Goal: Transaction & Acquisition: Purchase product/service

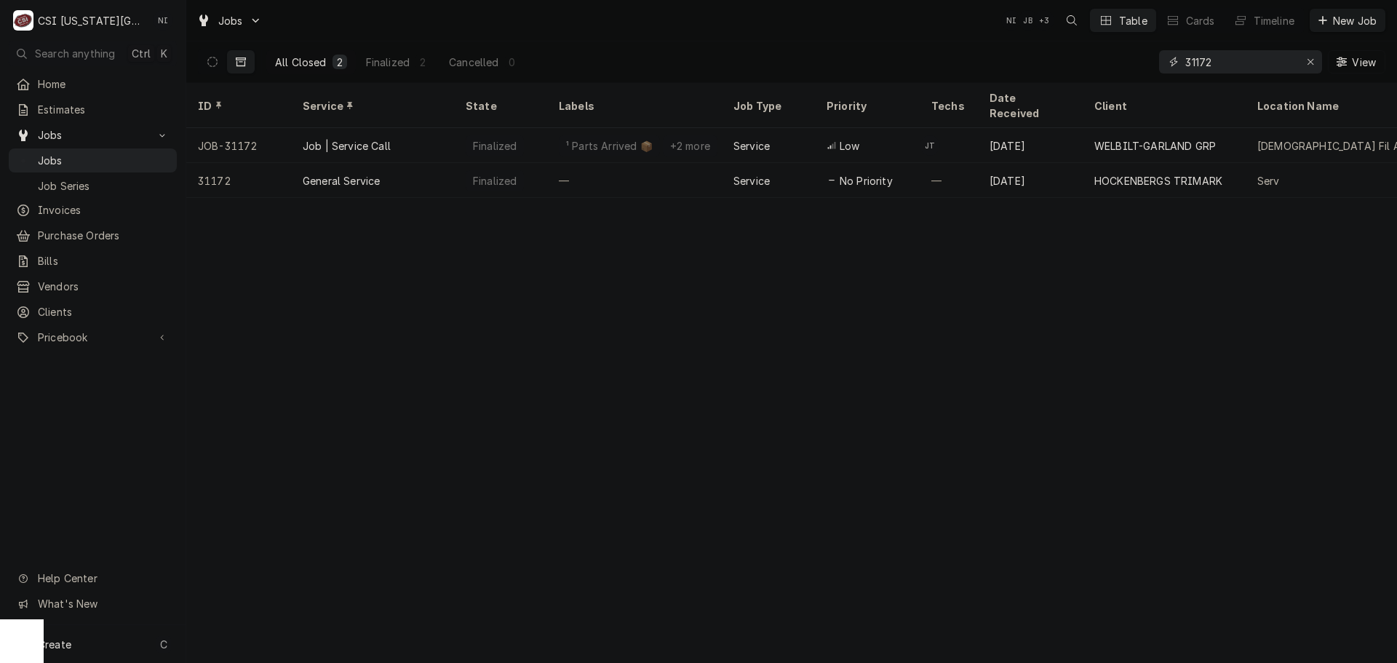
drag, startPoint x: 1229, startPoint y: 59, endPoint x: 961, endPoint y: 57, distance: 267.7
click at [965, 57] on div "All Closed 2 Finalized 2 Cancelled 0 31172 View" at bounding box center [791, 61] width 1187 height 41
type input "32379"
click at [207, 56] on button "Dynamic Content Wrapper" at bounding box center [213, 61] width 28 height 23
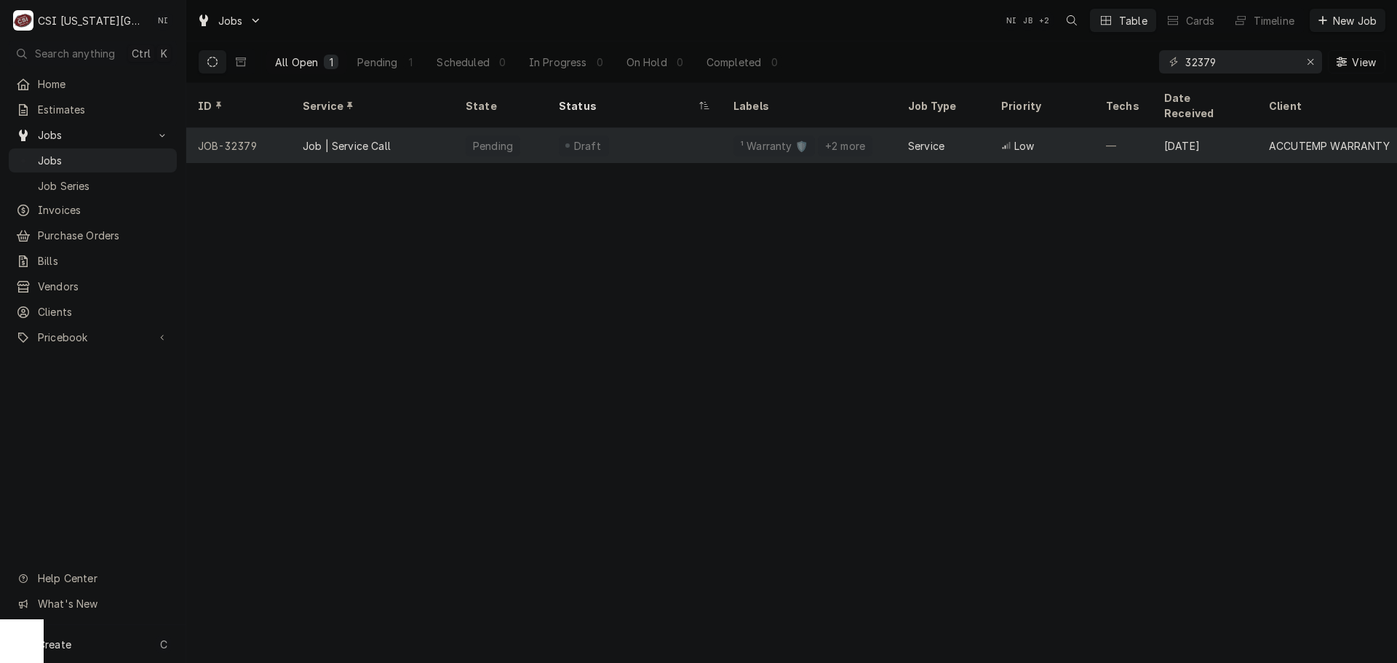
click at [659, 128] on div "Draft" at bounding box center [634, 145] width 175 height 35
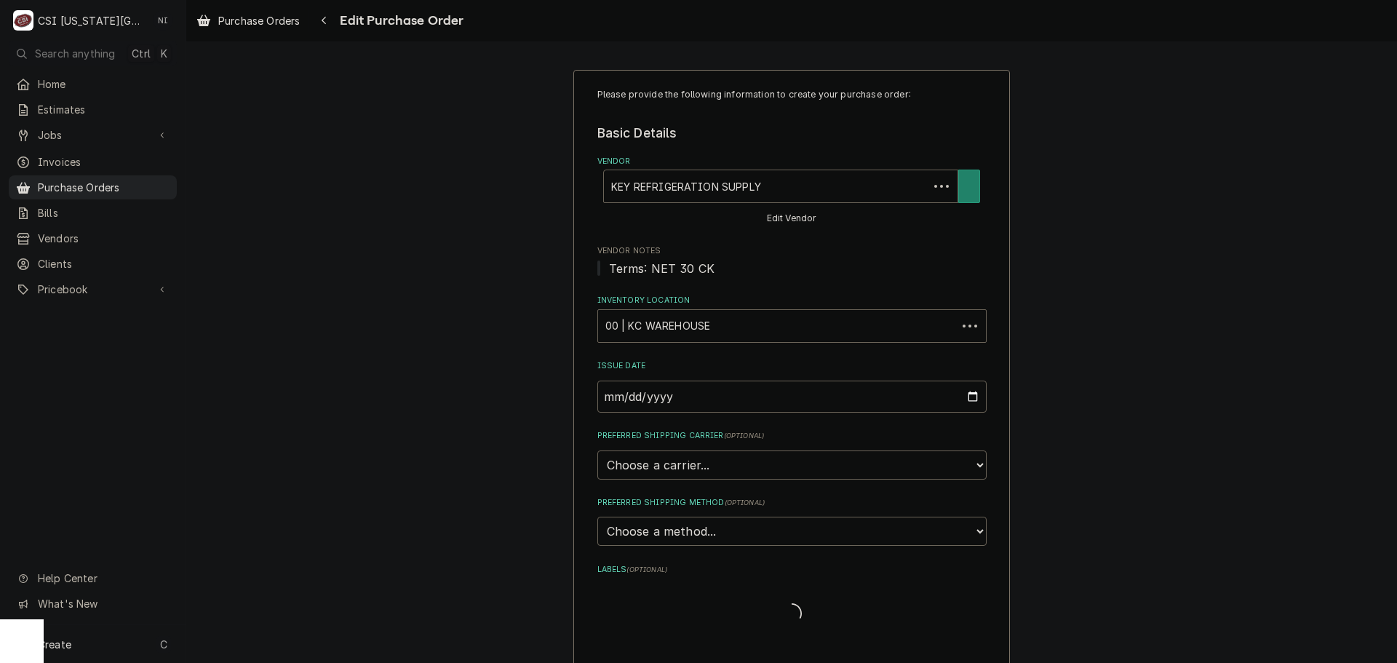
type textarea "x"
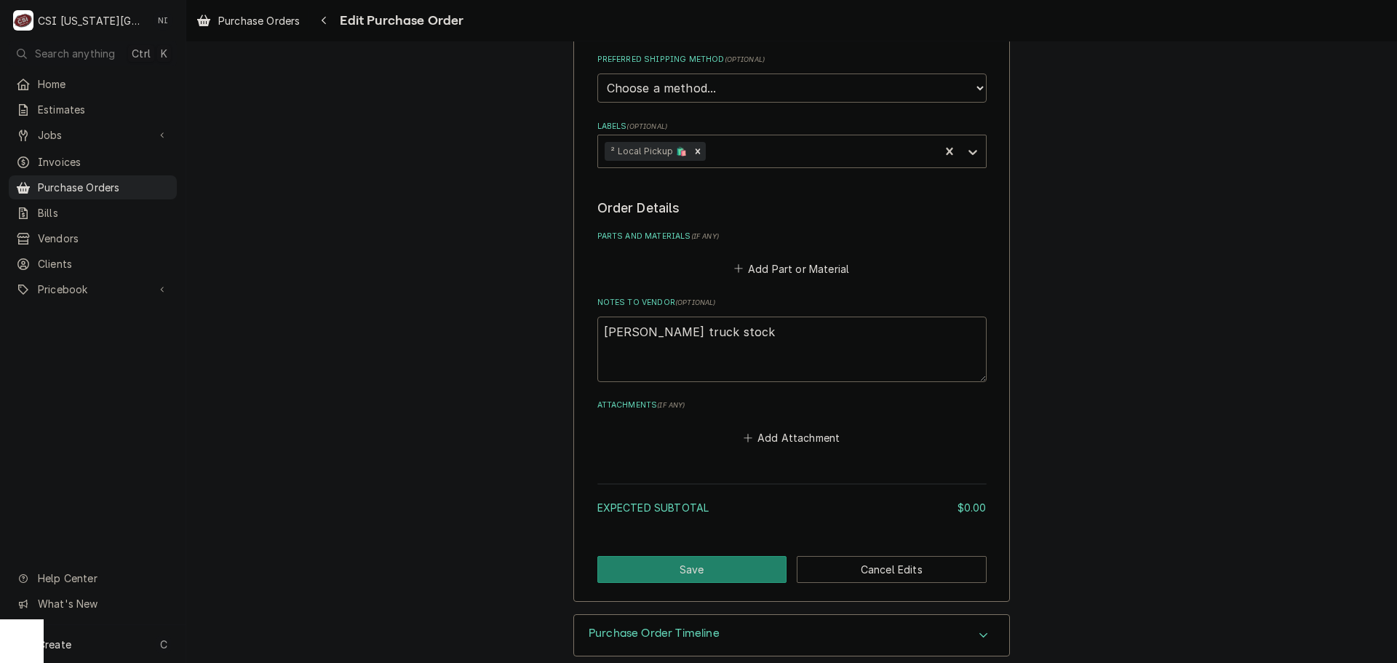
scroll to position [463, 0]
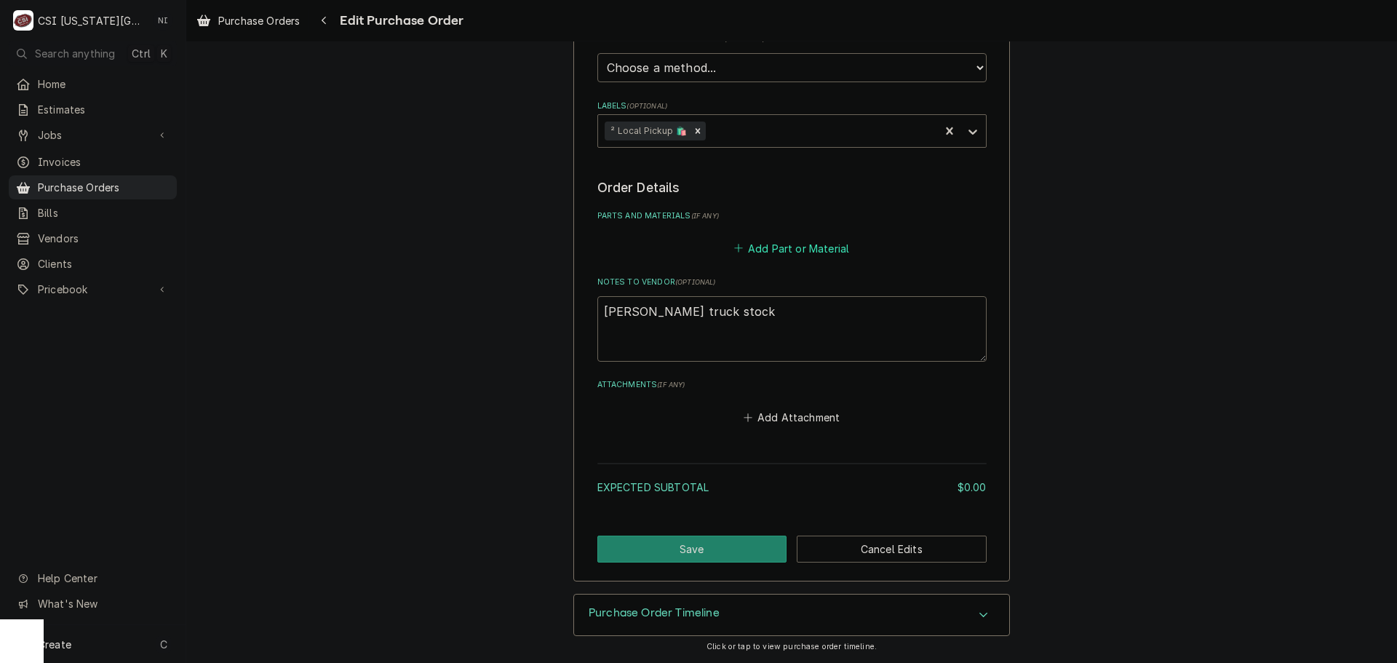
click at [794, 250] on button "Add Part or Material" at bounding box center [791, 248] width 120 height 20
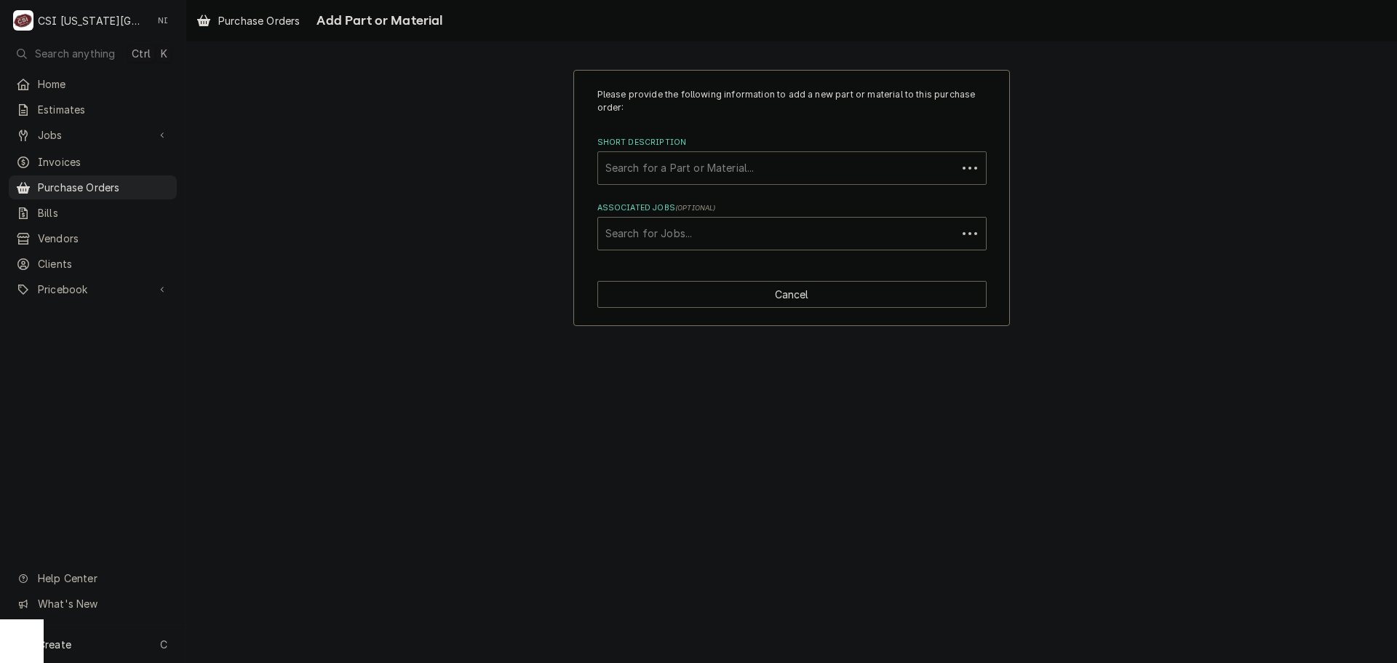
click at [720, 170] on div "Short Description" at bounding box center [777, 168] width 344 height 26
type input "b"
type input "misc serv"
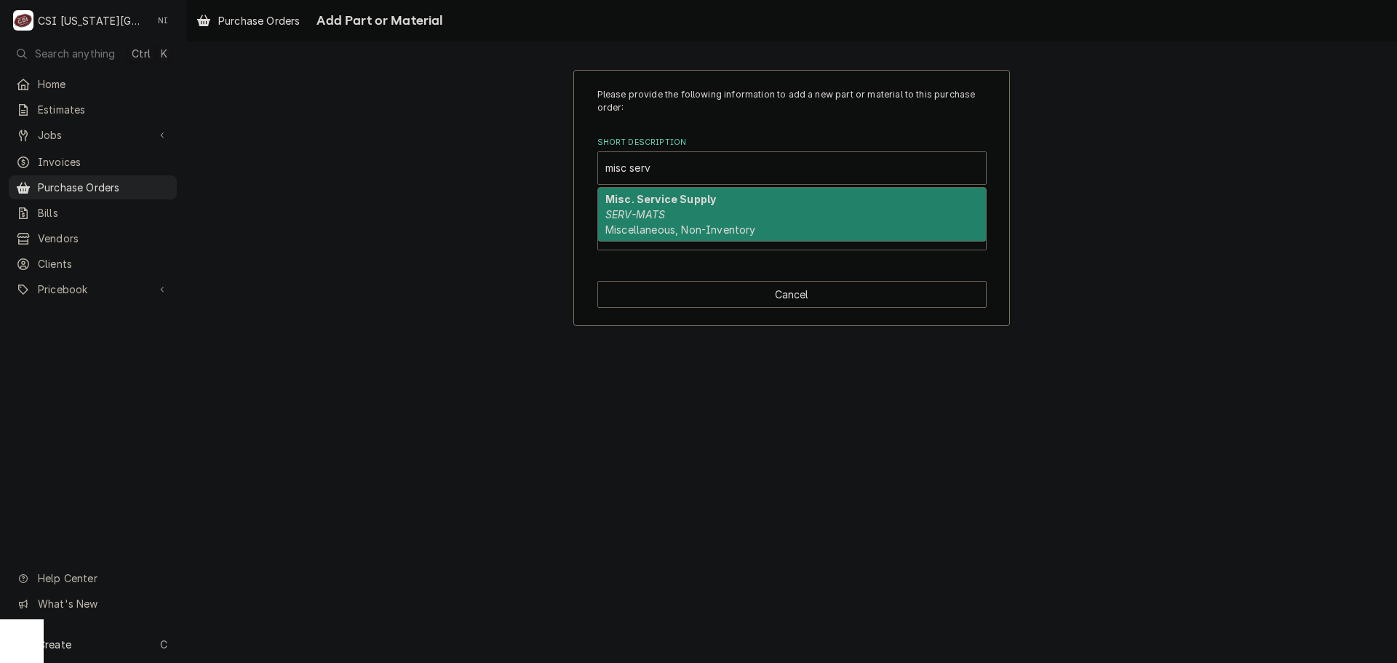
click at [669, 197] on strong "Misc. Service Supply" at bounding box center [660, 199] width 111 height 12
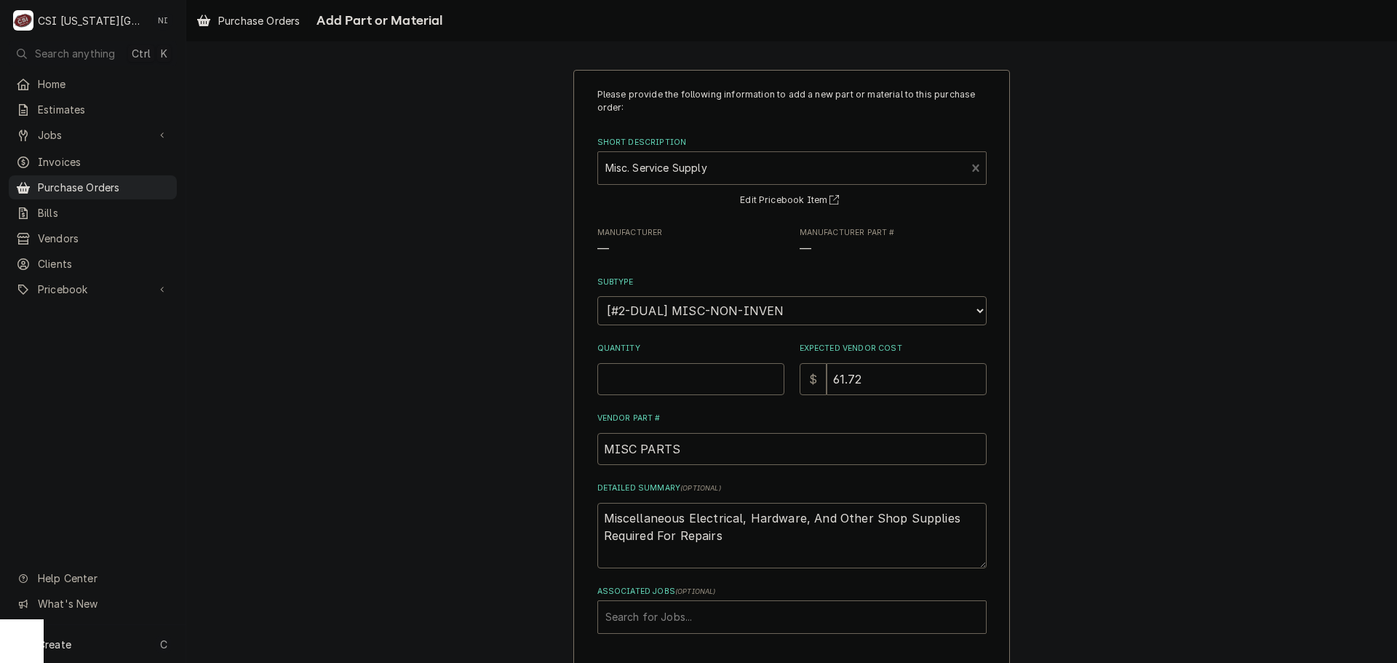
type textarea "x"
click at [669, 375] on input "Quantity" at bounding box center [690, 379] width 187 height 32
type input "1"
type textarea "x"
type input "2"
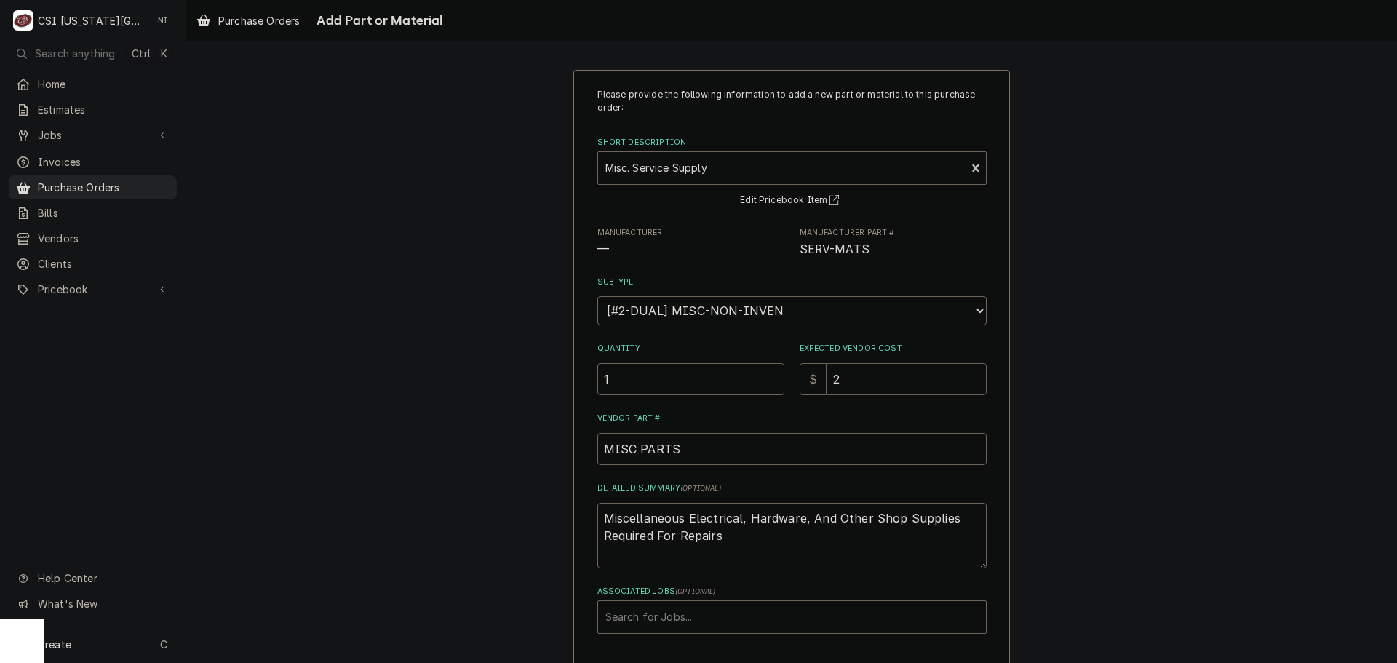
type textarea "x"
type input "21"
type textarea "x"
type input "21.6"
type textarea "x"
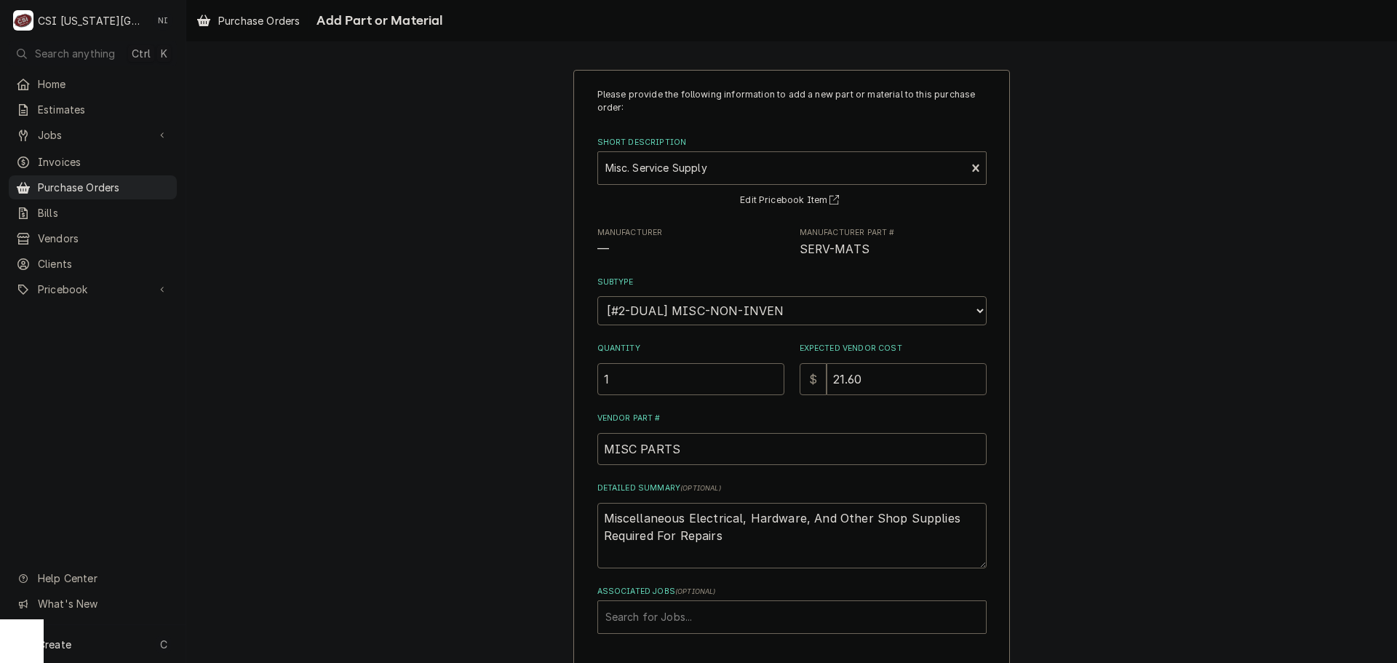
type input "21.60"
drag, startPoint x: 753, startPoint y: 552, endPoint x: 402, endPoint y: 511, distance: 353.1
click at [404, 511] on div "Please provide the following information to add a new part or material to this …" at bounding box center [791, 390] width 1211 height 666
type textarea "x"
type textarea "b"
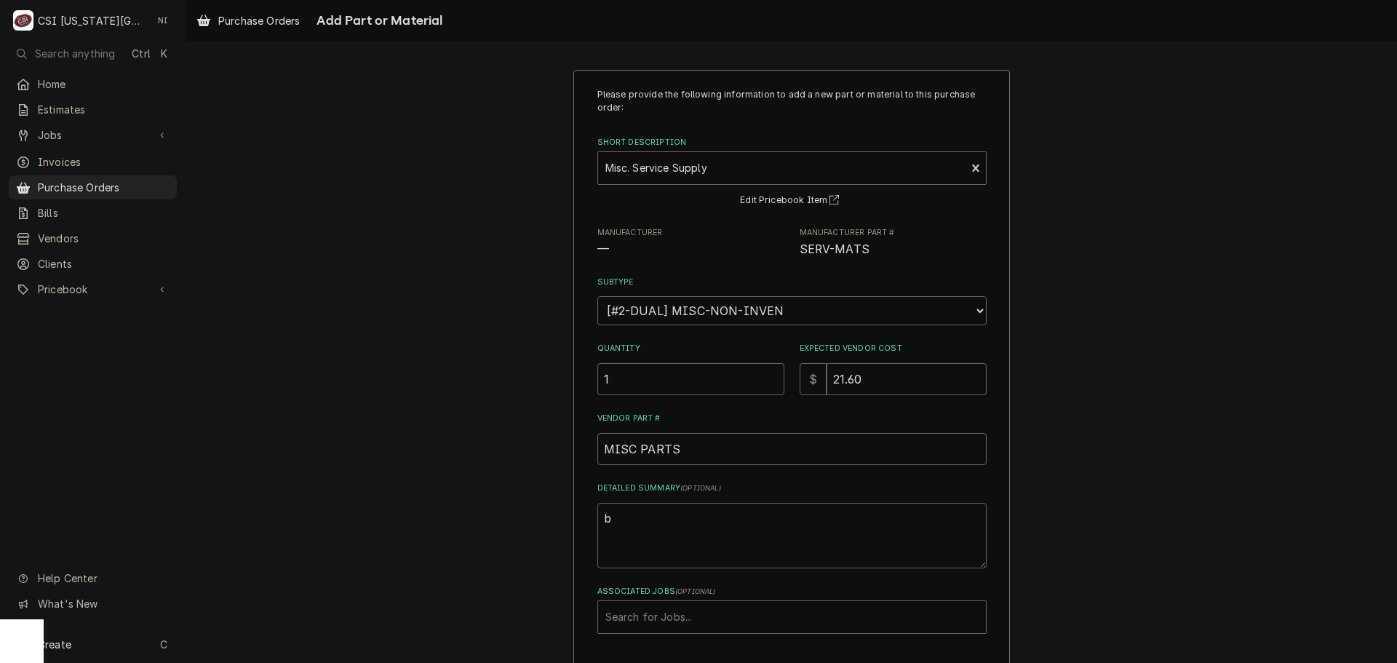
type textarea "x"
type textarea "br"
type textarea "x"
type textarea "bru"
type textarea "x"
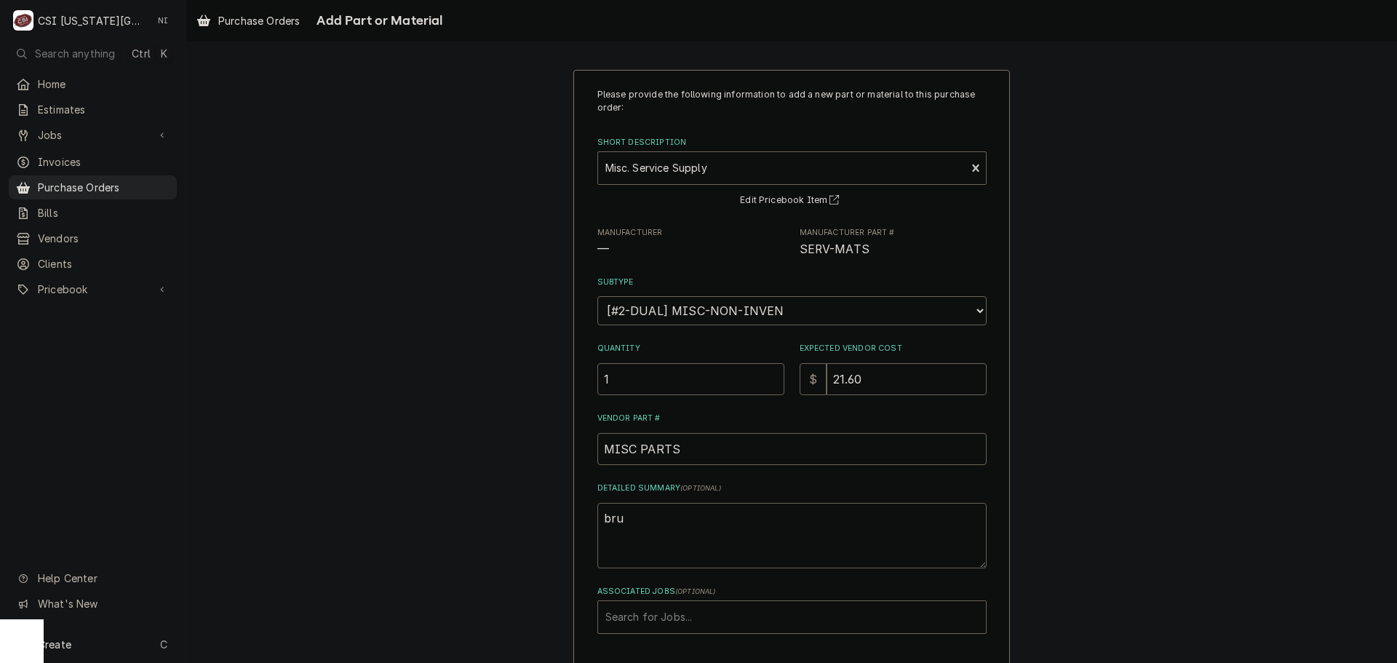
type textarea "brus"
type textarea "x"
type textarea "brush"
type textarea "x"
type textarea "brushe"
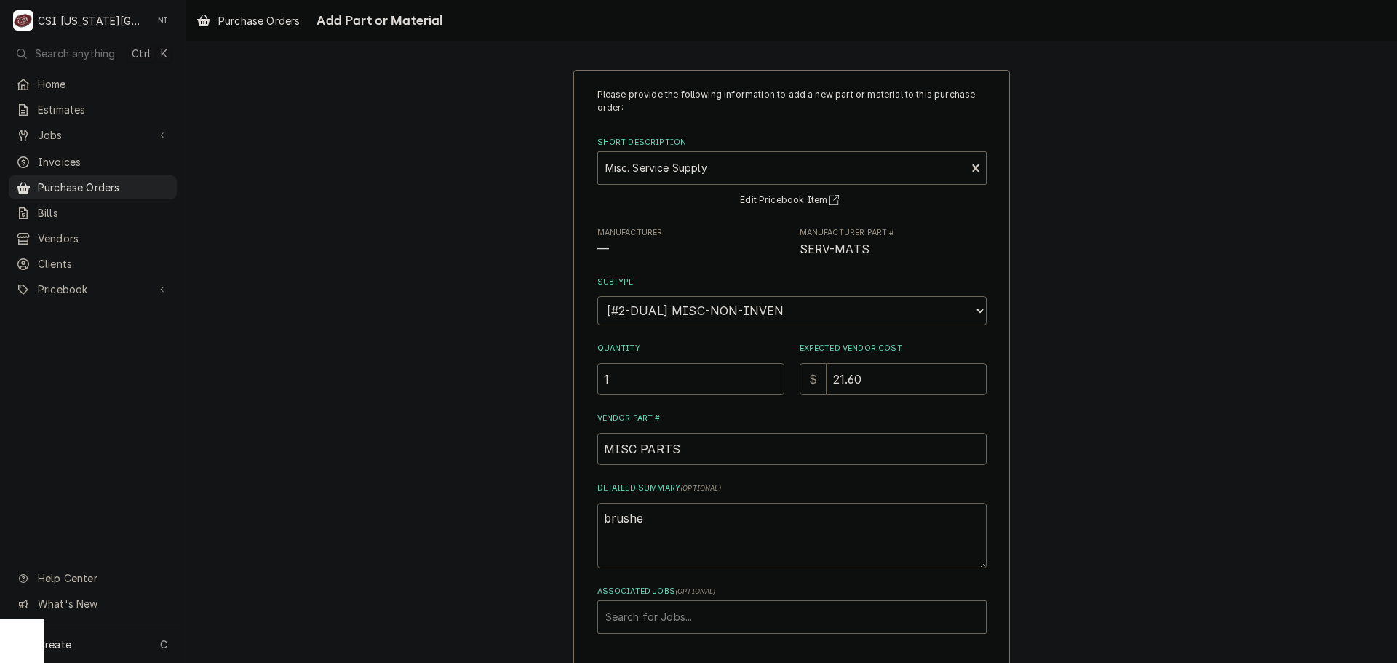
type textarea "x"
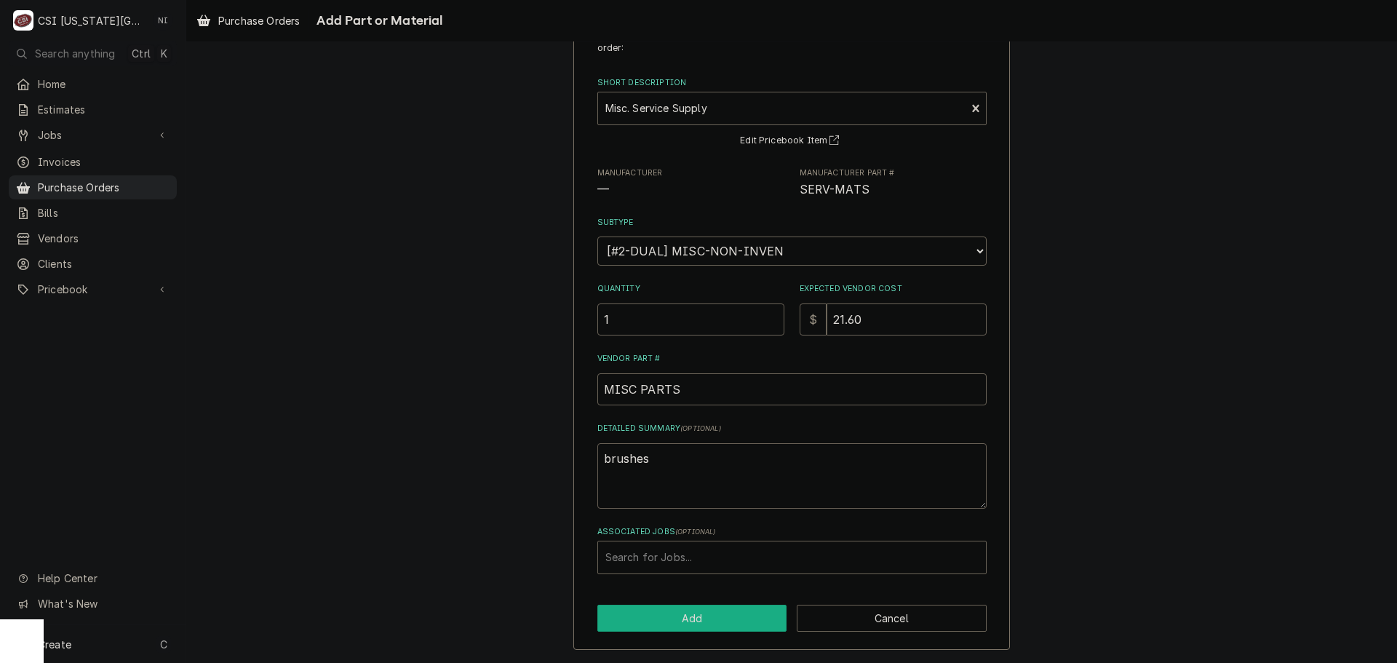
type textarea "brushes"
click at [704, 617] on button "Add" at bounding box center [692, 618] width 190 height 27
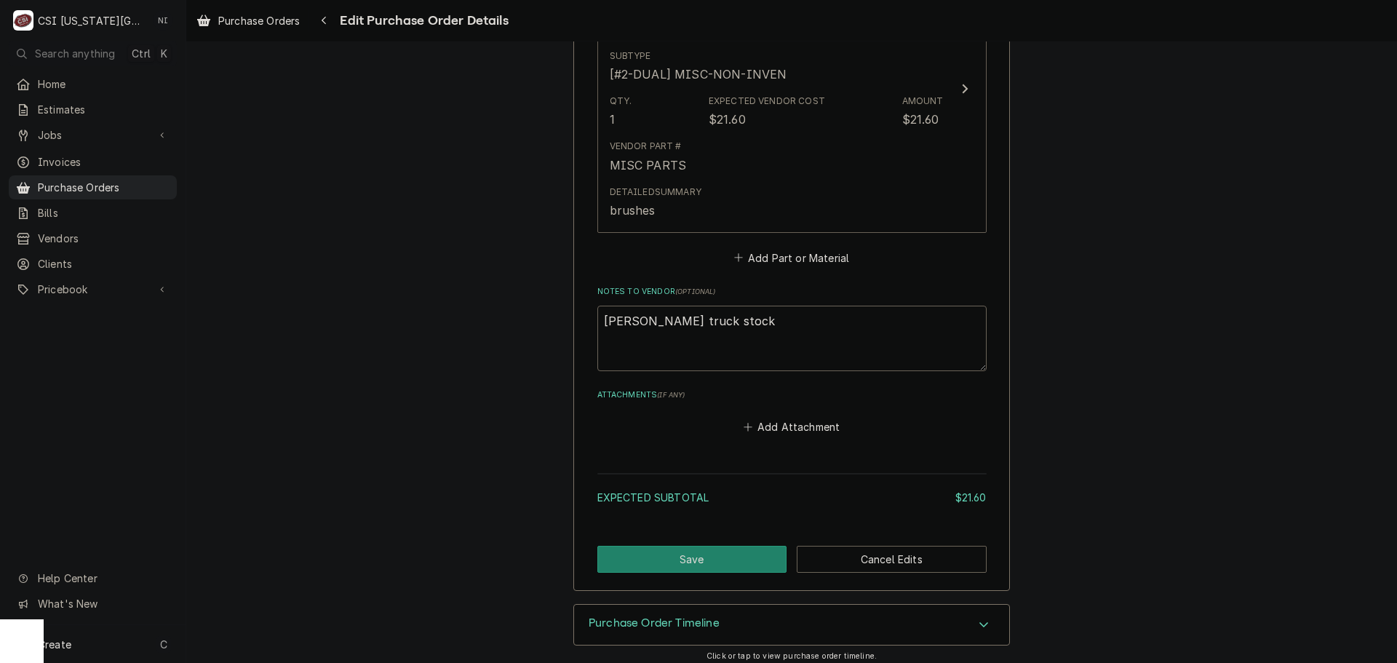
scroll to position [758, 0]
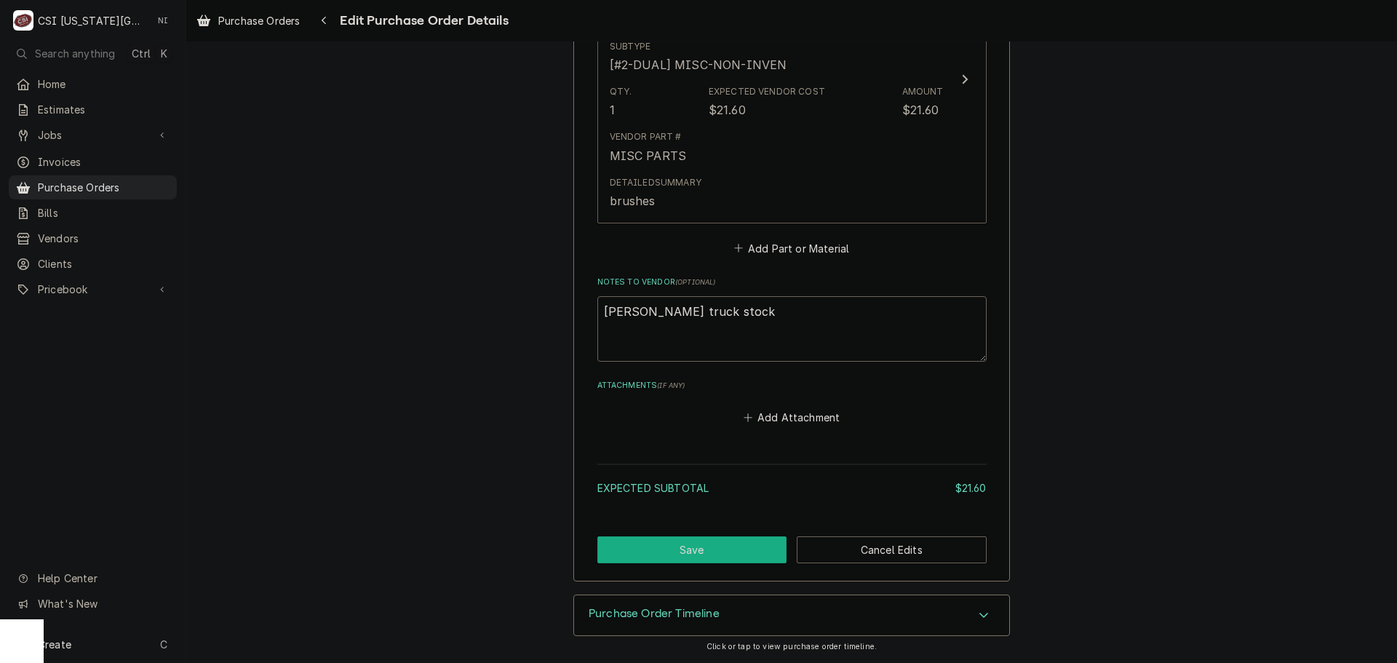
click at [729, 543] on button "Save" at bounding box center [692, 549] width 190 height 27
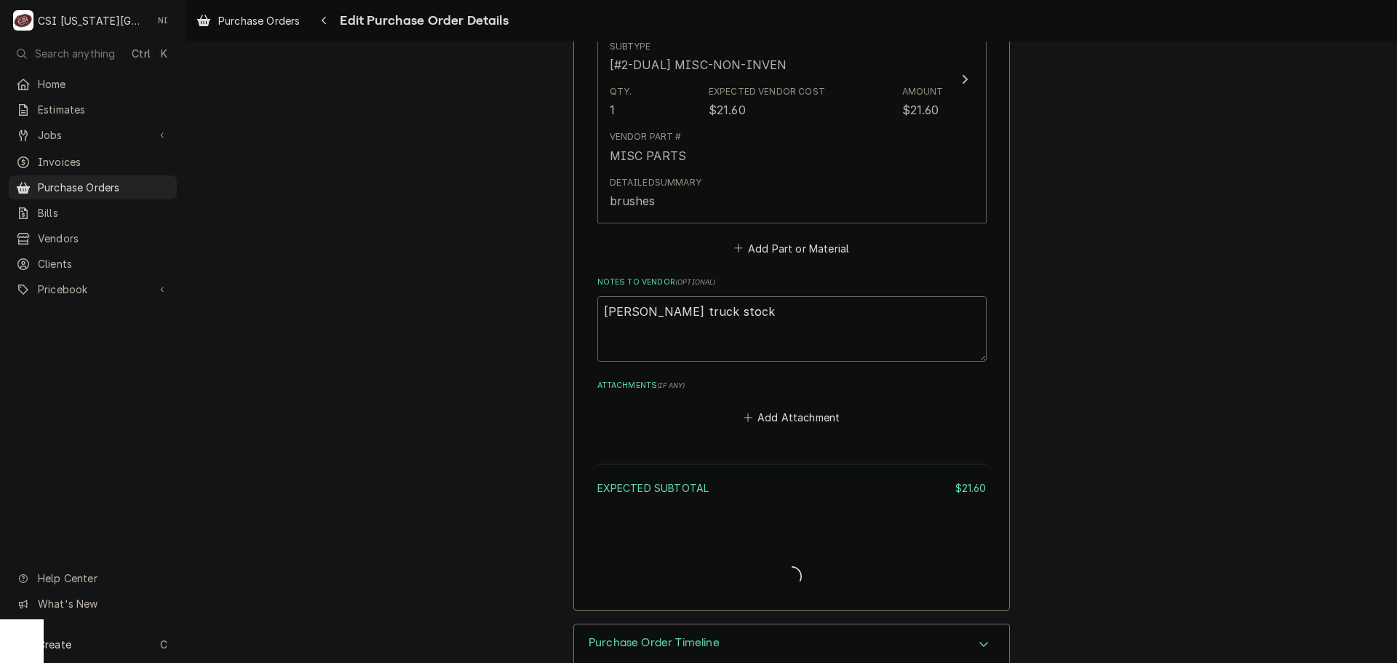
type textarea "x"
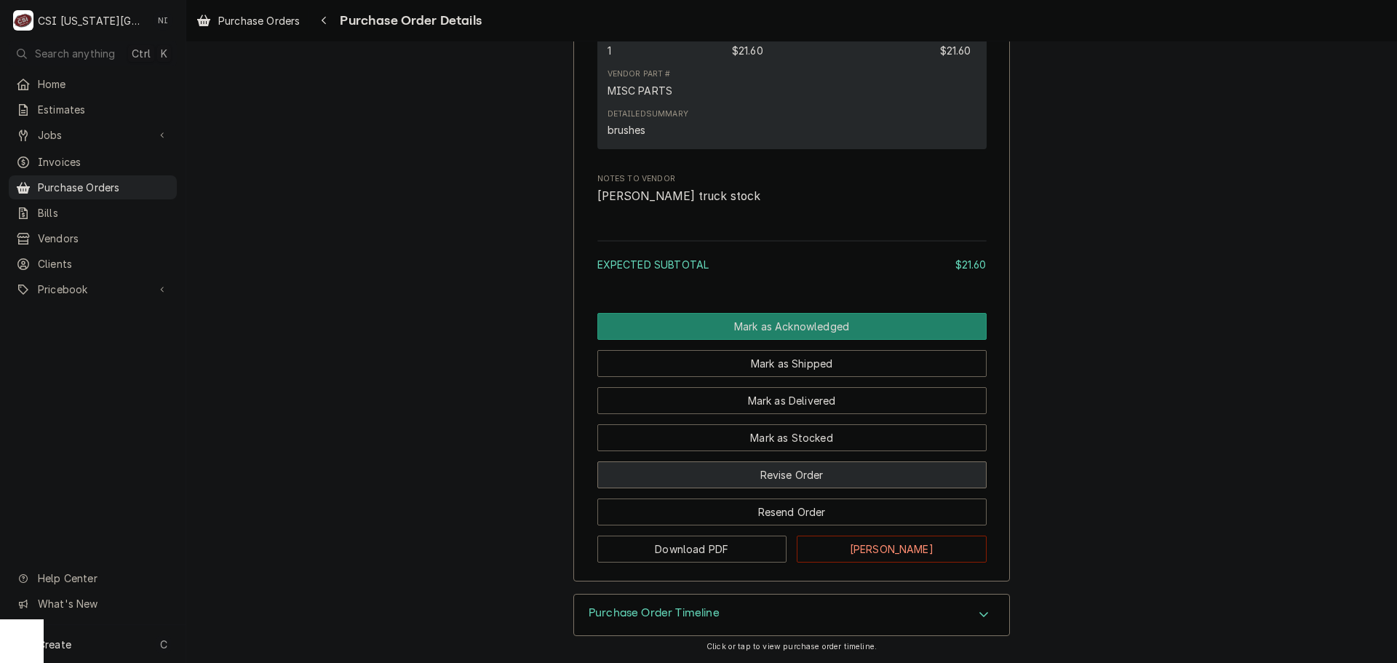
scroll to position [1019, 0]
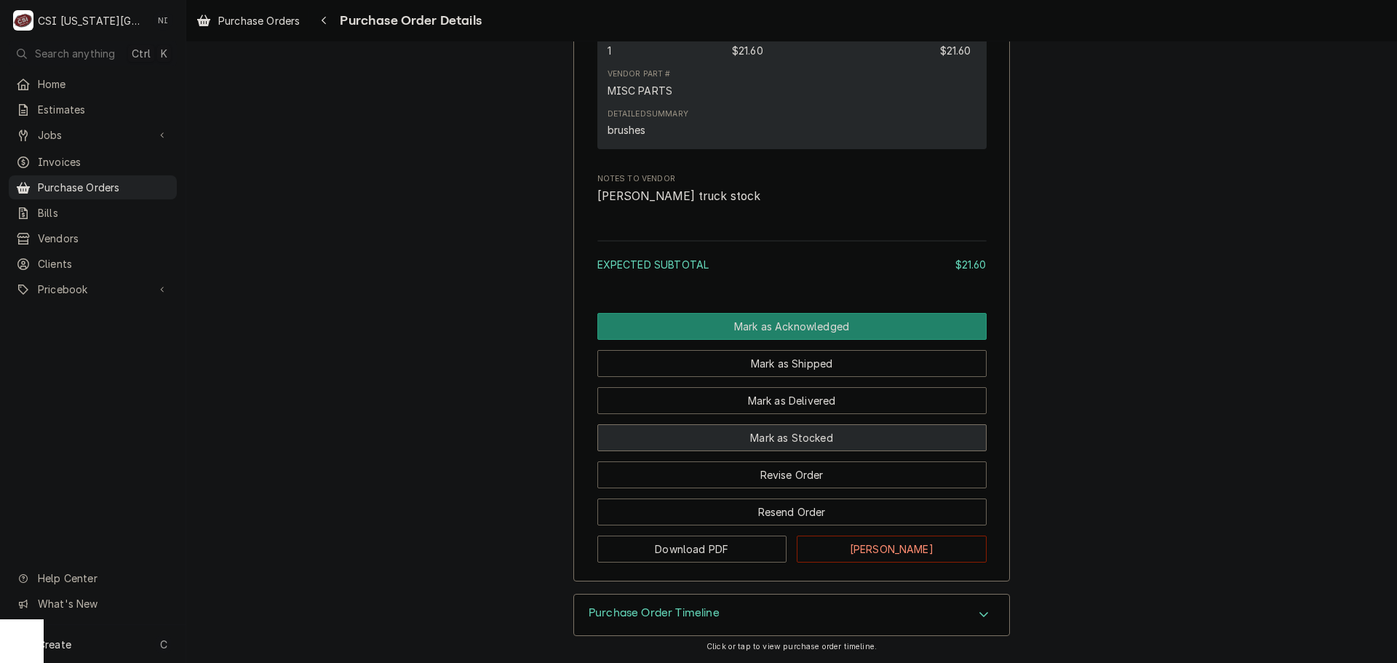
click at [824, 451] on button "Mark as Stocked" at bounding box center [791, 437] width 389 height 27
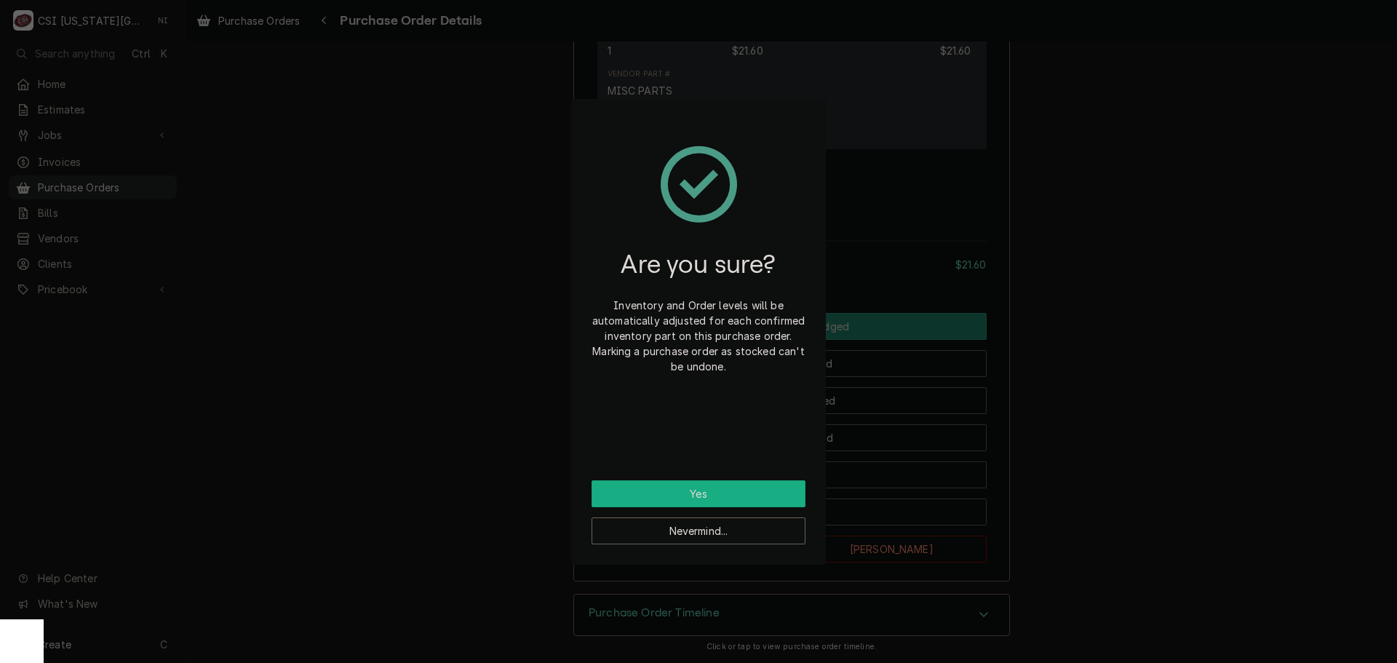
click at [776, 493] on button "Yes" at bounding box center [698, 493] width 214 height 27
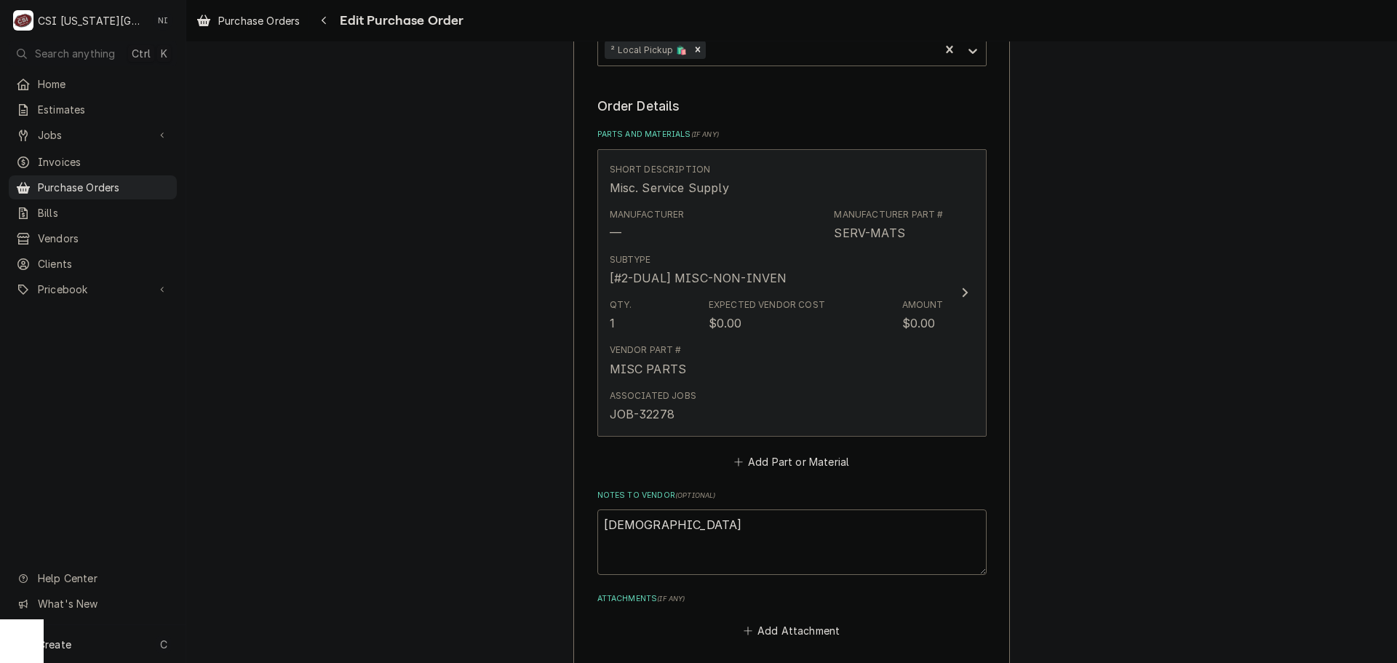
scroll to position [509, 0]
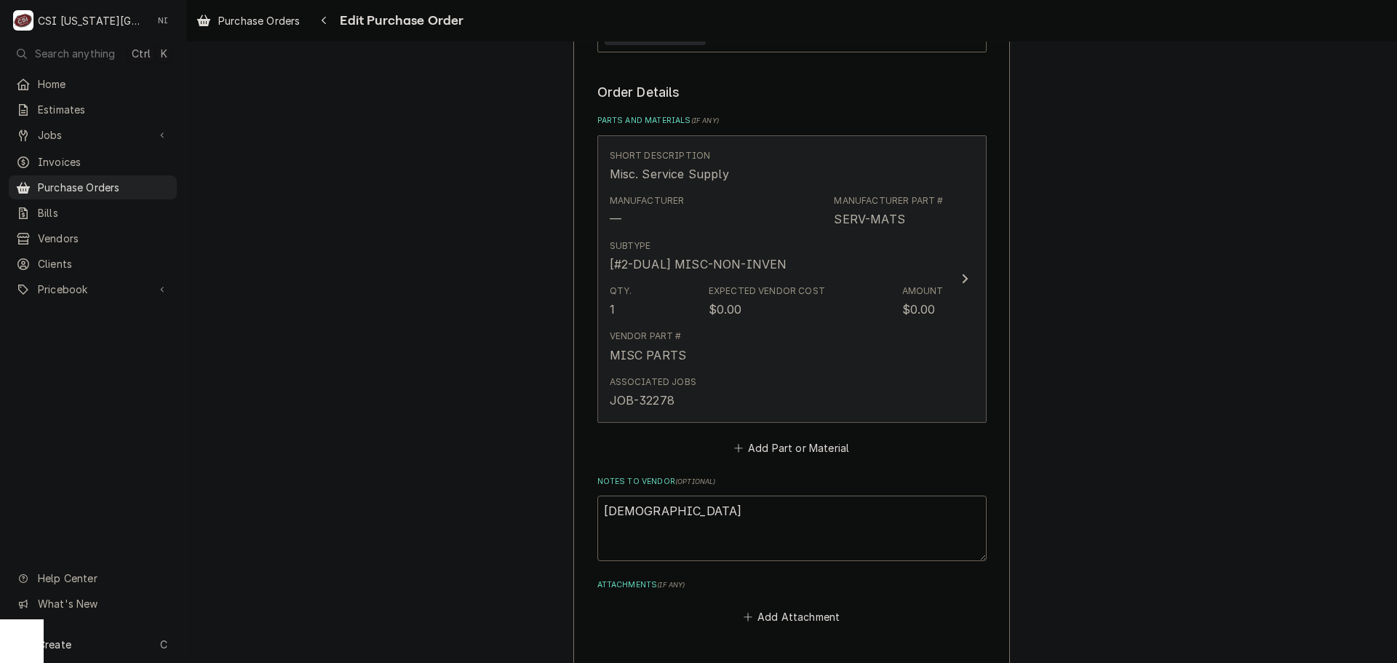
click at [813, 361] on div "Vendor Part # MISC PARTS" at bounding box center [777, 346] width 334 height 45
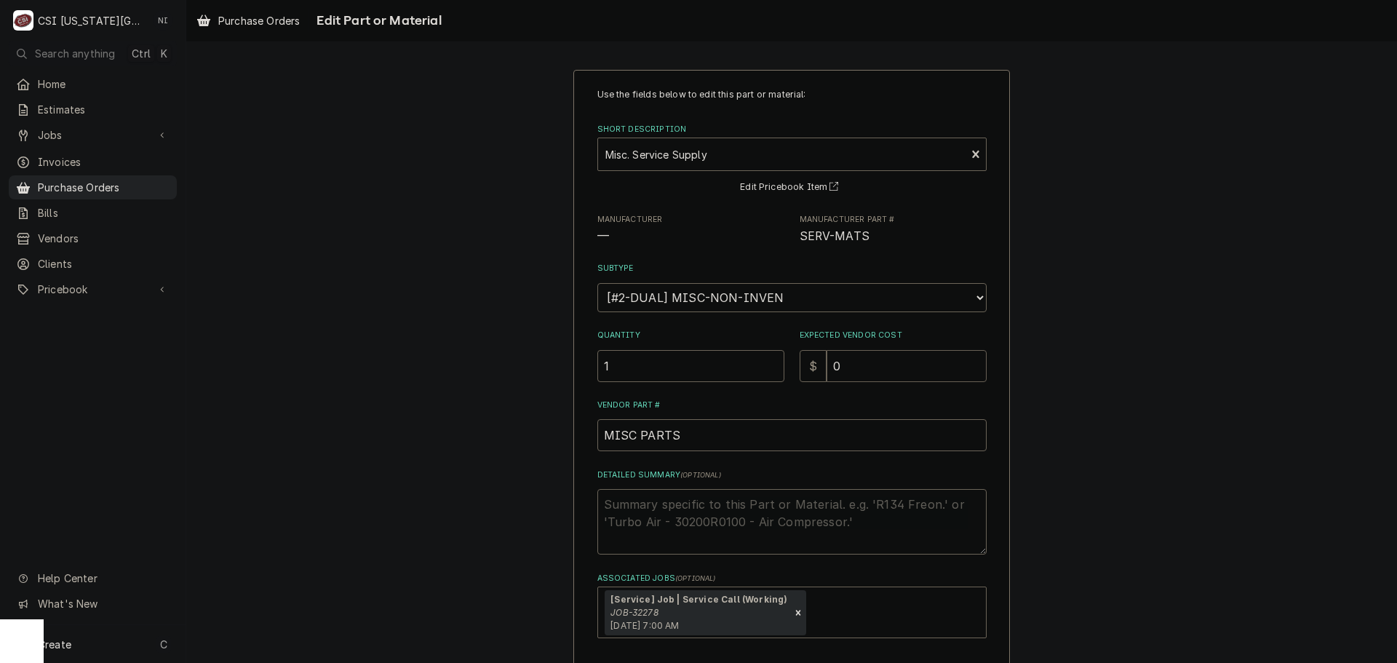
click at [861, 358] on input "0" at bounding box center [906, 366] width 160 height 32
type textarea "x"
type input "3"
type textarea "x"
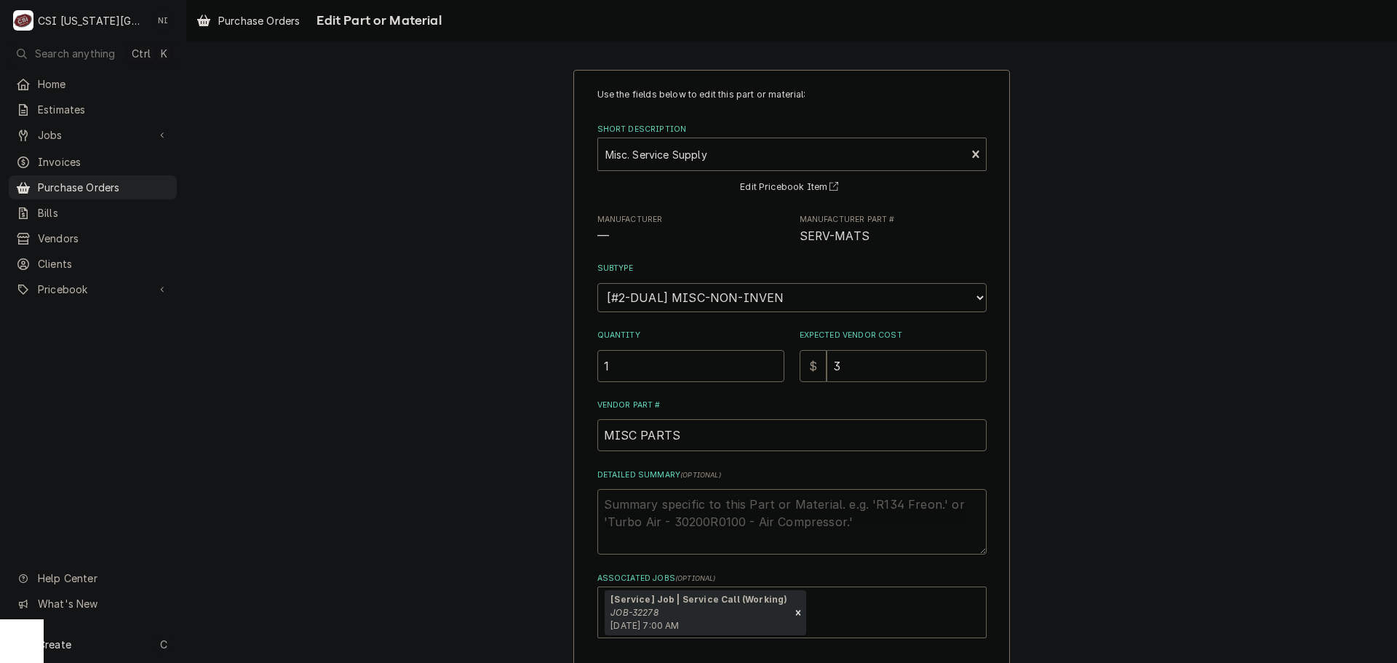
type input "31"
type textarea "x"
type input "310"
type textarea "x"
type input "310.8"
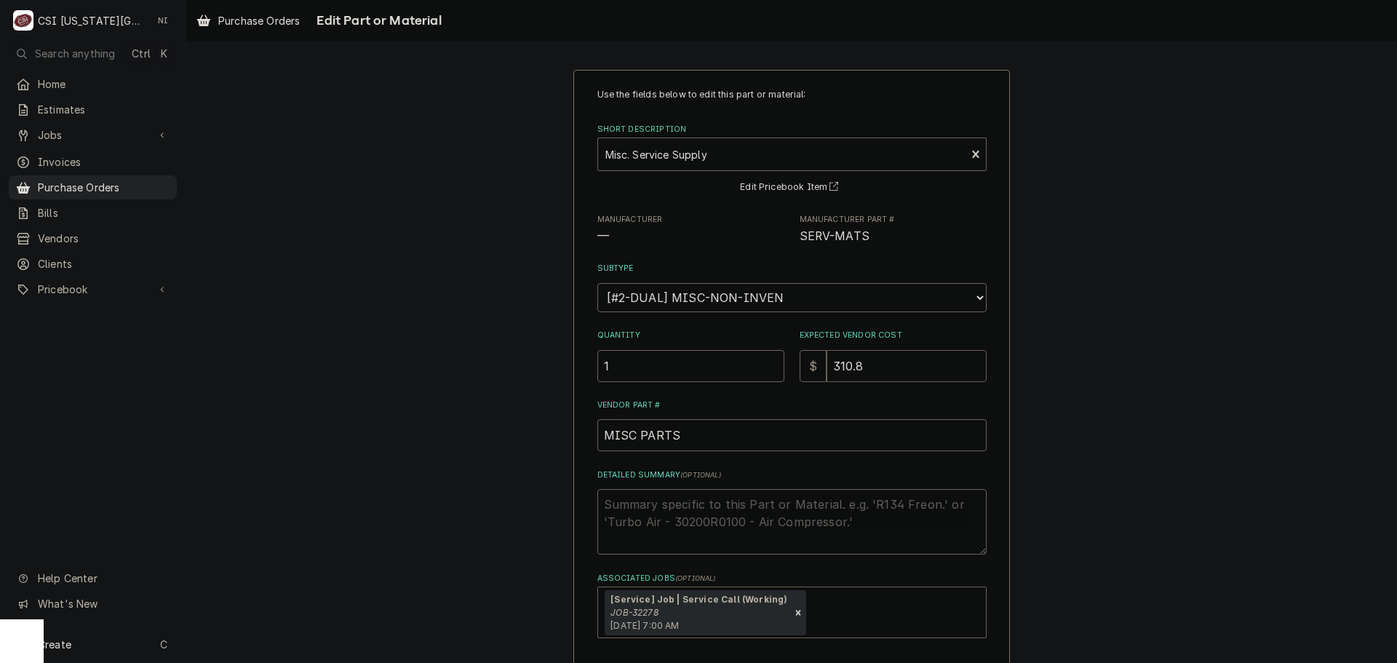
type textarea "x"
type input "310.87"
click at [761, 506] on textarea "Detailed Summary ( optional )" at bounding box center [791, 521] width 389 height 65
type textarea "x"
type textarea "s"
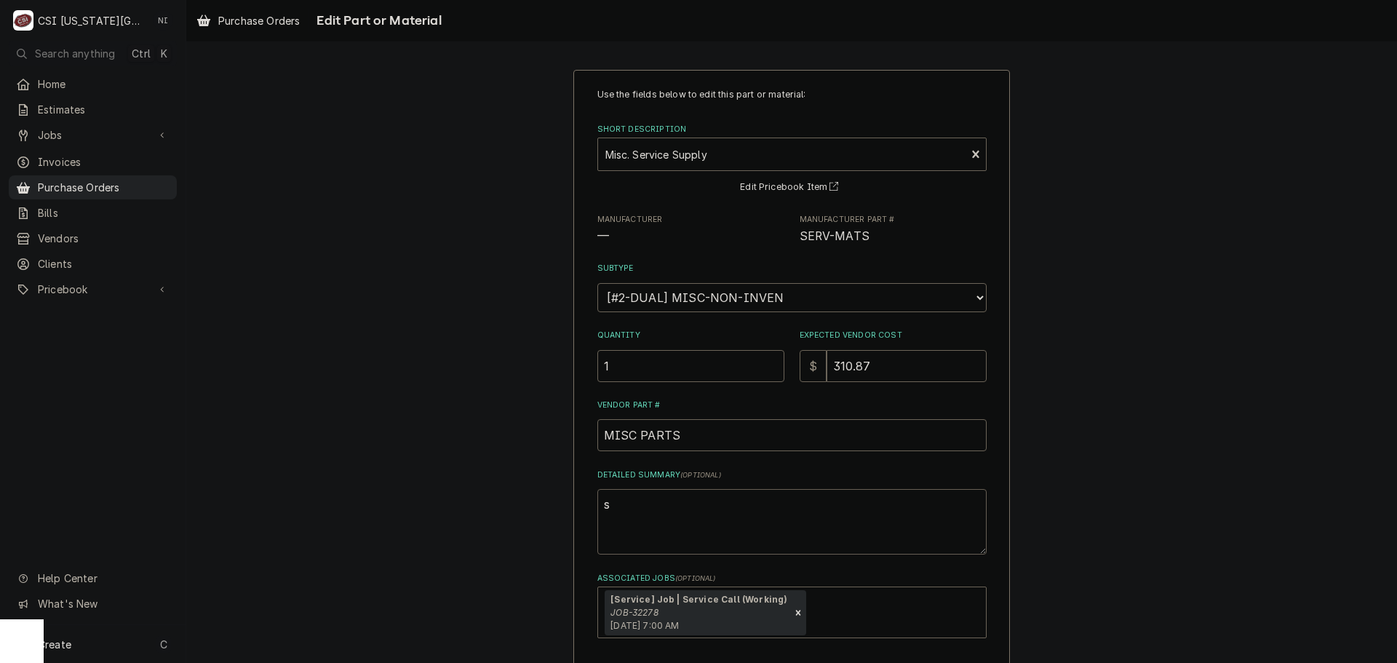
type textarea "x"
type textarea "si"
type textarea "x"
type textarea "siv"
type textarea "x"
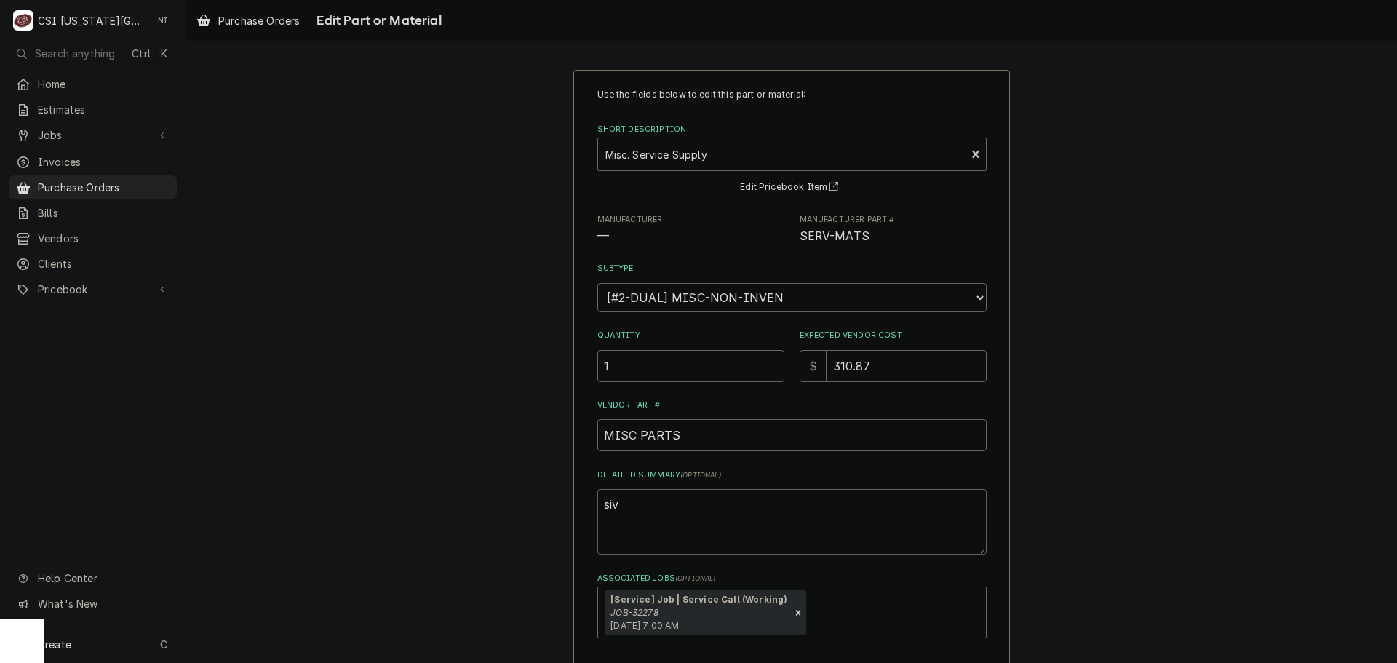
type textarea "sivl"
type textarea "x"
type textarea "siv"
type textarea "x"
type textarea "si"
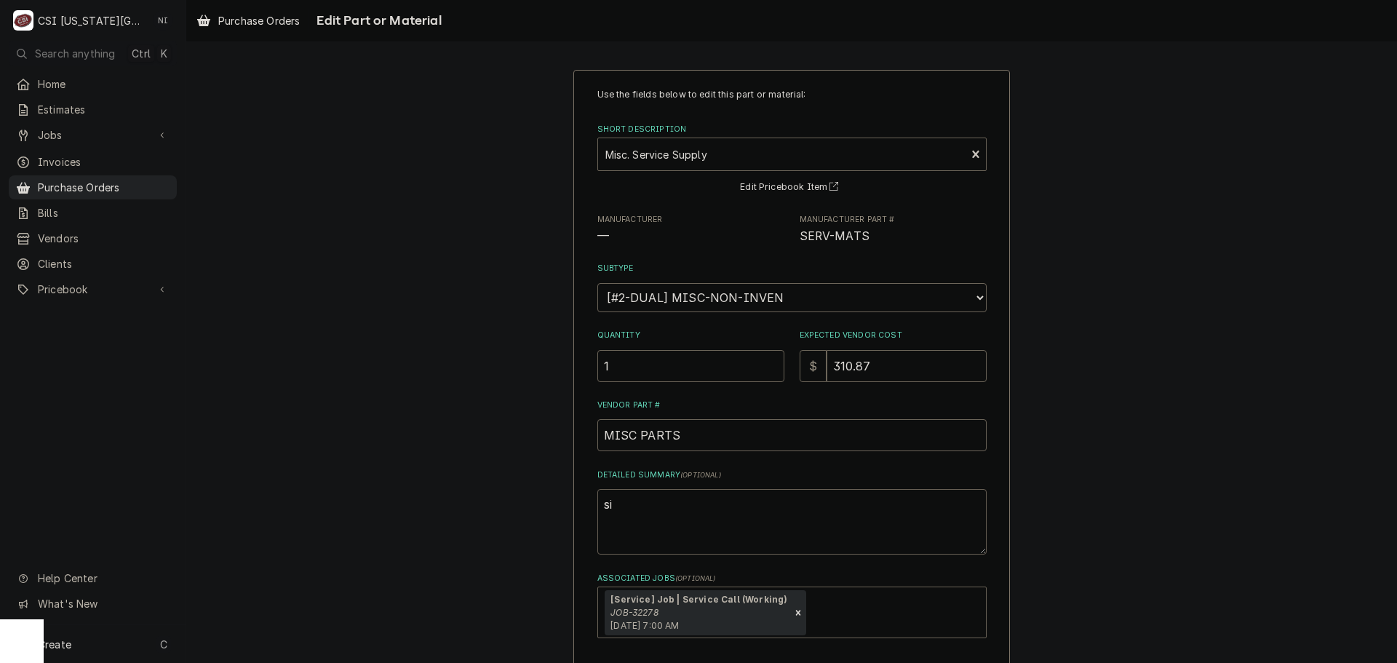
type textarea "x"
type textarea "sil"
type textarea "x"
type textarea "silv"
type textarea "x"
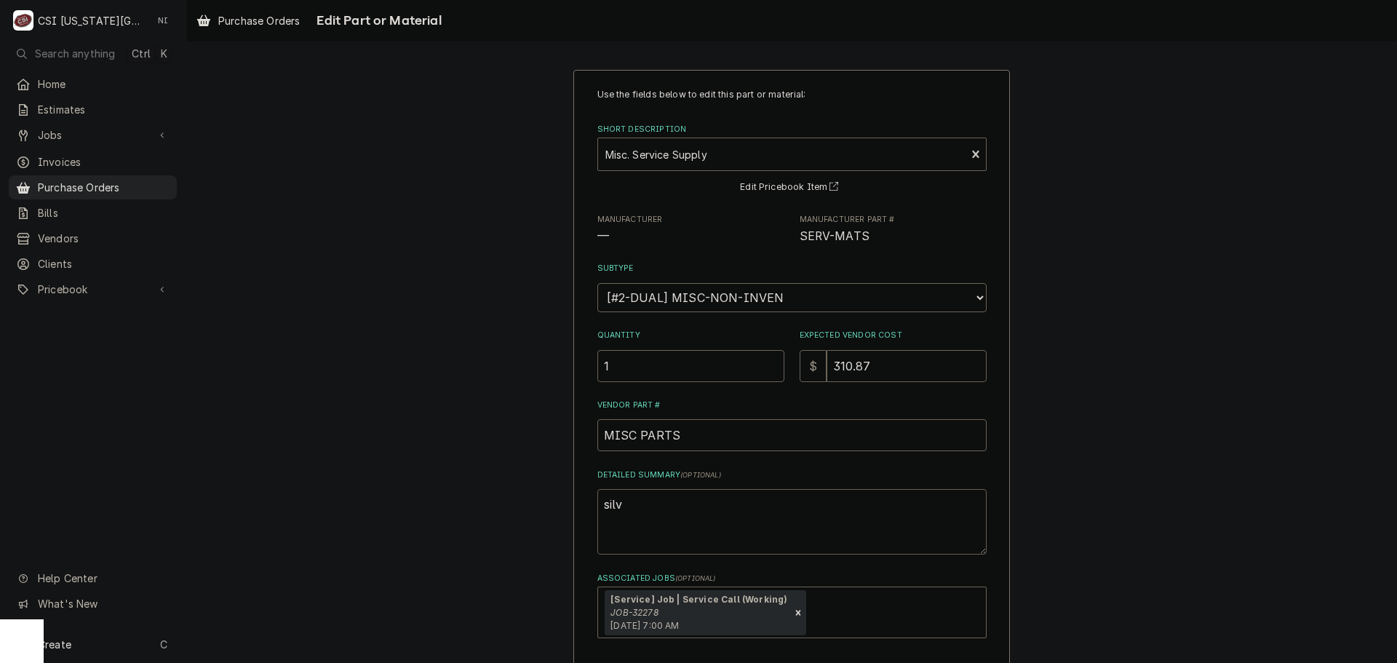
type textarea "silve"
type textarea "x"
type textarea "silver"
type textarea "x"
type textarea "silver"
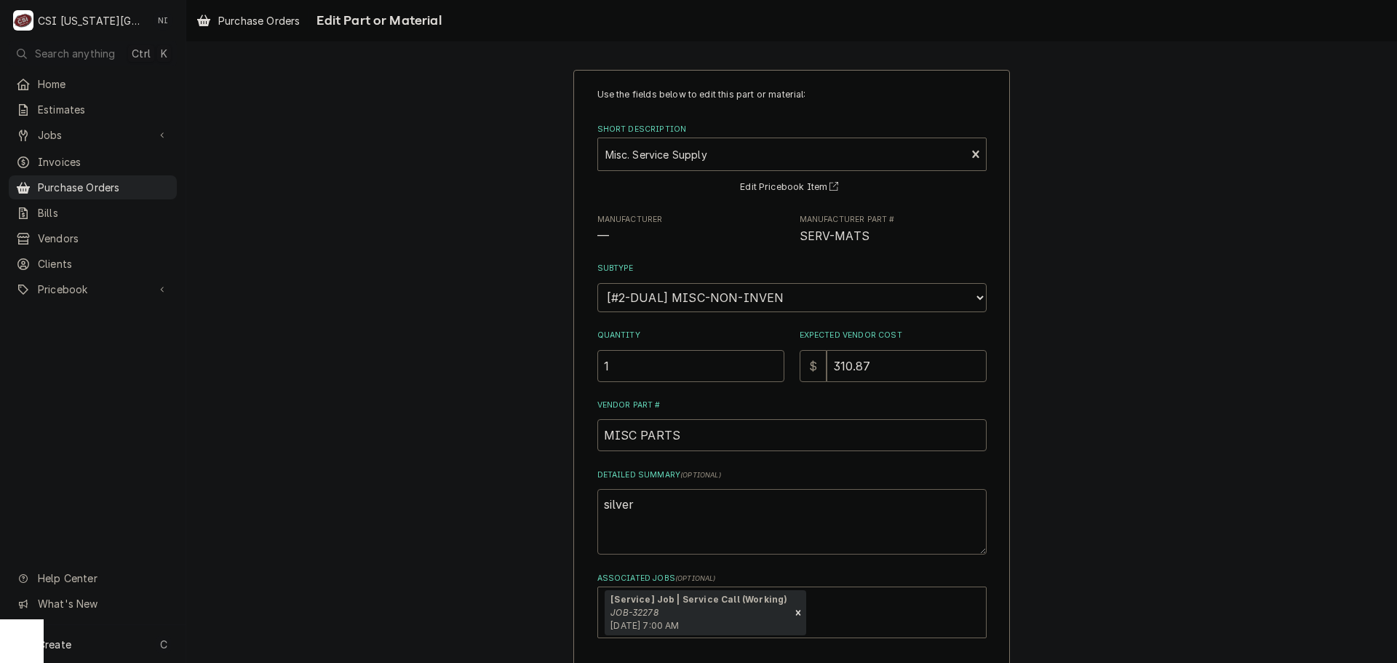
type textarea "x"
type textarea "silver s"
type textarea "x"
type textarea "silver so"
type textarea "x"
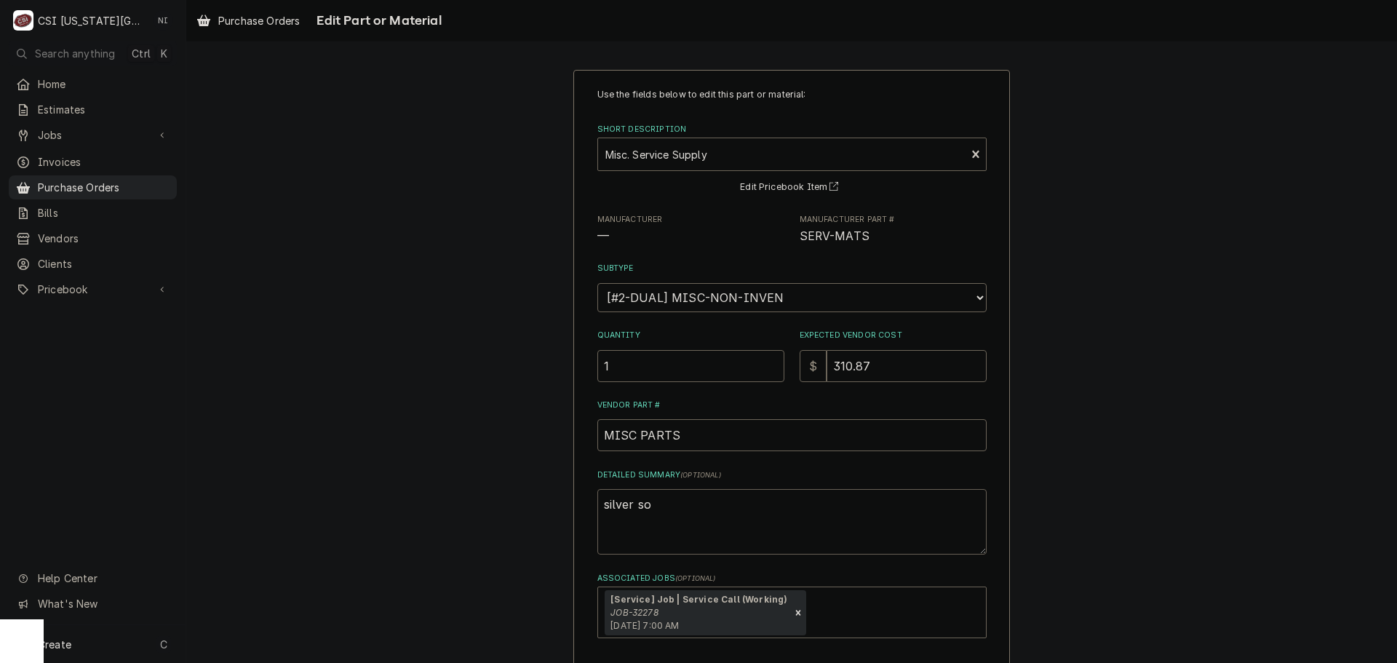
type textarea "silver sol"
type textarea "x"
type textarea "silver sold"
type textarea "x"
type textarea "silver solde"
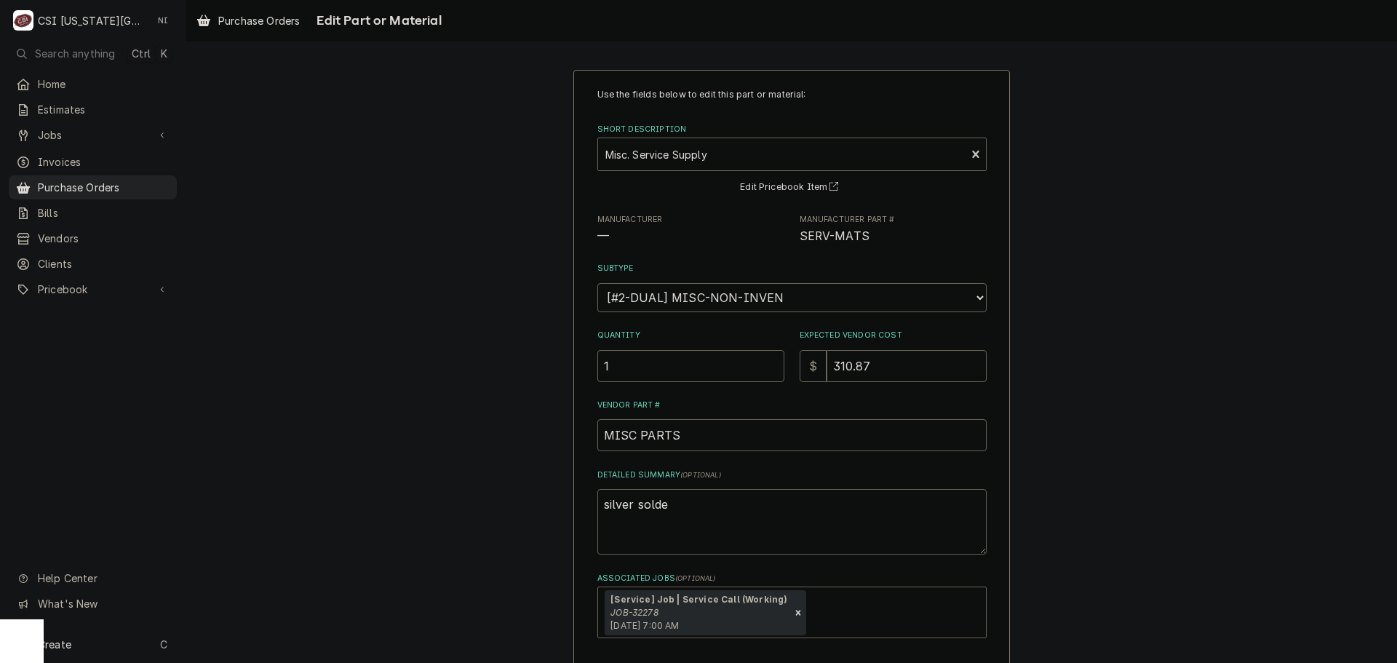
type textarea "x"
type textarea "silver solder"
type textarea "x"
type textarea "silver solder,"
type textarea "x"
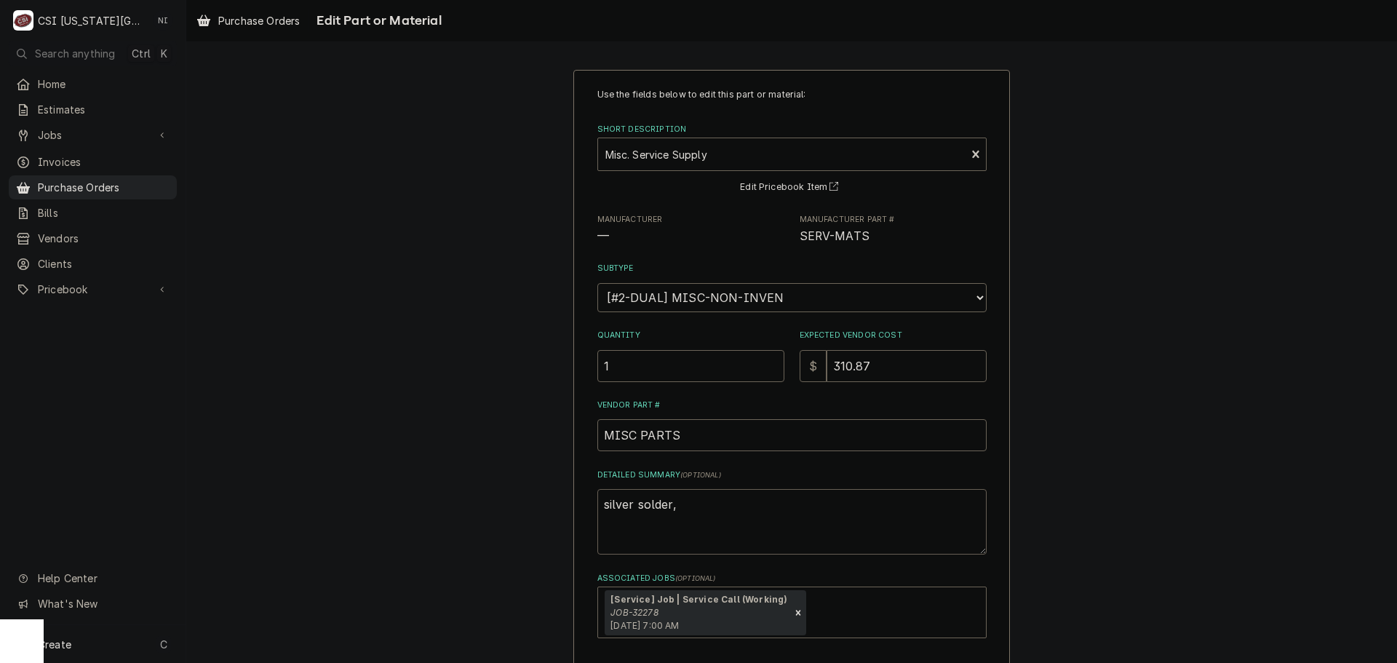
type textarea "silver solder,"
type textarea "x"
type textarea "silver solder, c"
type textarea "x"
type textarea "silver solder, co"
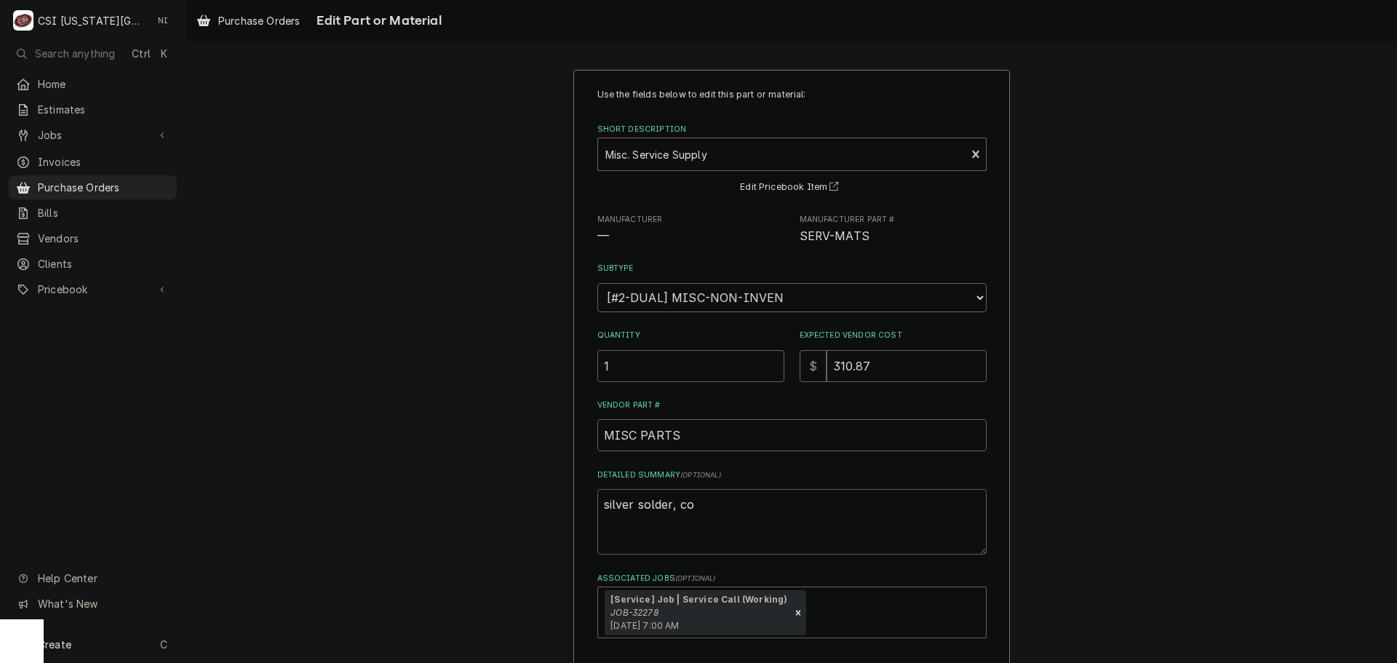
type textarea "x"
type textarea "silver solder, coo"
type textarea "x"
type textarea "silver solder, coop"
type textarea "x"
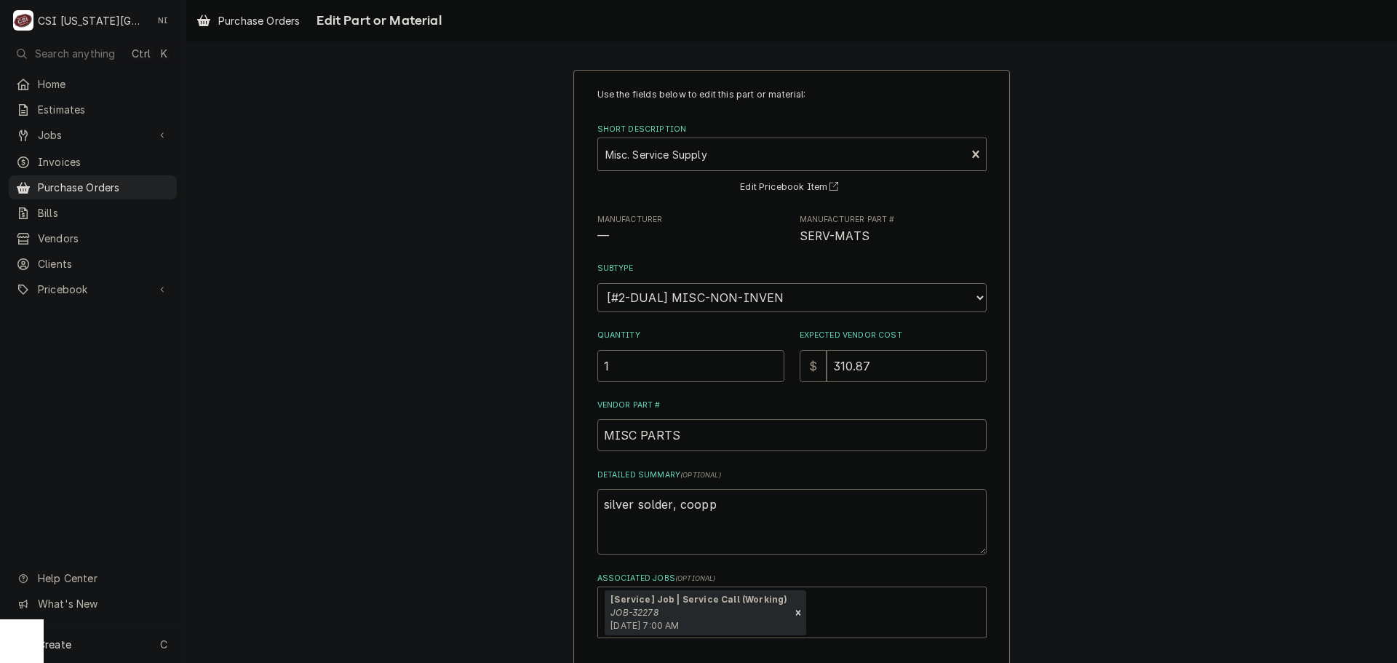
type textarea "silver solder, cooppe"
type textarea "x"
type textarea "silver solder, coopper"
type textarea "x"
type textarea "silver solder, coopper fg"
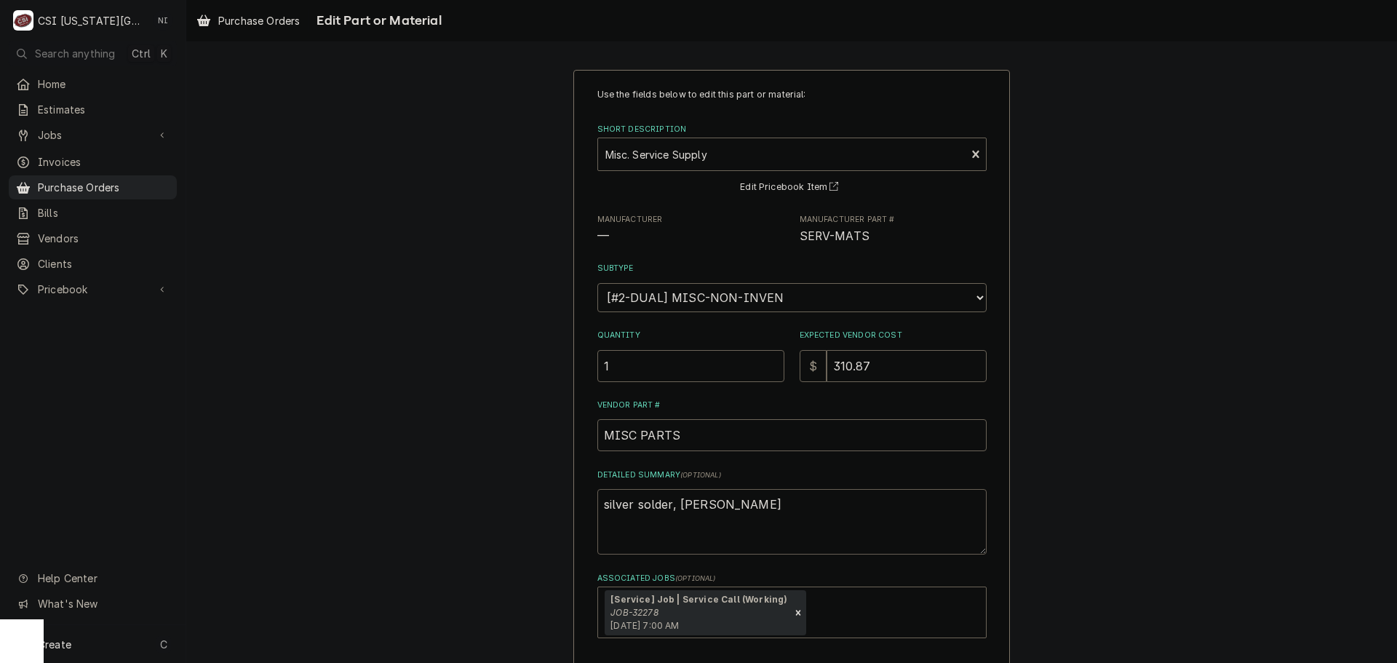
type textarea "x"
type textarea "silver solder, coopper f"
type textarea "x"
type textarea "silver solder, coopper"
type textarea "x"
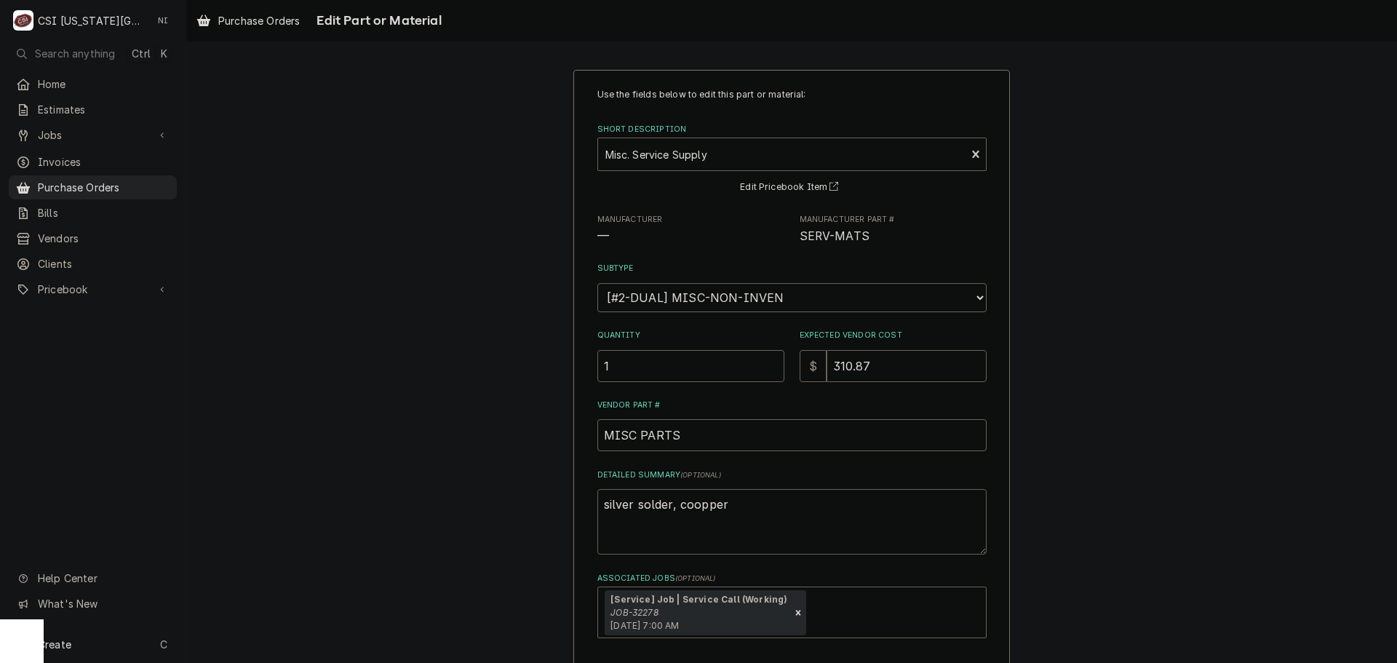
type textarea "silver solder, coopper"
type textarea "x"
type textarea "silver solder, cooppe"
type textarea "x"
type textarea "silver solder, coopp"
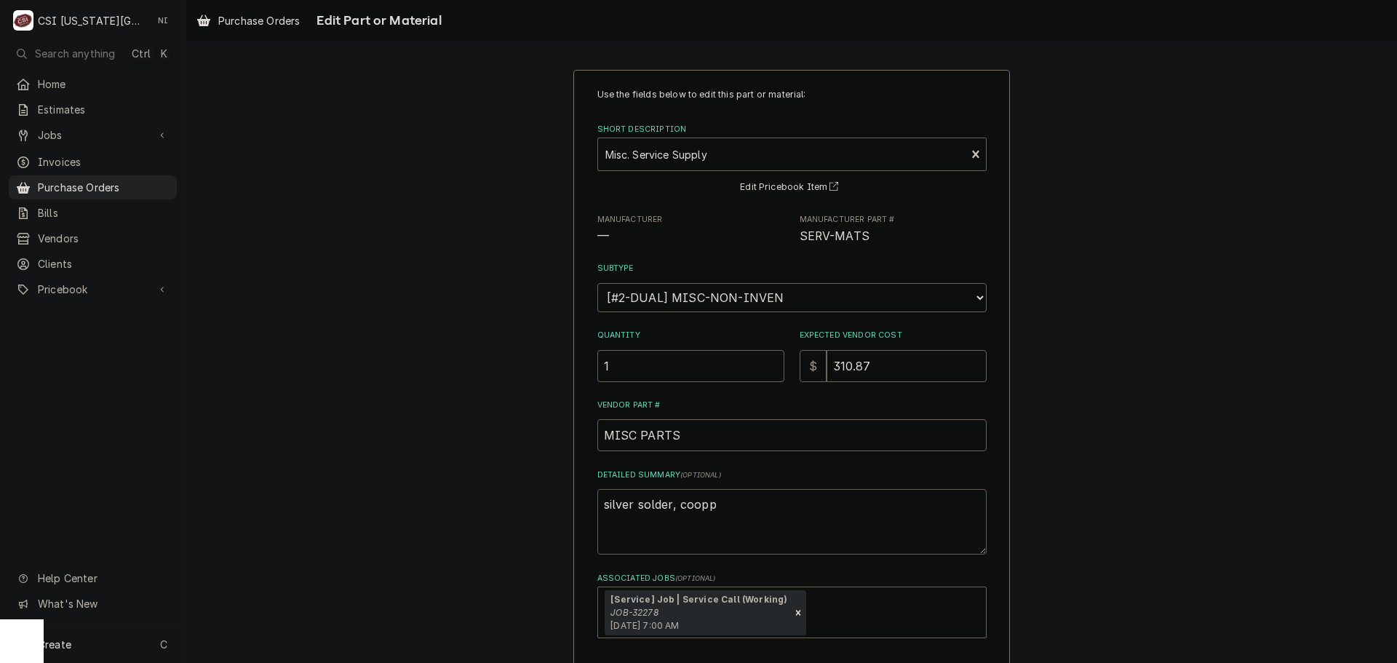
type textarea "x"
type textarea "silver solder, coop"
type textarea "x"
type textarea "silver solder, coo"
type textarea "x"
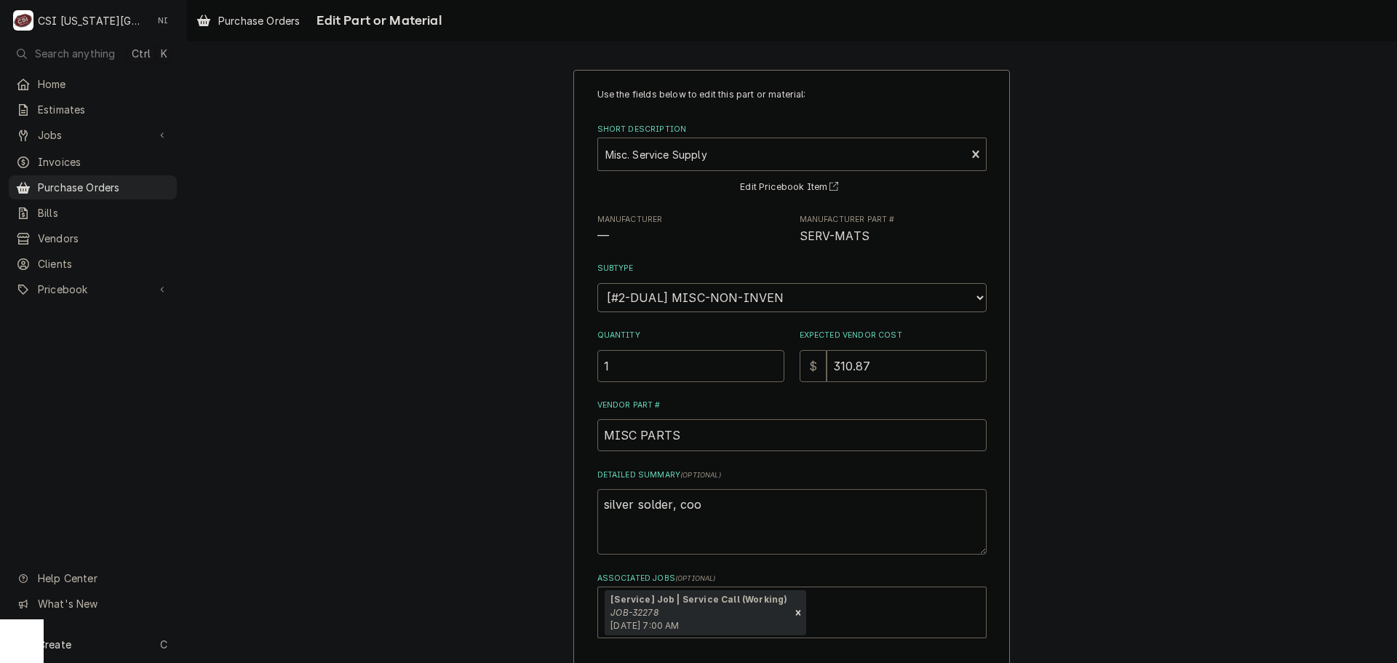
type textarea "silver solder, co"
type textarea "x"
type textarea "silver solder, cop"
type textarea "x"
type textarea "silver solder, copp"
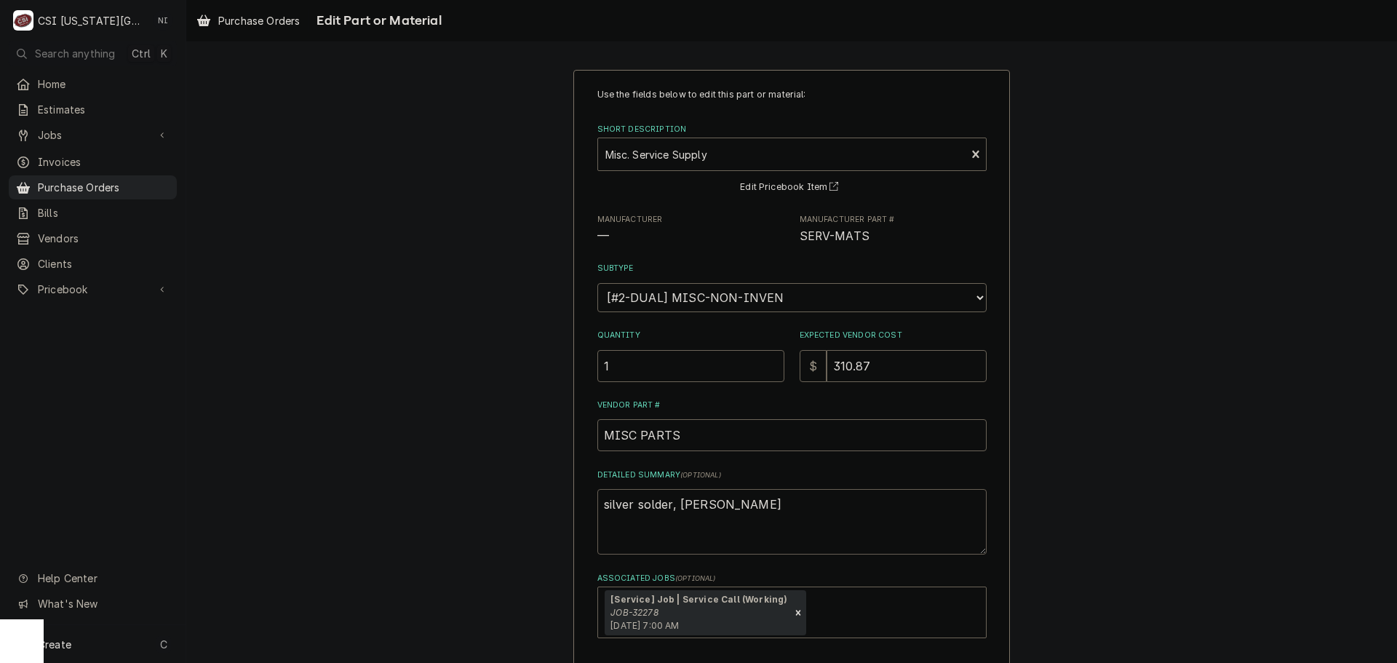
type textarea "x"
type textarea "silver solder, coppe"
type textarea "x"
type textarea "silver solder, copper"
type textarea "x"
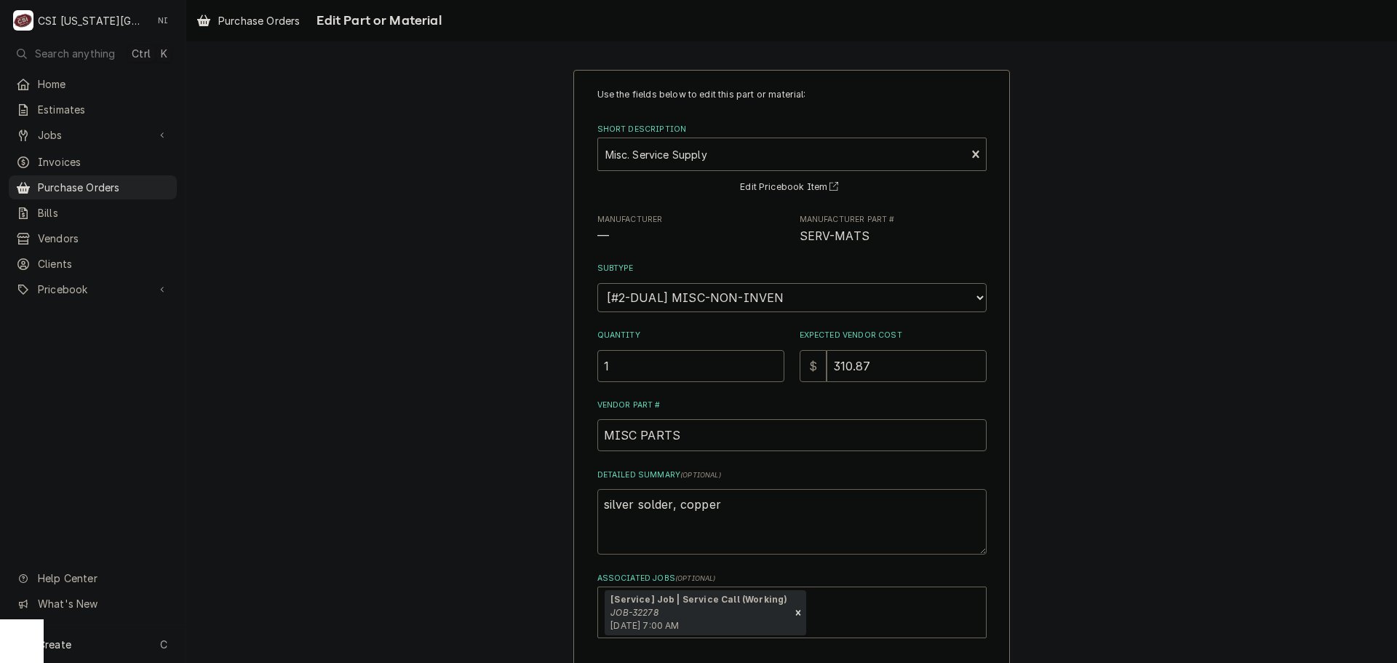
type textarea "silver solder, copper"
type textarea "x"
type textarea "silver solder, copper t"
type textarea "x"
type textarea "silver solder, copper tu"
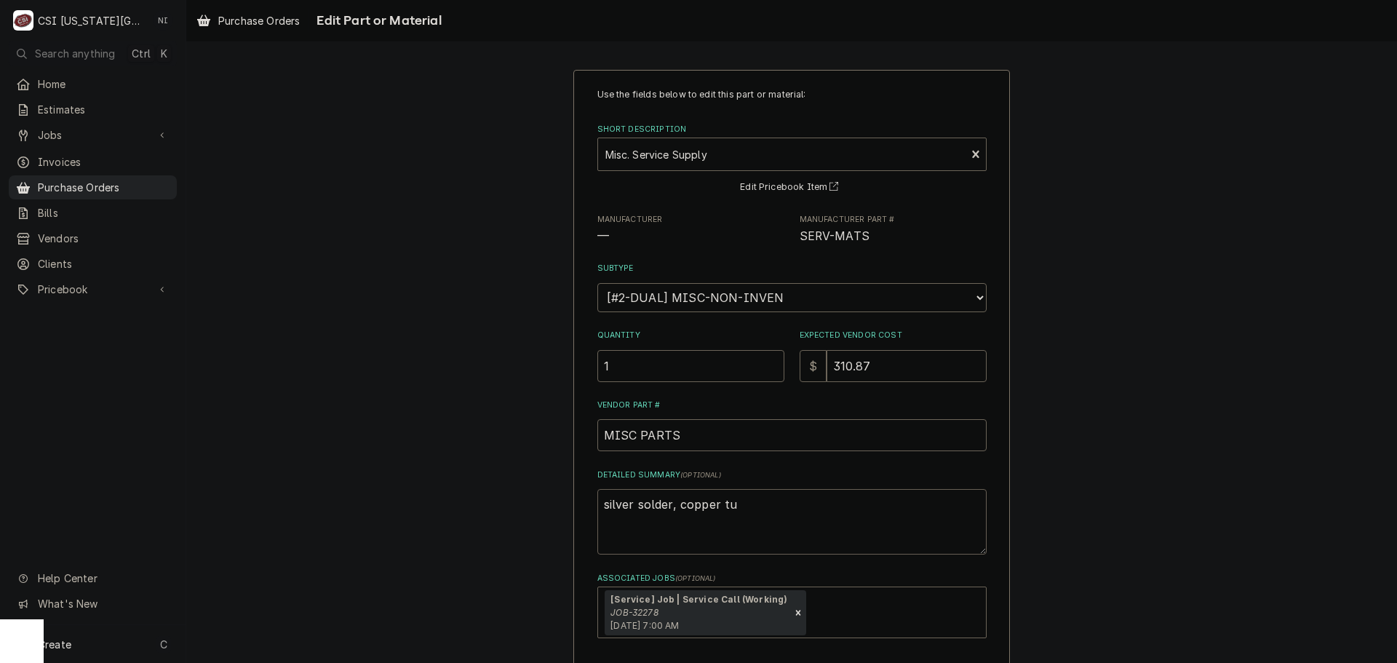
type textarea "x"
type textarea "silver solder, copper tub"
type textarea "x"
type textarea "silver solder, copper tubi"
type textarea "x"
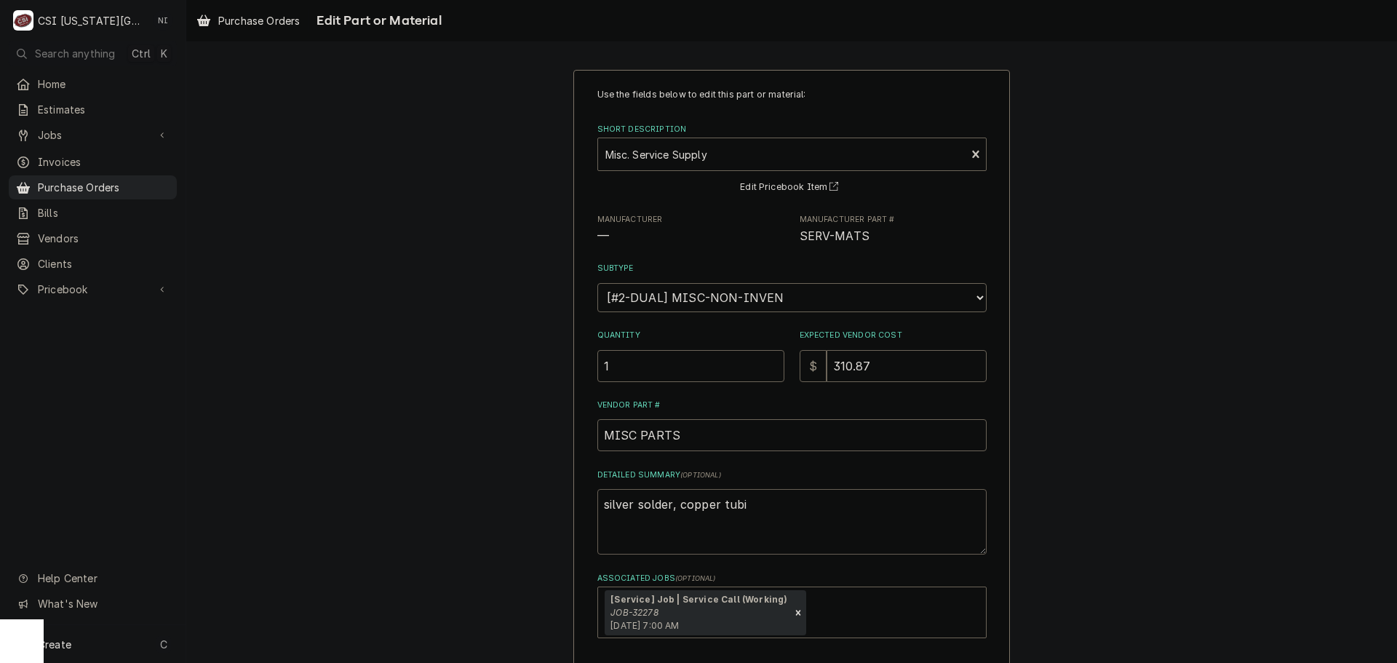
type textarea "silver solder, copper tubin"
type textarea "x"
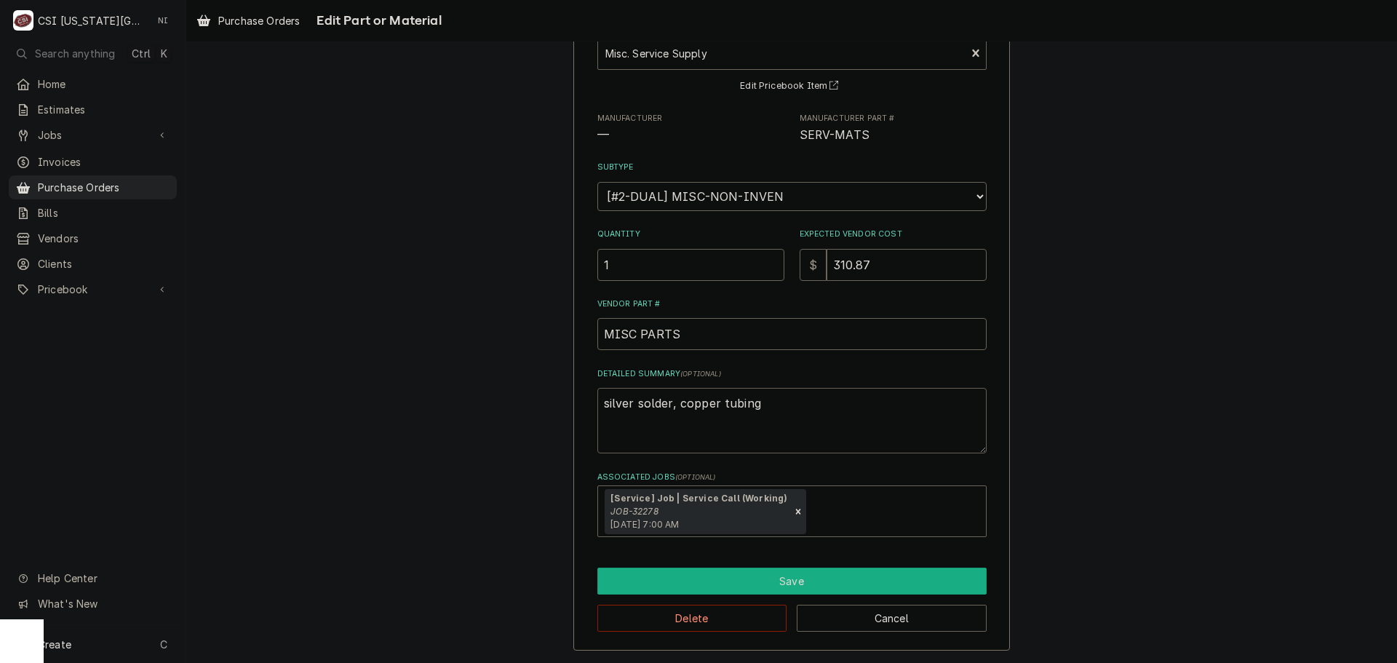
type textarea "silver solder, copper tubing"
click at [795, 579] on button "Save" at bounding box center [791, 580] width 389 height 27
type textarea "x"
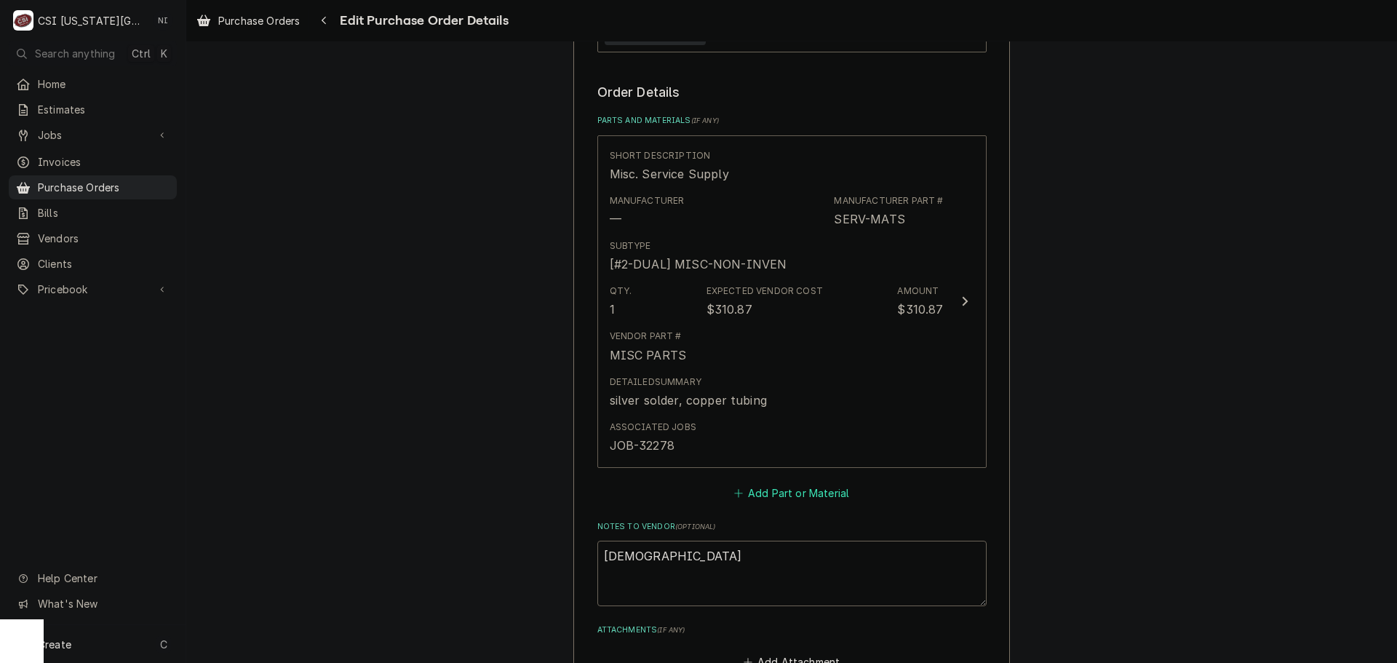
click at [791, 493] on button "Add Part or Material" at bounding box center [791, 492] width 120 height 20
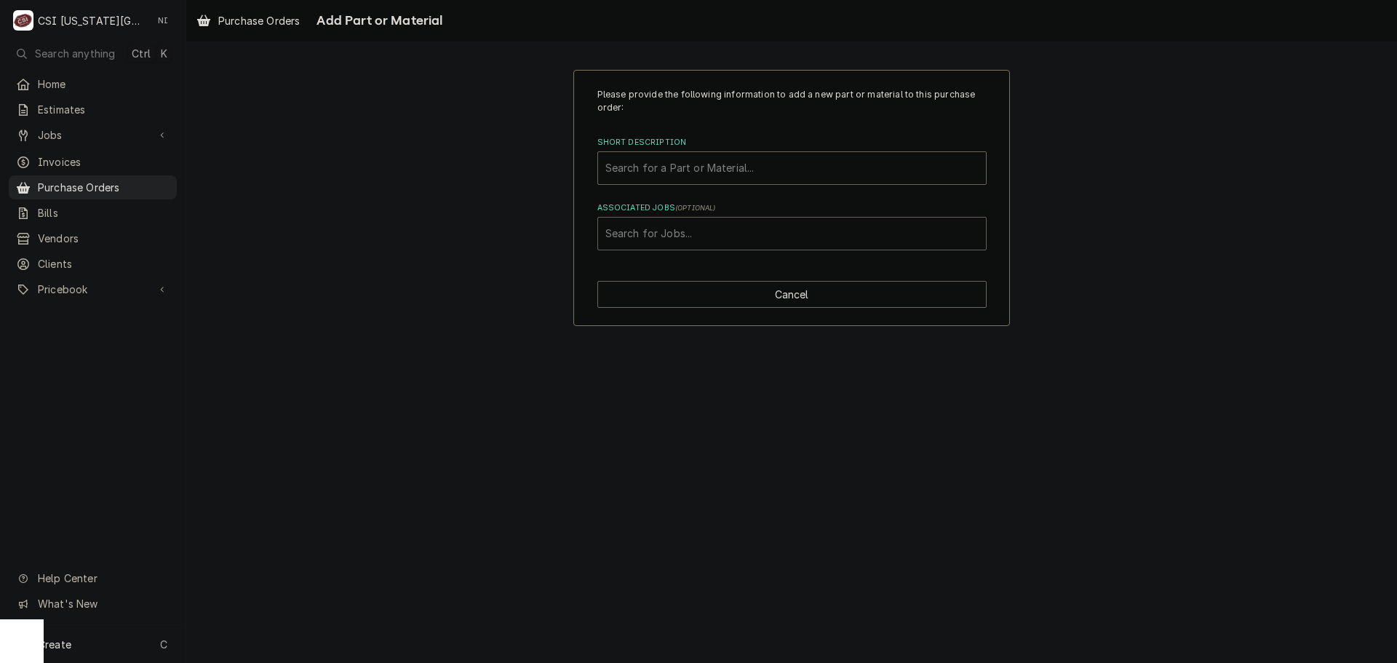
click at [744, 237] on div "Associated Jobs" at bounding box center [791, 233] width 373 height 26
type input "32278"
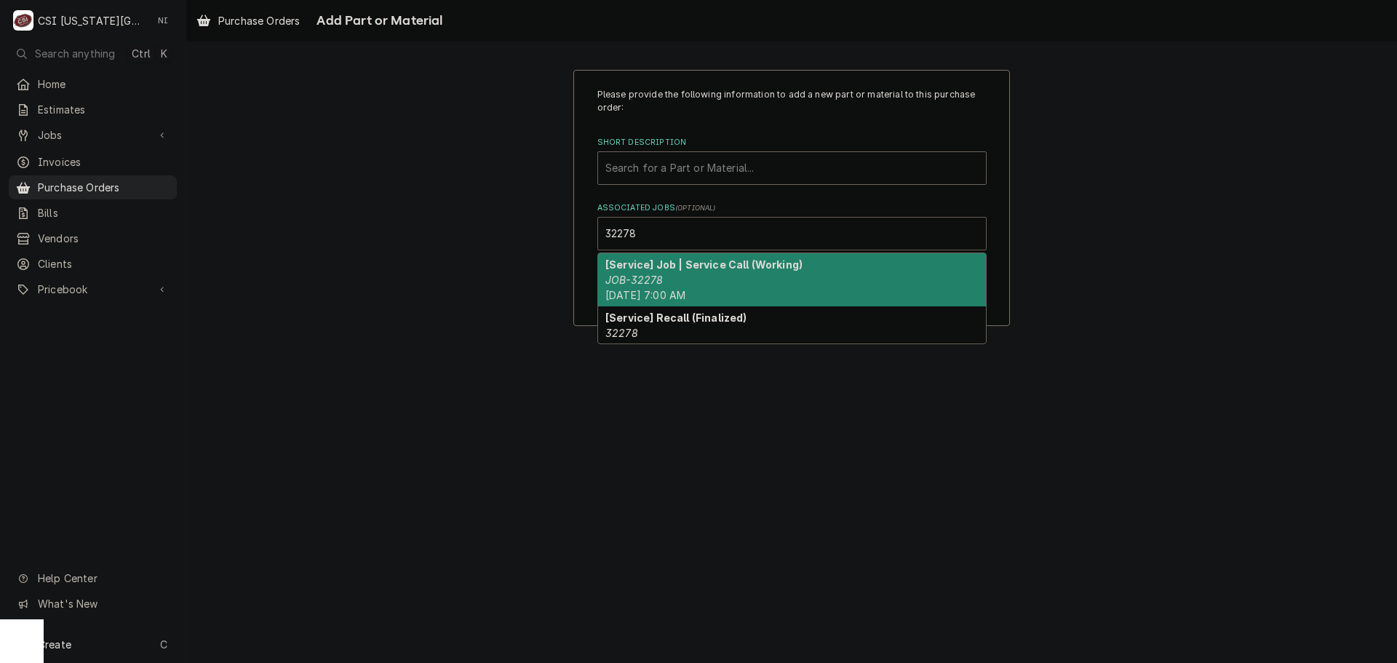
click at [736, 274] on div "[Service] Job | Service Call (Working) JOB-32278 Wed, Aug 27th, 2025 - 7:00 AM" at bounding box center [792, 279] width 388 height 53
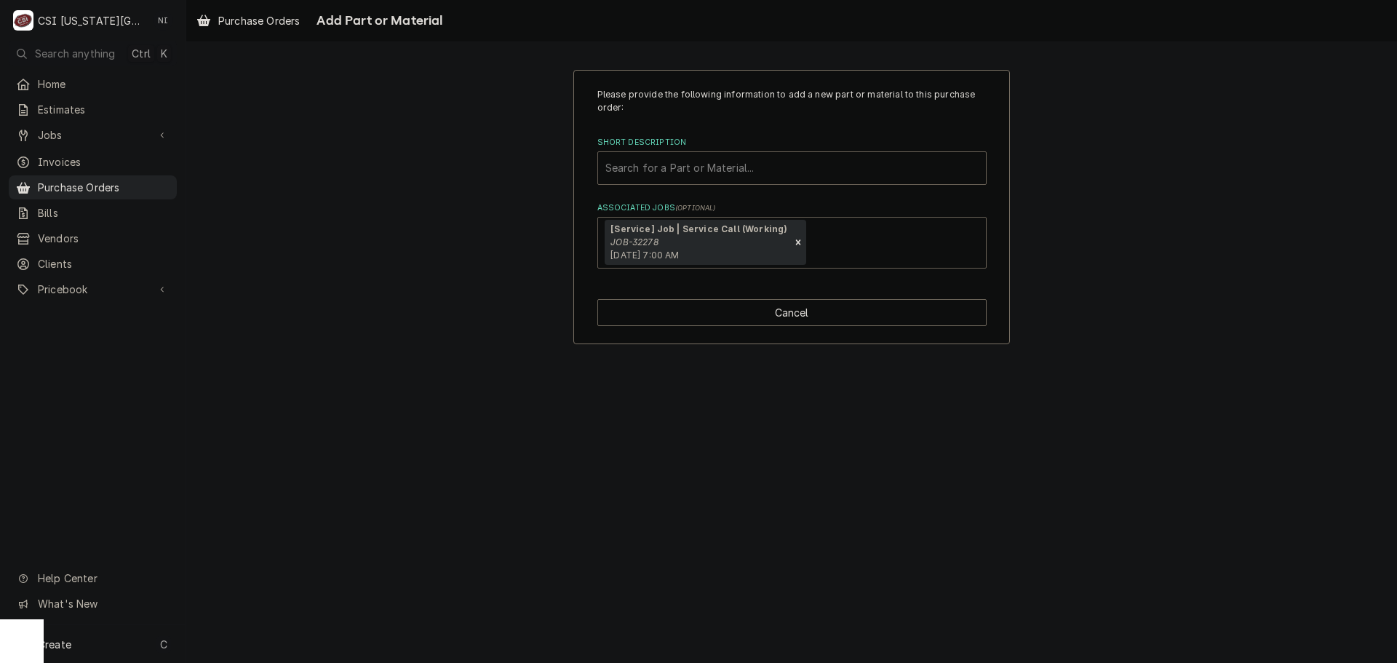
click at [711, 173] on div "Short Description" at bounding box center [791, 168] width 373 height 26
type input "x"
type input "c164s"
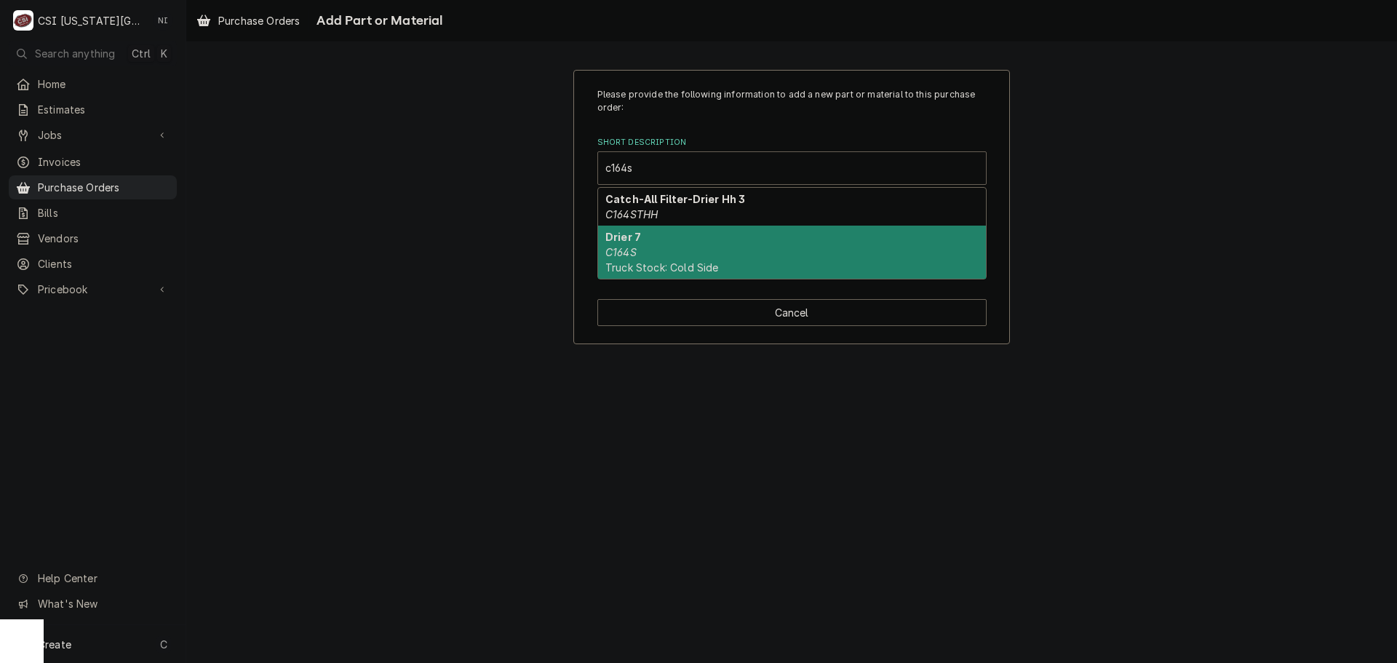
click at [698, 237] on div "Drier 7 C164S Truck Stock: Cold Side" at bounding box center [792, 252] width 388 height 53
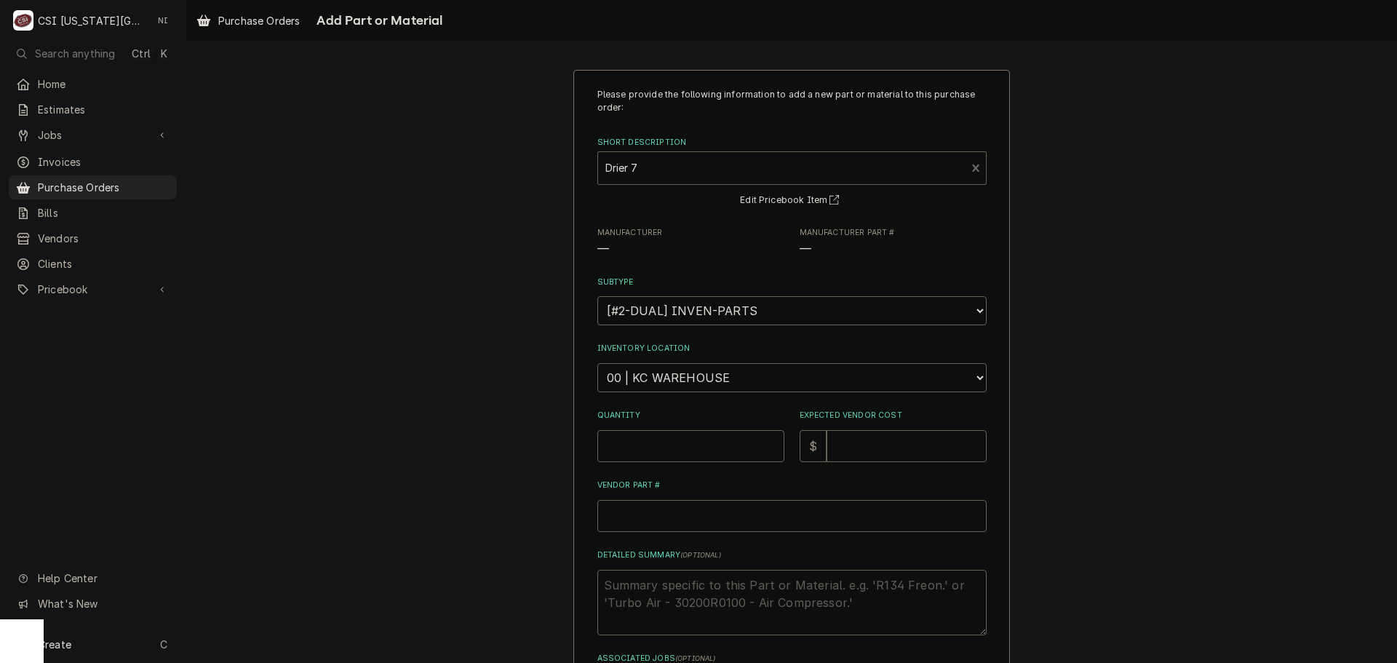
type textarea "x"
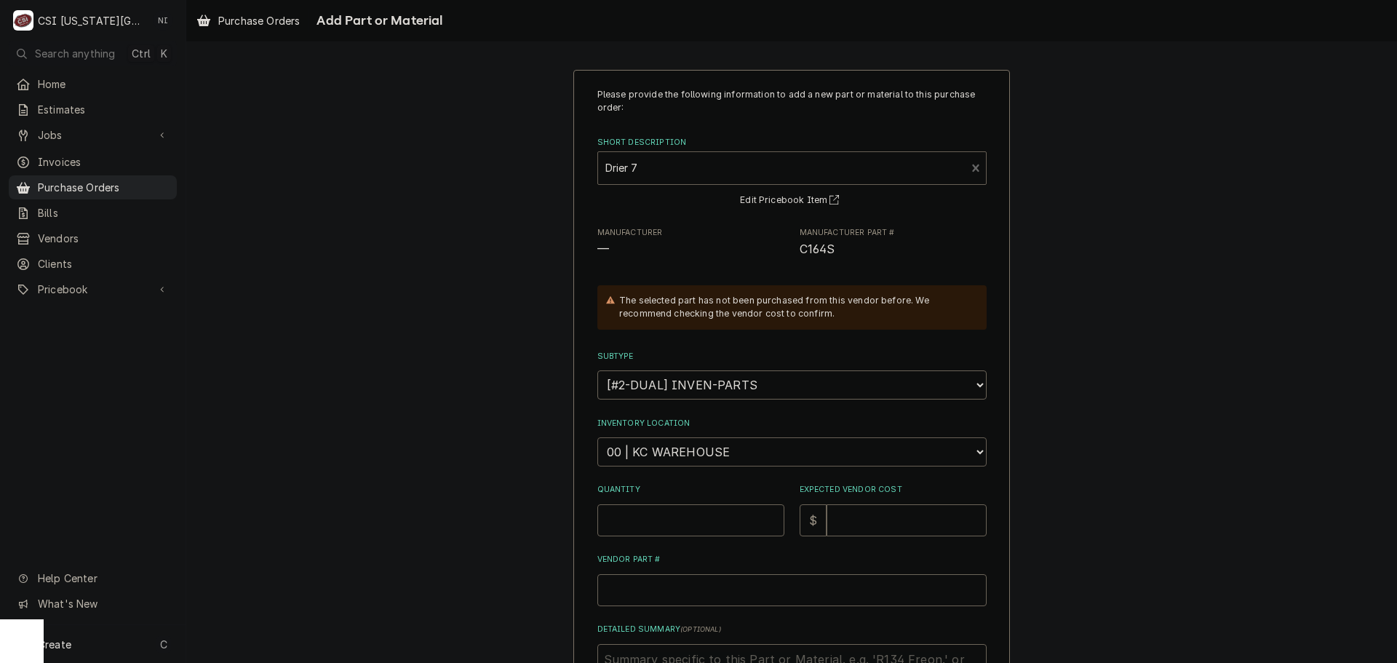
click at [681, 449] on select "Choose a location... 00 | KC WAREHOUSE 00 | MAIN WAREHOUSE 01 | BRIAN BREAZIER …" at bounding box center [791, 451] width 389 height 29
select select "2790"
click at [597, 437] on select "Choose a location... 00 | KC WAREHOUSE 00 | MAIN WAREHOUSE 01 | BRIAN BREAZIER …" at bounding box center [791, 451] width 389 height 29
click at [684, 515] on input "Quantity" at bounding box center [690, 520] width 187 height 32
type textarea "x"
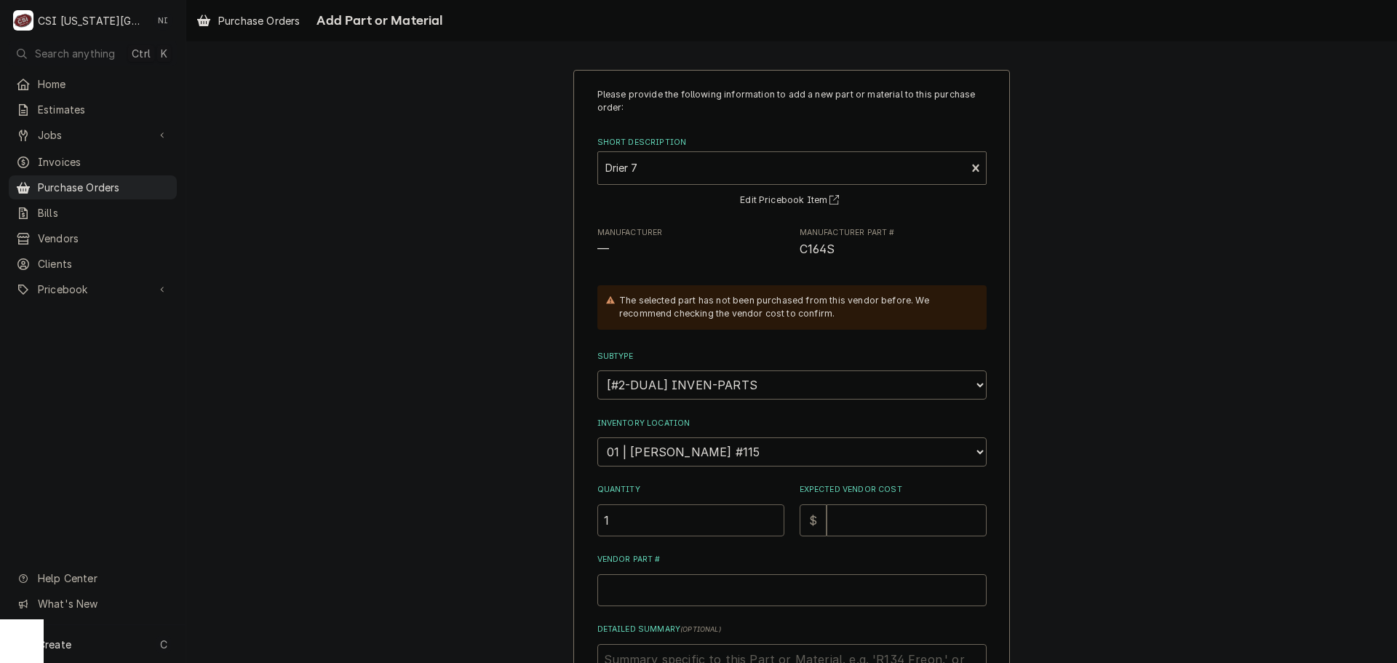
type input "1"
type textarea "x"
type input "3"
type textarea "x"
type input "37"
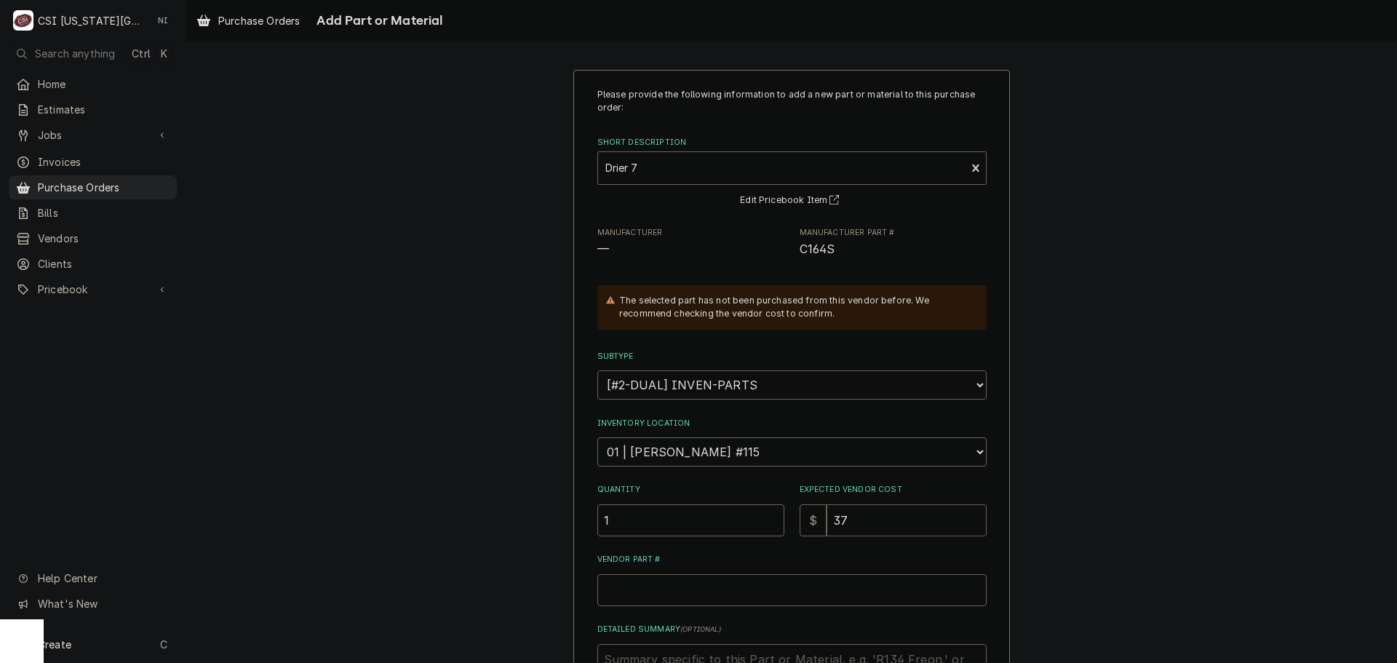
type textarea "x"
type input "37.2"
type textarea "x"
type input "37.20"
click at [815, 250] on span "C164S" at bounding box center [818, 249] width 36 height 14
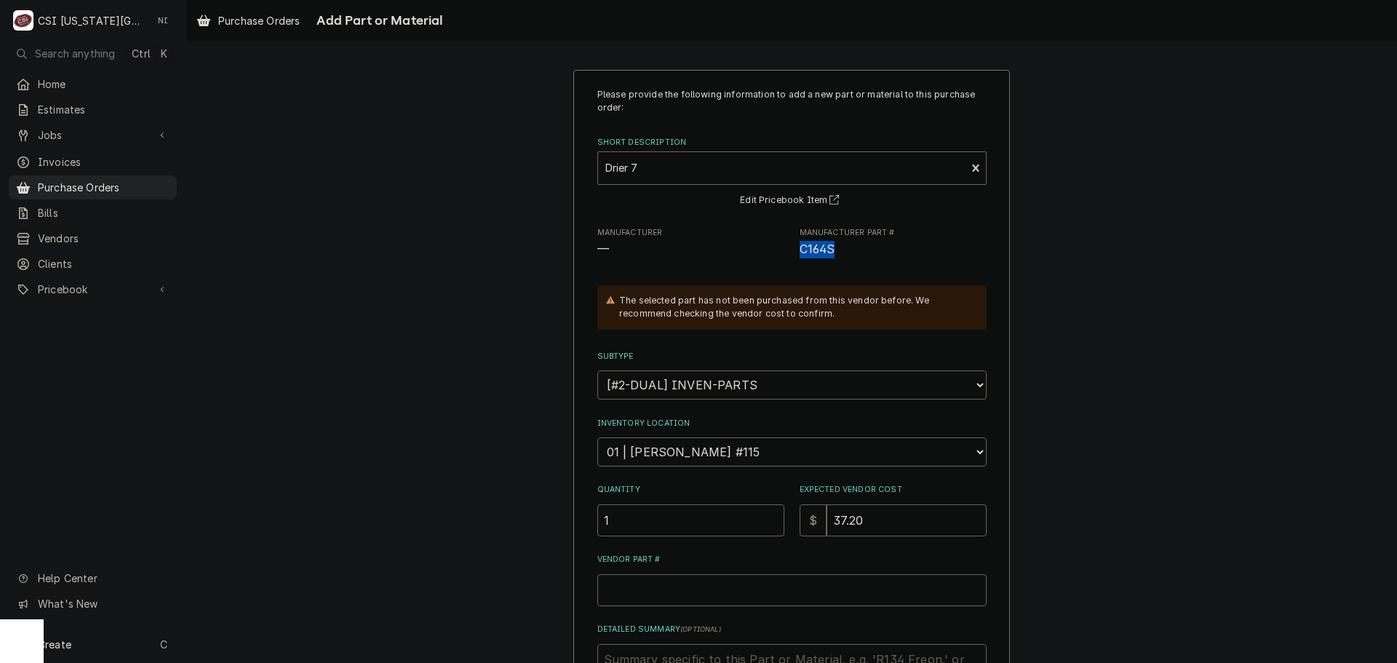
click at [815, 250] on span "C164S" at bounding box center [818, 249] width 36 height 14
copy span "C164S"
click at [698, 583] on input "Vendor Part #" at bounding box center [791, 590] width 389 height 32
type textarea "x"
type input "v"
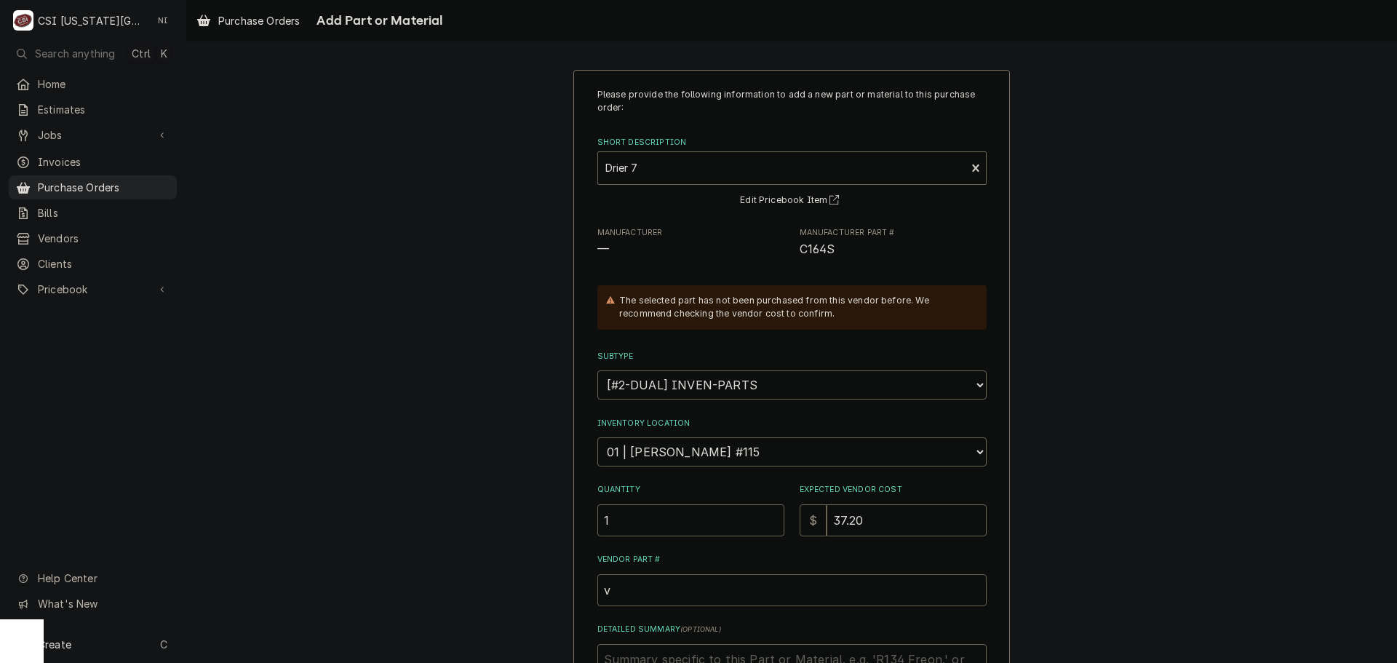
type textarea "x"
paste input "C164S"
type input "C164S"
type textarea "x"
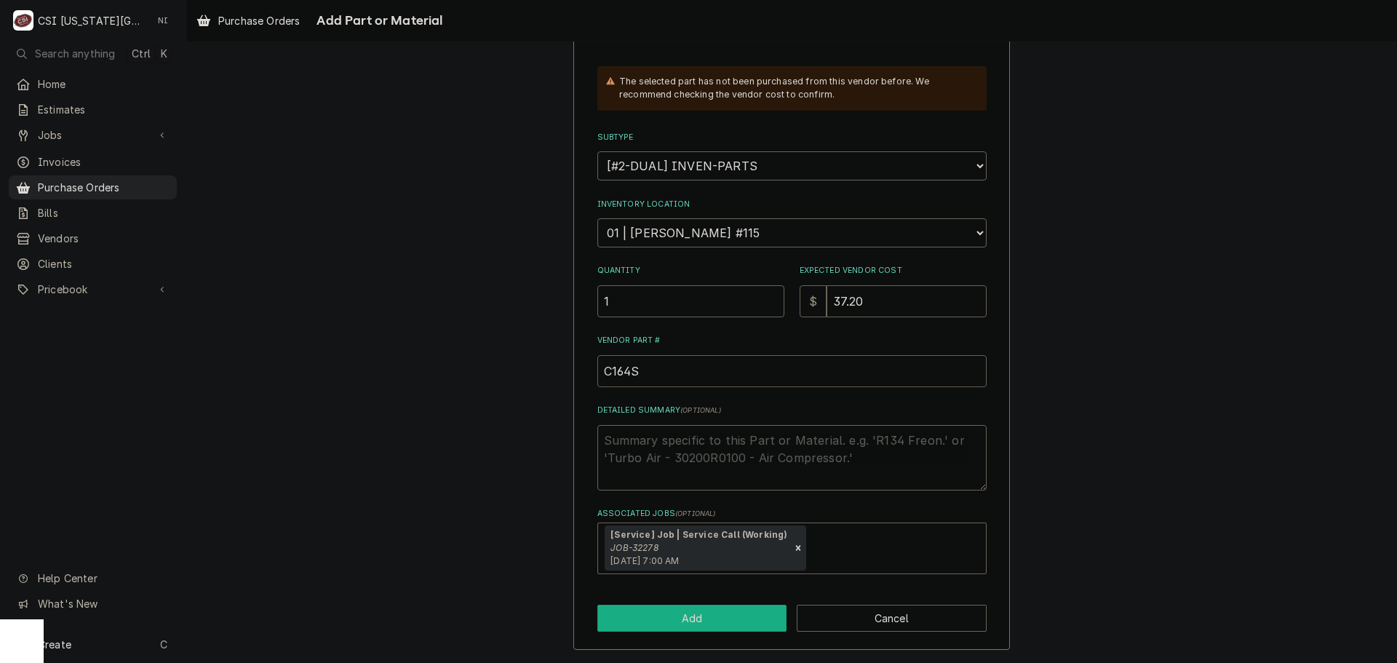
type input "C164S"
click at [664, 620] on button "Add" at bounding box center [692, 618] width 190 height 27
type textarea "x"
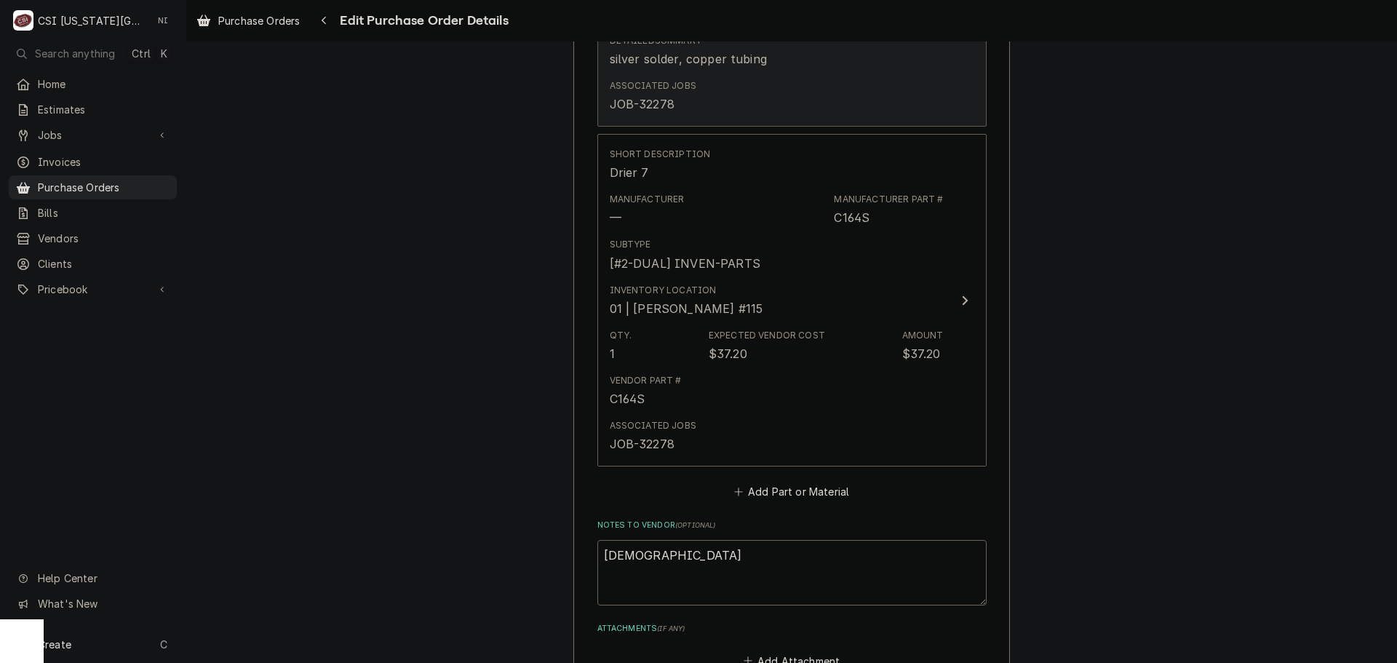
scroll to position [873, 0]
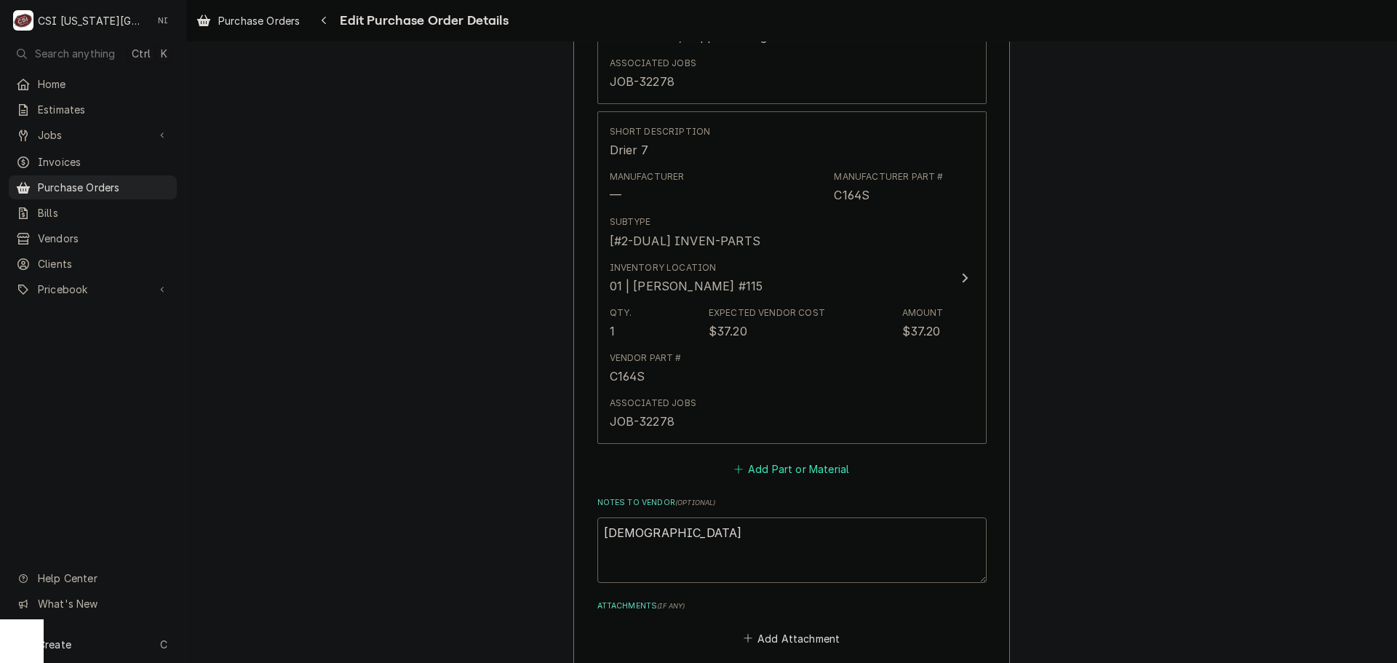
click at [813, 464] on button "Add Part or Material" at bounding box center [791, 469] width 120 height 20
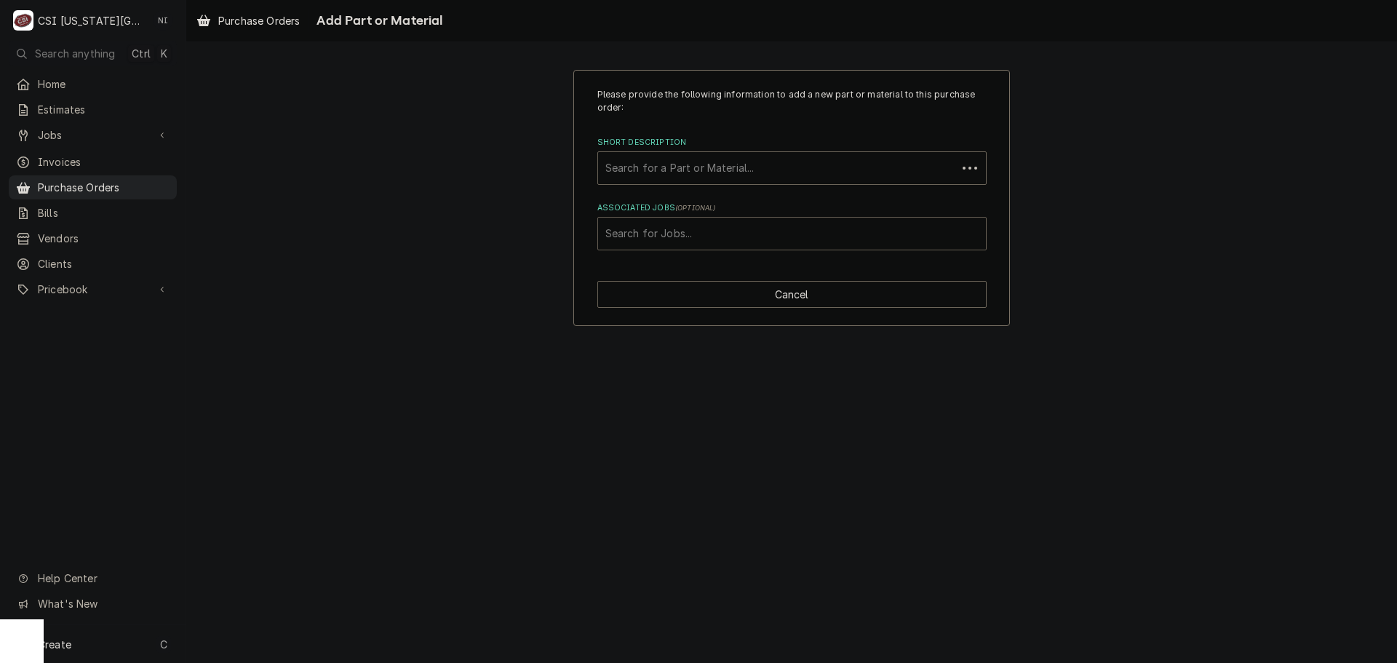
click at [734, 242] on div "Associated Jobs" at bounding box center [791, 233] width 373 height 26
type input "32278"
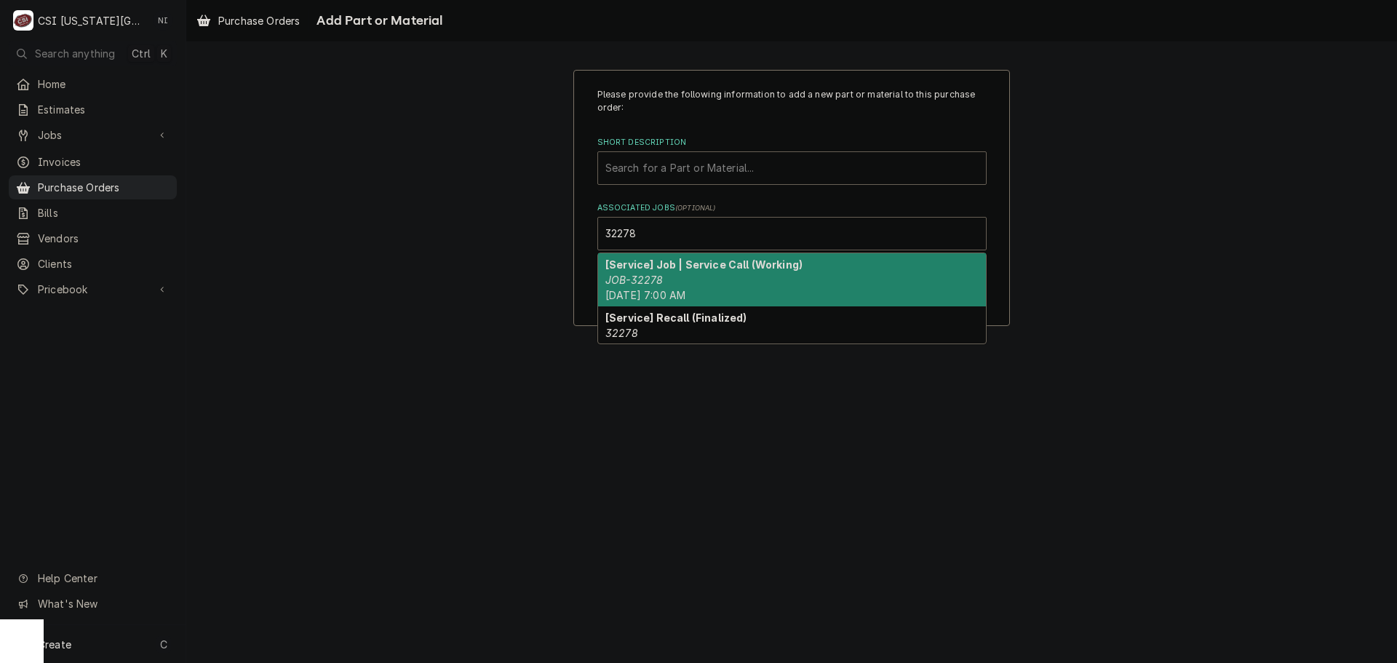
drag, startPoint x: 682, startPoint y: 272, endPoint x: 664, endPoint y: 179, distance: 94.9
click at [680, 265] on div "[Service] Job | Service Call (Working) JOB-32278 Wed, Aug 27th, 2025 - 7:00 AM" at bounding box center [792, 279] width 388 height 53
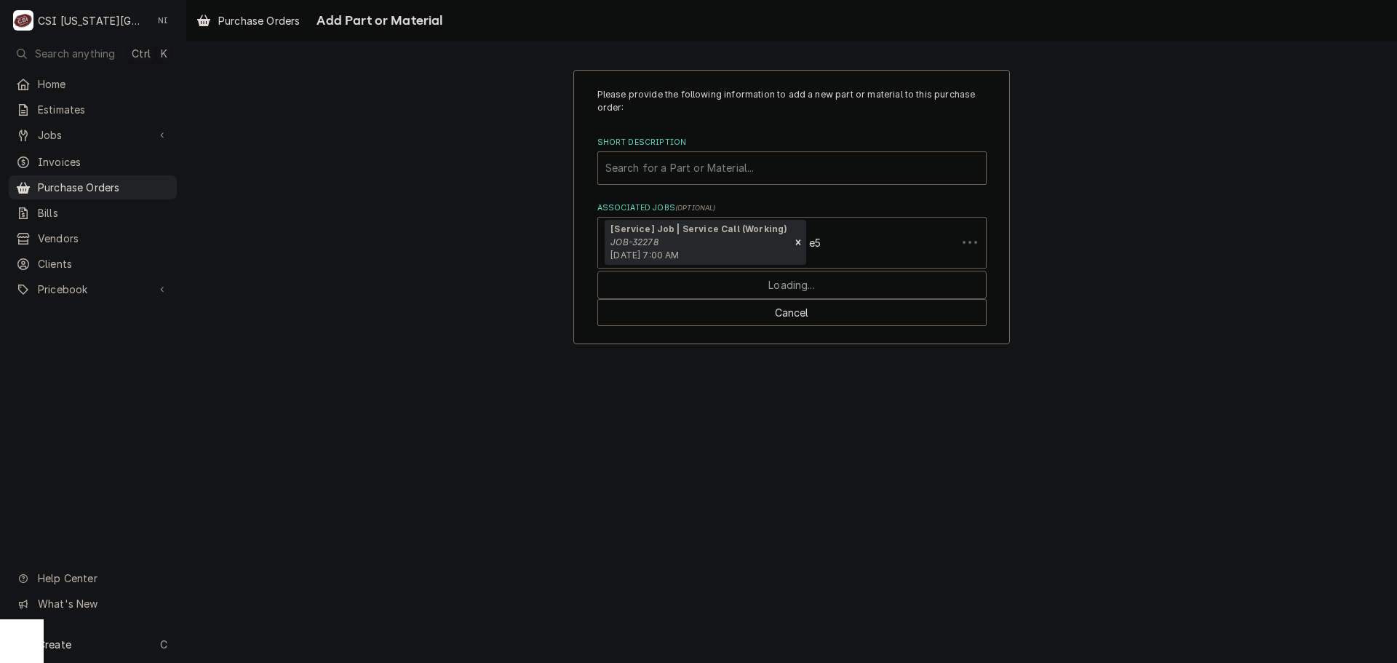
type input "e"
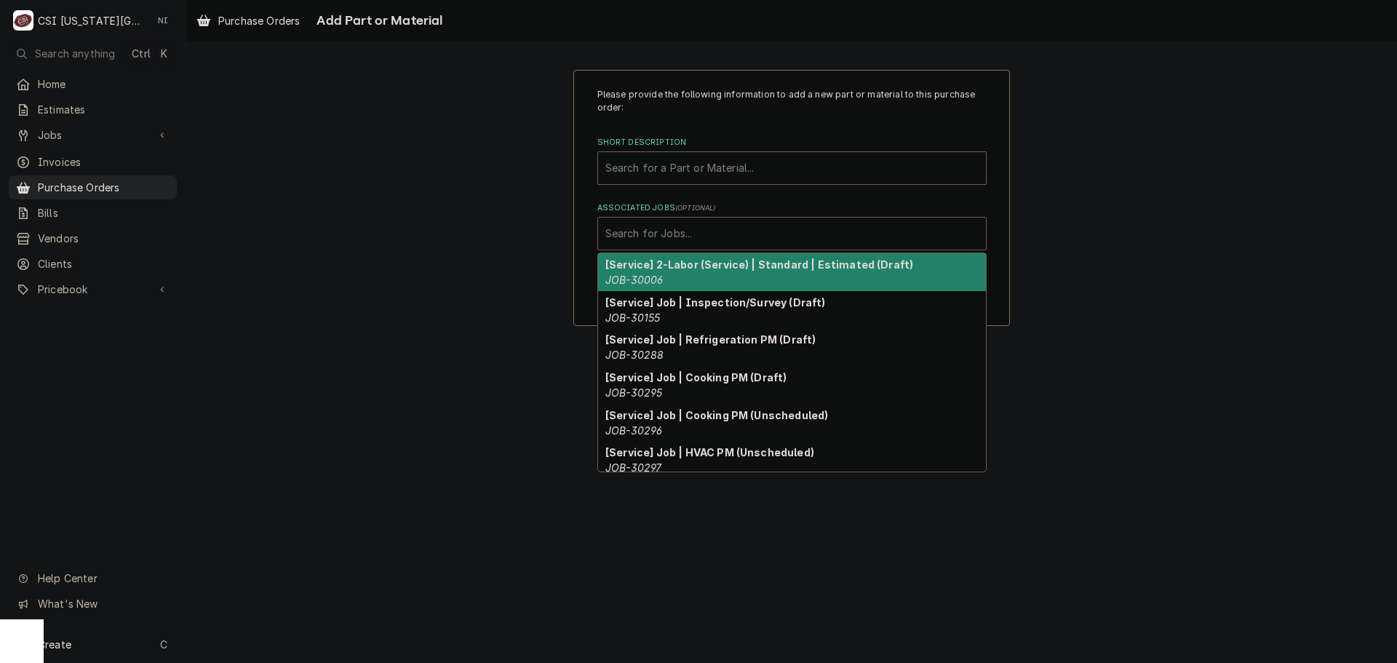
click at [667, 170] on div "Short Description" at bounding box center [791, 168] width 373 height 26
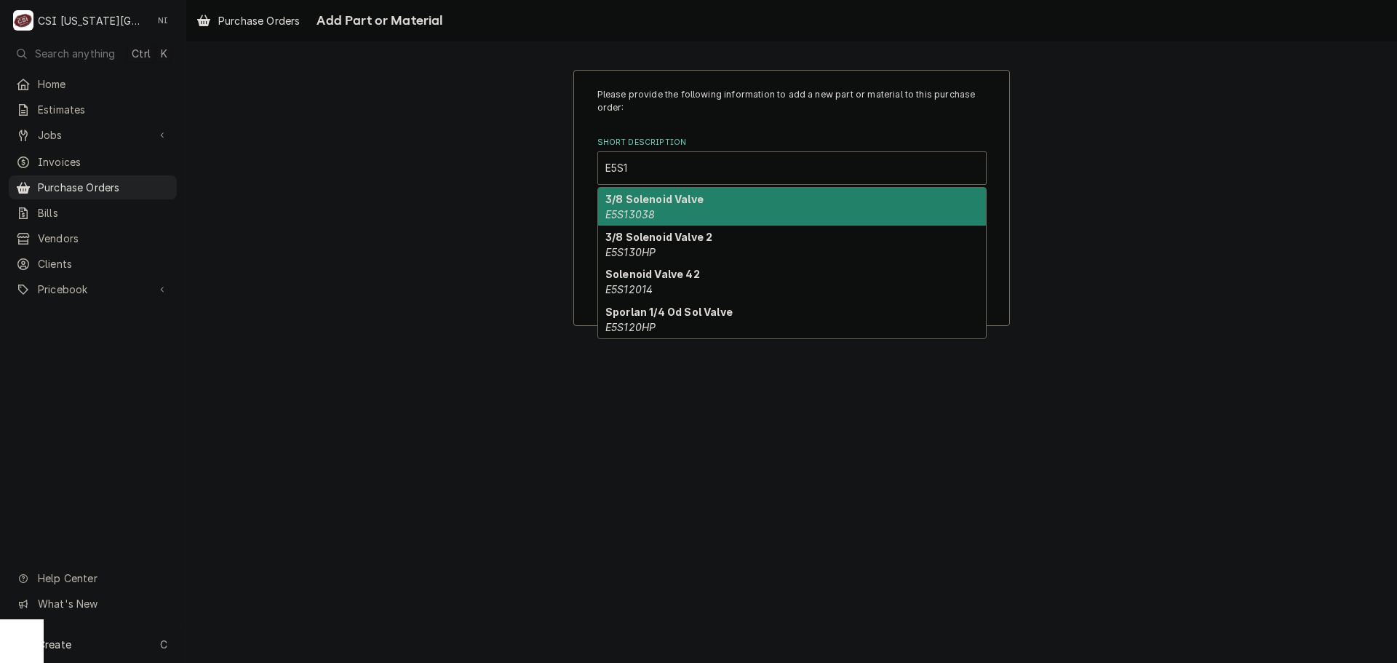
type input "E5S130"
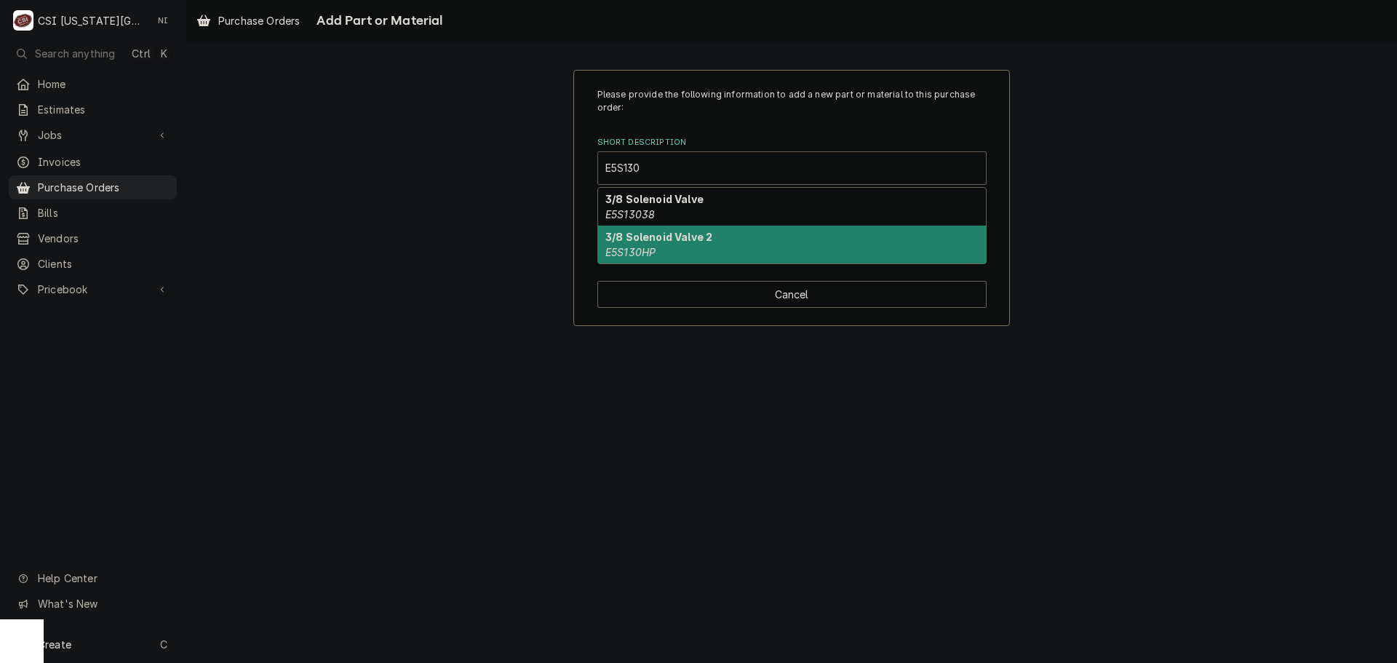
click at [689, 239] on strong "3/8 Solenoid Valve 2" at bounding box center [658, 237] width 107 height 12
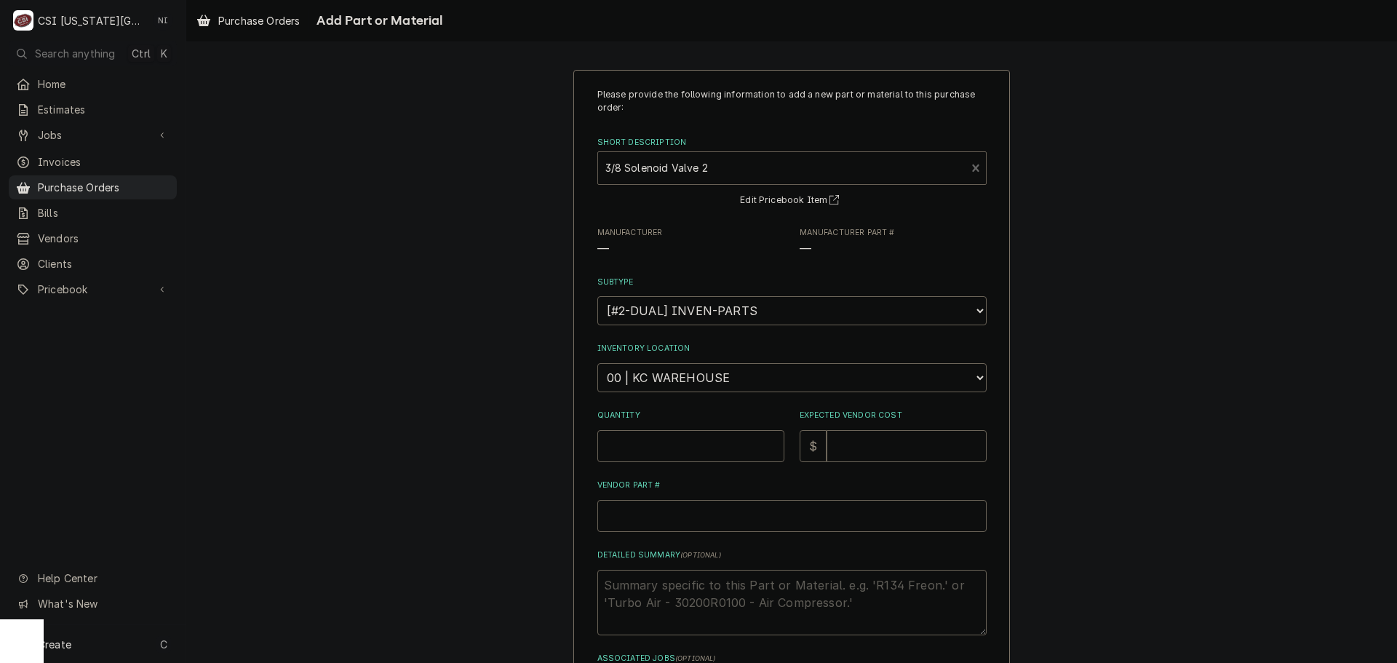
type textarea "x"
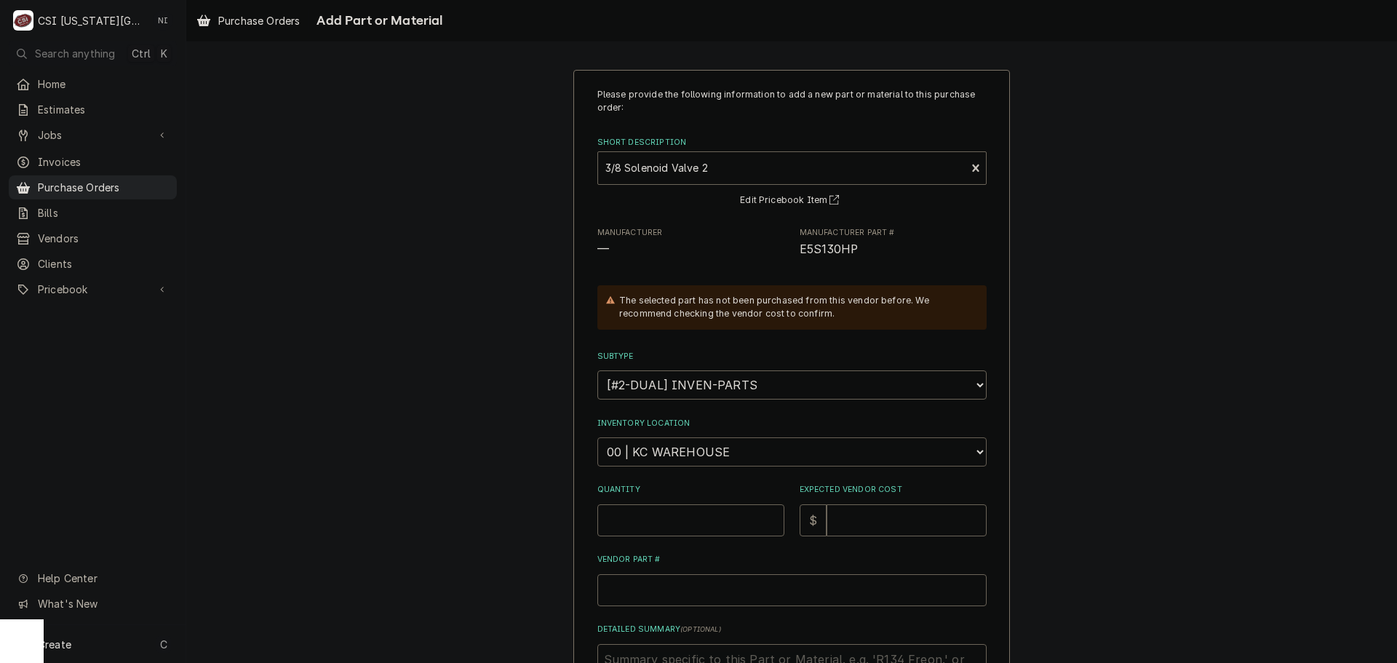
drag, startPoint x: 683, startPoint y: 447, endPoint x: 687, endPoint y: 437, distance: 10.8
click at [683, 447] on select "Choose a location... 00 | KC WAREHOUSE 00 | MAIN WAREHOUSE 01 | BRIAN BREAZIER …" at bounding box center [791, 451] width 389 height 29
select select "2790"
click at [597, 437] on select "Choose a location... 00 | KC WAREHOUSE 00 | MAIN WAREHOUSE 01 | BRIAN BREAZIER …" at bounding box center [791, 451] width 389 height 29
click at [652, 524] on input "Quantity" at bounding box center [690, 520] width 187 height 32
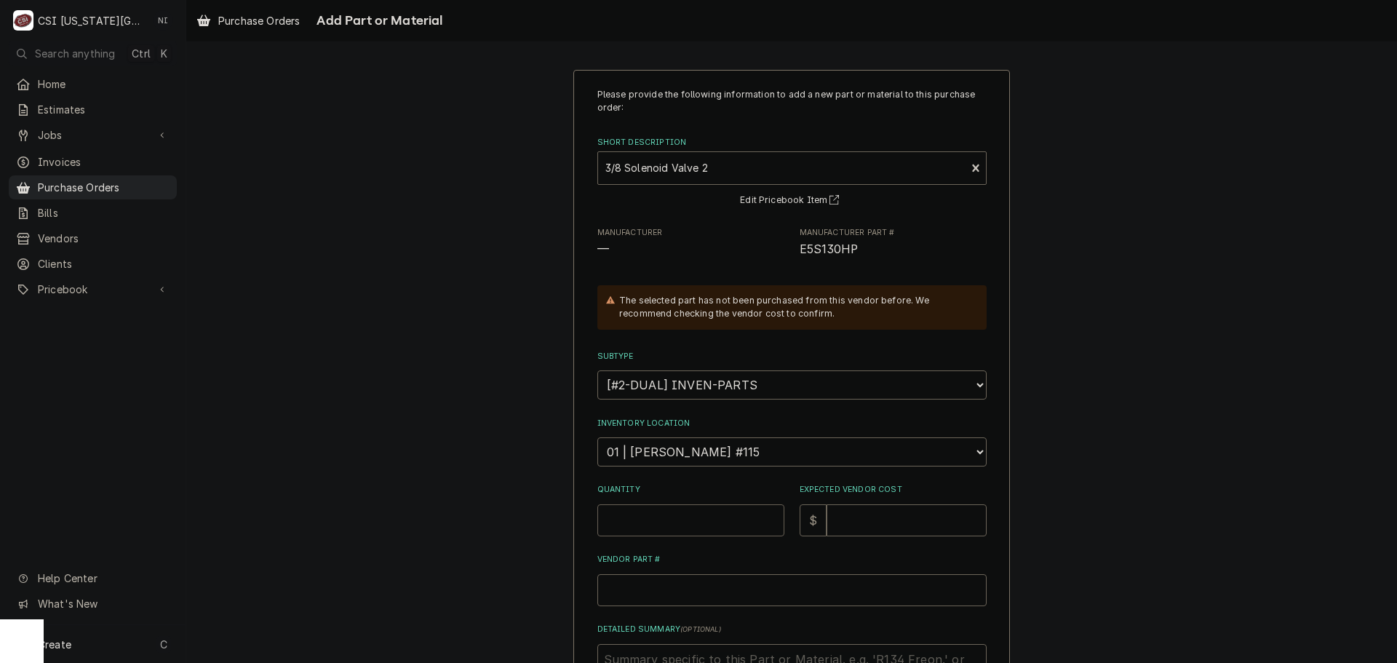
type textarea "x"
type input "1"
type textarea "x"
type input "8"
type textarea "x"
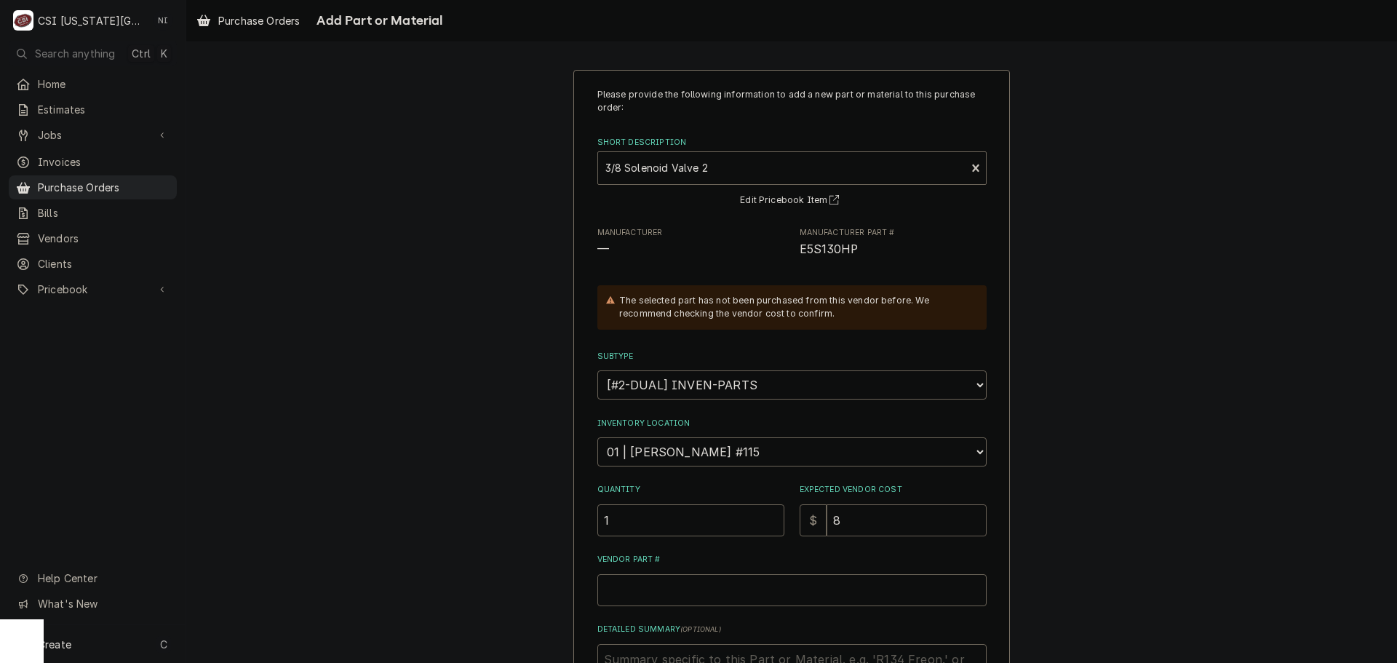
type input "88"
type textarea "x"
type input "88.7"
type textarea "x"
type input "88.79"
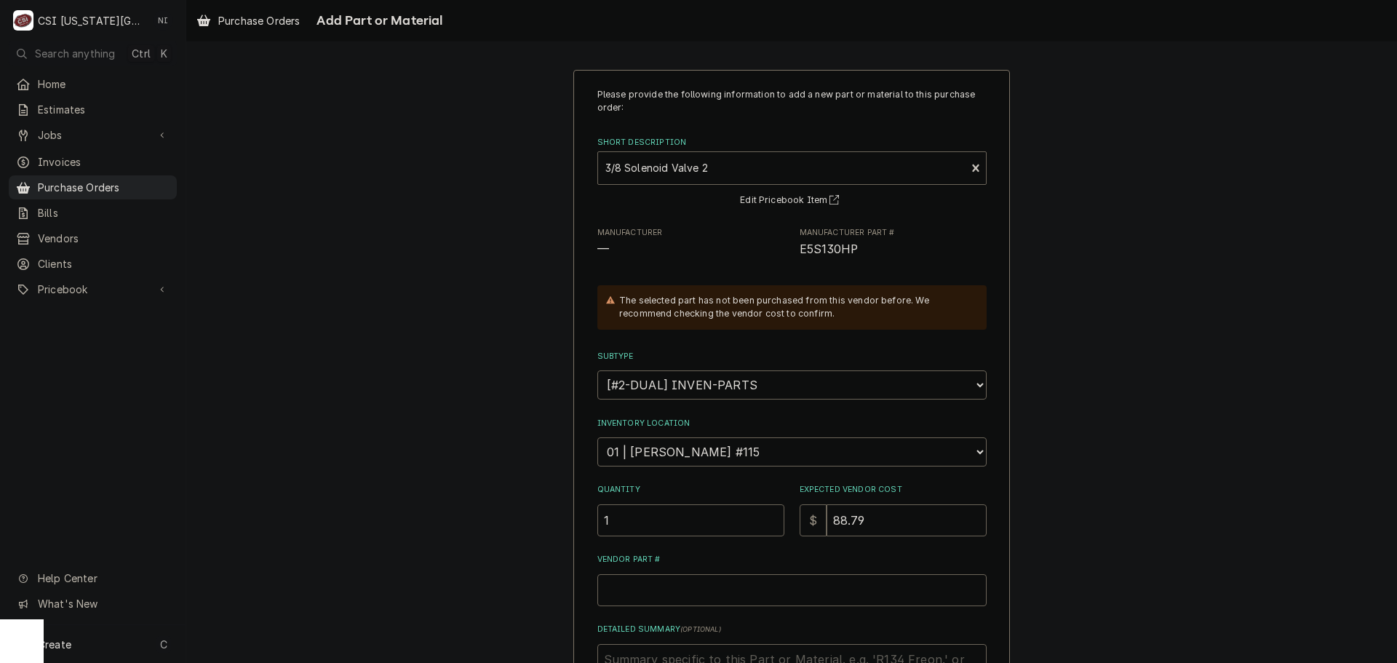
click at [840, 249] on span "E5S130HP" at bounding box center [829, 249] width 58 height 14
copy span "E5S130HP"
click at [754, 590] on input "Vendor Part #" at bounding box center [791, 590] width 389 height 32
paste input "E5S130HP"
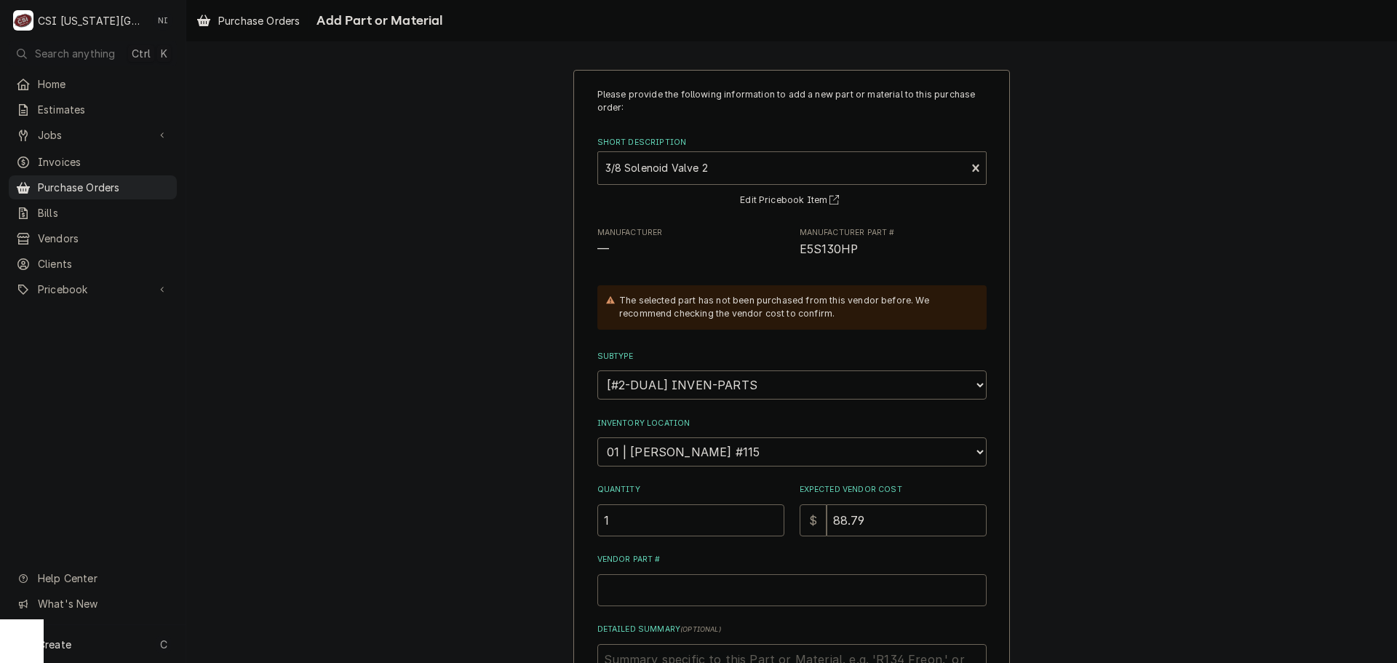
type textarea "x"
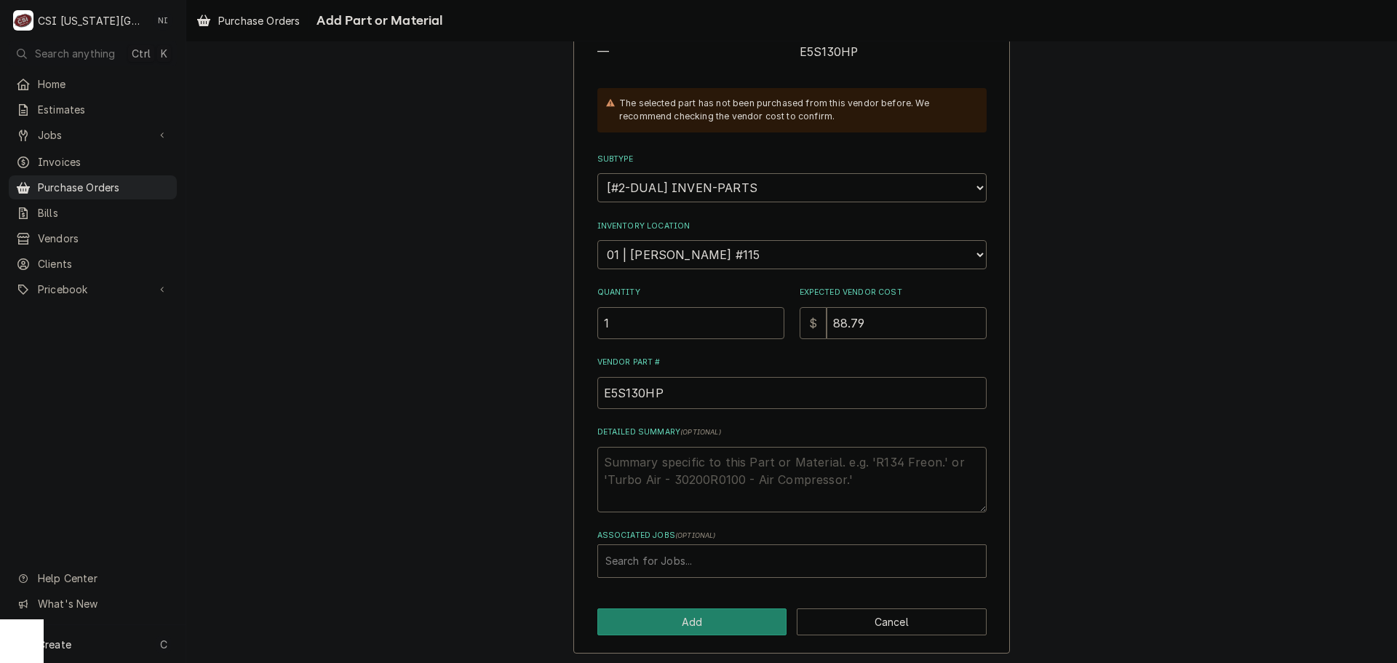
scroll to position [201, 0]
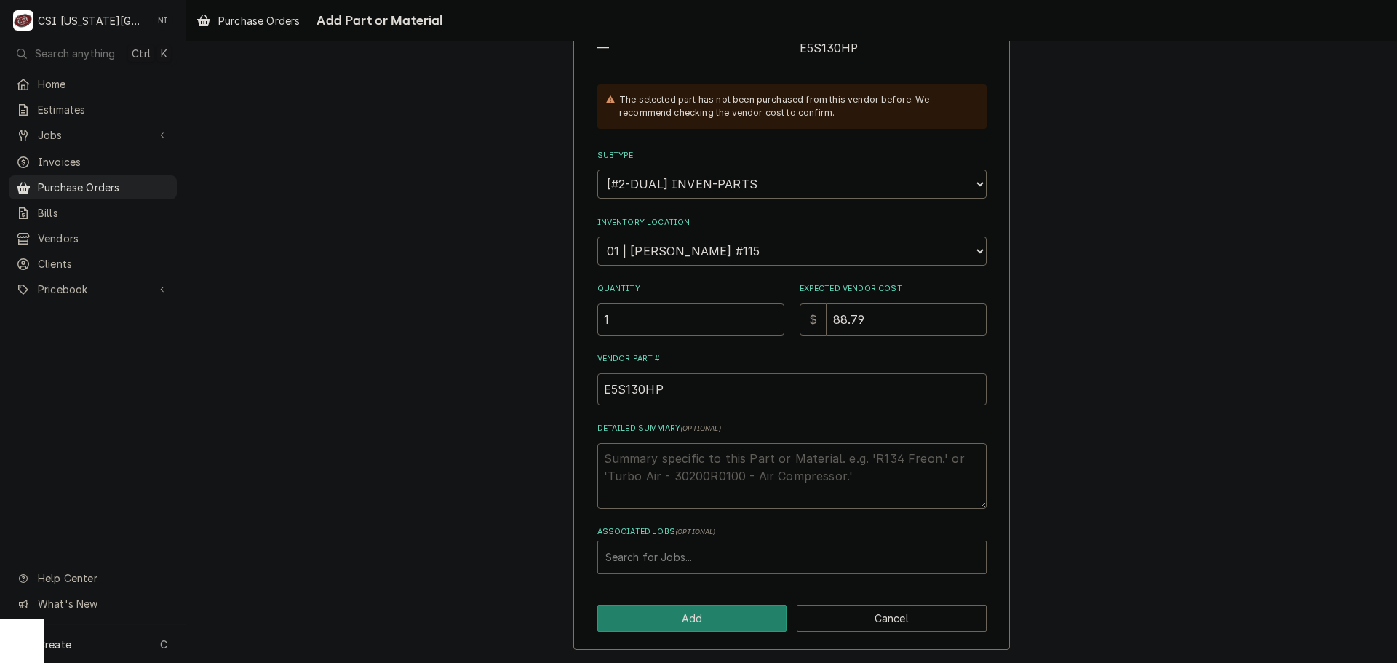
type input "E5S130HP"
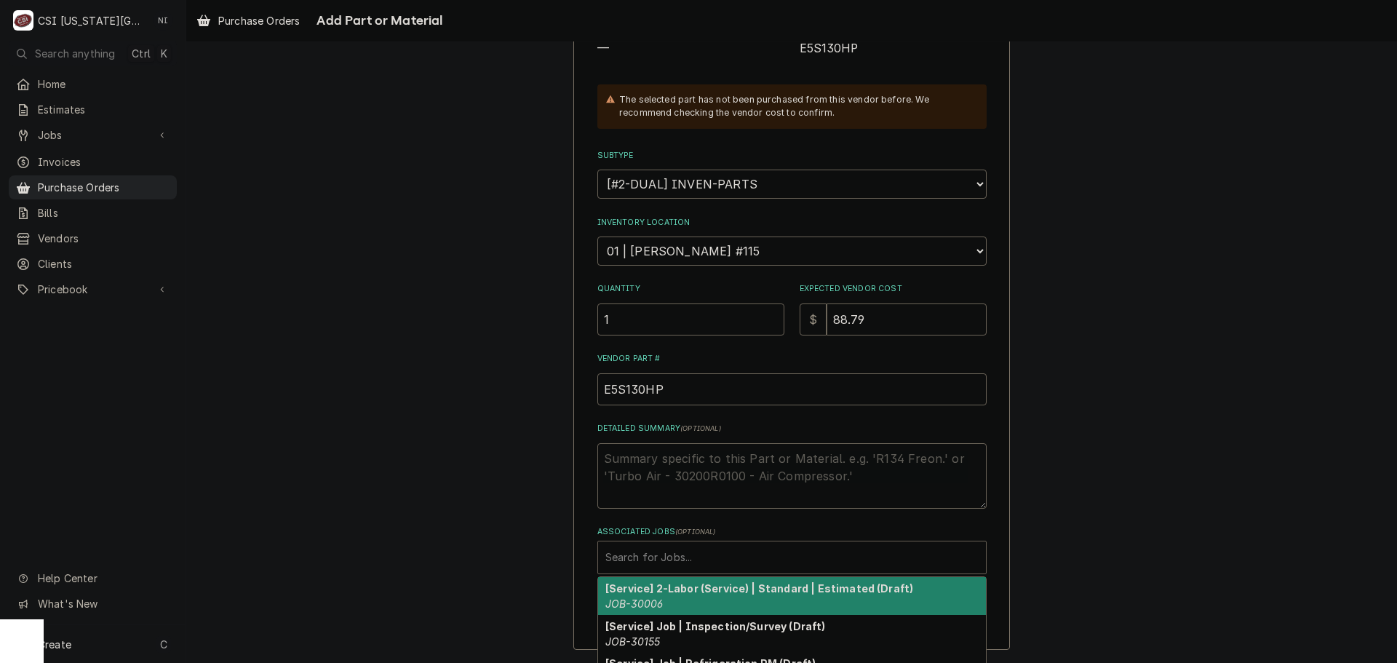
click at [662, 550] on div "Associated Jobs" at bounding box center [791, 557] width 373 height 26
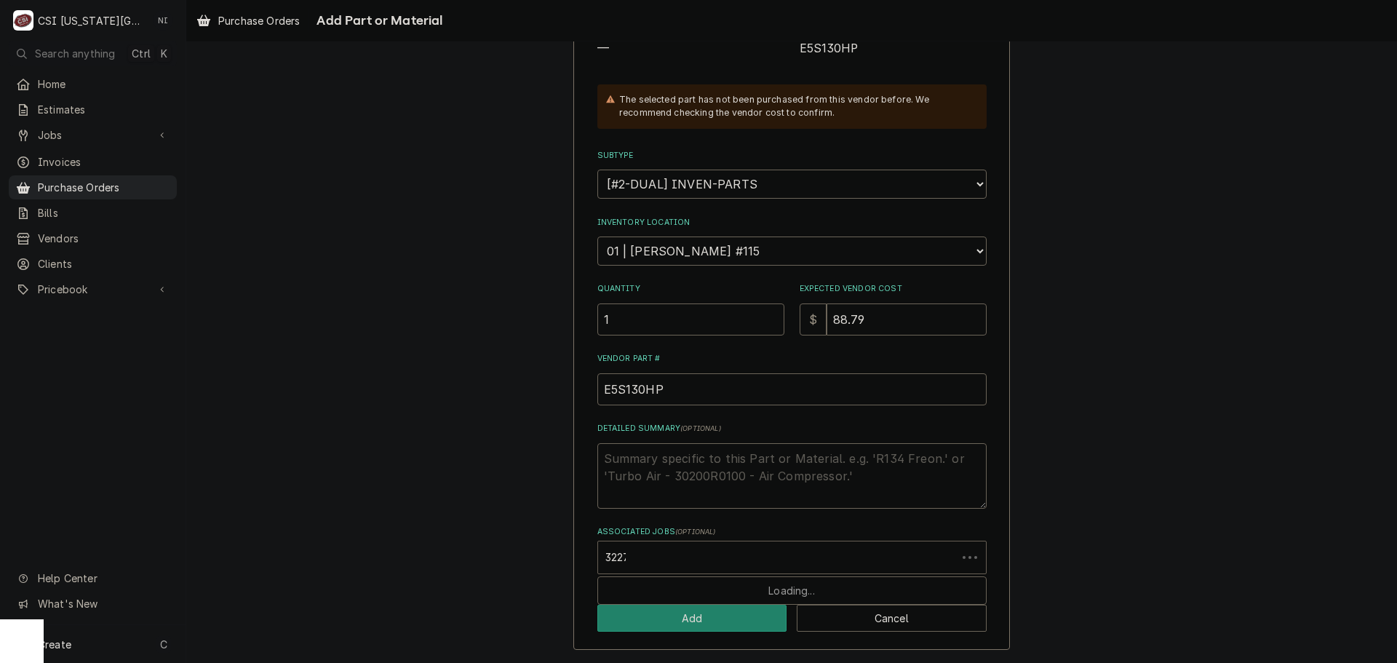
type input "32278"
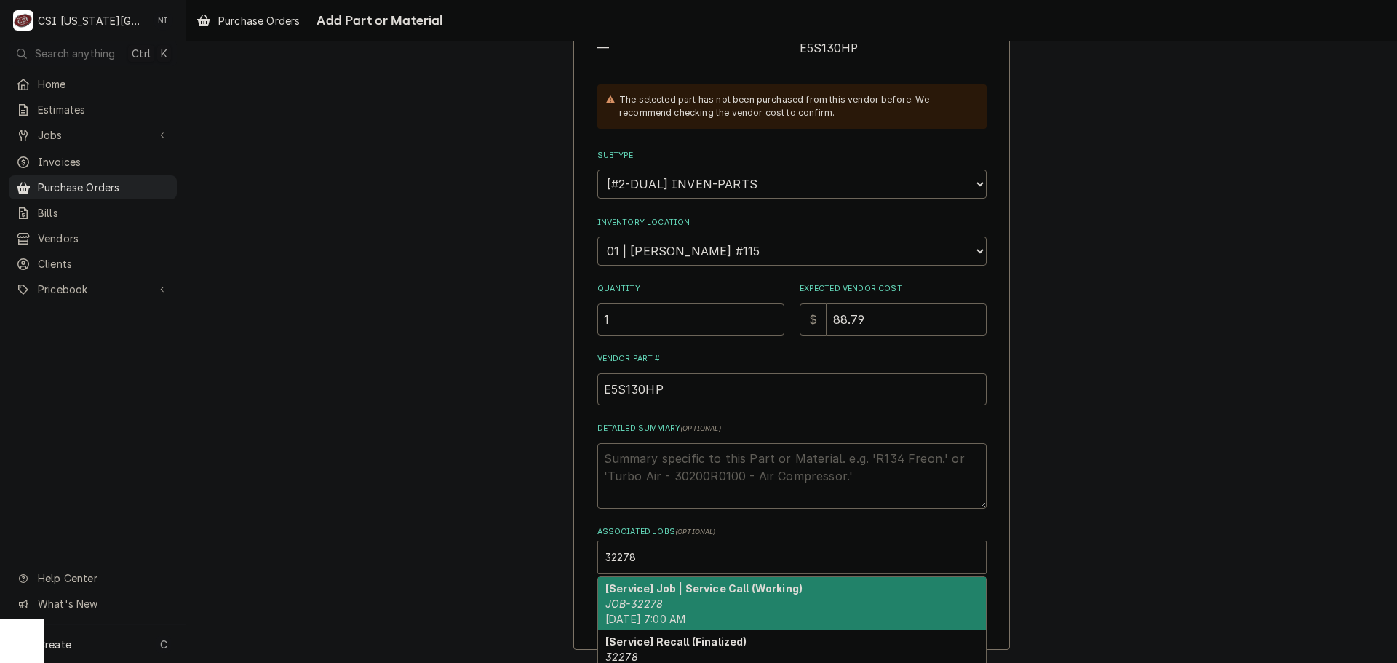
click at [645, 585] on strong "[Service] Job | Service Call (Working)" at bounding box center [703, 588] width 197 height 12
type textarea "x"
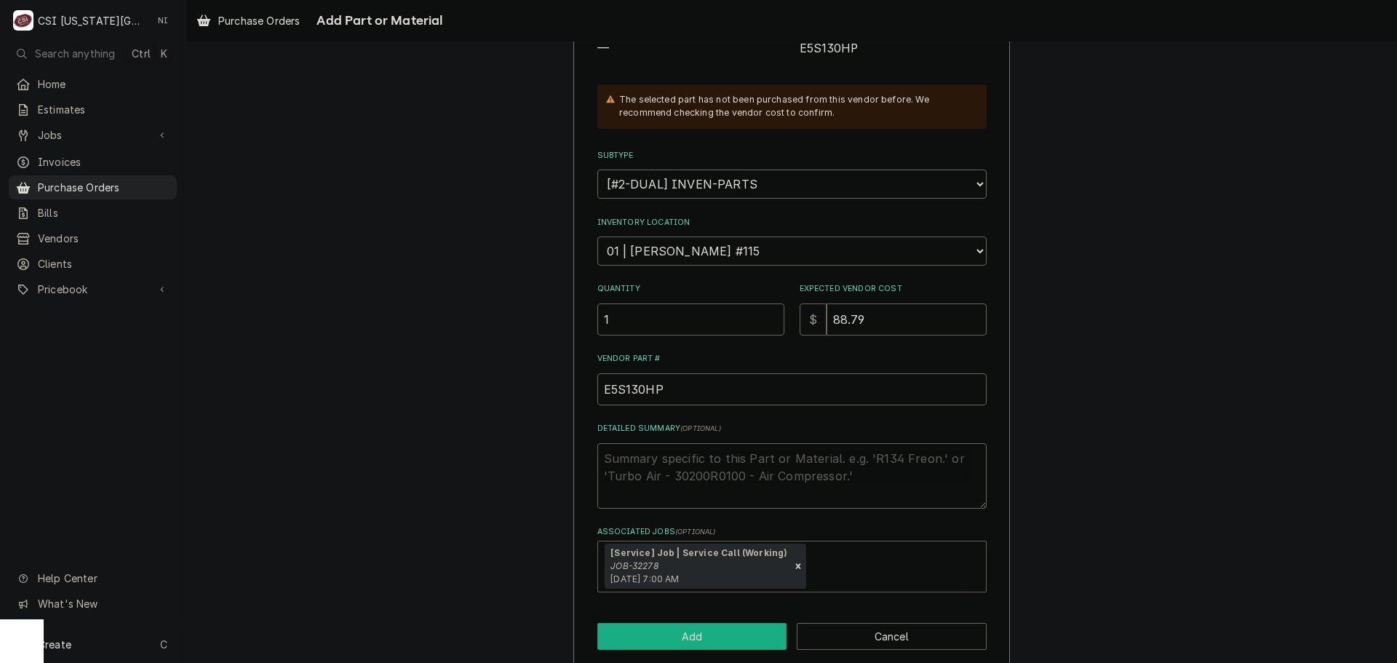
click at [674, 637] on button "Add" at bounding box center [692, 636] width 190 height 27
type textarea "x"
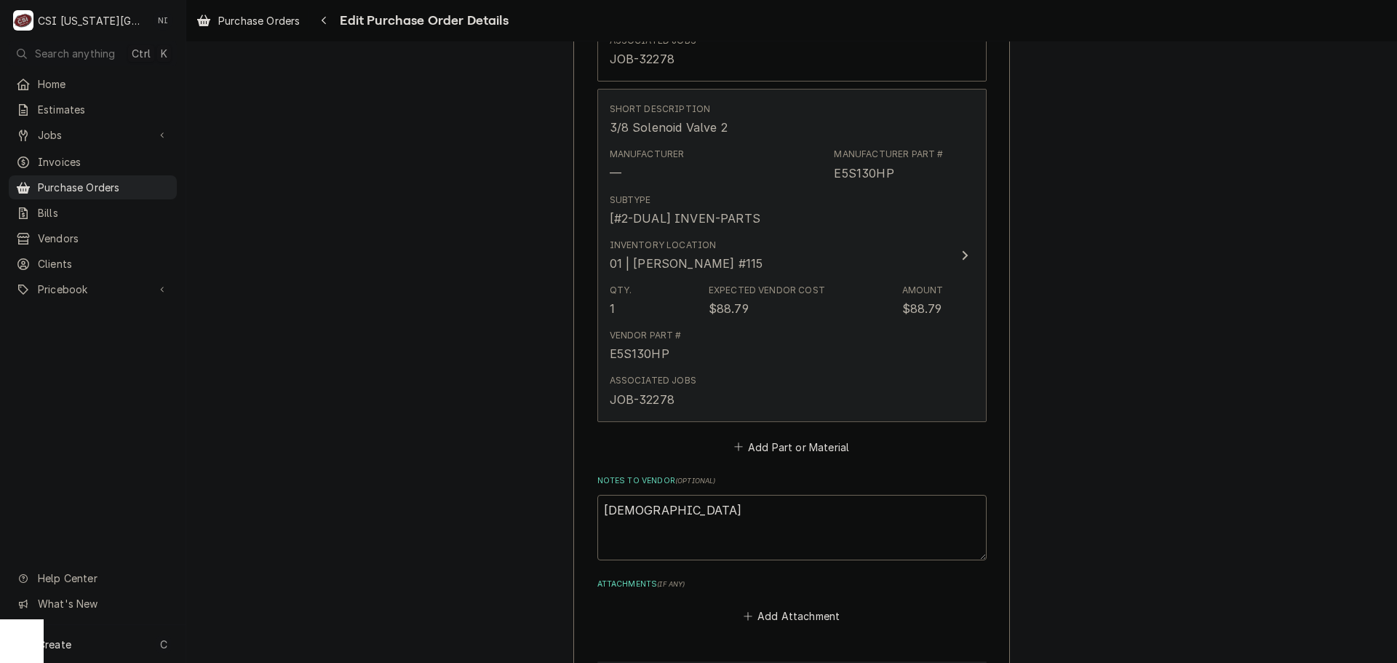
scroll to position [1410, 0]
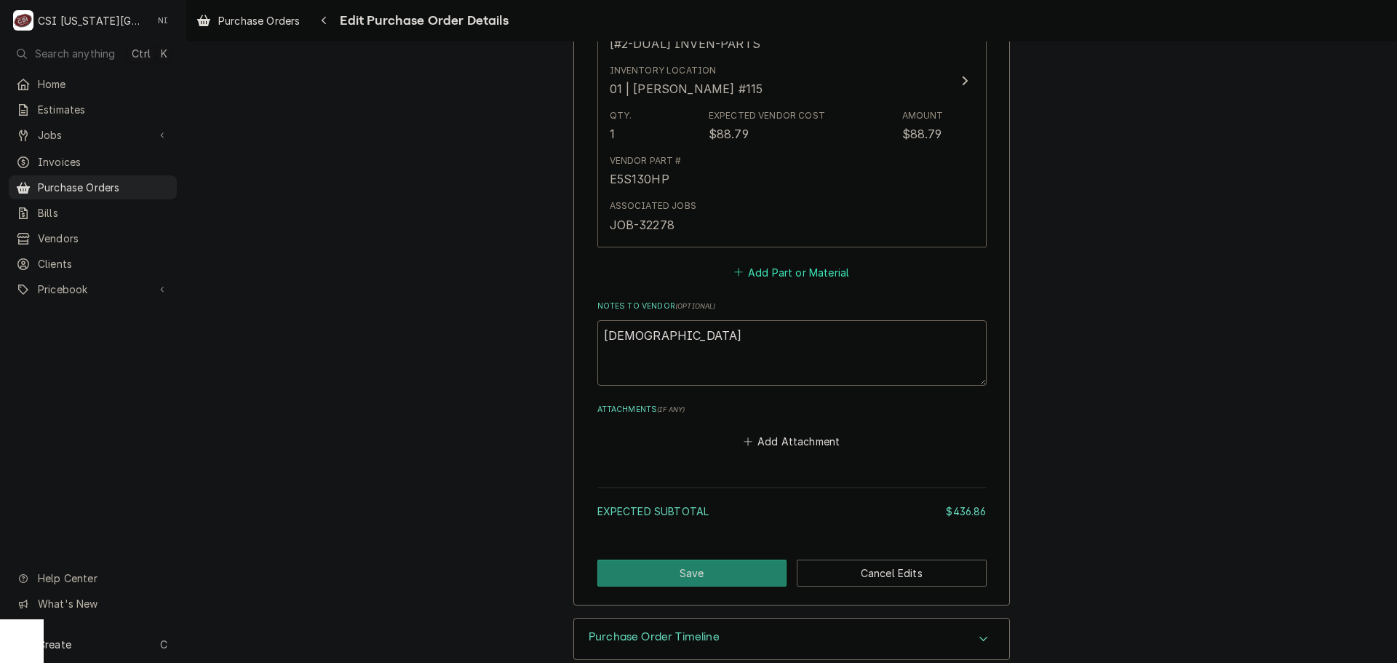
click at [791, 277] on button "Add Part or Material" at bounding box center [791, 272] width 120 height 20
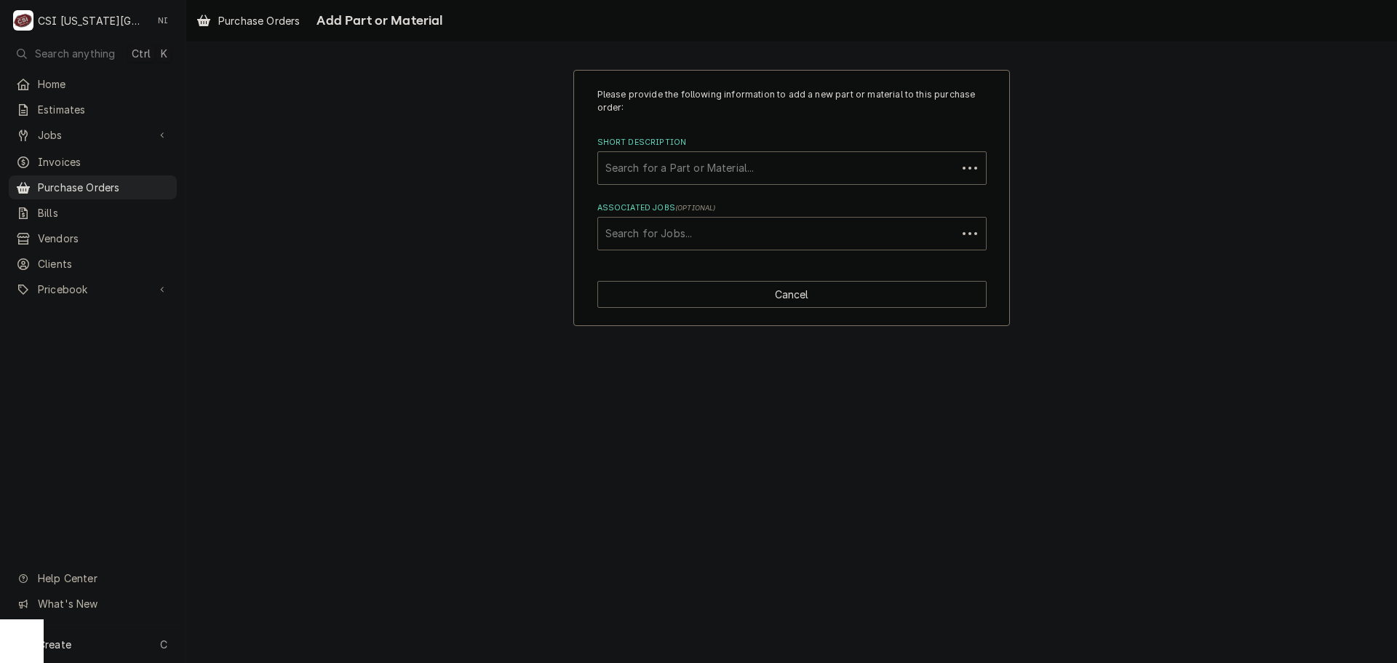
click at [723, 242] on div "Associated Jobs" at bounding box center [777, 233] width 344 height 26
type input "32278"
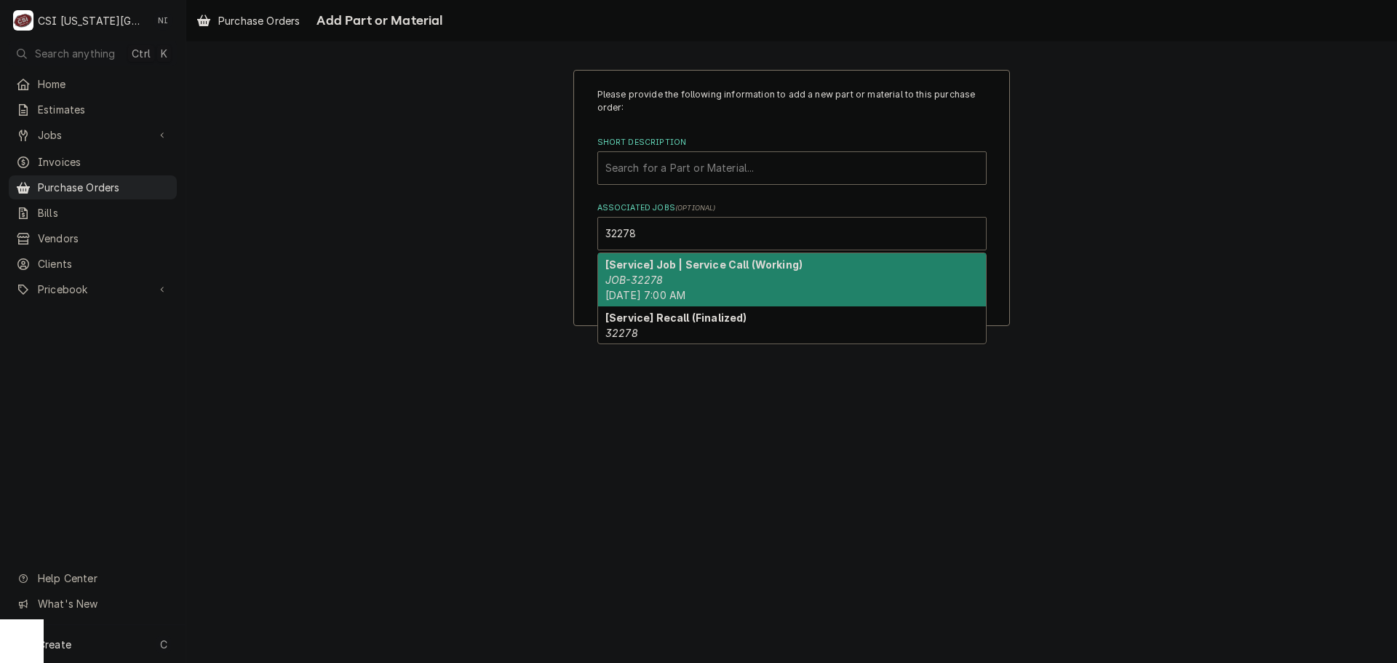
click at [730, 282] on div "[Service] Job | Service Call (Working) JOB-32278 Wed, Aug 27th, 2025 - 7:00 AM" at bounding box center [792, 279] width 388 height 53
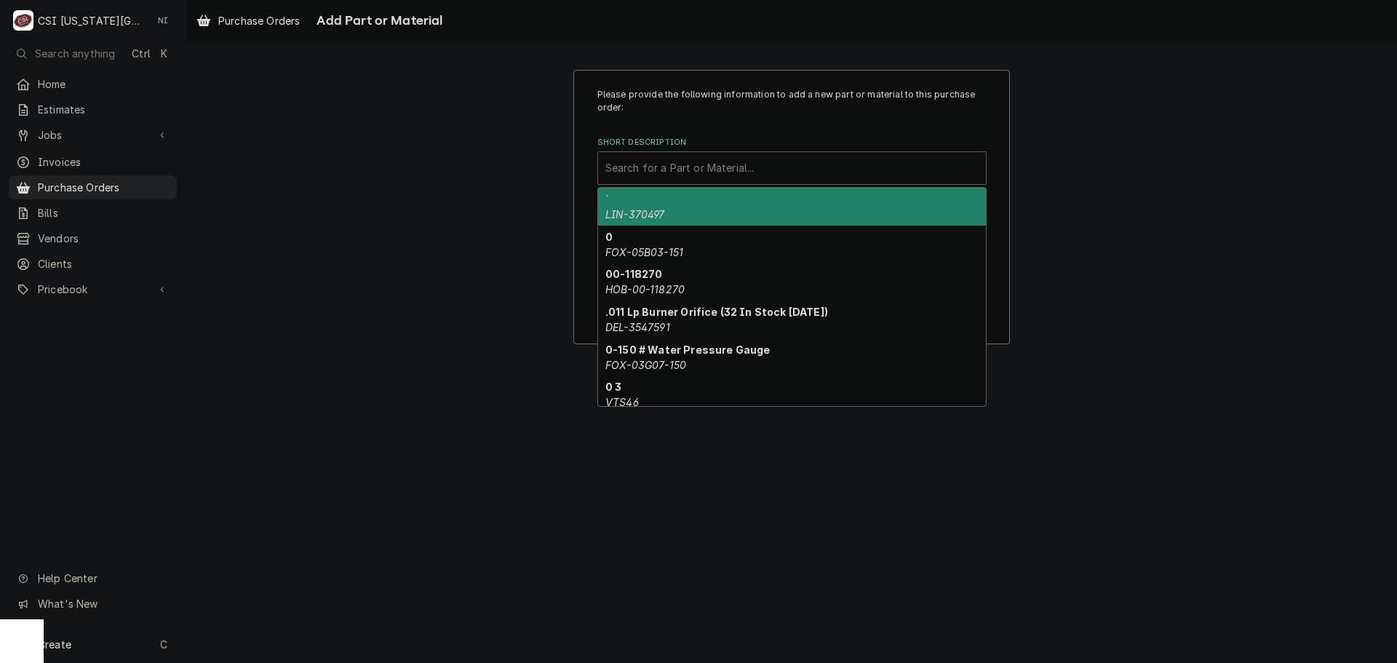
click at [692, 162] on div "Short Description" at bounding box center [791, 168] width 373 height 26
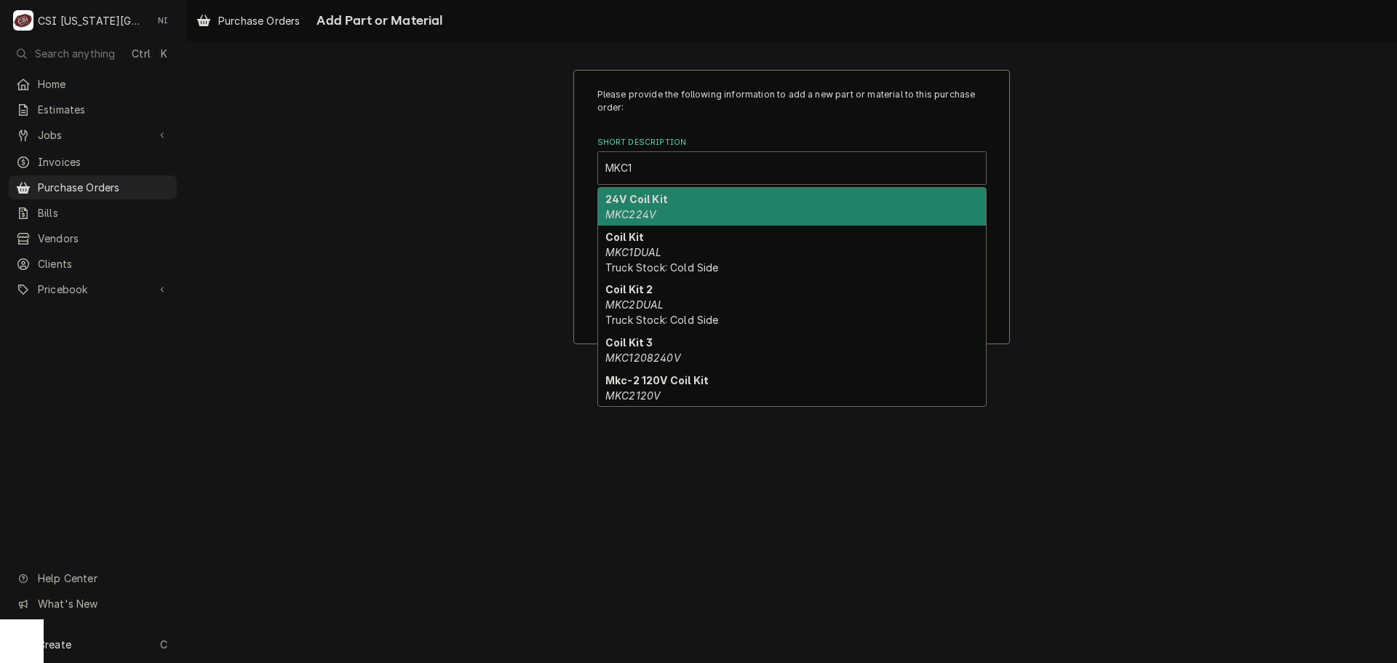
type input "MKC12"
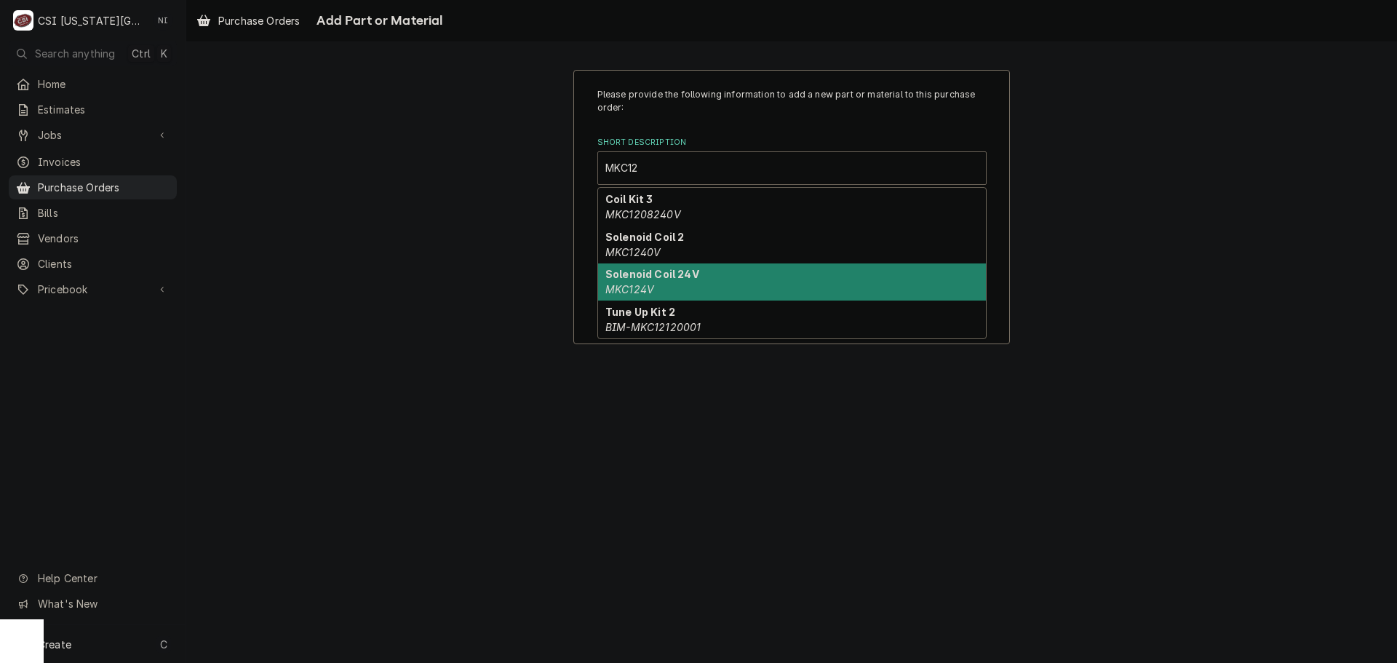
click at [663, 266] on div "Solenoid Coil 24V MKC124V" at bounding box center [792, 282] width 388 height 38
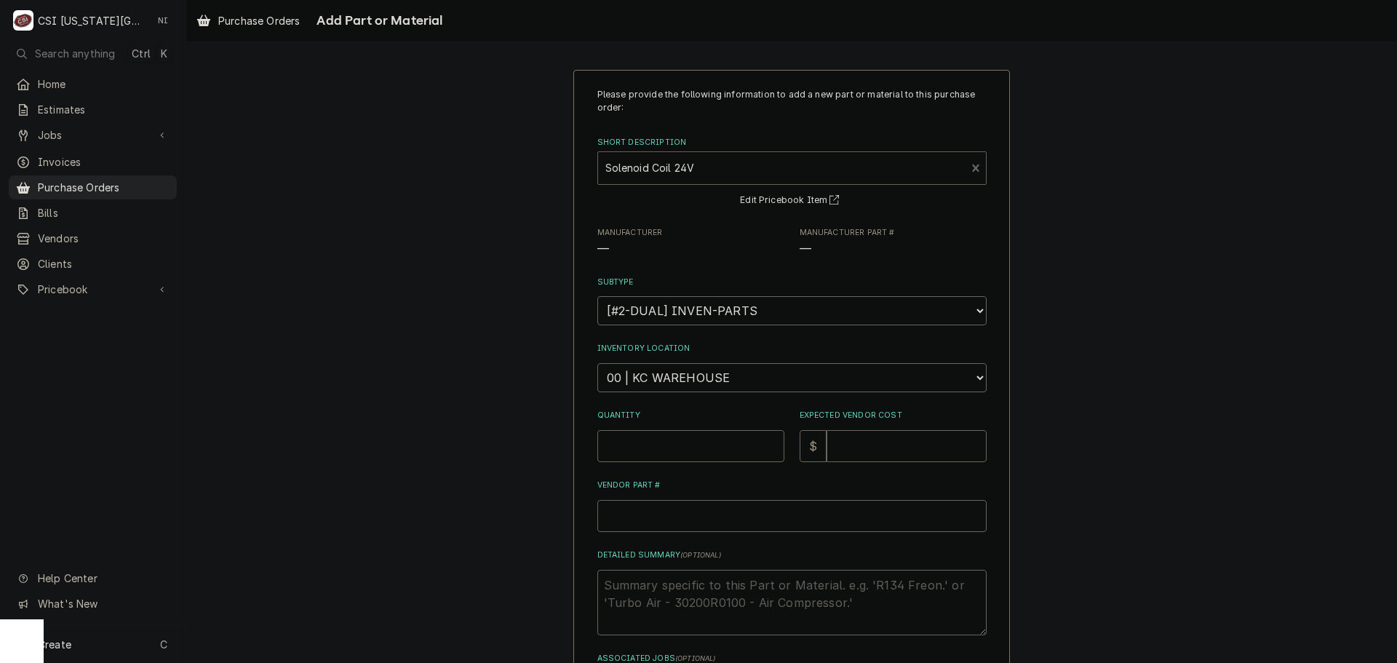
type textarea "x"
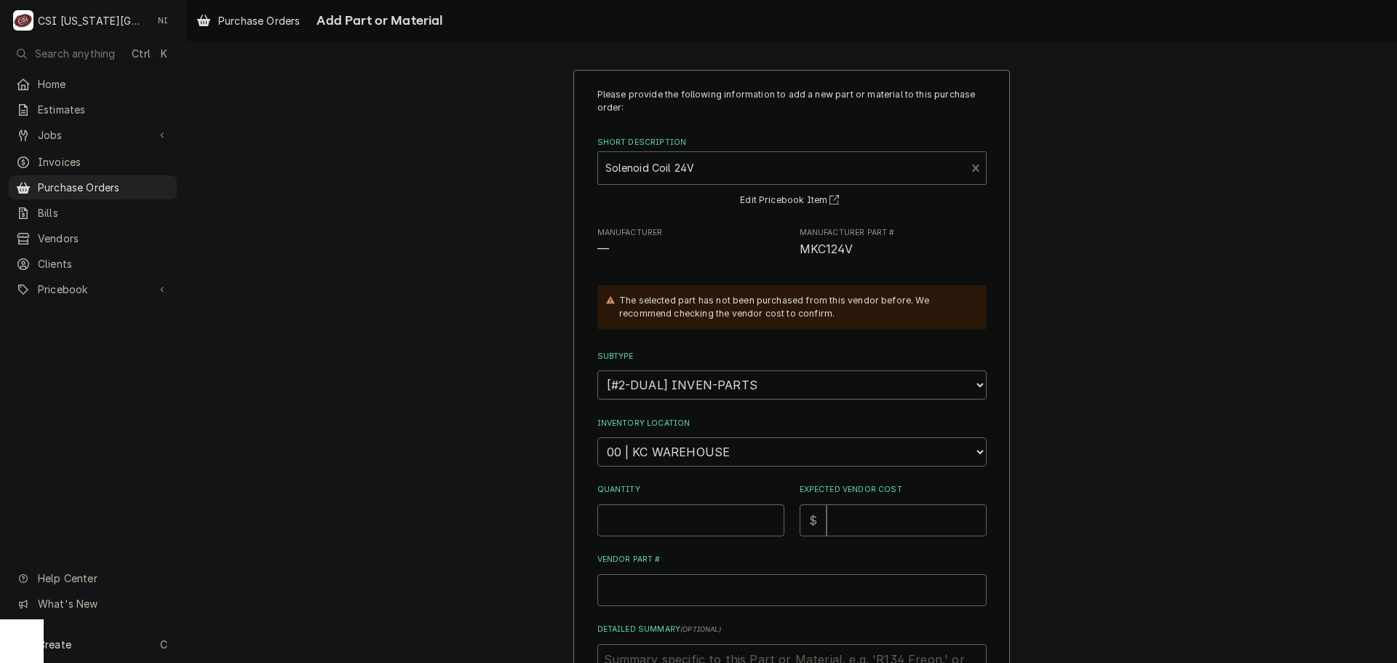
click at [697, 445] on select "Choose a location... 00 | KC WAREHOUSE 00 | MAIN WAREHOUSE 01 | BRIAN BREAZIER …" at bounding box center [791, 451] width 389 height 29
select select "2790"
click at [597, 437] on select "Choose a location... 00 | KC WAREHOUSE 00 | MAIN WAREHOUSE 01 | BRIAN BREAZIER …" at bounding box center [791, 451] width 389 height 29
click at [709, 519] on input "Quantity" at bounding box center [690, 520] width 187 height 32
type textarea "x"
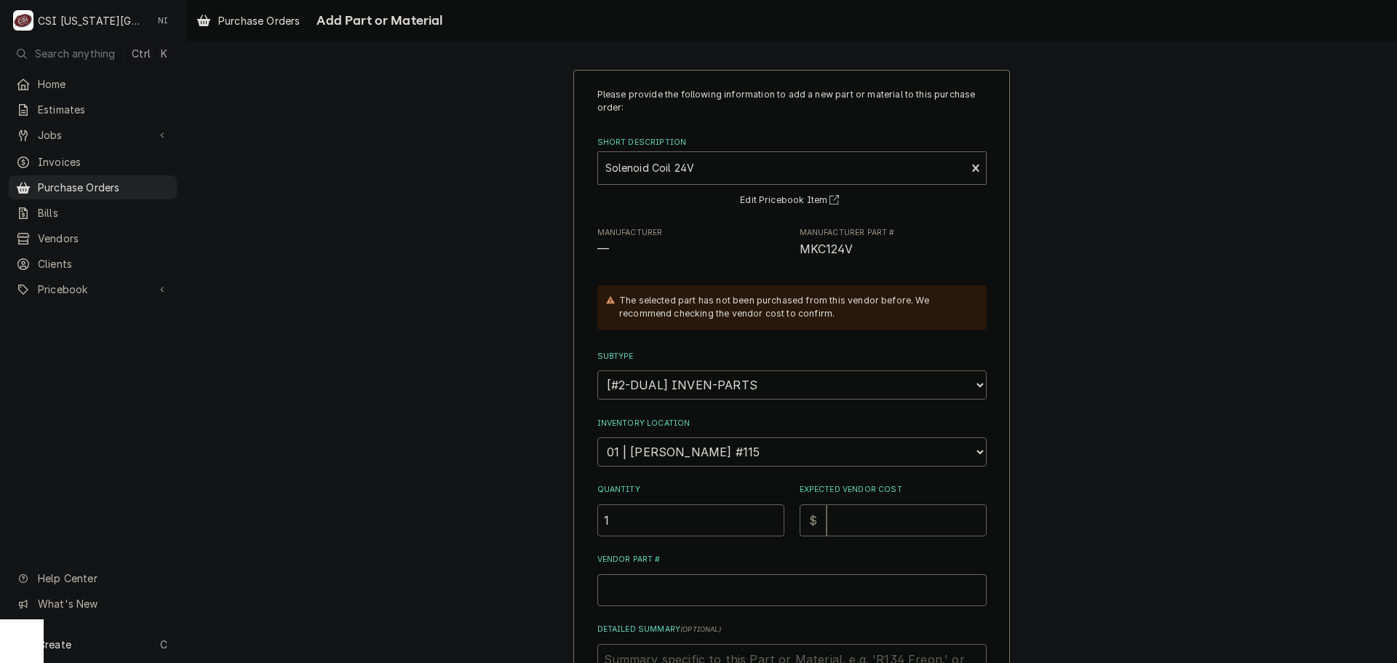
type input "1"
type textarea "x"
type input "7"
type textarea "x"
type input "70"
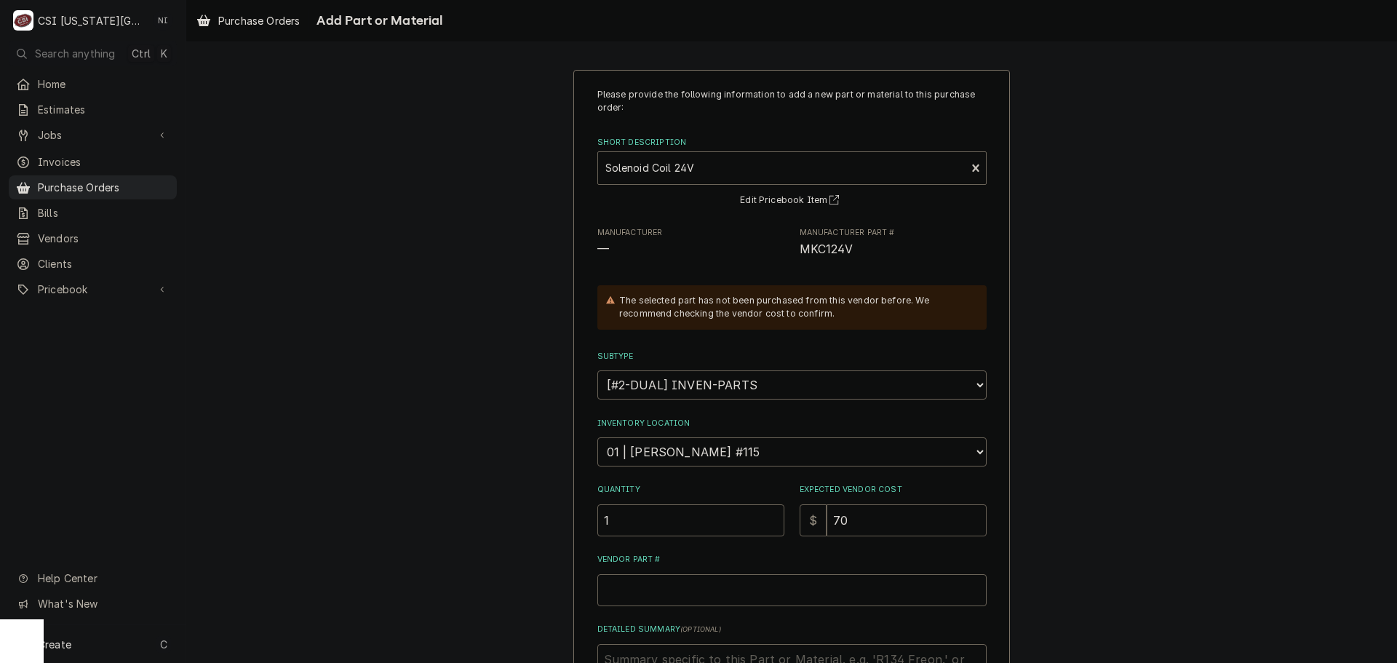
type textarea "x"
type input "70.2"
type textarea "x"
type input "70.29"
drag, startPoint x: 851, startPoint y: 252, endPoint x: 793, endPoint y: 258, distance: 58.6
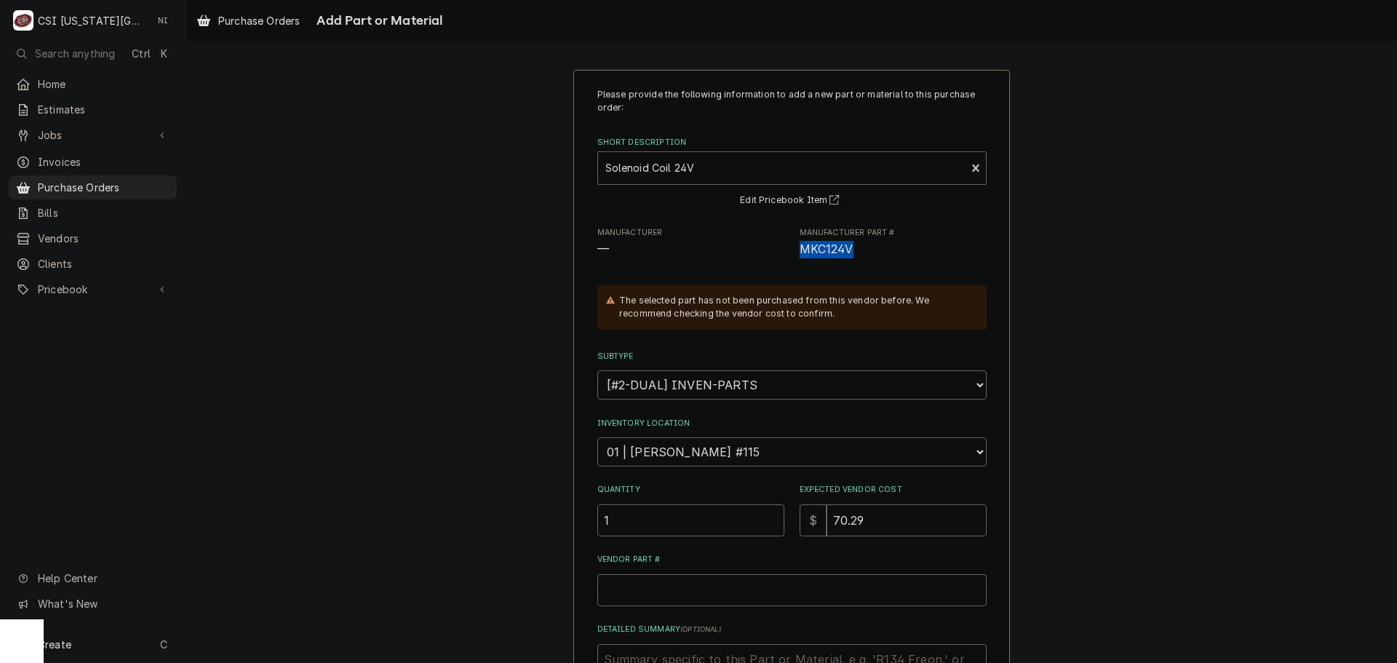
click at [793, 258] on div "Manufacturer — Manufacturer Part # MKC124V" at bounding box center [791, 242] width 389 height 31
copy span "MKC124V"
click at [709, 591] on input "Vendor Part #" at bounding box center [791, 590] width 389 height 32
type textarea "x"
type input "V"
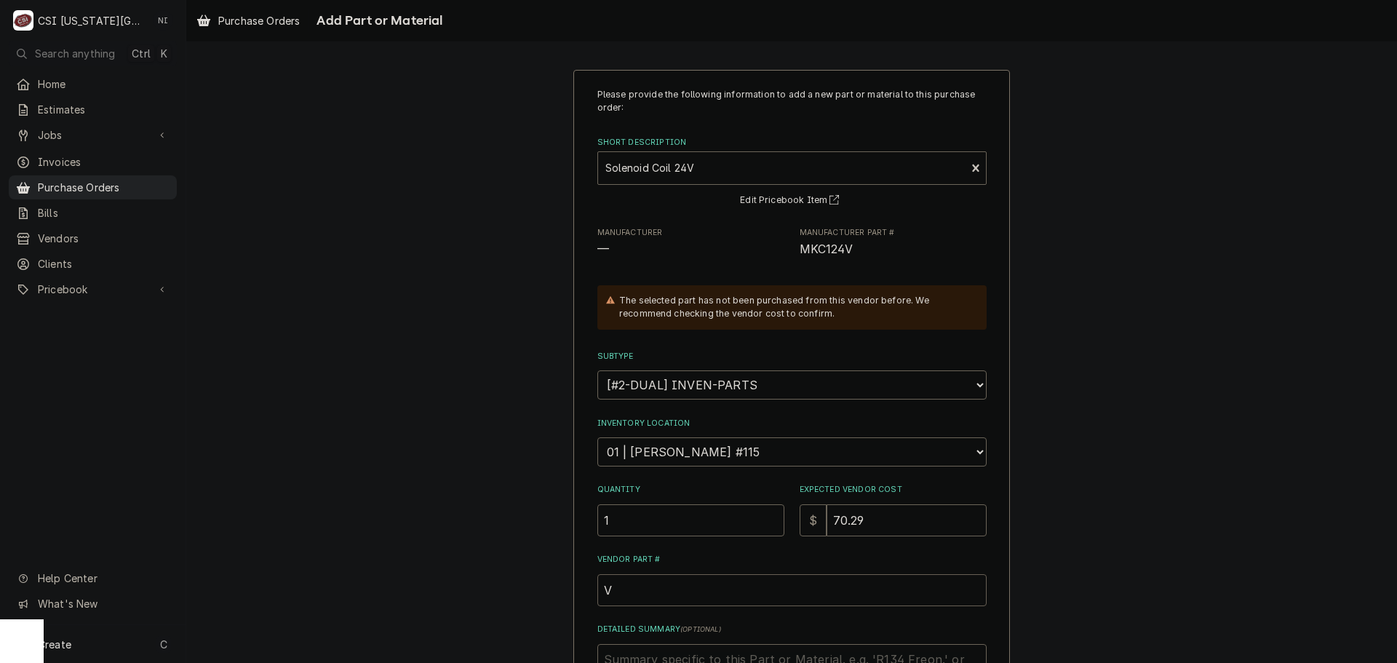
type textarea "x"
paste input "MKC124V"
type textarea "x"
type input "MKC124V"
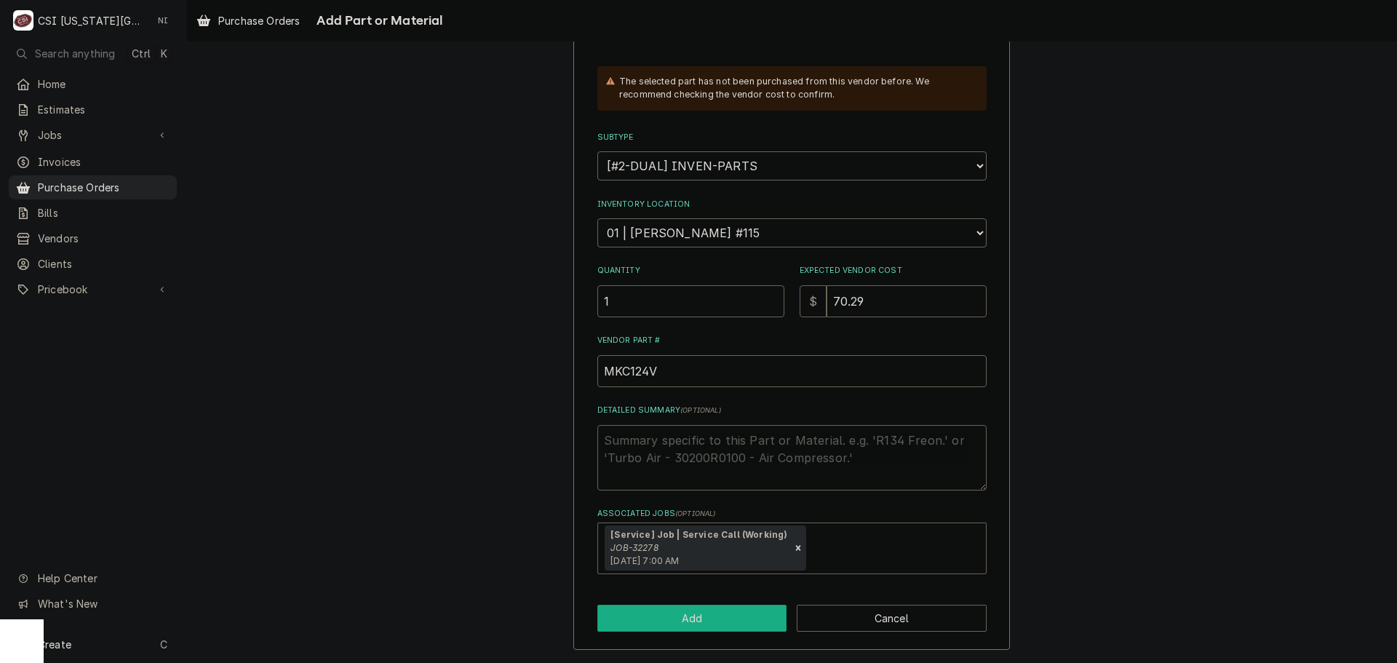
click at [732, 624] on button "Add" at bounding box center [692, 618] width 190 height 27
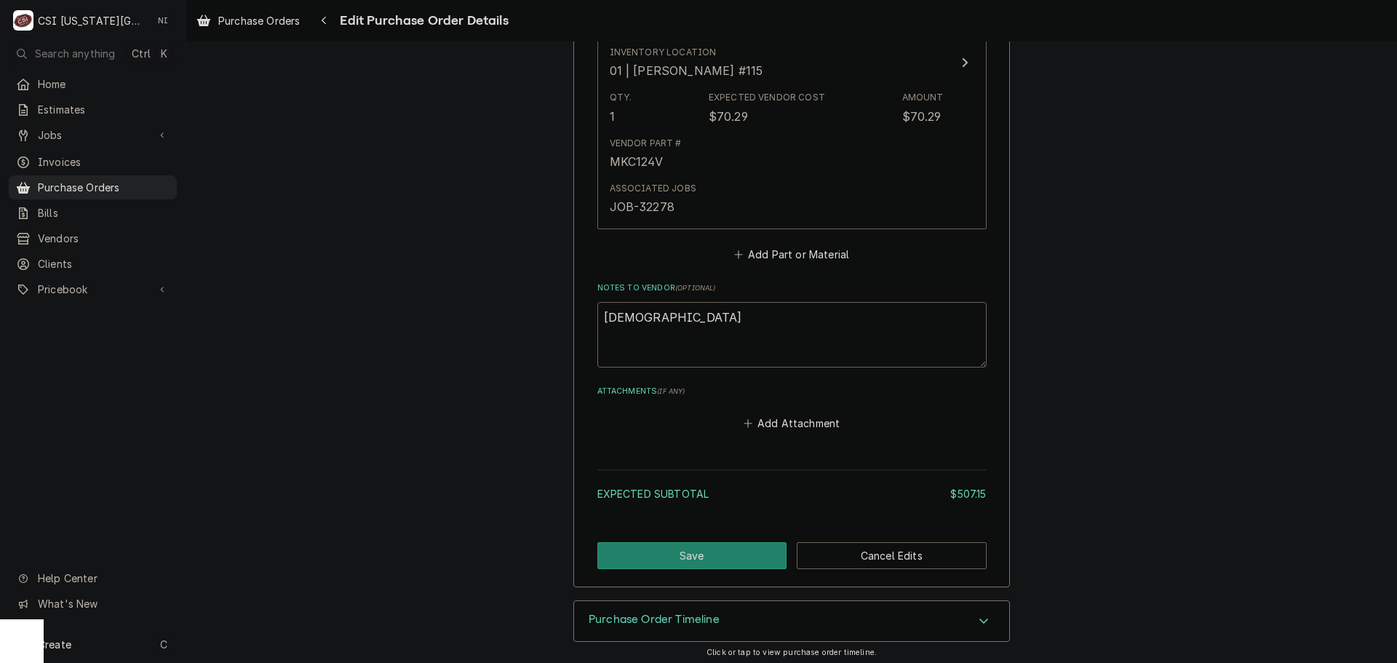
scroll to position [1774, 0]
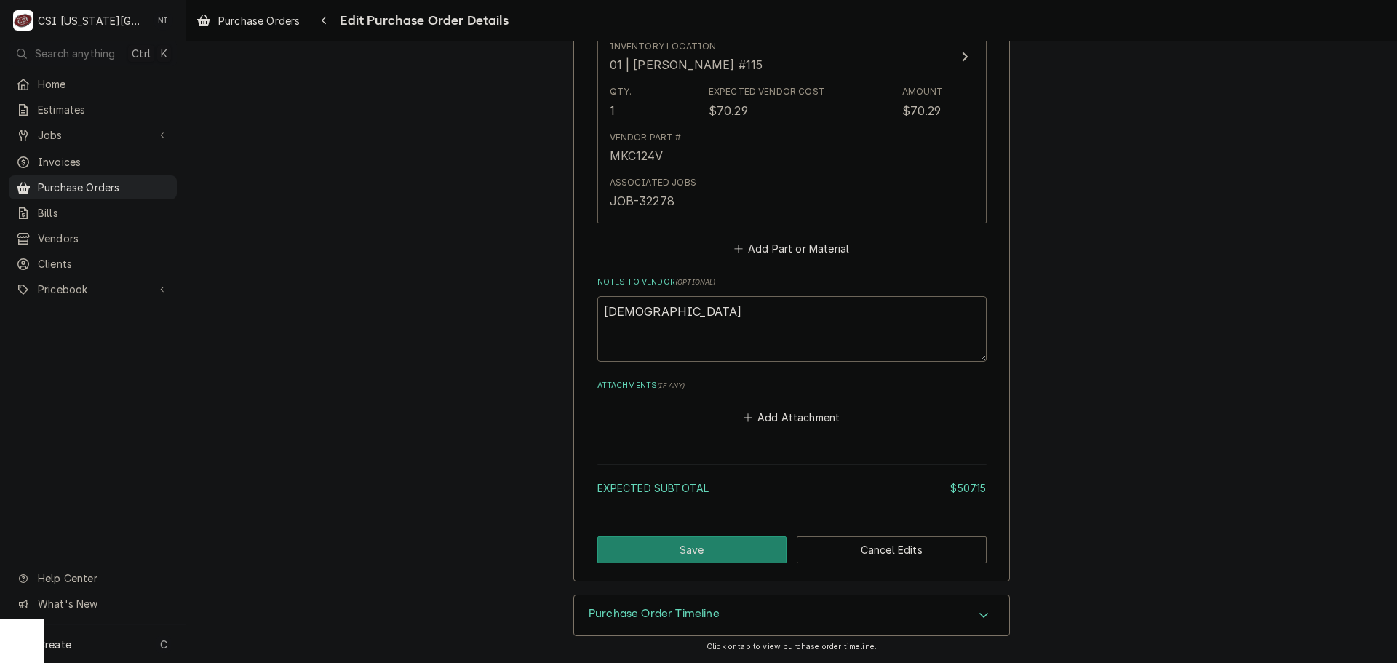
drag, startPoint x: 636, startPoint y: 565, endPoint x: 648, endPoint y: 565, distance: 12.4
click at [664, 557] on button "Save" at bounding box center [692, 549] width 190 height 27
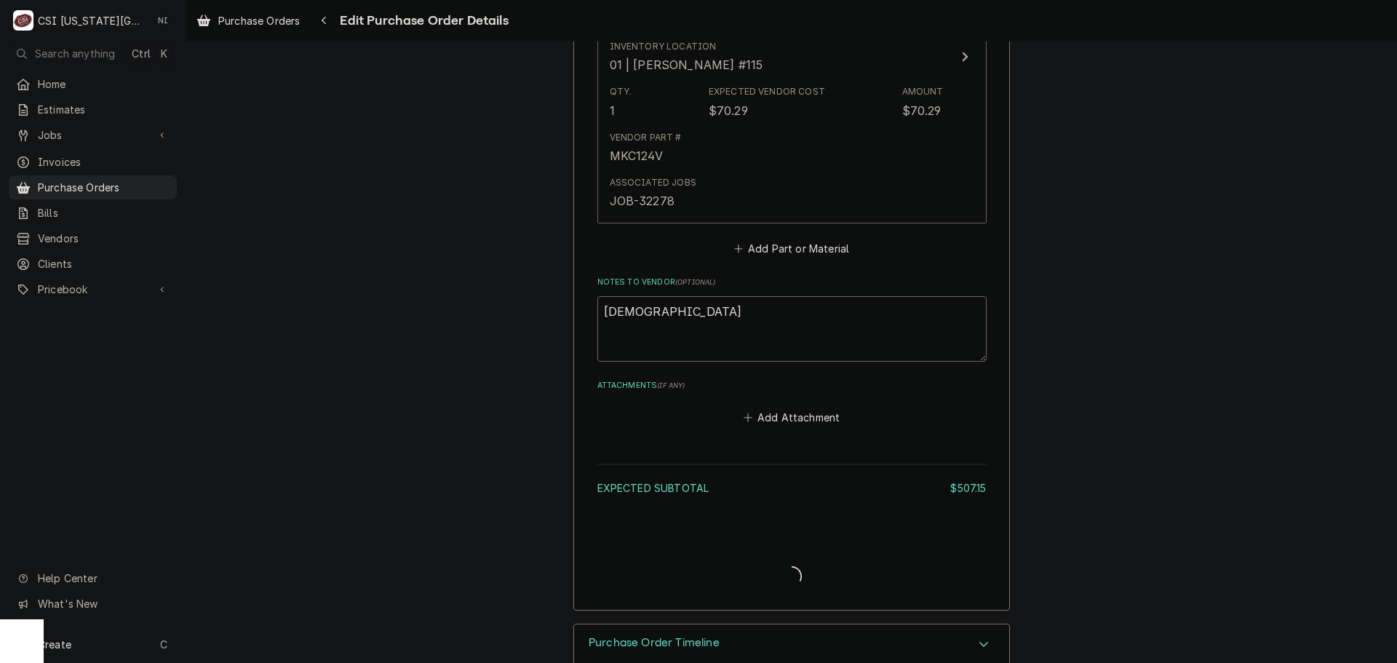
type textarea "x"
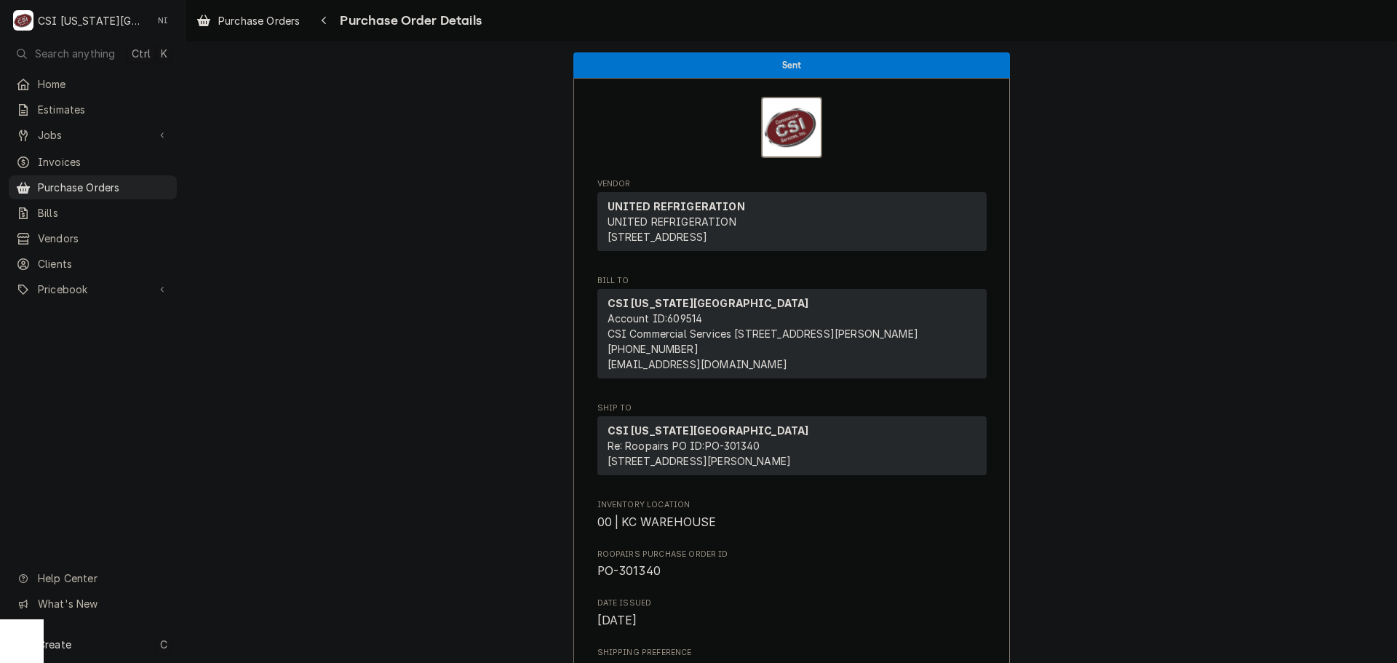
click at [131, 643] on div "Create C" at bounding box center [93, 644] width 186 height 38
drag, startPoint x: 322, startPoint y: 344, endPoint x: 359, endPoint y: 336, distance: 38.0
click at [322, 344] on html "C CSI Kansas City NI Search anything Ctrl K Home Estimates Jobs Jobs Job Series…" at bounding box center [698, 331] width 1397 height 663
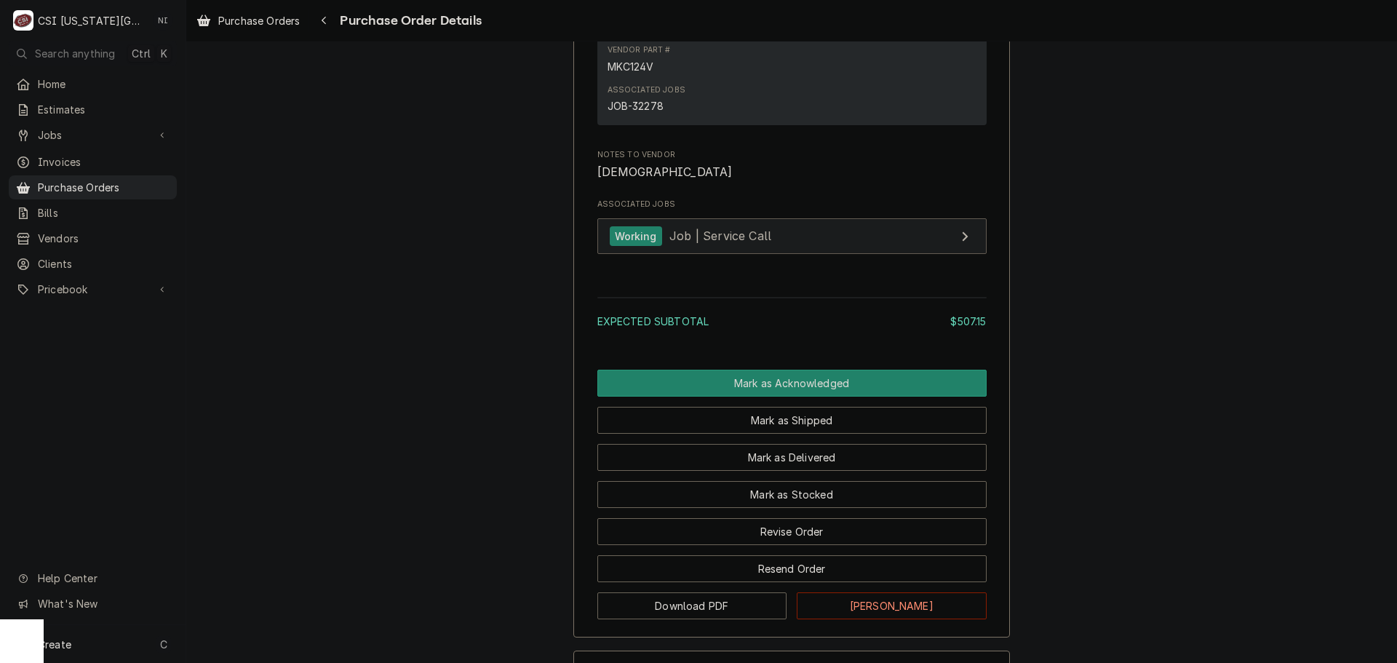
scroll to position [2037, 0]
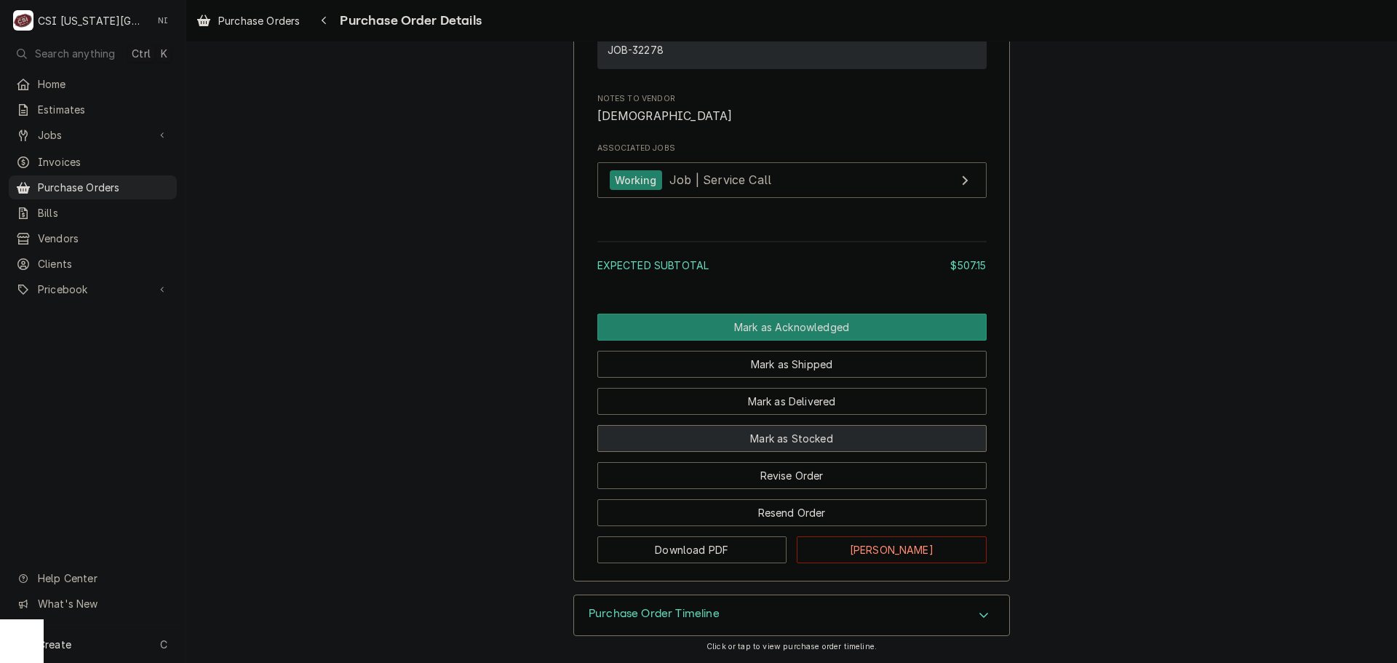
drag, startPoint x: 813, startPoint y: 464, endPoint x: 794, endPoint y: 463, distance: 19.7
click at [813, 452] on button "Mark as Stocked" at bounding box center [791, 438] width 389 height 27
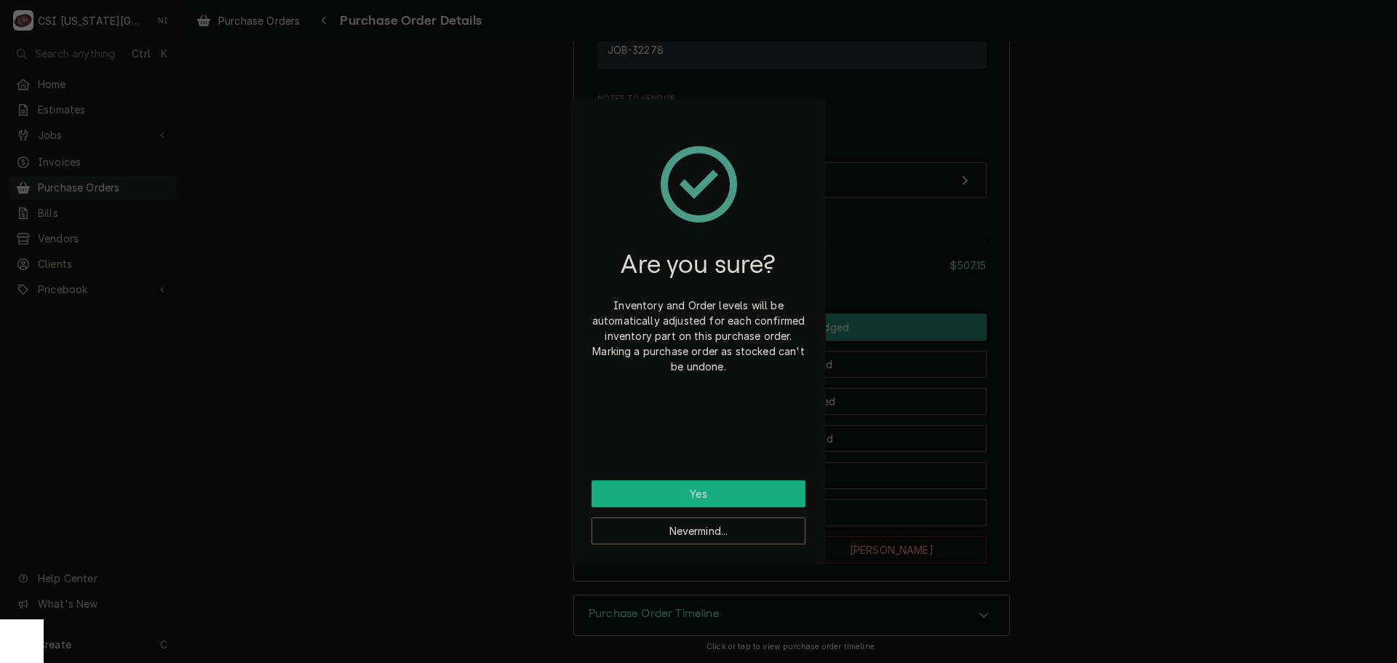
drag, startPoint x: 756, startPoint y: 489, endPoint x: 1396, endPoint y: 212, distance: 697.4
click at [757, 489] on button "Yes" at bounding box center [698, 493] width 214 height 27
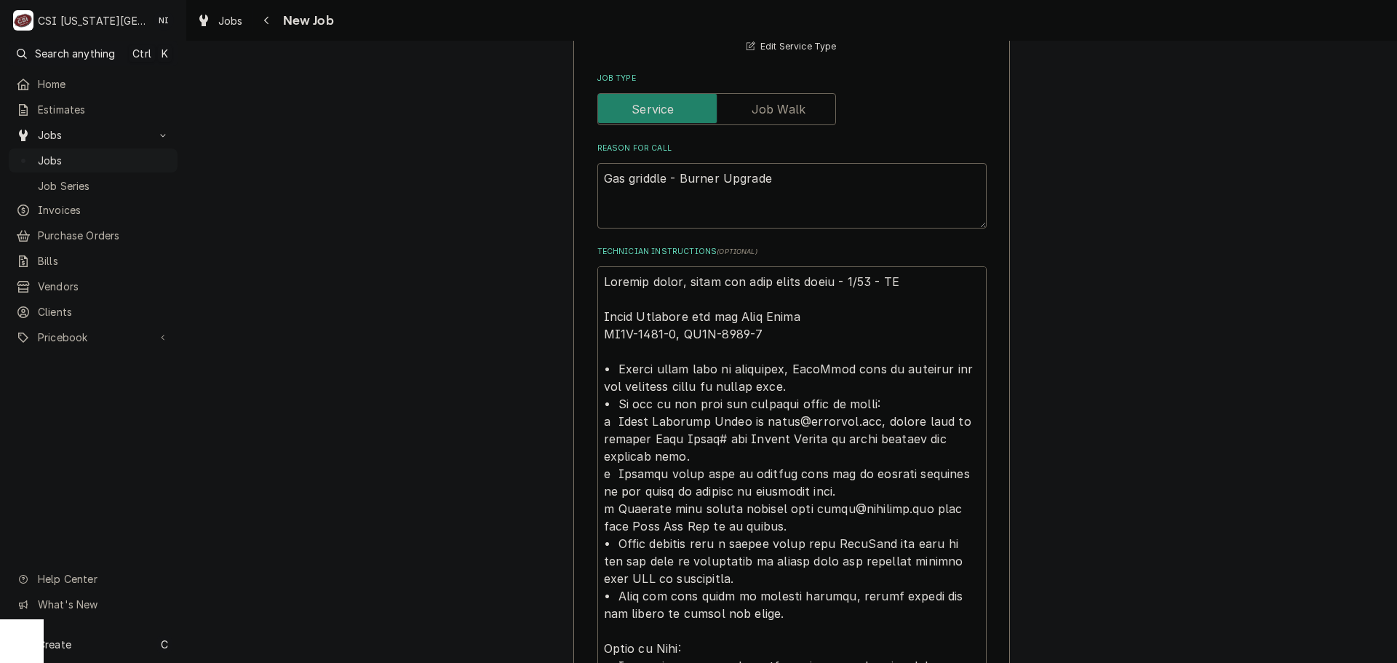
scroll to position [1164, 0]
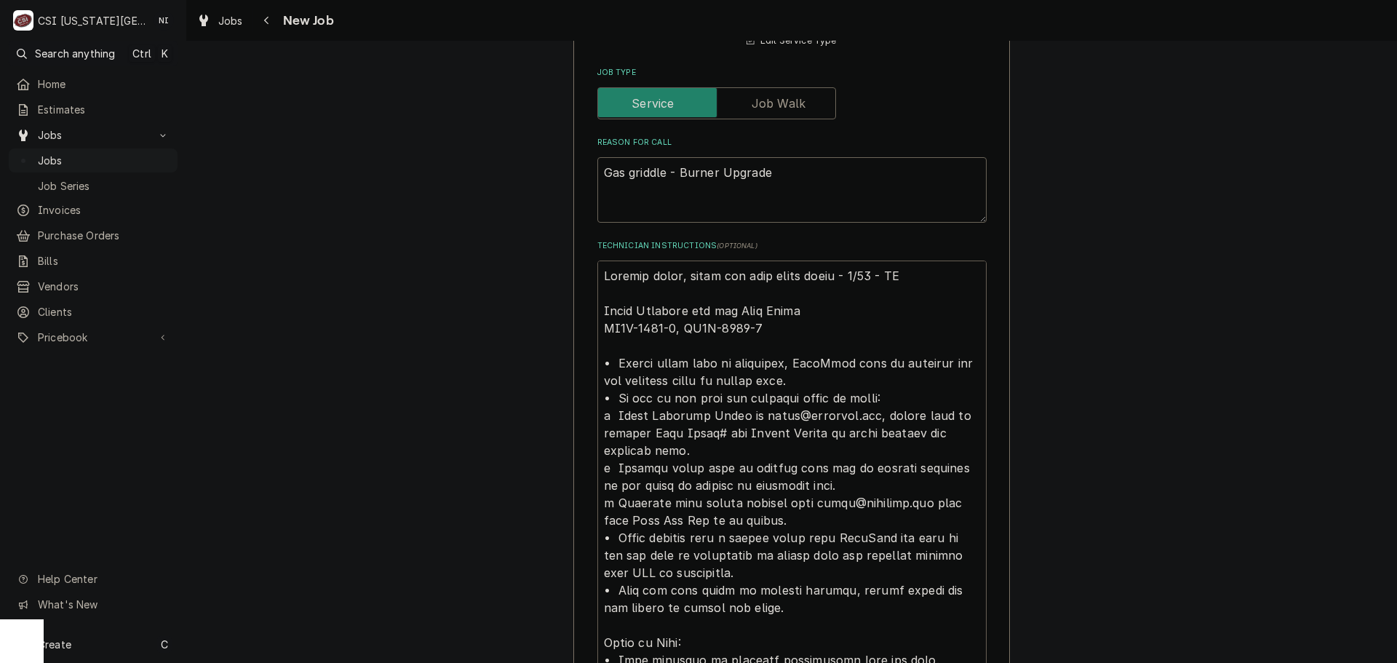
drag, startPoint x: 751, startPoint y: 313, endPoint x: 685, endPoint y: 319, distance: 66.5
drag, startPoint x: 670, startPoint y: 314, endPoint x: 599, endPoint y: 315, distance: 71.3
drag, startPoint x: 752, startPoint y: 308, endPoint x: 679, endPoint y: 318, distance: 73.5
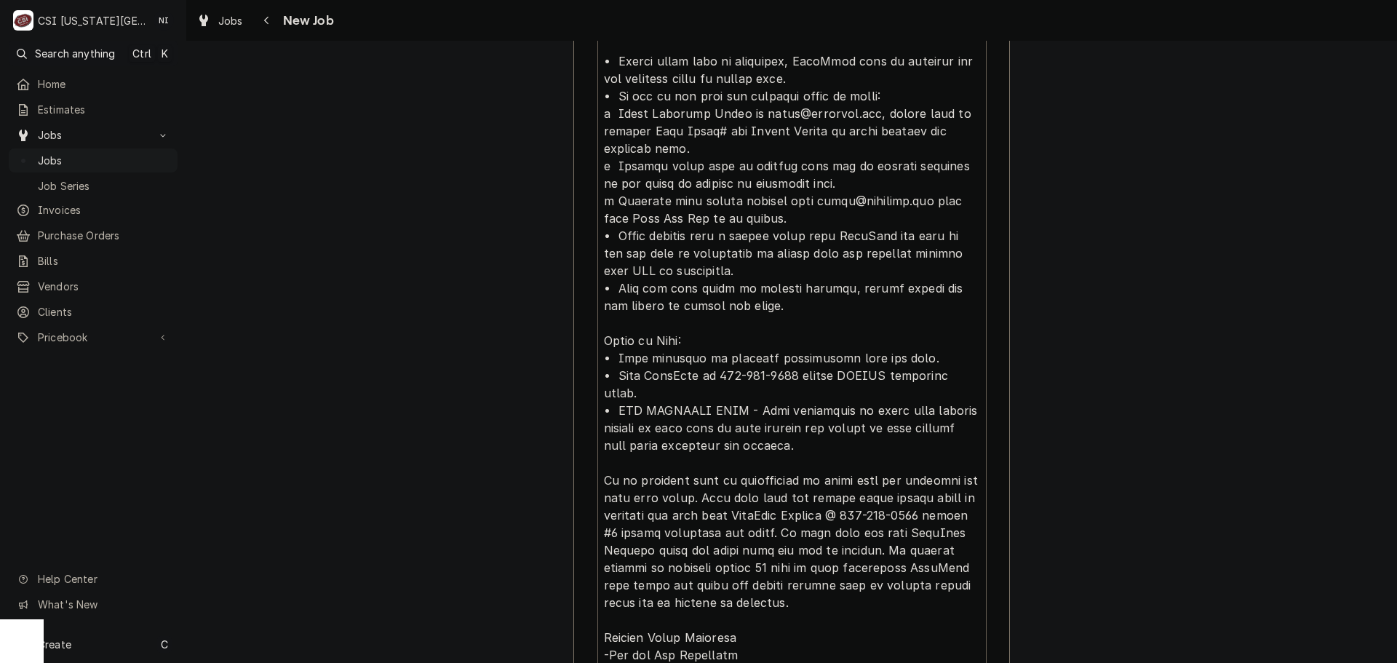
scroll to position [17, 0]
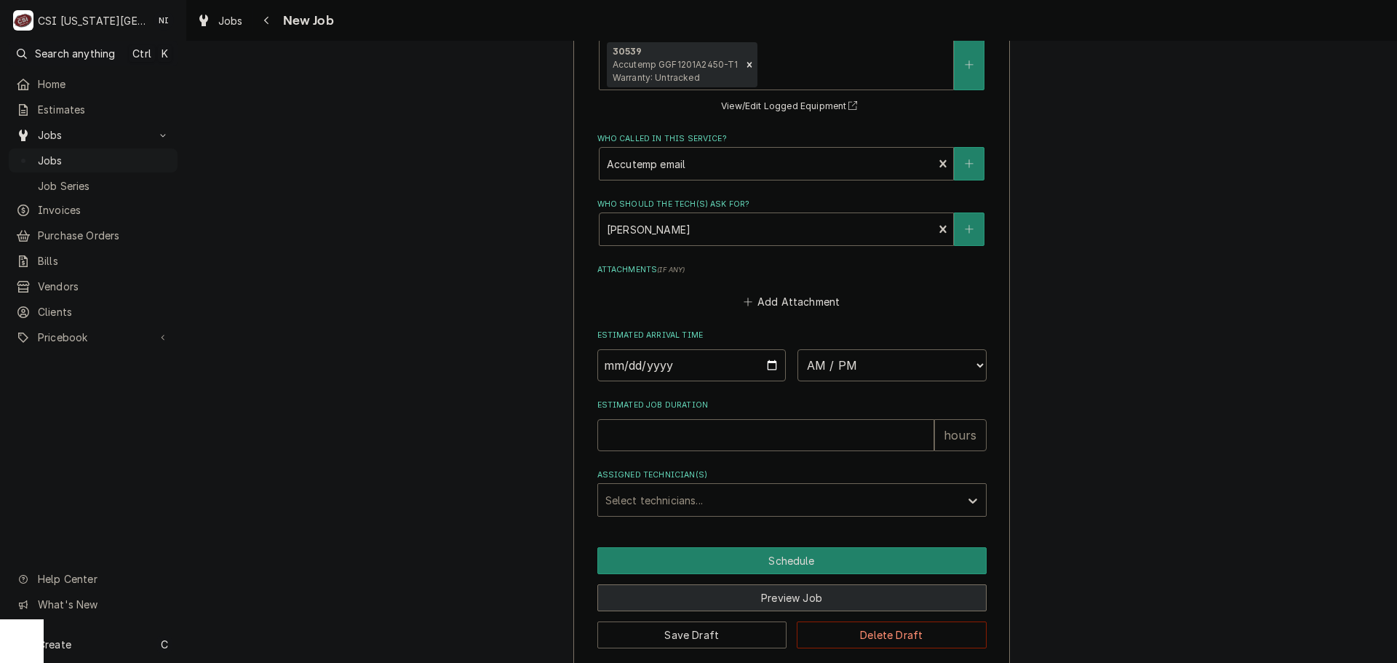
click at [789, 585] on button "Preview Job" at bounding box center [791, 597] width 389 height 27
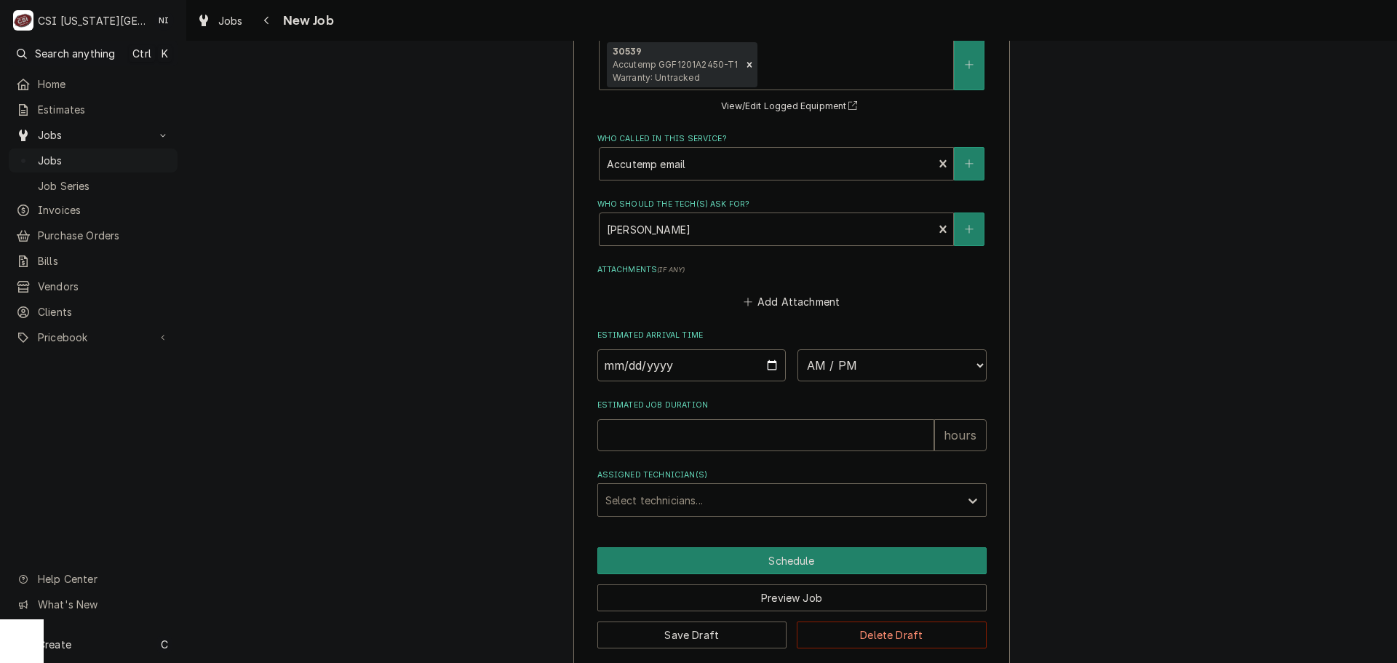
scroll to position [2877, 0]
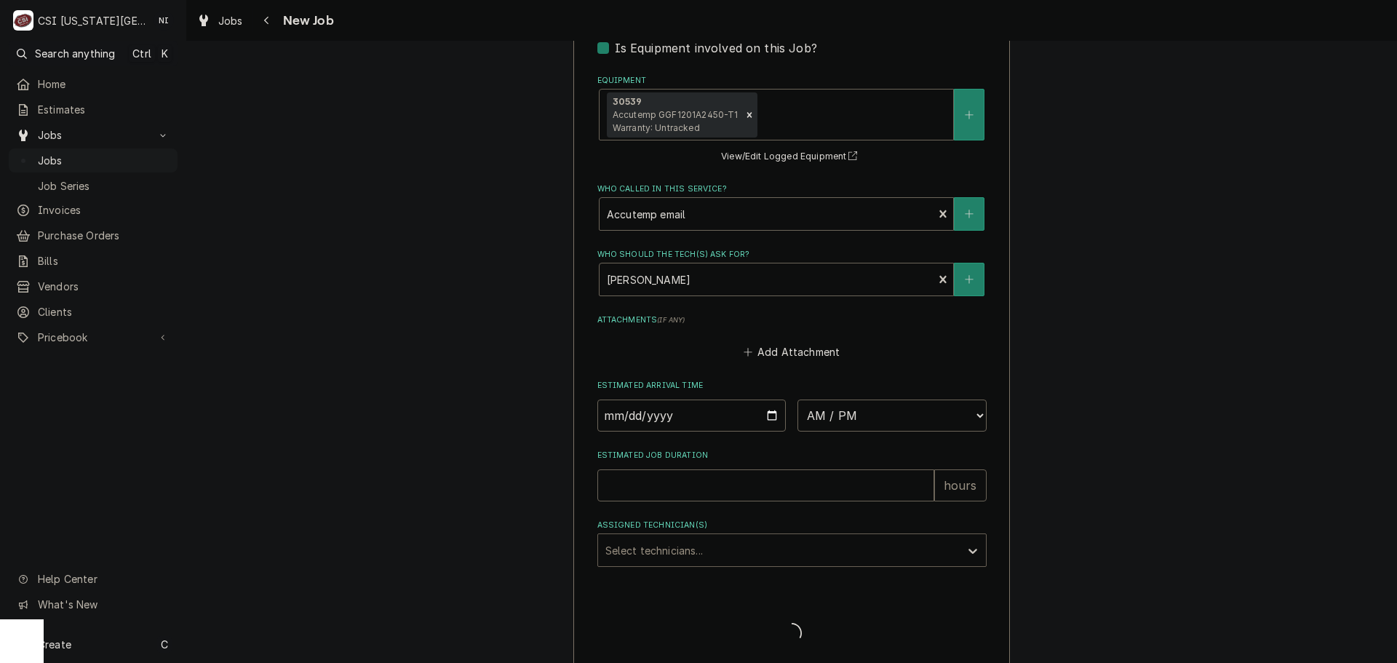
type textarea "x"
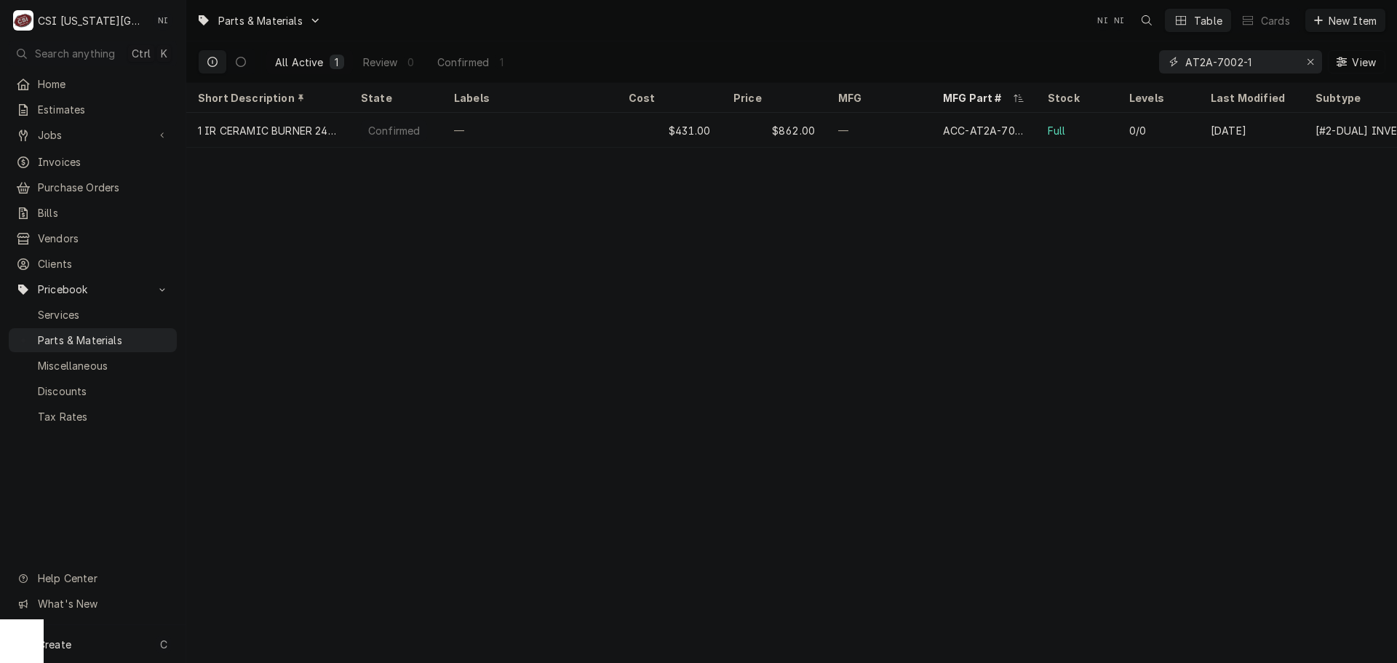
drag, startPoint x: 1211, startPoint y: 65, endPoint x: 1116, endPoint y: 66, distance: 95.3
click at [1117, 67] on div "All Active 1 Review 0 Confirmed 1 AT2A-7002-1 View" at bounding box center [791, 61] width 1187 height 41
paste input "177"
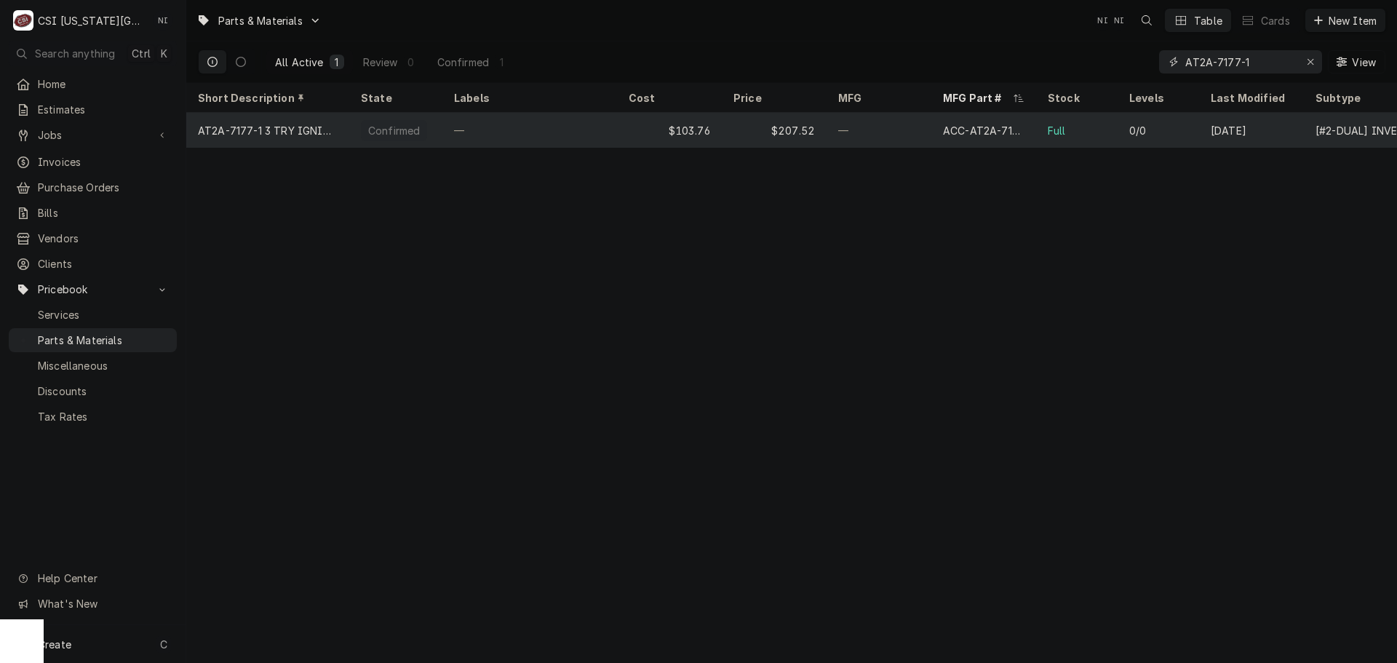
type input "AT2A-7177-1"
click at [630, 130] on div "$103.76" at bounding box center [669, 130] width 105 height 35
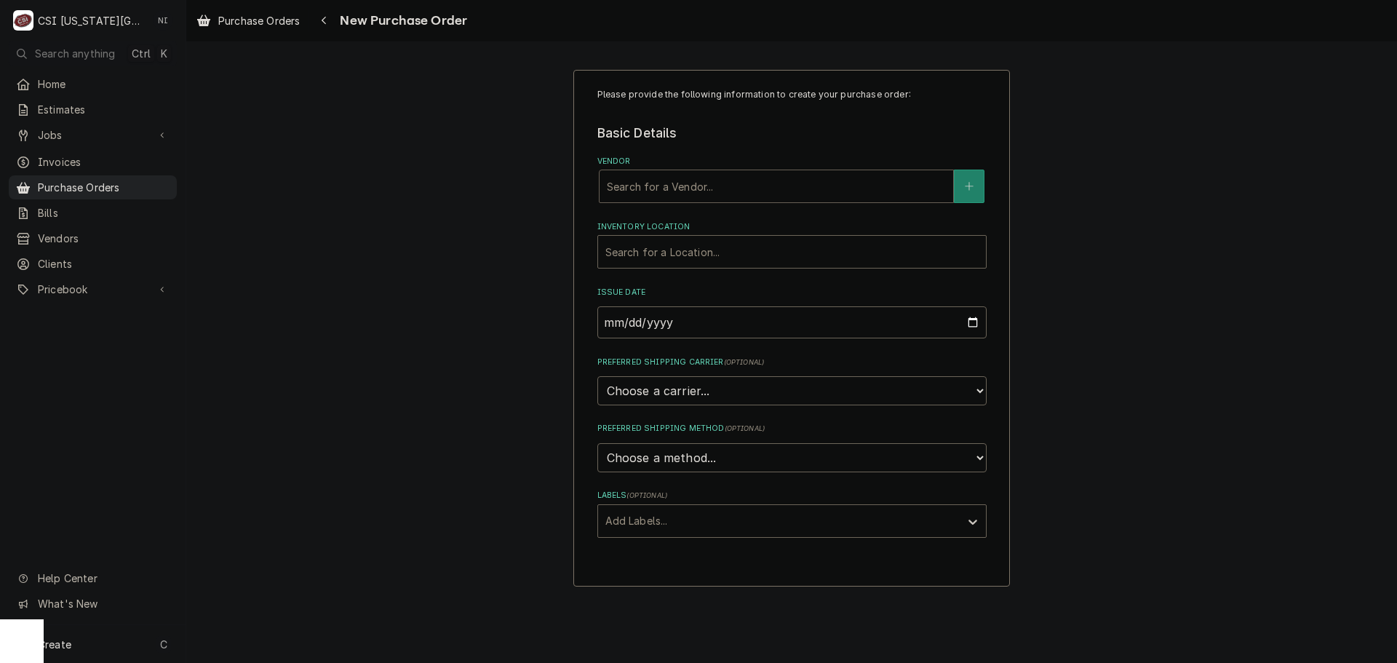
click at [757, 191] on div "Vendor" at bounding box center [776, 186] width 339 height 26
type input "partstown"
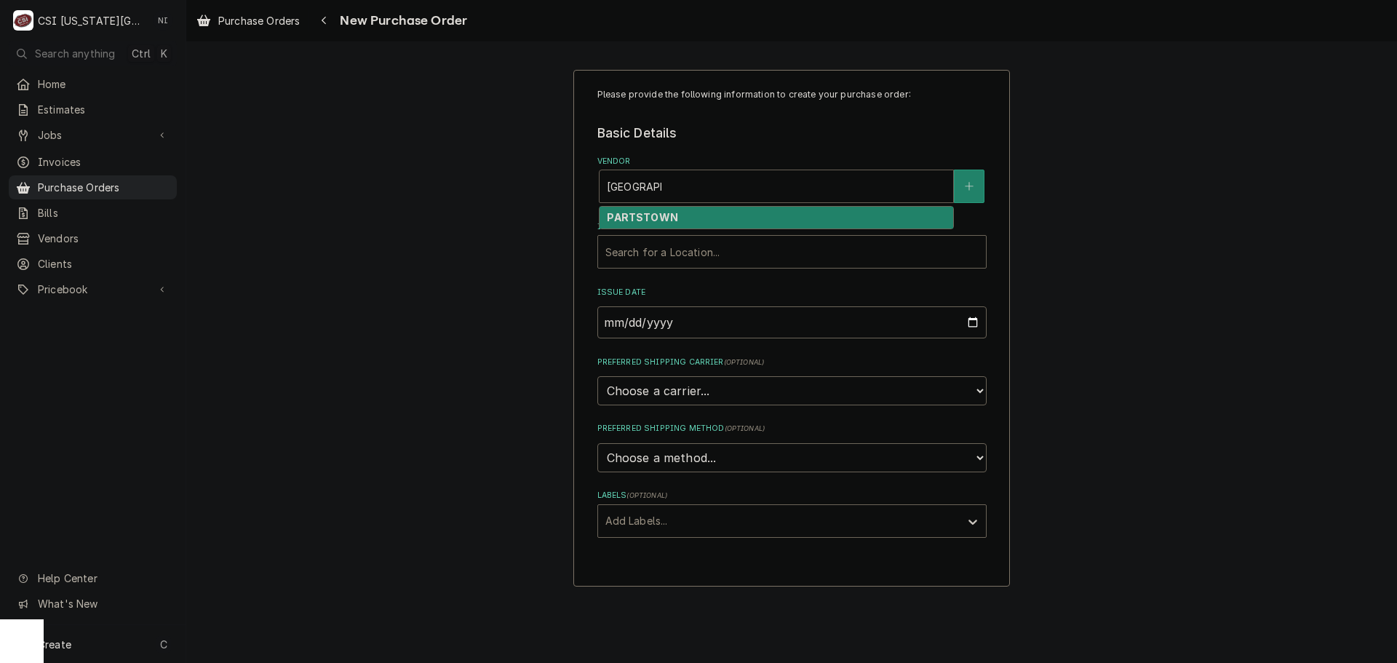
click at [680, 218] on div "PARTSTOWN" at bounding box center [777, 218] width 354 height 23
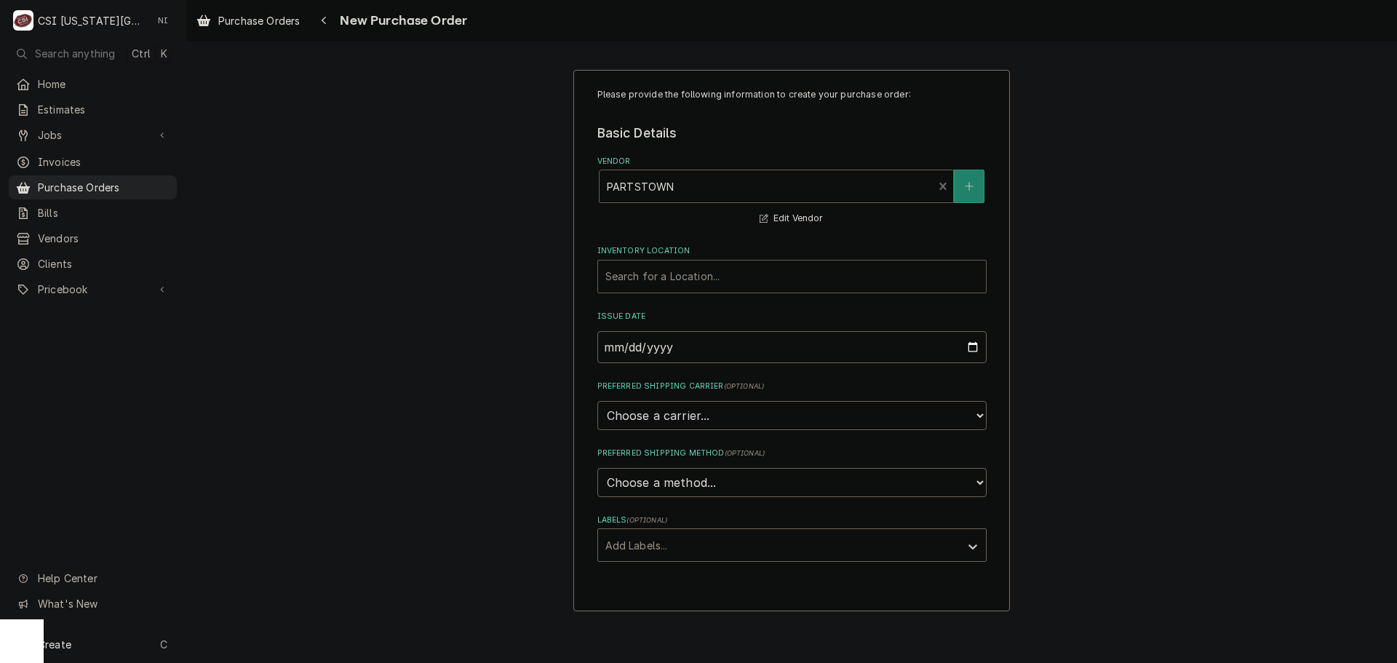
click at [672, 276] on div "Inventory Location" at bounding box center [791, 276] width 373 height 26
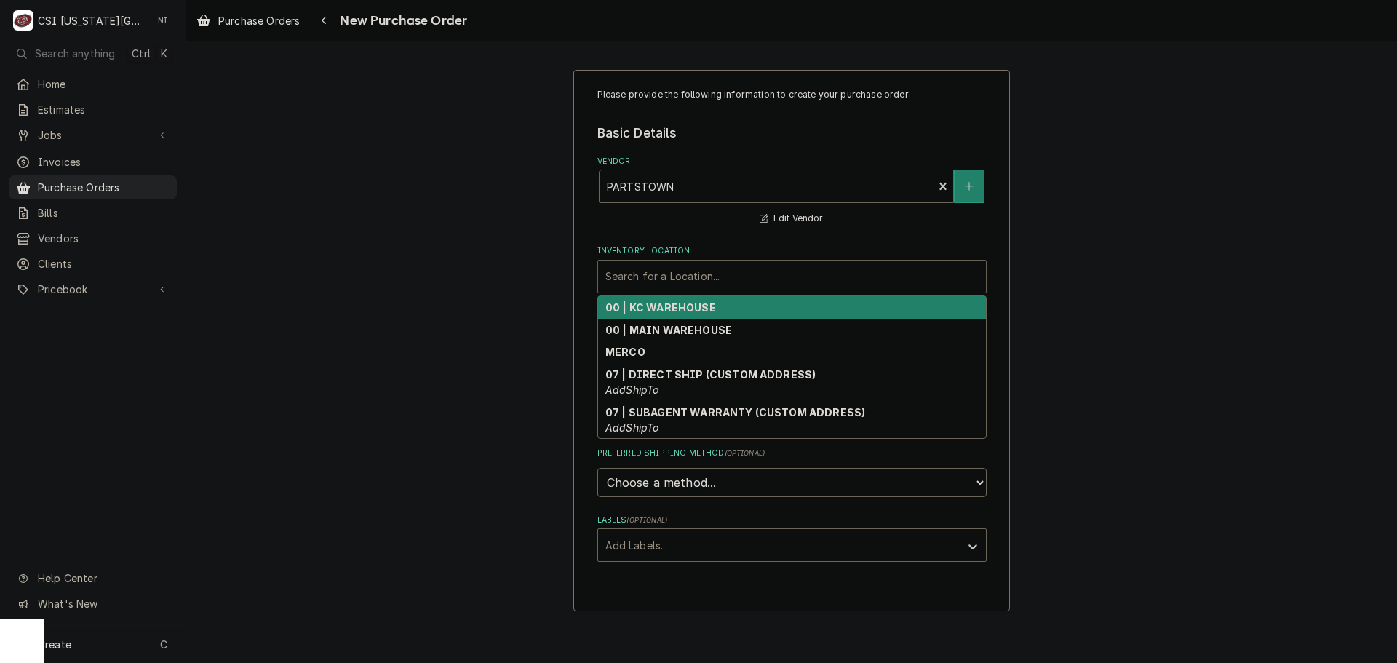
click at [673, 308] on strong "00 | KC WAREHOUSE" at bounding box center [660, 307] width 111 height 12
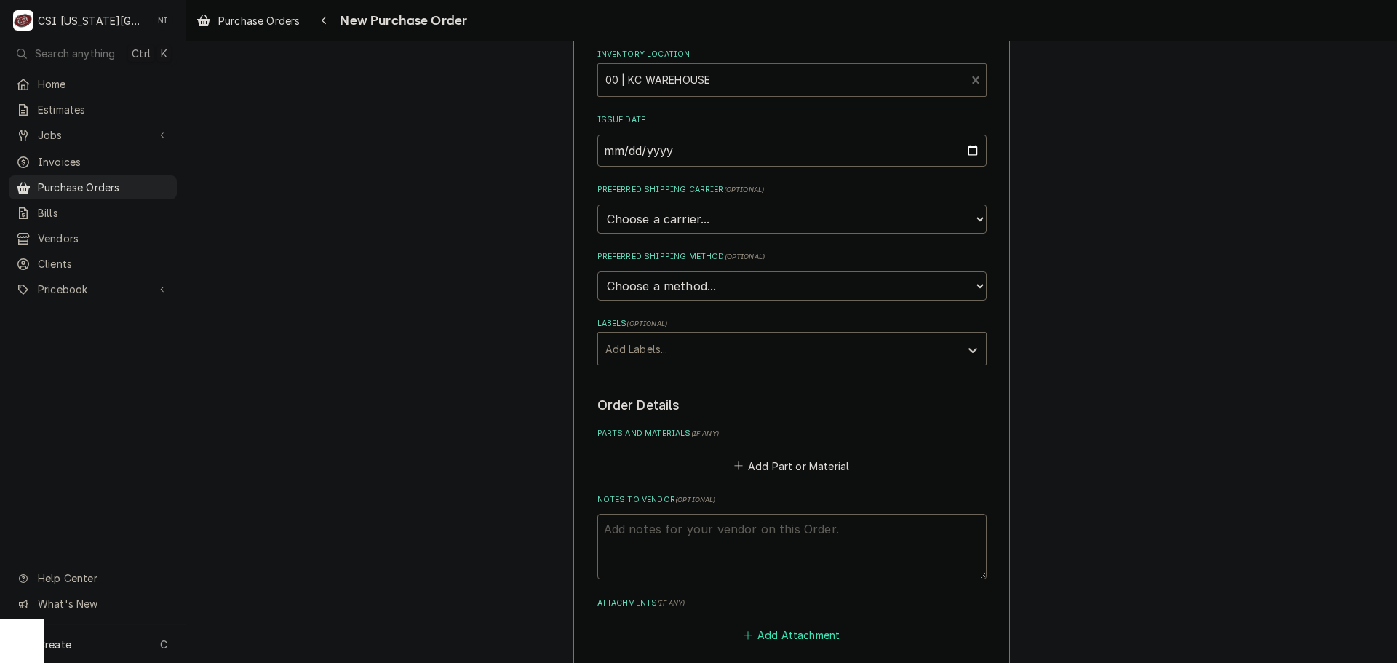
scroll to position [364, 0]
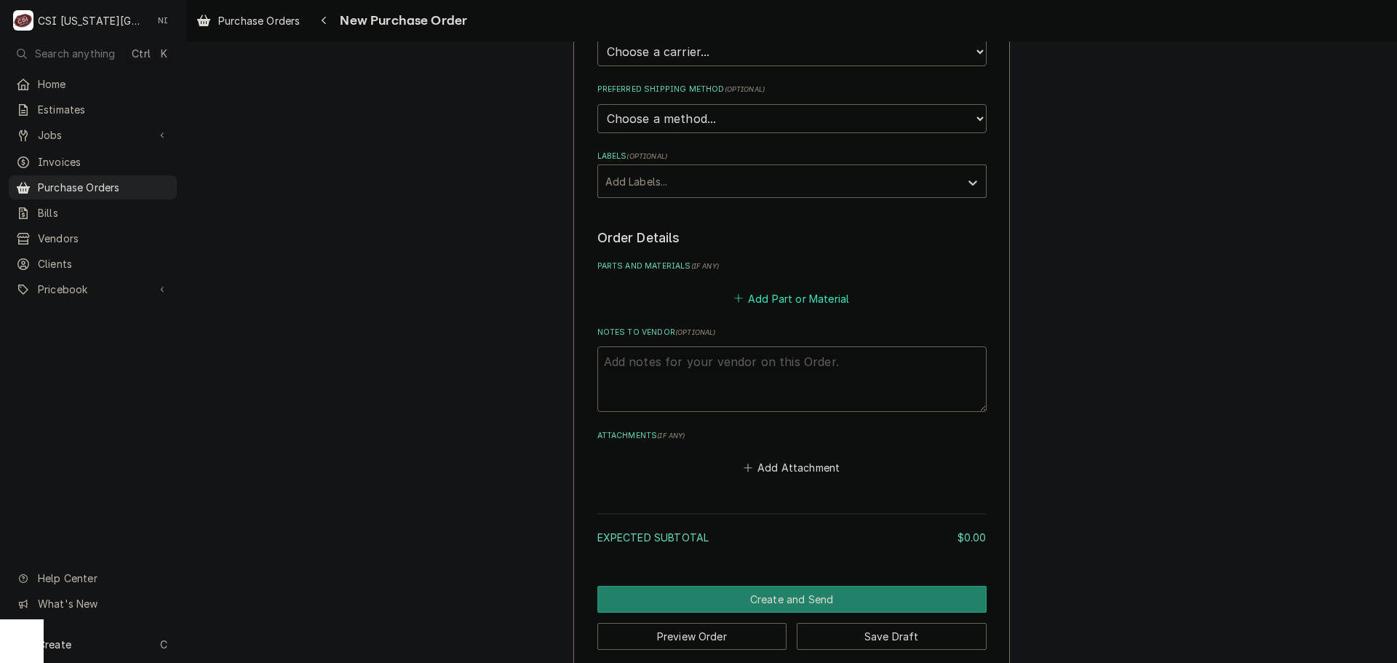
click at [776, 297] on button "Add Part or Material" at bounding box center [791, 298] width 120 height 20
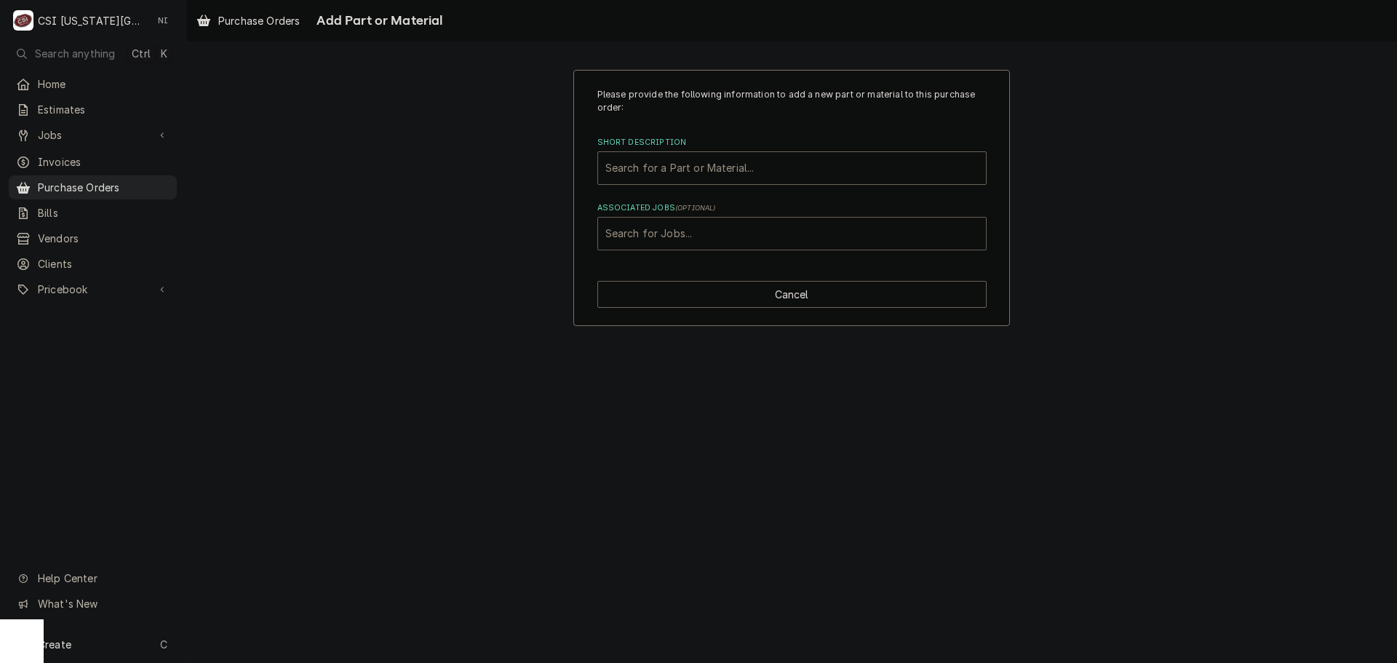
click at [699, 230] on div "Associated Jobs" at bounding box center [791, 233] width 373 height 26
type input "32379"
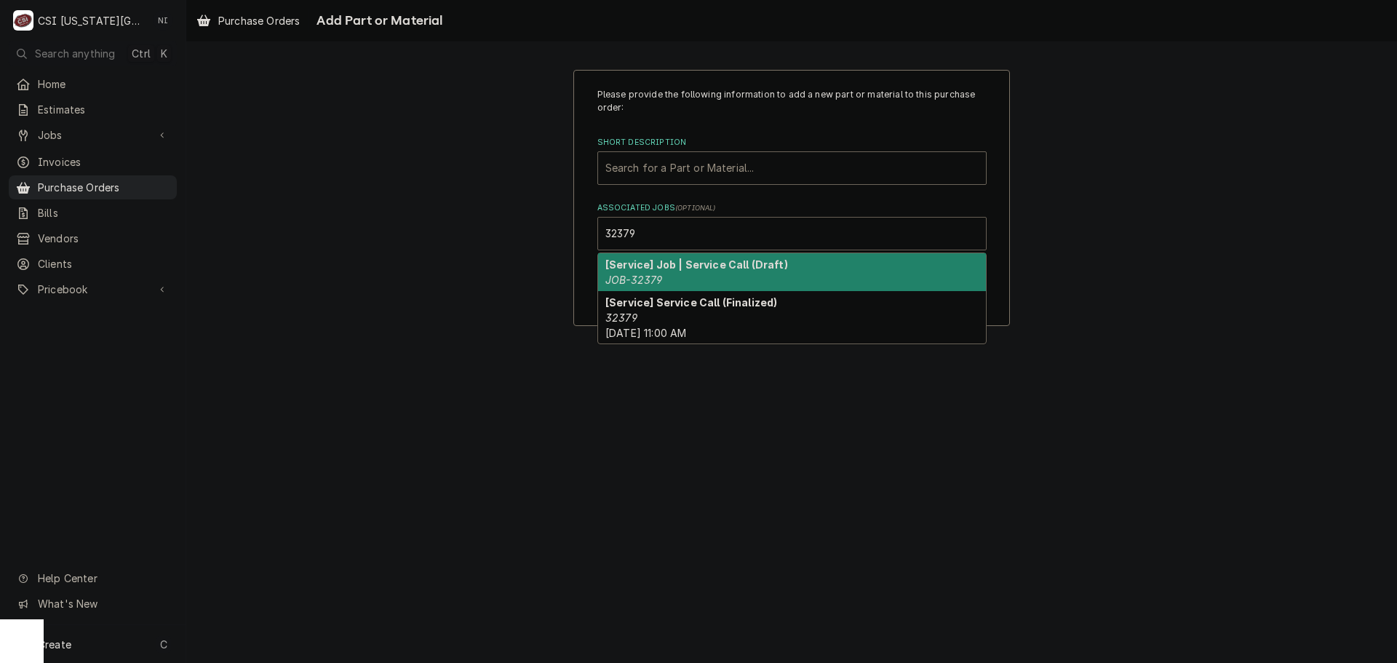
click at [684, 268] on strong "[Service] Job | Service Call (Draft)" at bounding box center [696, 264] width 183 height 12
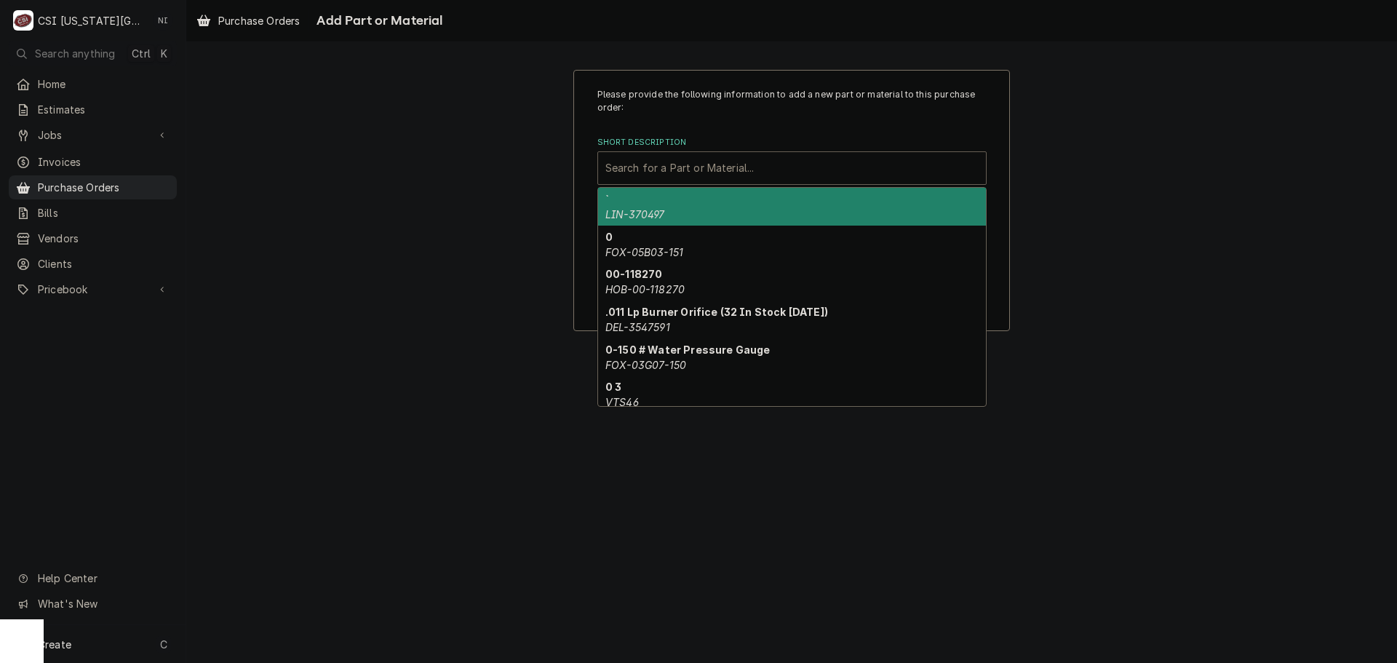
click at [682, 172] on div "Short Description" at bounding box center [791, 168] width 373 height 26
paste input "AT2A-7002-1"
type input "AT2A-7002-1"
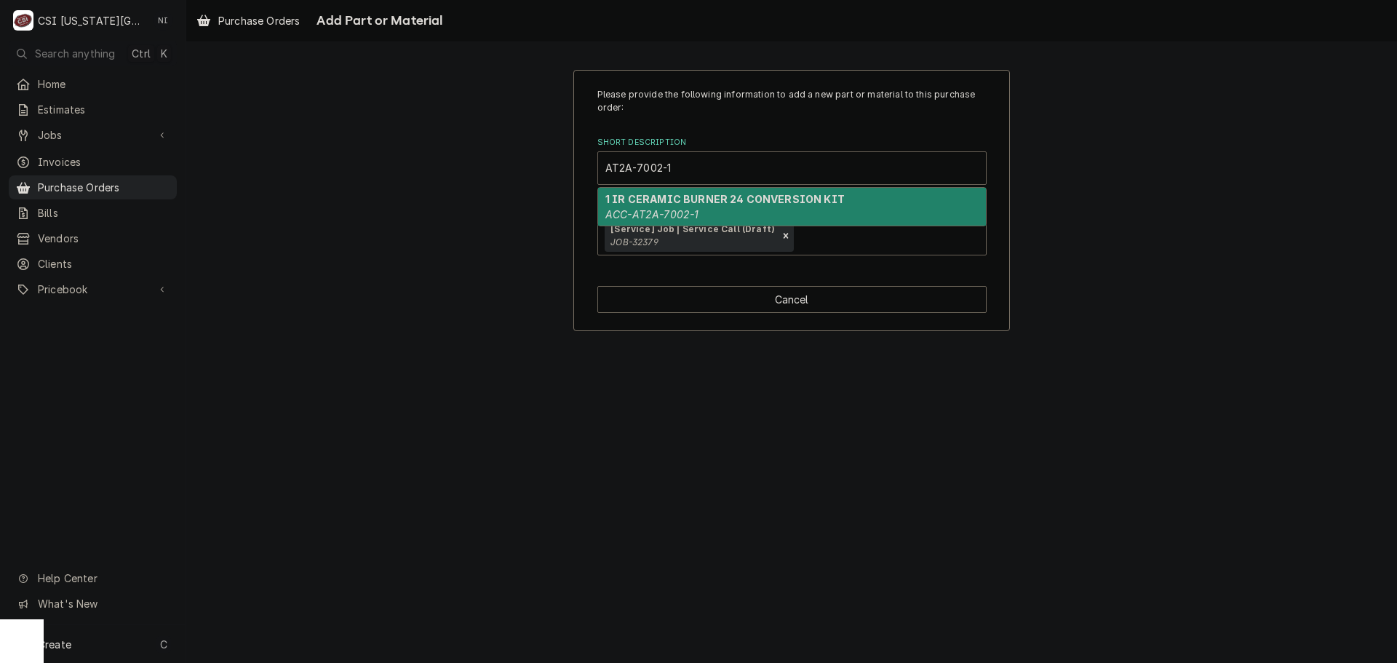
click at [688, 199] on strong "1 IR CERAMIC BURNER 24 CONVERSION KIT" at bounding box center [724, 199] width 239 height 12
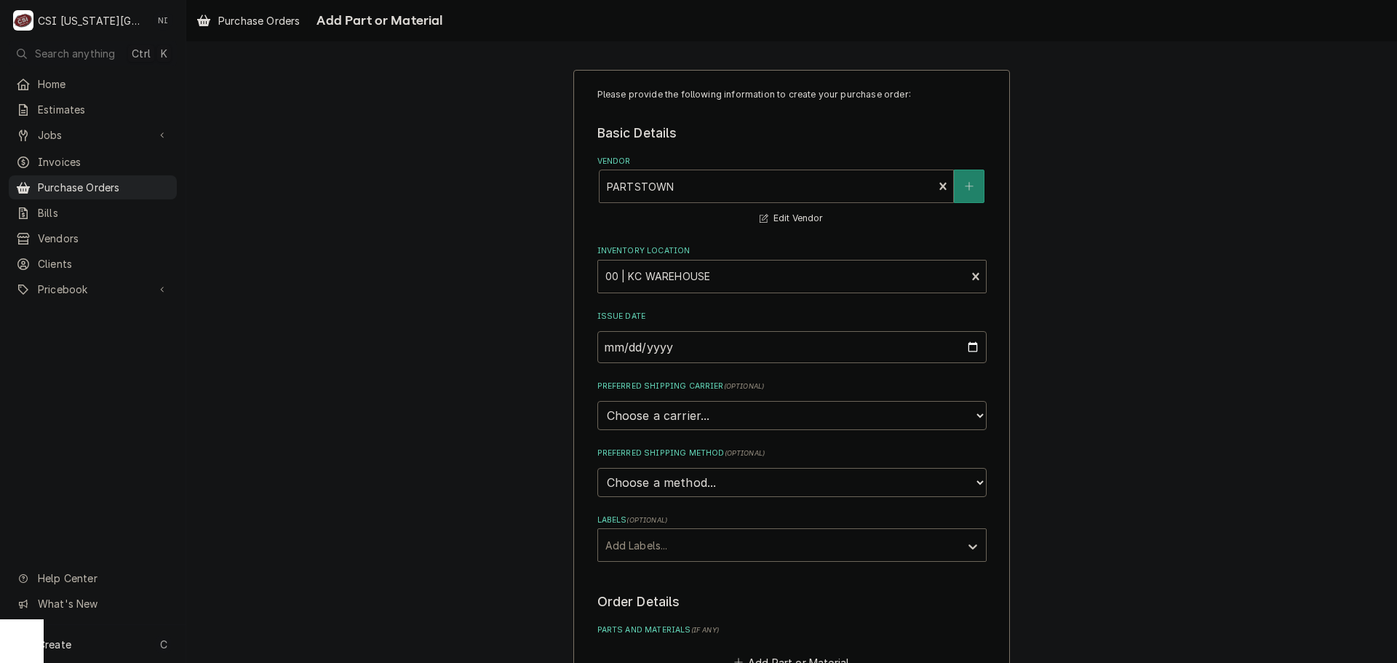
click at [703, 187] on div "Vendor" at bounding box center [766, 186] width 319 height 26
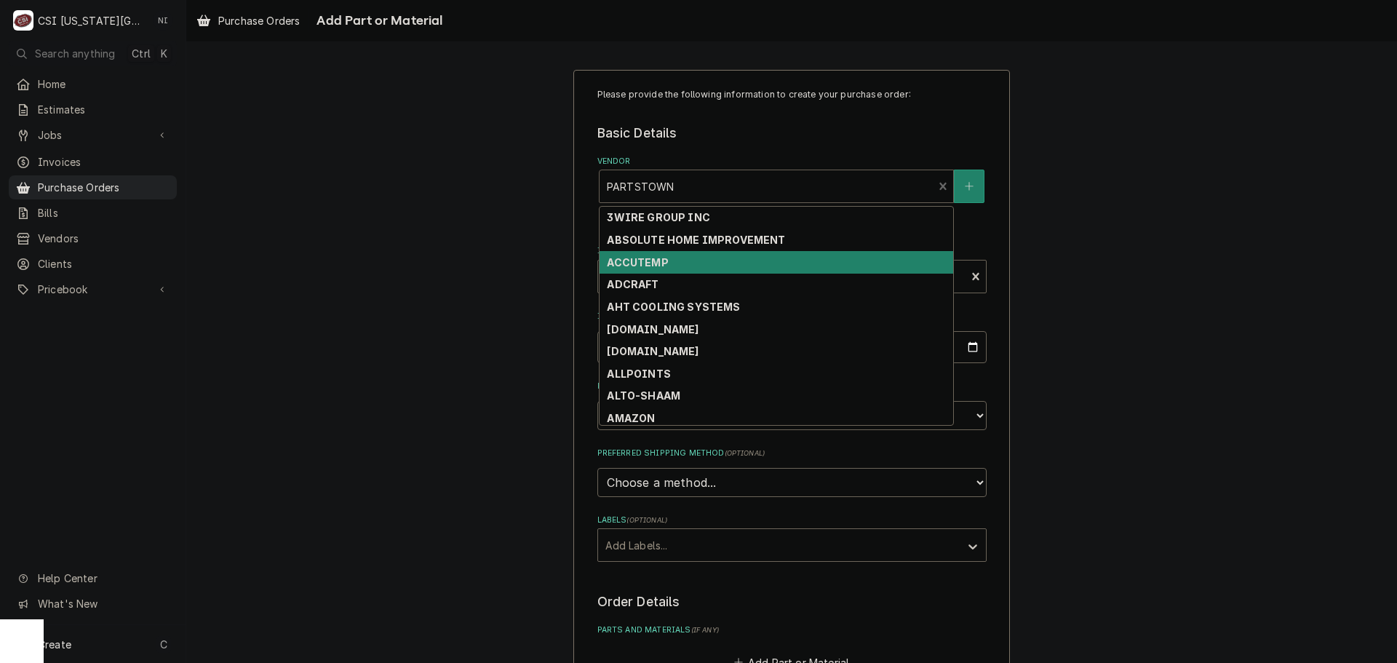
click at [681, 262] on div "ACCUTEMP" at bounding box center [777, 262] width 354 height 23
type textarea "x"
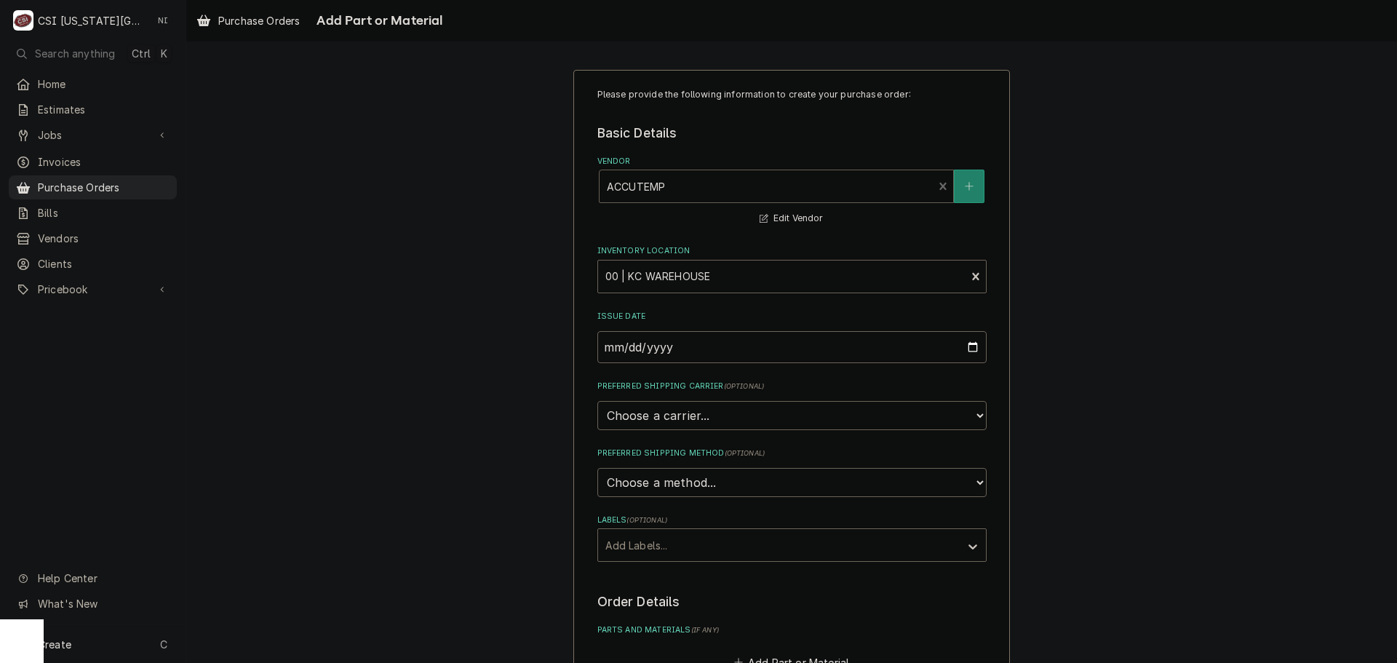
scroll to position [291, 0]
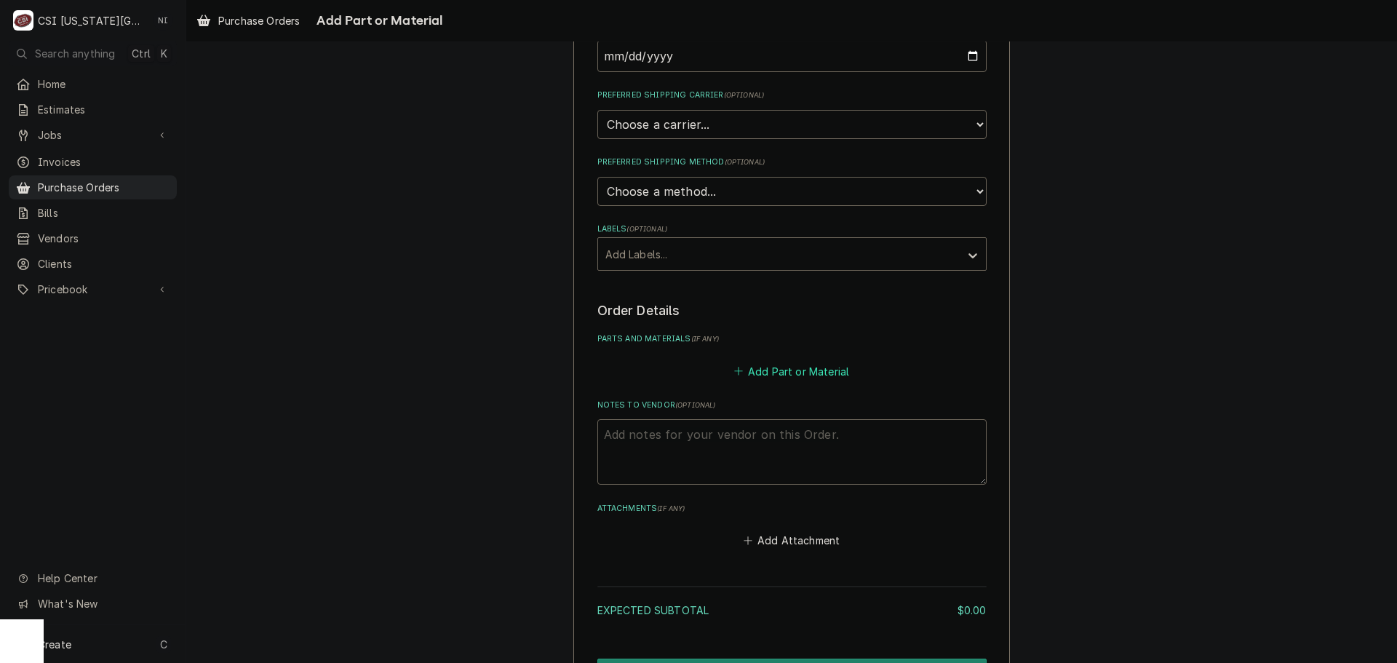
click at [773, 373] on button "Add Part or Material" at bounding box center [791, 371] width 120 height 20
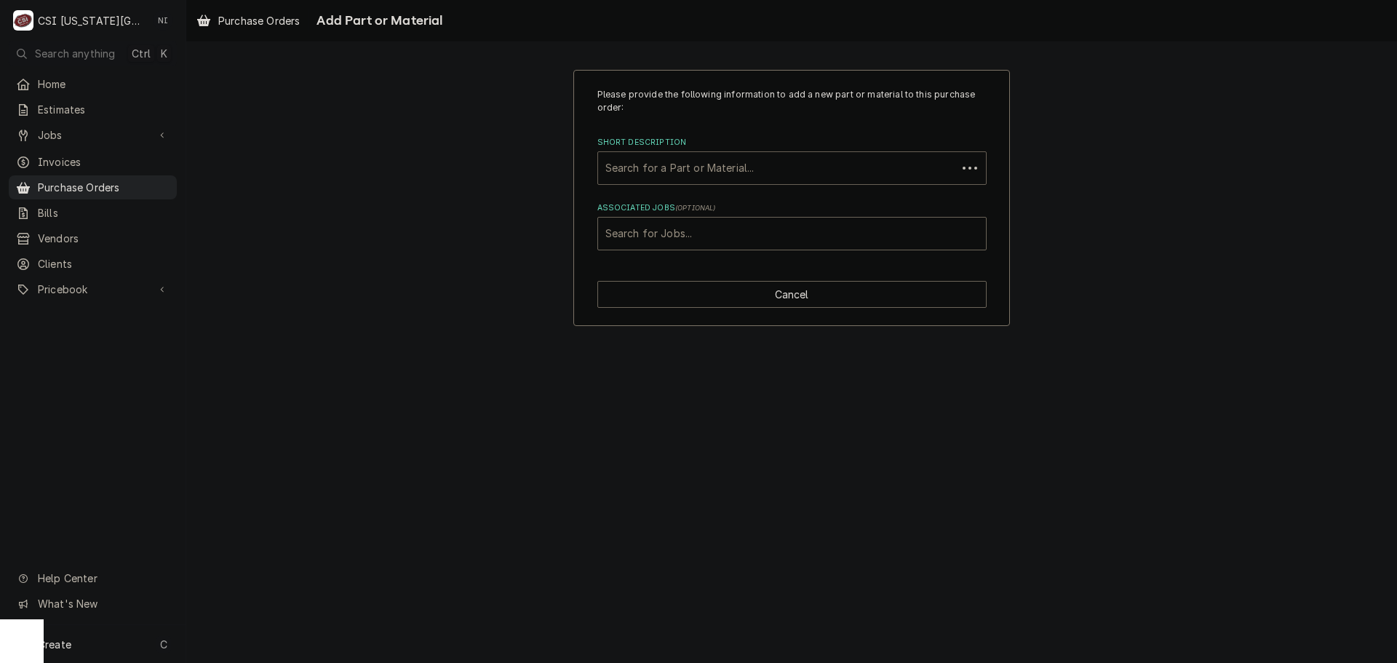
click at [750, 165] on div "Short Description" at bounding box center [777, 168] width 344 height 26
paste input "AT2A-7177-1"
type input "AT2A-7177-1"
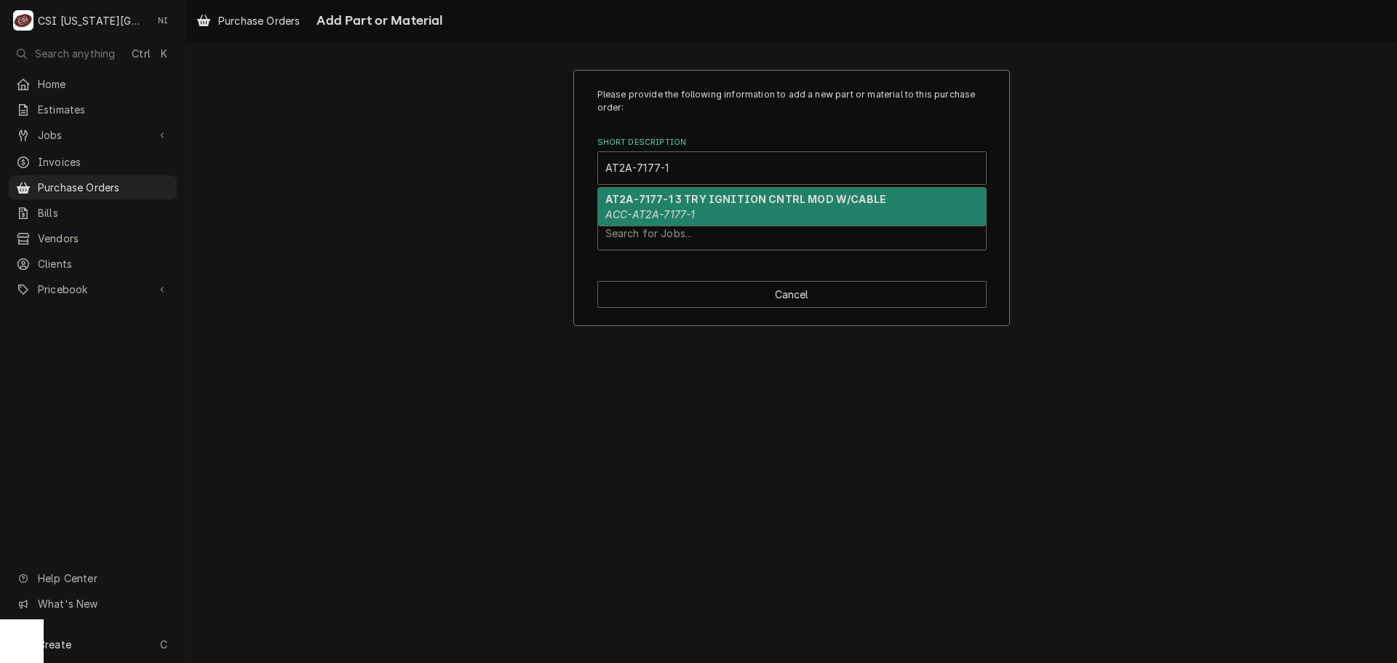
click at [741, 216] on div "AT2A-7177-1 3 TRY IGNITION CNTRL MOD W/CABLE ACC-AT2A-7177-1" at bounding box center [792, 207] width 388 height 38
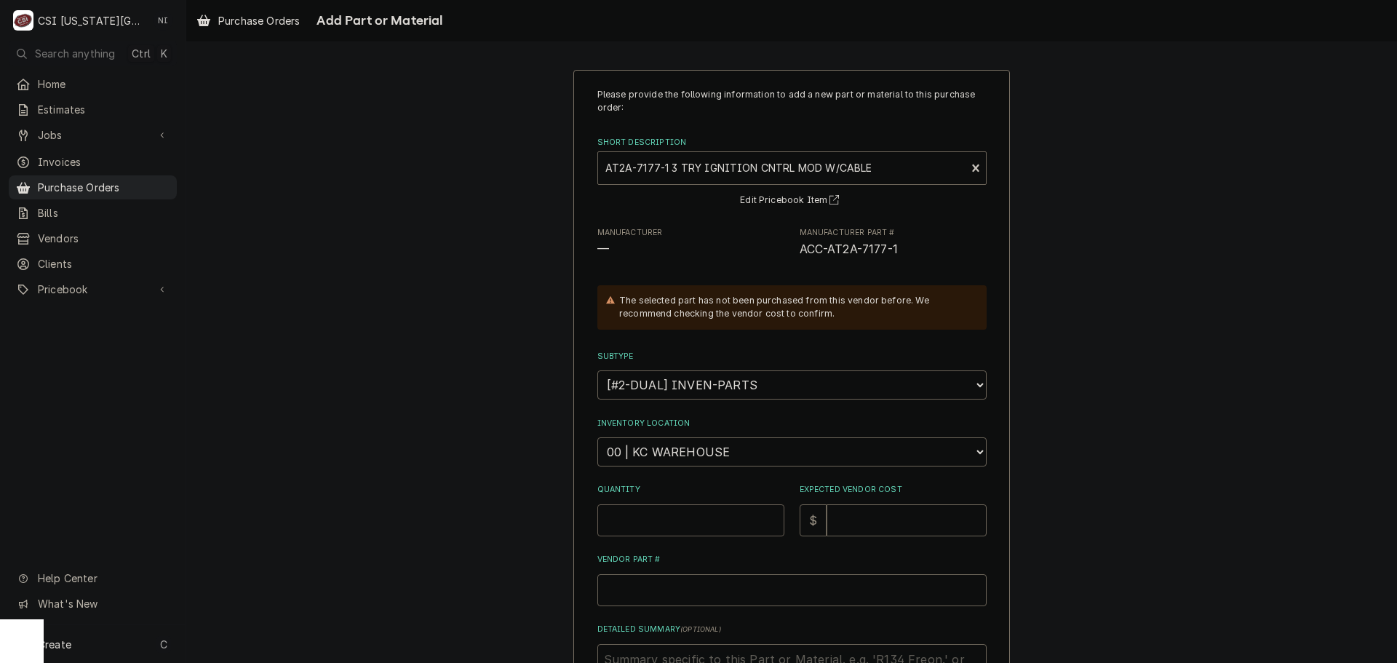
drag, startPoint x: 691, startPoint y: 512, endPoint x: 695, endPoint y: 504, distance: 8.8
click at [693, 513] on input "Quantity" at bounding box center [690, 520] width 187 height 32
type textarea "x"
type input "1"
type textarea "x"
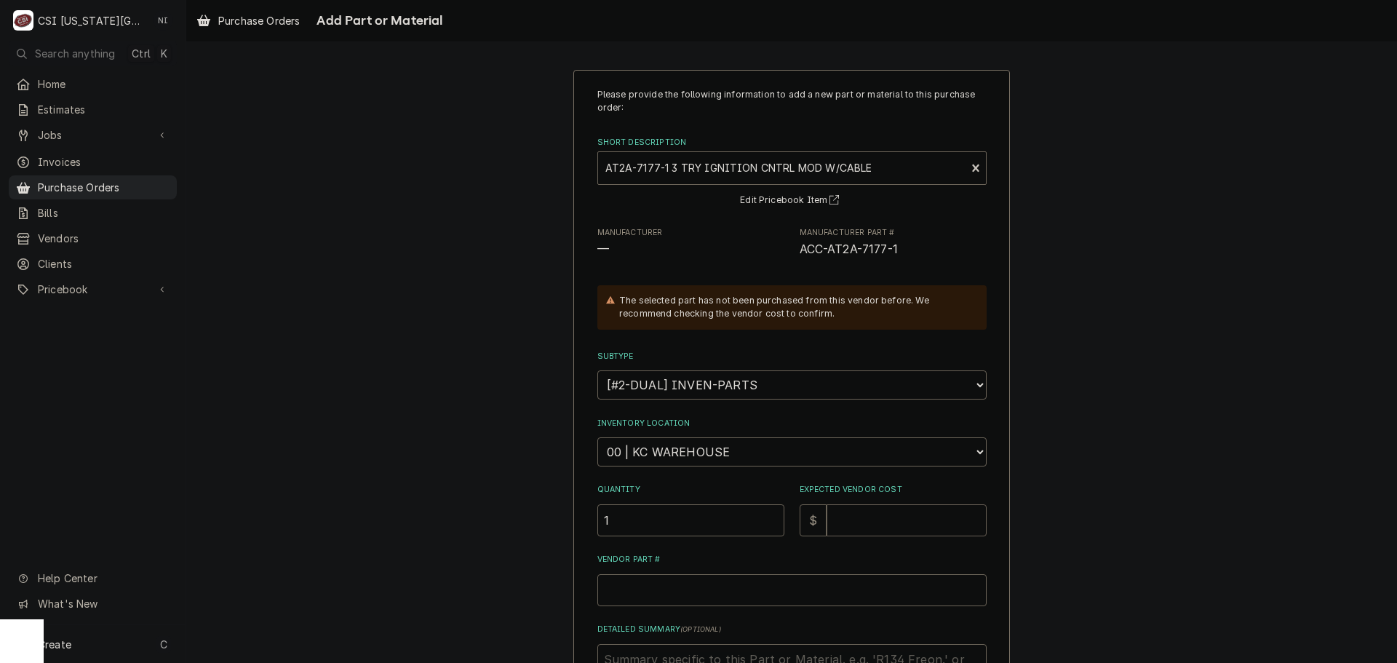
type input "1"
type textarea "x"
type input "10"
type textarea "x"
type input "104"
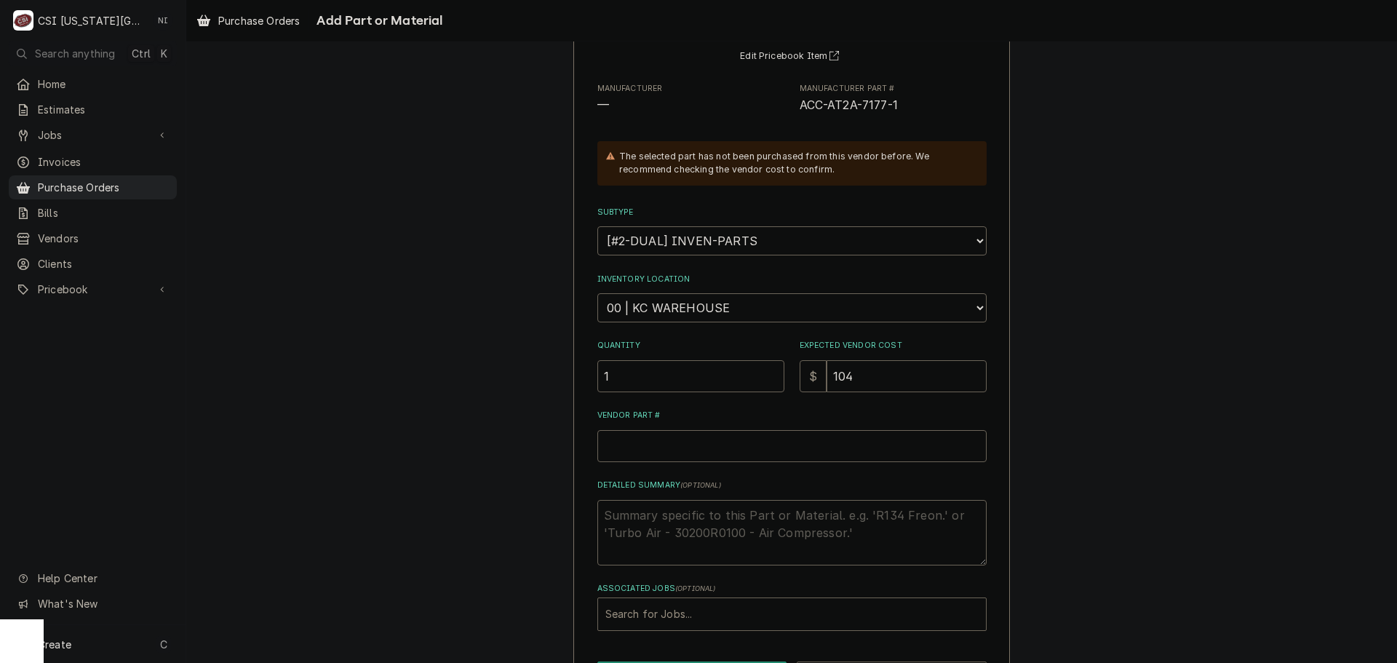
scroll to position [146, 0]
drag, startPoint x: 849, startPoint y: 108, endPoint x: 792, endPoint y: 110, distance: 57.5
click at [792, 110] on div "Manufacturer — Manufacturer Part # ACC-AT2A-7177-1" at bounding box center [791, 96] width 389 height 31
copy span "ACC-AT2A-7177-1"
click at [688, 611] on div "Associated Jobs" at bounding box center [791, 613] width 373 height 26
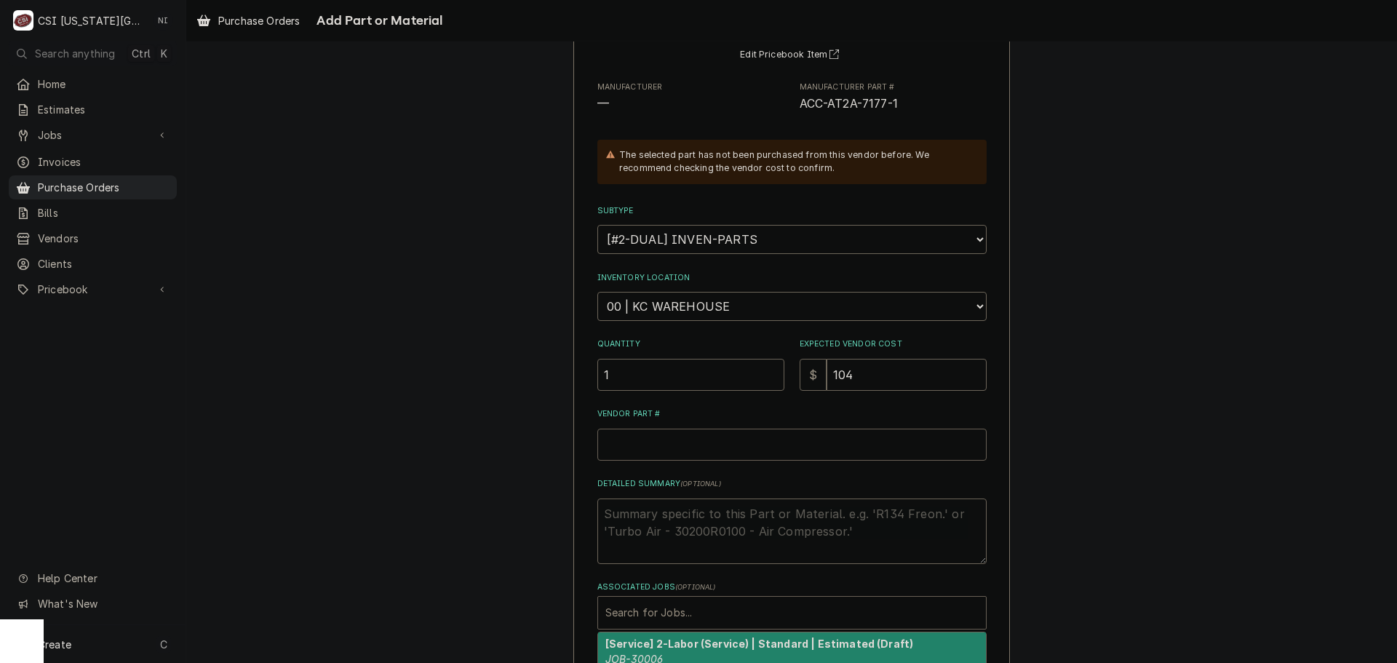
click at [688, 449] on input "Vendor Part #" at bounding box center [791, 445] width 389 height 32
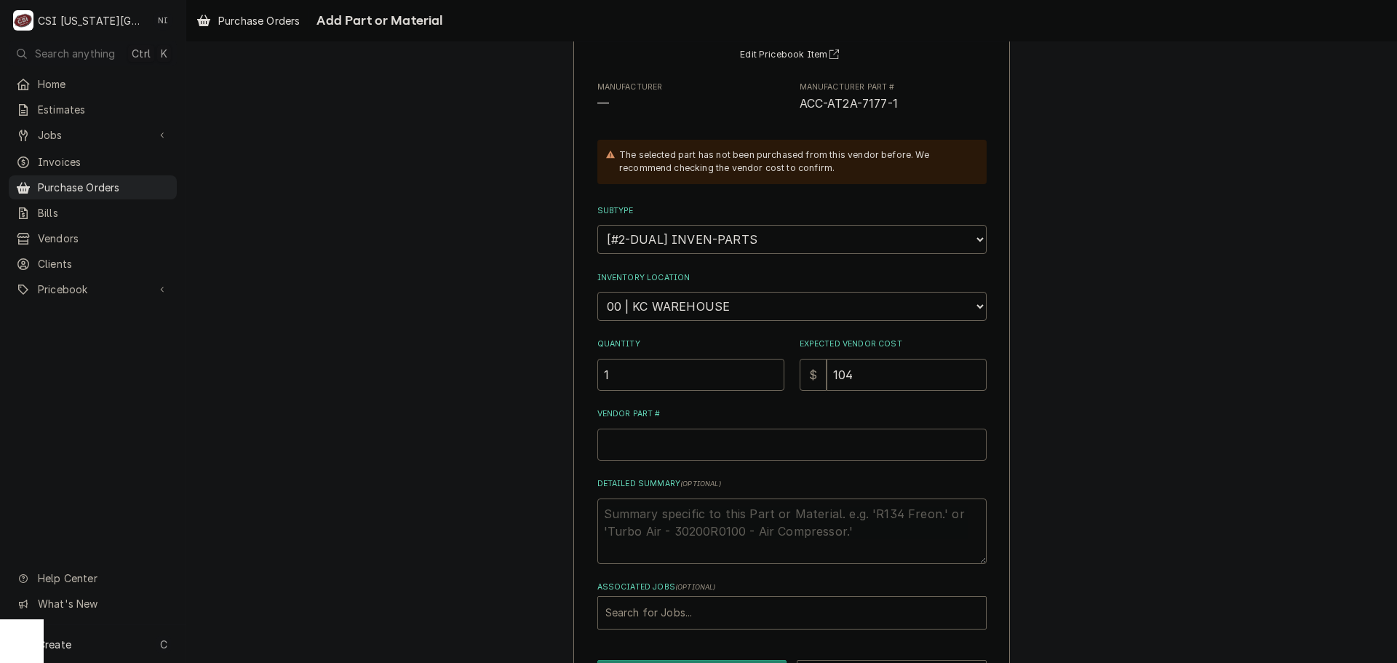
paste input "ACC-AT2A-7177-1"
type textarea "x"
type input "ACC-AT2A-7177-1"
click at [690, 613] on div "Associated Jobs" at bounding box center [791, 613] width 373 height 26
type input "32379"
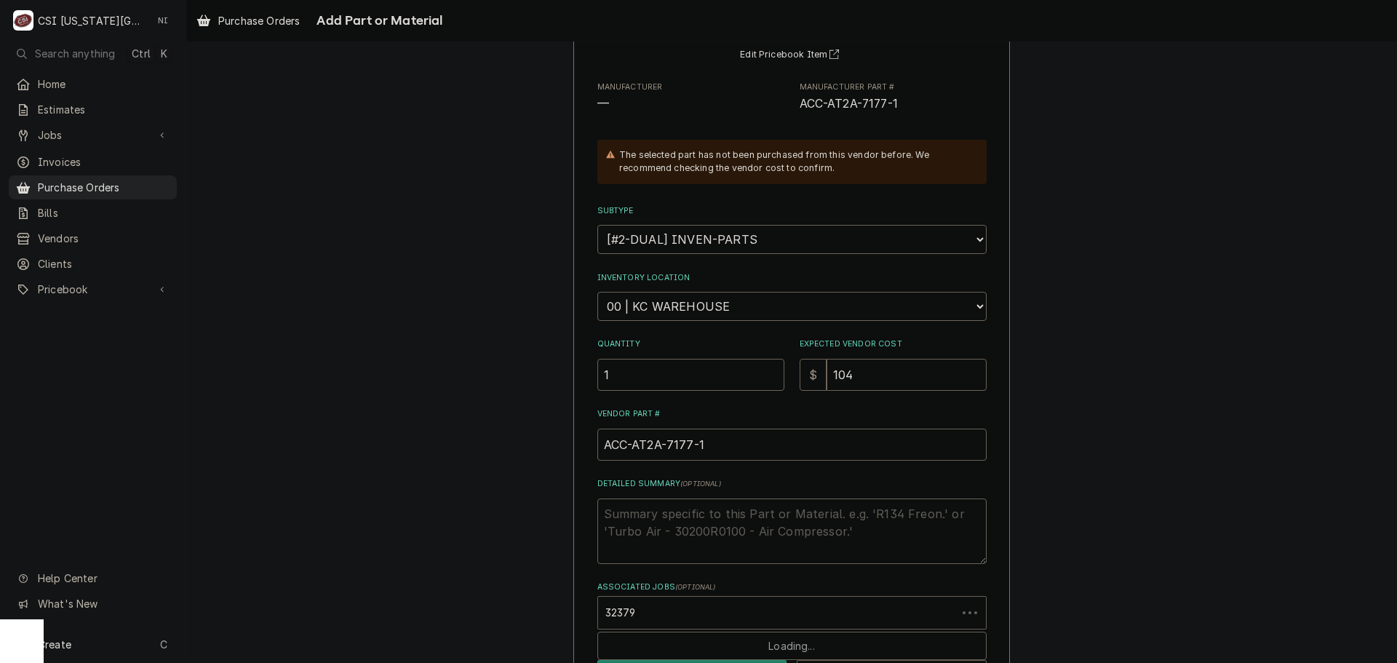
scroll to position [201, 0]
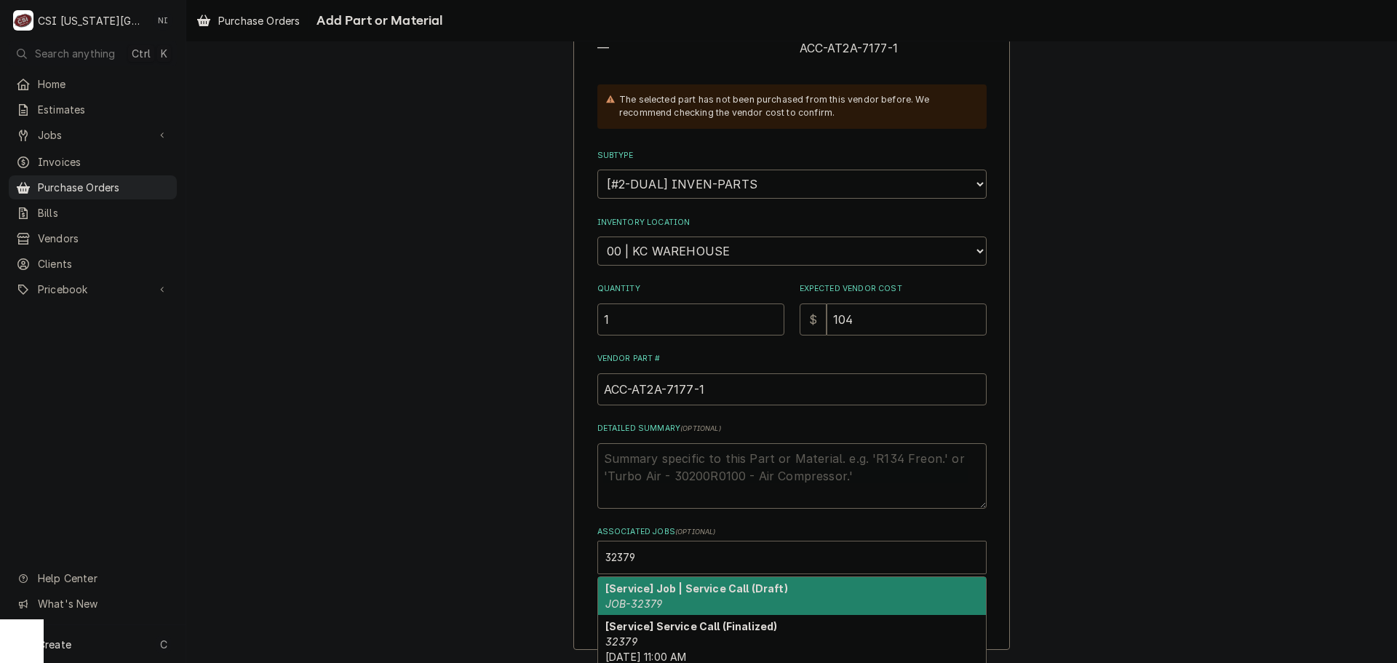
click at [734, 600] on div "[Service] Job | Service Call (Draft) JOB-32379" at bounding box center [792, 596] width 388 height 38
type textarea "x"
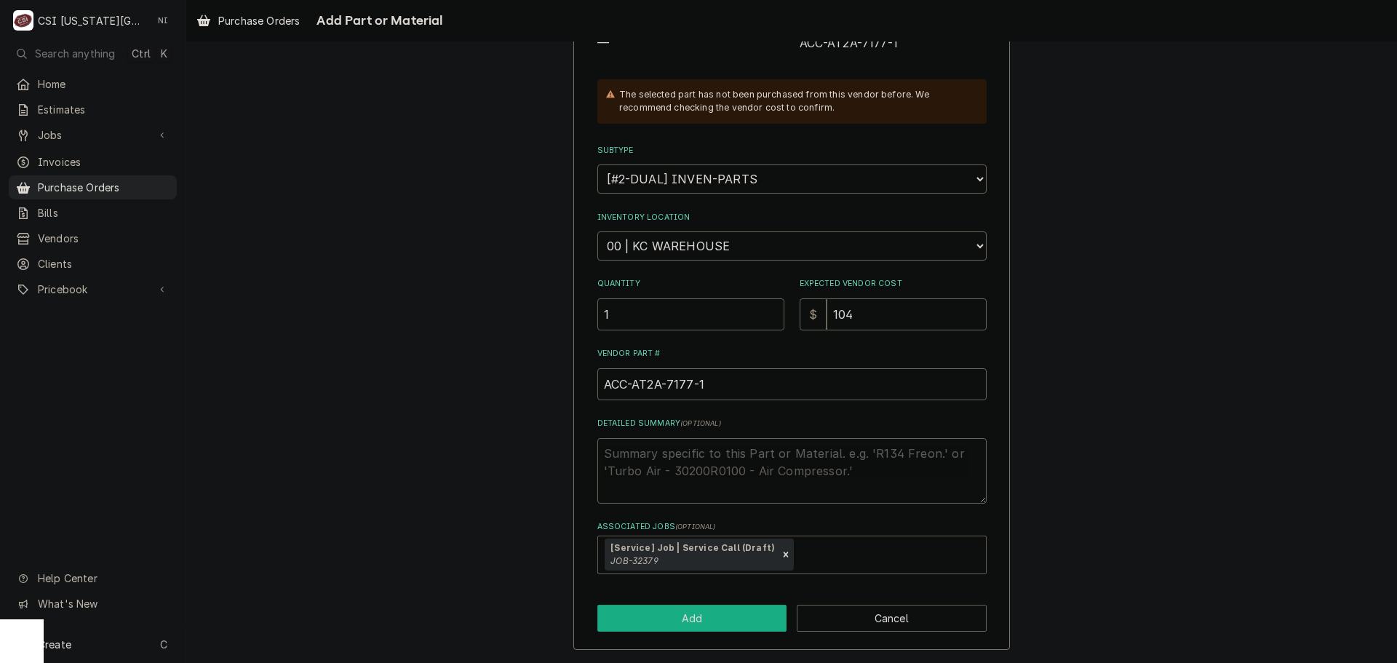
click at [730, 607] on button "Add" at bounding box center [692, 618] width 190 height 27
type textarea "x"
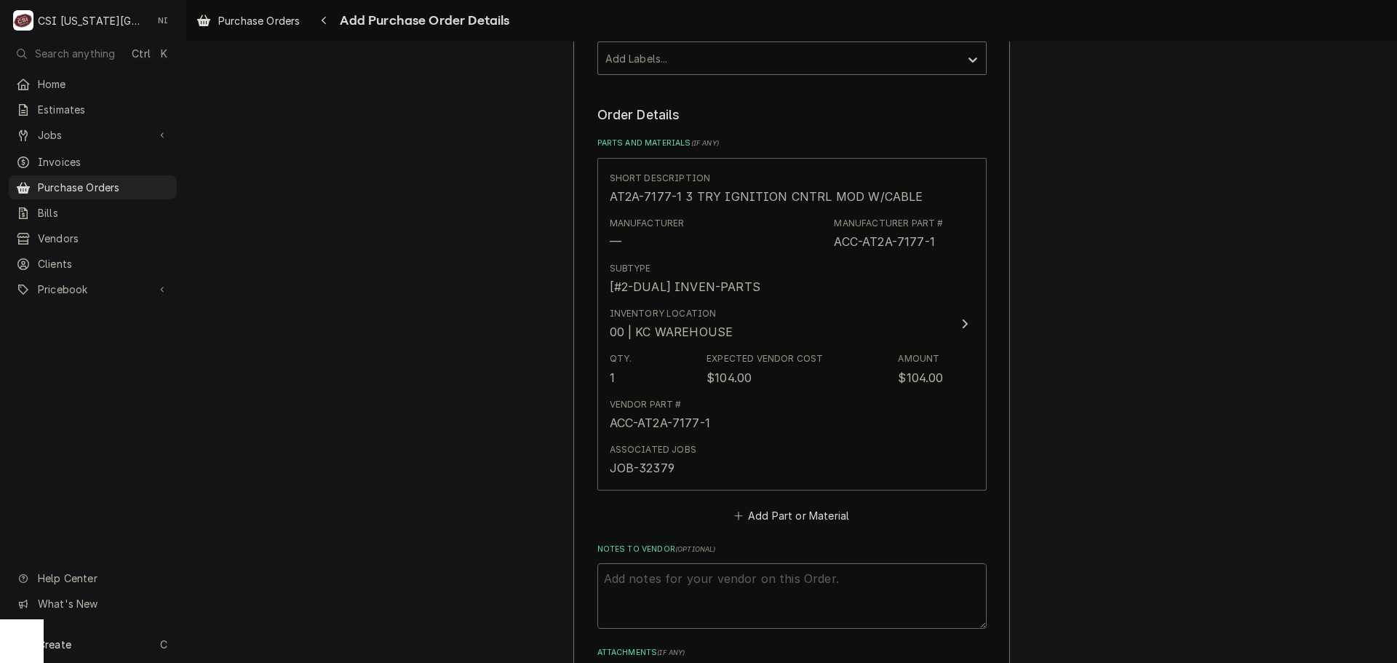
scroll to position [582, 0]
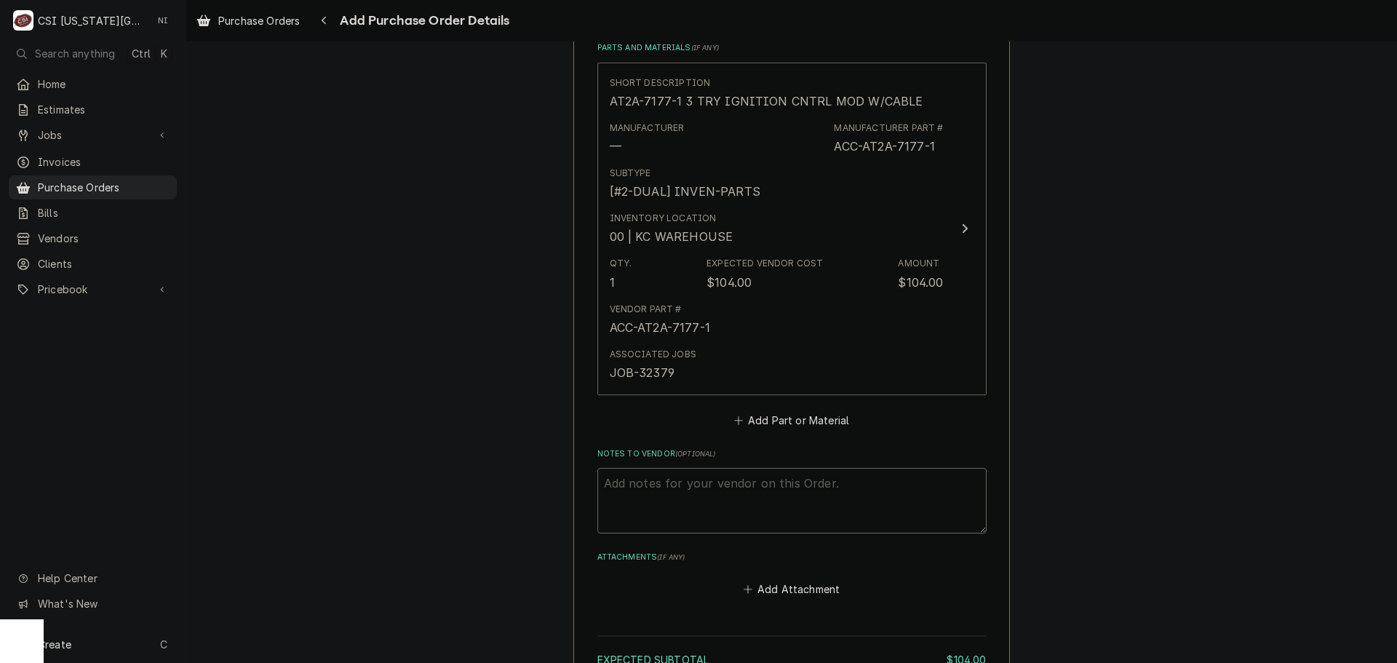
click at [767, 431] on fieldset "Order Details Parts and Materials ( if any ) Short Description AT2A-7177-1 3 TR…" at bounding box center [791, 304] width 389 height 589
click at [772, 418] on button "Add Part or Material" at bounding box center [791, 420] width 120 height 20
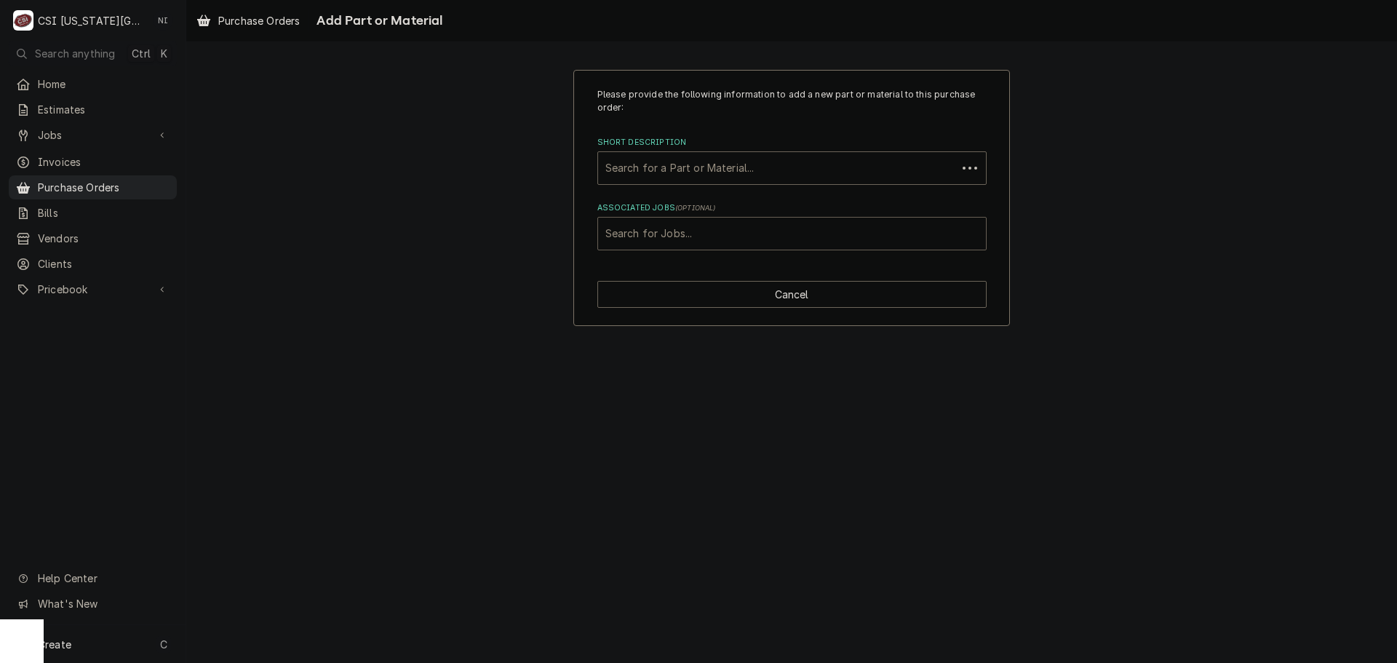
click at [754, 237] on div "Associated Jobs" at bounding box center [791, 233] width 373 height 26
type input "32379"
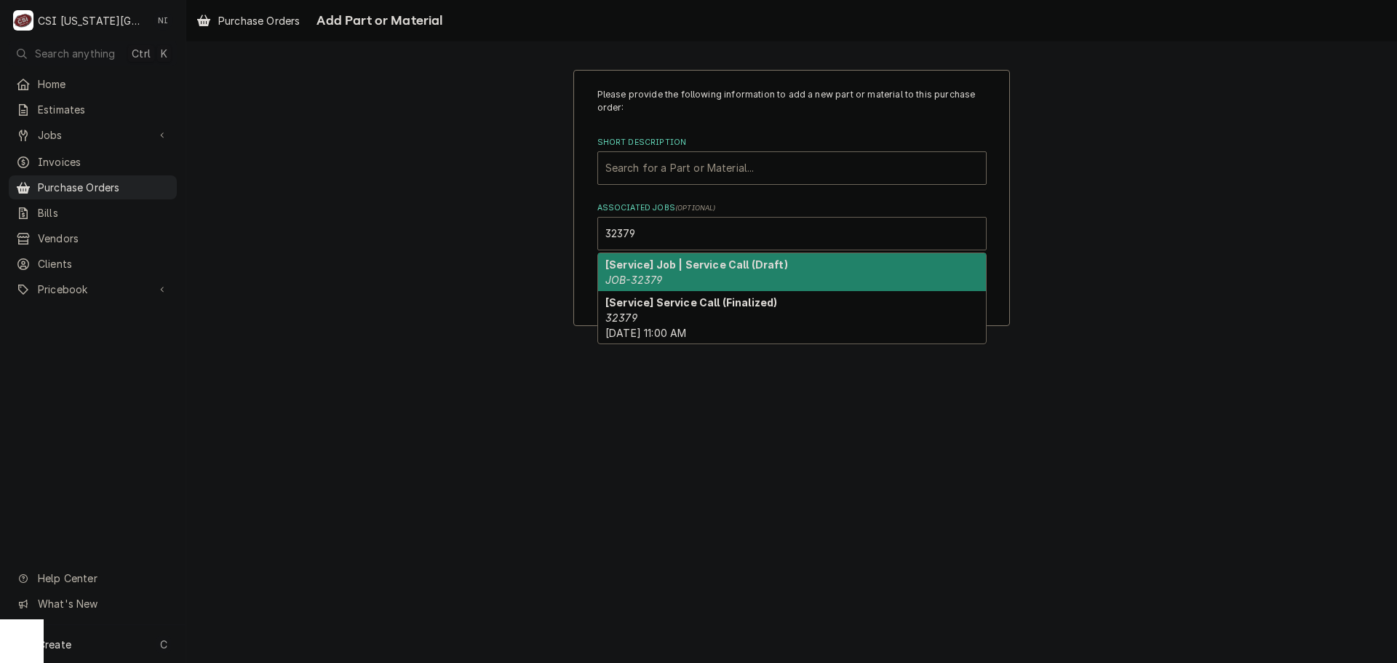
click at [706, 263] on strong "[Service] Job | Service Call (Draft)" at bounding box center [696, 264] width 183 height 12
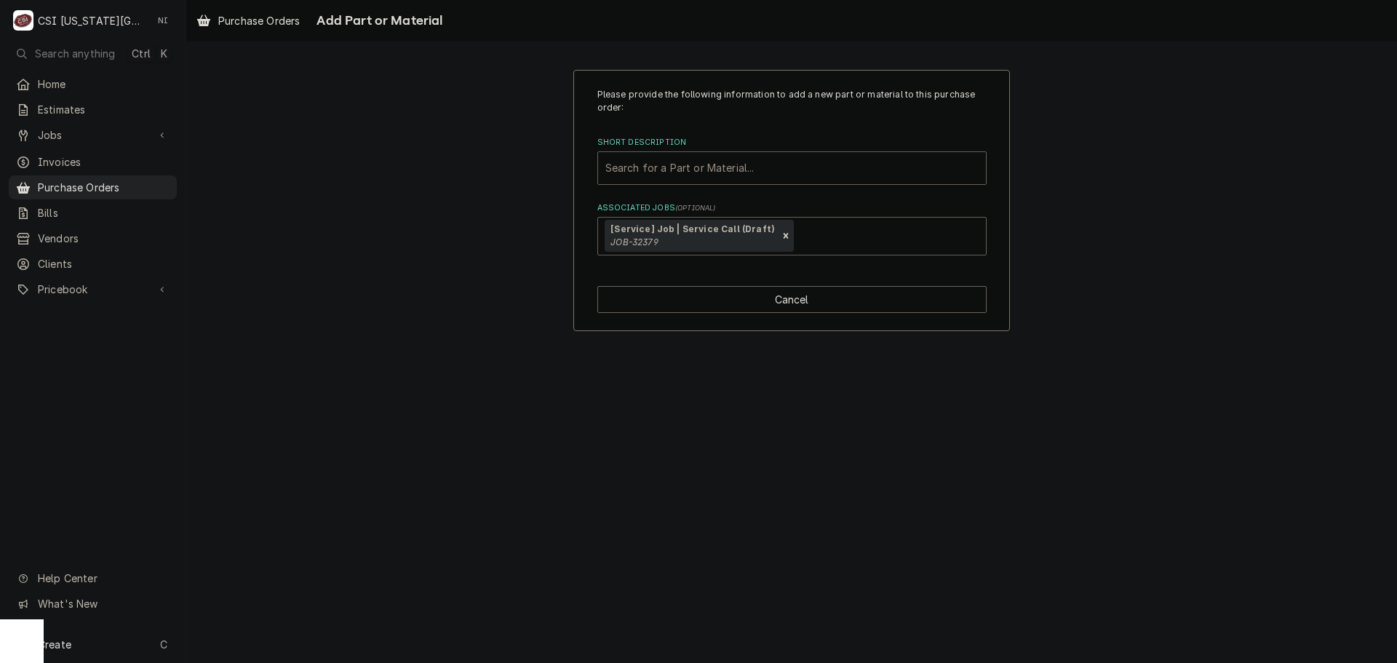
click at [699, 156] on div "Short Description" at bounding box center [791, 168] width 373 height 26
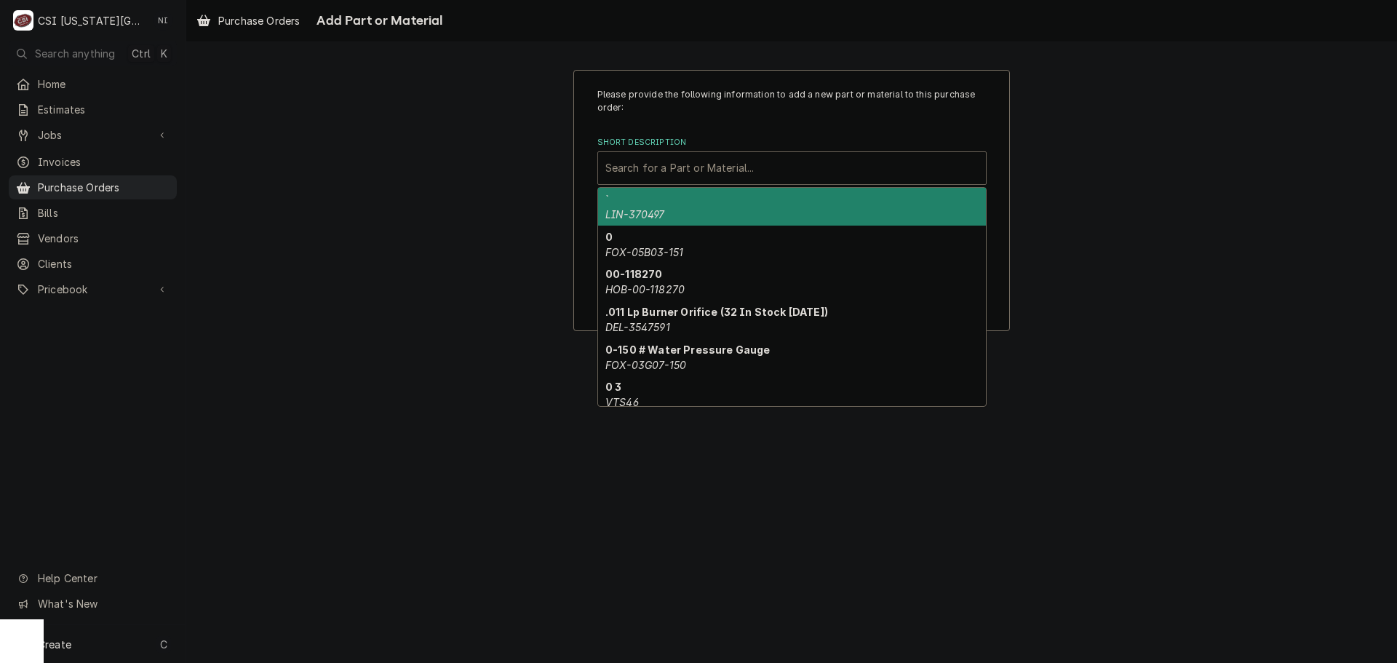
paste input "AT2A-7002-1"
type input "AT2A-7002-1"
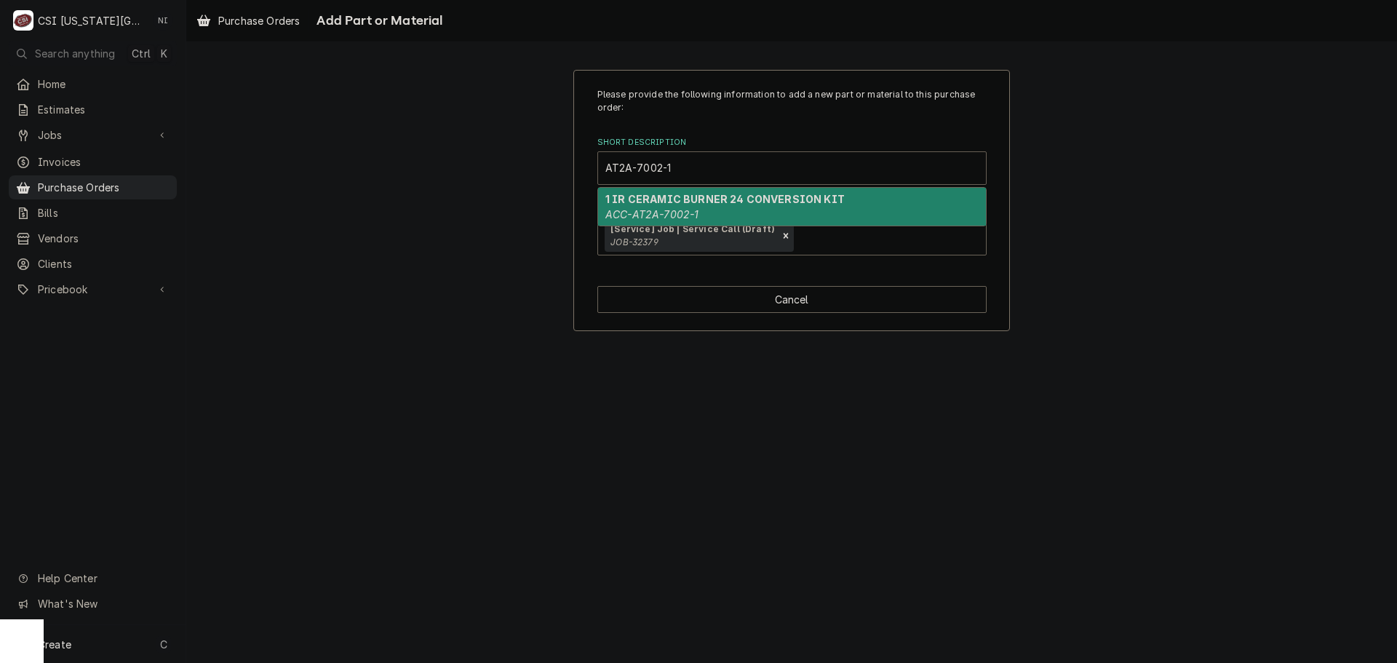
click at [697, 204] on strong "1 IR CERAMIC BURNER 24 CONVERSION KIT" at bounding box center [724, 199] width 239 height 12
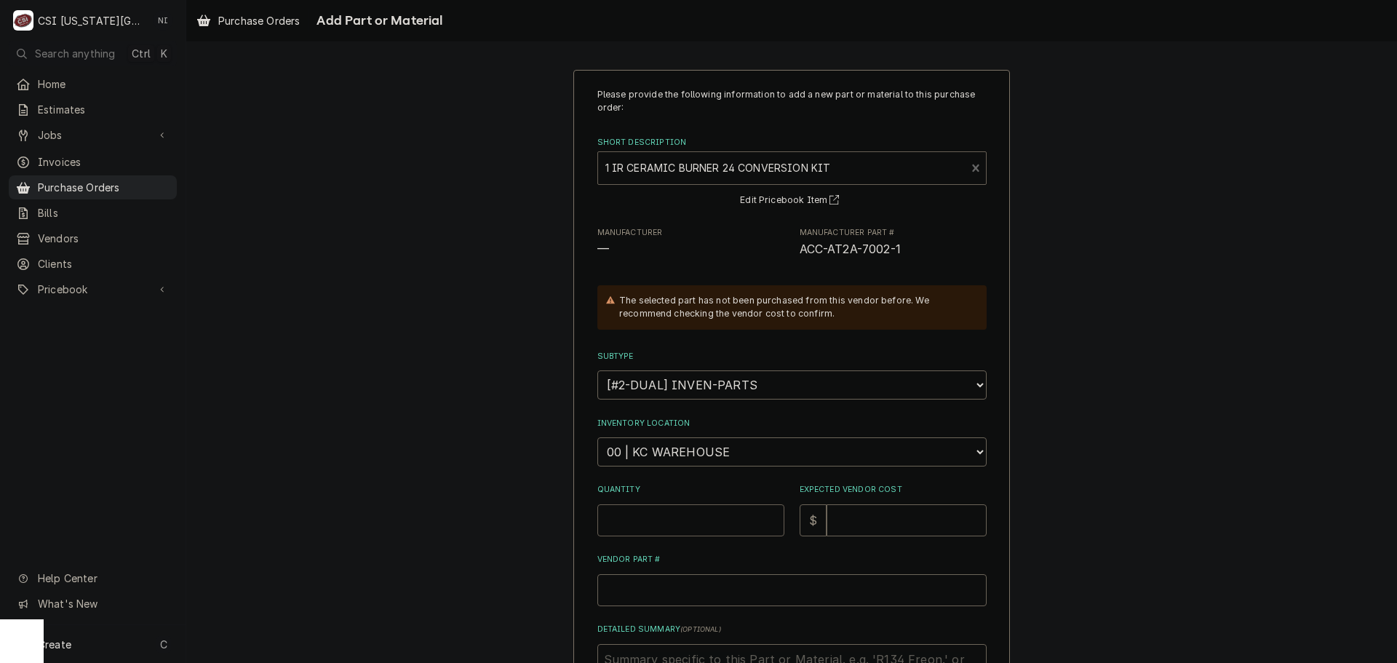
click at [662, 530] on input "Quantity" at bounding box center [690, 520] width 187 height 32
type textarea "x"
type input "1"
drag, startPoint x: 903, startPoint y: 256, endPoint x: 794, endPoint y: 250, distance: 108.6
click at [800, 250] on span "ACC-AT2A-7002-1" at bounding box center [893, 249] width 187 height 17
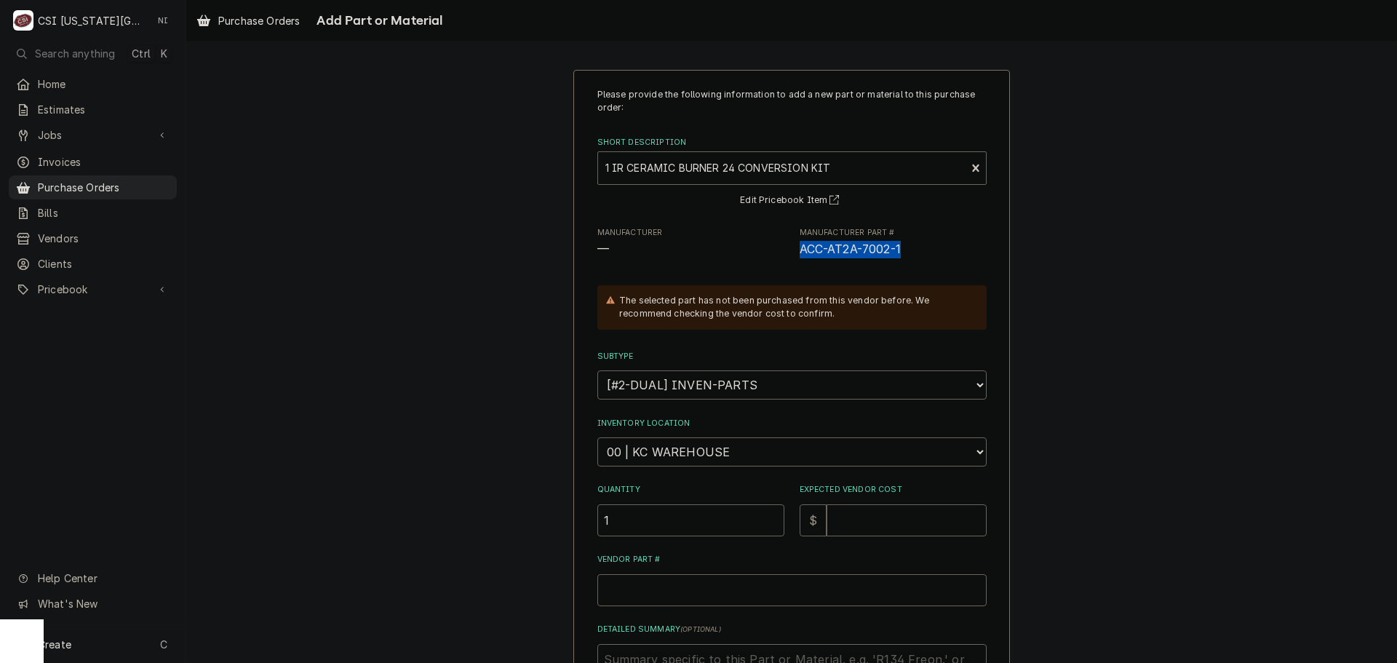
copy span "ACC-AT2A-7002-1"
click at [745, 587] on input "Vendor Part #" at bounding box center [791, 590] width 389 height 32
paste input "ACC-AT2A-7002-1"
type textarea "x"
type input "ACC-AT2A-7002-1"
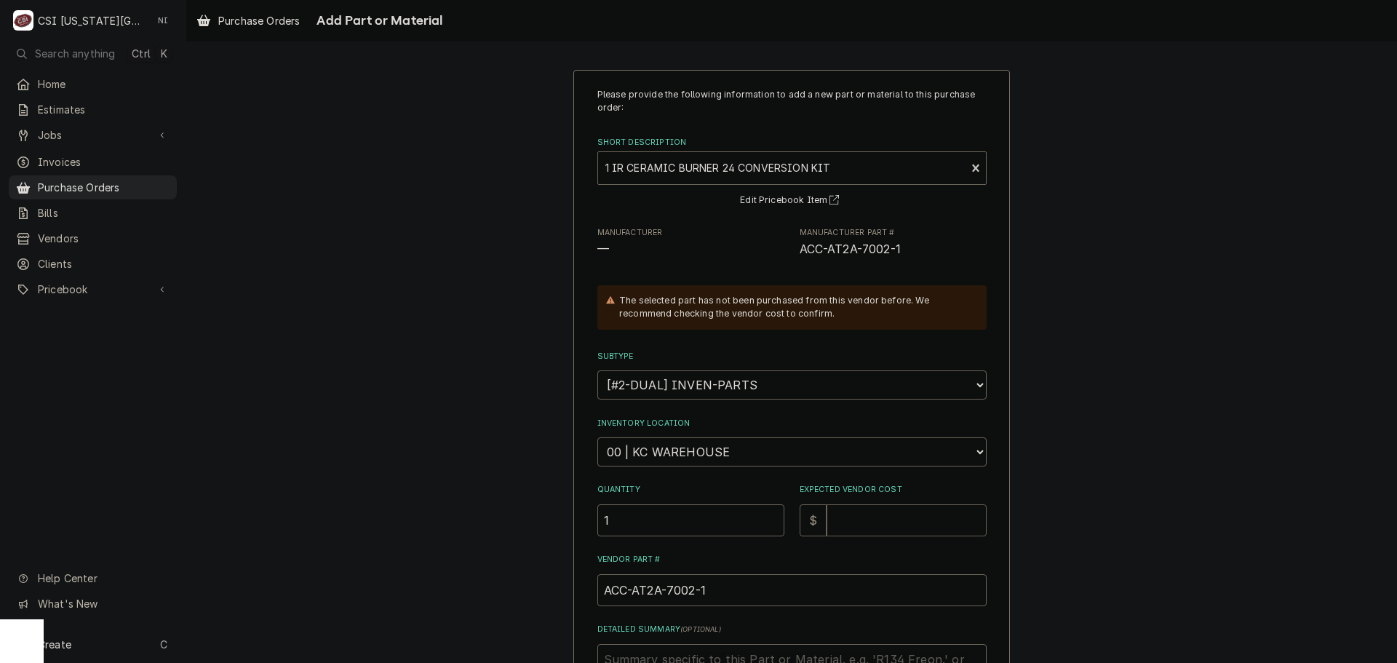
click at [872, 519] on input "Expected Vendor Cost" at bounding box center [906, 520] width 160 height 32
type textarea "x"
type input "4"
type textarea "x"
type input "43"
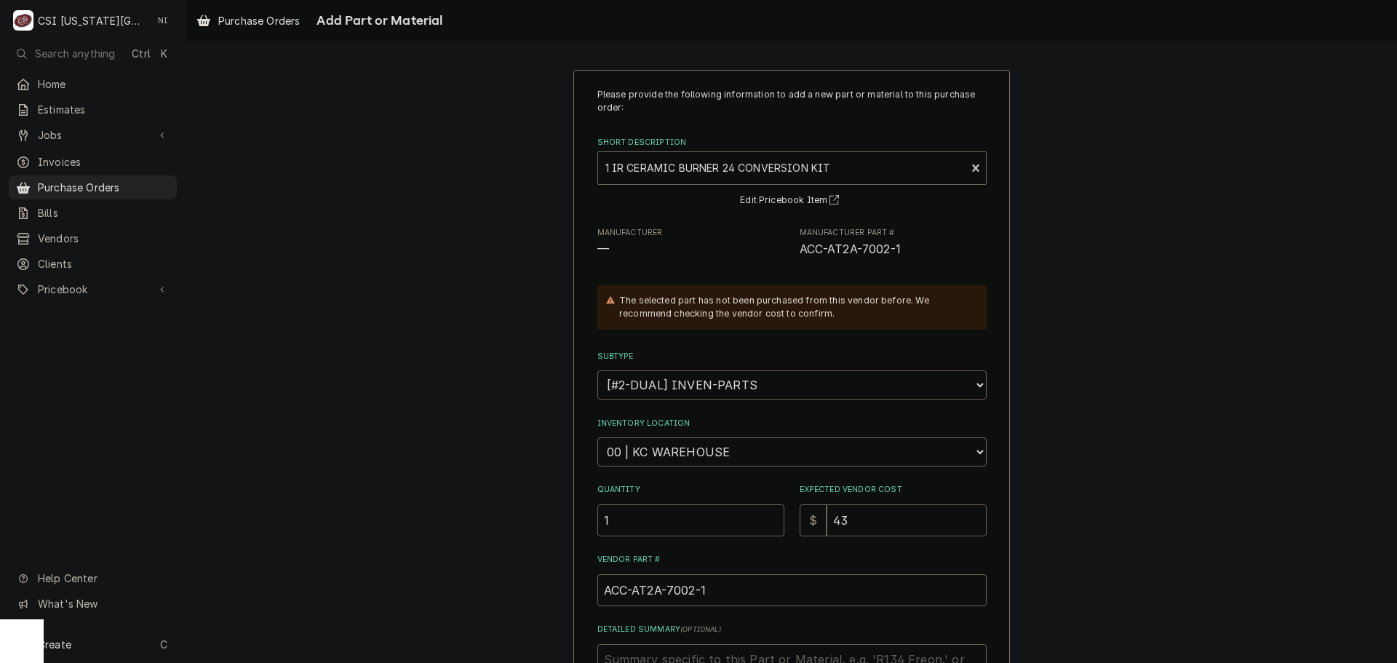
type textarea "x"
type input "431"
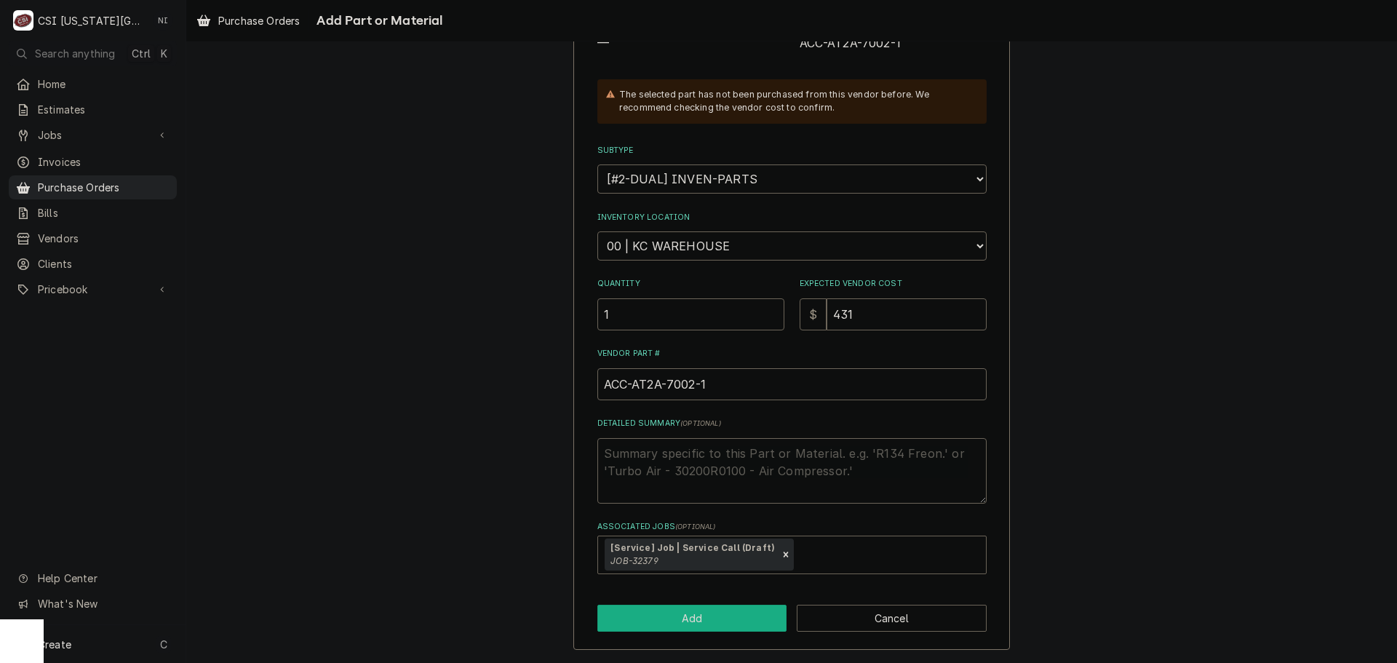
click at [685, 619] on button "Add" at bounding box center [692, 618] width 190 height 27
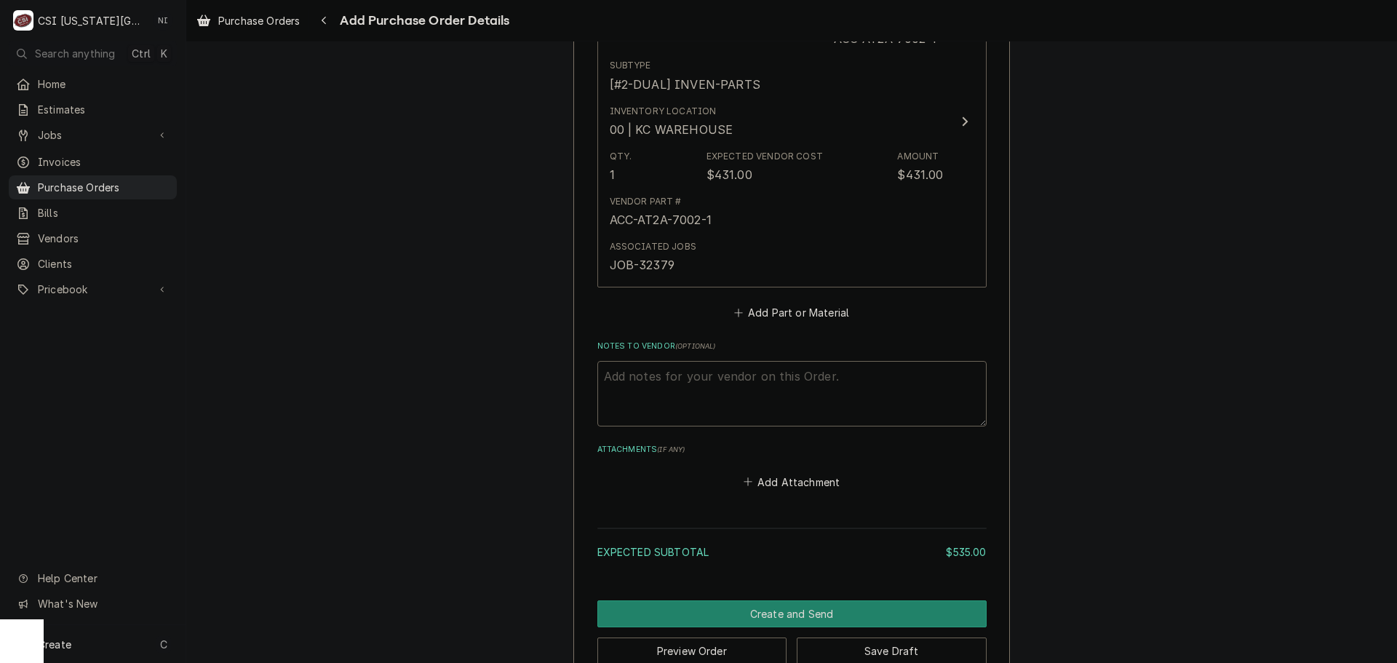
scroll to position [1062, 0]
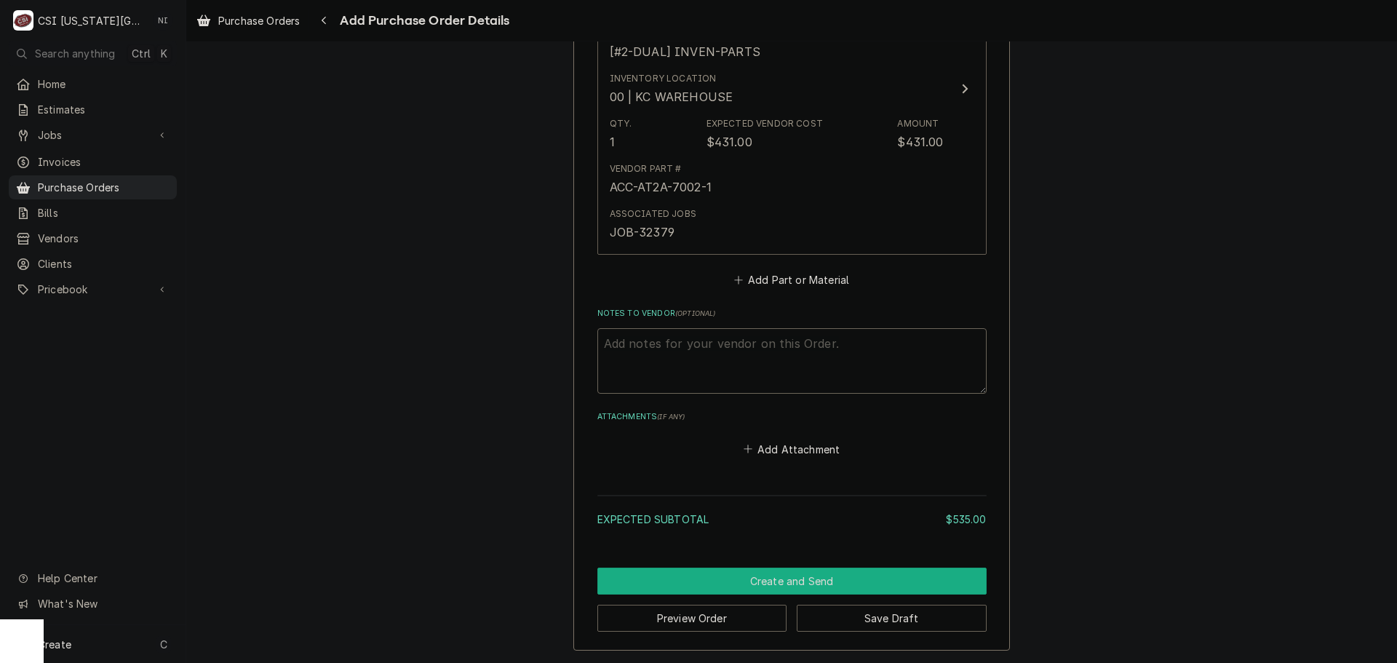
click at [753, 580] on button "Create and Send" at bounding box center [791, 580] width 389 height 27
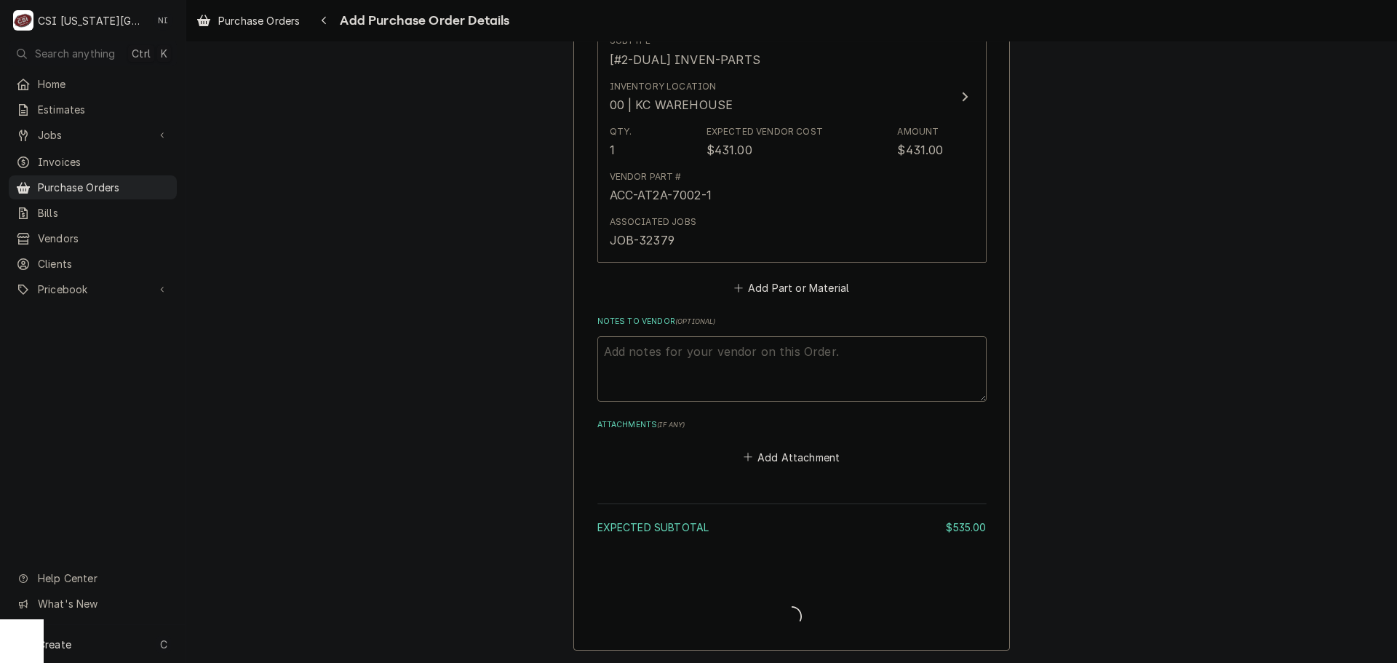
scroll to position [1054, 0]
type textarea "x"
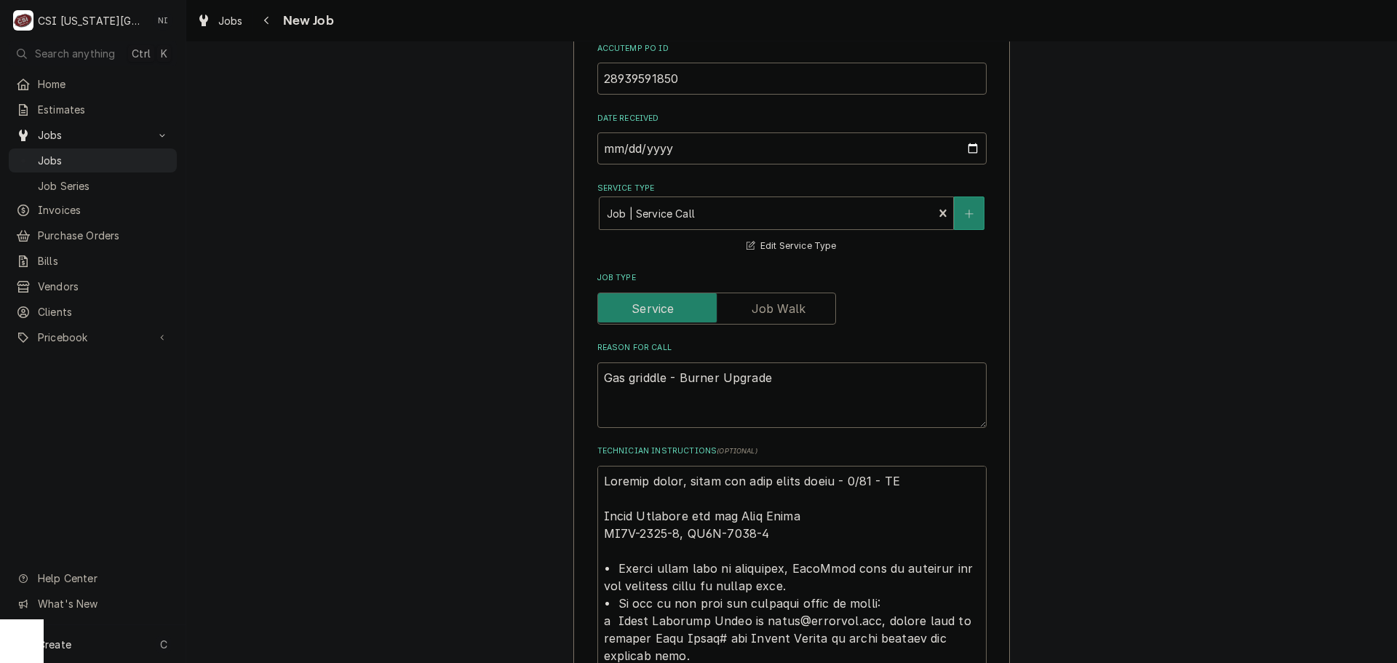
scroll to position [1164, 0]
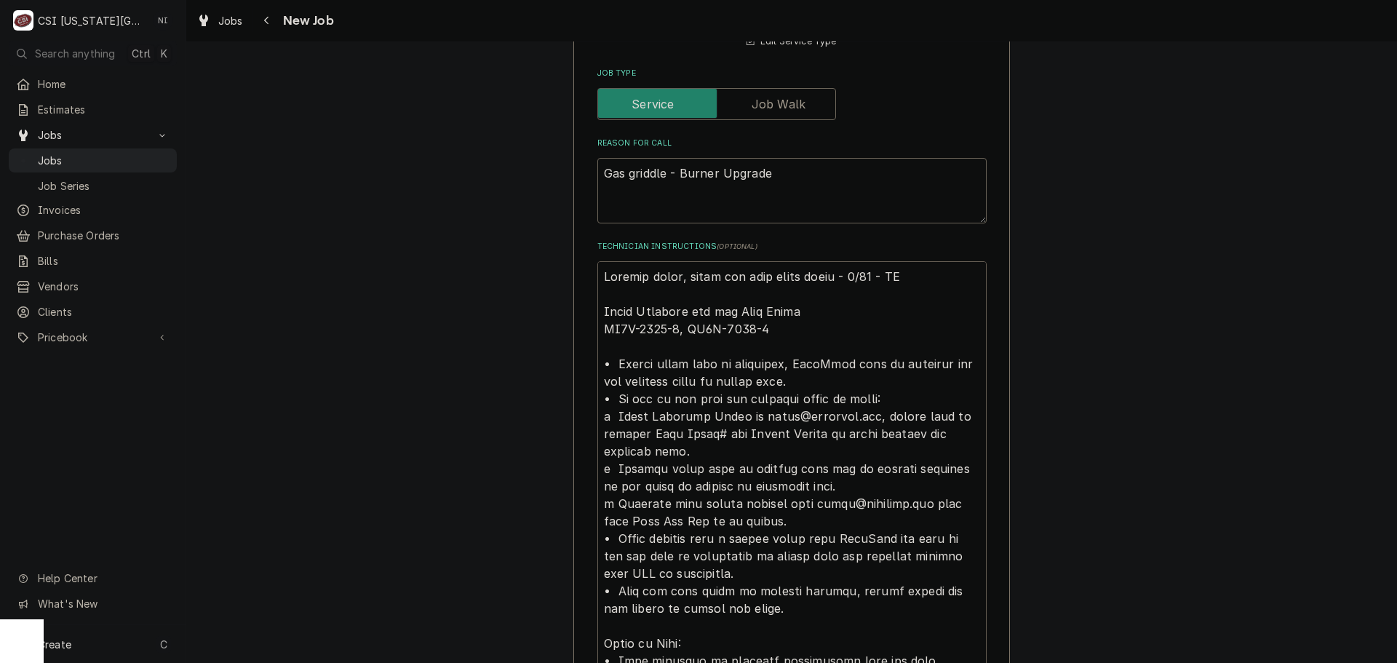
drag, startPoint x: 671, startPoint y: 311, endPoint x: 585, endPoint y: 313, distance: 85.9
click at [585, 313] on div "Use the fields below to edit this job: Client Details Client ACCUTEMP WARRANTY …" at bounding box center [791, 669] width 437 height 3526
type textarea "x"
type textarea "Emailed parts, lindy and josh about parts - 8/27 - LS Parts Required for the Wo…"
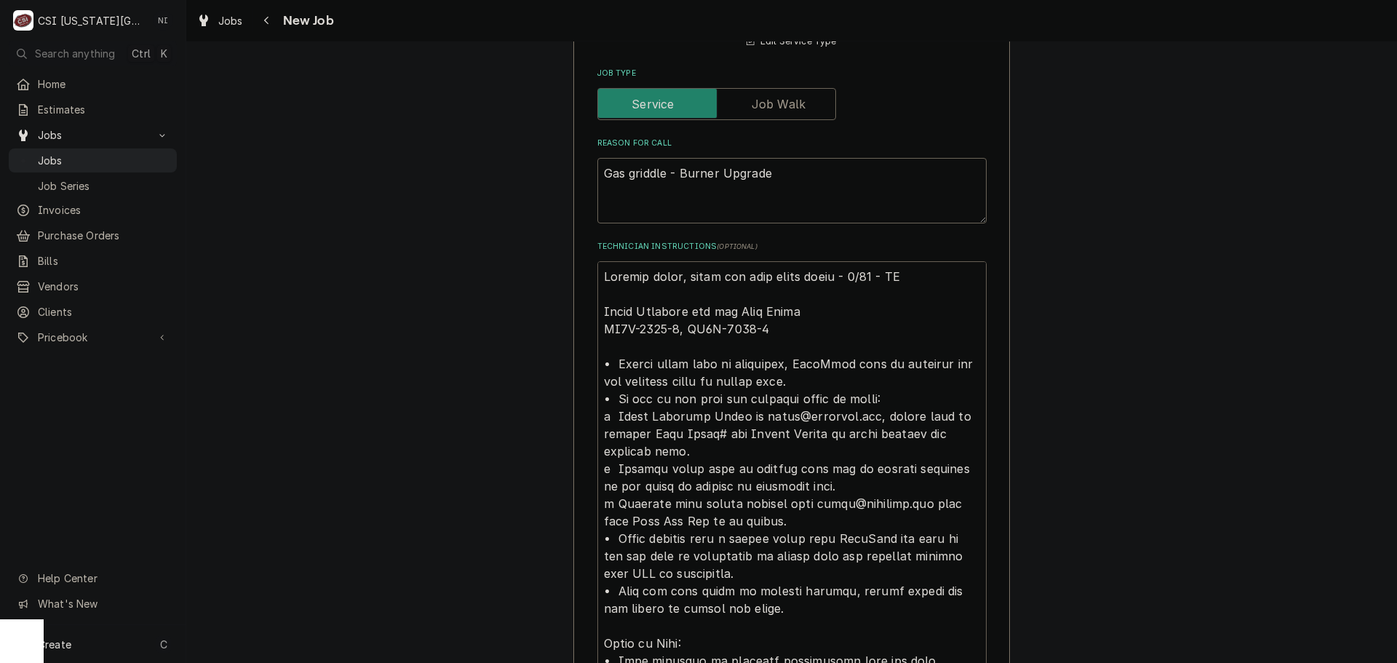
type textarea "x"
type textarea "Emailed parts, lindy and josh about parts - 8/27 - LS Parts Required for the Wo…"
type textarea "x"
type textarea "P Emailed parts, lindy and josh about parts - 8/27 - LS Parts Required for the …"
type textarea "x"
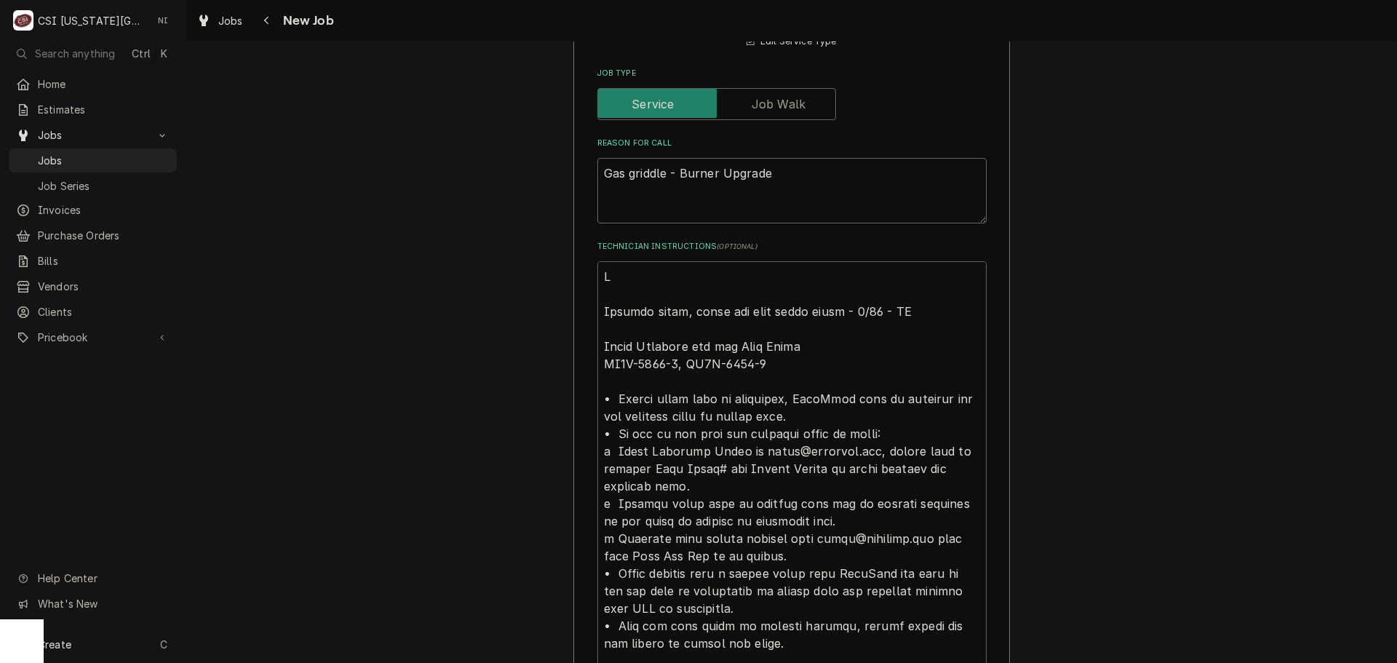
type textarea "Pa Emailed parts, lindy and josh about parts - 8/27 - LS Parts Required for the…"
type textarea "x"
type textarea "Par Emailed parts, lindy and josh about parts - 8/27 - LS Parts Required for th…"
type textarea "x"
type textarea "Parts Emailed parts, lindy and josh about parts - 8/27 - LS Parts Required for …"
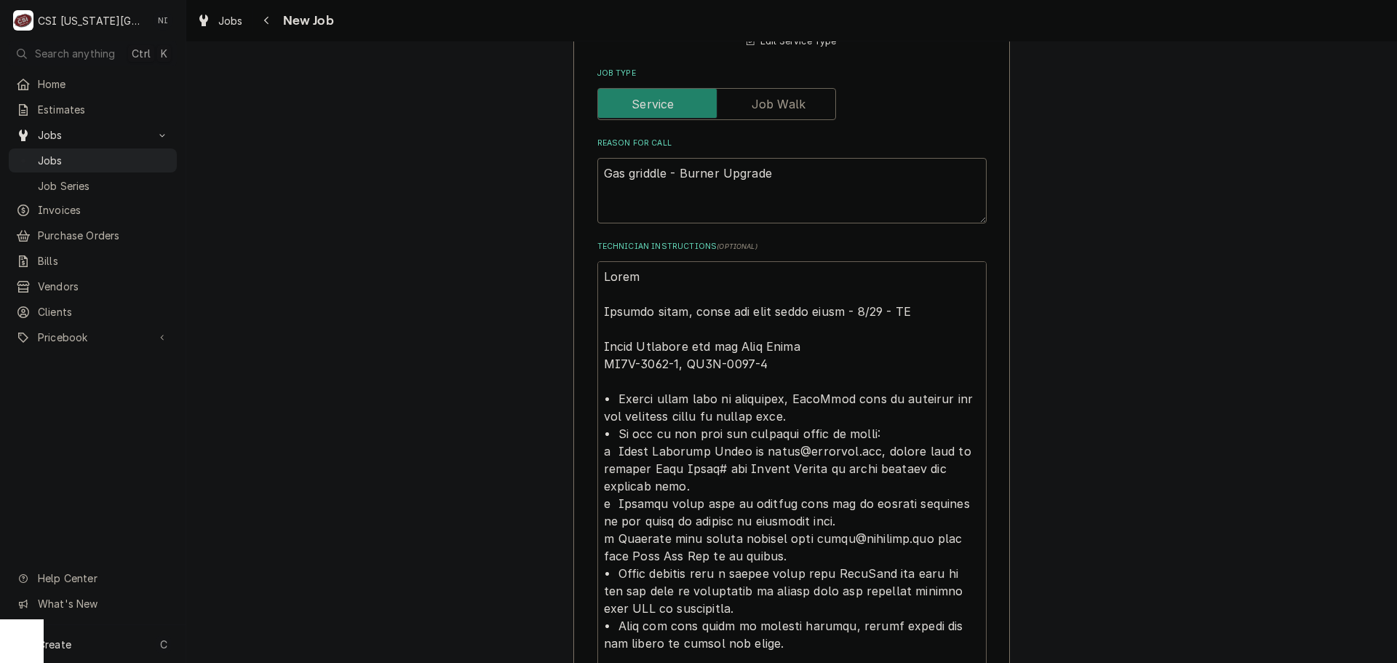
type textarea "x"
type textarea "Parts Emailed parts, lindy and josh about parts - 8/27 - LS Parts Required for …"
type textarea "x"
type textarea "Parts o Emailed parts, lindy and josh about parts - 8/27 - LS Parts Required fo…"
type textarea "x"
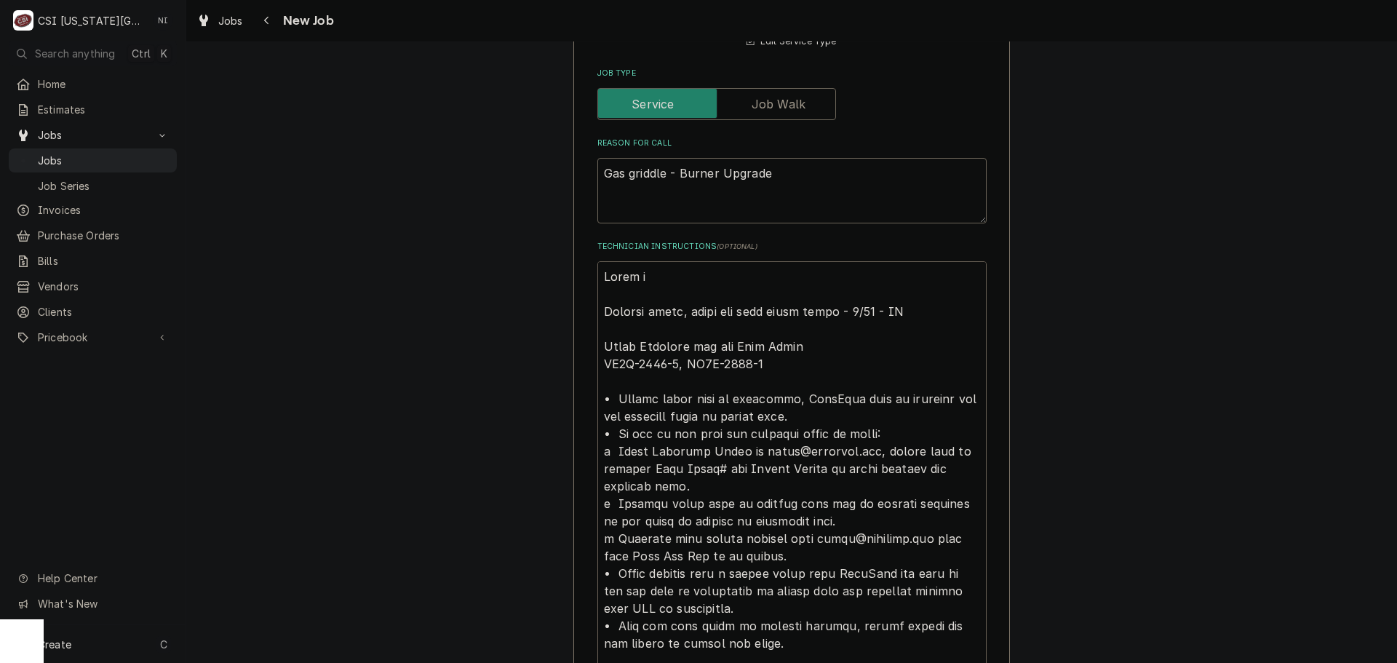
type textarea "Parts or Emailed parts, lindy and josh about parts - 8/27 - LS Parts Required f…"
type textarea "x"
type textarea "Parts ord Emailed parts, lindy and josh about parts - 8/27 - LS Parts Required …"
type textarea "x"
type textarea "Parts orde Emailed parts, lindy and josh about parts - 8/27 - LS Parts Required…"
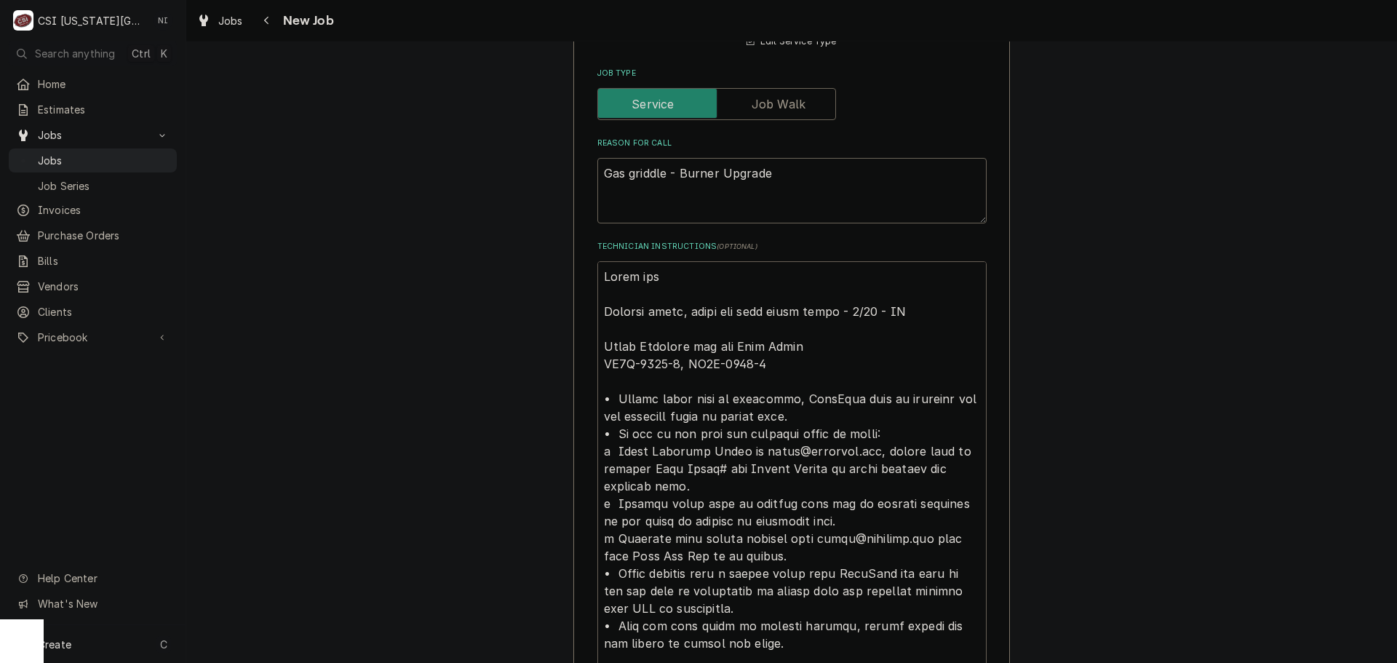
type textarea "x"
type textarea "Parts order Emailed parts, lindy and josh about parts - 8/27 - LS Parts Require…"
type textarea "x"
type textarea "Parts ordere Emailed parts, lindy and josh about parts - 8/27 - LS Parts Requir…"
type textarea "x"
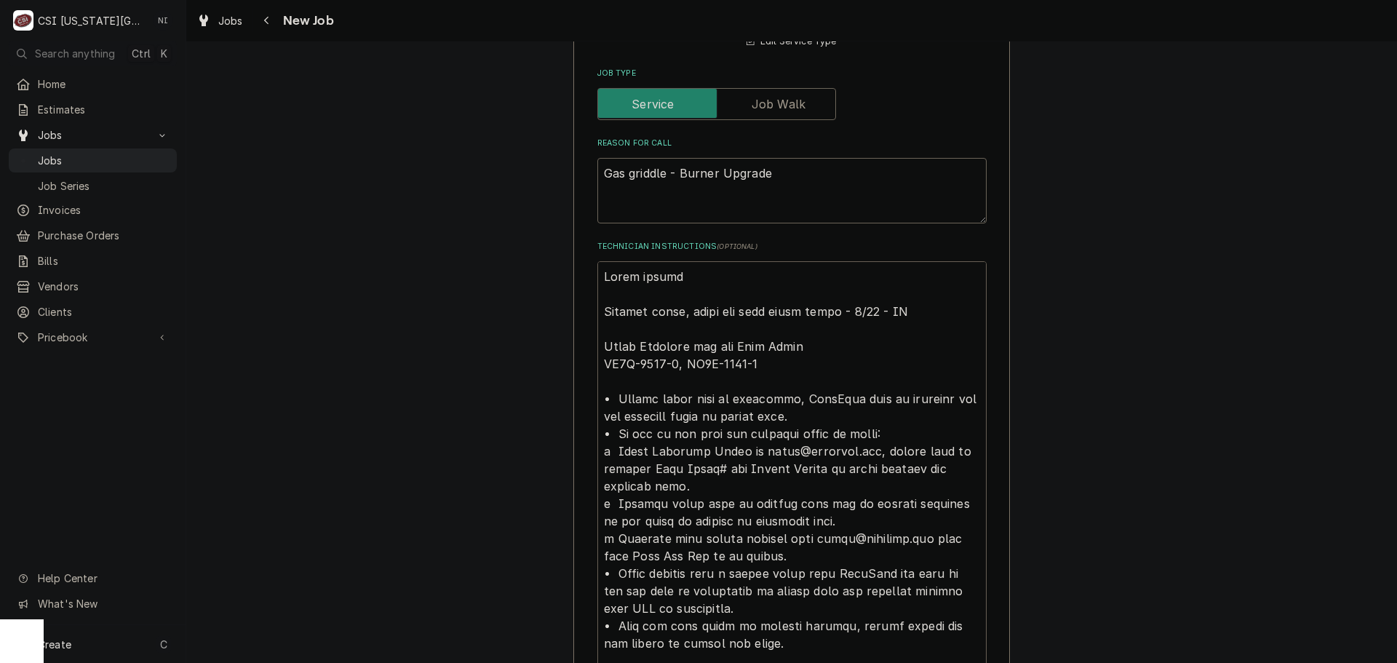
type textarea "Parts ordered Emailed parts, lindy and josh about parts - 8/27 - LS Parts Requi…"
type textarea "x"
type textarea "Parts ordered Emailed parts, lindy and josh about parts - 8/27 - LS Parts Requi…"
type textarea "x"
type textarea "Parts ordered o Emailed parts, lindy and josh about parts - 8/27 - LS Parts Req…"
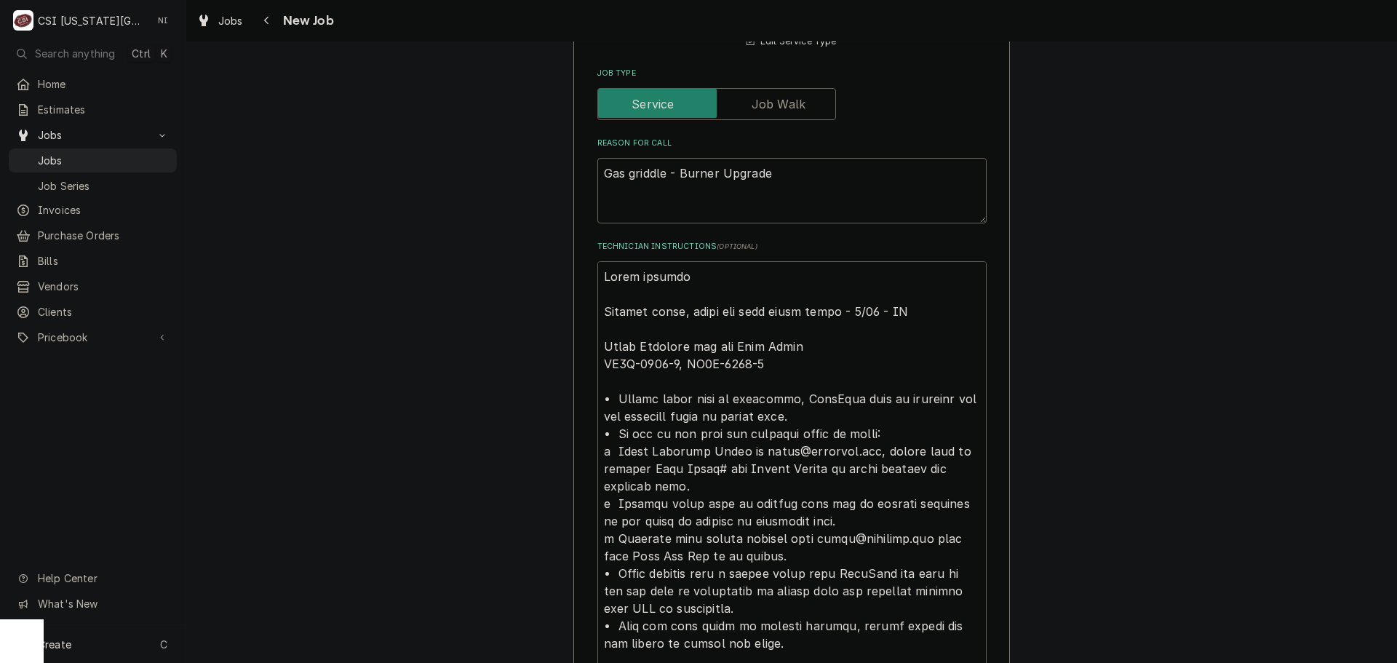
type textarea "x"
type textarea "Parts ordered on Emailed parts, lindy and josh about parts - 8/27 - LS Parts Re…"
type textarea "x"
type textarea "Parts ordered on Emailed parts, lindy and josh about parts - 8/27 - LS Parts Re…"
type textarea "x"
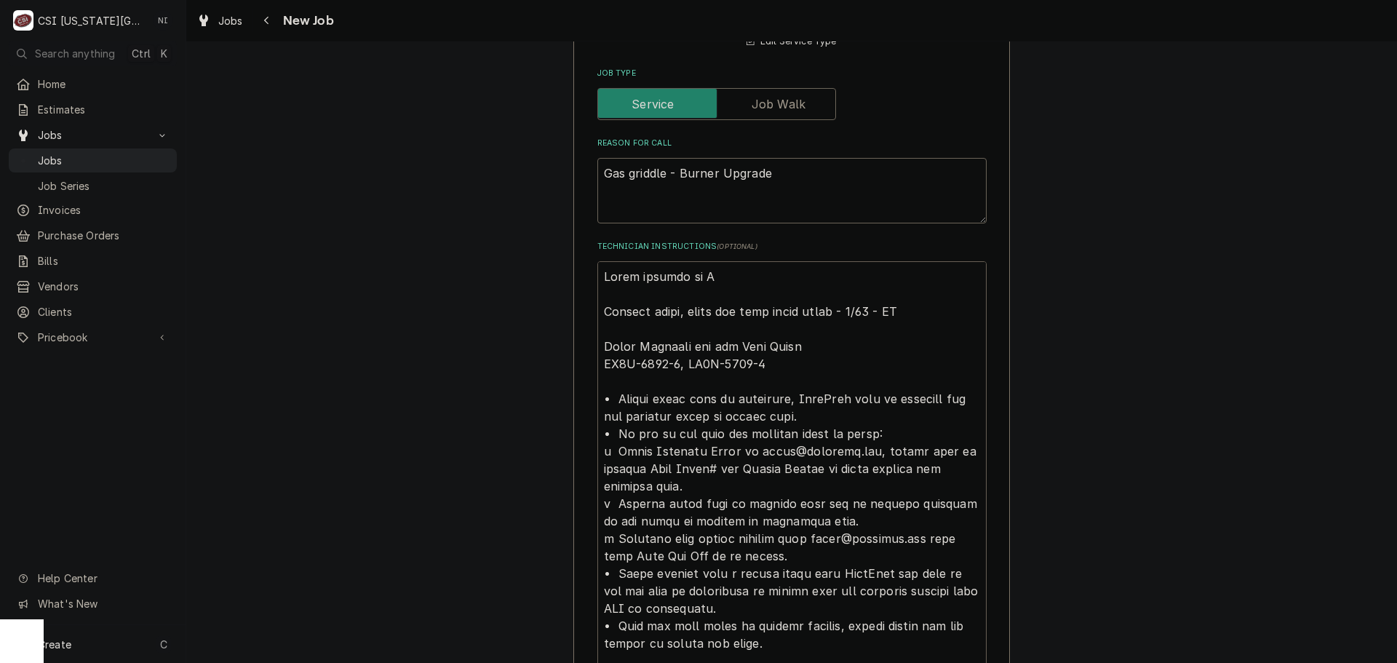
type textarea "Parts ordered on PO Emailed parts, lindy and josh about parts - 8/27 - LS Parts…"
type textarea "x"
type textarea "Parts ordered on PO Emailed parts, lindy and josh about parts - 8/27 - LS Parts…"
type textarea "x"
type textarea "Parts ordered on PO 3 Emailed parts, lindy and josh about parts - 8/27 - LS Par…"
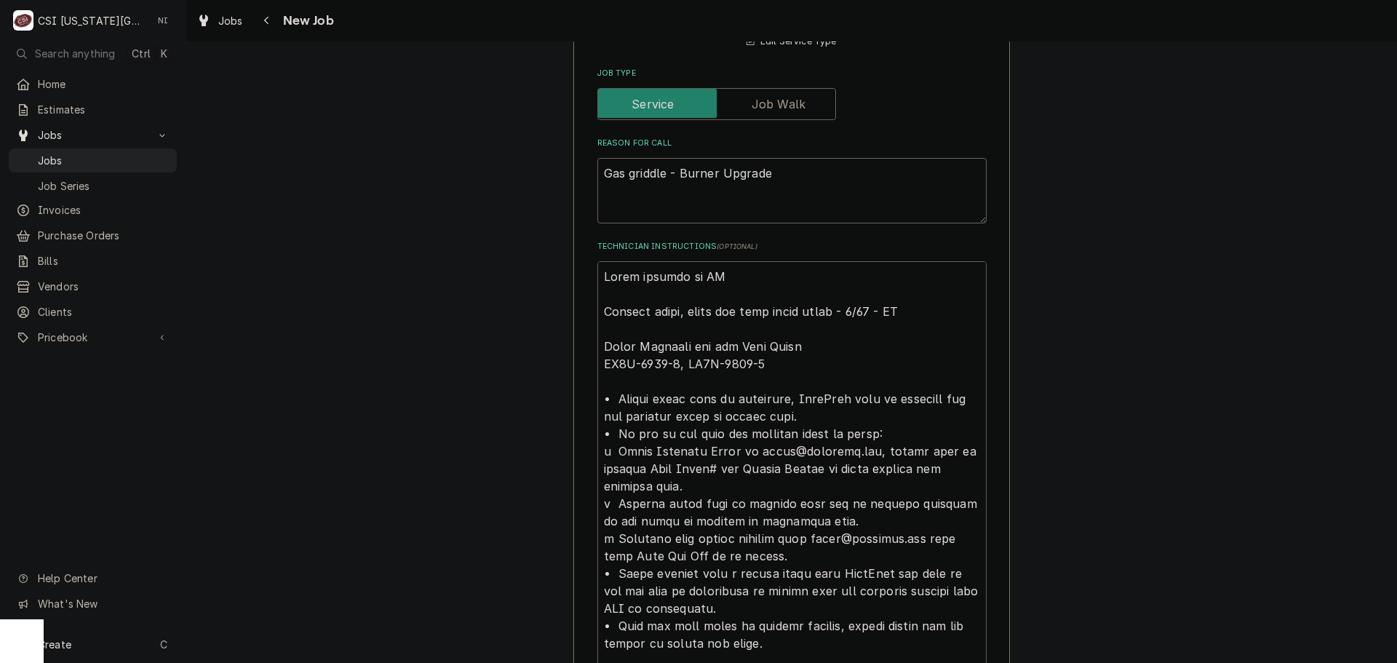
type textarea "x"
type textarea "Parts ordered on PO 30 Emailed parts, lindy and josh about parts - 8/27 - LS Pa…"
type textarea "x"
type textarea "Parts ordered on PO 301 Emailed parts, lindy and josh about parts - 8/27 - LS P…"
type textarea "x"
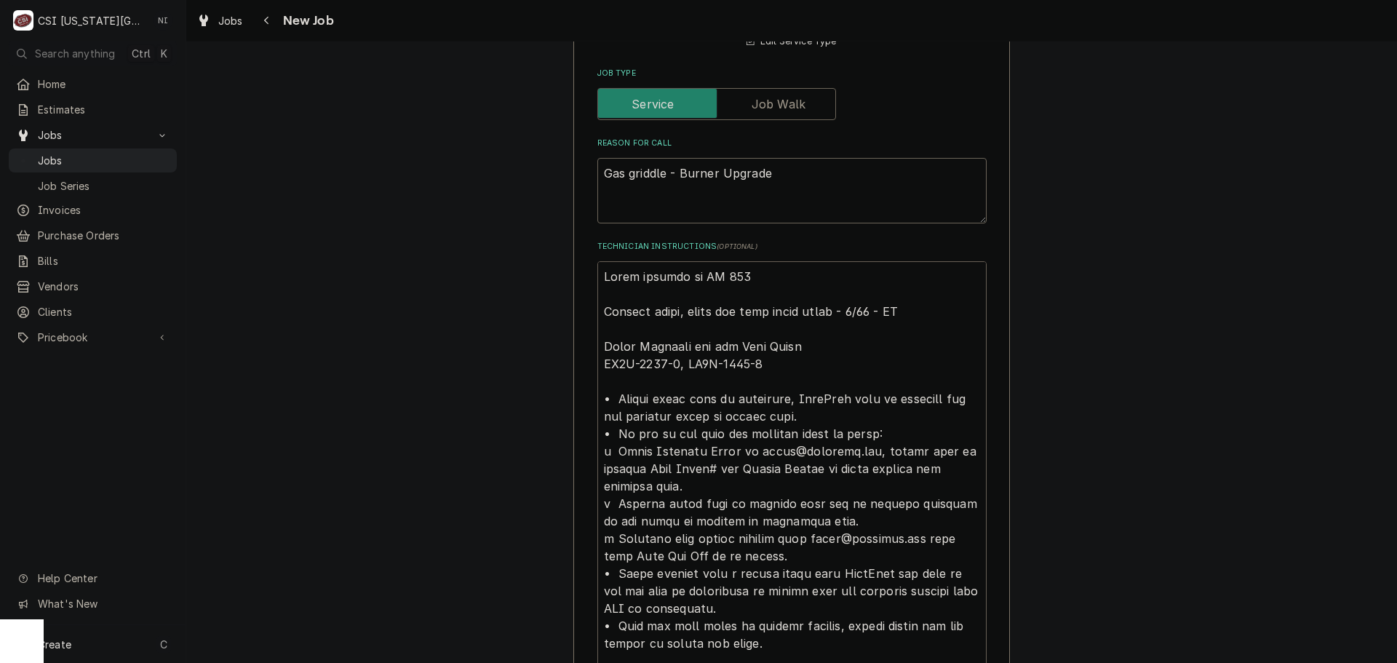
type textarea "Parts ordered on PO 3013 Emailed parts, lindy and josh about parts - 8/27 - LS …"
type textarea "x"
type textarea "Parts ordered on PO 30134 Emailed parts, lindy and josh about parts - 8/27 - LS…"
type textarea "x"
type textarea "Parts ordered on PO 301345 Emailed parts, lindy and josh about parts - 8/27 - L…"
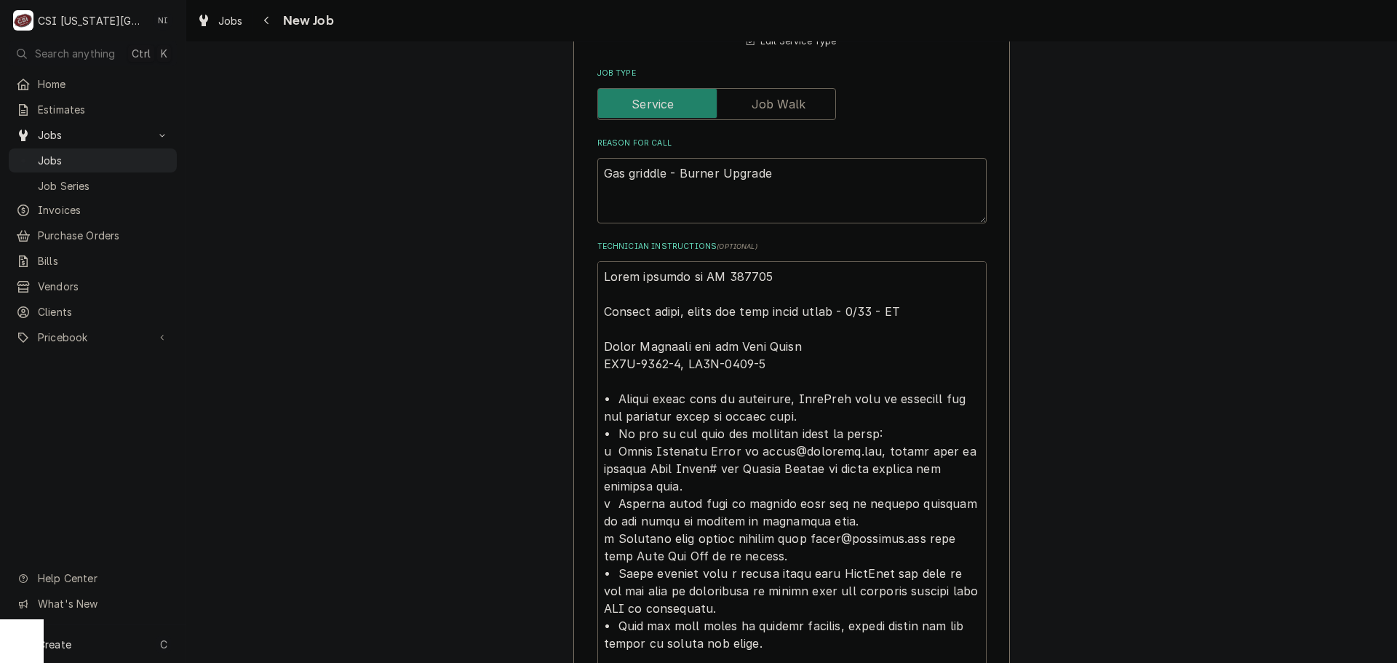
type textarea "x"
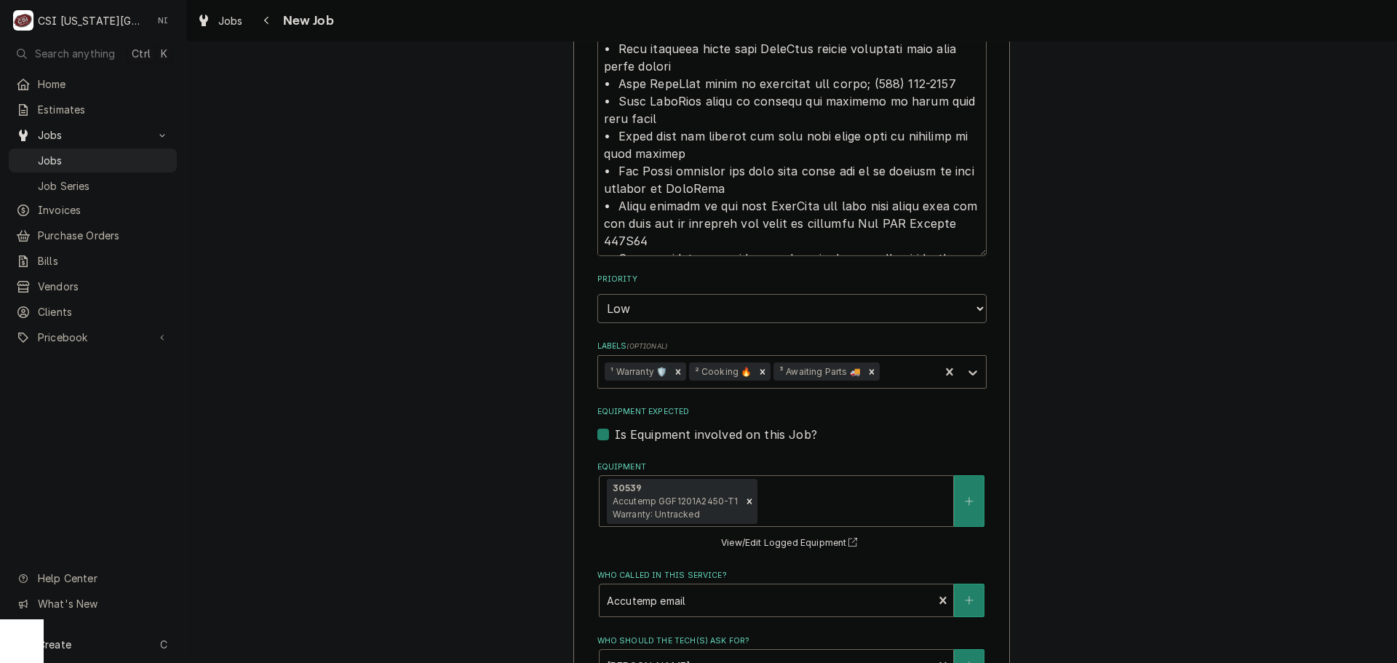
scroll to position [2963, 0]
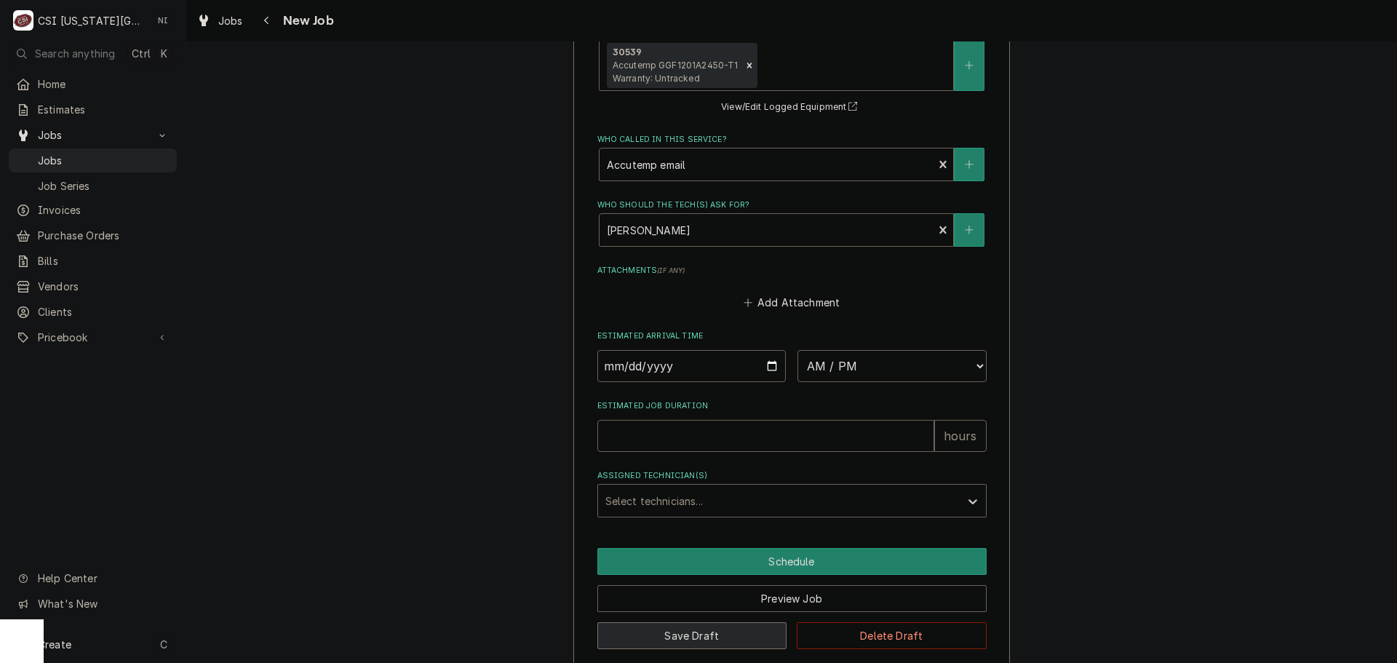
type textarea "Parts ordered on PO 301345 Emailed parts, lindy and josh about parts - 8/27 - L…"
drag, startPoint x: 736, startPoint y: 611, endPoint x: 797, endPoint y: 588, distance: 65.4
click at [736, 622] on button "Save Draft" at bounding box center [692, 635] width 190 height 27
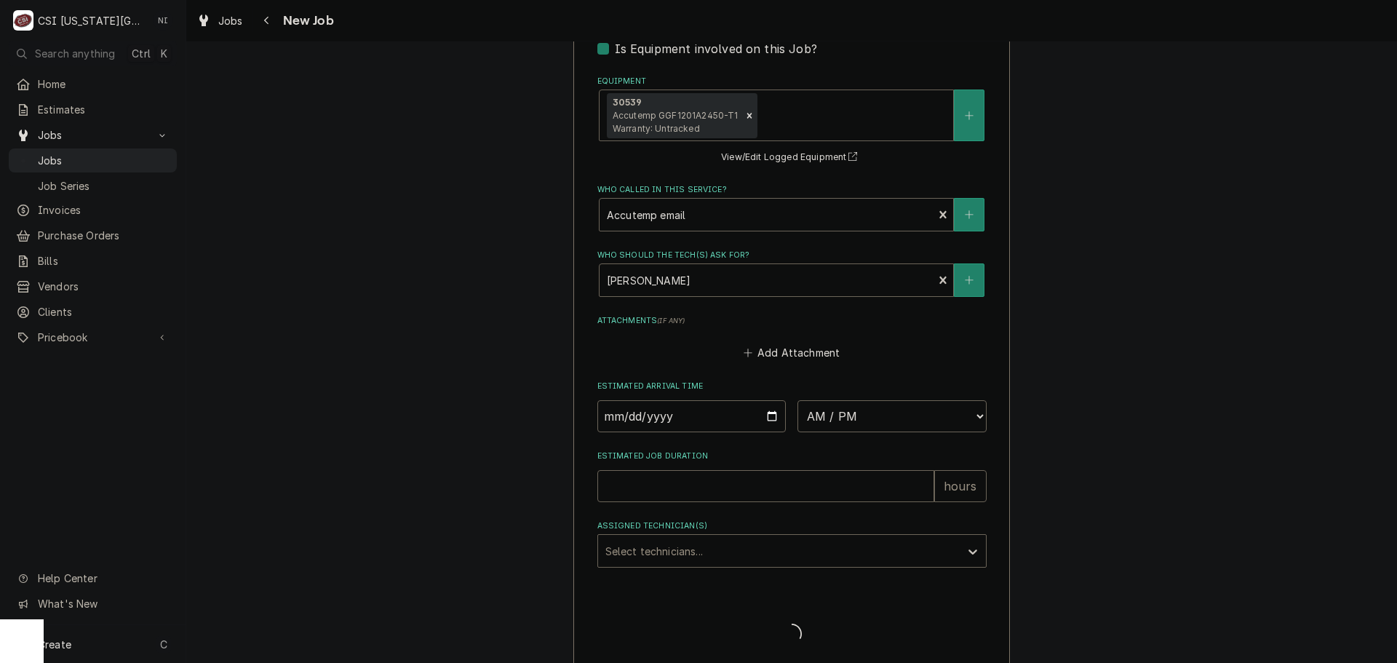
type textarea "x"
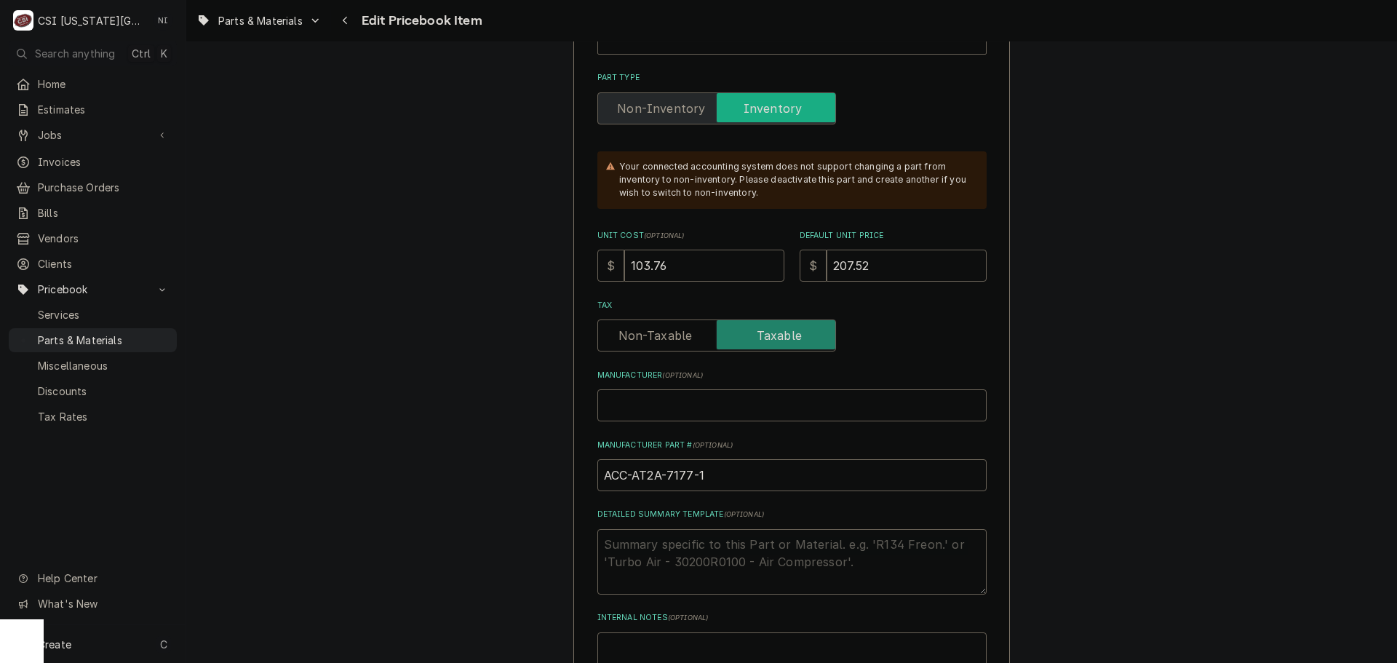
scroll to position [218, 0]
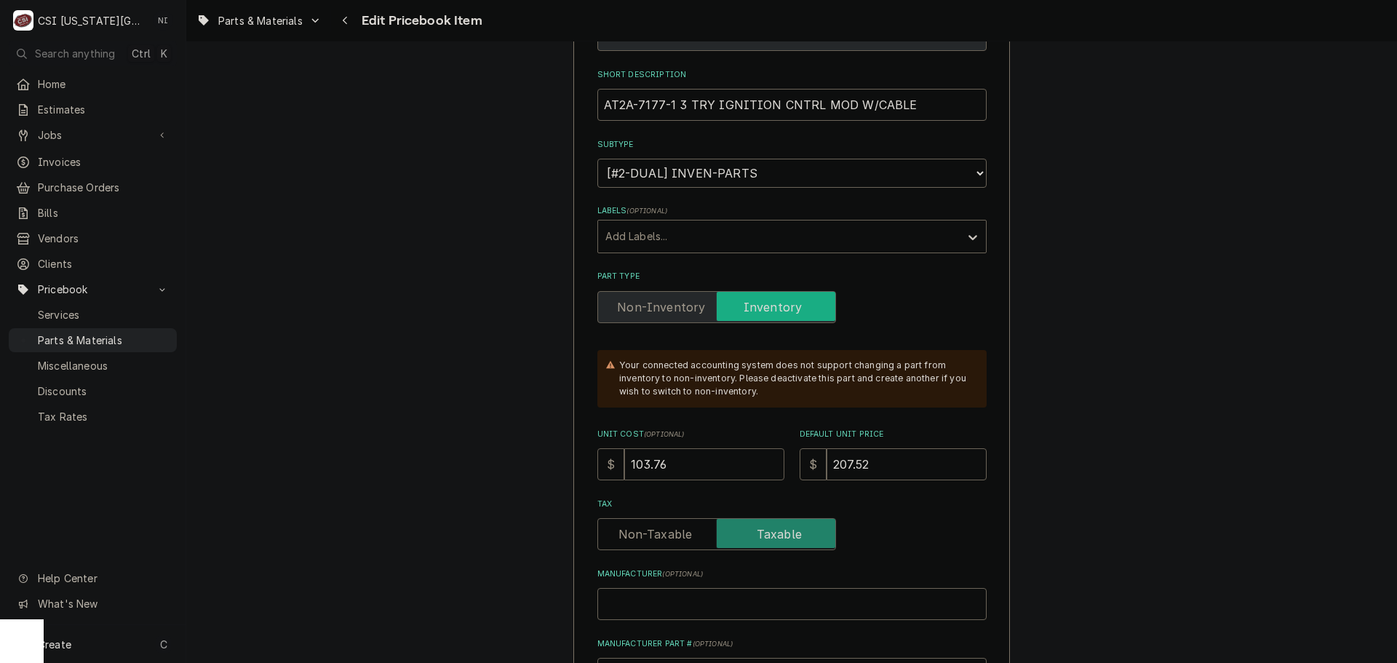
drag, startPoint x: 685, startPoint y: 455, endPoint x: 525, endPoint y: 468, distance: 159.8
type textarea "x"
type input "1"
type textarea "x"
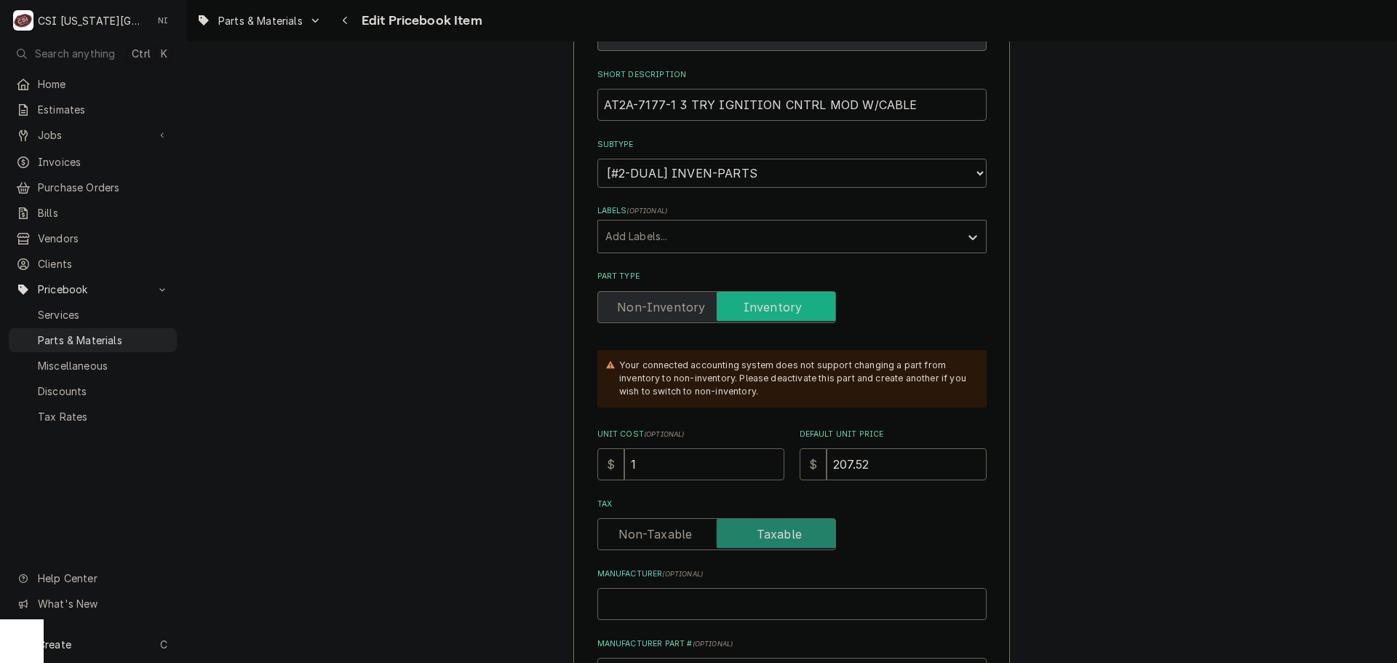
type input "10"
type textarea "x"
type input "104"
type textarea "x"
type input "20"
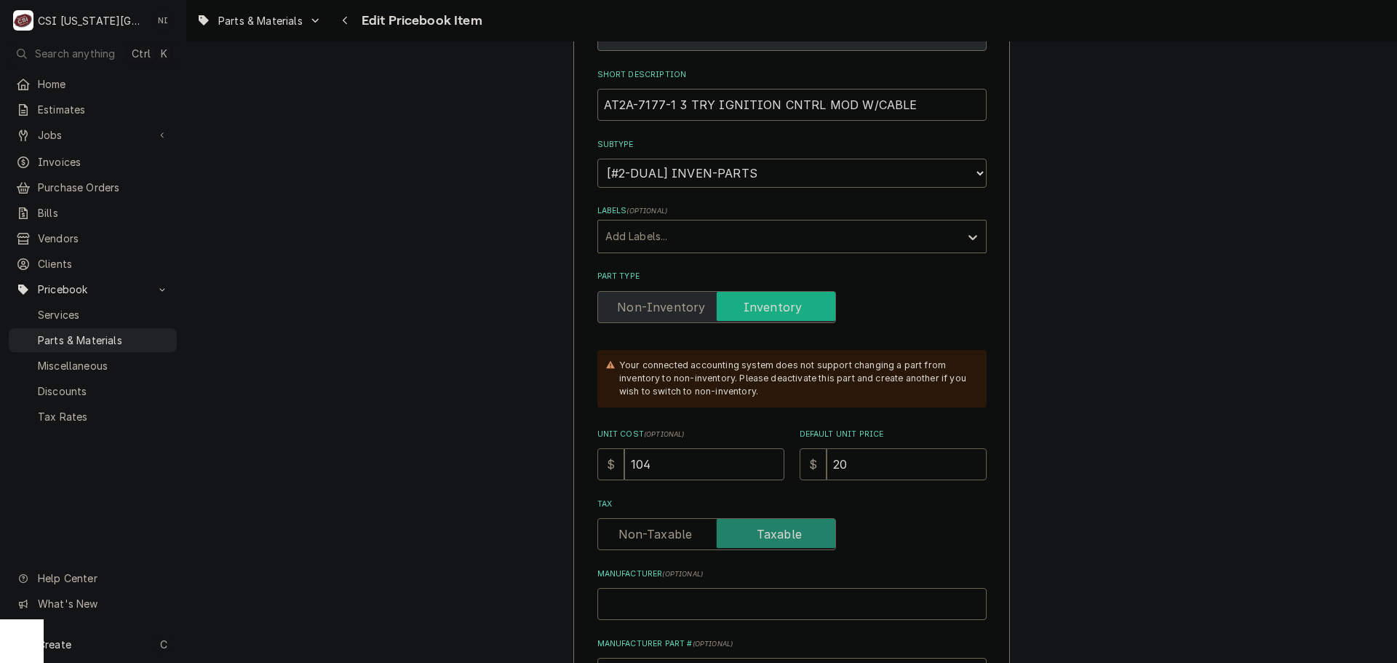
type textarea "x"
type input "208"
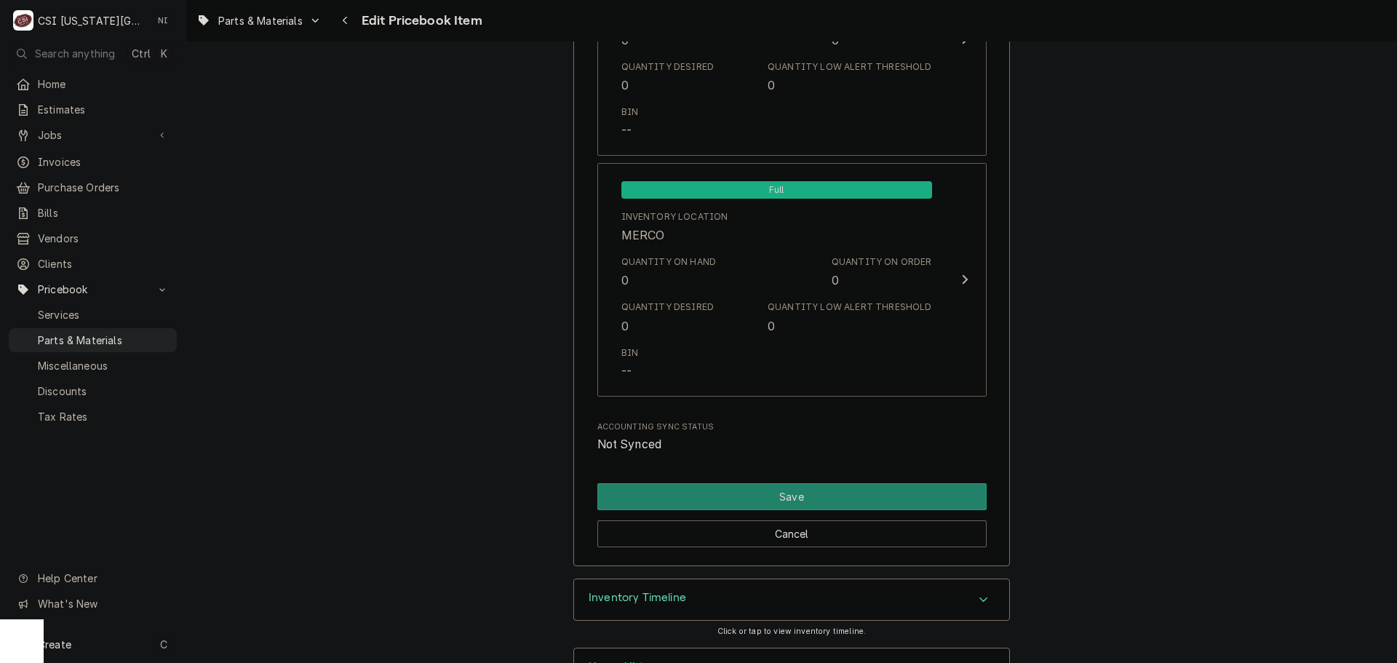
scroll to position [14222, 0]
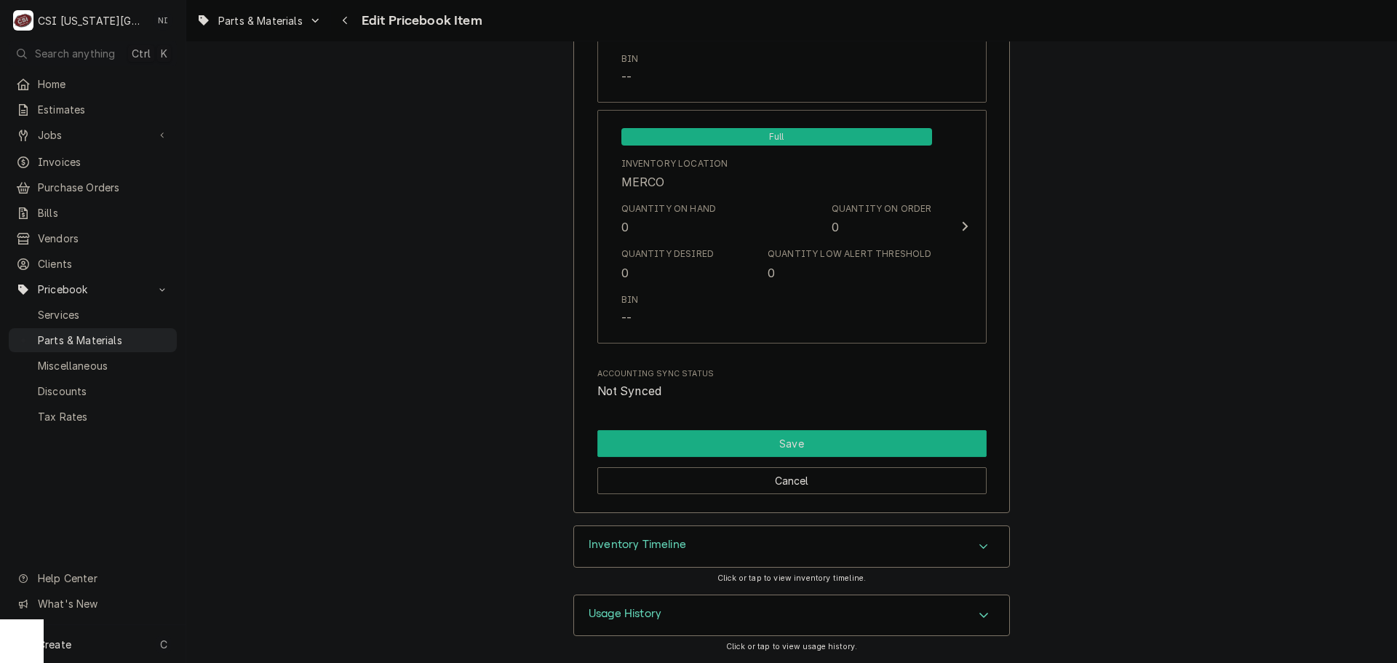
click at [878, 439] on button "Save" at bounding box center [791, 443] width 389 height 27
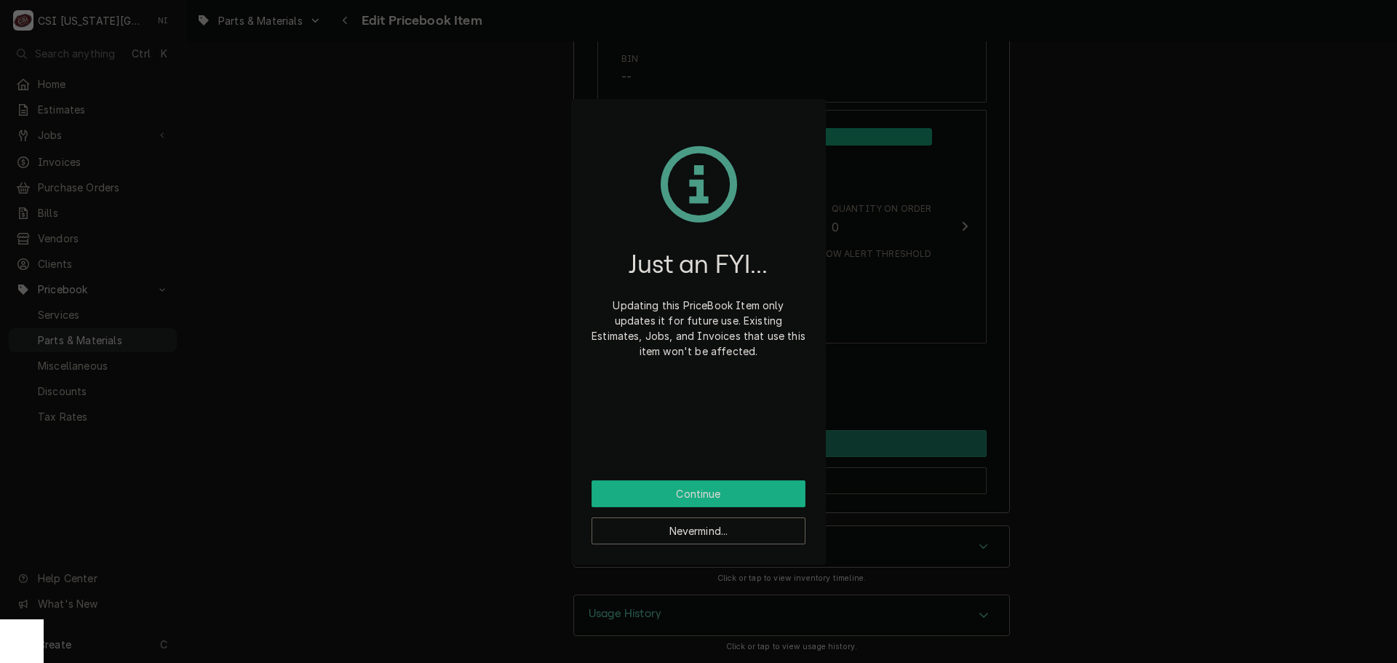
click at [776, 494] on button "Continue" at bounding box center [698, 493] width 214 height 27
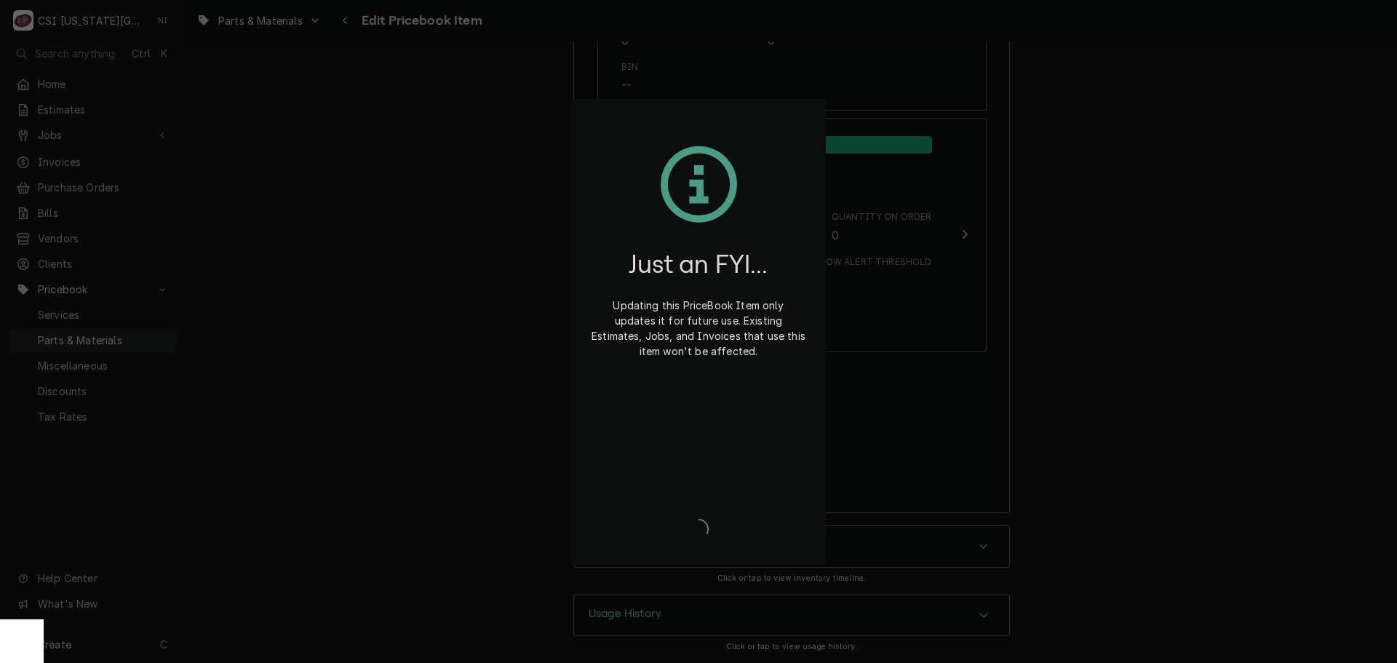
scroll to position [14214, 0]
type textarea "x"
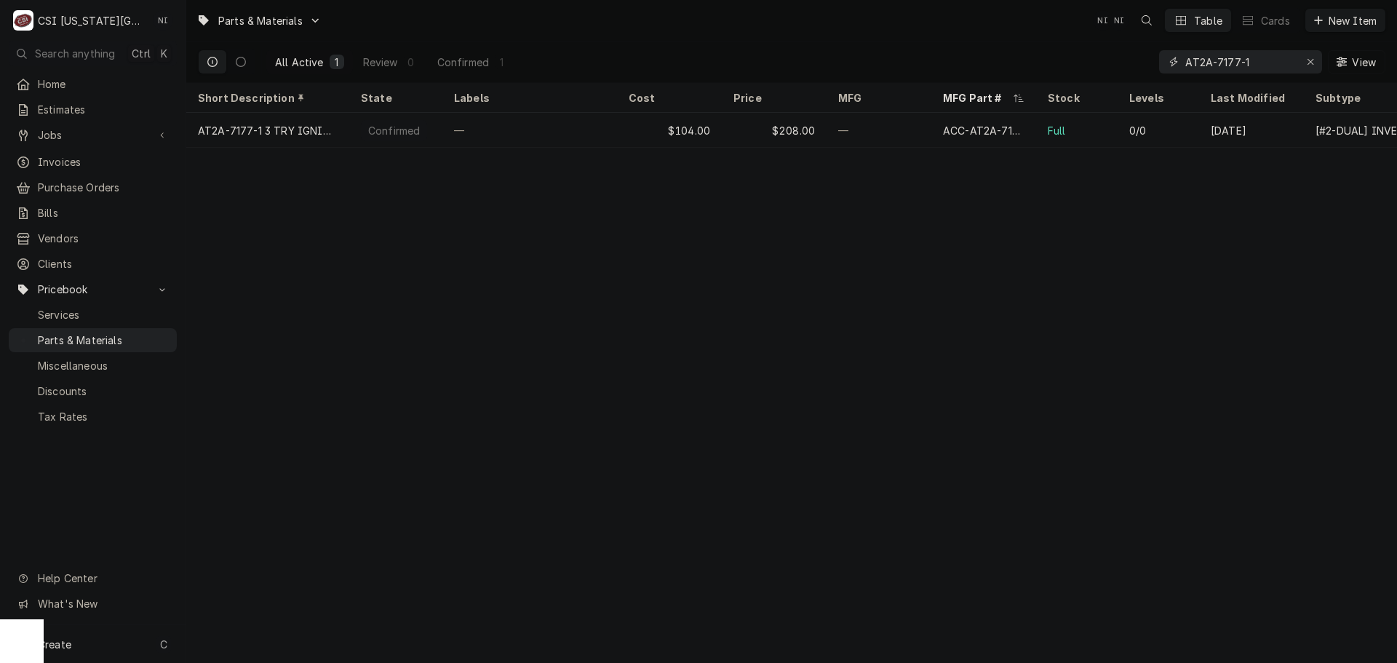
drag, startPoint x: 1256, startPoint y: 60, endPoint x: 934, endPoint y: 55, distance: 321.6
click at [934, 55] on div "All Active 1 Review 0 Confirmed 1 AT2A-7177-1 View" at bounding box center [791, 61] width 1187 height 41
drag, startPoint x: 1310, startPoint y: 60, endPoint x: 1296, endPoint y: 63, distance: 14.0
click at [1310, 60] on icon "Erase input" at bounding box center [1311, 62] width 8 height 10
click at [1281, 63] on input "Dynamic Content Wrapper" at bounding box center [1253, 61] width 137 height 23
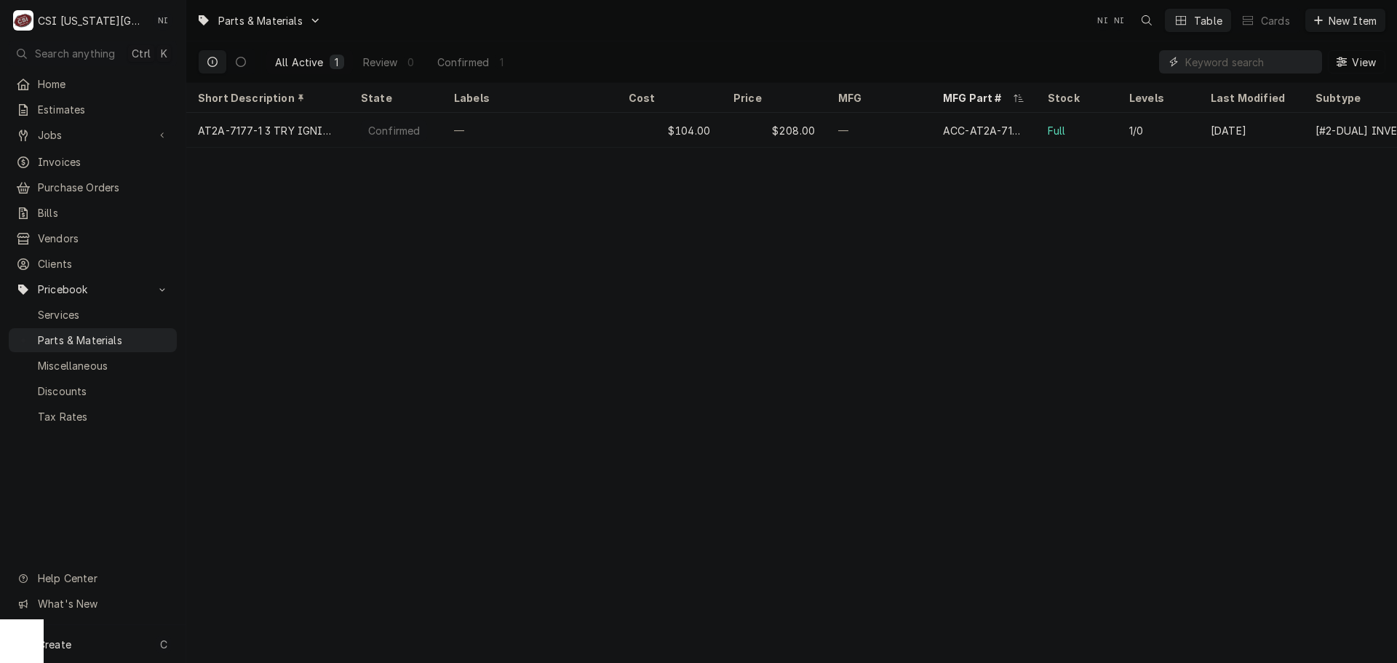
paste input "935910"
type input "935910"
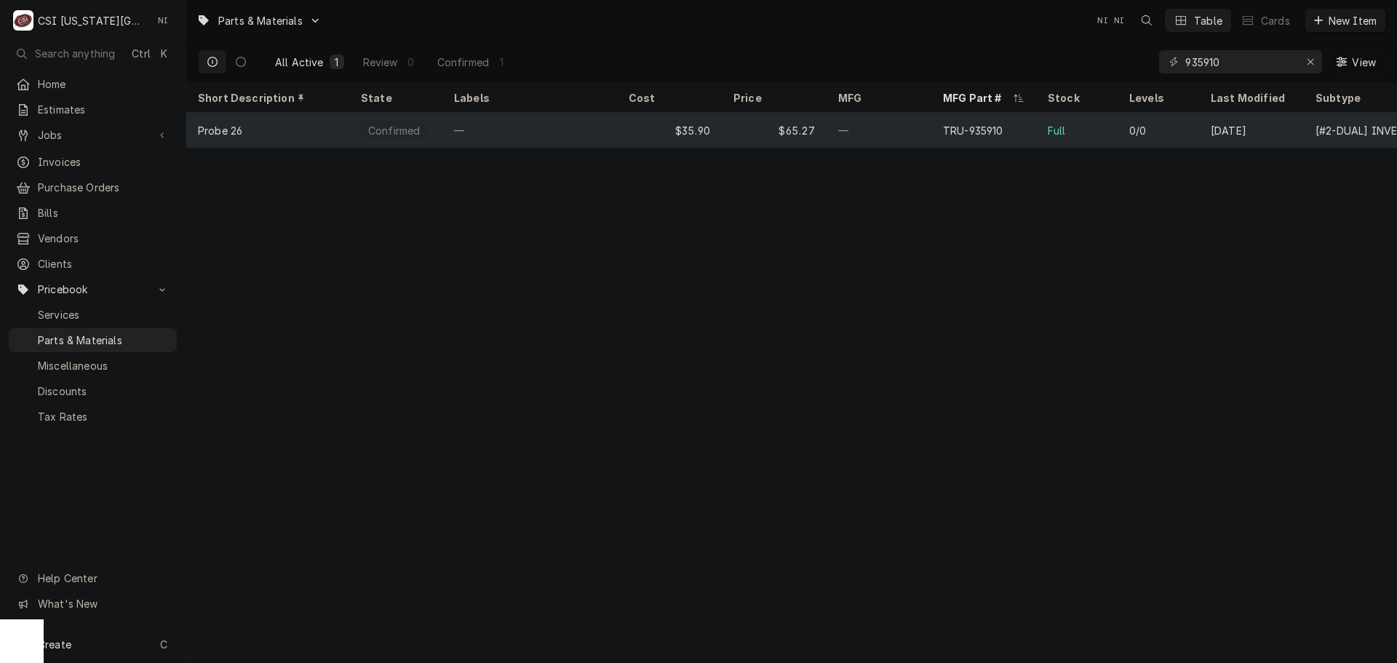
click at [599, 132] on div "—" at bounding box center [529, 130] width 175 height 35
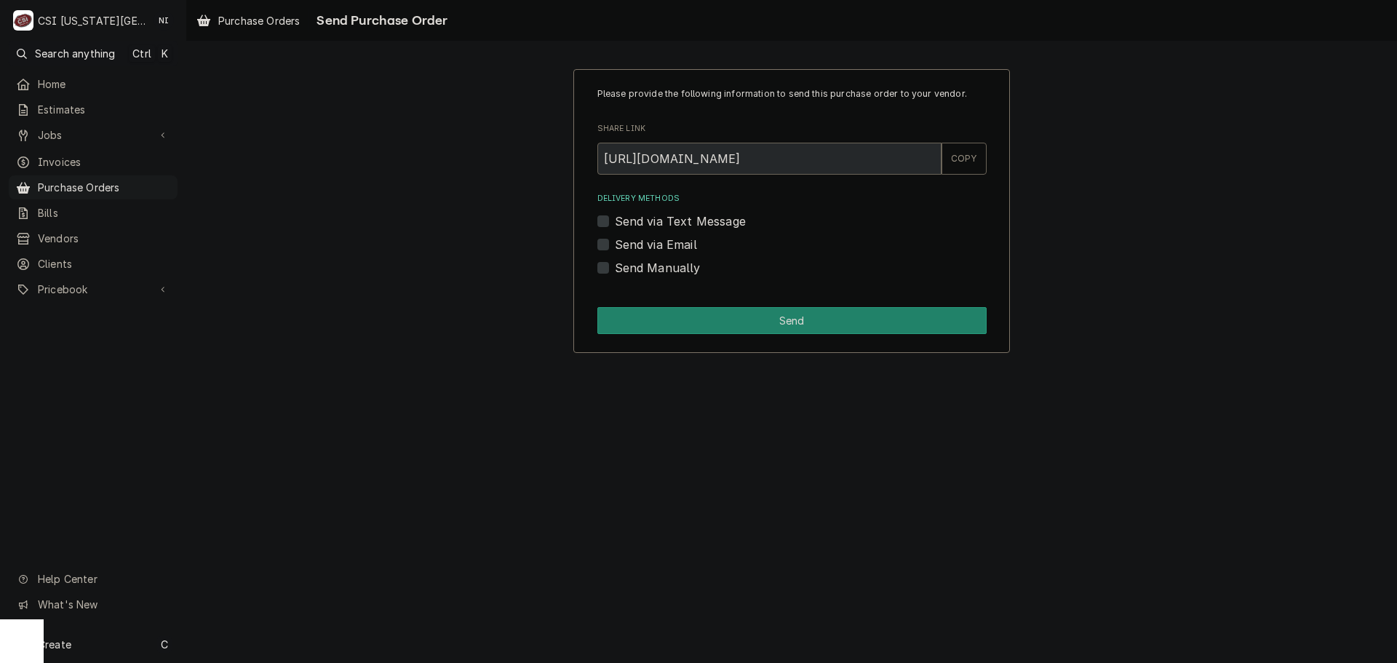
click at [615, 243] on label "Send via Email" at bounding box center [656, 244] width 82 height 17
click at [615, 243] on input "Send via Email" at bounding box center [809, 252] width 389 height 32
checkbox input "true"
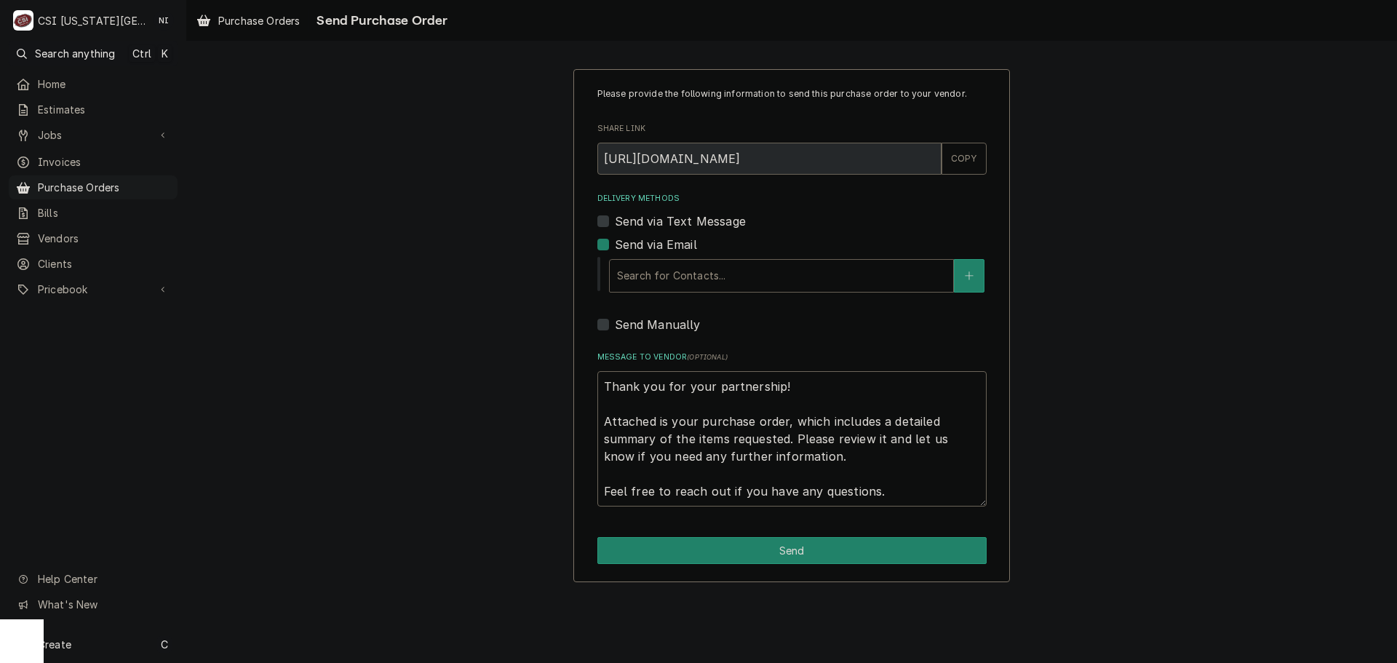
click at [669, 283] on div "Delivery Methods" at bounding box center [781, 276] width 329 height 26
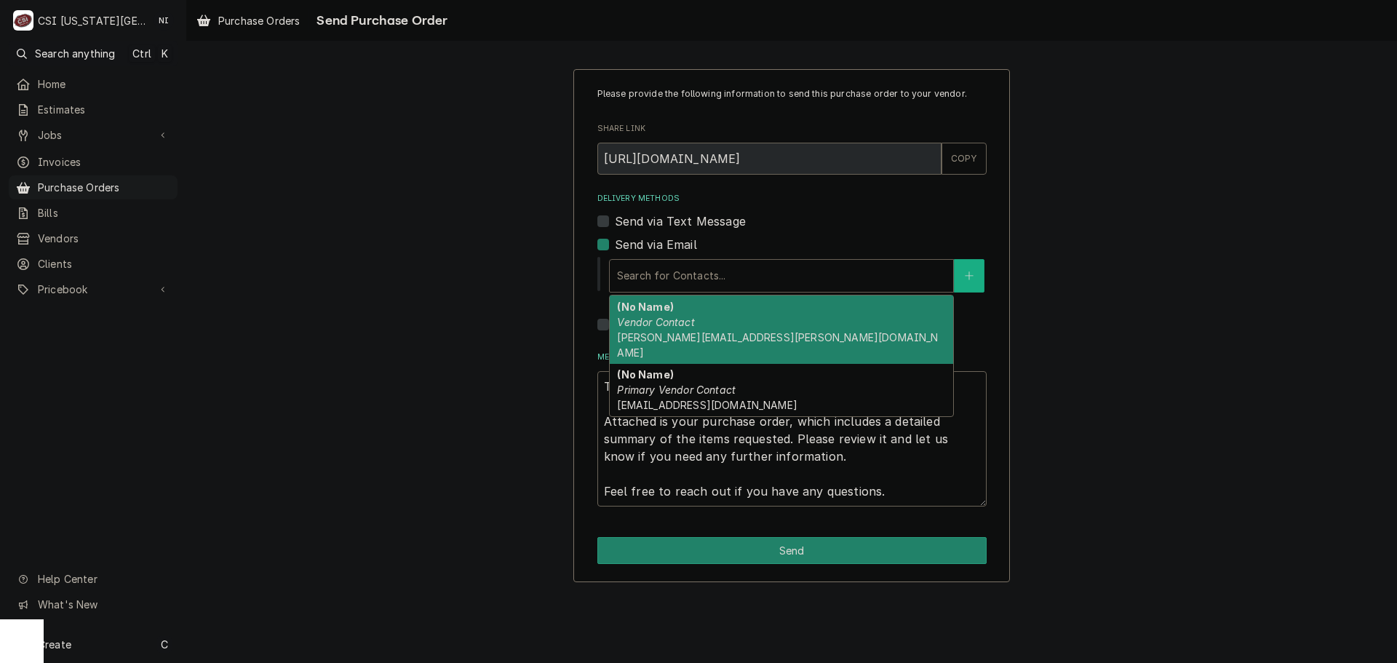
click at [966, 267] on button "Delivery Methods" at bounding box center [969, 275] width 31 height 33
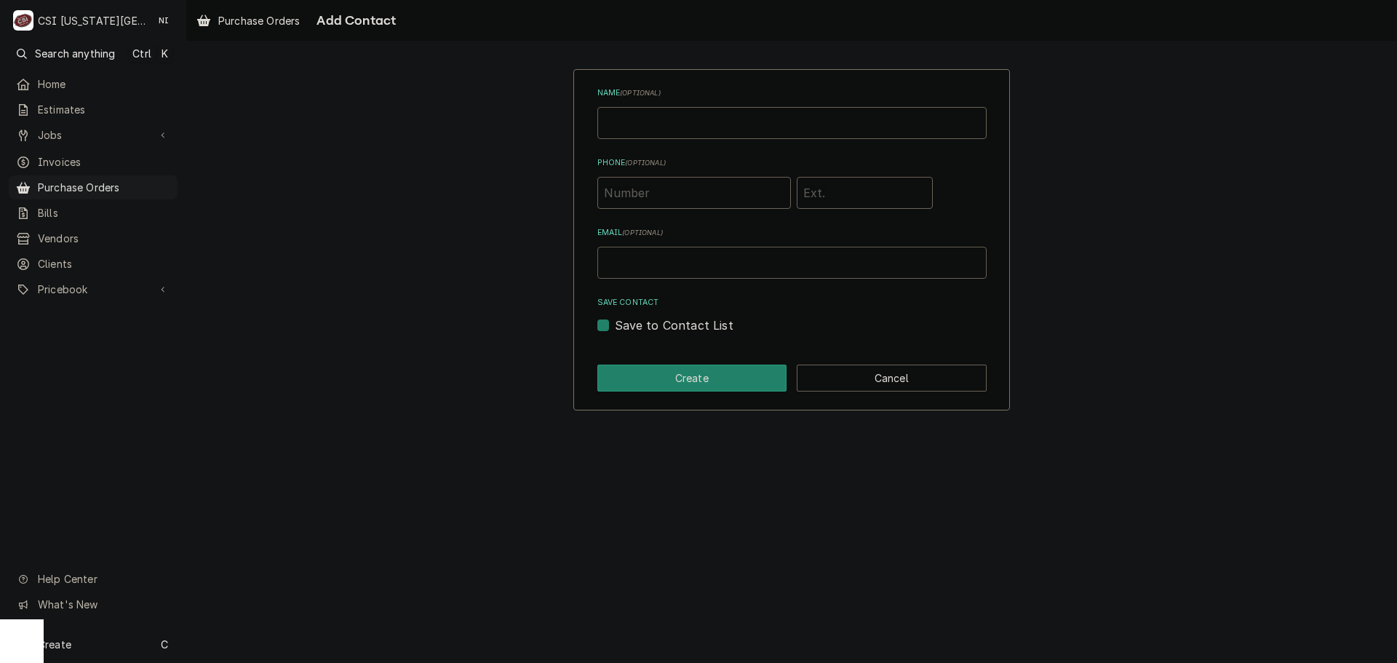
click at [636, 263] on input "Email ( optional )" at bounding box center [791, 263] width 389 height 32
type input "nate.ingram@csi1.com"
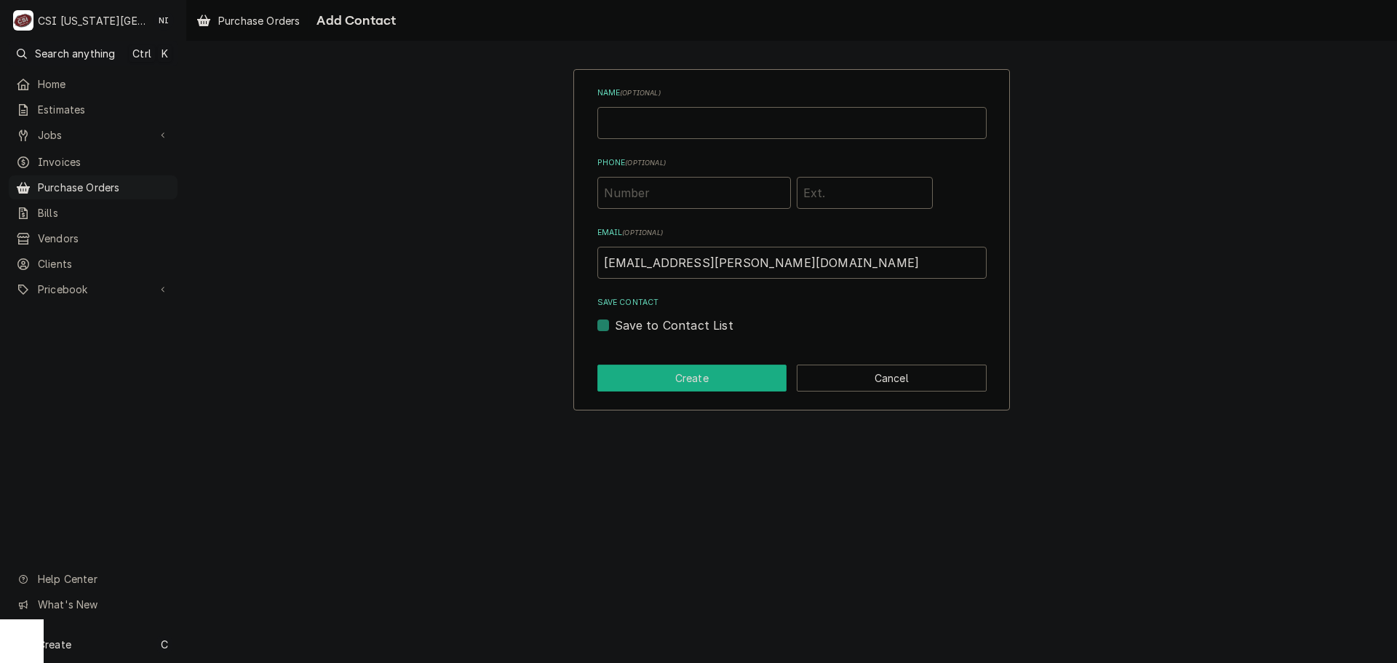
click at [725, 374] on button "Create" at bounding box center [692, 378] width 190 height 27
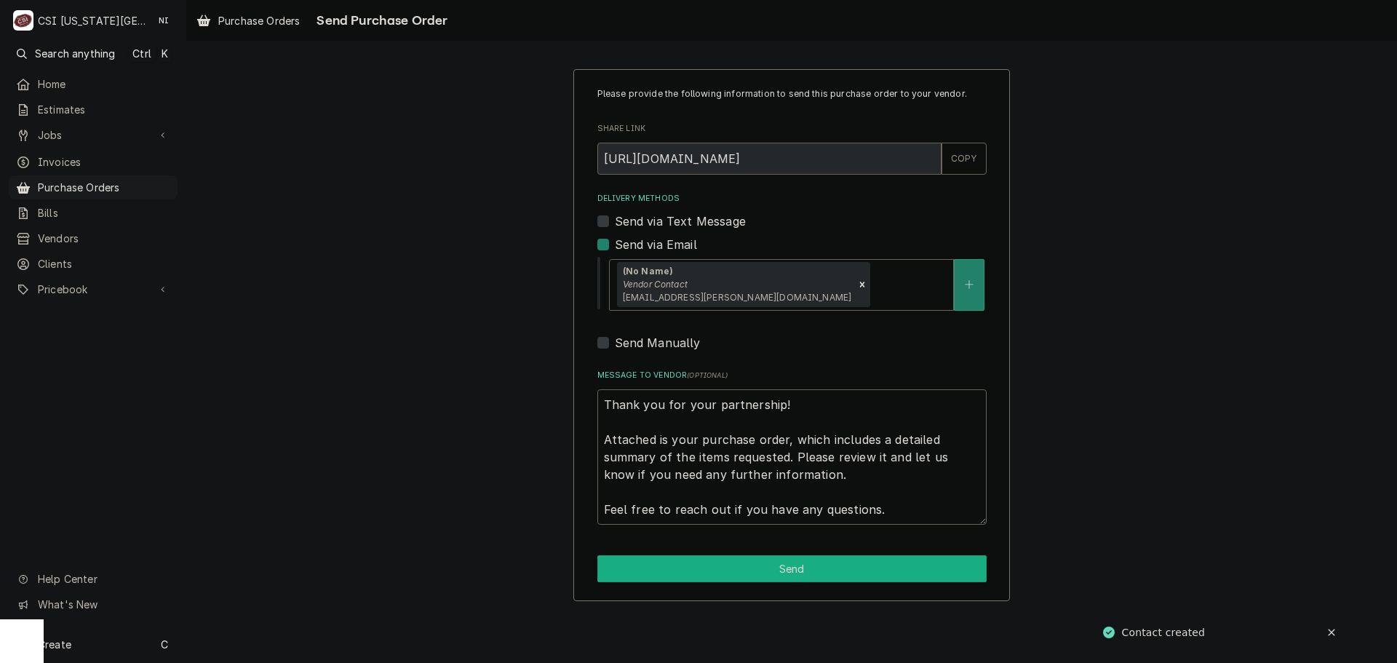
drag, startPoint x: 867, startPoint y: 567, endPoint x: 895, endPoint y: 570, distance: 27.8
click at [867, 567] on button "Send" at bounding box center [791, 568] width 389 height 27
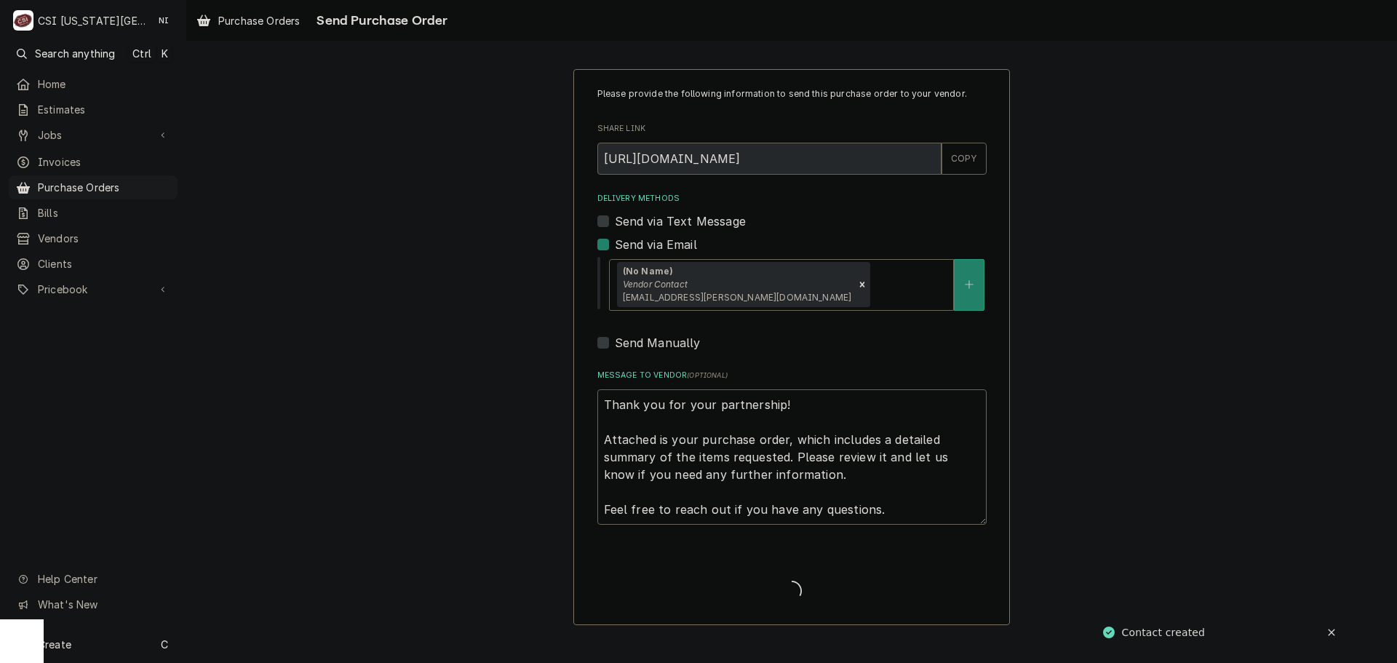
type textarea "x"
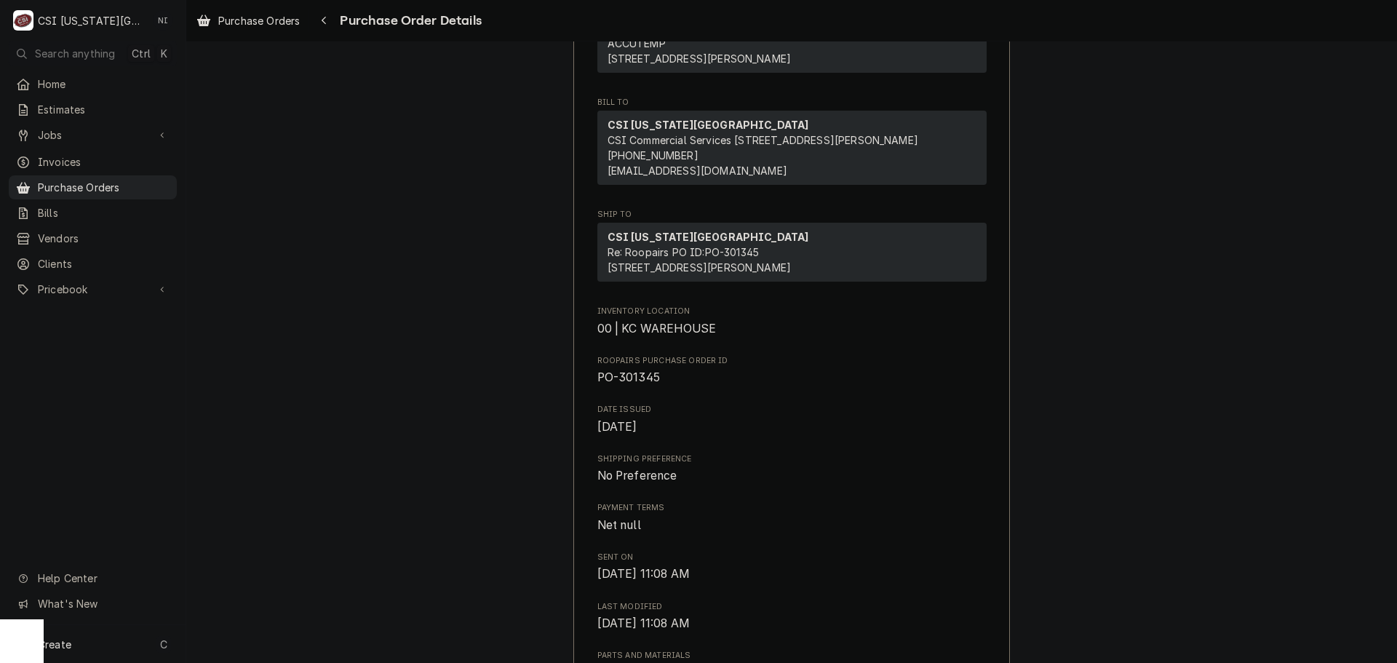
scroll to position [364, 0]
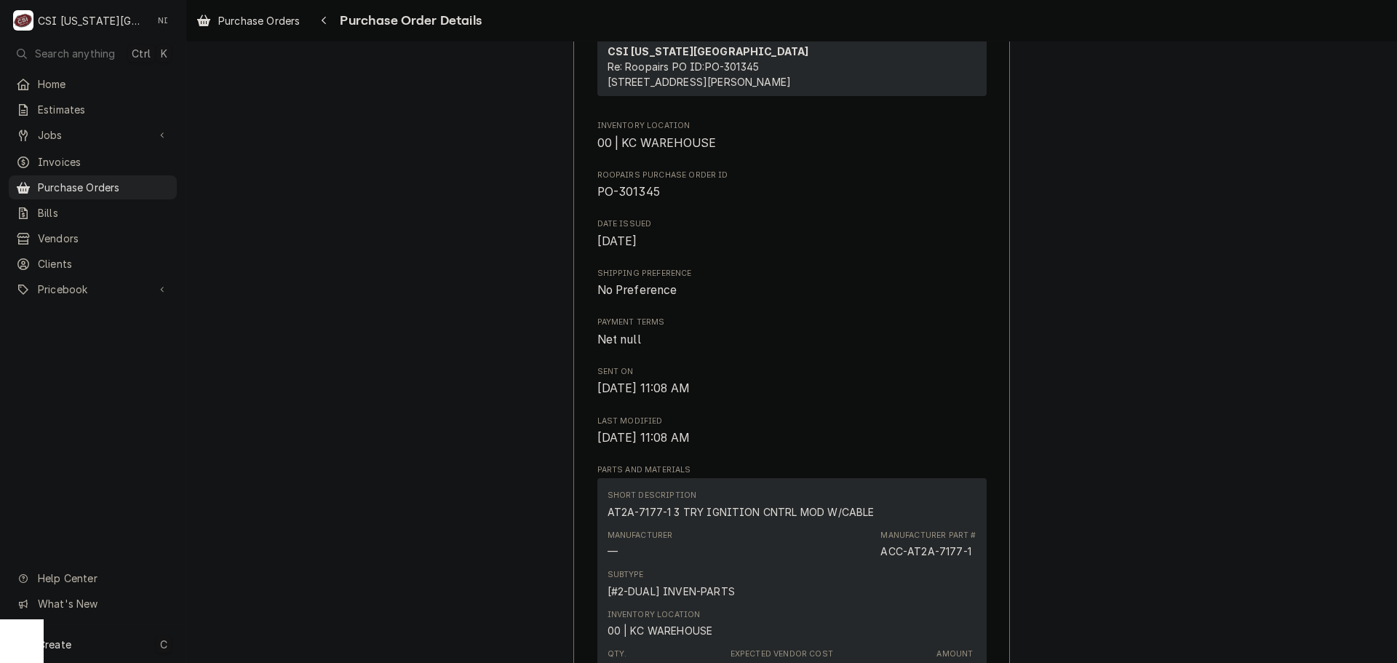
click at [111, 651] on div "Create C" at bounding box center [93, 644] width 186 height 38
click at [287, 542] on div "Purchase Order" at bounding box center [271, 543] width 97 height 15
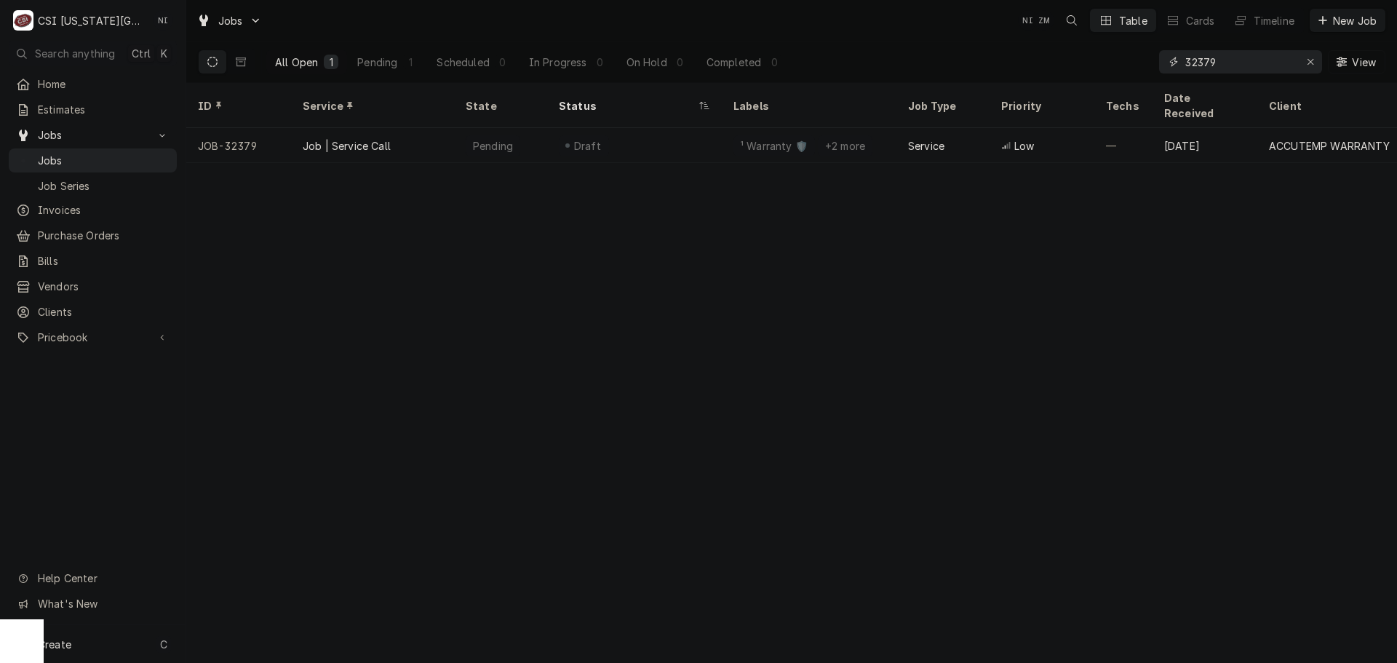
drag, startPoint x: 1230, startPoint y: 61, endPoint x: 939, endPoint y: 68, distance: 291.1
click at [939, 68] on div "All Open 1 Pending 1 Scheduled 0 In Progress 0 On Hold 0 Completed 0 32379 View" at bounding box center [791, 61] width 1187 height 41
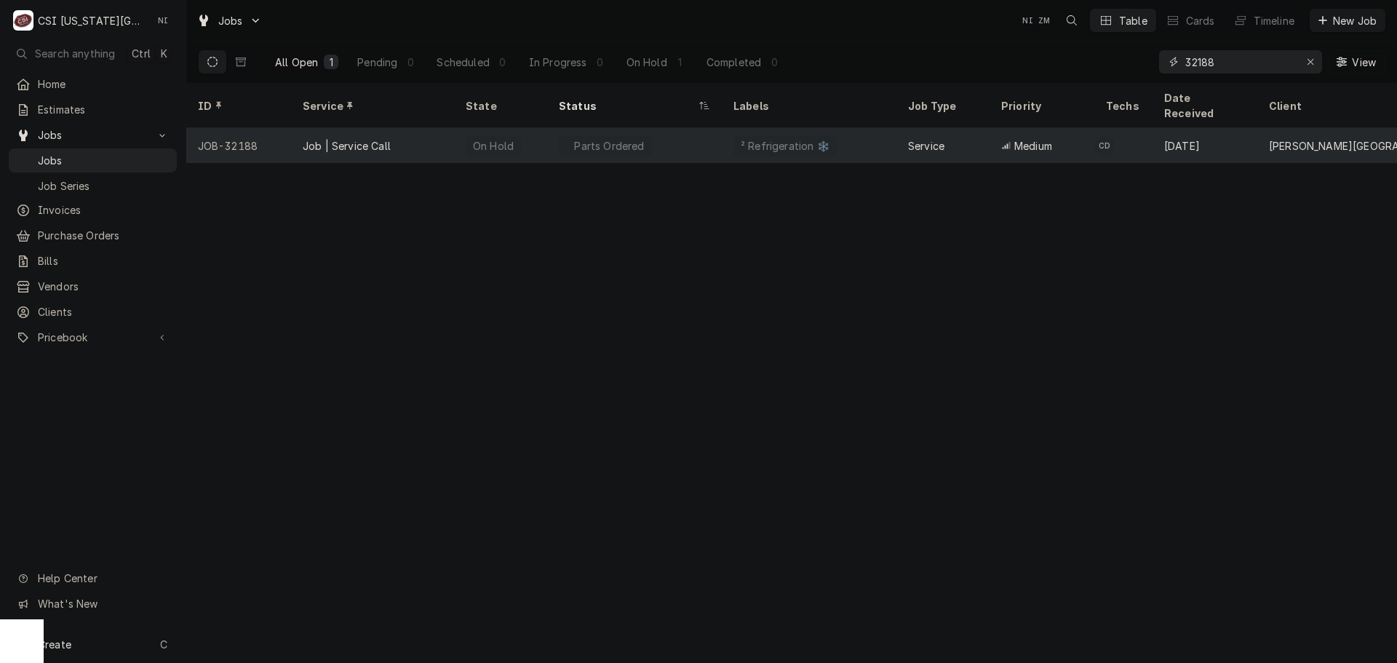
type input "32188"
click at [423, 128] on div "Job | Service Call" at bounding box center [372, 145] width 163 height 35
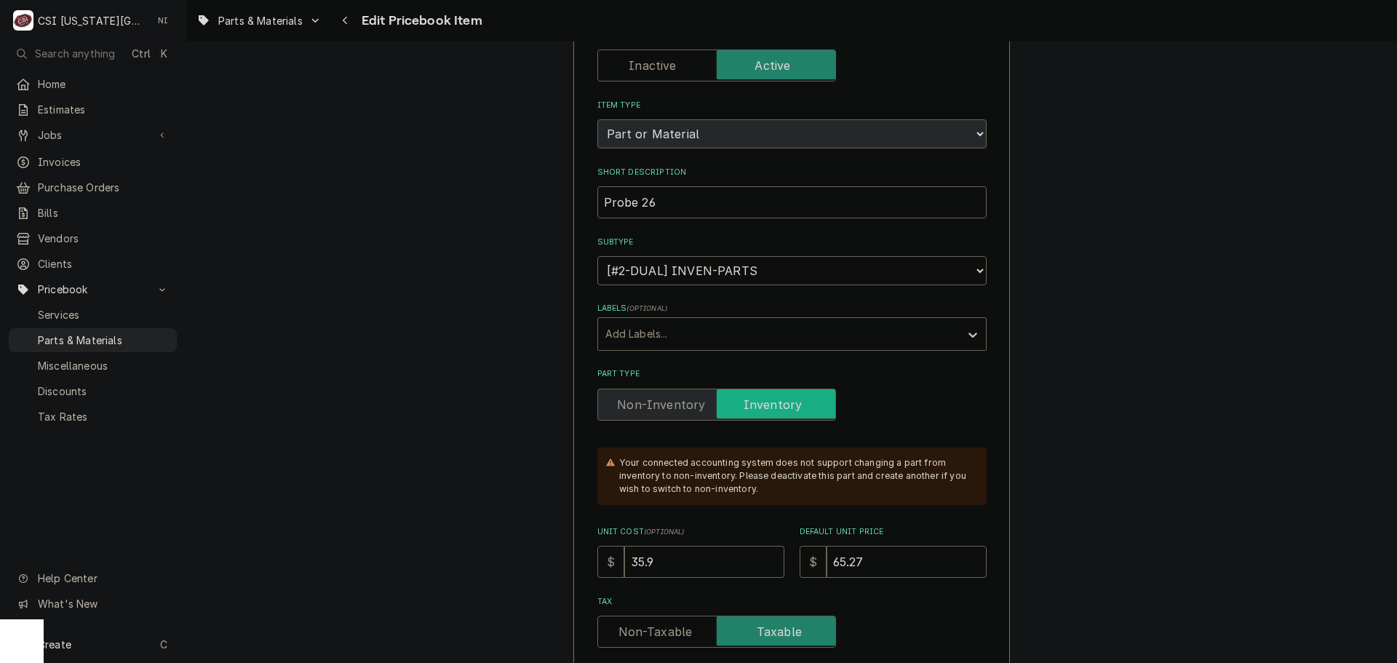
scroll to position [146, 0]
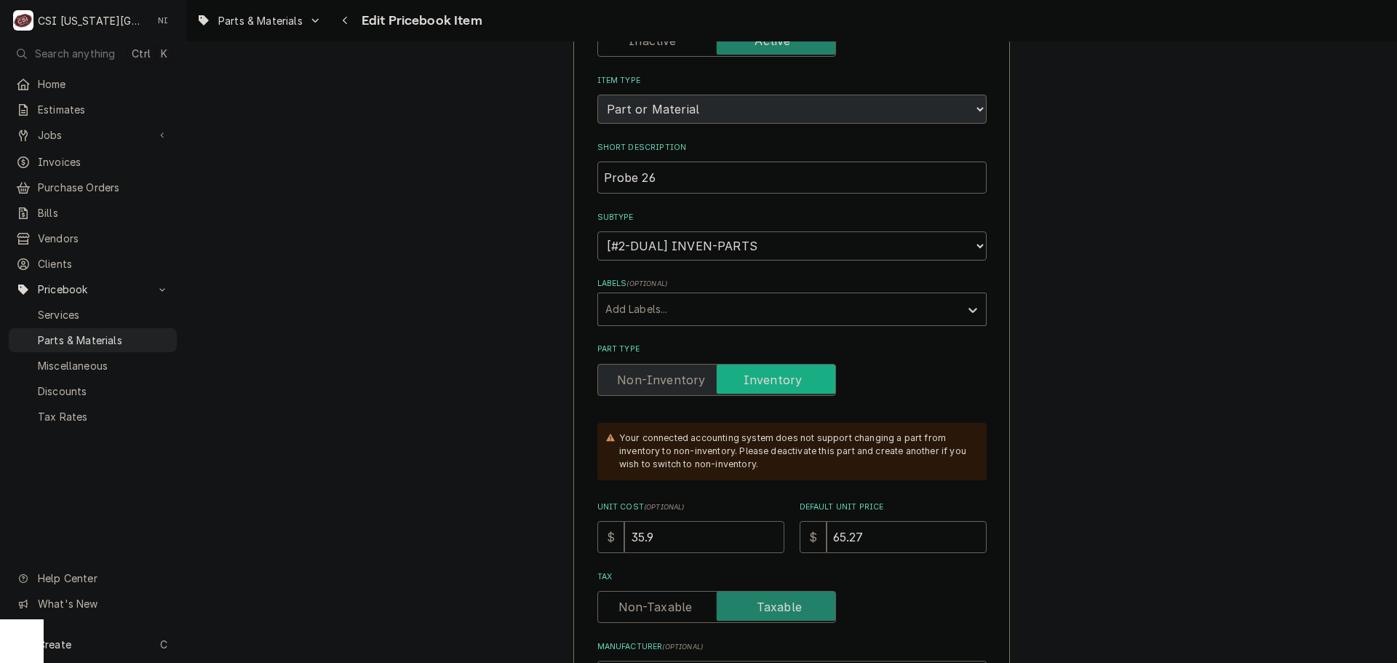
click at [660, 528] on input "35.9" at bounding box center [704, 537] width 160 height 32
type textarea "x"
type input "35"
type textarea "x"
type input "3"
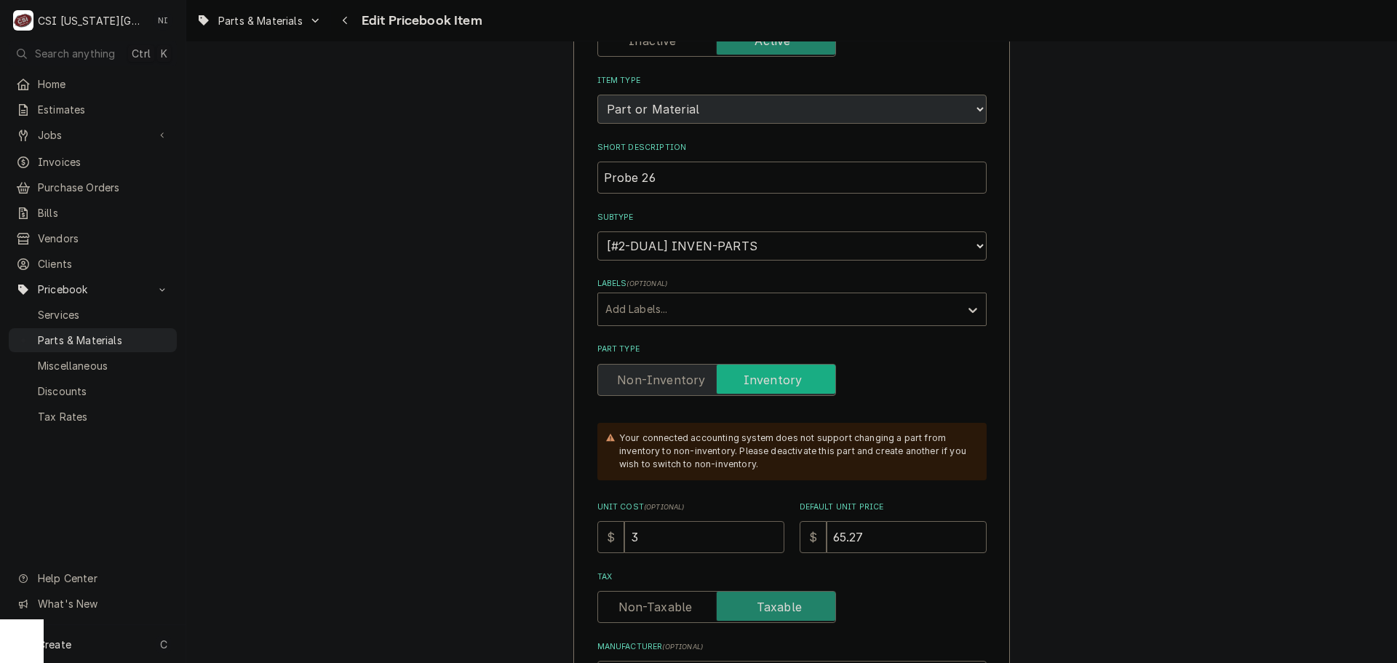
type textarea "x"
type input "5"
type textarea "x"
type input "56"
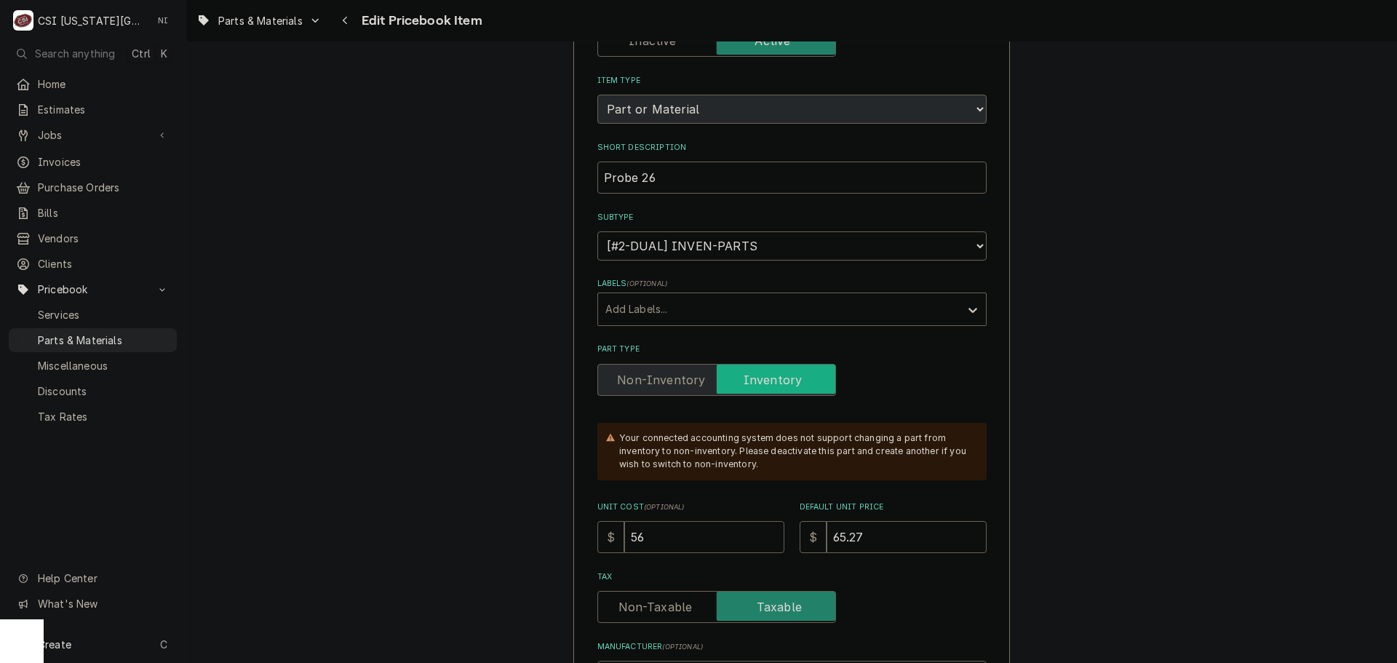
type textarea "x"
type input "56.6"
type textarea "x"
type input "56.64"
type textarea "x"
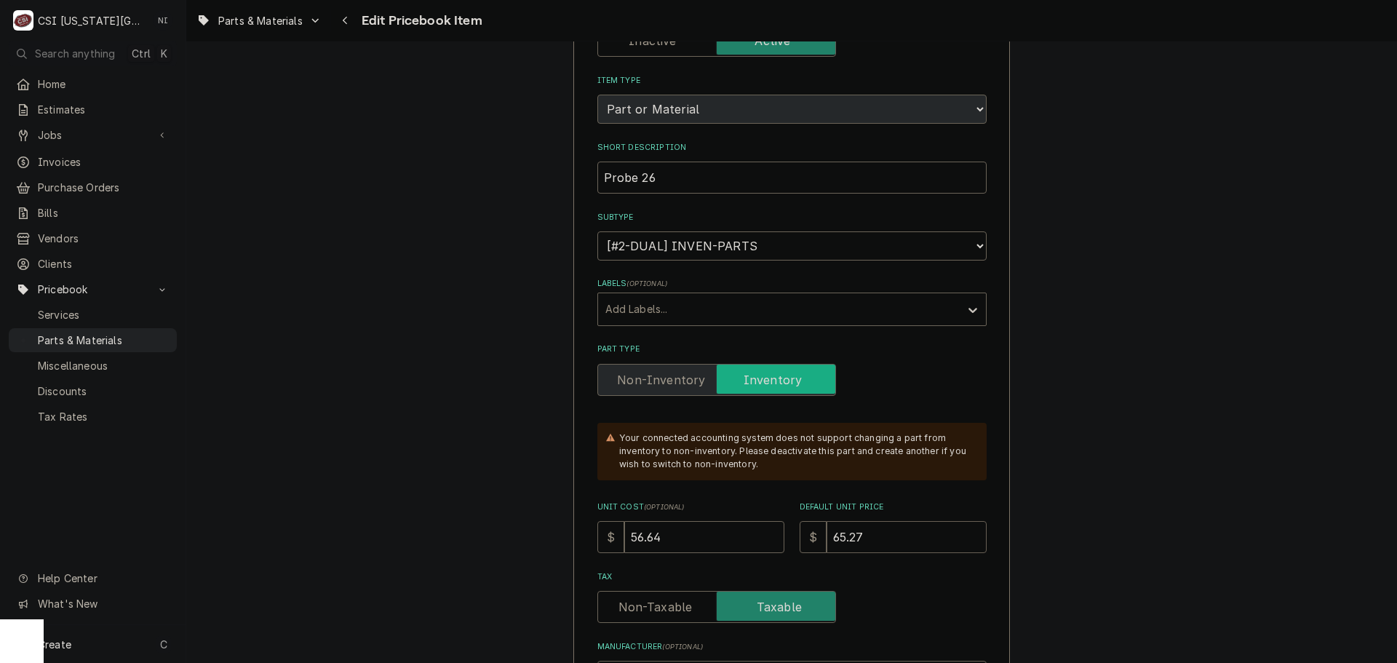
type input "1"
type textarea "x"
type input "15"
type textarea "x"
type input "151"
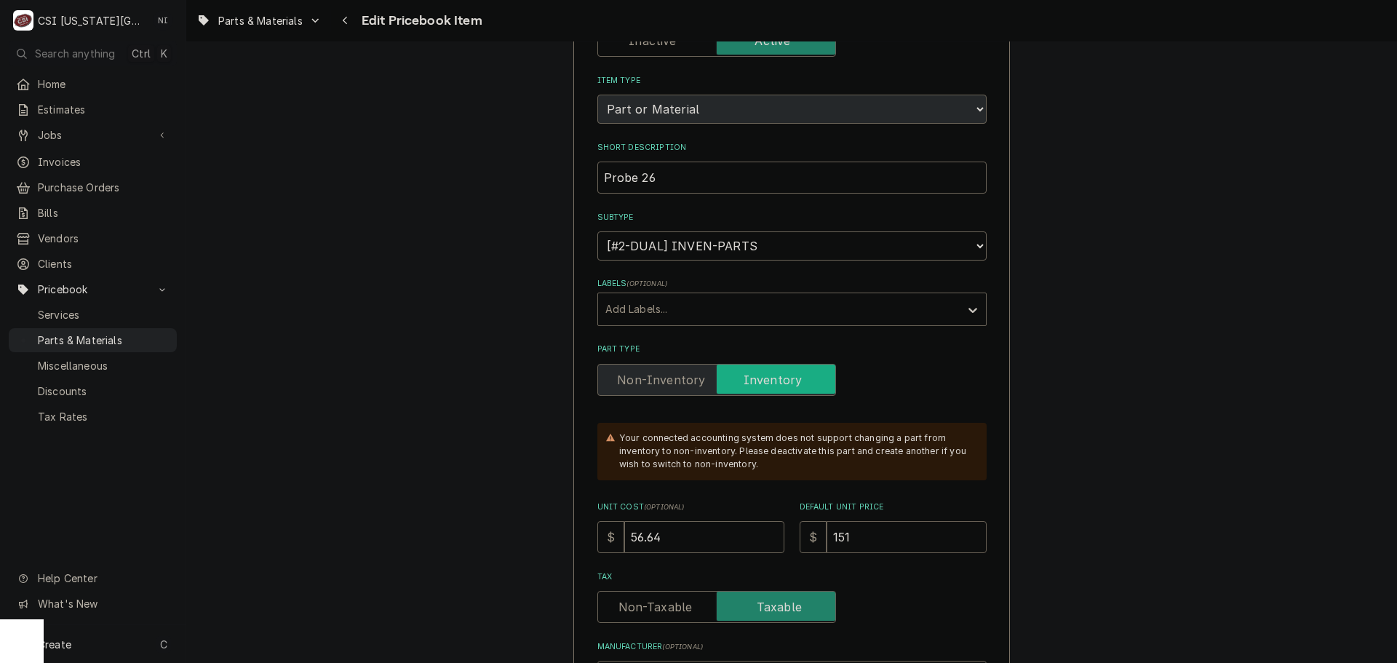
type textarea "x"
type input "1515"
type textarea "x"
type input "151"
type textarea "x"
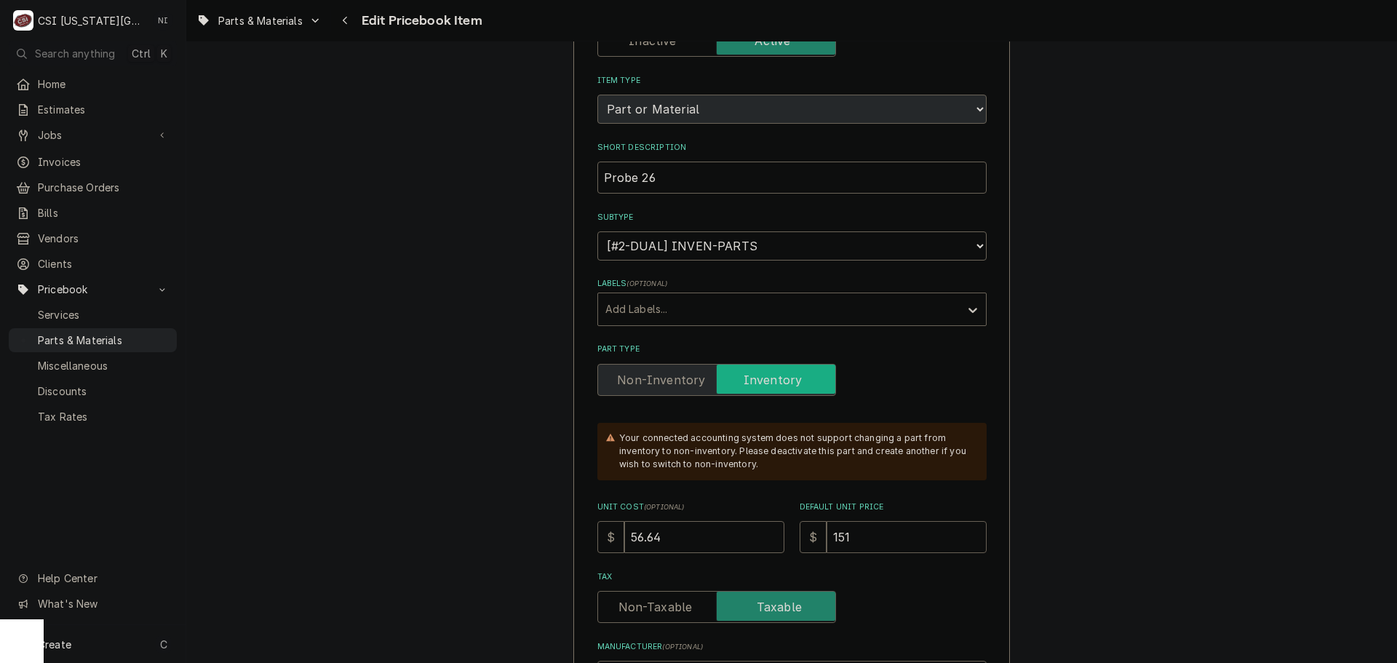
type input "151.0"
type textarea "x"
type input "151.04"
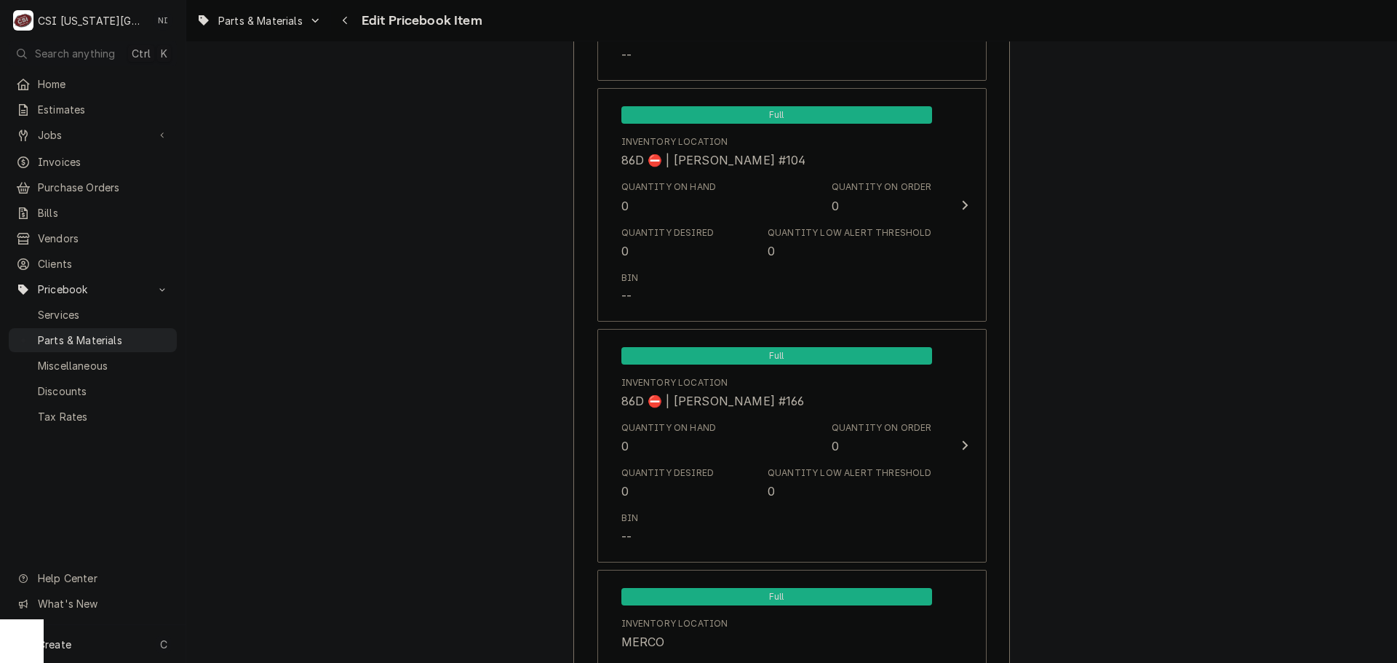
scroll to position [14103, 0]
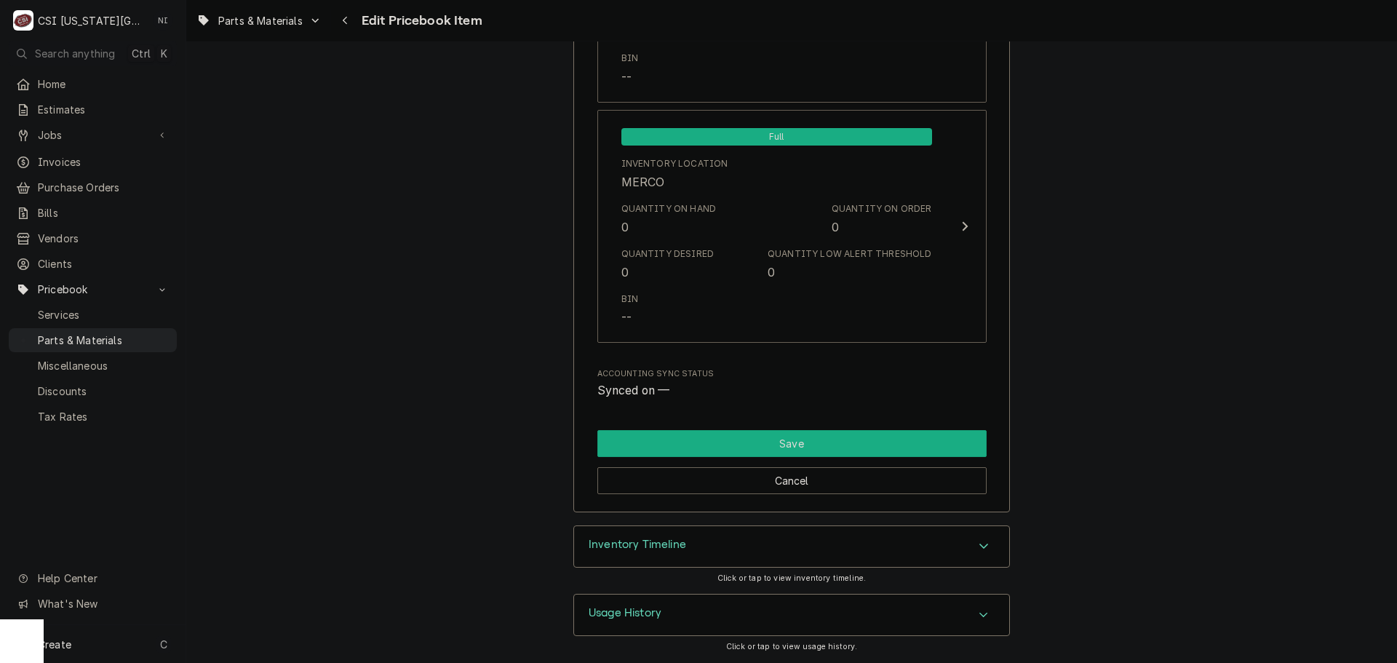
click at [810, 438] on button "Save" at bounding box center [791, 443] width 389 height 27
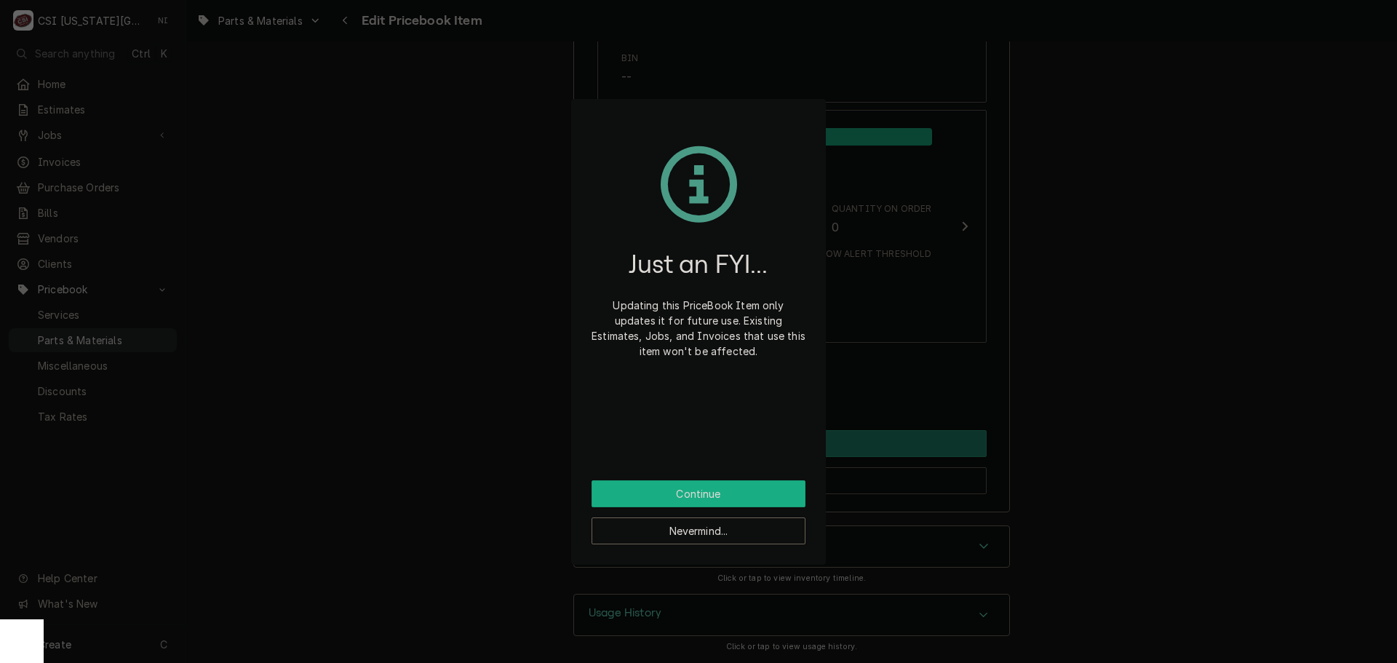
click at [708, 498] on button "Continue" at bounding box center [698, 493] width 214 height 27
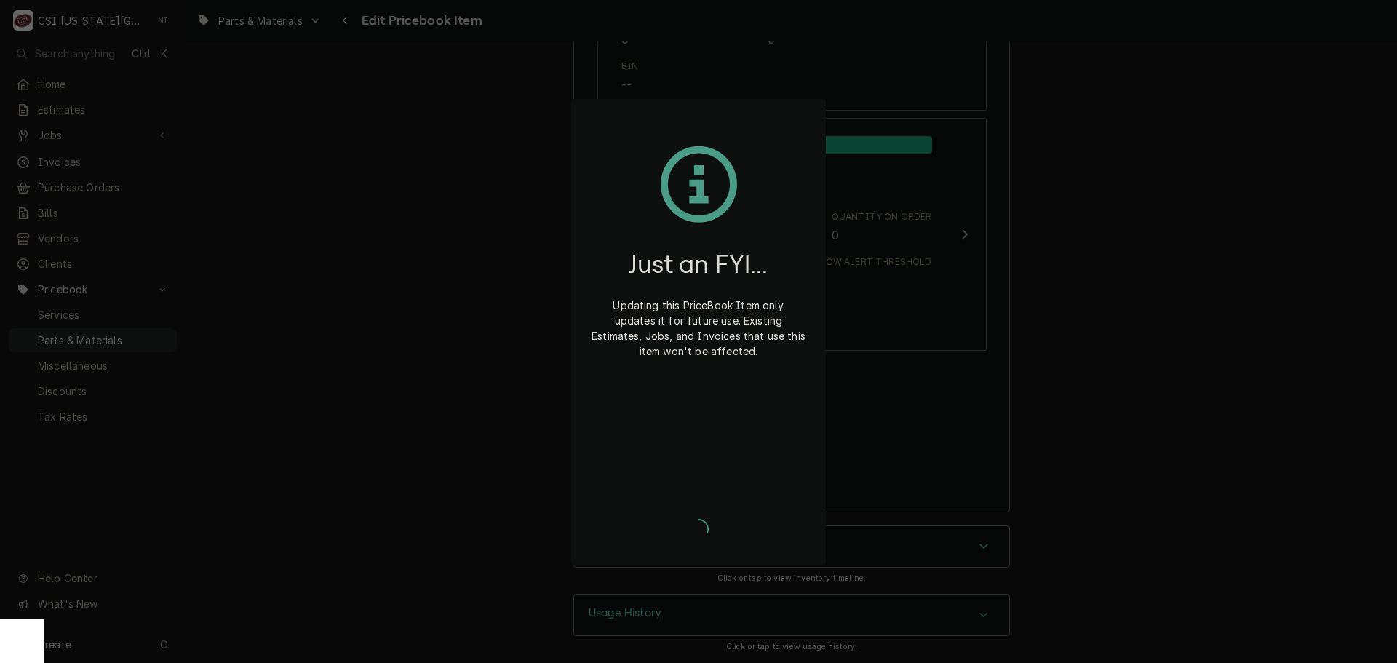
type textarea "x"
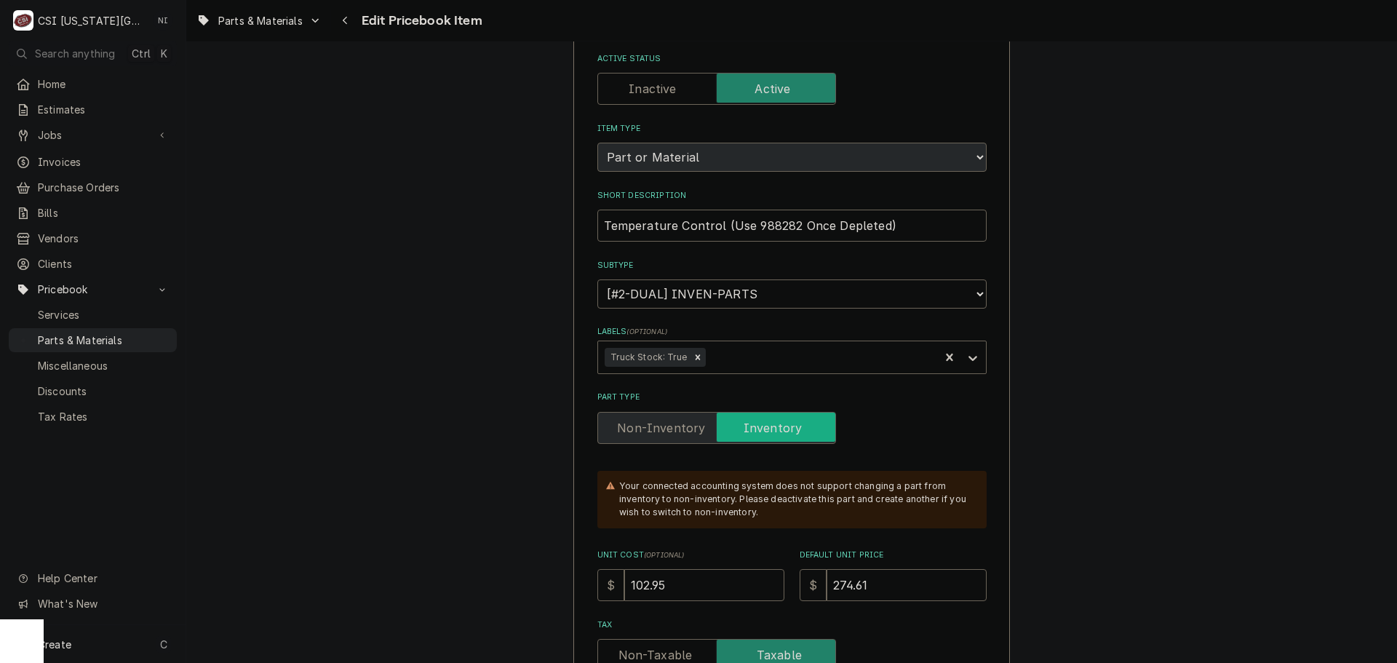
scroll to position [73, 0]
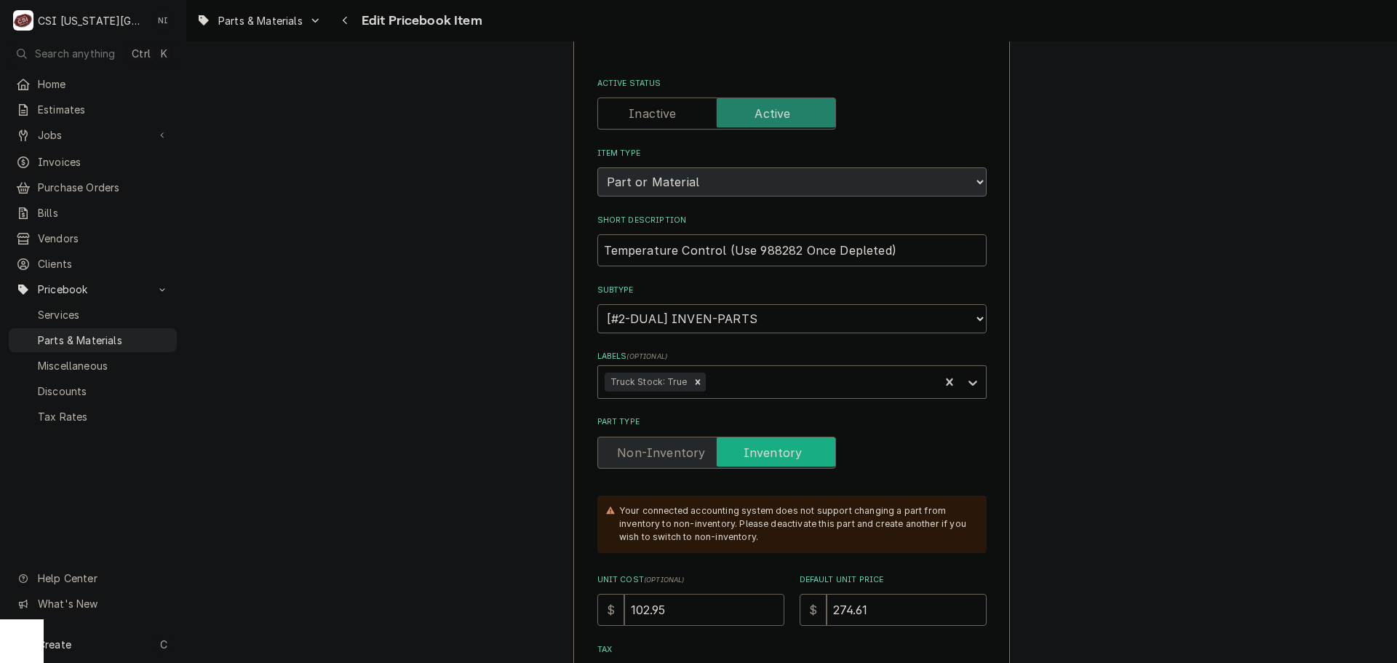
drag, startPoint x: 653, startPoint y: 613, endPoint x: 546, endPoint y: 602, distance: 107.4
type textarea "x"
type input "7"
type textarea "x"
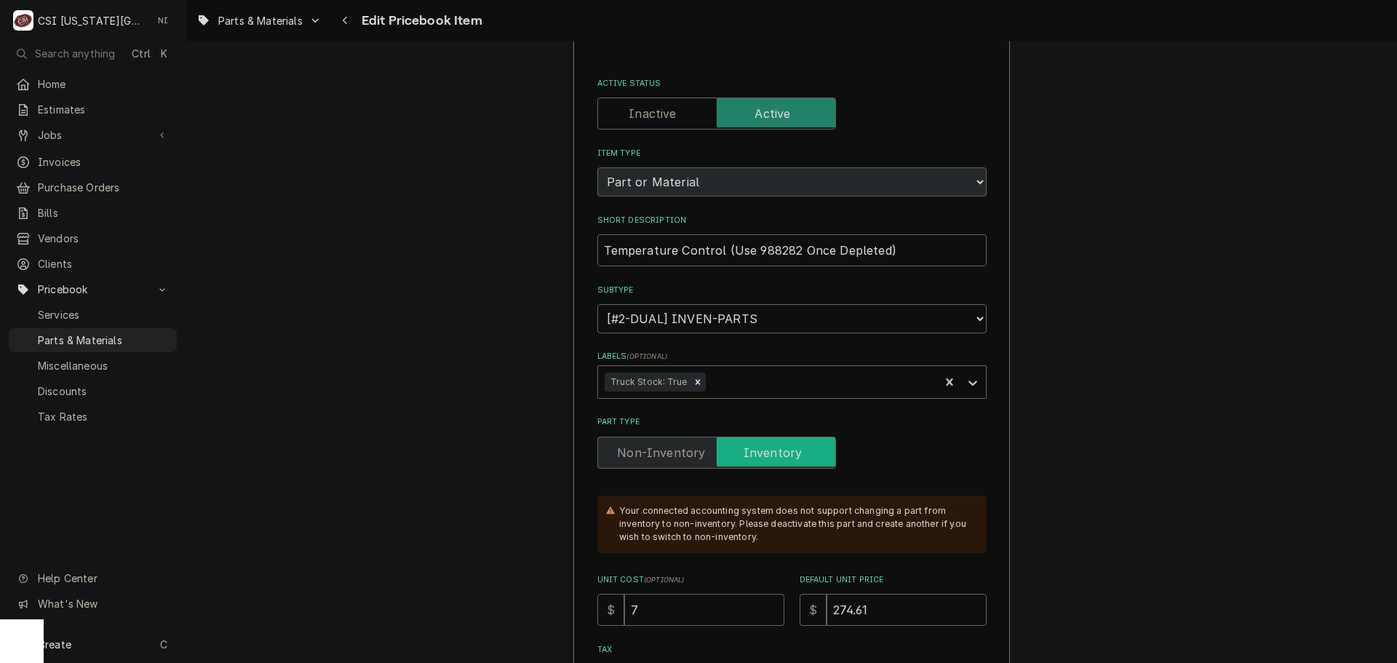
type input "78"
type textarea "x"
type input "78.5"
type textarea "x"
type input "78.55"
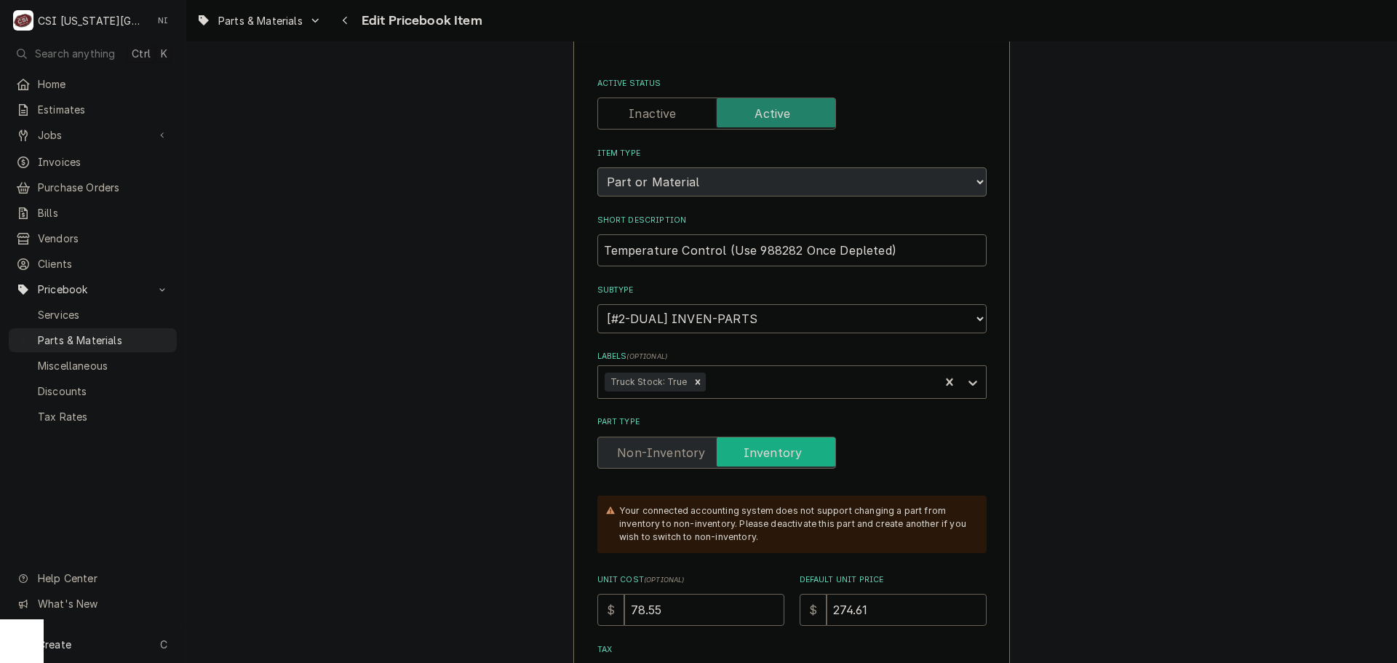
type textarea "x"
type input "2"
type textarea "x"
type input "2029"
type textarea "x"
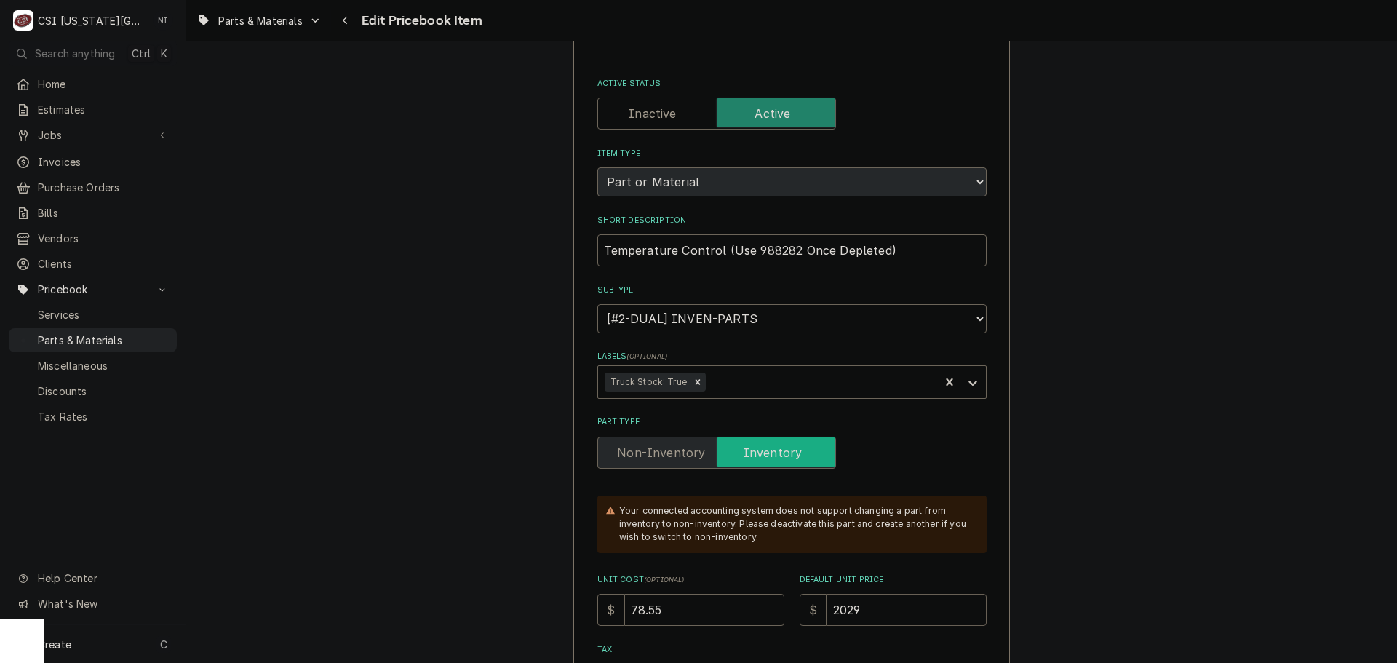
type input "2029.5"
type textarea "x"
type input "2029"
type textarea "x"
type input "202"
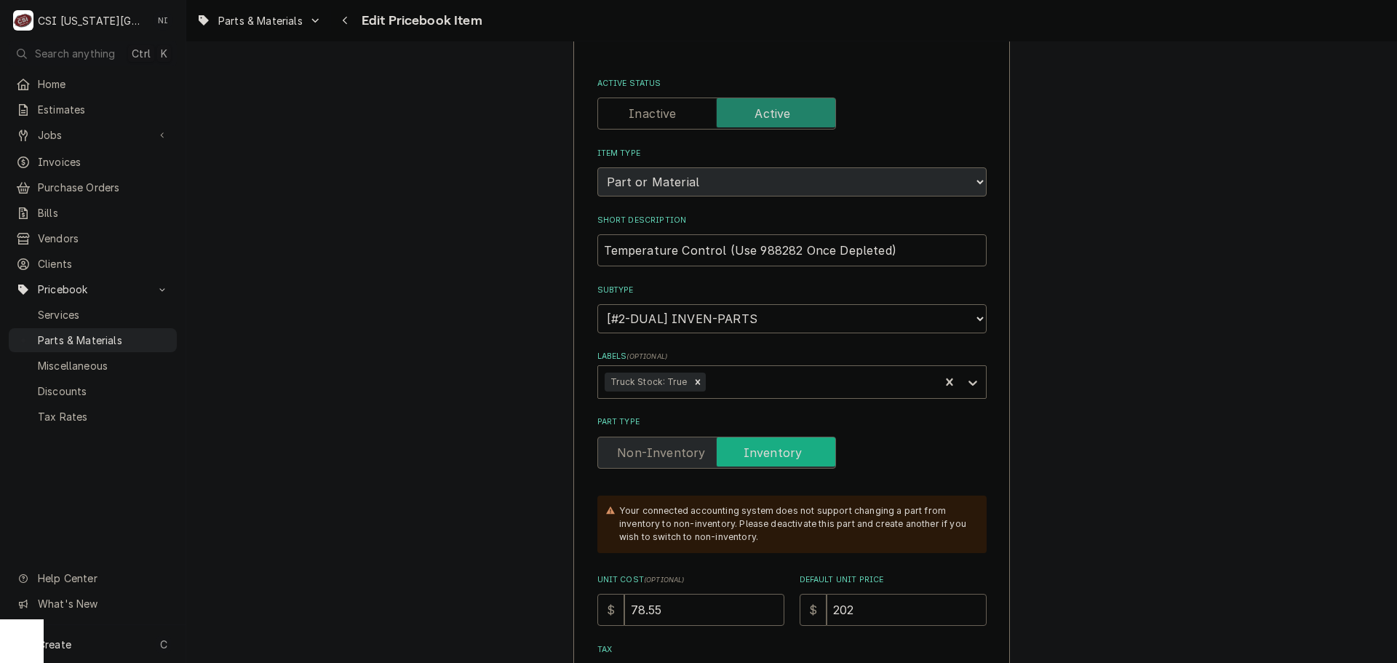
type textarea "x"
type input "20"
type textarea "x"
type input "209"
type textarea "x"
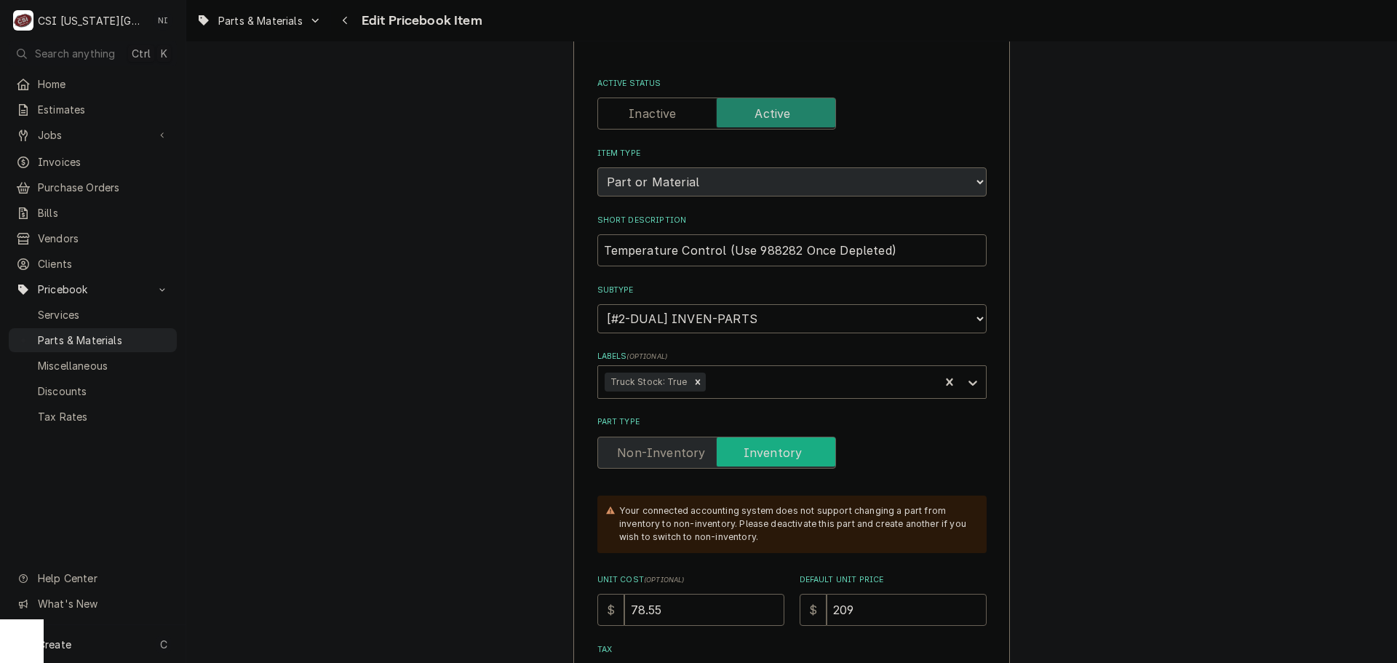
type input "209.5"
type textarea "x"
type input "209.50"
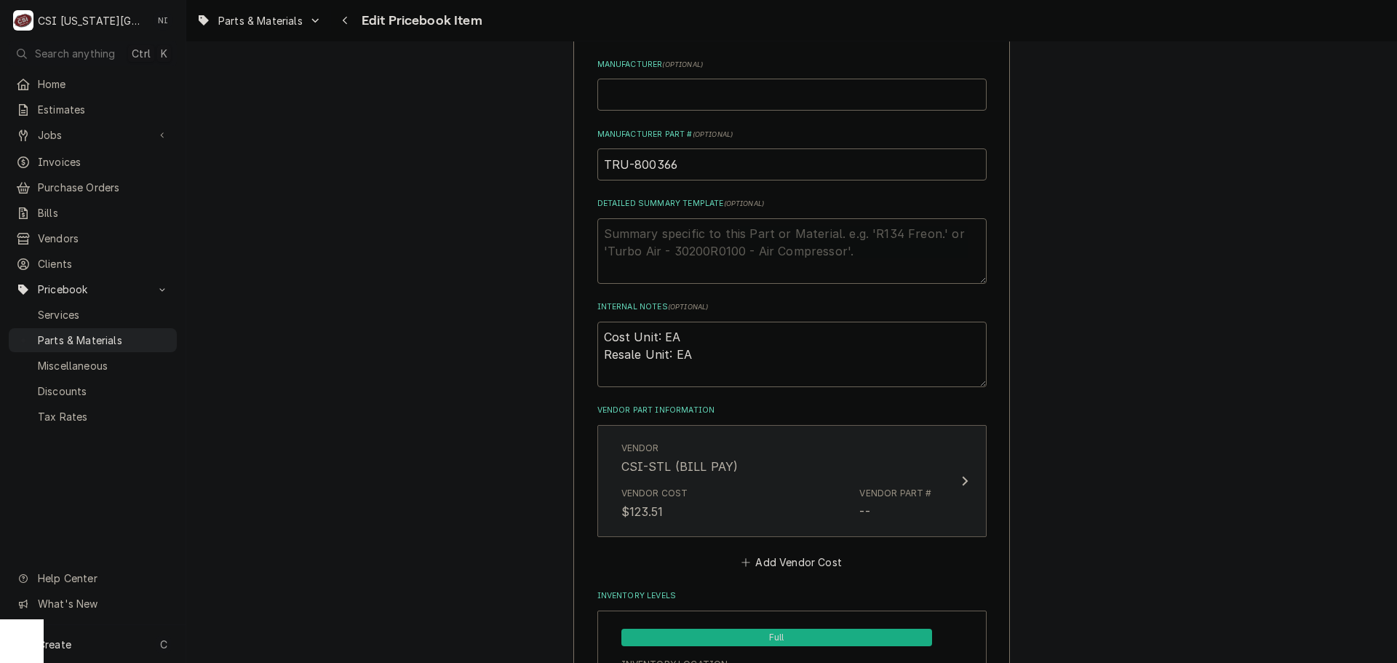
click at [904, 485] on div "Vendor Cost $123.51 Vendor Part # --" at bounding box center [776, 503] width 311 height 45
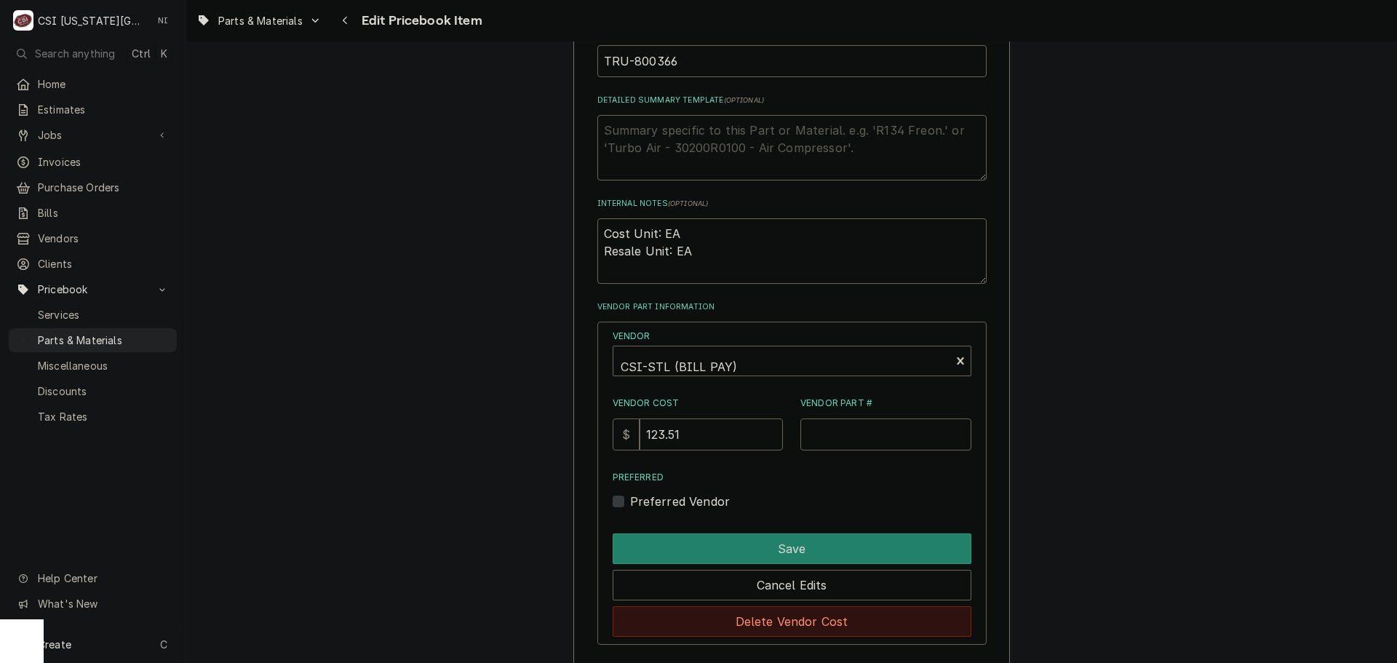
scroll to position [873, 0]
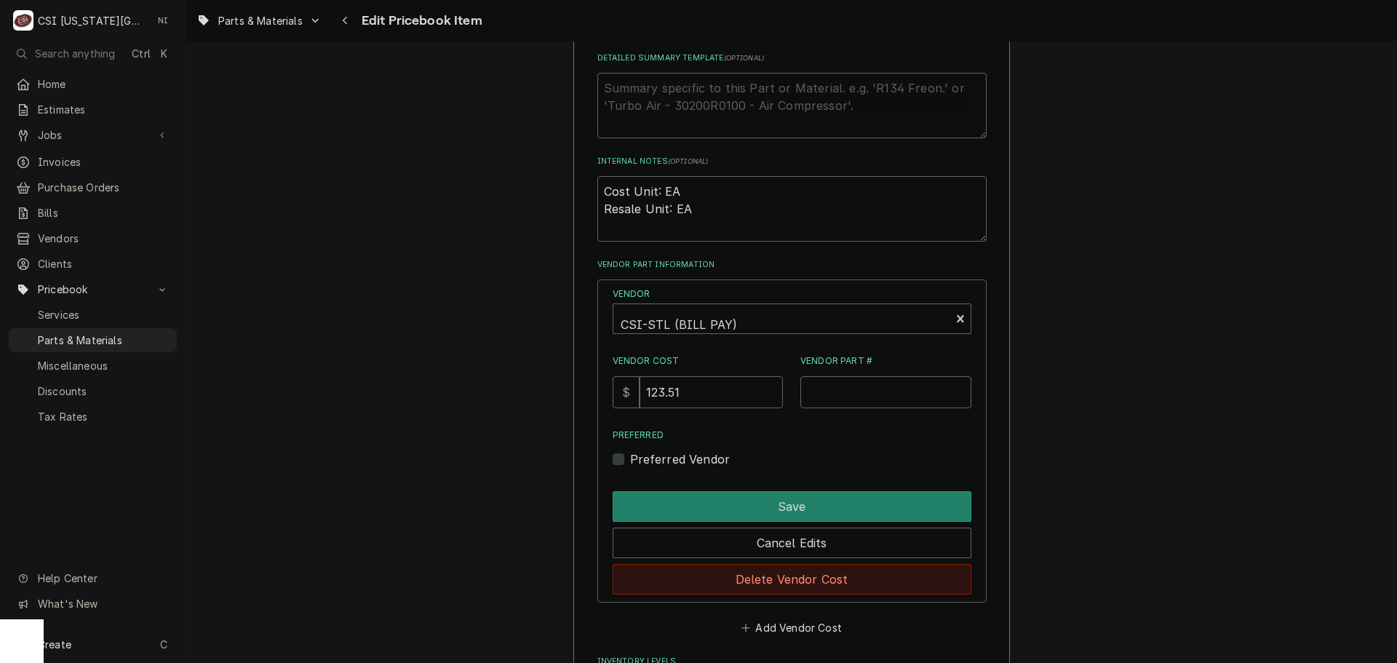
click at [856, 584] on button "Delete Vendor Cost" at bounding box center [792, 579] width 359 height 31
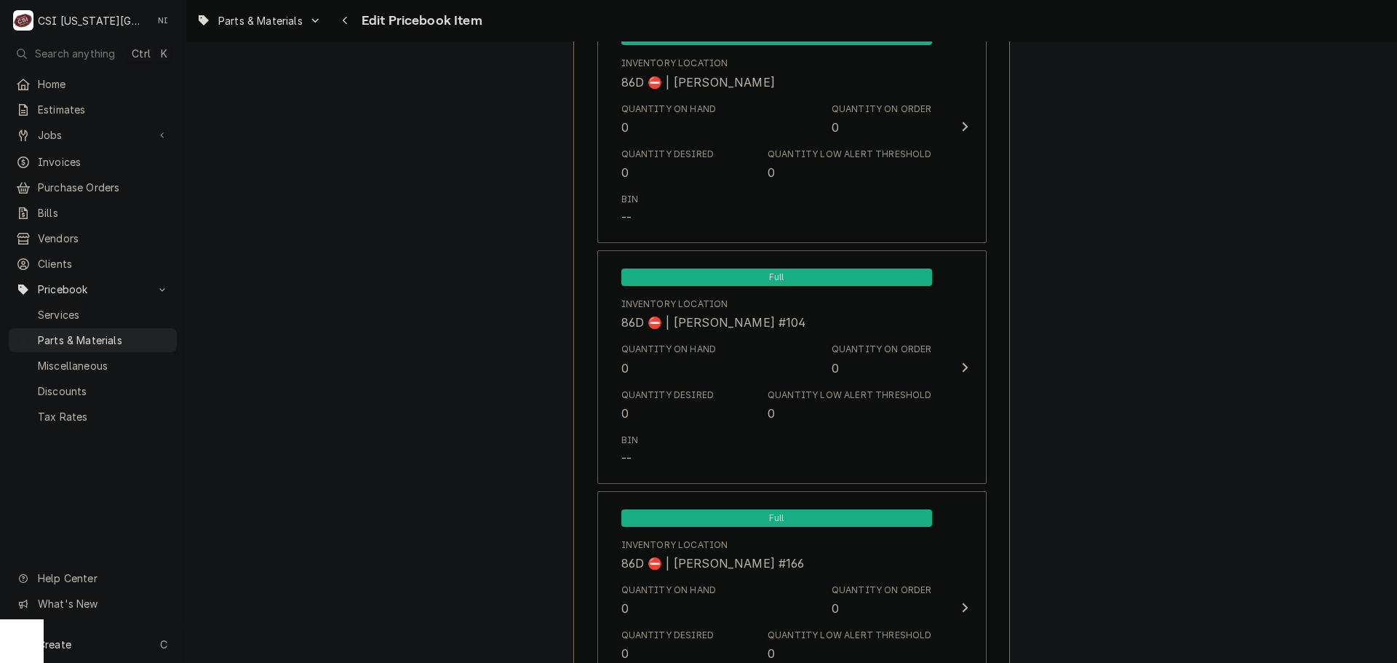
scroll to position [14103, 0]
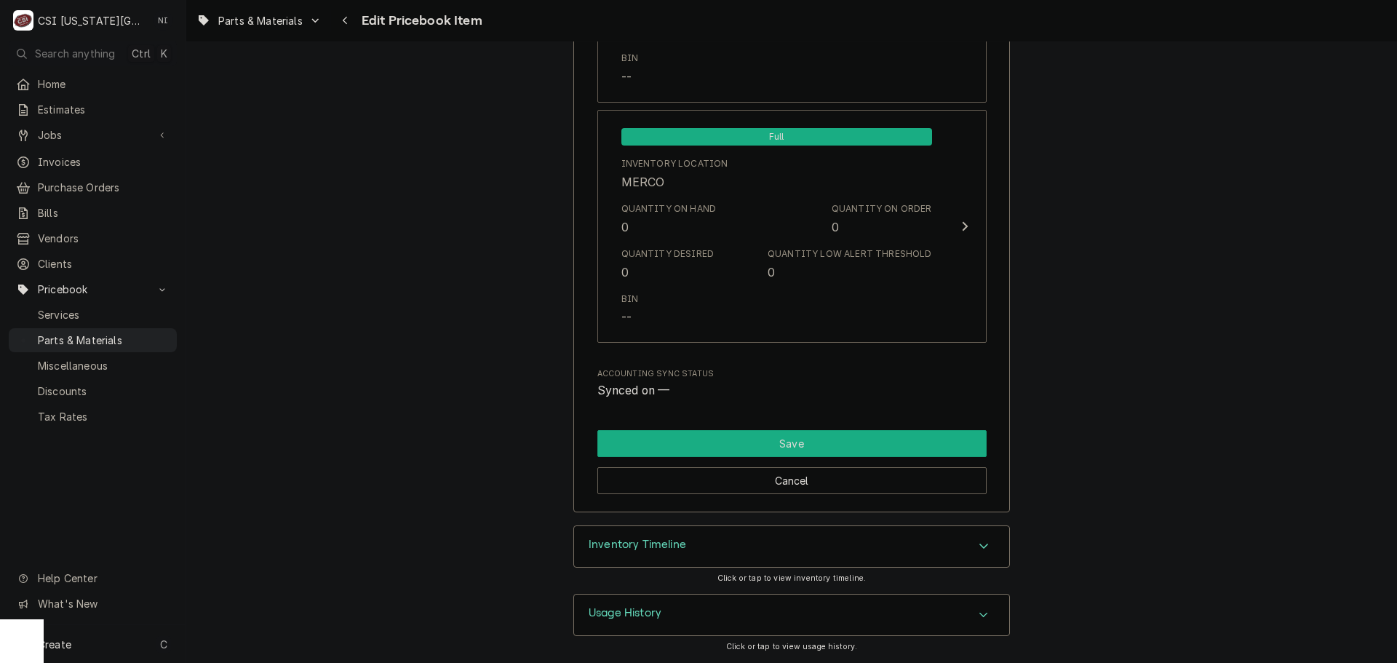
click at [856, 445] on button "Save" at bounding box center [791, 443] width 389 height 27
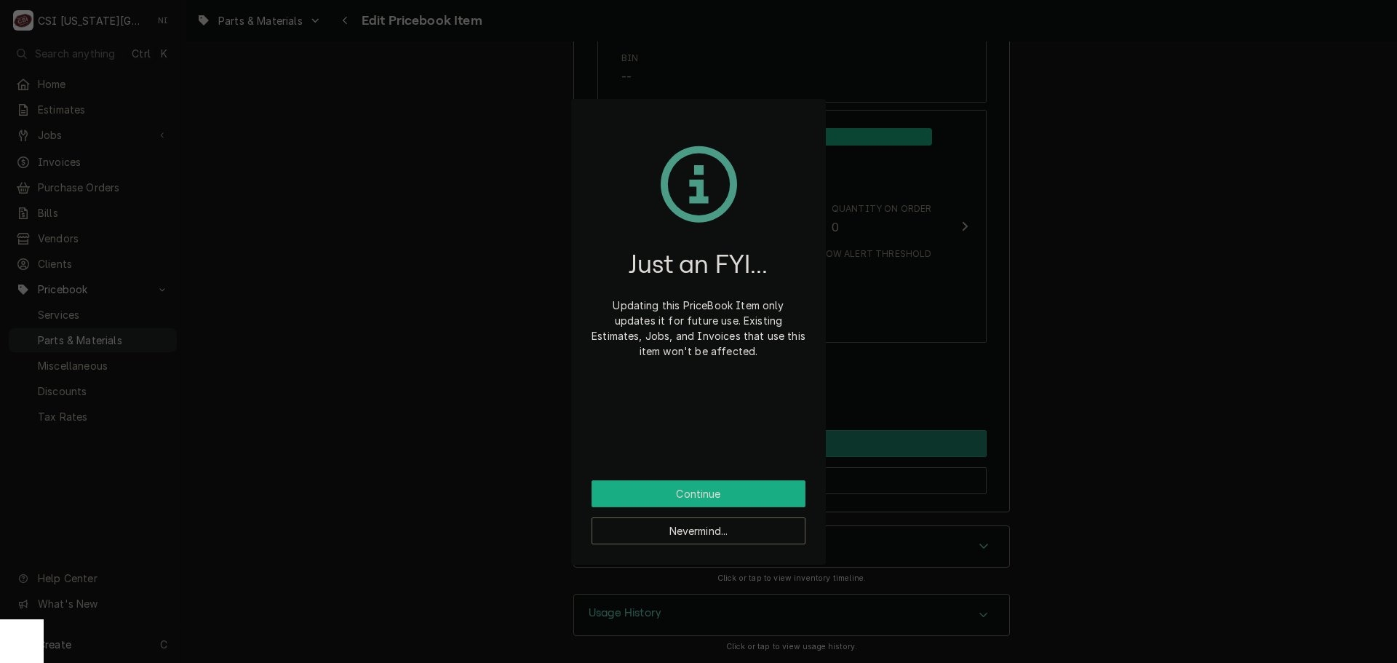
click at [765, 490] on button "Continue" at bounding box center [698, 493] width 214 height 27
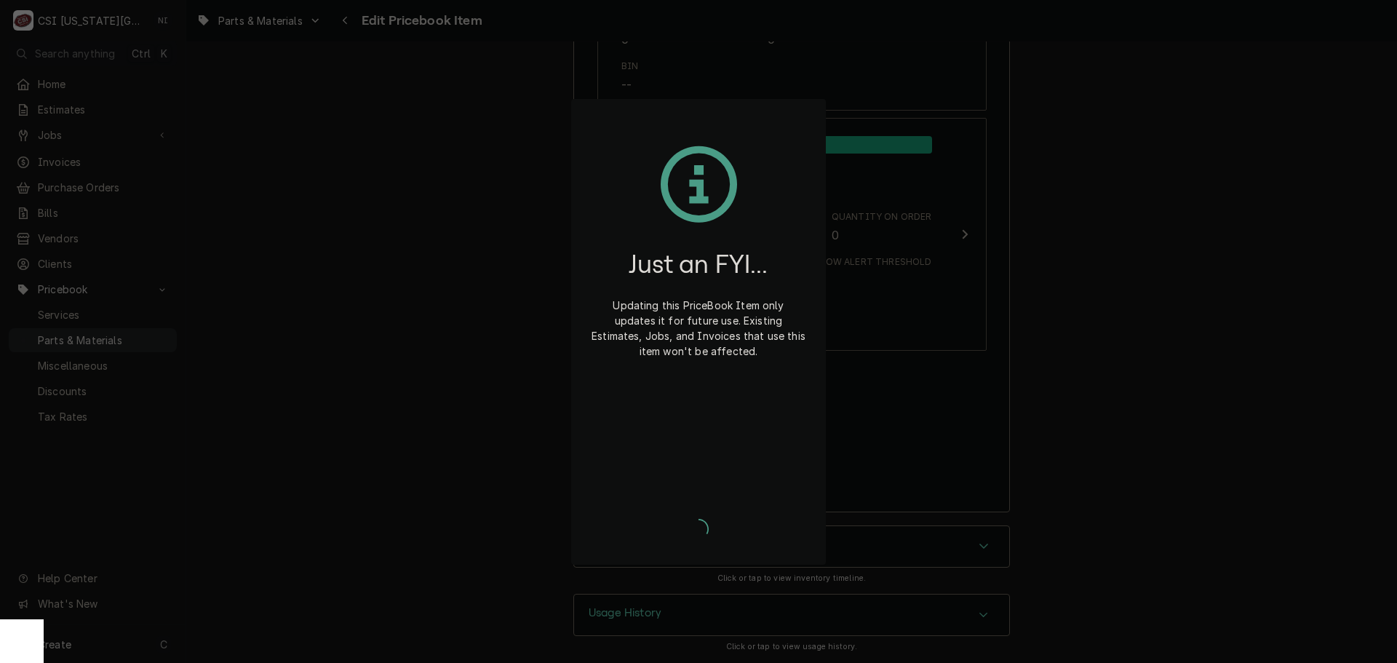
type textarea "x"
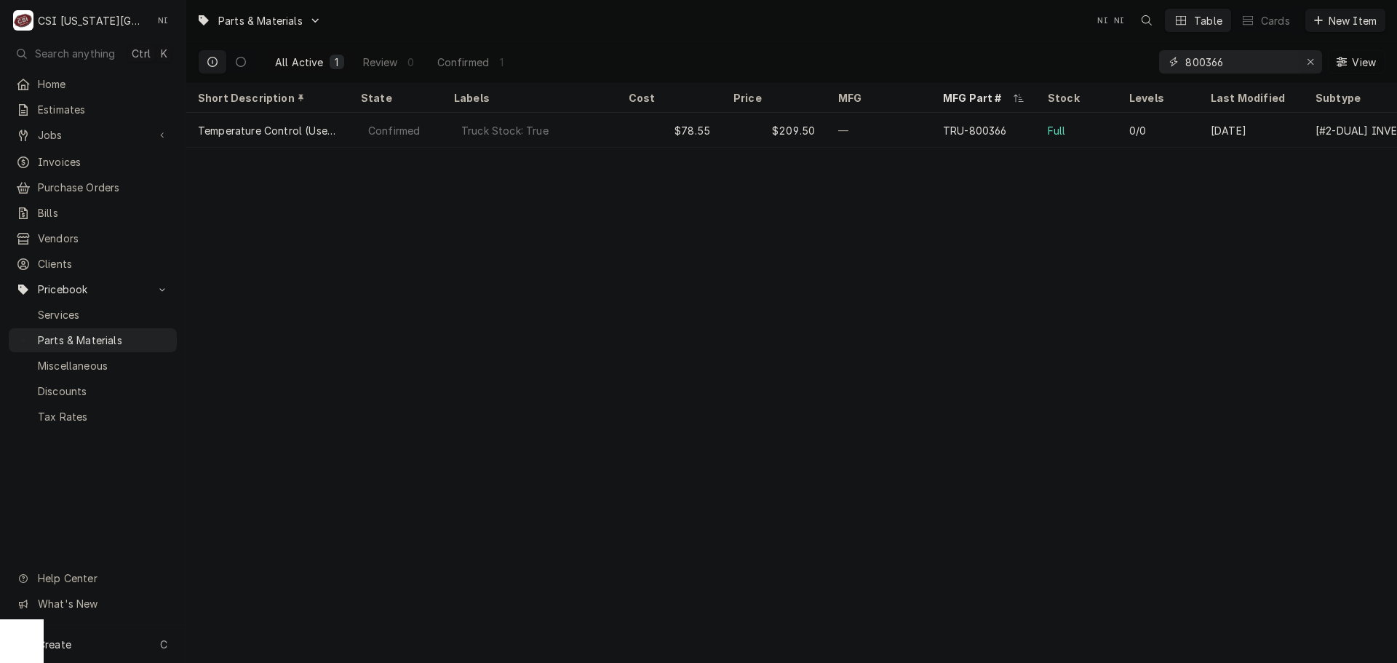
click at [1307, 59] on icon "Erase input" at bounding box center [1311, 62] width 8 height 10
click at [1296, 58] on input "Dynamic Content Wrapper" at bounding box center [1253, 61] width 137 height 23
paste input "935910"
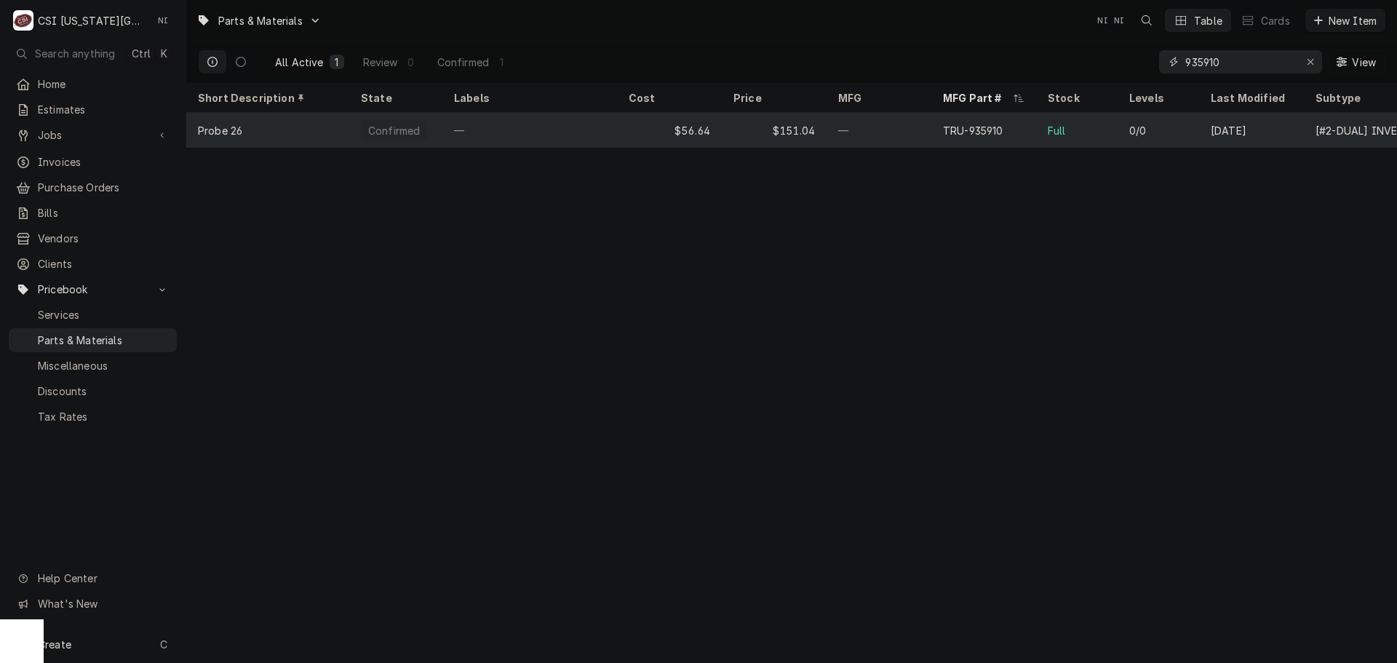
type input "935910"
click at [543, 126] on div "—" at bounding box center [529, 130] width 175 height 35
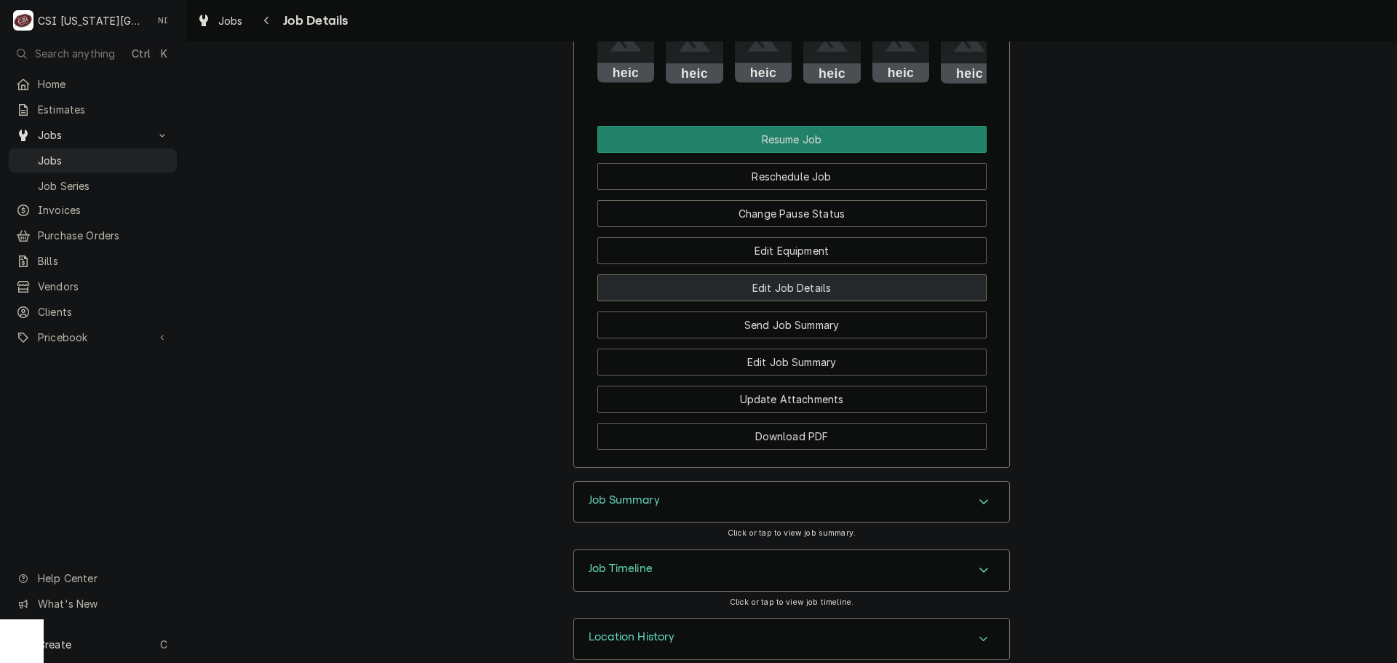
scroll to position [1967, 0]
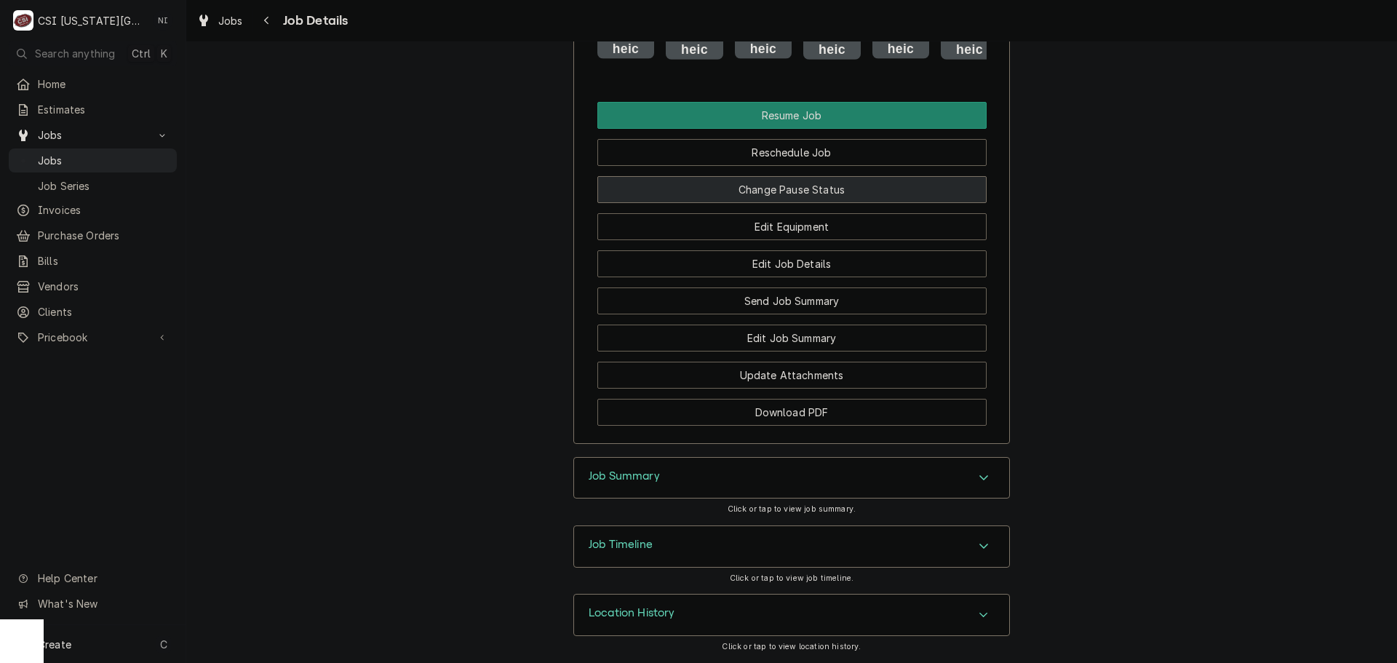
click at [761, 186] on button "Change Pause Status" at bounding box center [791, 189] width 389 height 27
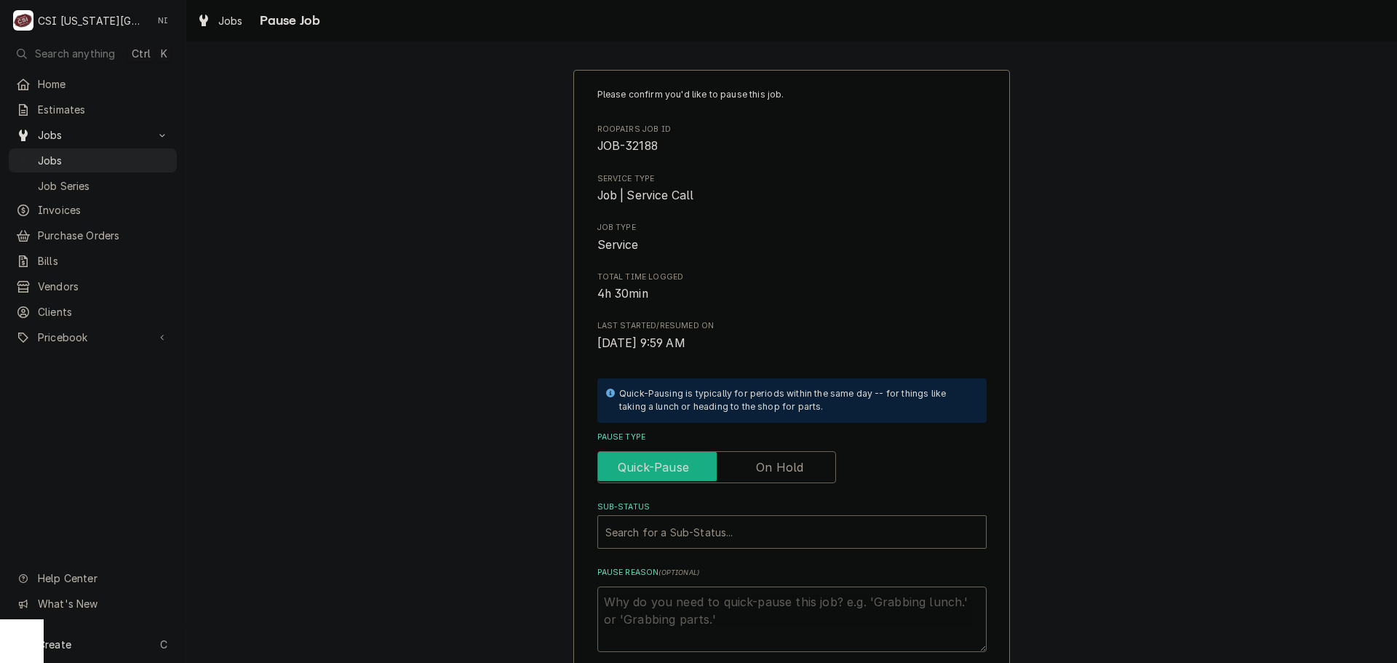
click at [748, 469] on input "Pause Type" at bounding box center [717, 467] width 226 height 32
checkbox input "true"
click at [736, 535] on div "Sub-Status" at bounding box center [791, 532] width 373 height 26
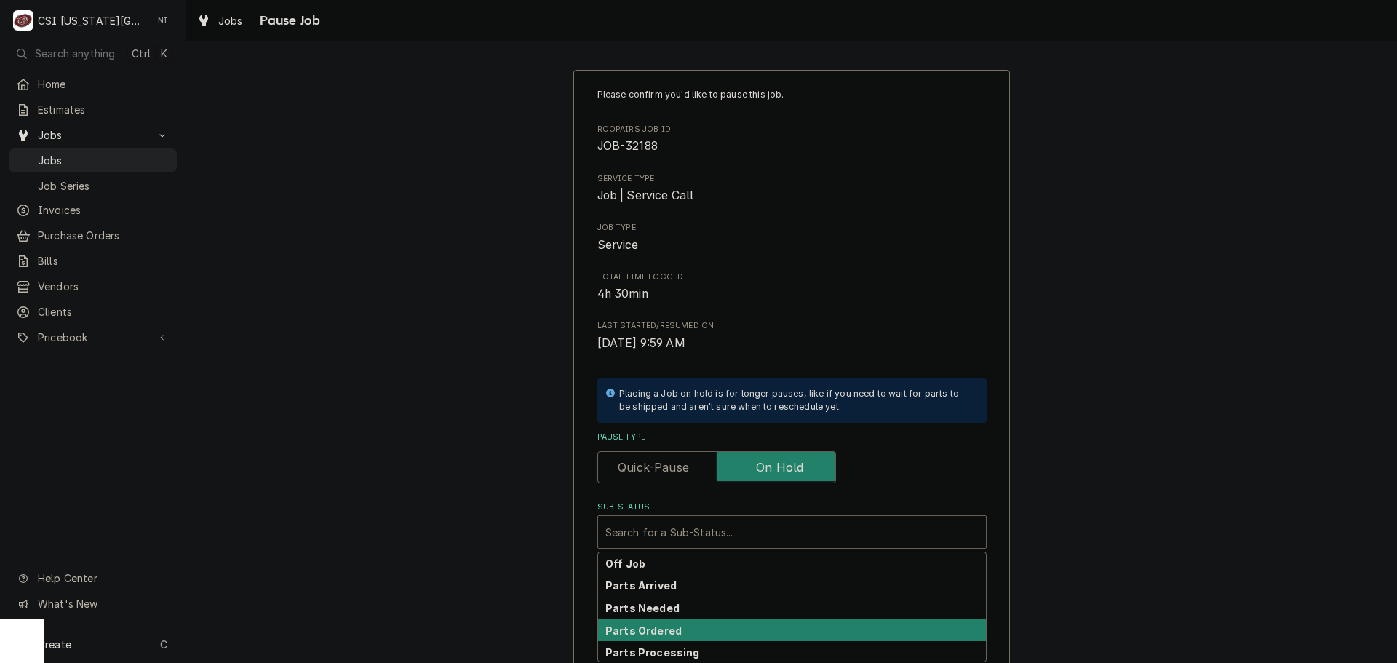
click at [699, 631] on div "Parts Ordered" at bounding box center [792, 630] width 388 height 23
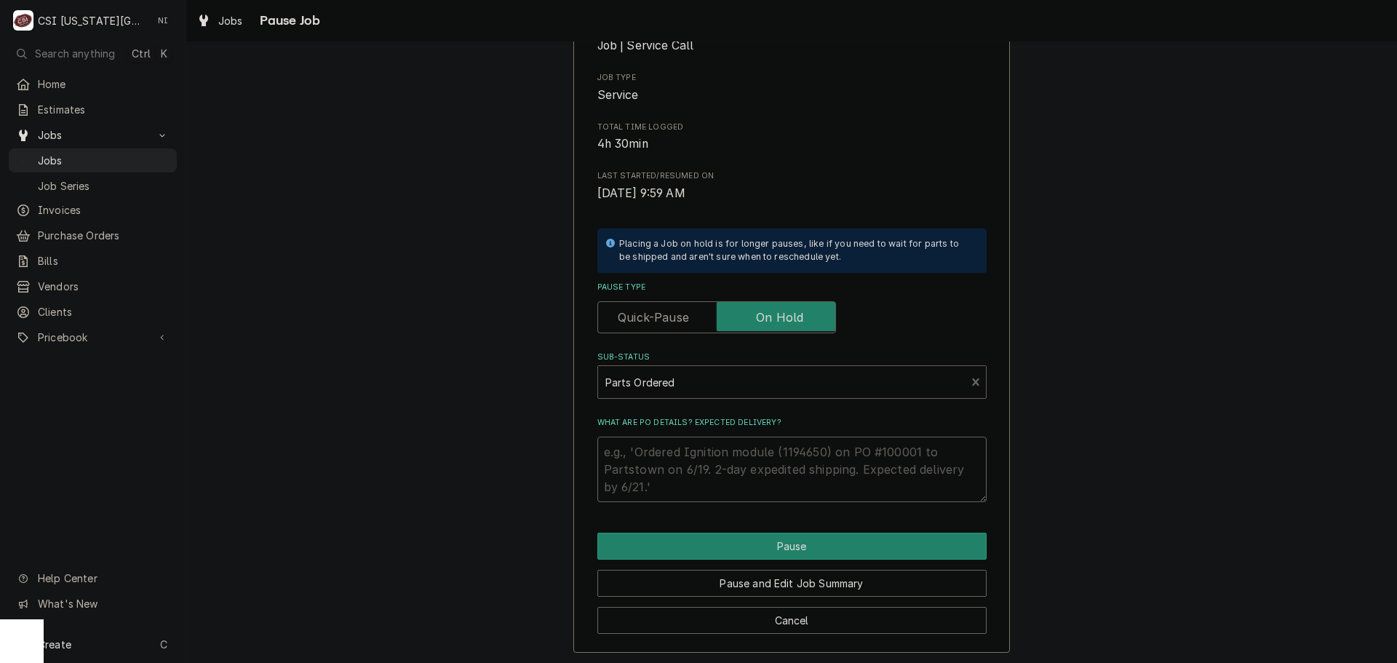
scroll to position [152, 0]
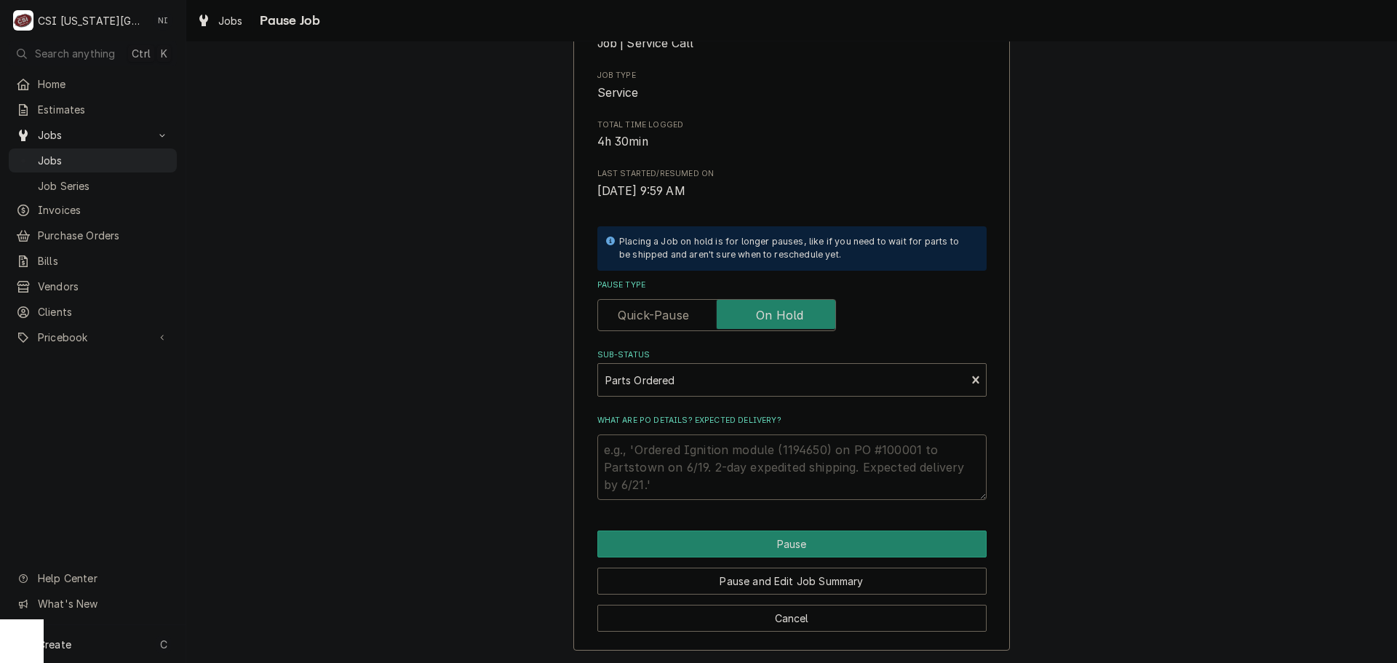
drag, startPoint x: 693, startPoint y: 445, endPoint x: 696, endPoint y: 452, distance: 7.5
click at [691, 449] on textarea "What are PO details? Expected delivery?" at bounding box center [791, 466] width 389 height 65
type textarea "x"
type textarea "P"
type textarea "x"
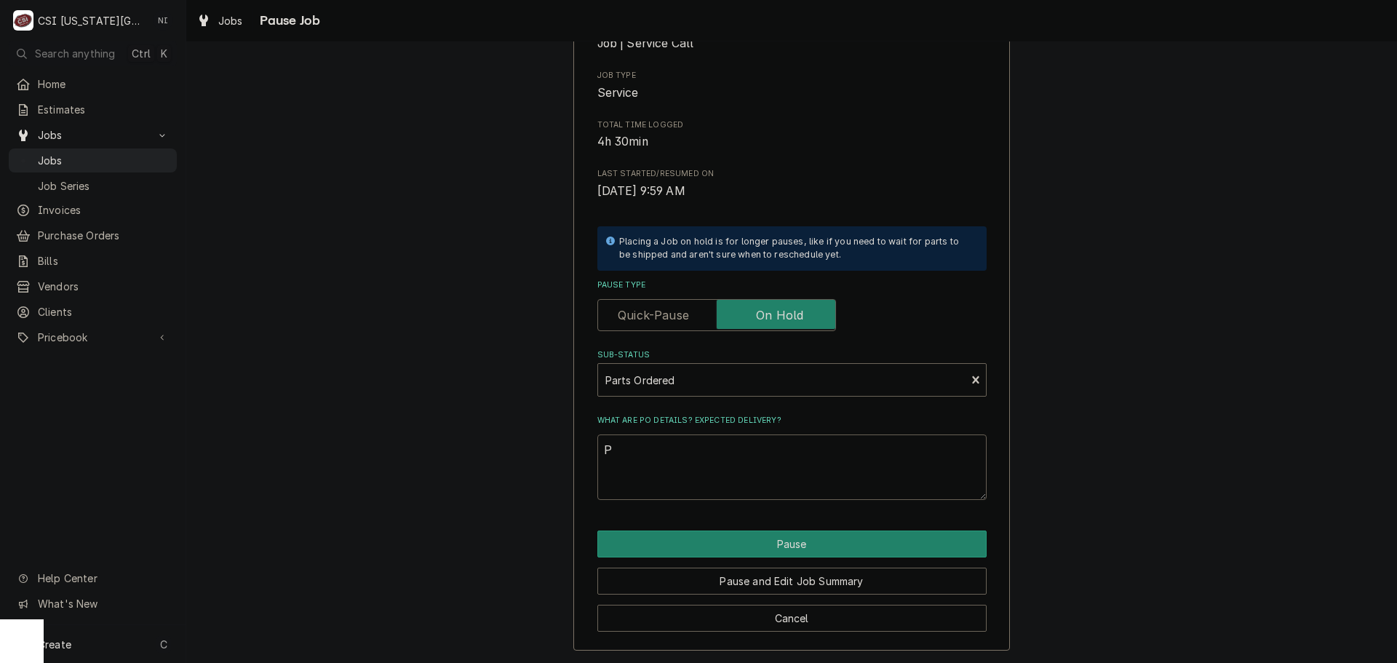
type textarea "Pa"
type textarea "x"
type textarea "Par"
type textarea "x"
type textarea "Part"
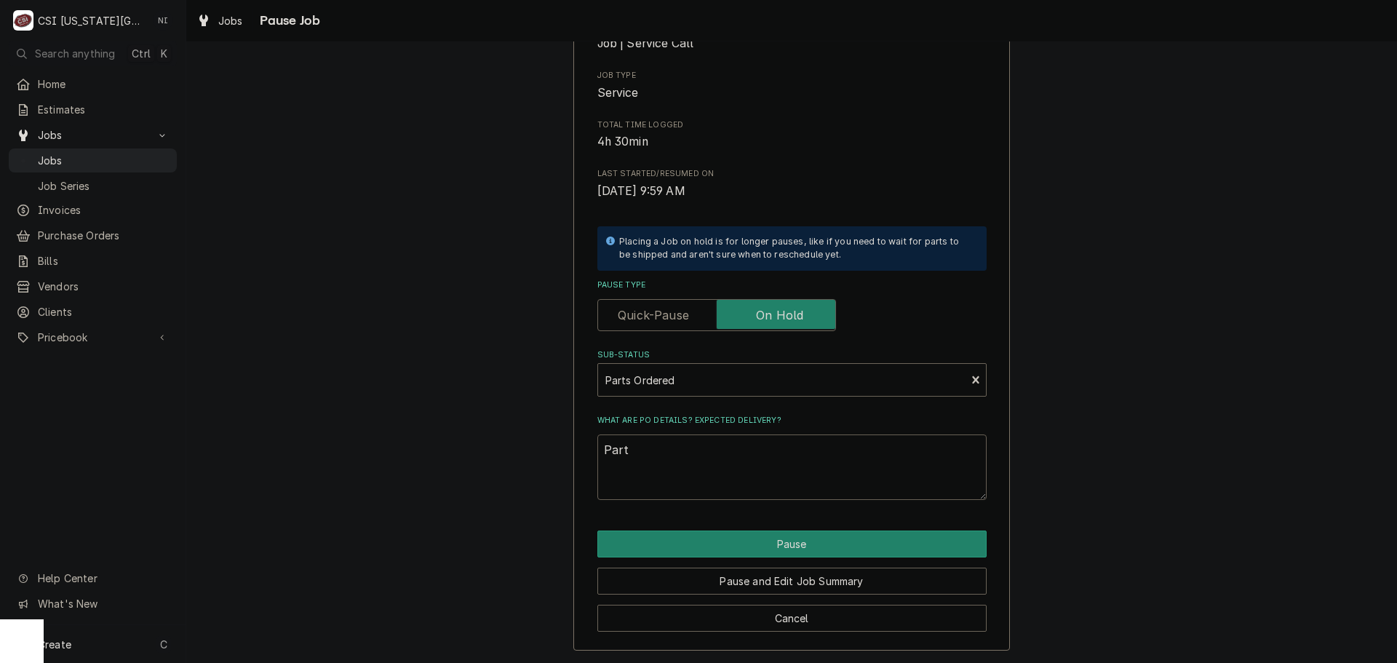
type textarea "x"
type textarea "Parts"
type textarea "x"
type textarea "Parts"
type textarea "x"
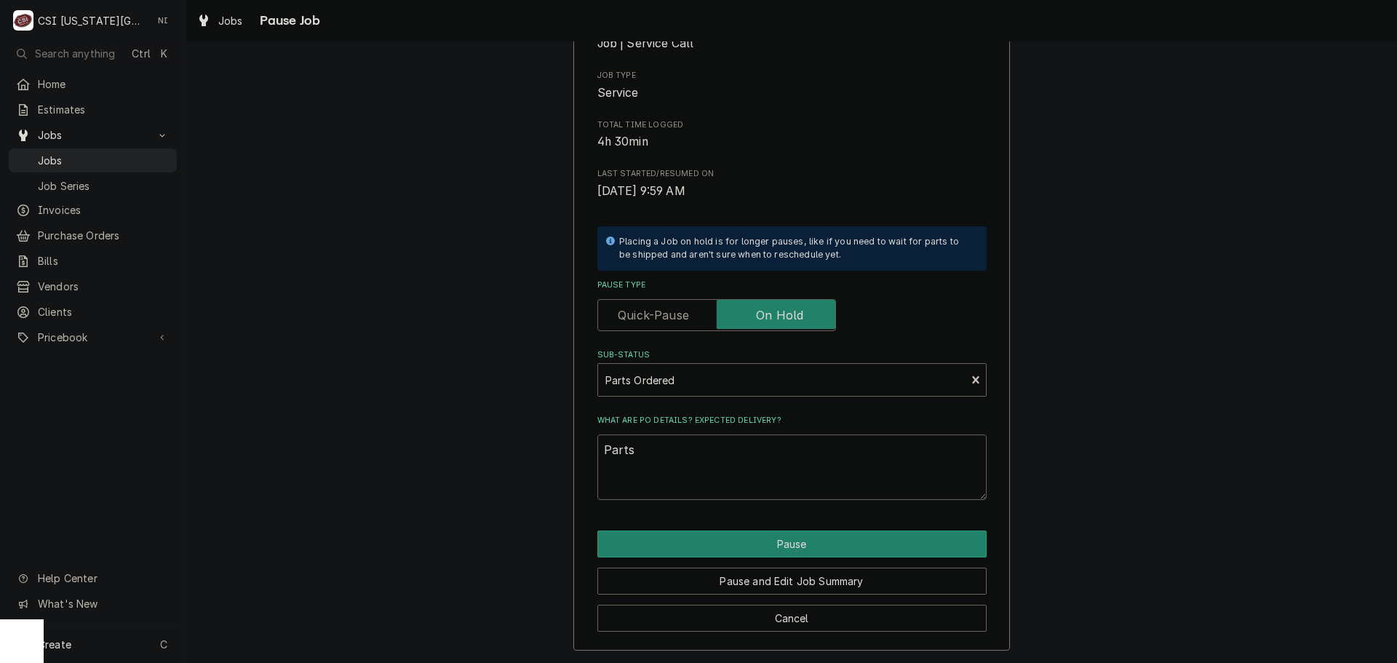
type textarea "Parts o"
type textarea "x"
type textarea "Parts or"
type textarea "x"
type textarea "Parts ord"
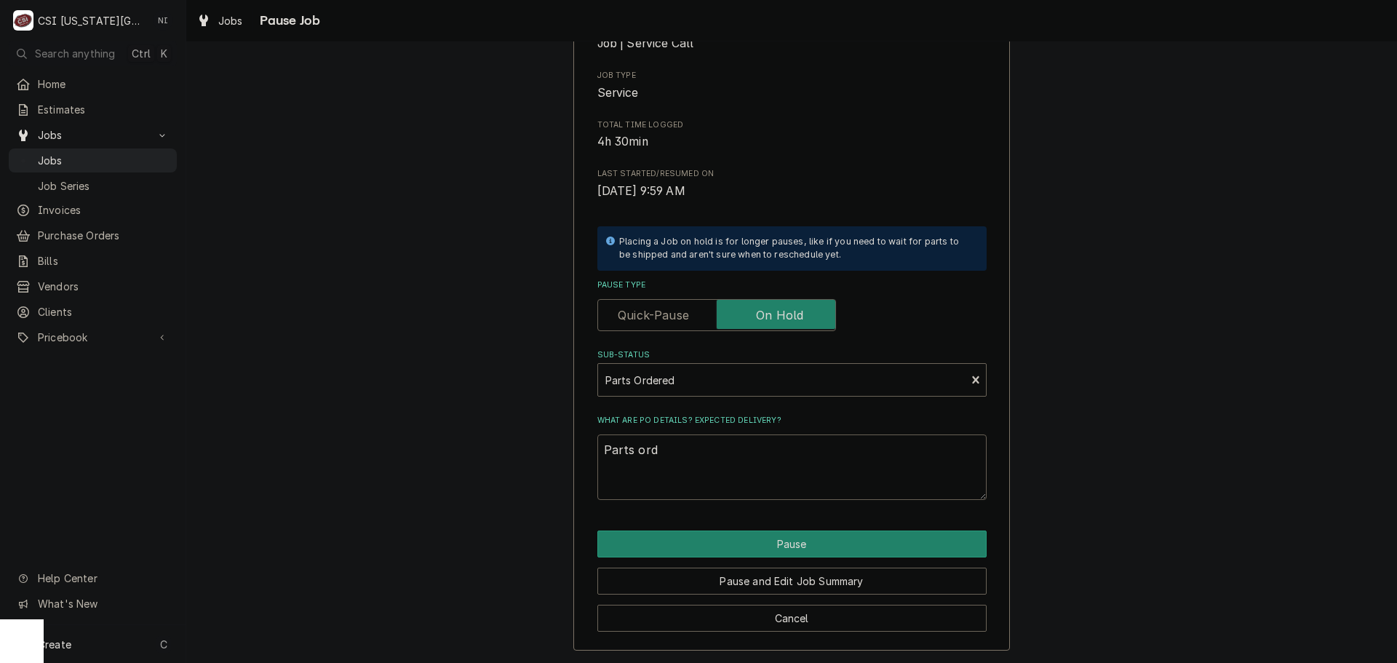
type textarea "x"
type textarea "Parts orde"
type textarea "x"
type textarea "Parts order"
type textarea "x"
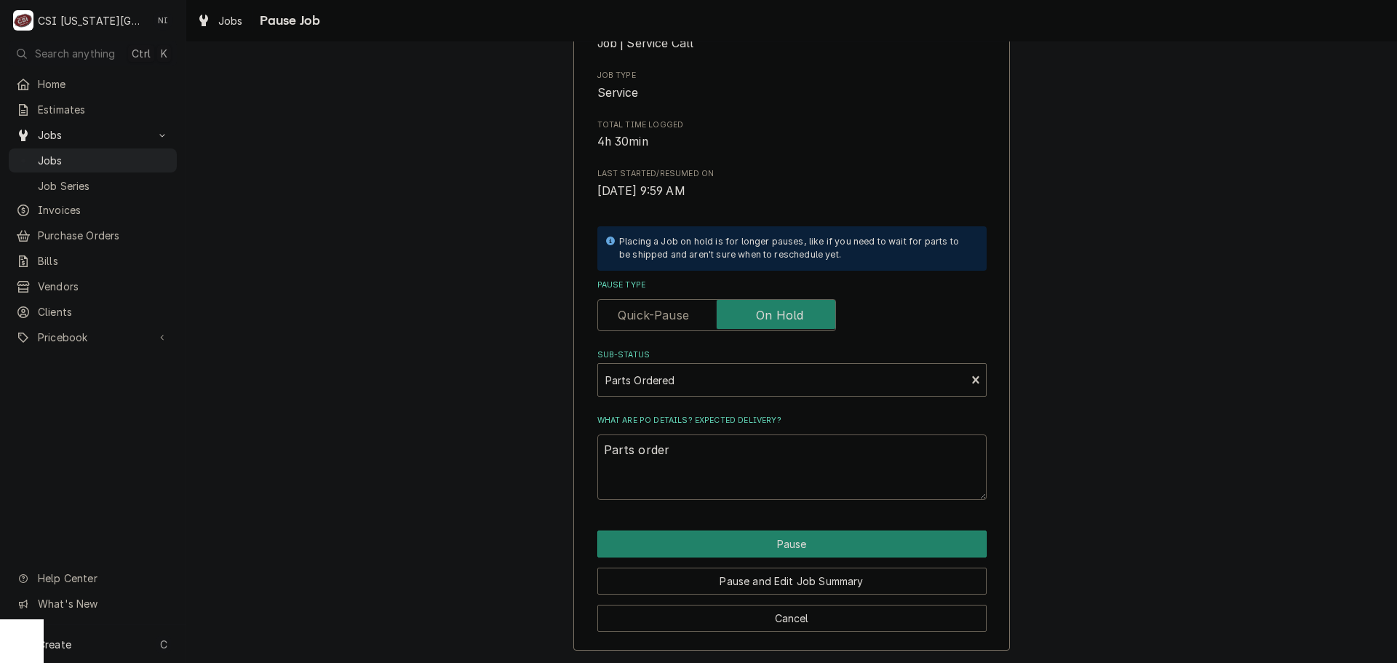
type textarea "Parts ordere"
type textarea "x"
type textarea "Parts ordered"
type textarea "x"
type textarea "Parts ordered"
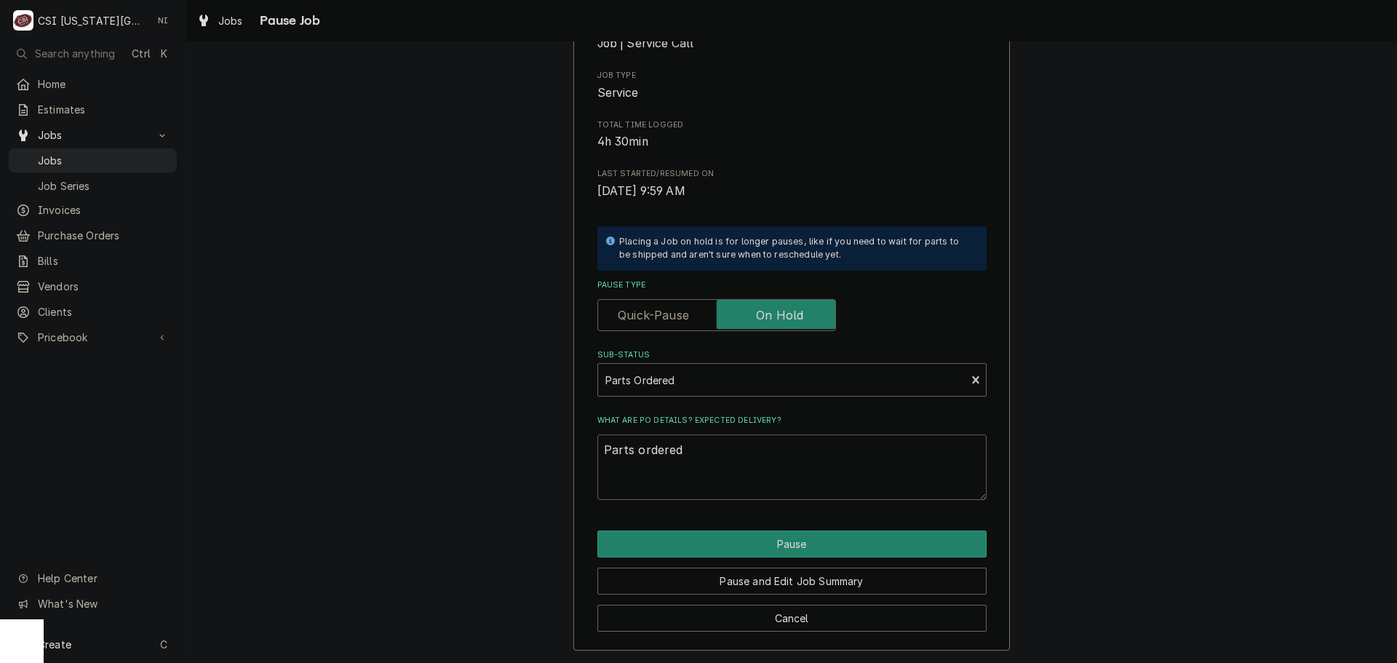
type textarea "x"
type textarea "Parts ordered o"
type textarea "x"
type textarea "Parts ordered on"
type textarea "x"
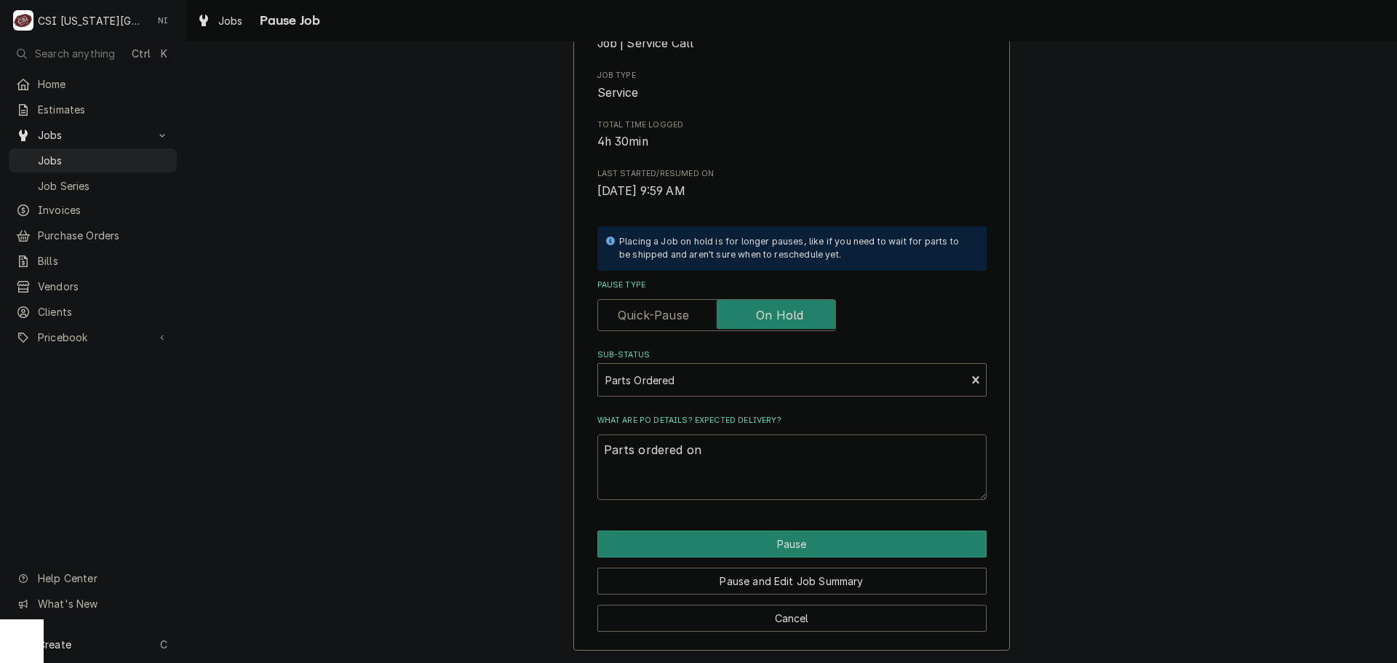
type textarea "Parts ordered on"
type textarea "x"
type textarea "Parts ordered on P"
type textarea "x"
type textarea "Parts ordered on PO"
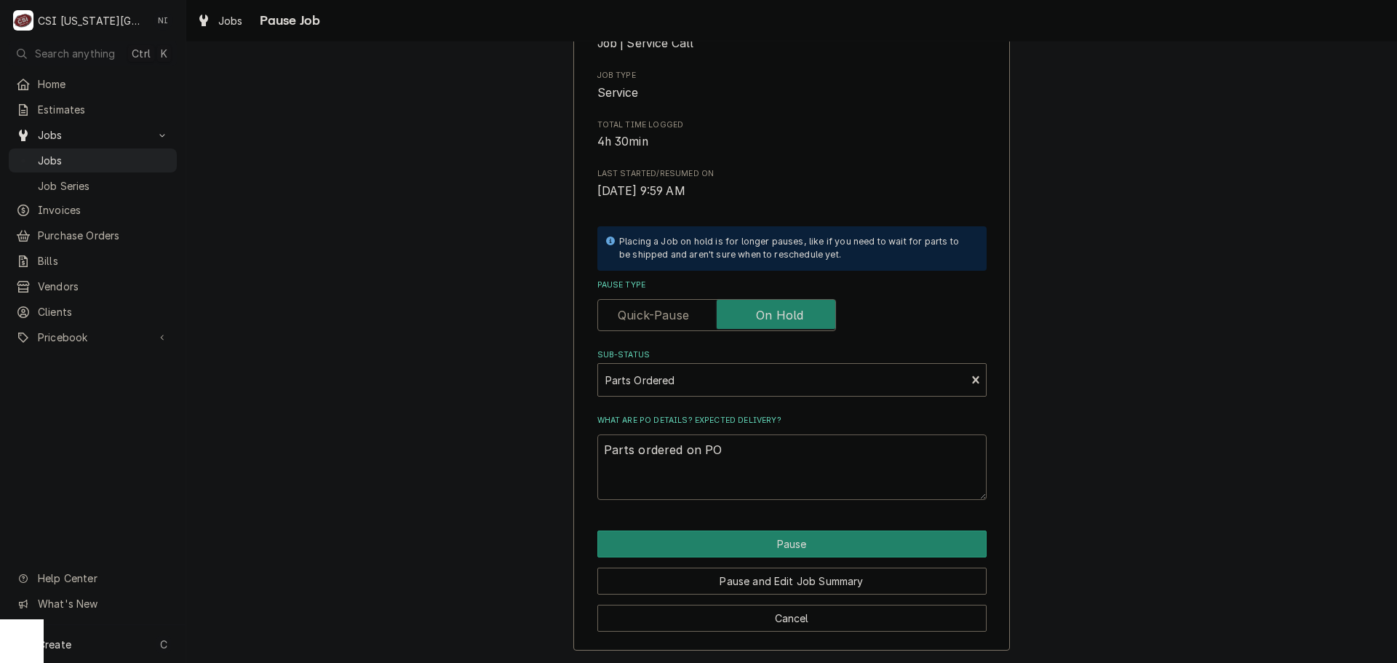
type textarea "x"
type textarea "Parts ordered on PO"
type textarea "x"
type textarea "Parts ordered on PO 3"
type textarea "x"
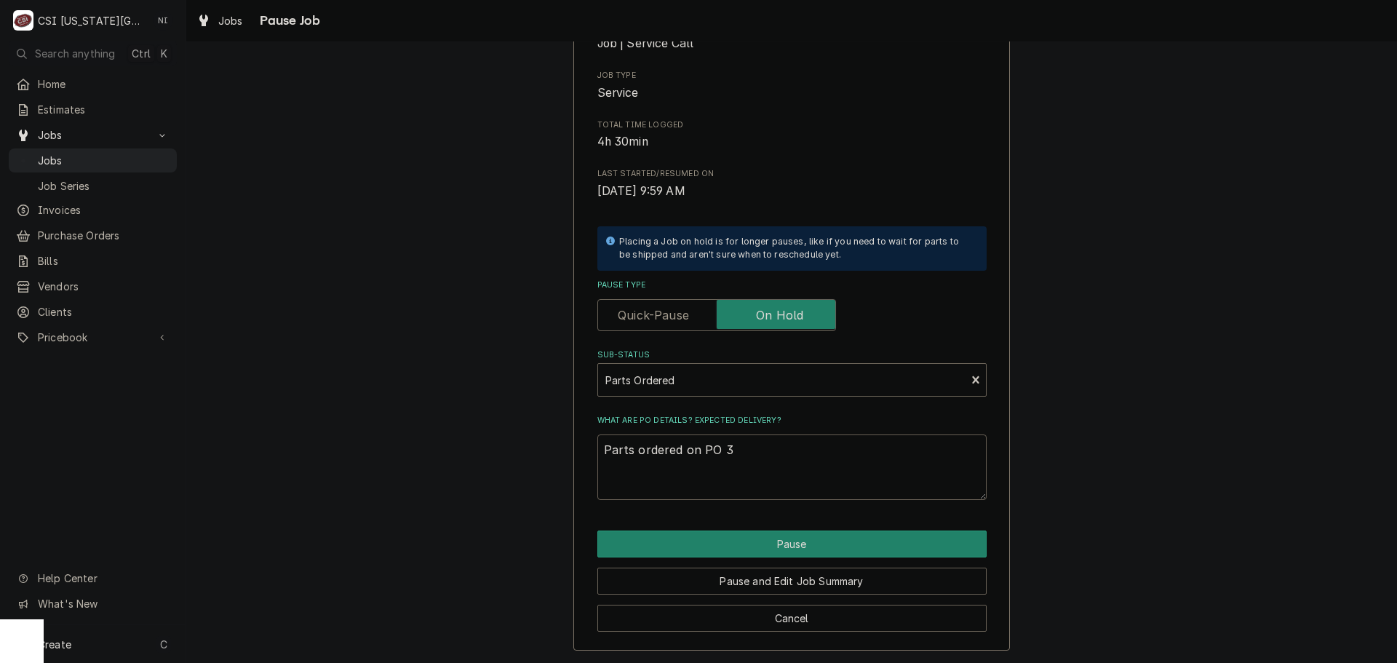
type textarea "Parts ordered on PO 30"
type textarea "x"
type textarea "Parts ordered on PO 301"
type textarea "x"
type textarea "Parts ordered on PO 3013"
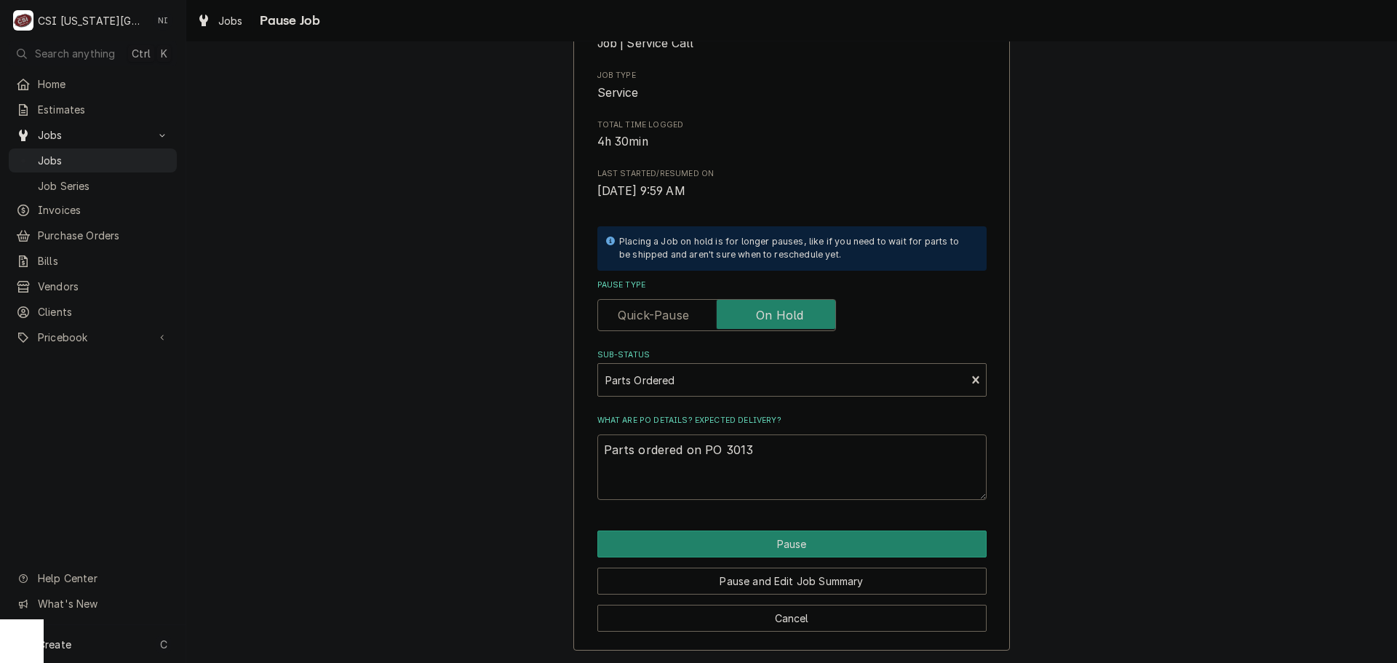
type textarea "x"
type textarea "Parts ordered on PO 30134"
type textarea "x"
type textarea "Parts ordered on PO 3013"
type textarea "x"
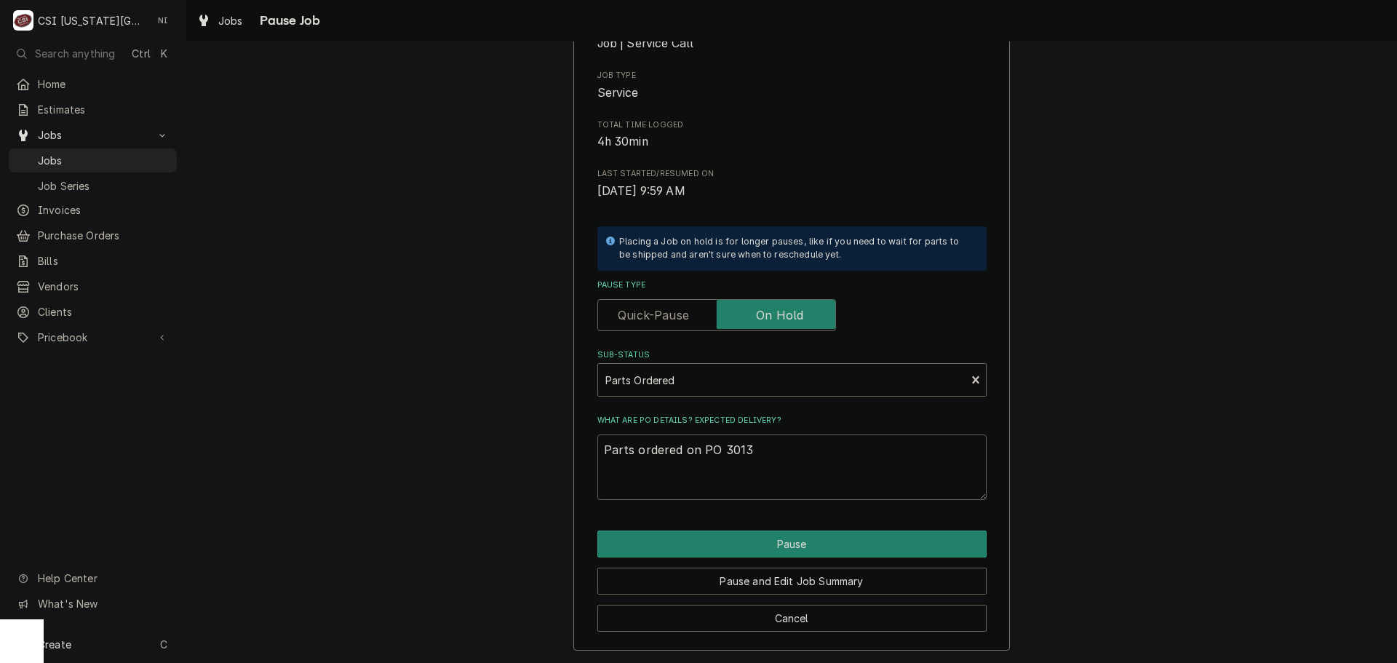
type textarea "Parts ordered on PO 301"
type textarea "x"
type textarea "Parts ordered on PO 3014"
type textarea "x"
type textarea "Parts ordered on PO 30145"
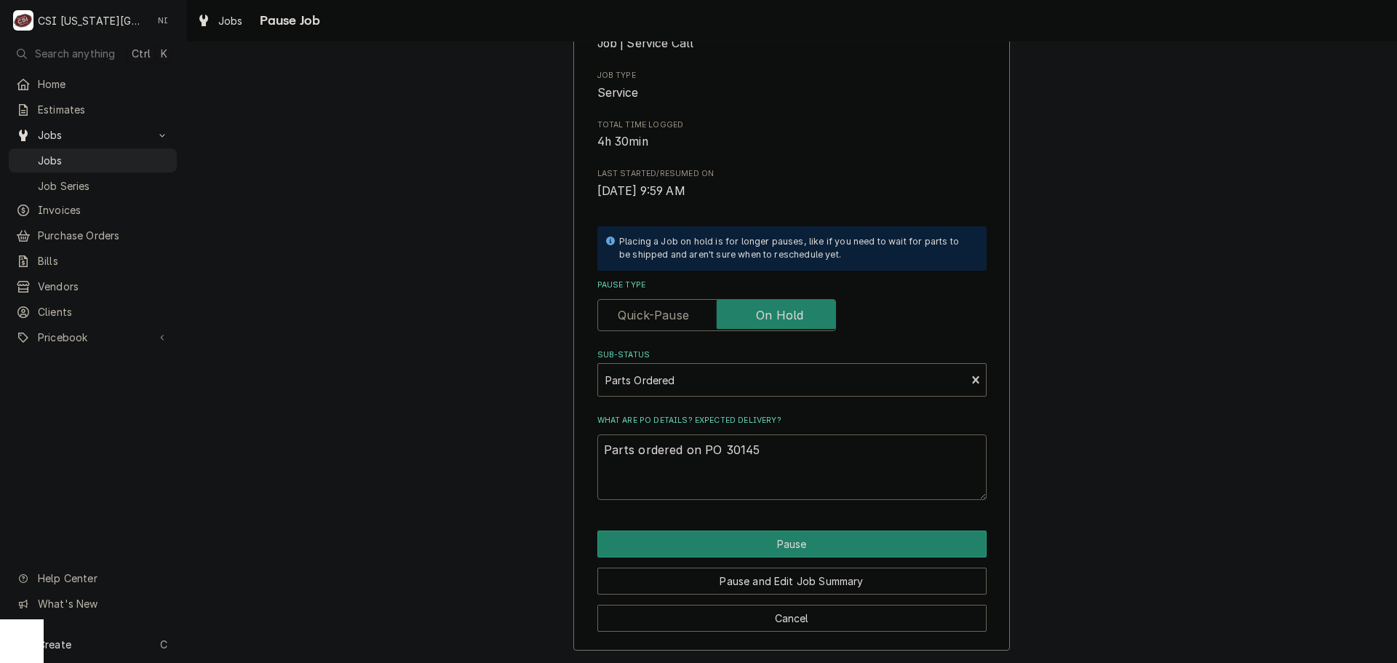
type textarea "x"
type textarea "Parts ordered on PO 301456"
type textarea "x"
type textarea "Parts ordered on PO 30145"
type textarea "x"
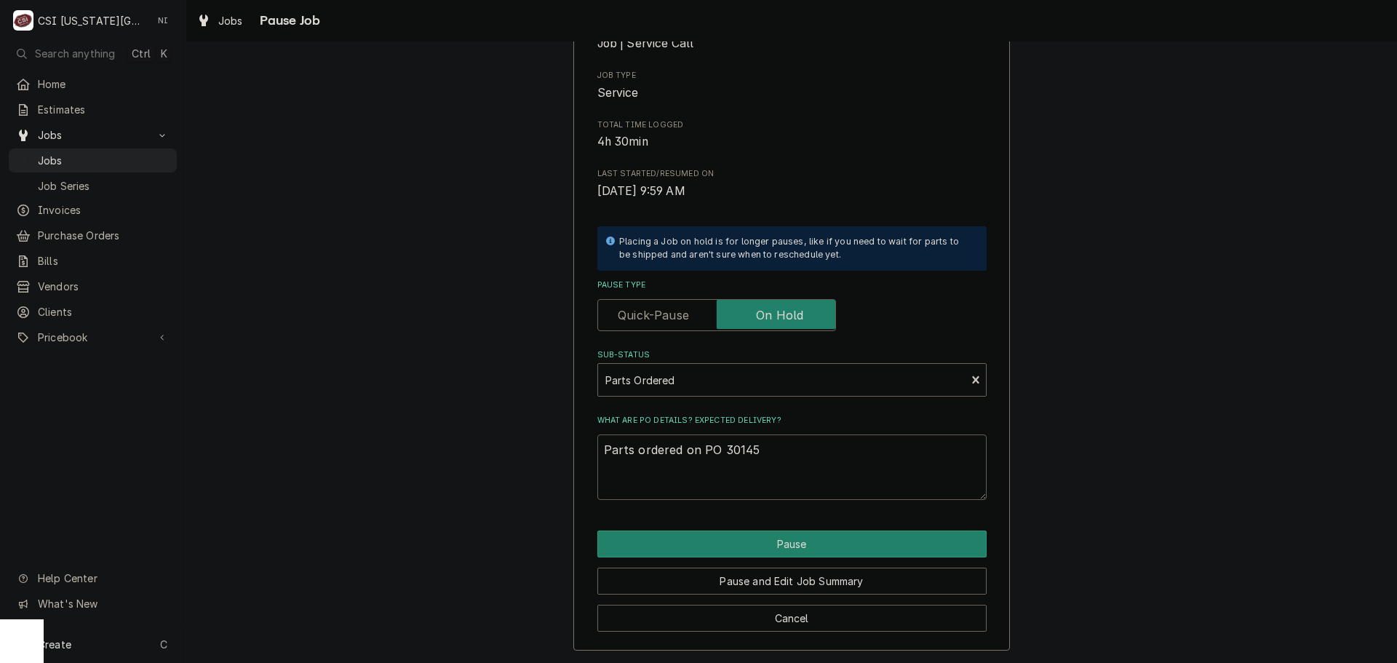
type textarea "Parts ordered on PO 3014"
type textarea "x"
type textarea "Parts ordered on PO 301"
type textarea "x"
type textarea "Parts ordered on PO 3013"
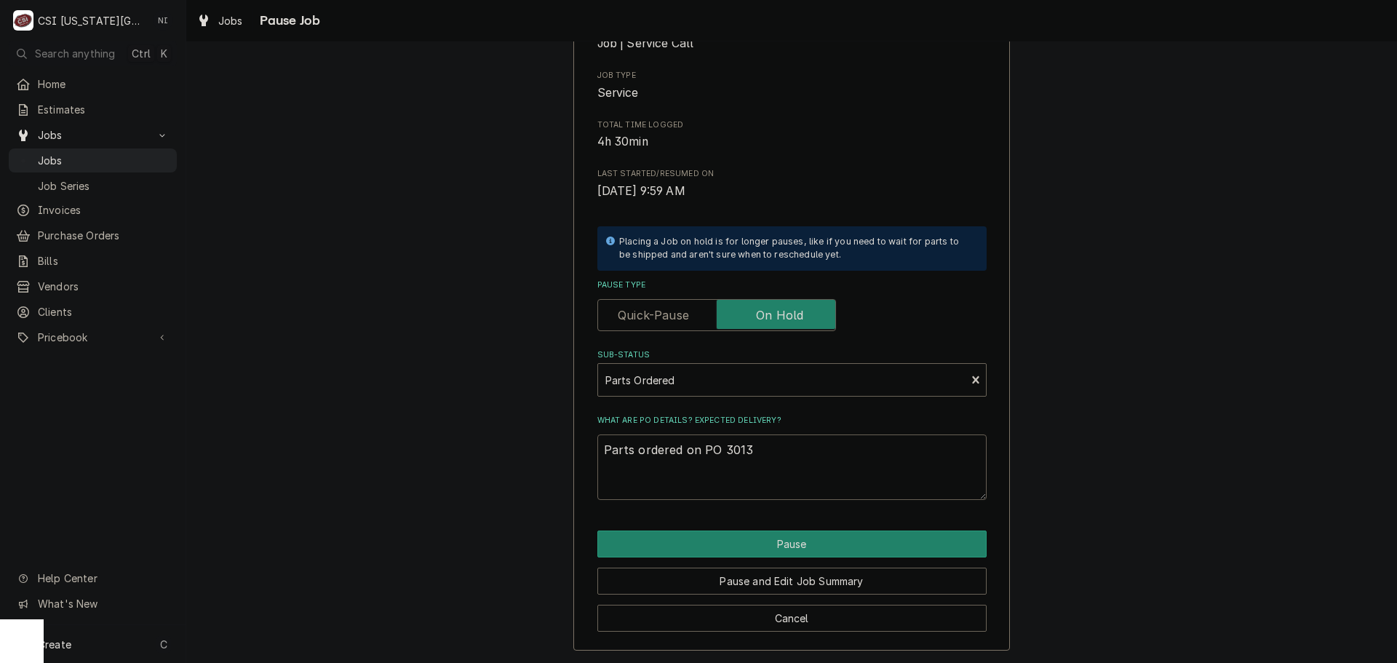
type textarea "x"
type textarea "Parts ordered on PO 30134"
type textarea "x"
type textarea "Parts ordered on PO 301346"
click at [830, 540] on button "Pause" at bounding box center [791, 543] width 389 height 27
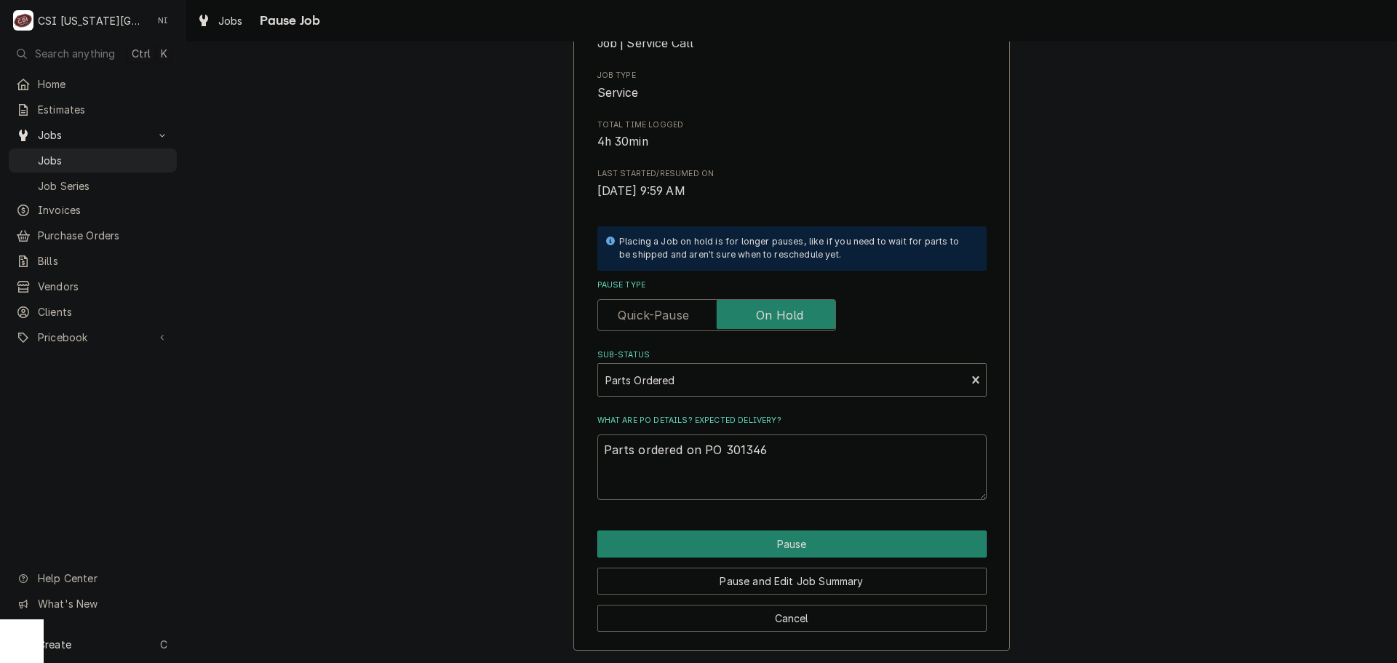
type textarea "x"
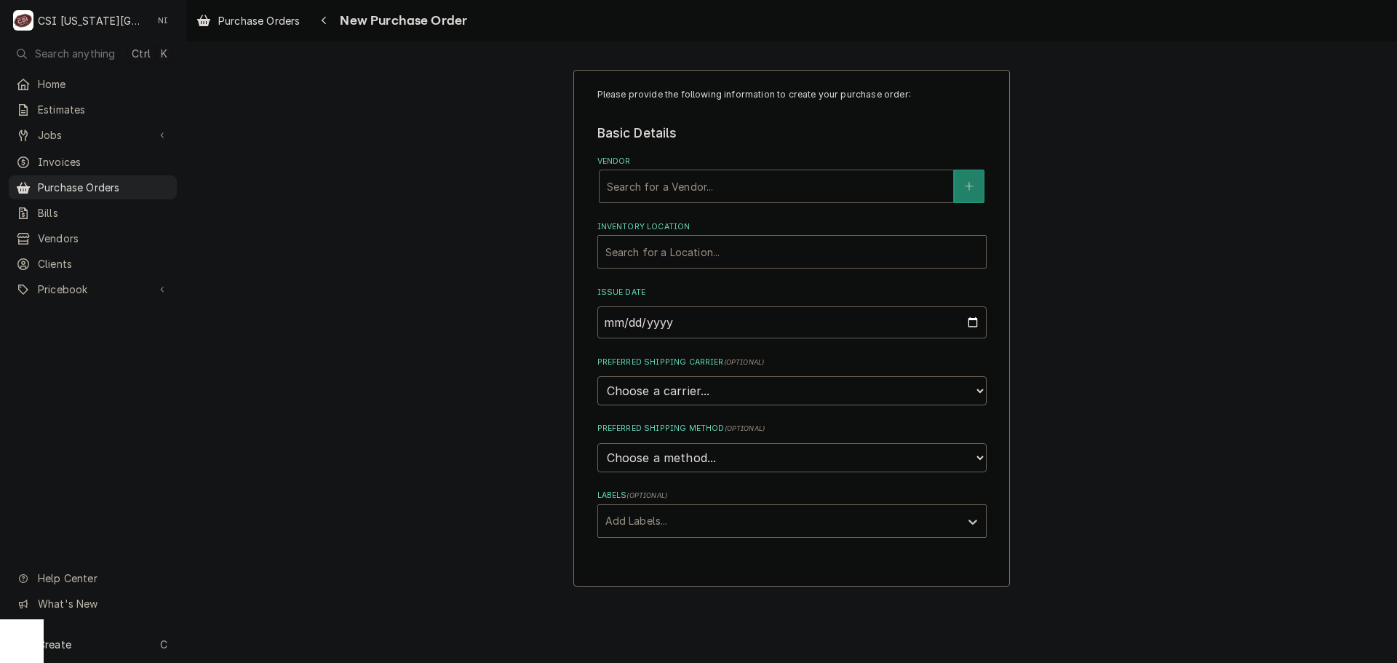
drag, startPoint x: 694, startPoint y: 192, endPoint x: 699, endPoint y: 186, distance: 8.3
click at [694, 188] on div "Vendor" at bounding box center [776, 186] width 339 height 26
type input "true"
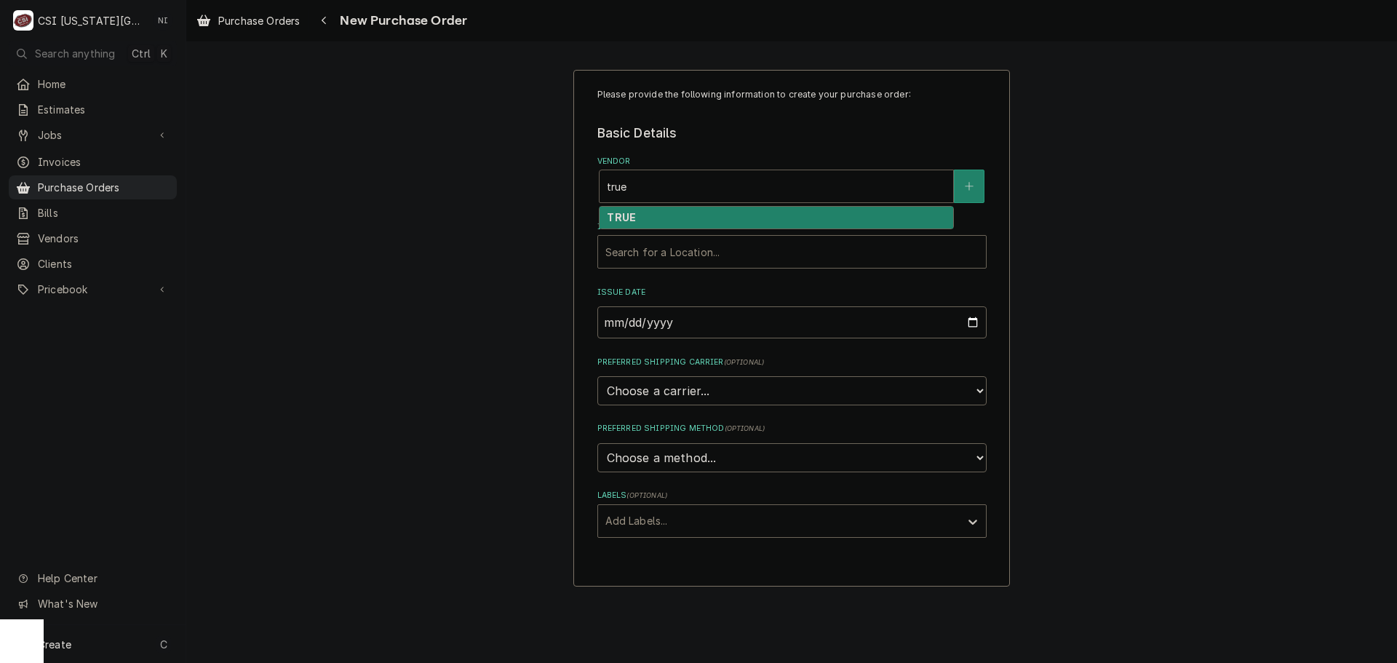
click at [649, 223] on div "TRUE" at bounding box center [777, 218] width 354 height 23
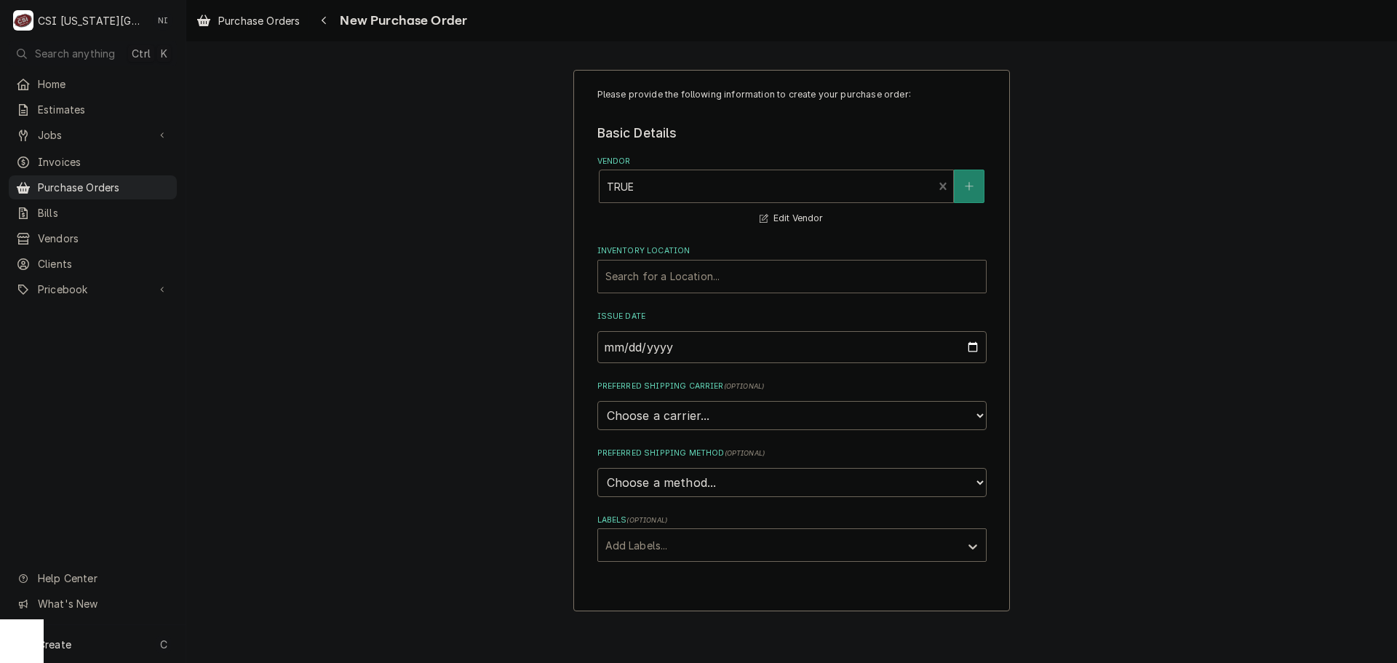
click at [679, 266] on div "Inventory Location" at bounding box center [791, 276] width 373 height 26
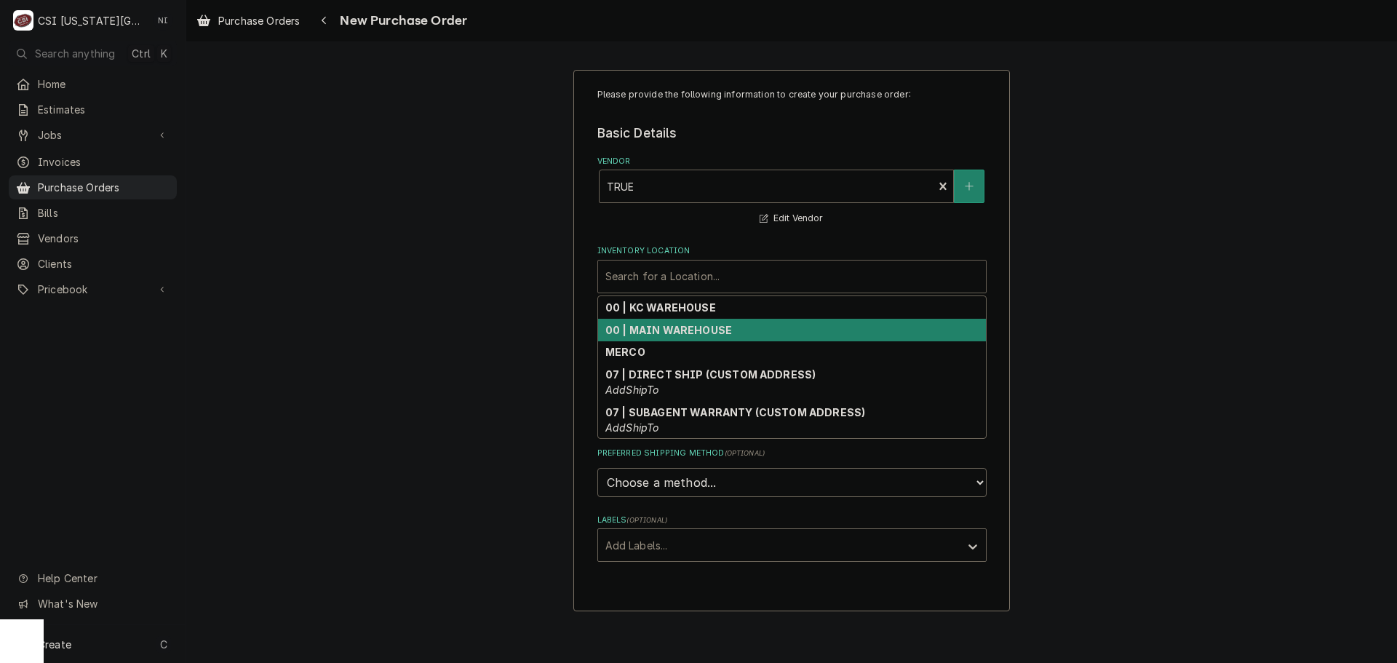
click at [680, 316] on div "00 | KC WAREHOUSE" at bounding box center [792, 307] width 388 height 23
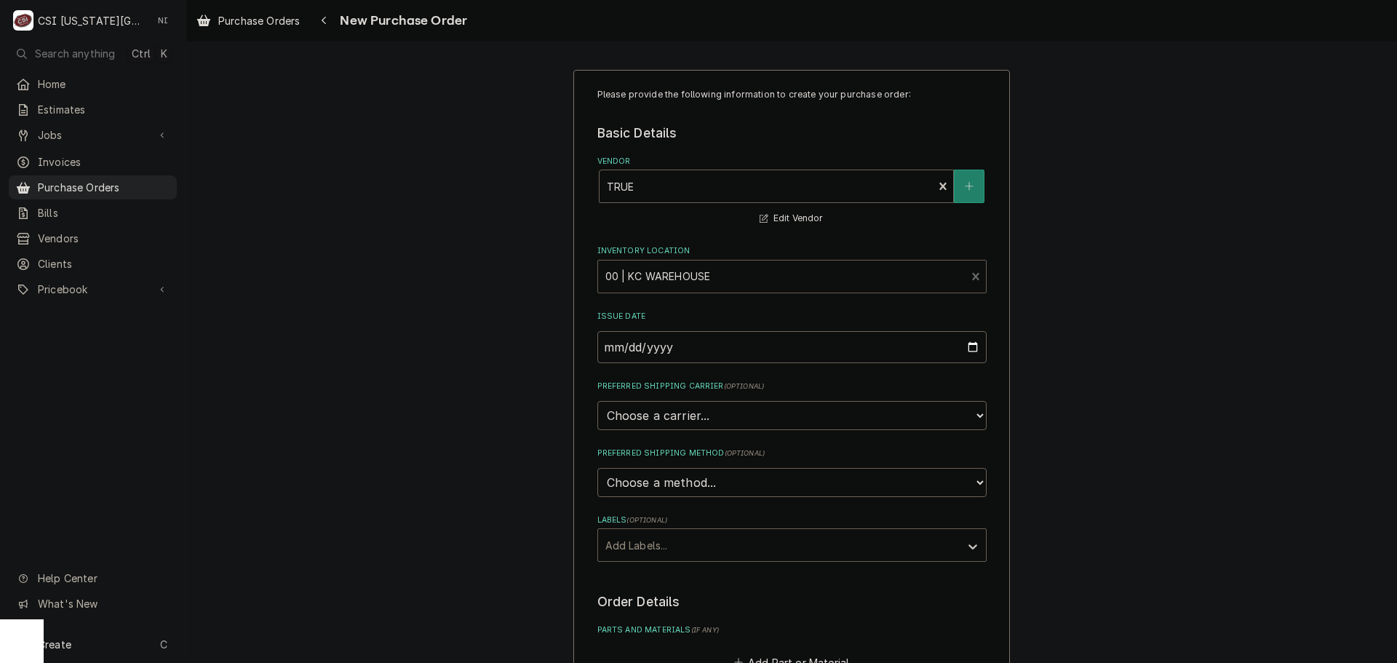
click at [705, 547] on div "Labels" at bounding box center [778, 545] width 347 height 26
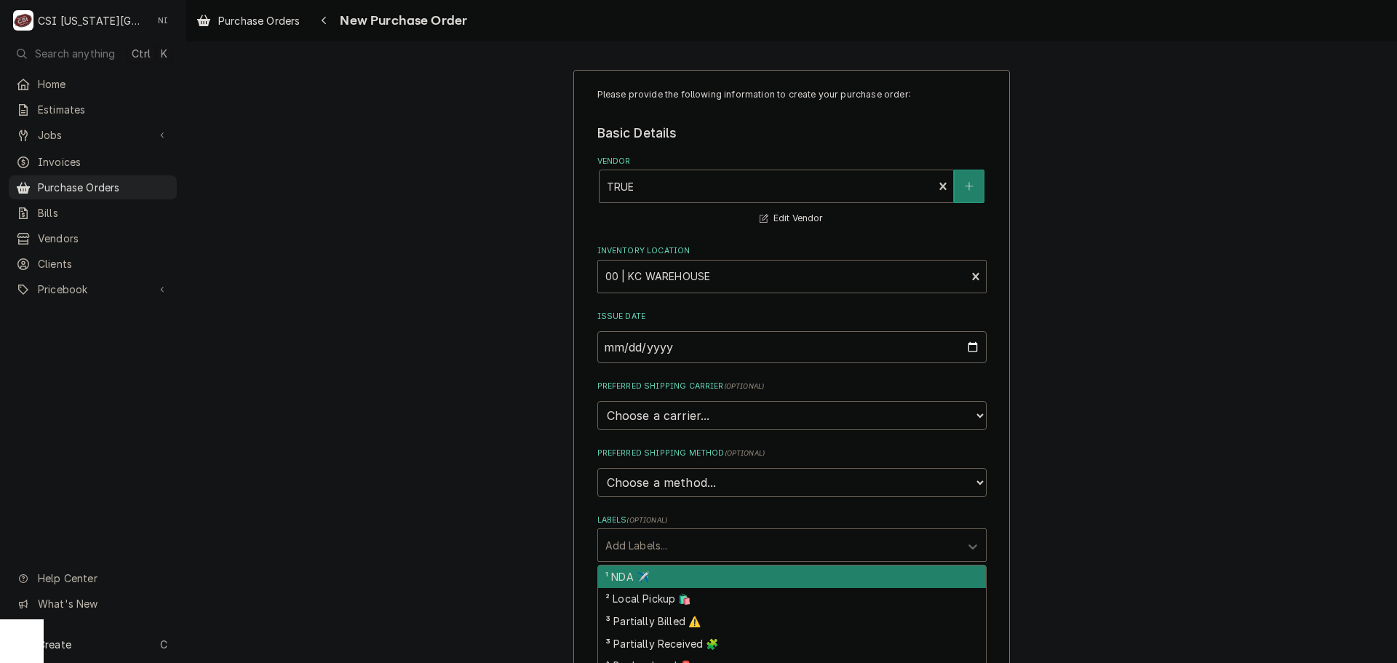
click at [1032, 439] on div "Please provide the following information to create your purchase order: Basic D…" at bounding box center [791, 551] width 1211 height 988
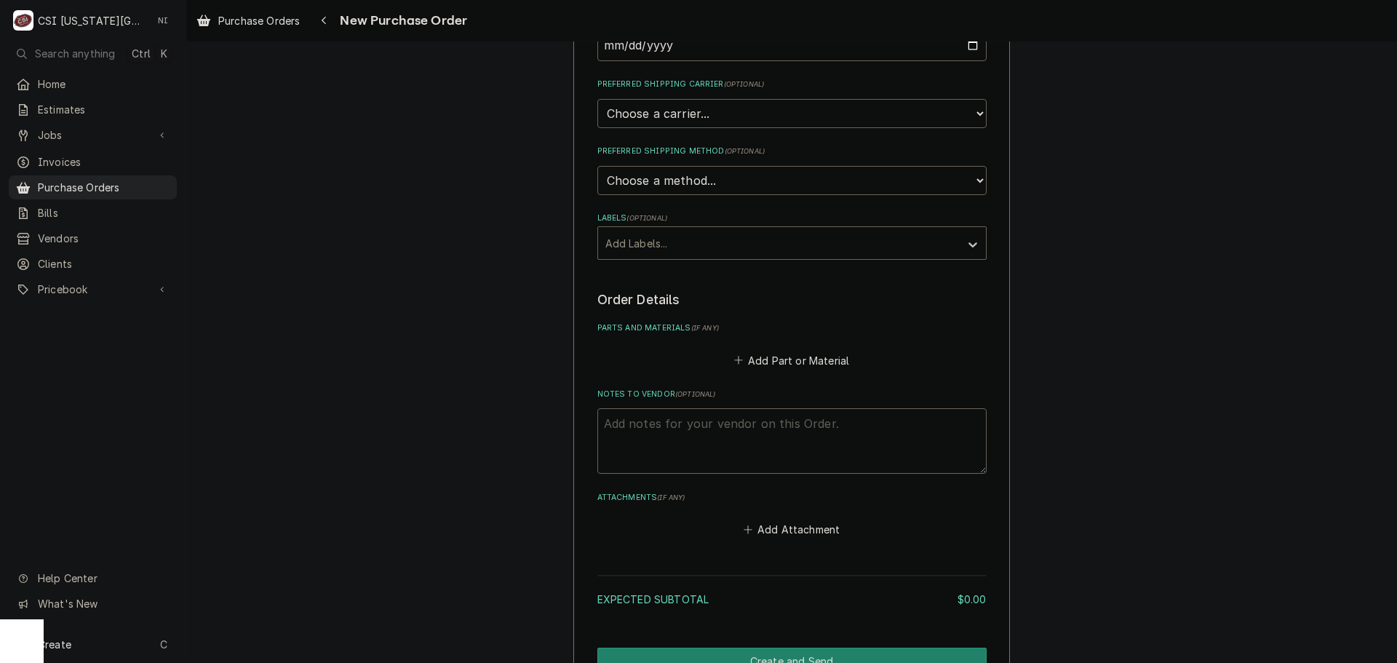
scroll to position [382, 0]
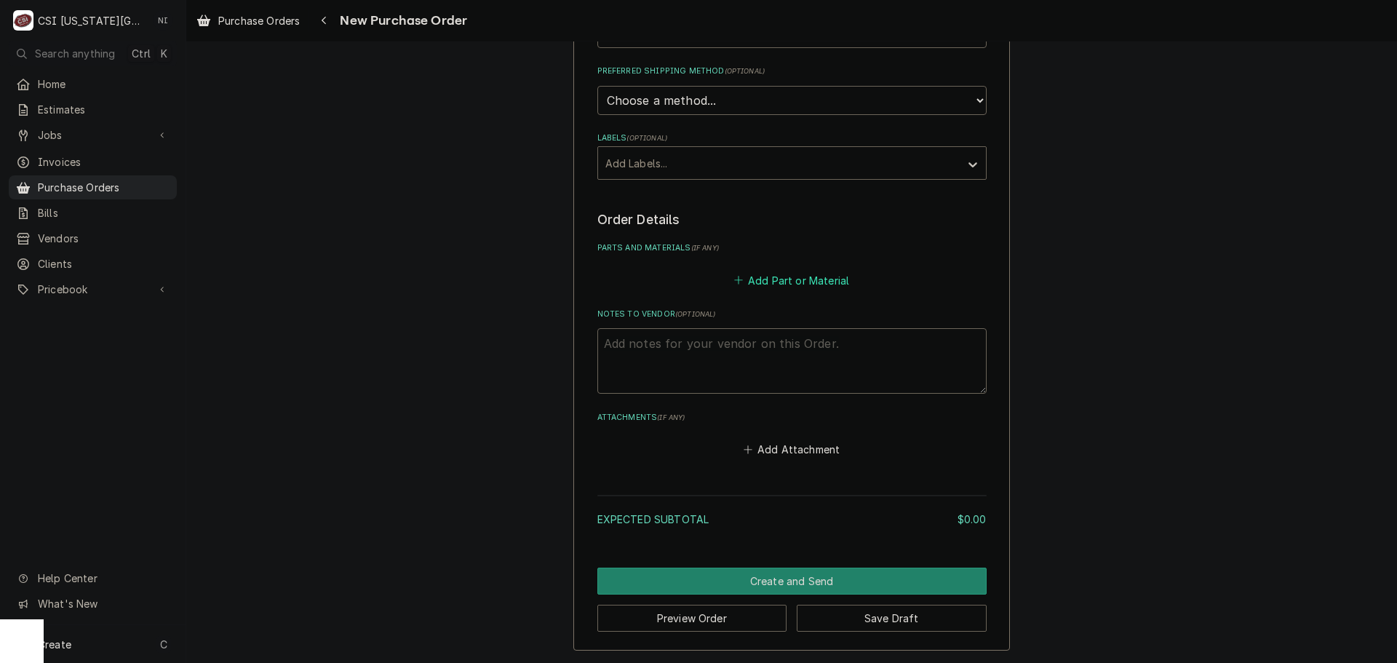
click at [762, 287] on button "Add Part or Material" at bounding box center [791, 280] width 120 height 20
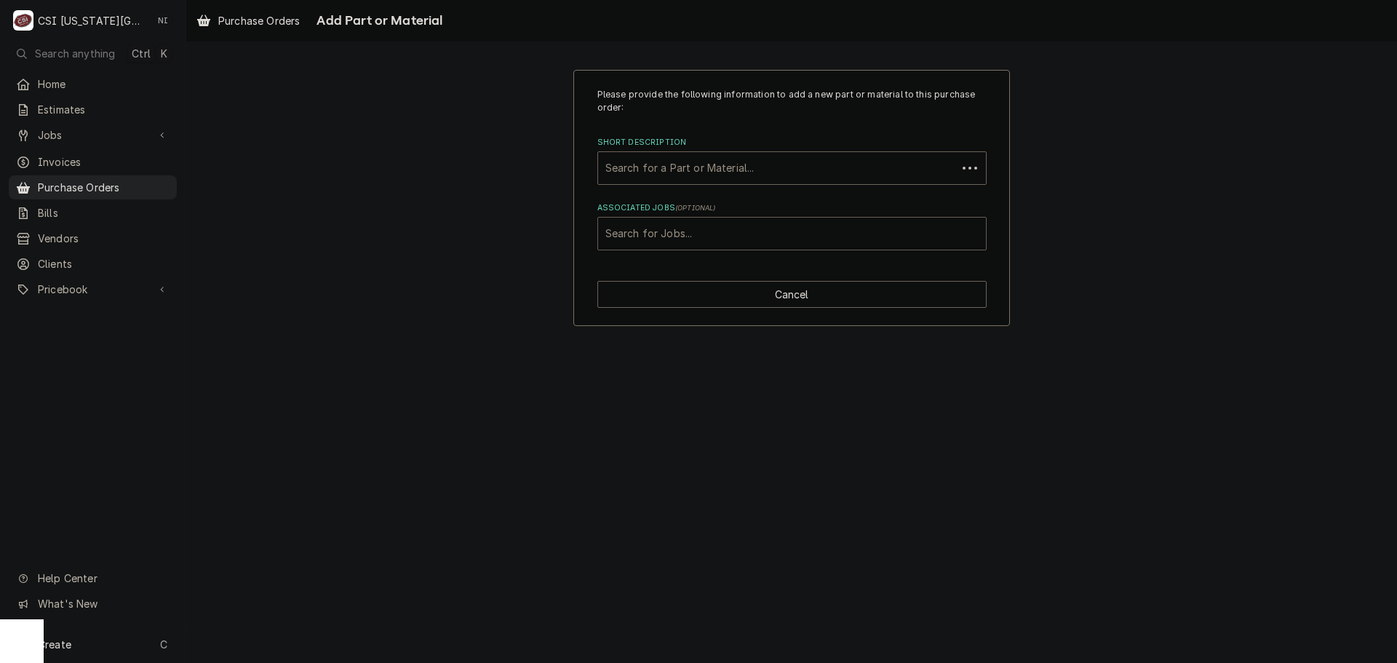
drag, startPoint x: 725, startPoint y: 236, endPoint x: 738, endPoint y: 234, distance: 14.0
click at [726, 236] on div "Associated Jobs" at bounding box center [791, 233] width 373 height 26
type input "32188"
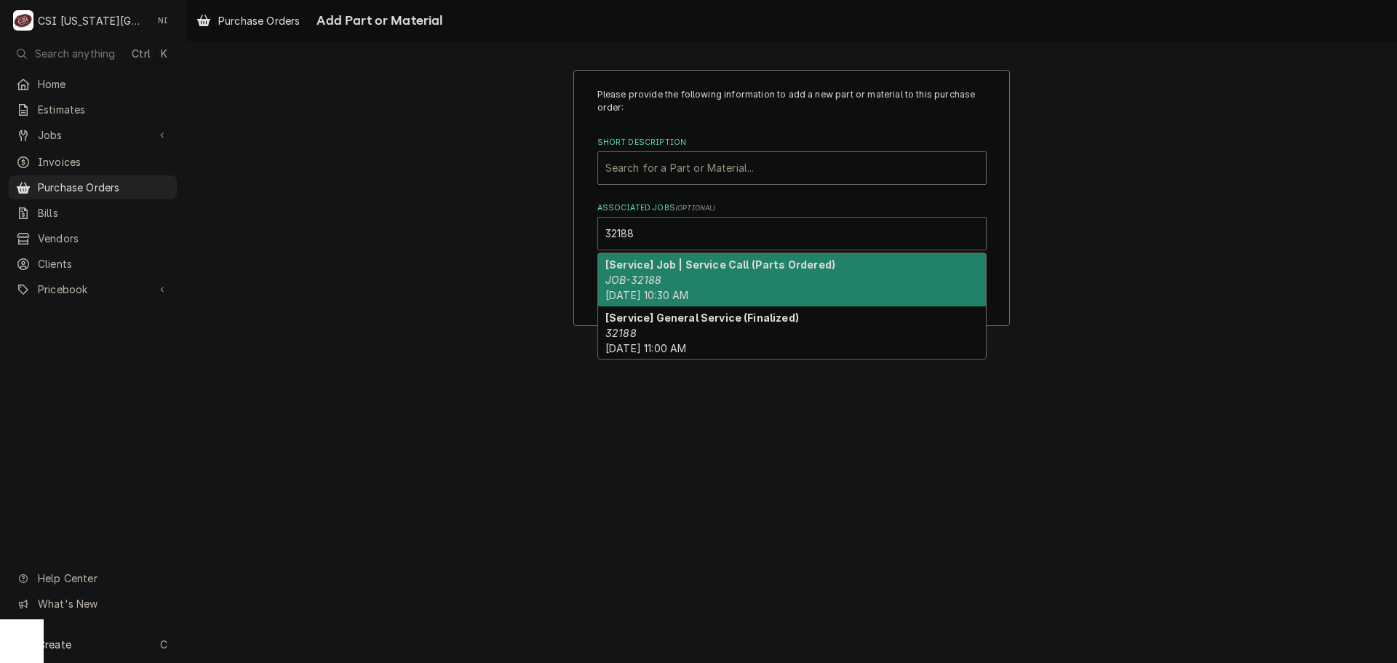
drag, startPoint x: 738, startPoint y: 297, endPoint x: 736, endPoint y: 267, distance: 29.9
click at [688, 295] on span "Tue, Aug 26th, 2025 - 10:30 AM" at bounding box center [646, 295] width 83 height 12
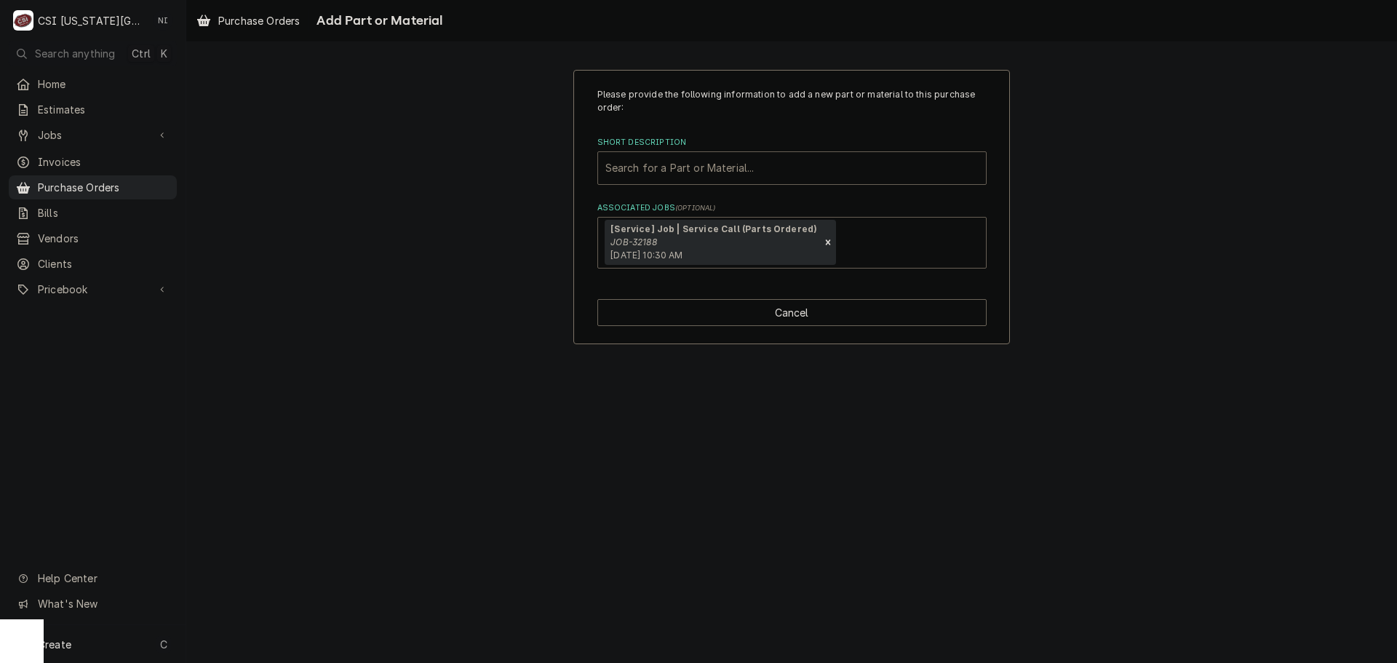
click at [704, 175] on div "Short Description" at bounding box center [791, 168] width 373 height 26
type input "800366"
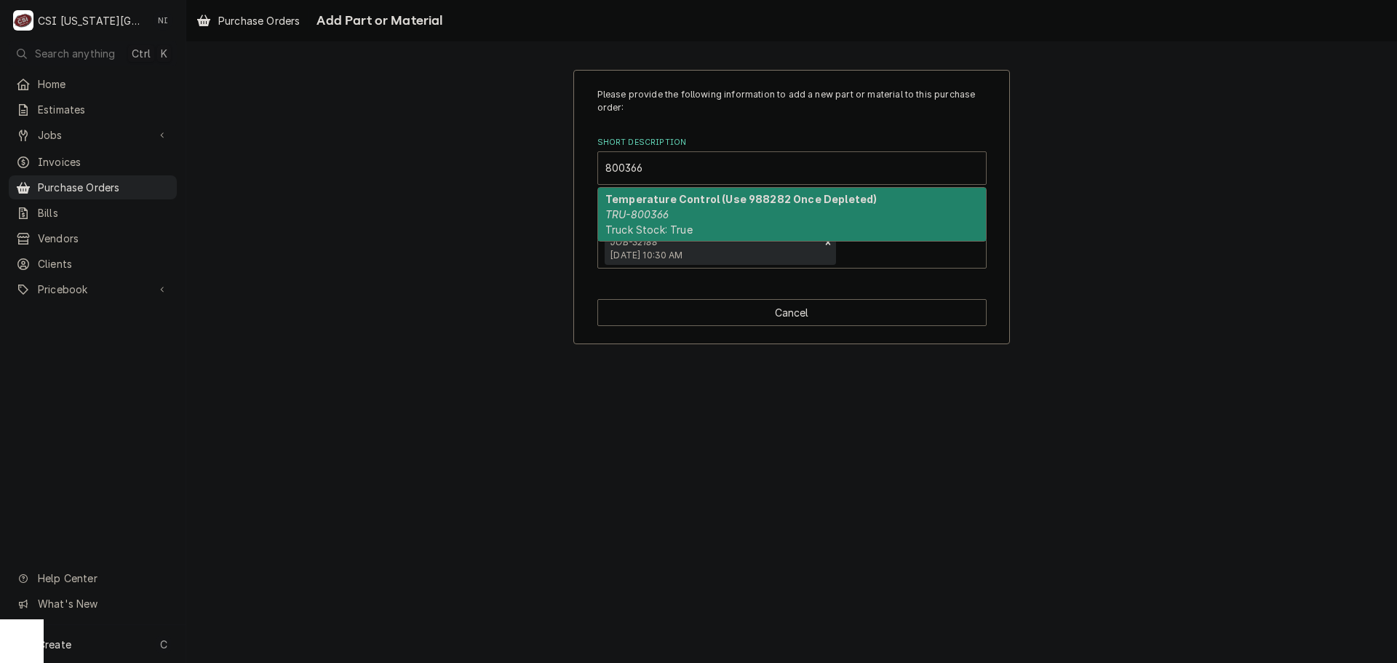
click at [679, 212] on div "Temperature Control (Use 988282 Once Depleted) TRU-800366 Truck Stock: True" at bounding box center [792, 214] width 388 height 53
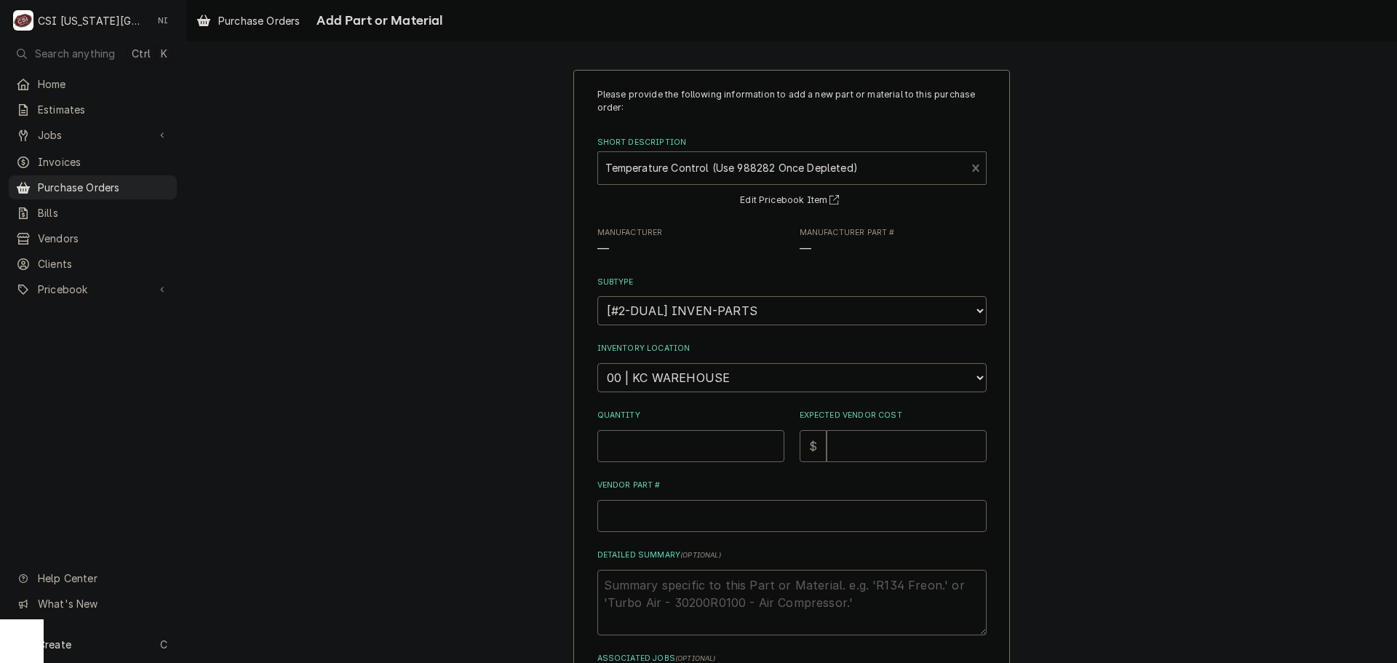
type textarea "x"
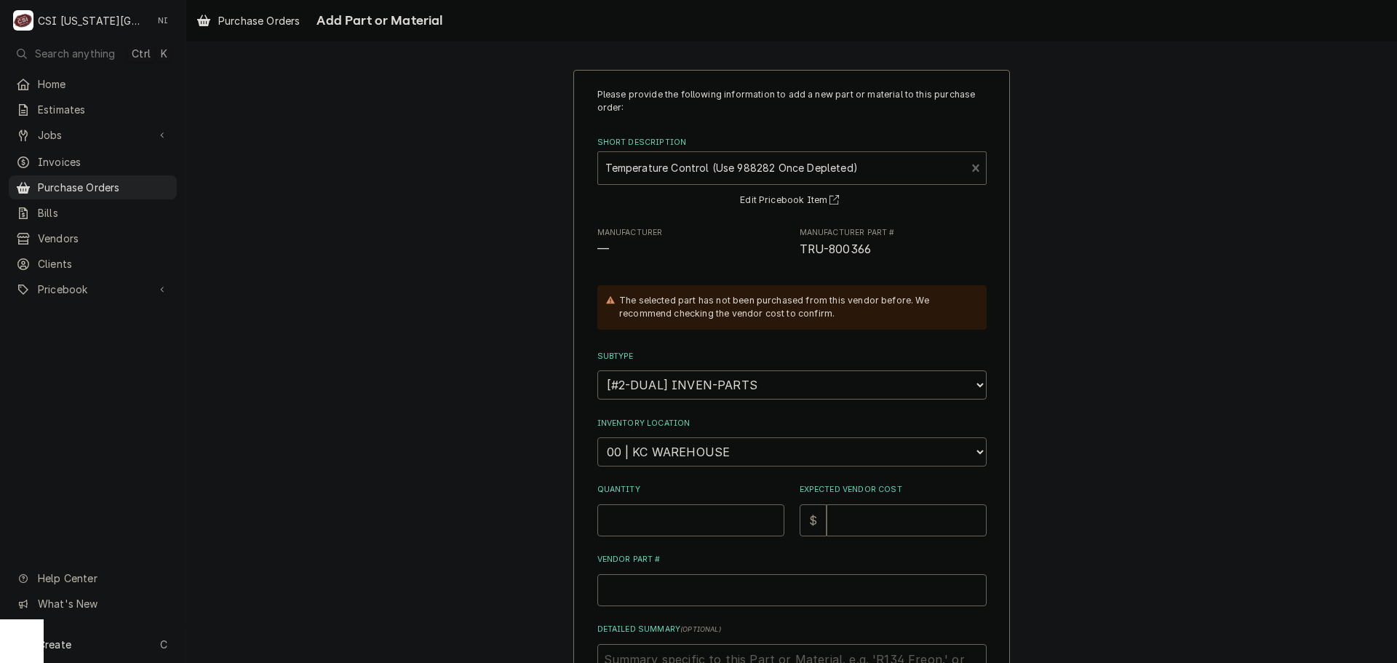
drag, startPoint x: 707, startPoint y: 452, endPoint x: 699, endPoint y: 437, distance: 16.6
click at [707, 452] on select "Choose a location... 00 | KC WAREHOUSE 00 | MAIN WAREHOUSE 01 | BRIAN BREAZIER …" at bounding box center [791, 451] width 389 height 29
select select "2818"
click at [597, 437] on select "Choose a location... 00 | KC WAREHOUSE 00 | MAIN WAREHOUSE 01 | BRIAN BREAZIER …" at bounding box center [791, 451] width 389 height 29
click at [668, 516] on input "Quantity" at bounding box center [690, 520] width 187 height 32
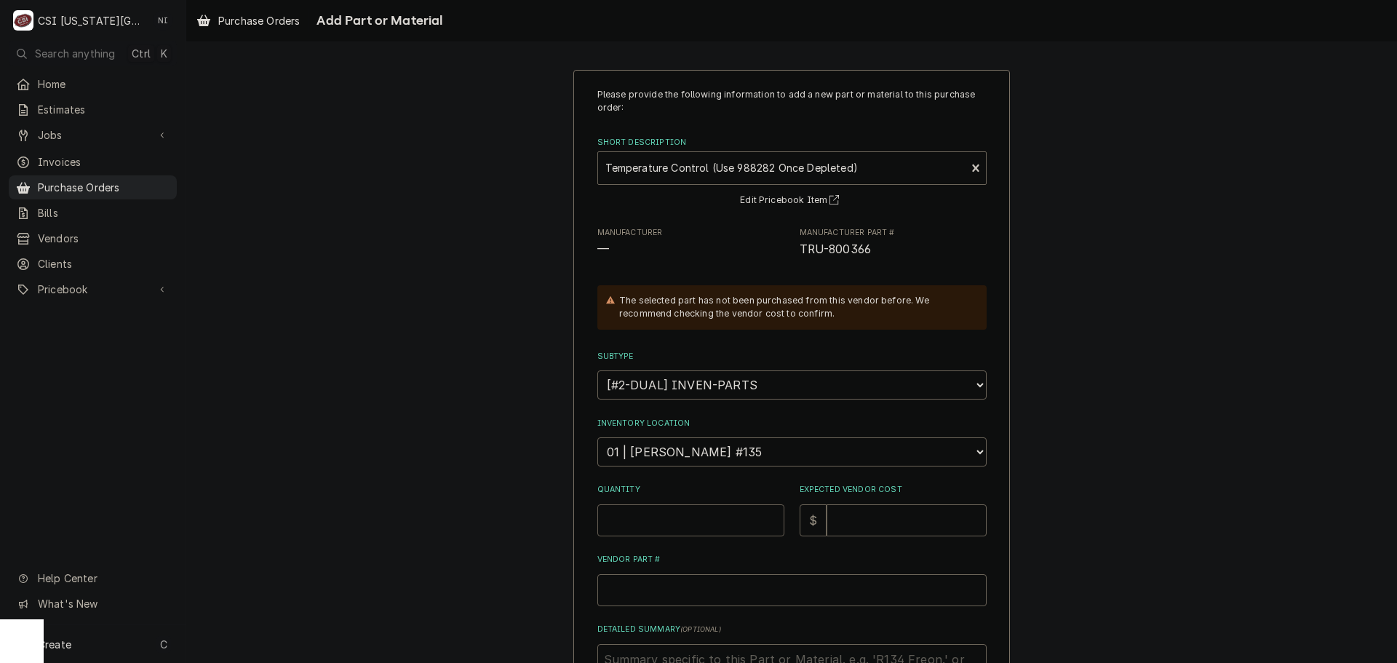
type textarea "x"
type input "1"
click at [896, 522] on input "Expected Vendor Cost" at bounding box center [906, 520] width 160 height 32
type textarea "x"
type input "7"
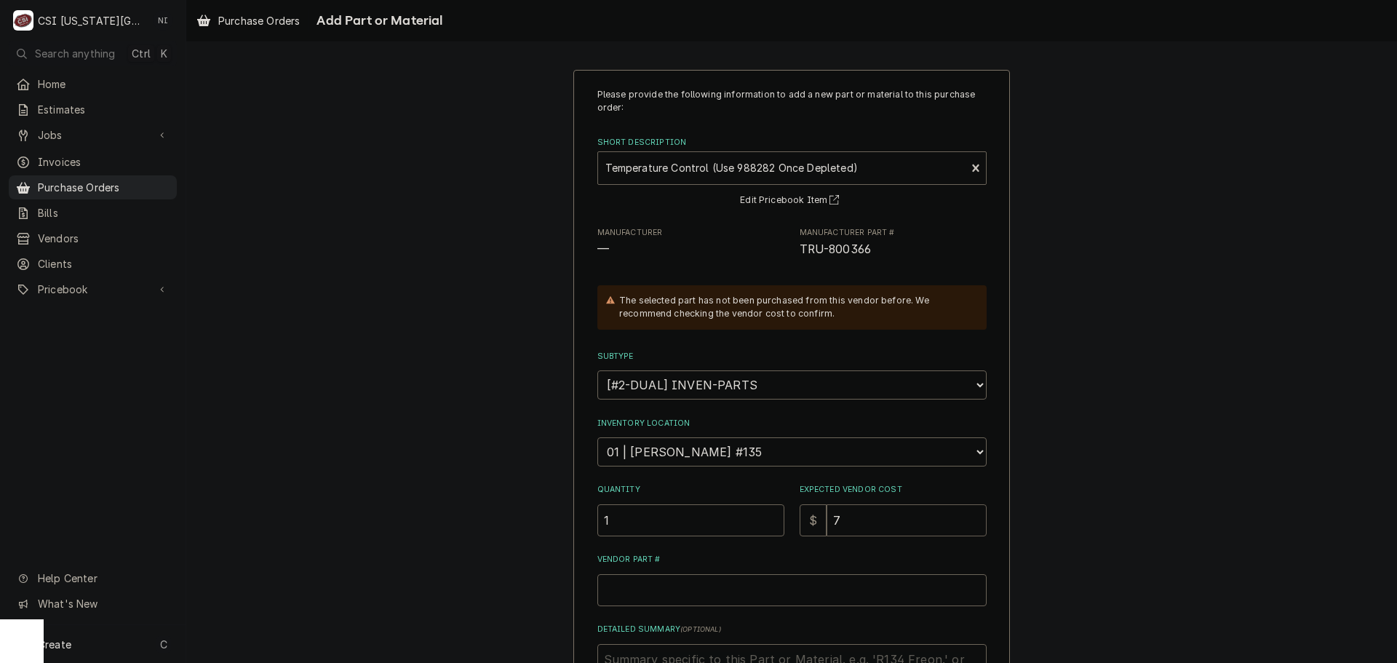
type textarea "x"
type input "78"
type textarea "x"
type input "78.5"
type textarea "x"
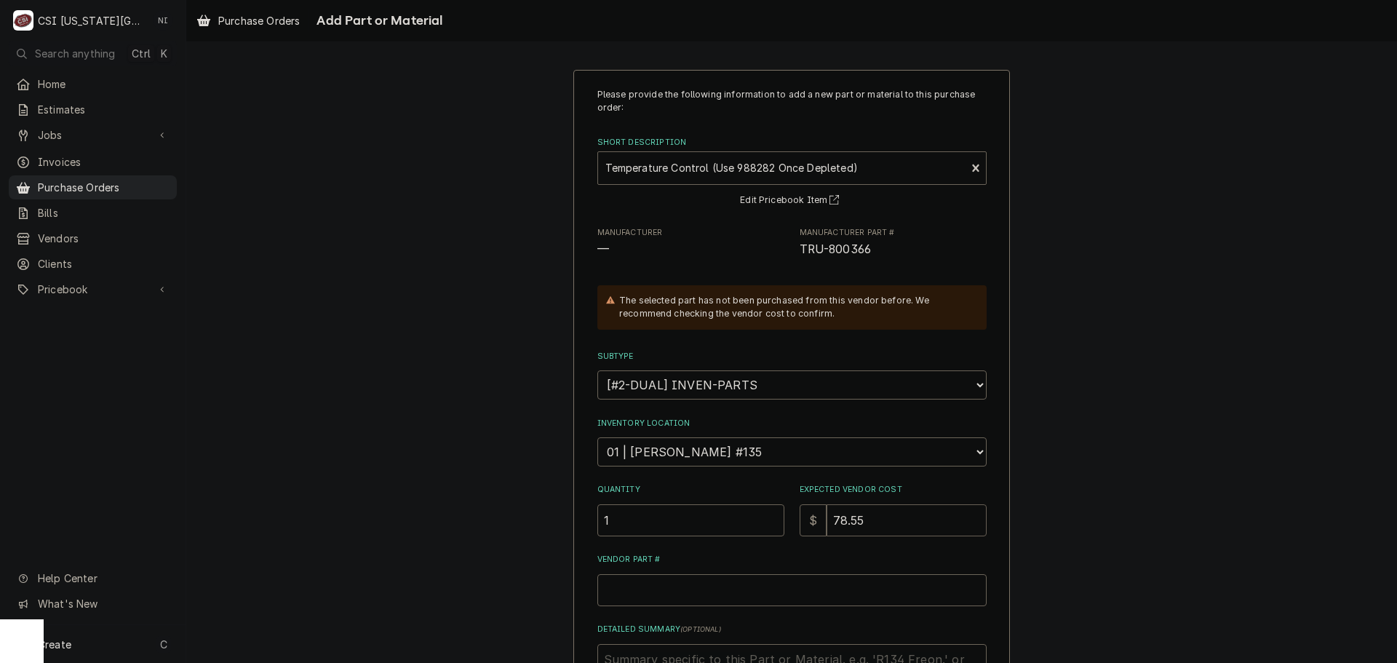
type input "78.55"
drag, startPoint x: 877, startPoint y: 247, endPoint x: 788, endPoint y: 253, distance: 89.7
click at [788, 253] on div "Manufacturer — Manufacturer Part # TRU-800366" at bounding box center [791, 242] width 389 height 31
copy span "TRU-800366"
click at [736, 603] on input "Vendor Part #" at bounding box center [791, 590] width 389 height 32
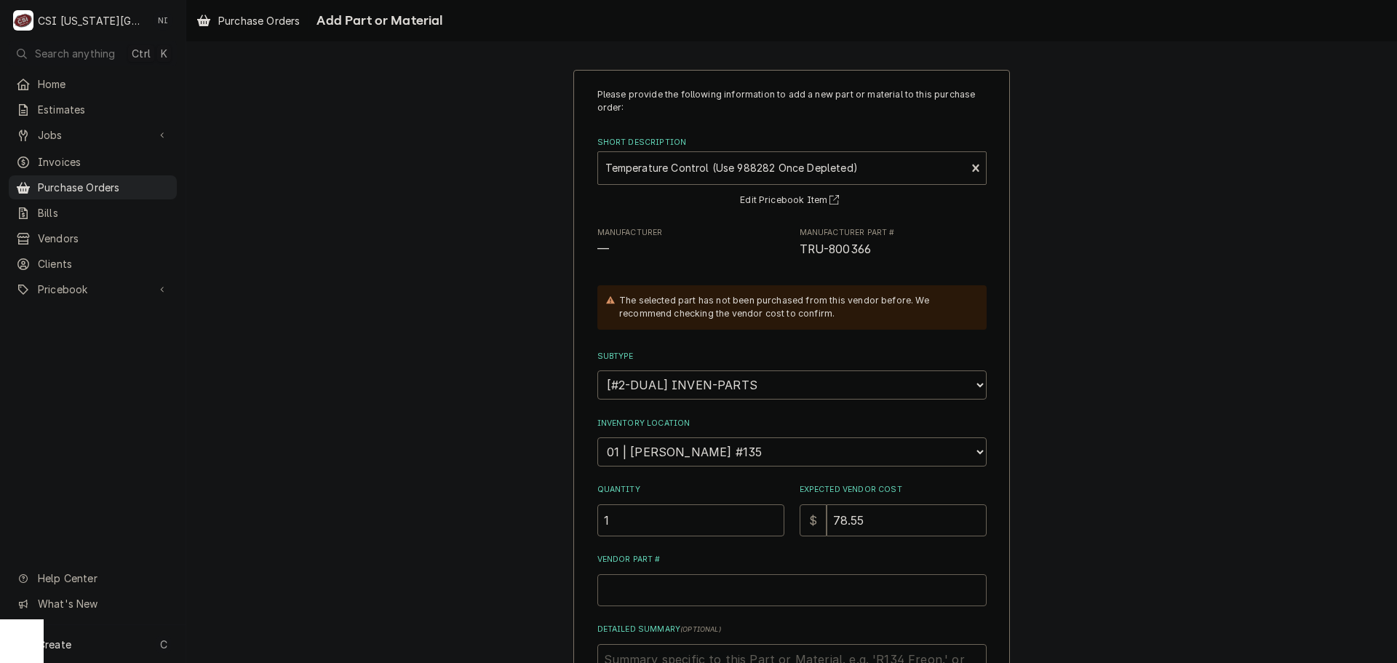
type textarea "x"
type input "v"
type textarea "x"
paste input "TRU-800366"
type textarea "x"
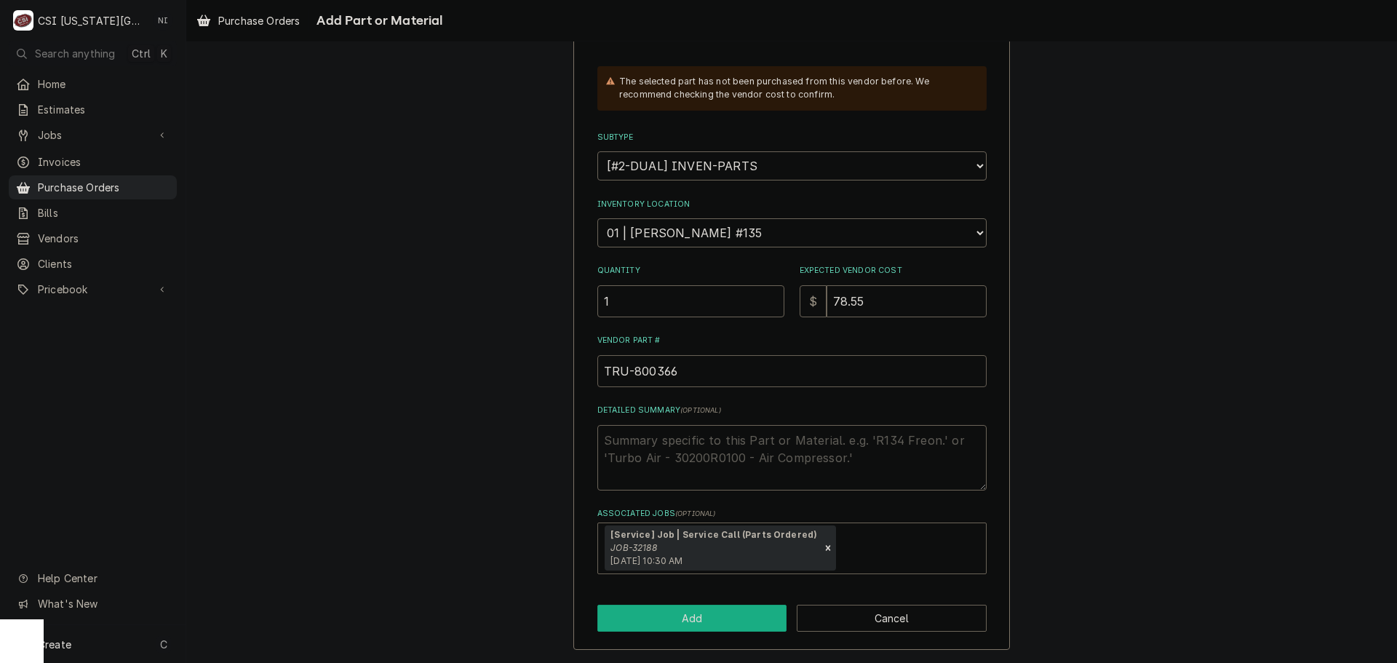
type input "TRU-800366"
click at [713, 613] on button "Add" at bounding box center [692, 618] width 190 height 27
type textarea "x"
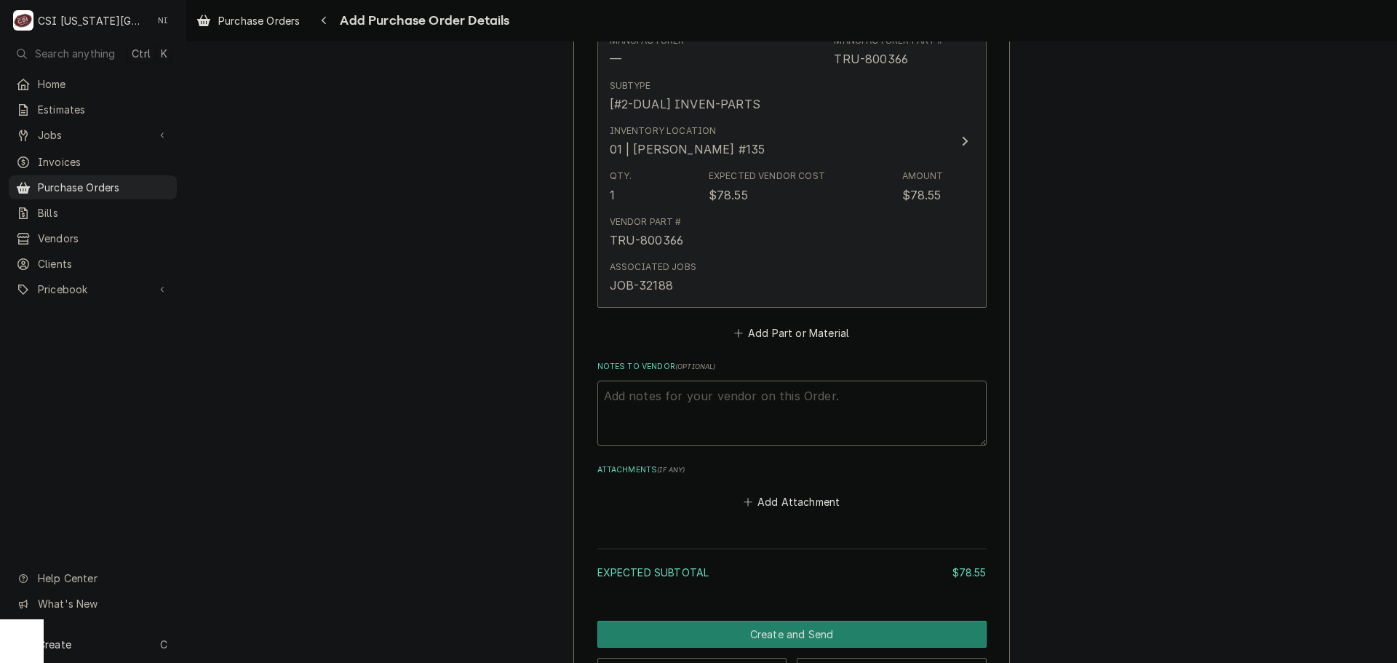
scroll to position [673, 0]
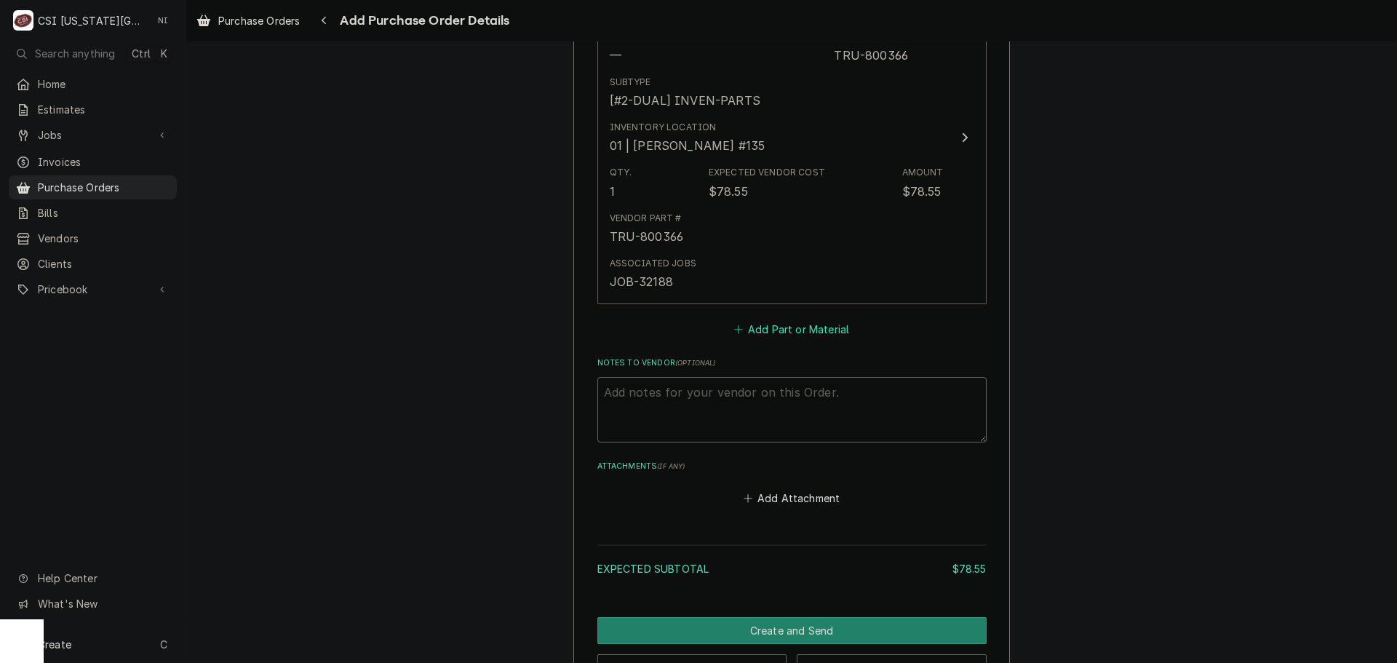
click at [779, 331] on button "Add Part or Material" at bounding box center [791, 329] width 120 height 20
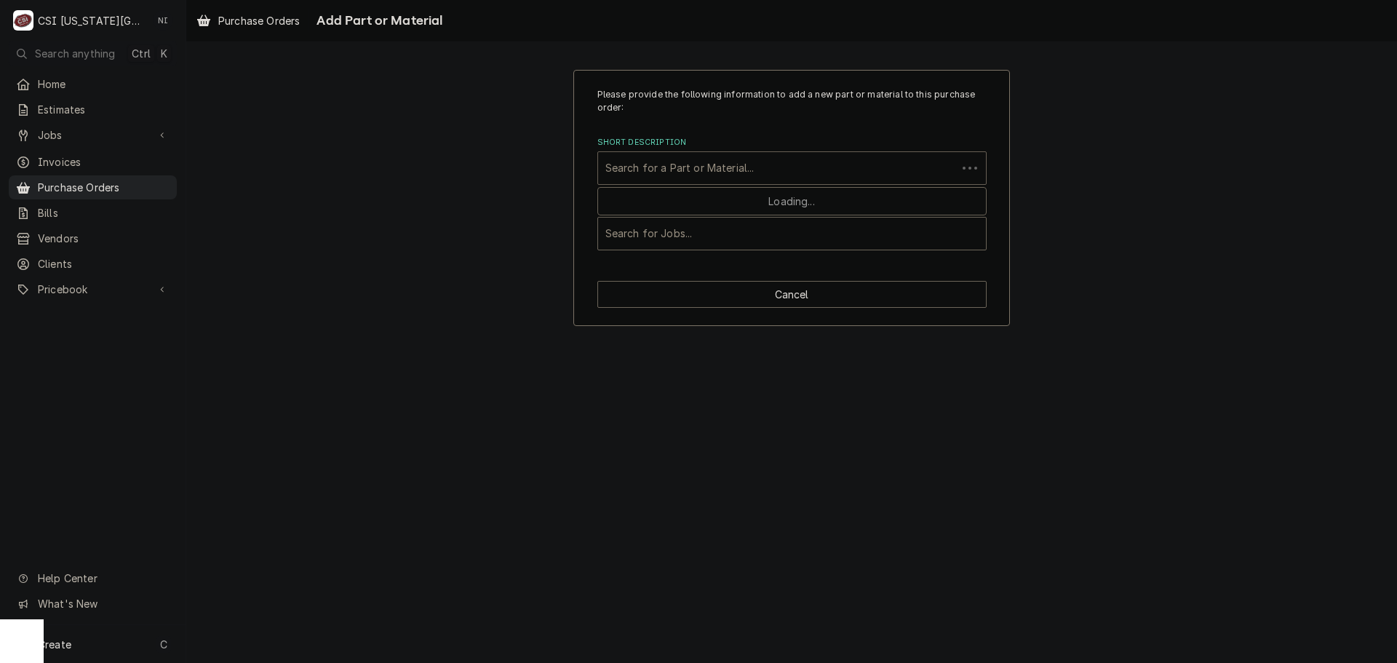
click at [712, 167] on div "Short Description" at bounding box center [777, 168] width 344 height 26
paste input "935910"
type input "935910"
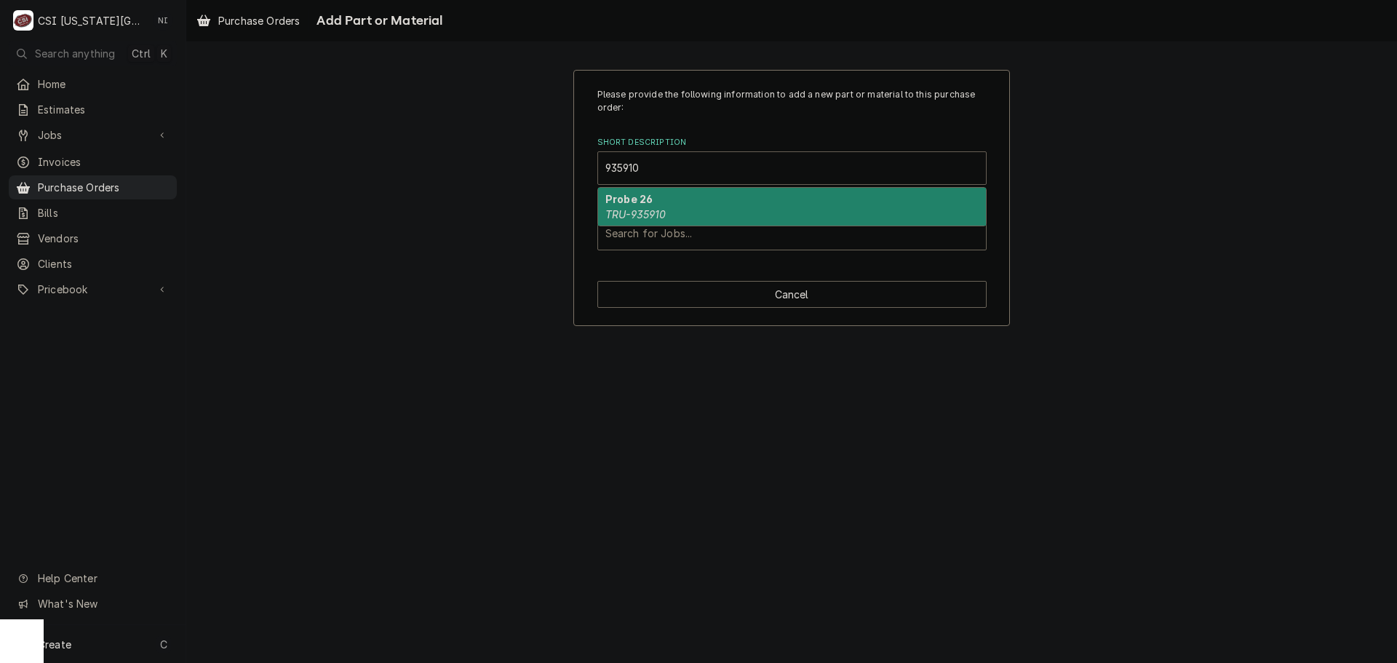
click at [681, 202] on div "Probe 26 TRU-935910" at bounding box center [792, 207] width 388 height 38
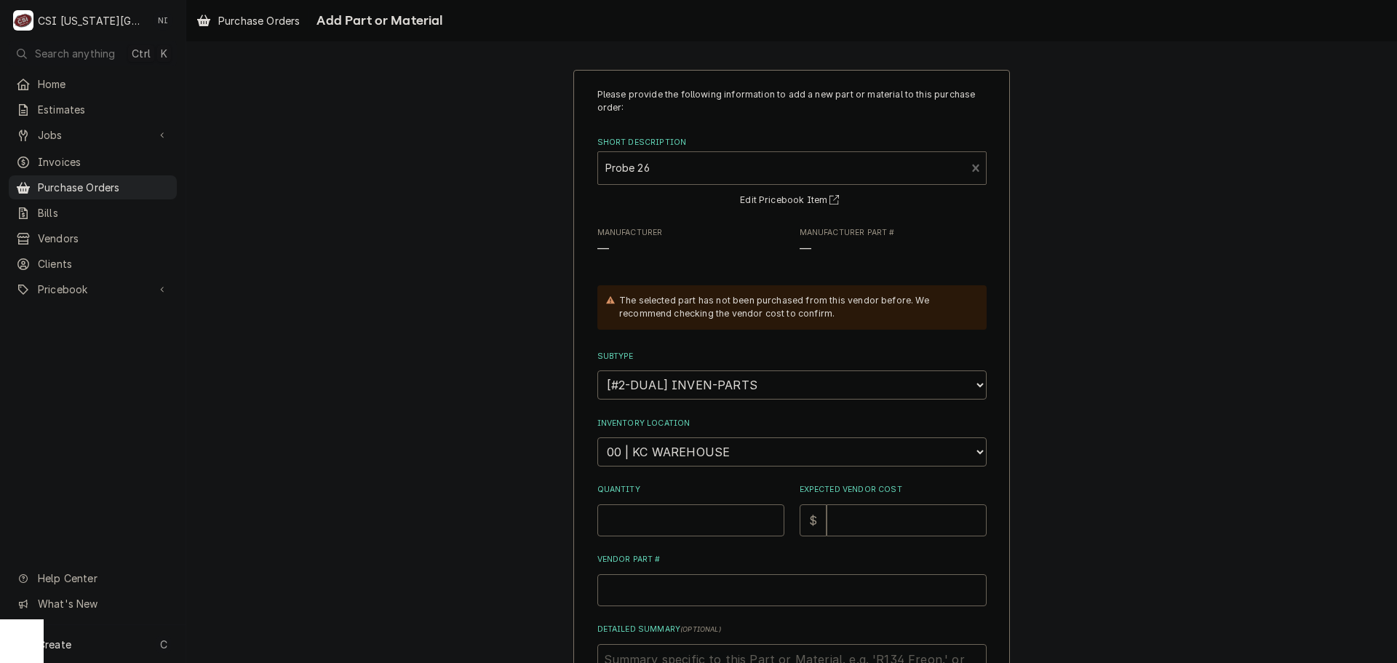
type textarea "x"
drag, startPoint x: 685, startPoint y: 458, endPoint x: 685, endPoint y: 439, distance: 19.6
click at [685, 458] on select "Choose a location... 00 | KC WAREHOUSE 00 | MAIN WAREHOUSE 01 | BRIAN BREAZIER …" at bounding box center [791, 451] width 389 height 29
select select "2818"
click at [597, 437] on select "Choose a location... 00 | KC WAREHOUSE 00 | MAIN WAREHOUSE 01 | BRIAN BREAZIER …" at bounding box center [791, 451] width 389 height 29
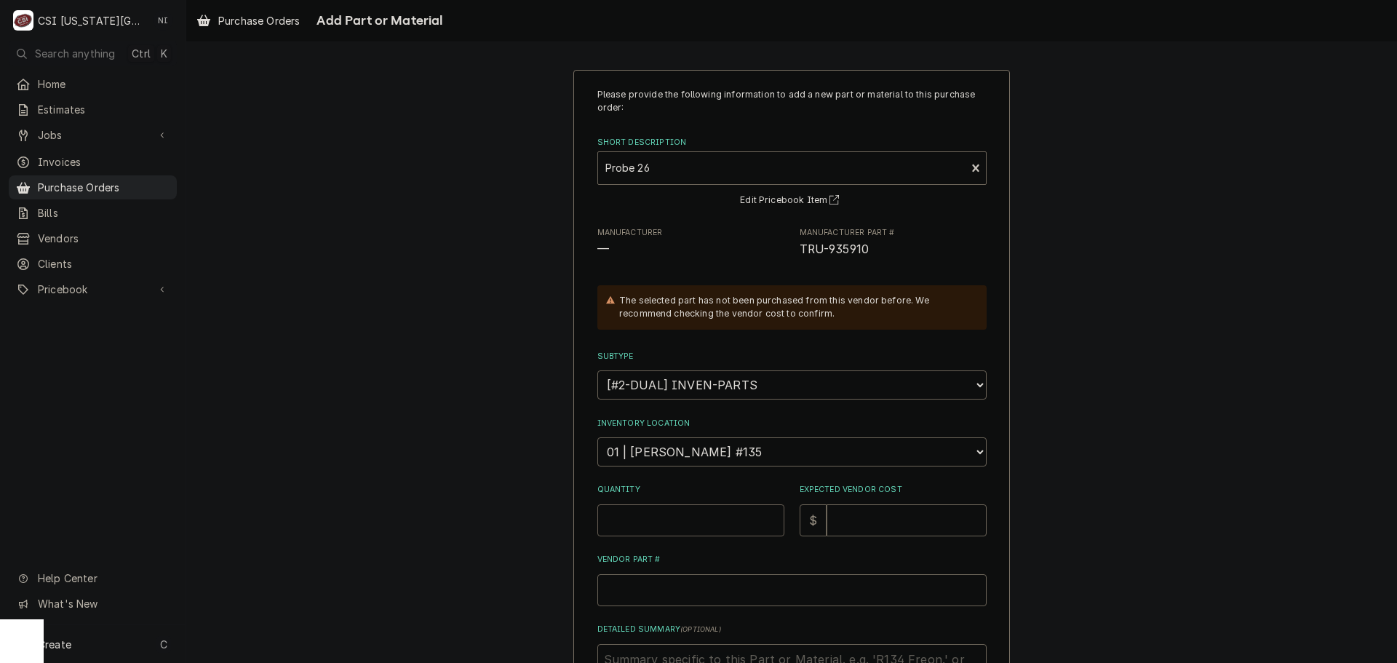
click at [720, 509] on input "Quantity" at bounding box center [690, 520] width 187 height 32
type textarea "x"
type input "1"
type textarea "x"
type input "5"
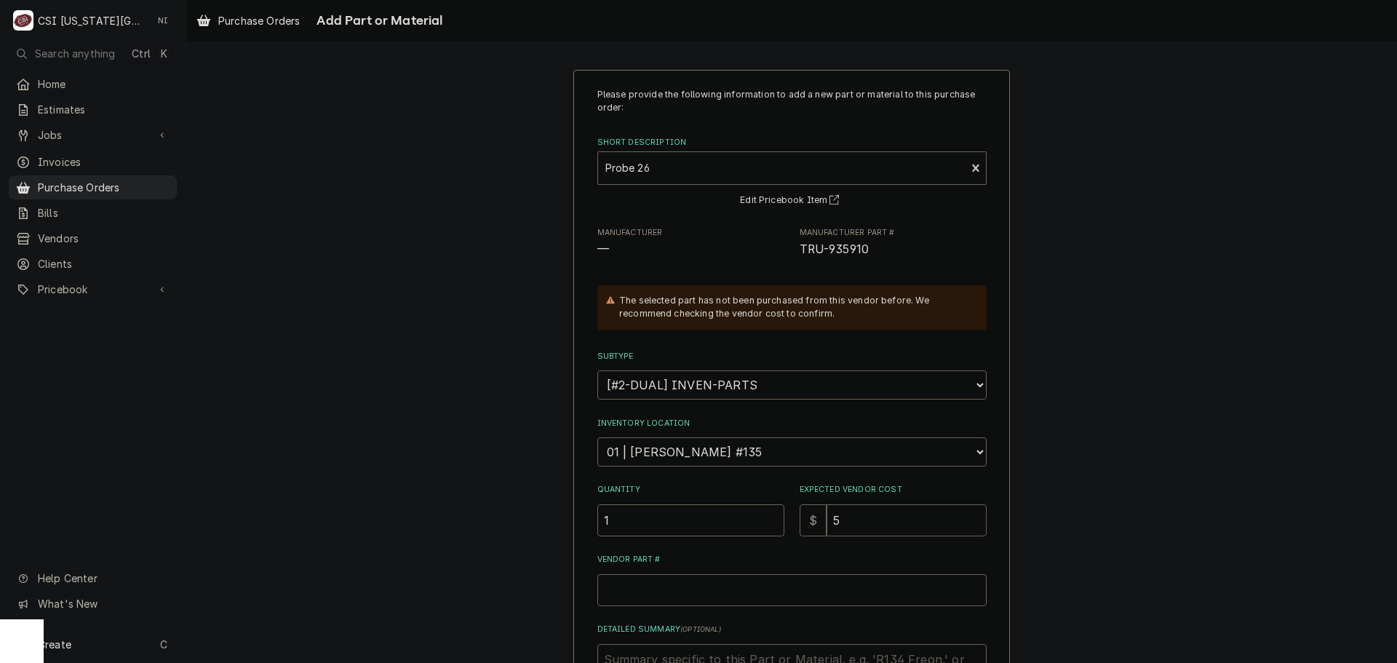
type textarea "x"
type input "56"
type textarea "x"
type input "56.6"
type textarea "x"
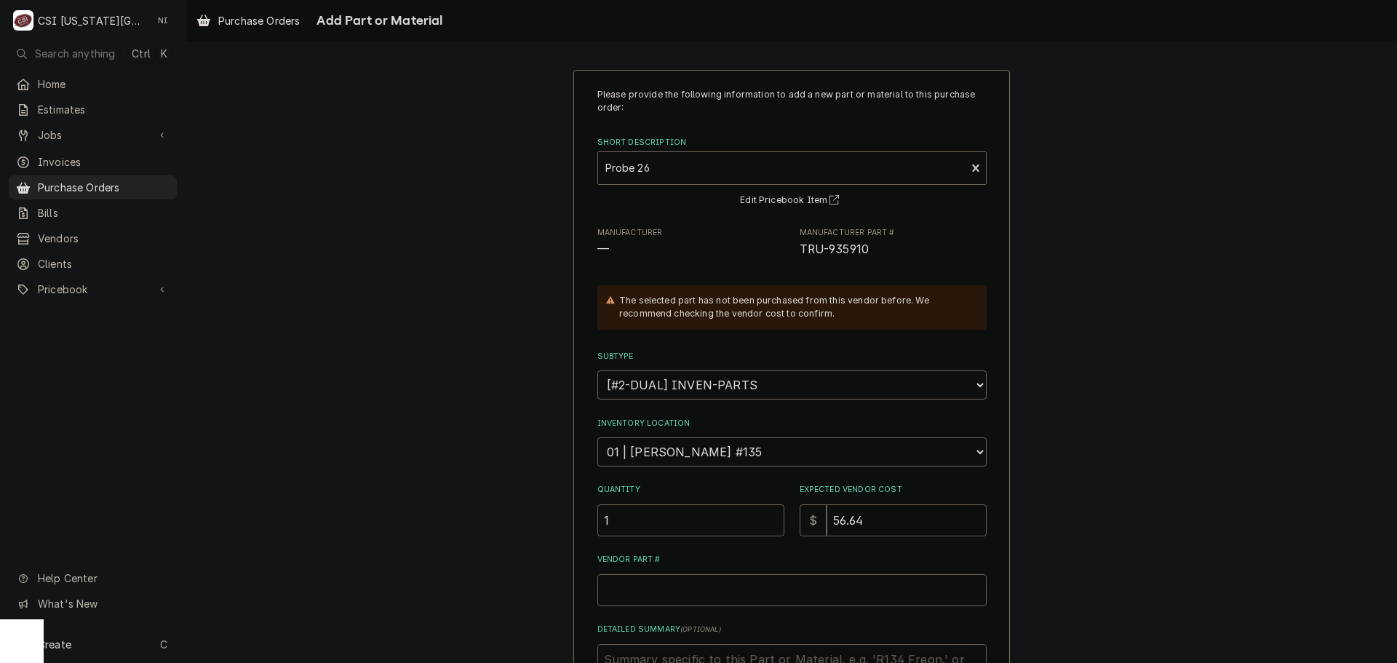
type input "56.64"
drag, startPoint x: 862, startPoint y: 250, endPoint x: 796, endPoint y: 249, distance: 66.2
click at [800, 249] on span "TRU-935910" at bounding box center [835, 249] width 70 height 14
copy span "TRU-935910"
click at [673, 591] on input "Vendor Part #" at bounding box center [791, 590] width 389 height 32
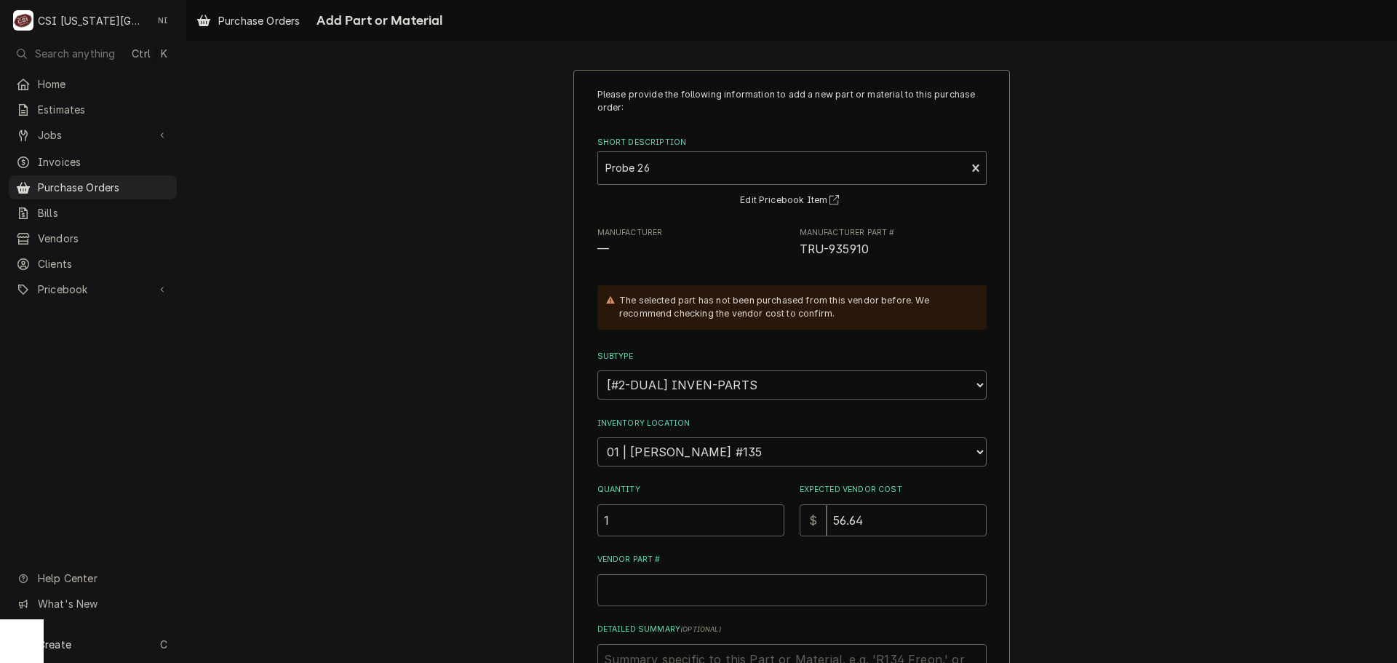
paste input "TRU-935910"
type textarea "x"
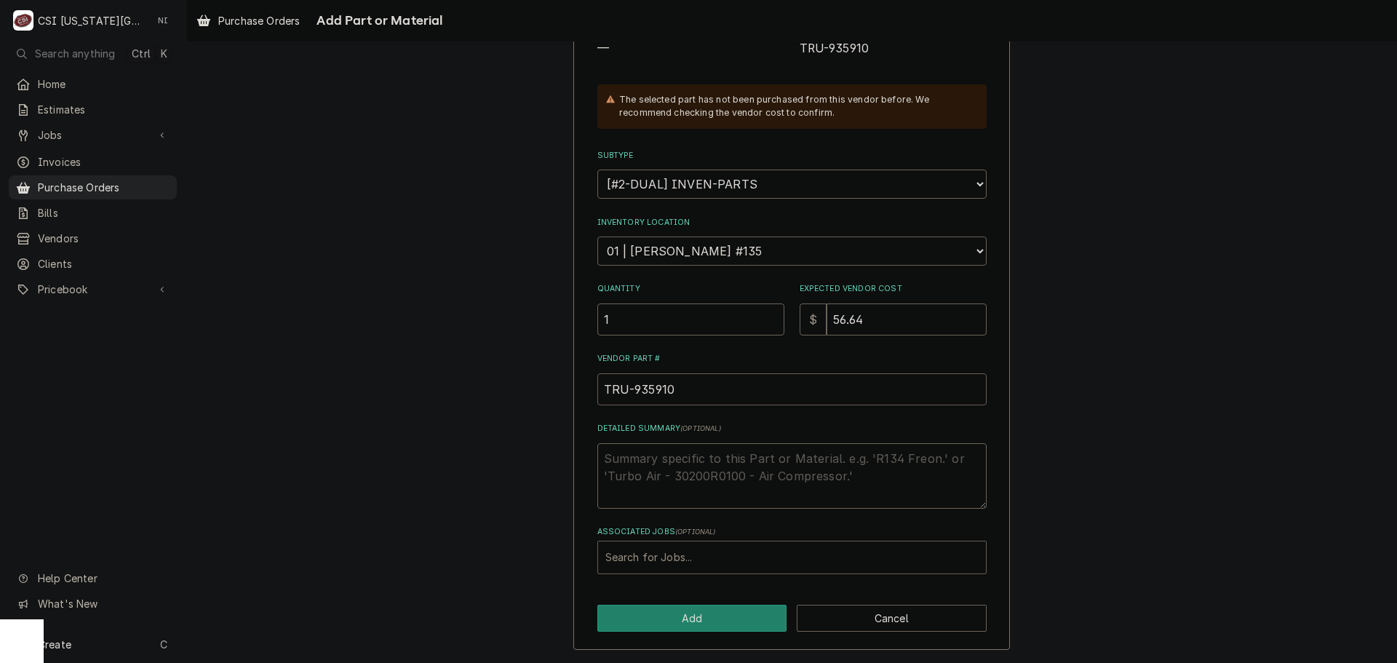
type input "TRU-935910"
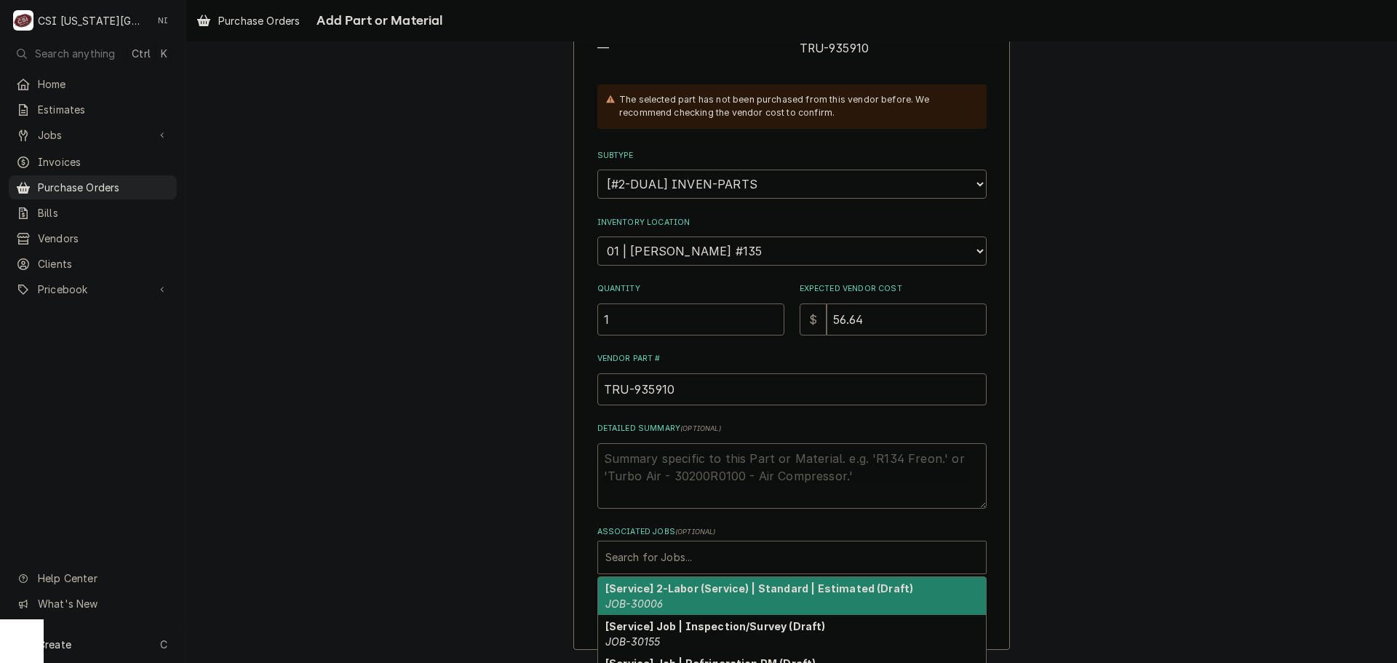
click at [668, 552] on div "Associated Jobs" at bounding box center [791, 557] width 373 height 26
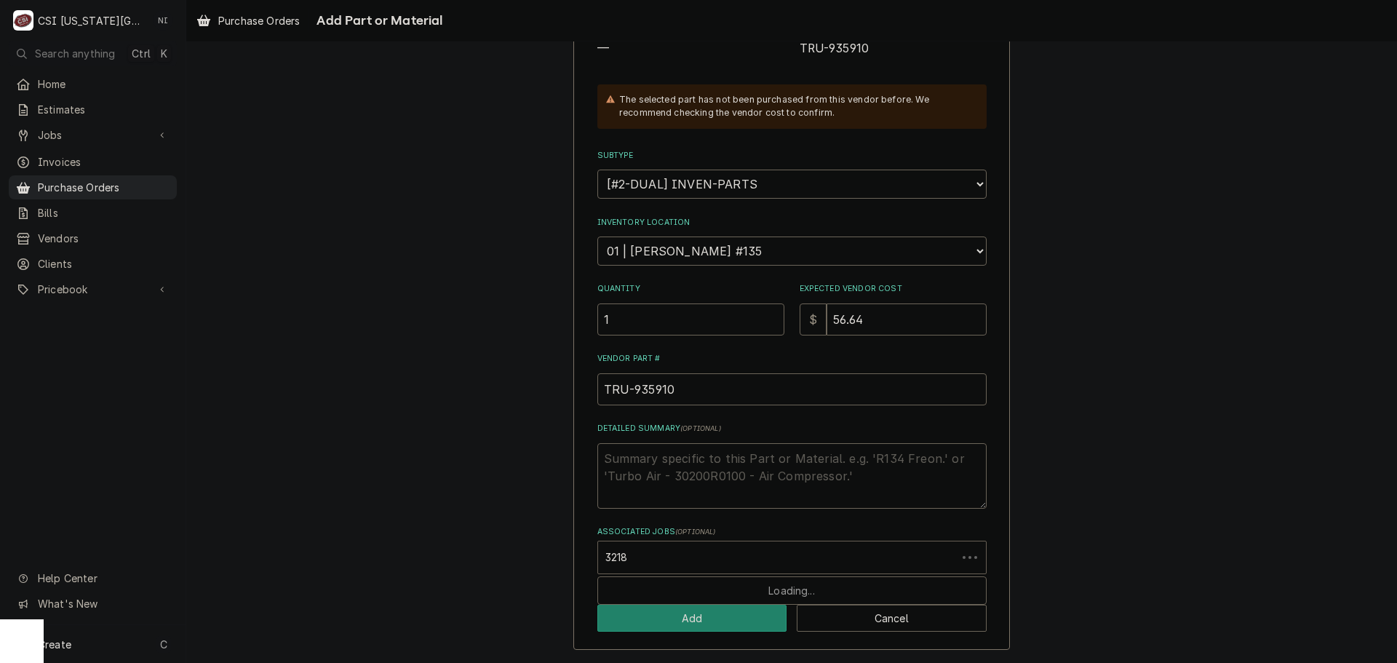
type input "32188"
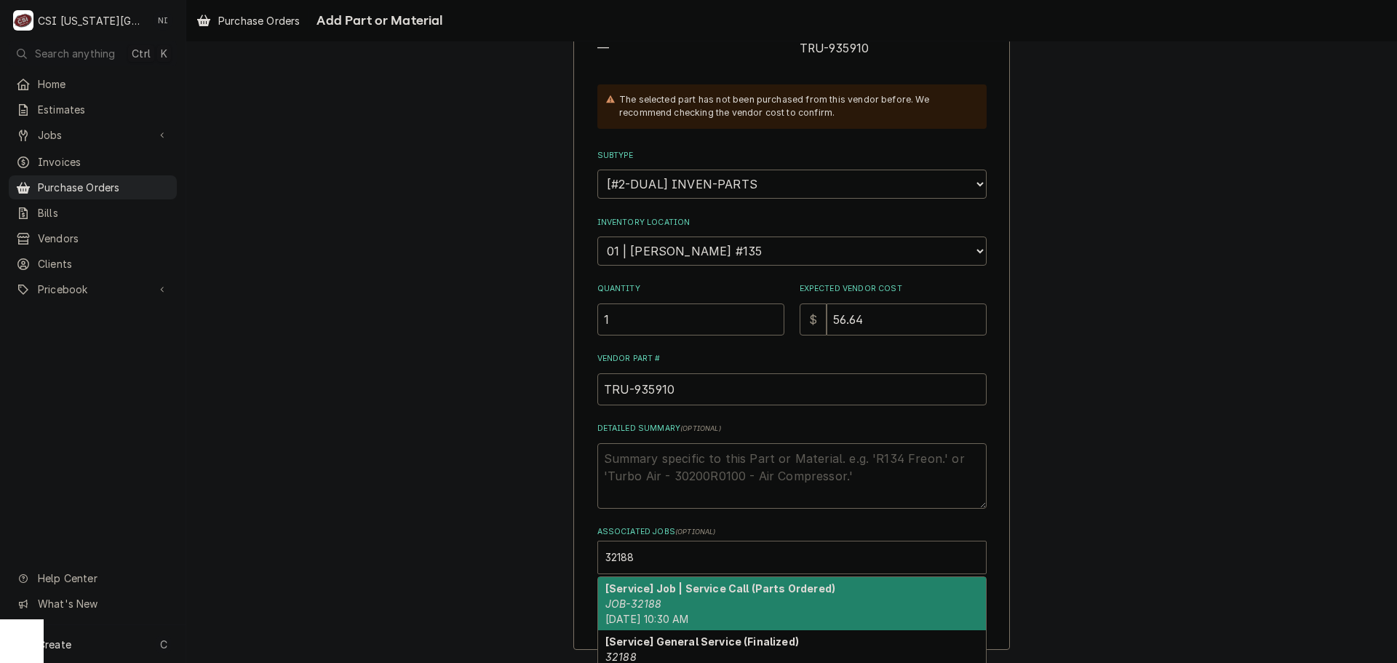
click at [718, 583] on strong "[Service] Job | Service Call (Parts Ordered)" at bounding box center [720, 588] width 230 height 12
type textarea "x"
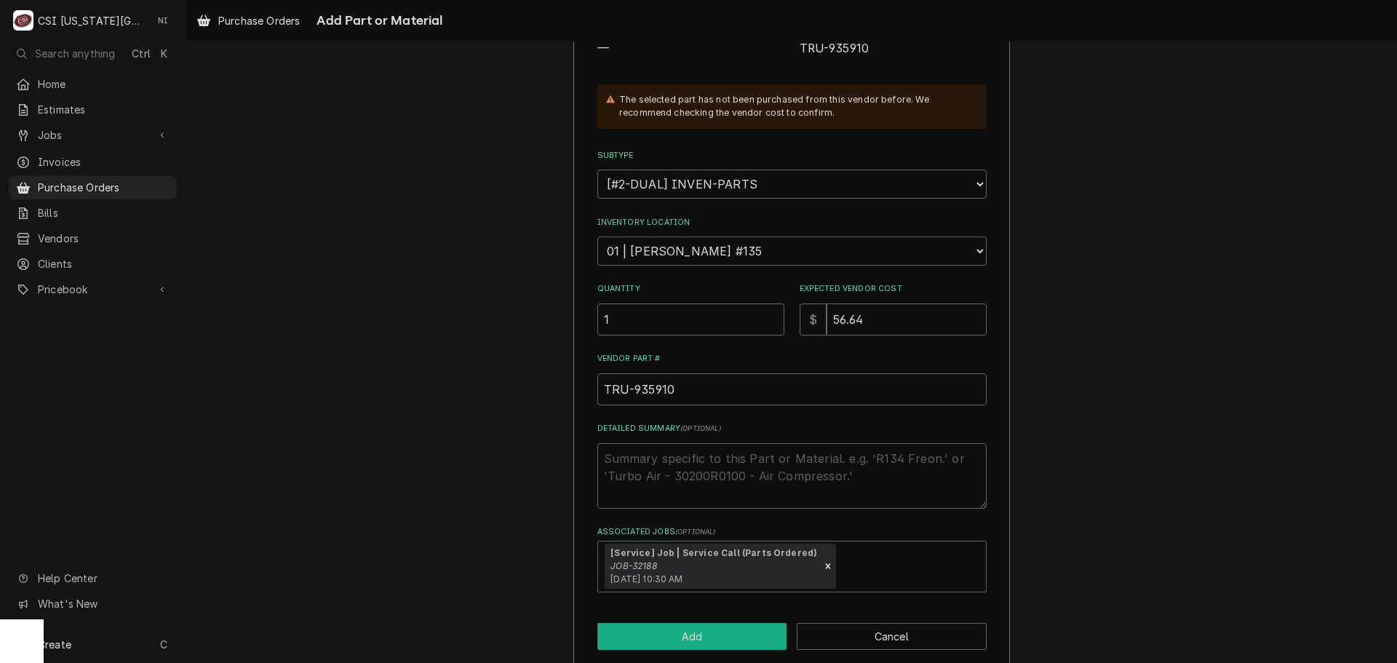
click at [712, 629] on button "Add" at bounding box center [692, 636] width 190 height 27
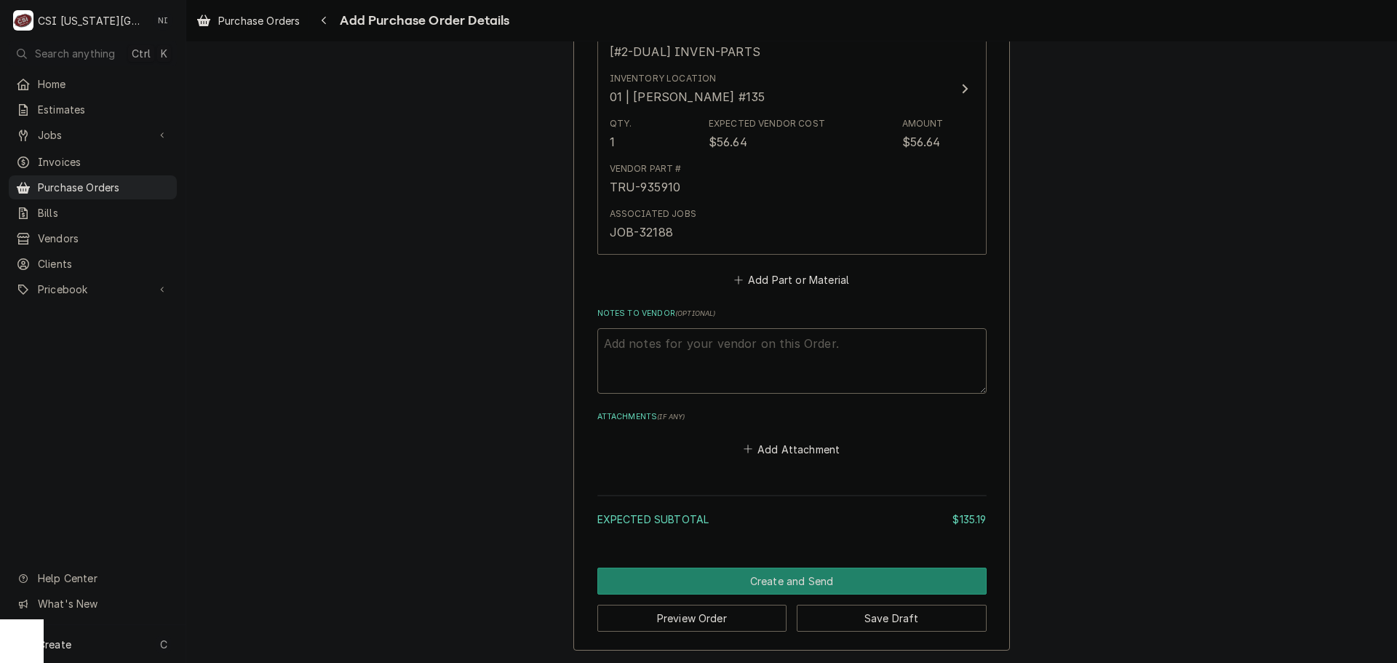
scroll to position [1062, 0]
click at [930, 617] on button "Save Draft" at bounding box center [892, 618] width 190 height 27
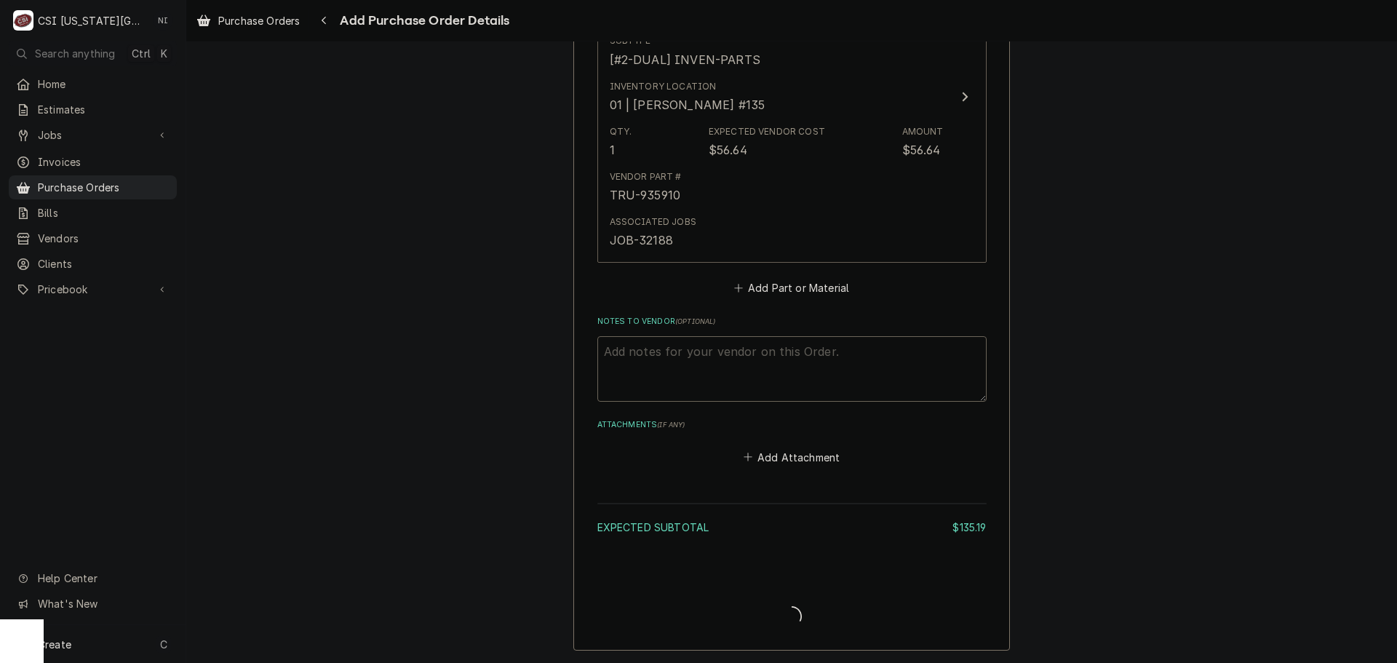
scroll to position [1054, 0]
type textarea "x"
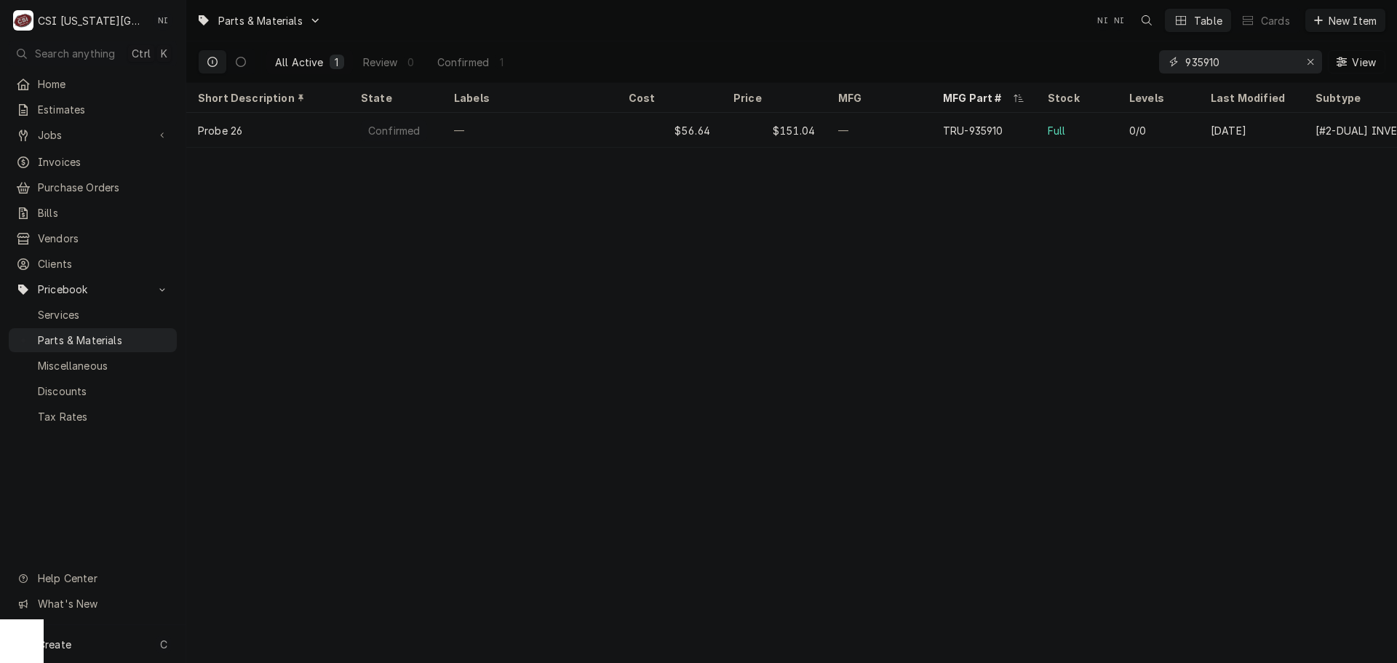
drag, startPoint x: 1115, startPoint y: 71, endPoint x: 965, endPoint y: 71, distance: 150.6
click at [985, 71] on div "All Active 1 Review 0 Confirmed 1 935910 View" at bounding box center [791, 61] width 1187 height 41
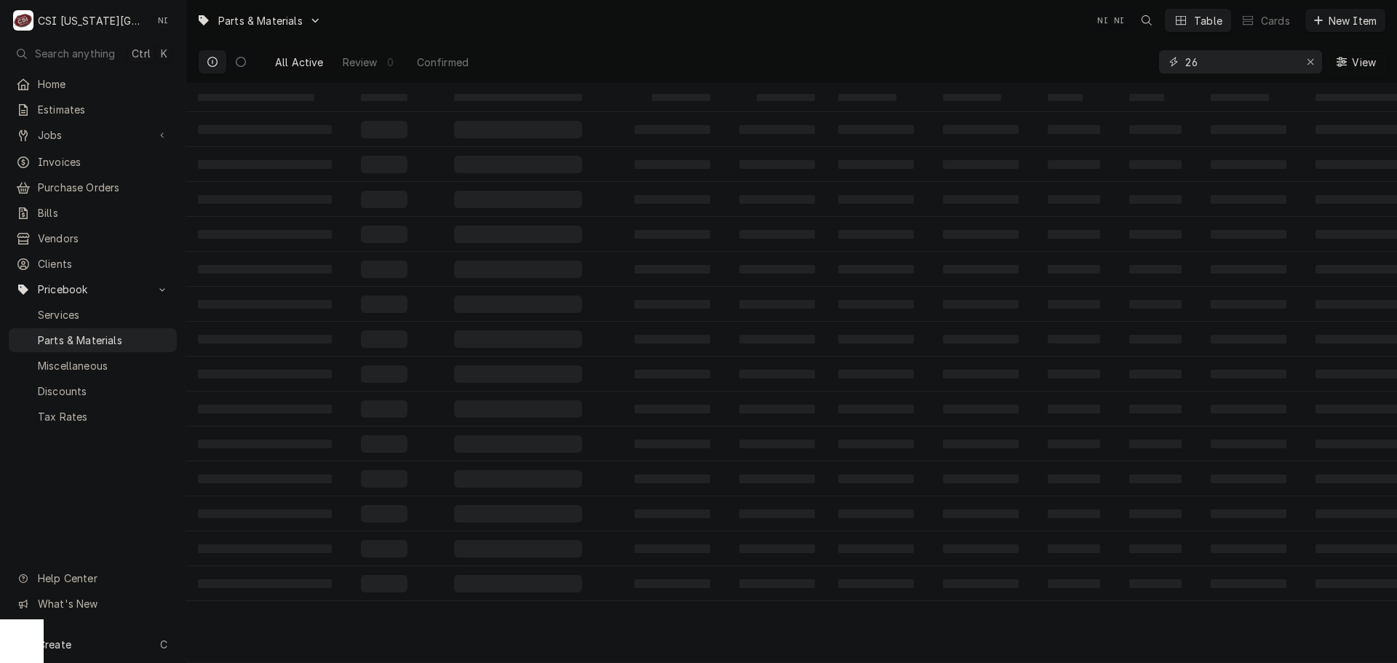
type input "2"
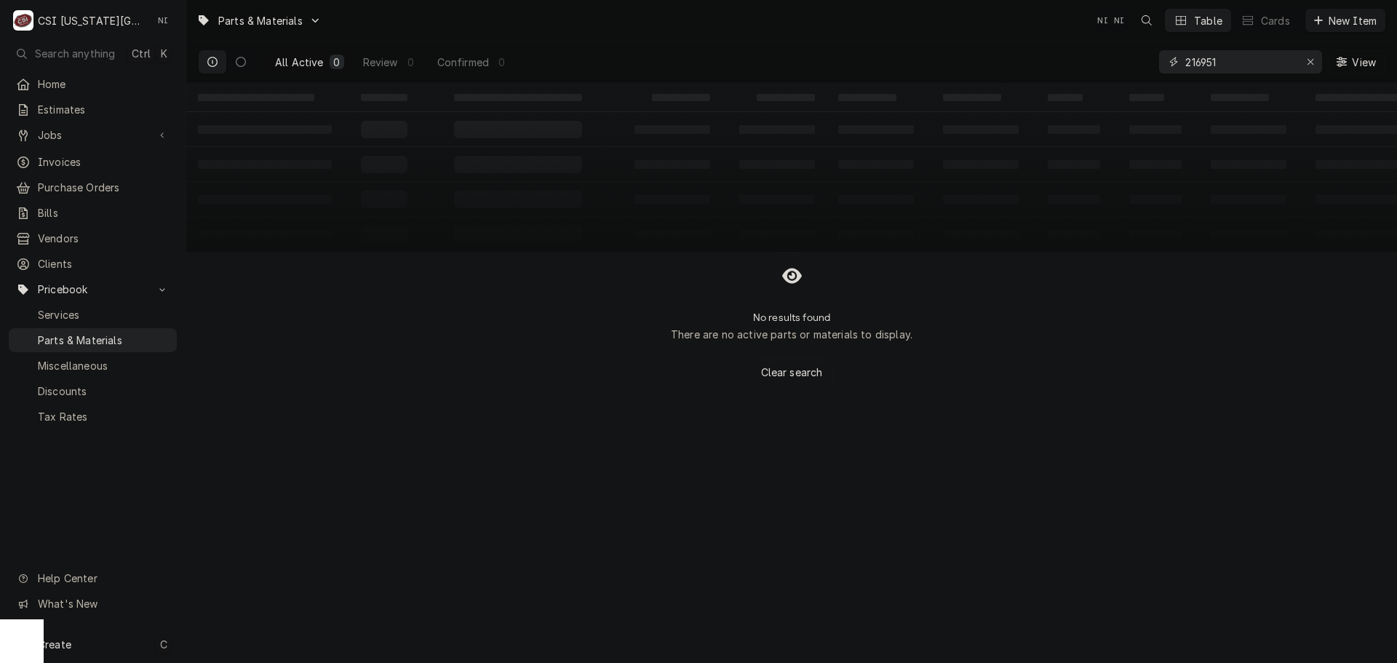
type input "216951"
click at [111, 642] on div "Create C" at bounding box center [93, 644] width 186 height 38
drag, startPoint x: 279, startPoint y: 644, endPoint x: 331, endPoint y: 620, distance: 57.6
click at [279, 644] on div "Pricebook Item" at bounding box center [265, 645] width 84 height 15
click at [393, 556] on div "Part or Material" at bounding box center [385, 561] width 100 height 18
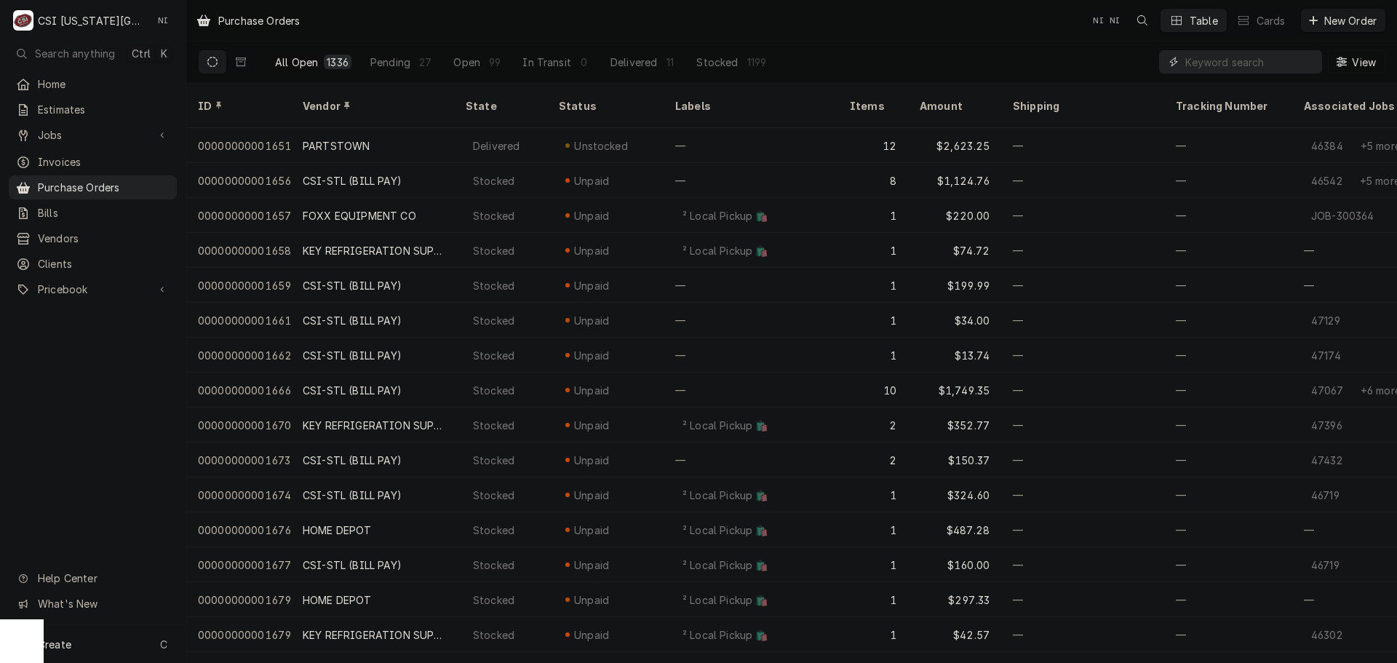
click at [1212, 60] on input "Dynamic Content Wrapper" at bounding box center [1250, 61] width 130 height 23
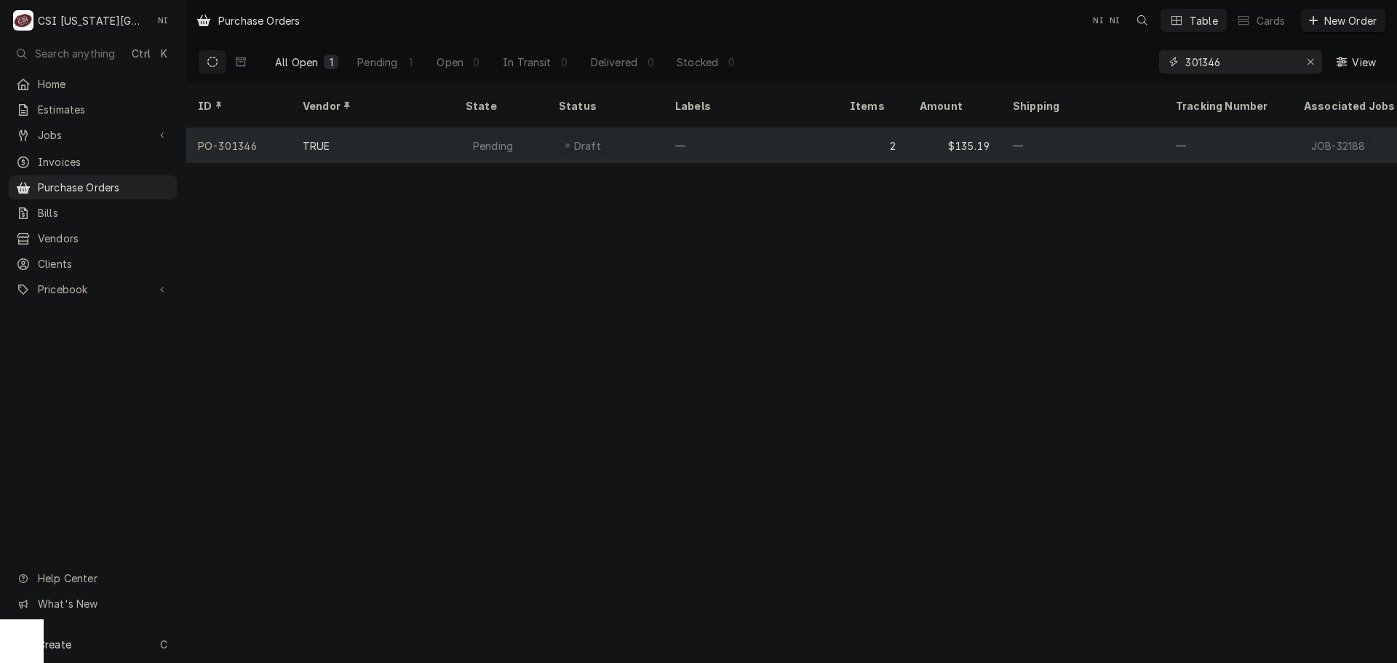
type input "301346"
click at [723, 128] on div "—" at bounding box center [751, 145] width 175 height 35
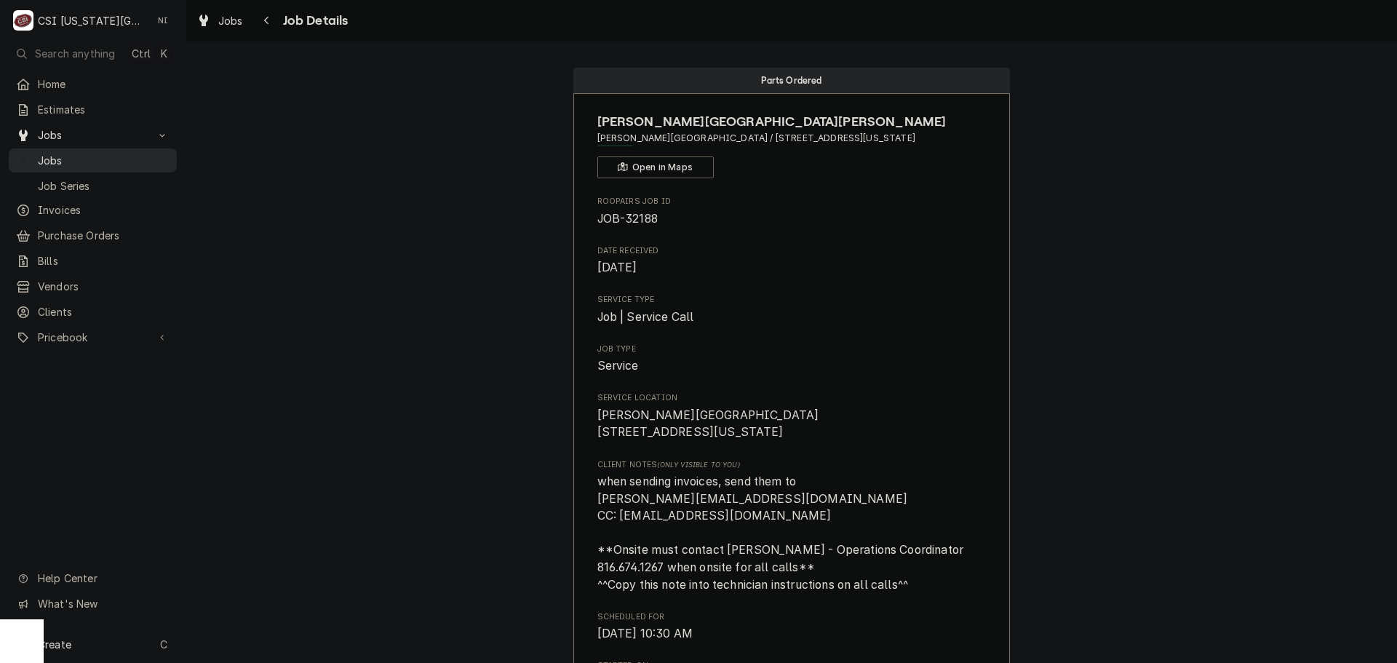
click at [99, 153] on span "Jobs" at bounding box center [104, 160] width 132 height 15
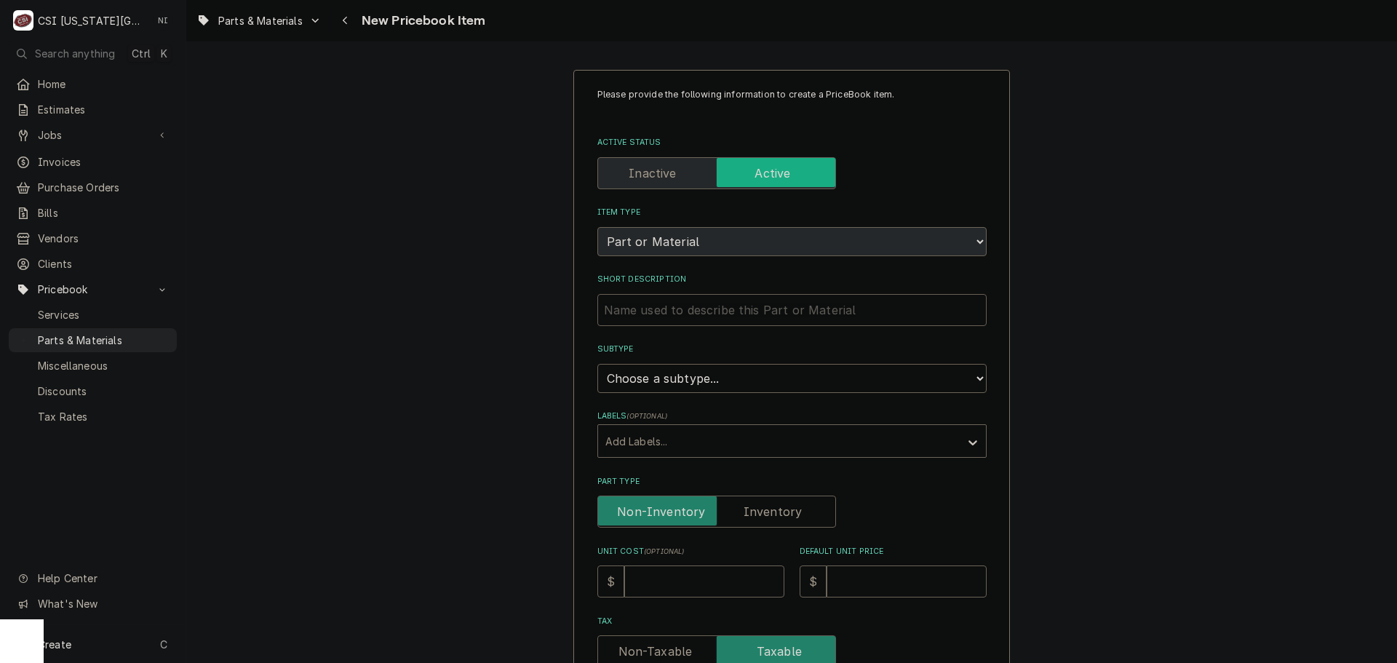
click at [712, 308] on input "Short Description" at bounding box center [791, 310] width 389 height 32
type textarea "x"
type input "L"
type textarea "x"
type input "LD"
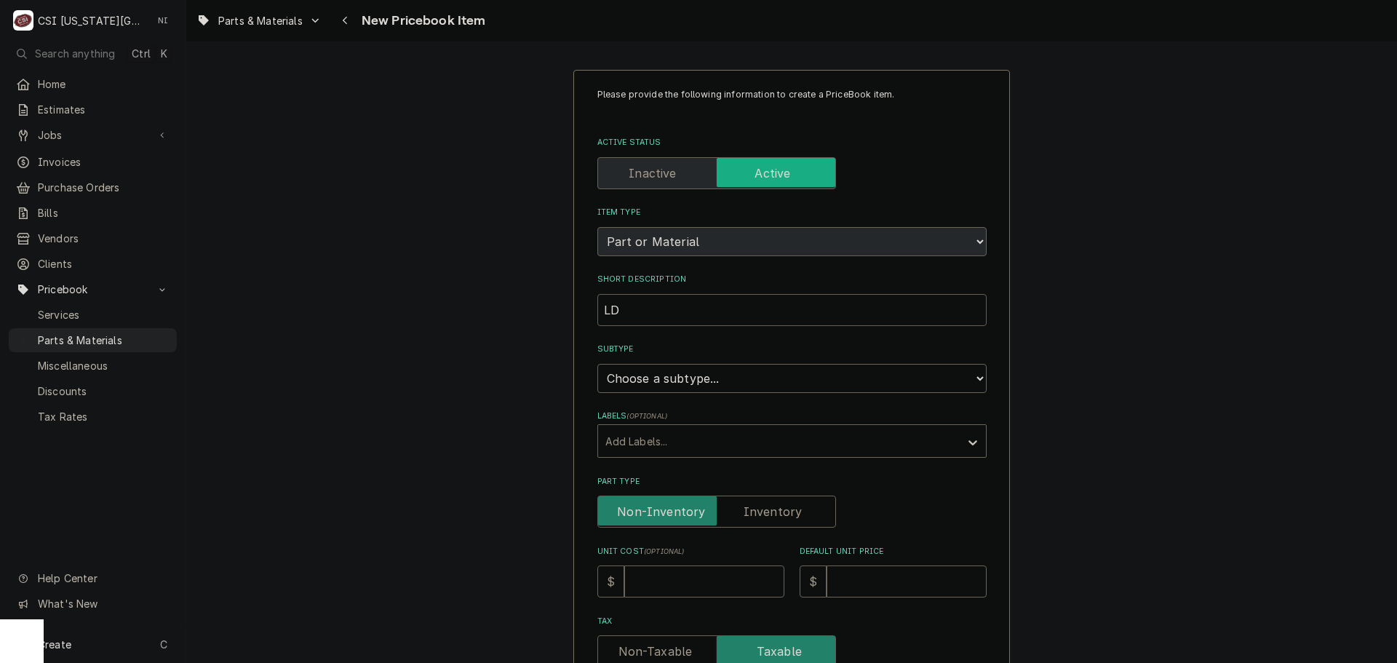
type textarea "x"
type input "LD"
type textarea "x"
type input "LD P"
type textarea "x"
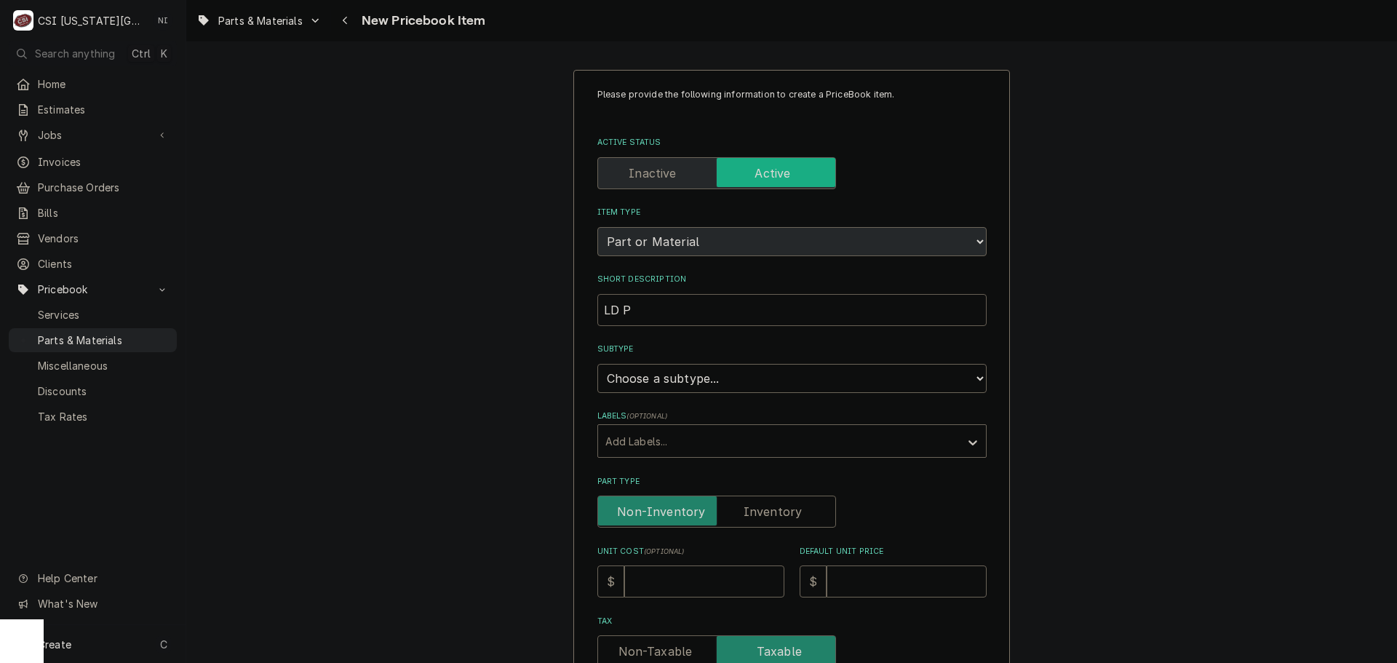
type input "LD PA"
type textarea "x"
type input "LD PAR"
type textarea "x"
type input "LD PART"
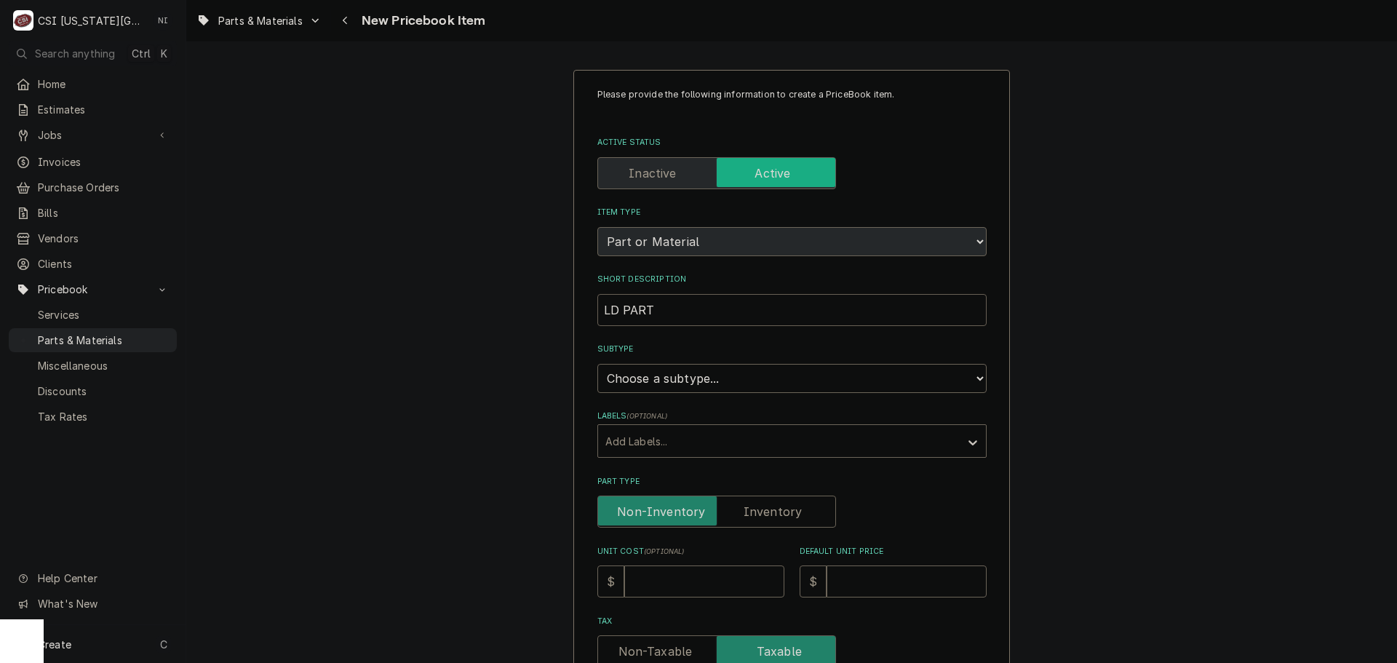
type textarea "x"
type input "LD PARTG"
type textarea "x"
type input "LD PARTGS"
type textarea "x"
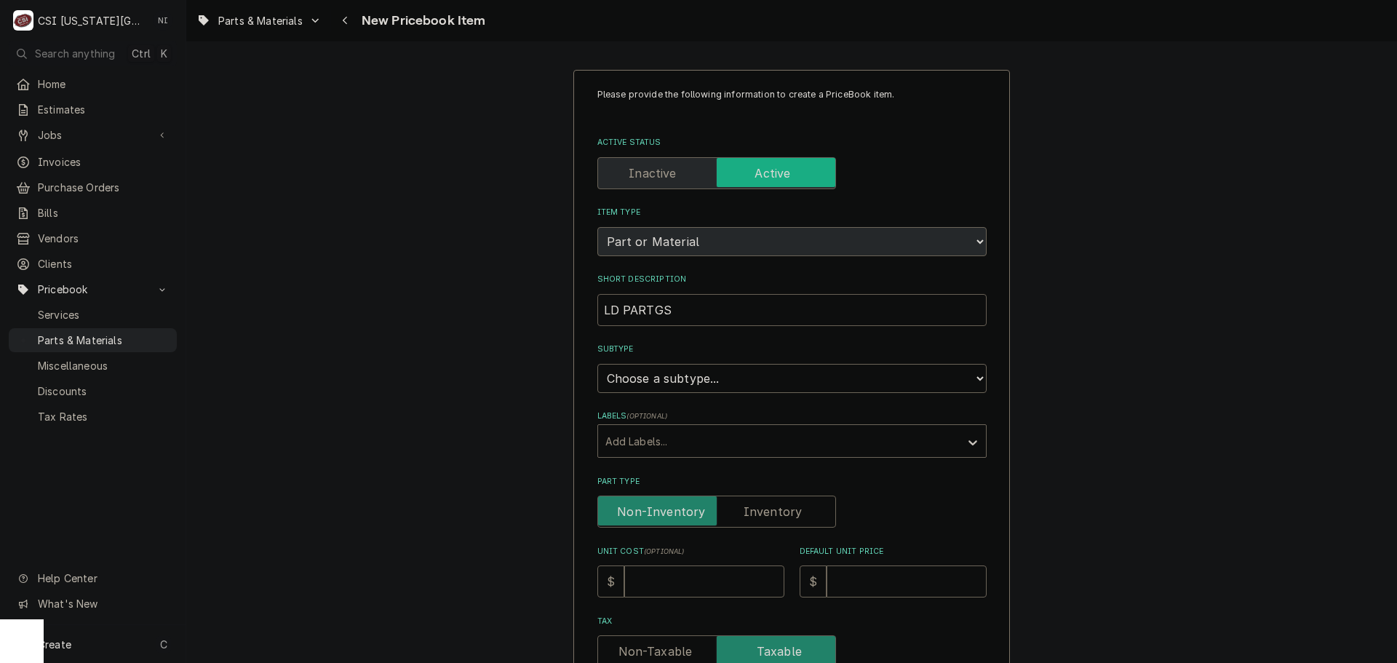
type input "LD PARTGS"
type textarea "x"
type input "LD PARTGS"
type textarea "x"
type input "LD PARTG"
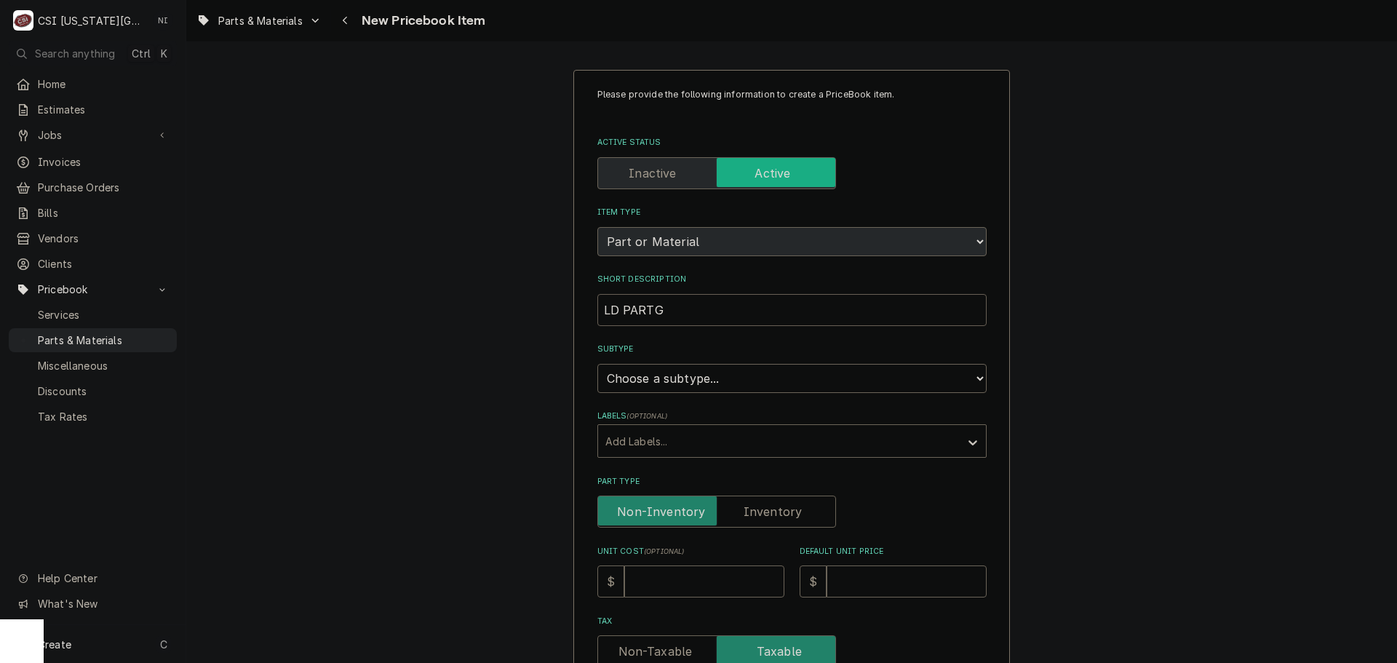
type textarea "x"
type input "LD PART"
type textarea "x"
type input "LD PARTS"
type textarea "x"
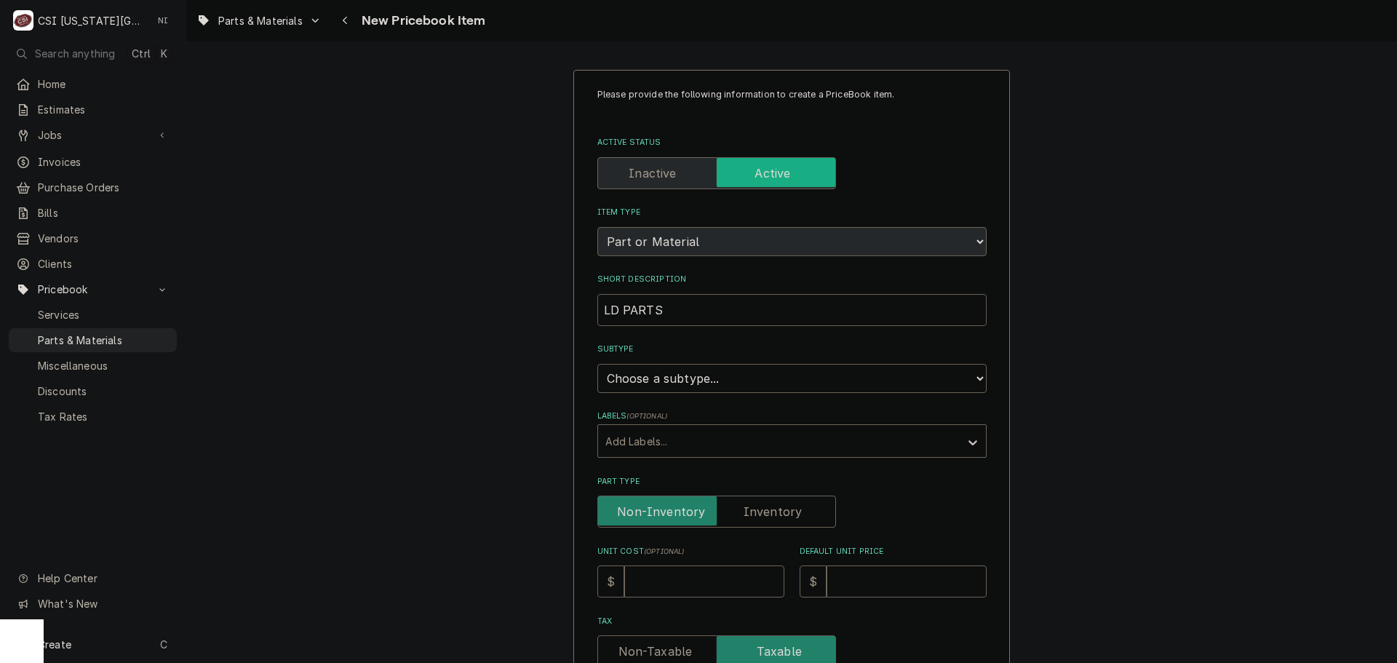
type input "LD PARTS"
type textarea "x"
type input "LD PARTS L"
type textarea "x"
type input "LD PARTS LE"
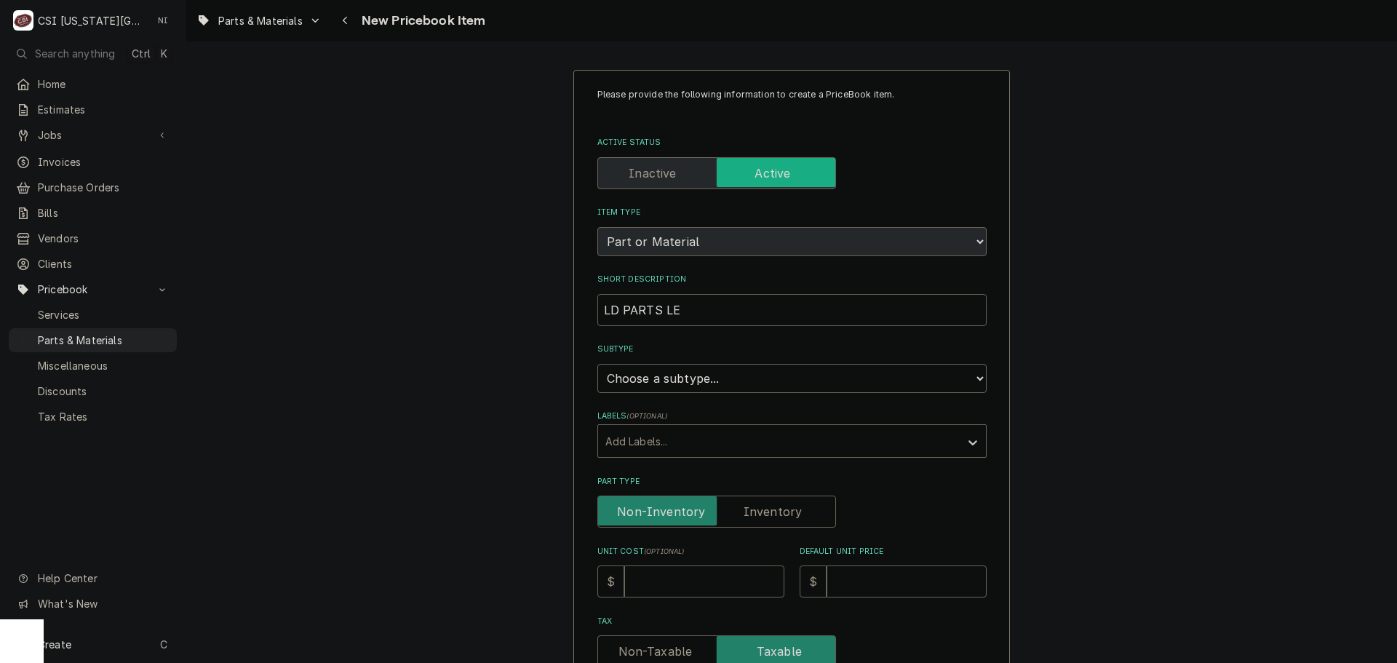
type textarea "x"
type input "LD PARTS LED"
click at [768, 381] on select "Choose a subtype... [#2-DUAL] AFTERHRS-WH-CHG-2 [#2-DUAL] BEV-EQUIP [#2-DUAL] B…" at bounding box center [791, 378] width 389 height 29
select select "45"
click at [597, 364] on select "Choose a subtype... [#2-DUAL] AFTERHRS-WH-CHG-2 [#2-DUAL] BEV-EQUIP [#2-DUAL] B…" at bounding box center [791, 378] width 389 height 29
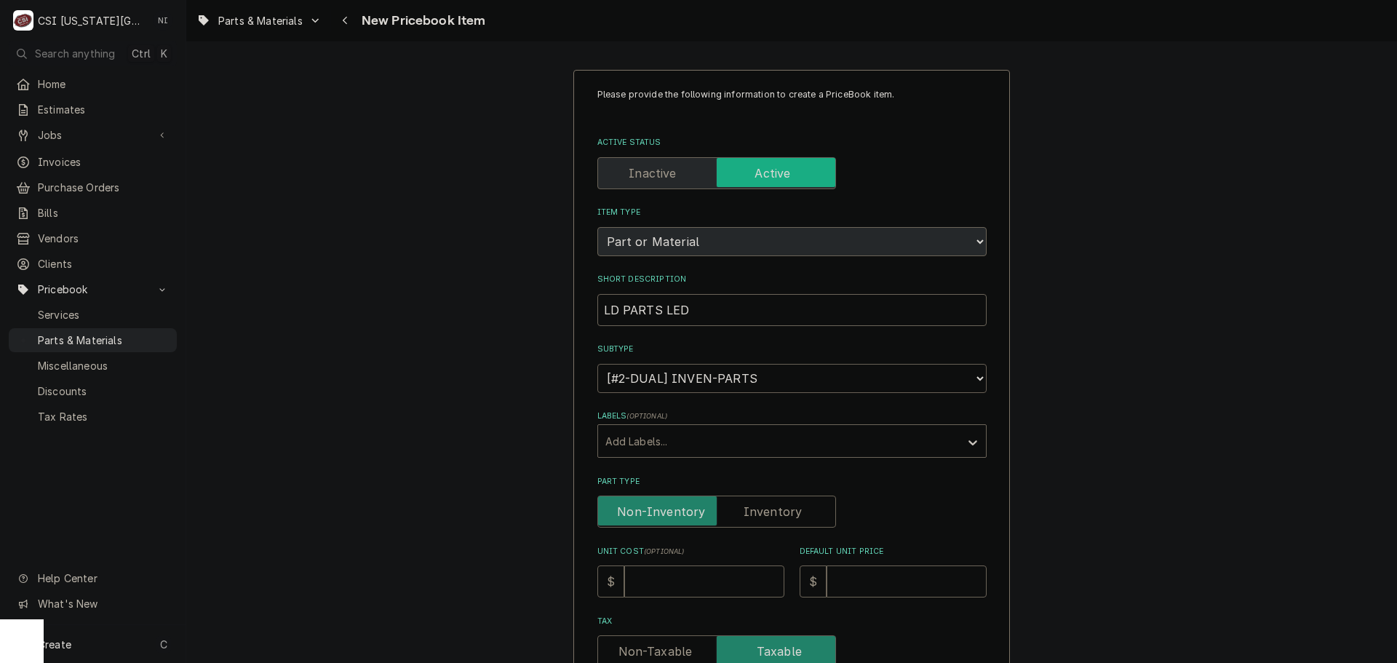
type textarea "x"
click at [756, 514] on label "Part Type" at bounding box center [716, 511] width 239 height 32
click at [756, 514] on input "Part Type" at bounding box center [717, 511] width 226 height 32
checkbox input "true"
click at [701, 586] on input "Unit Cost ( optional )" at bounding box center [704, 581] width 160 height 32
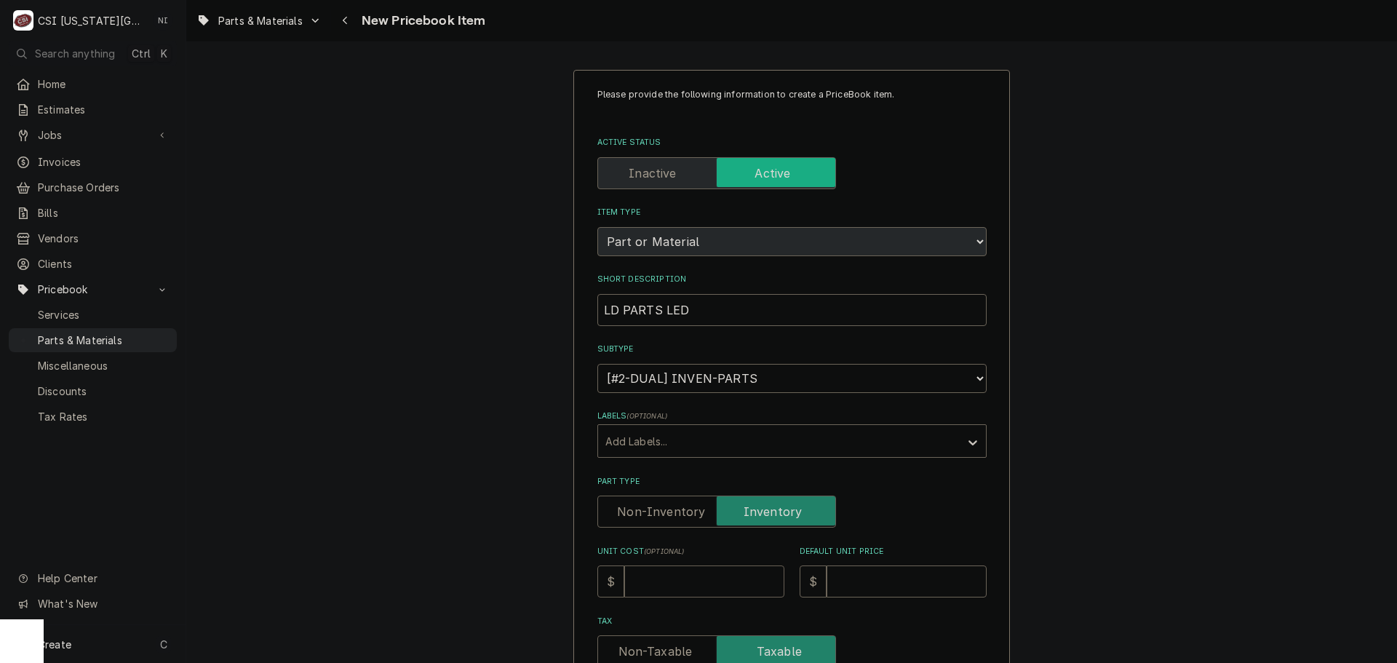
type textarea "x"
type input "81"
type textarea "x"
type input "81.8"
type textarea "x"
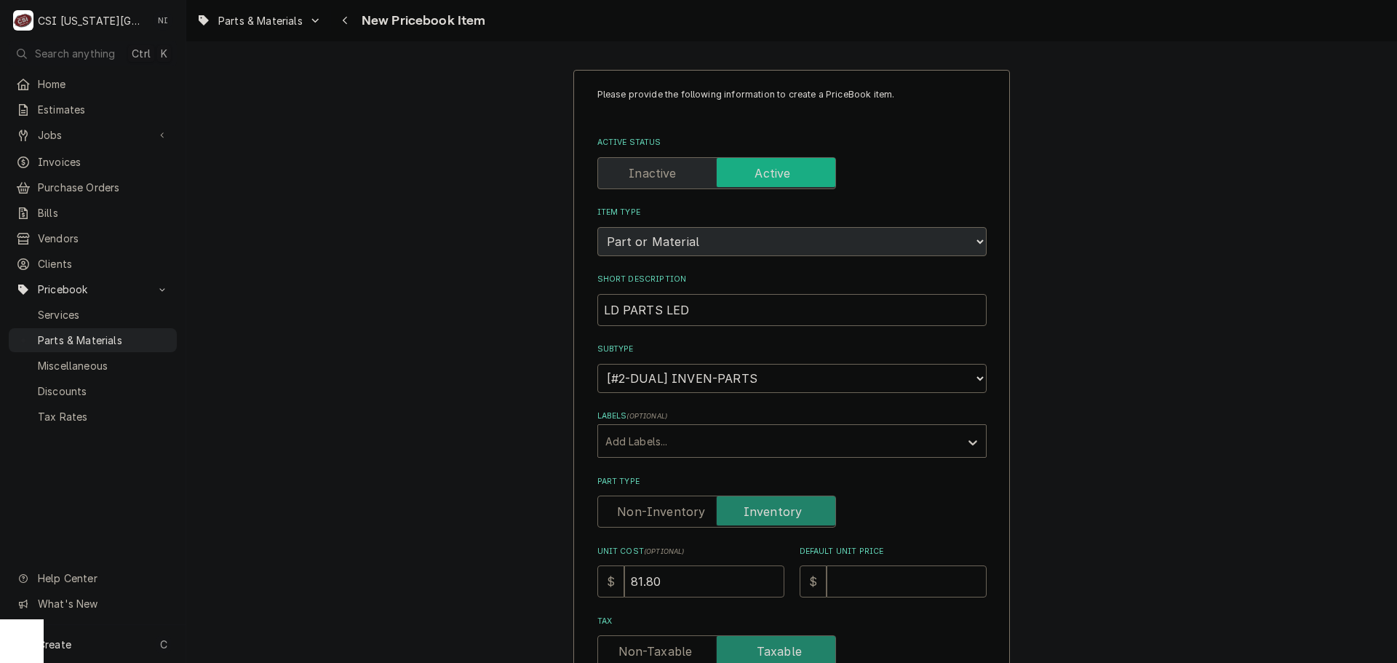
type input "81.80"
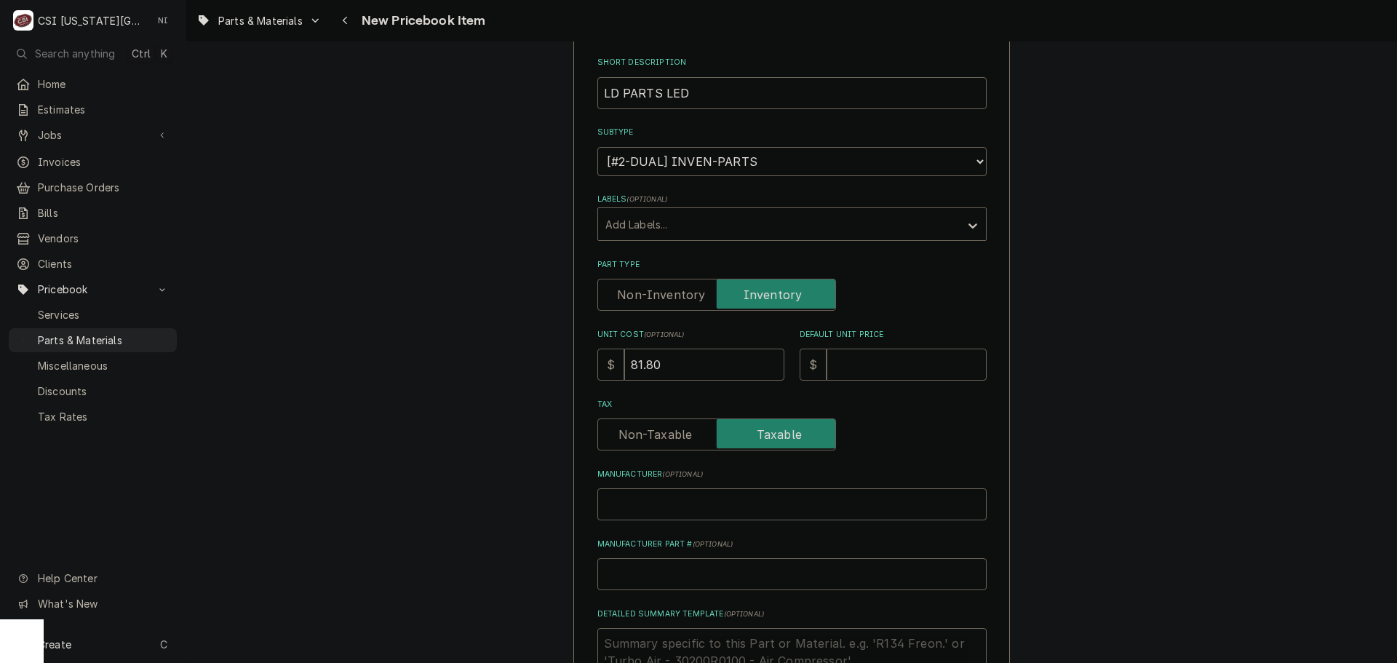
scroll to position [218, 0]
click at [677, 574] on input "Manufacturer Part # ( optional )" at bounding box center [791, 573] width 389 height 32
type textarea "x"
type input "t"
type textarea "x"
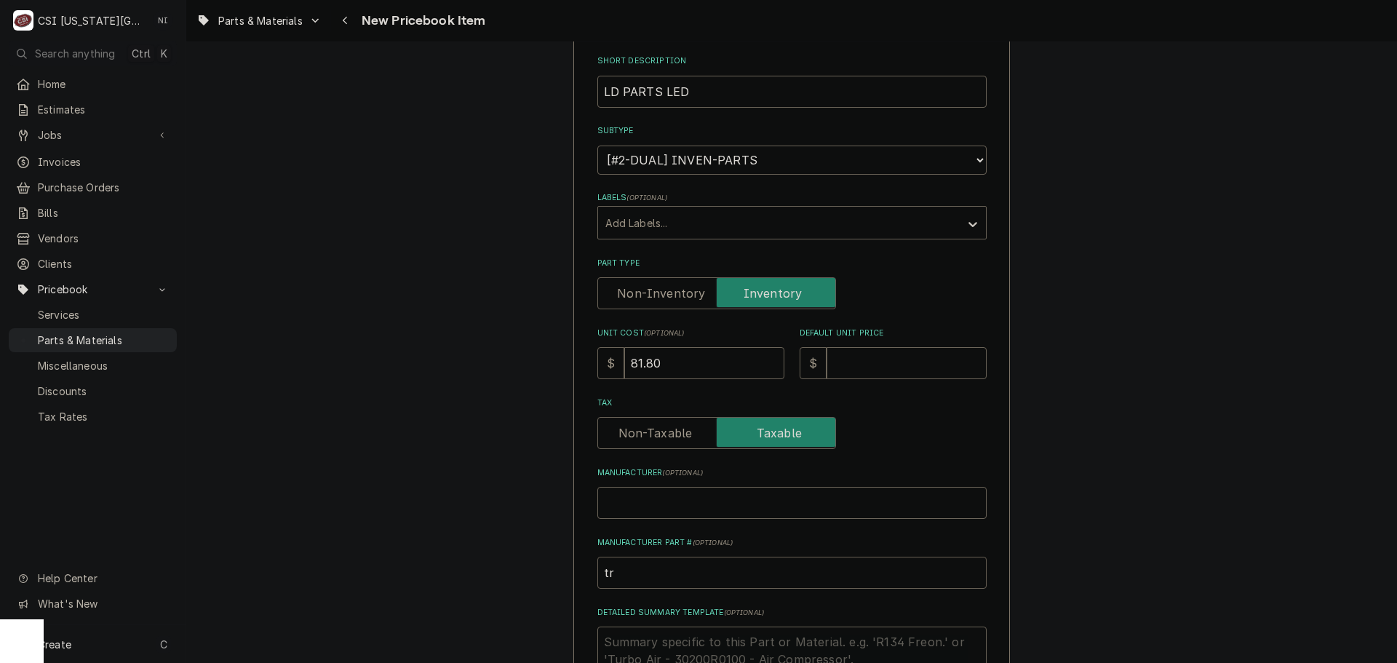
type input "tru"
type textarea "x"
type input "tr"
type textarea "x"
type input "t"
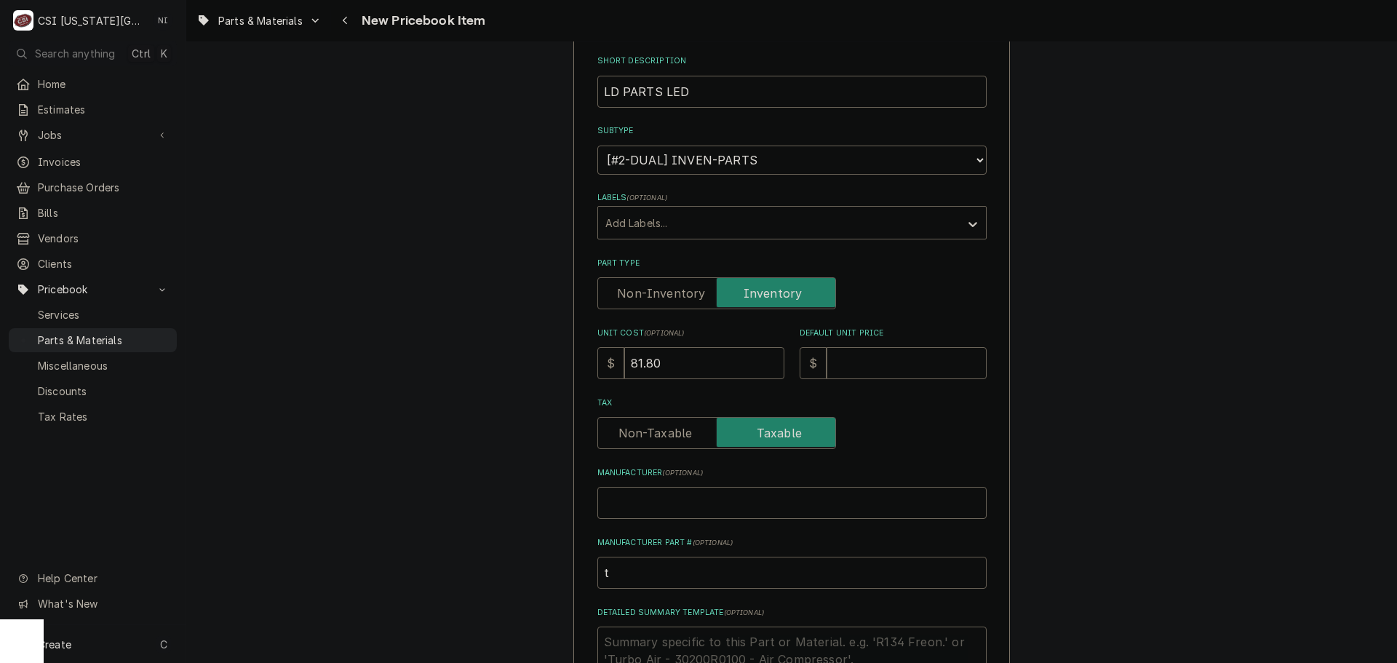
type textarea "x"
type input "T"
type textarea "x"
type input "TR"
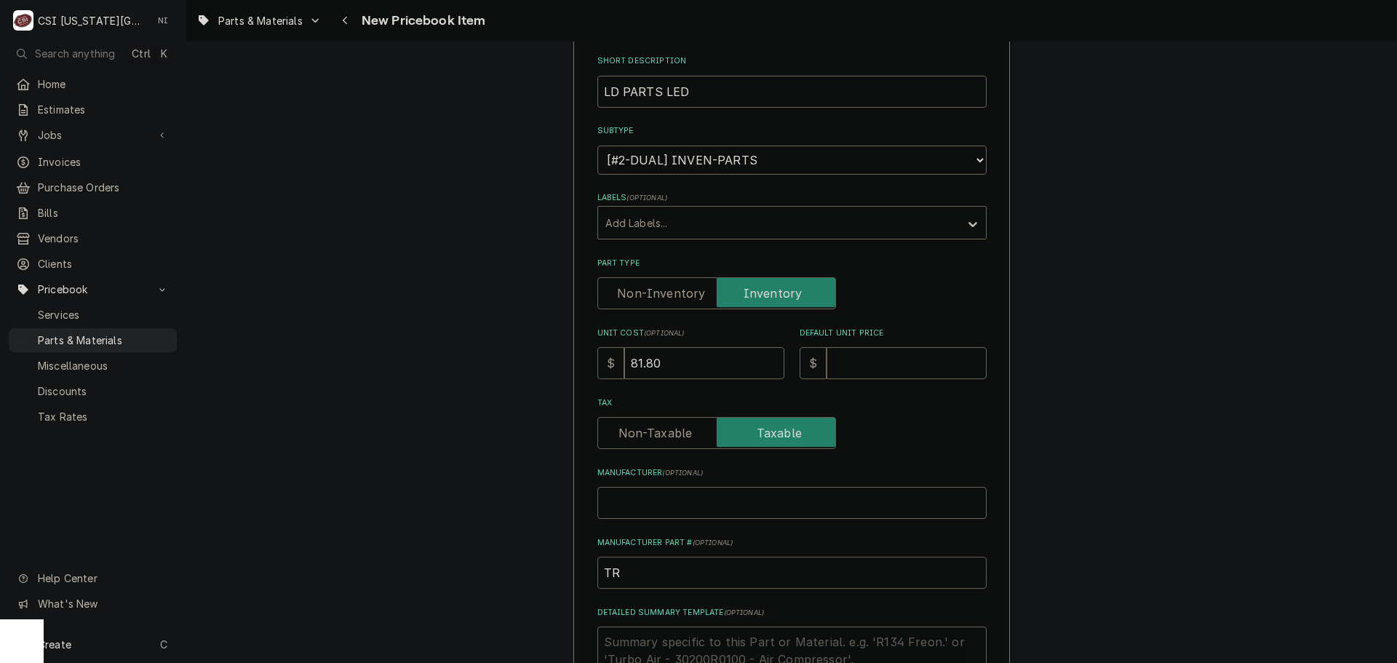
type textarea "x"
type input "TRU"
type textarea "x"
type input "TRU-"
type textarea "x"
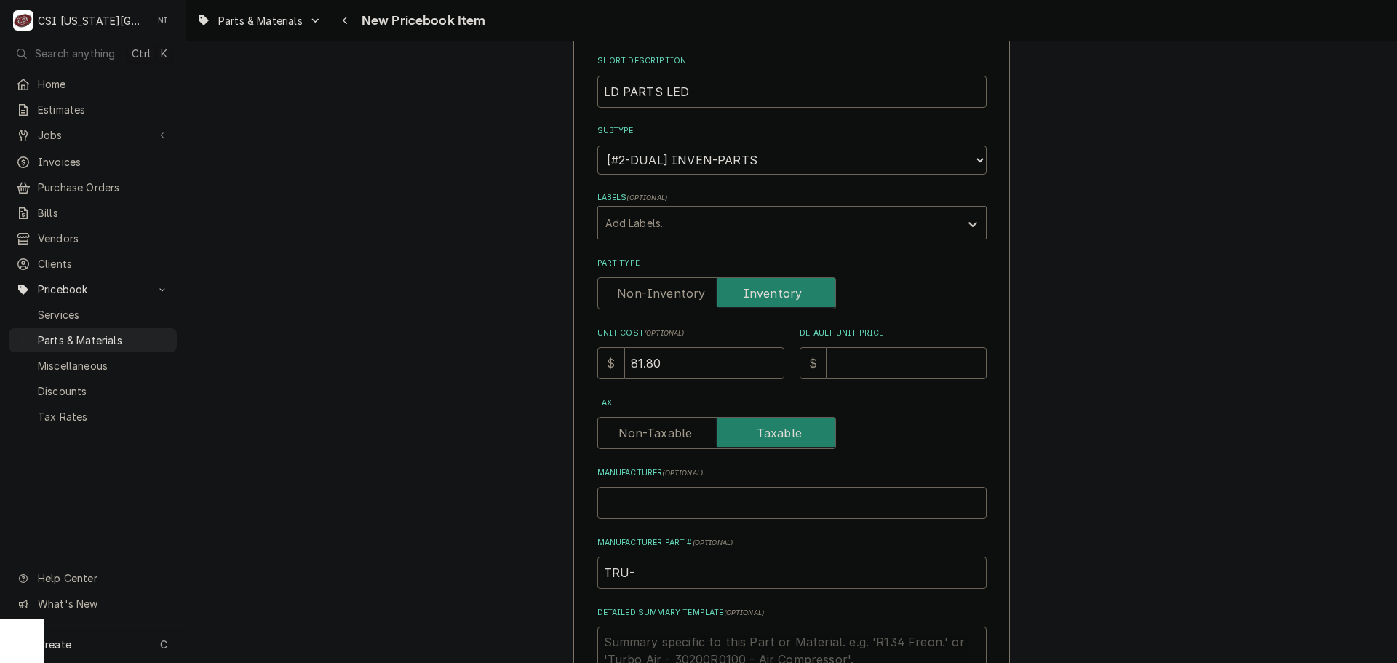
type input "TRU-2"
type textarea "x"
type input "TRU-26"
type textarea "x"
type input "TRU-2"
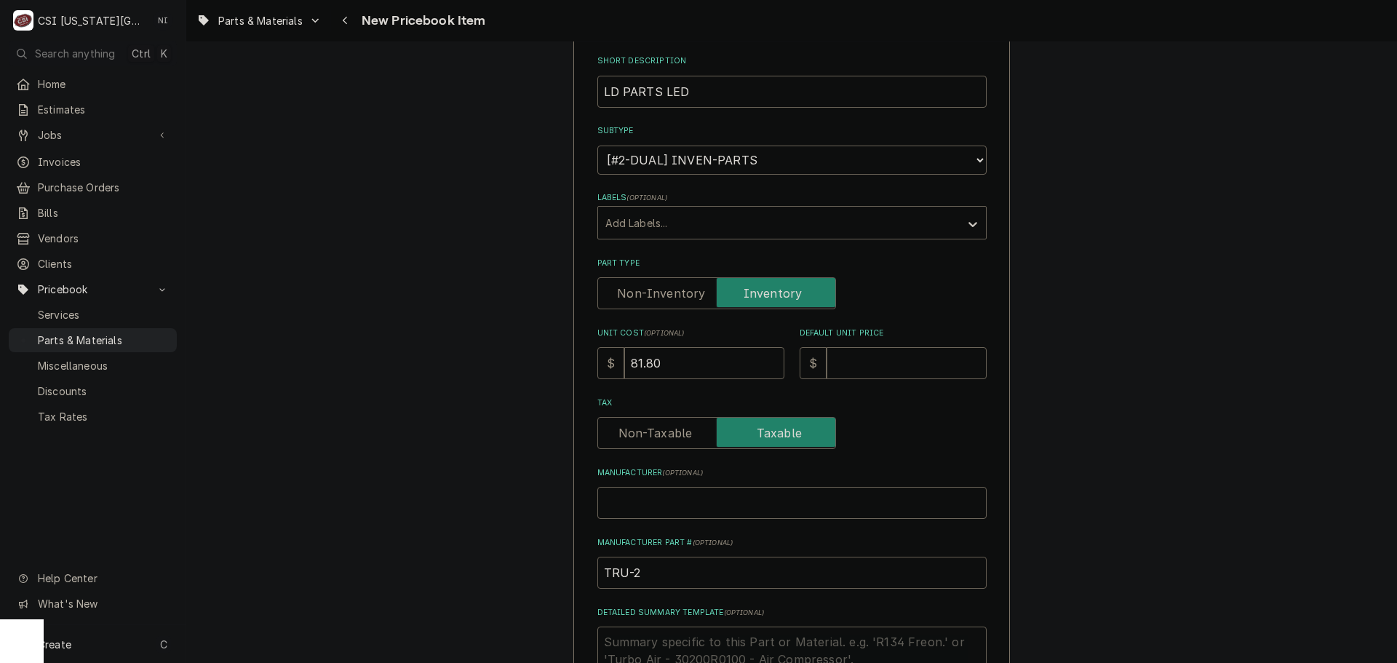
type textarea "x"
type input "TRU-21"
type textarea "x"
type input "TRU-216"
type textarea "x"
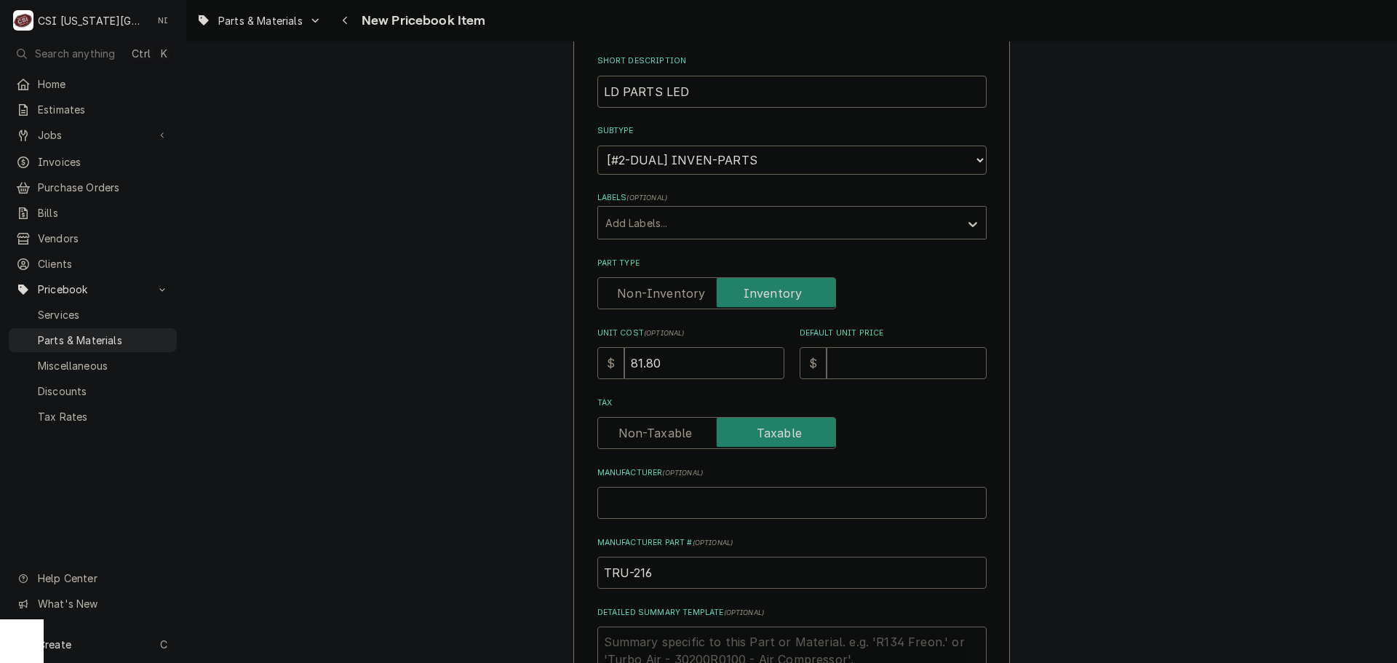
type input "TRU-2169"
type textarea "x"
type input "TRU-21695"
type textarea "x"
type input "TRU-216951"
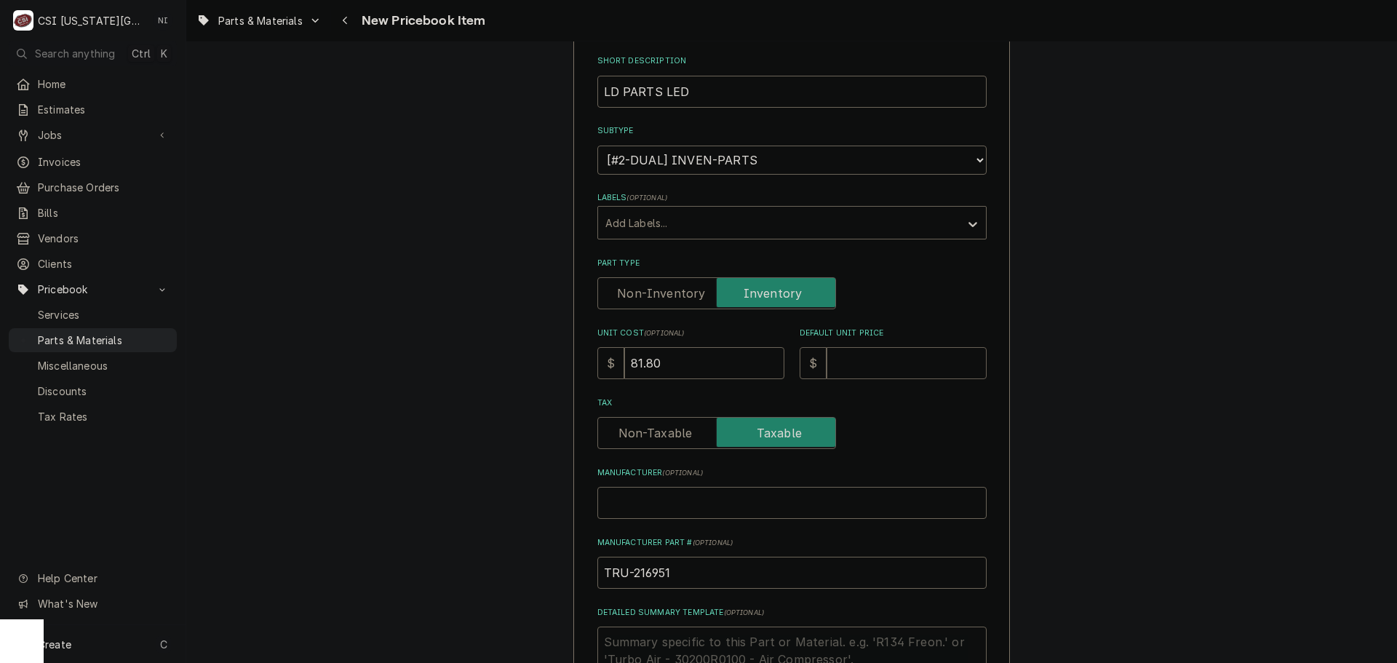
click at [879, 358] on input "Default Unit Price" at bounding box center [906, 363] width 160 height 32
type textarea "x"
type input "2"
type textarea "x"
type input "21"
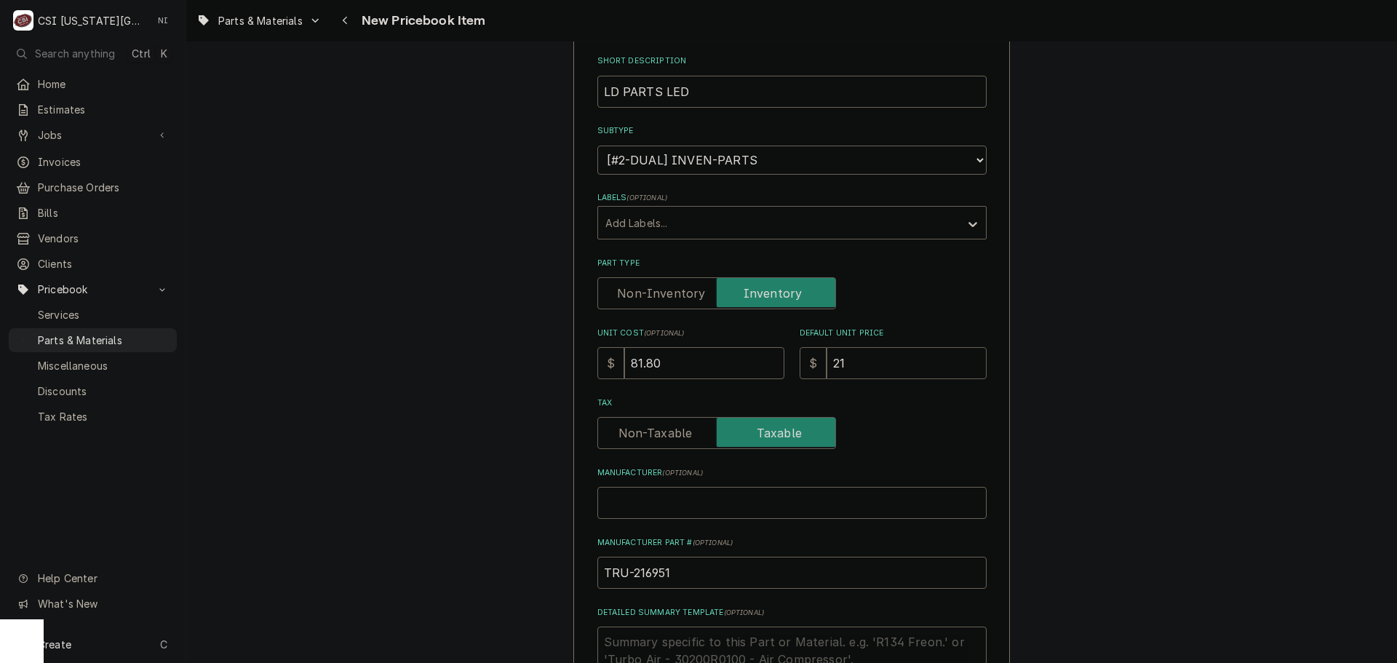
type textarea "x"
type input "218"
type textarea "x"
type input "218.1"
type textarea "x"
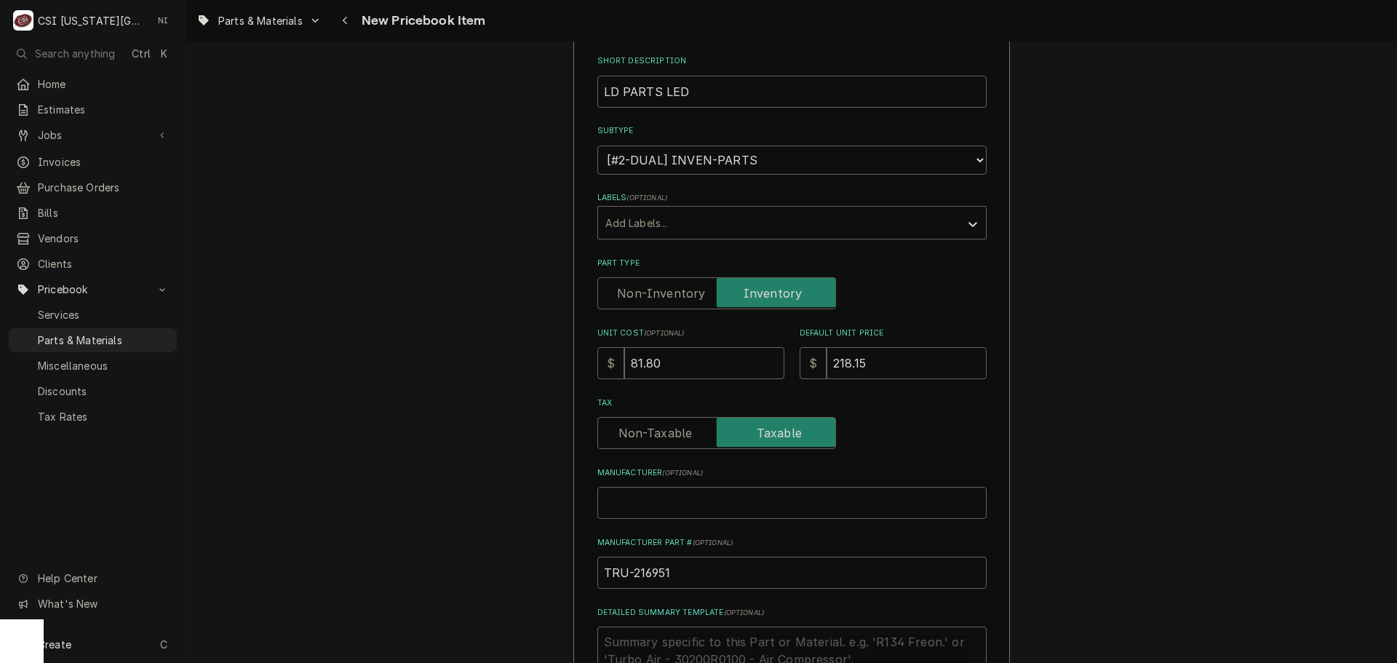
type input "218.15"
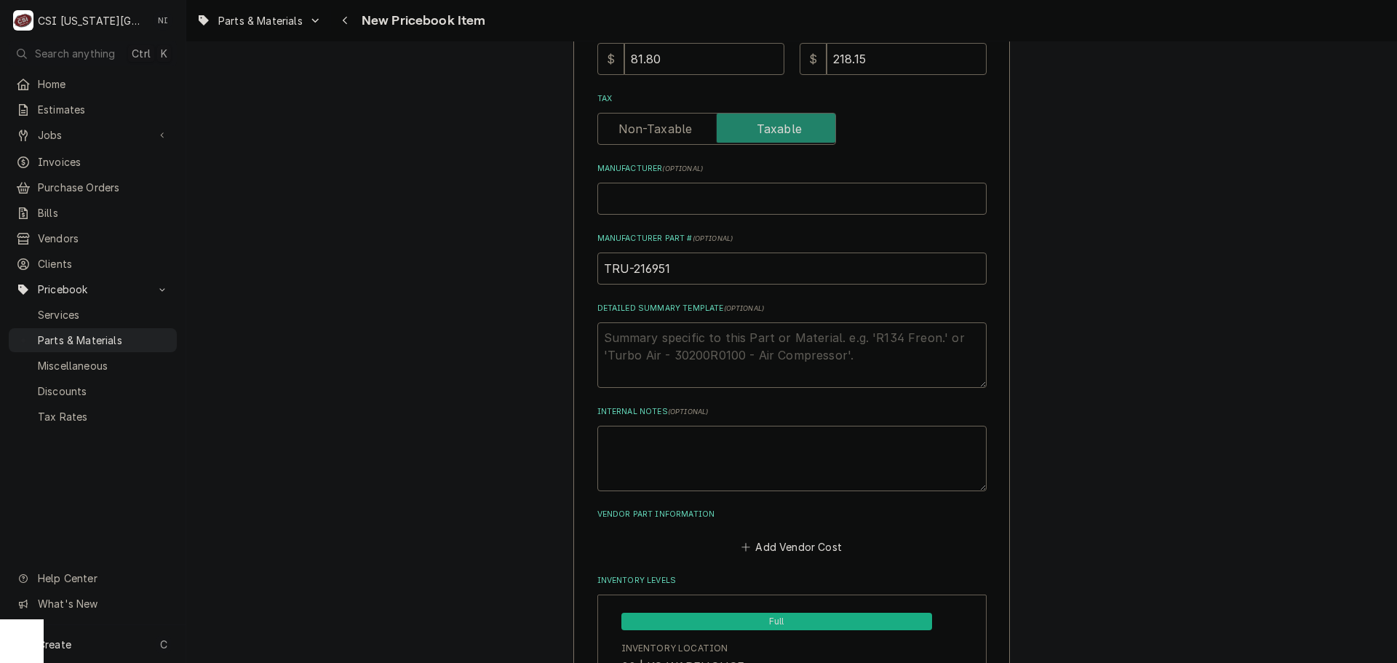
scroll to position [655, 0]
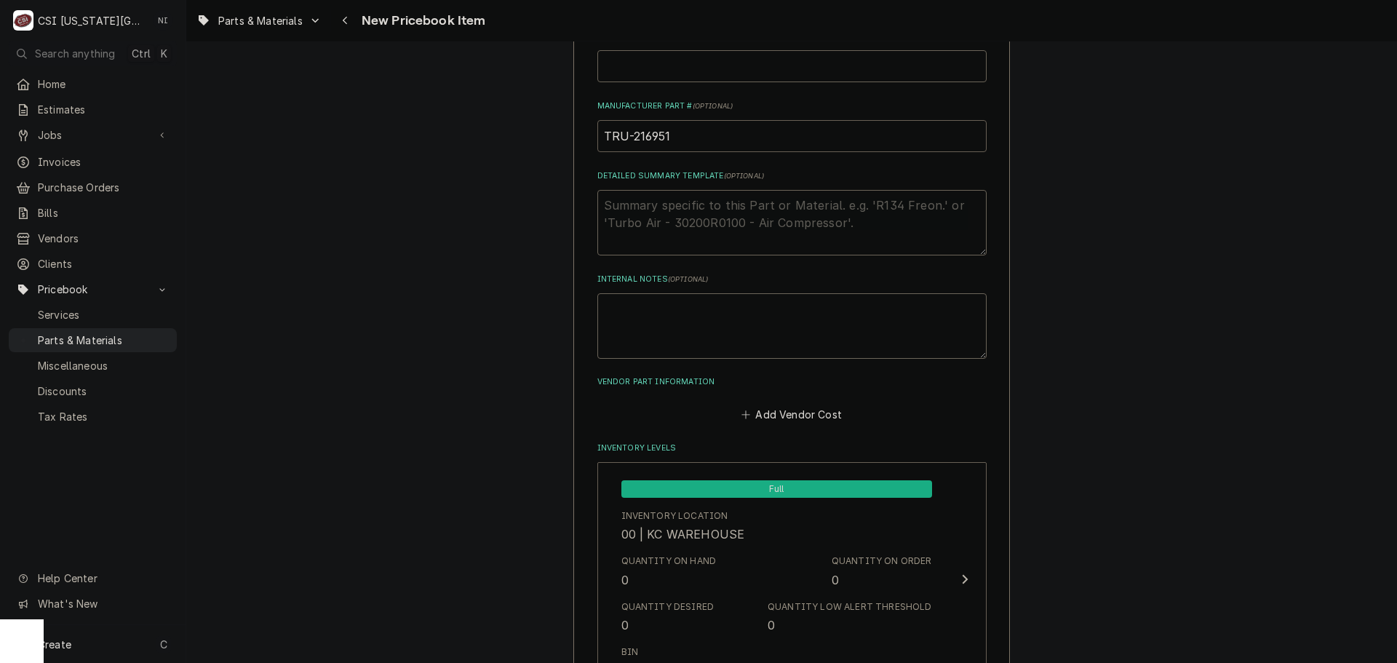
drag, startPoint x: 586, startPoint y: 140, endPoint x: 503, endPoint y: 143, distance: 83.0
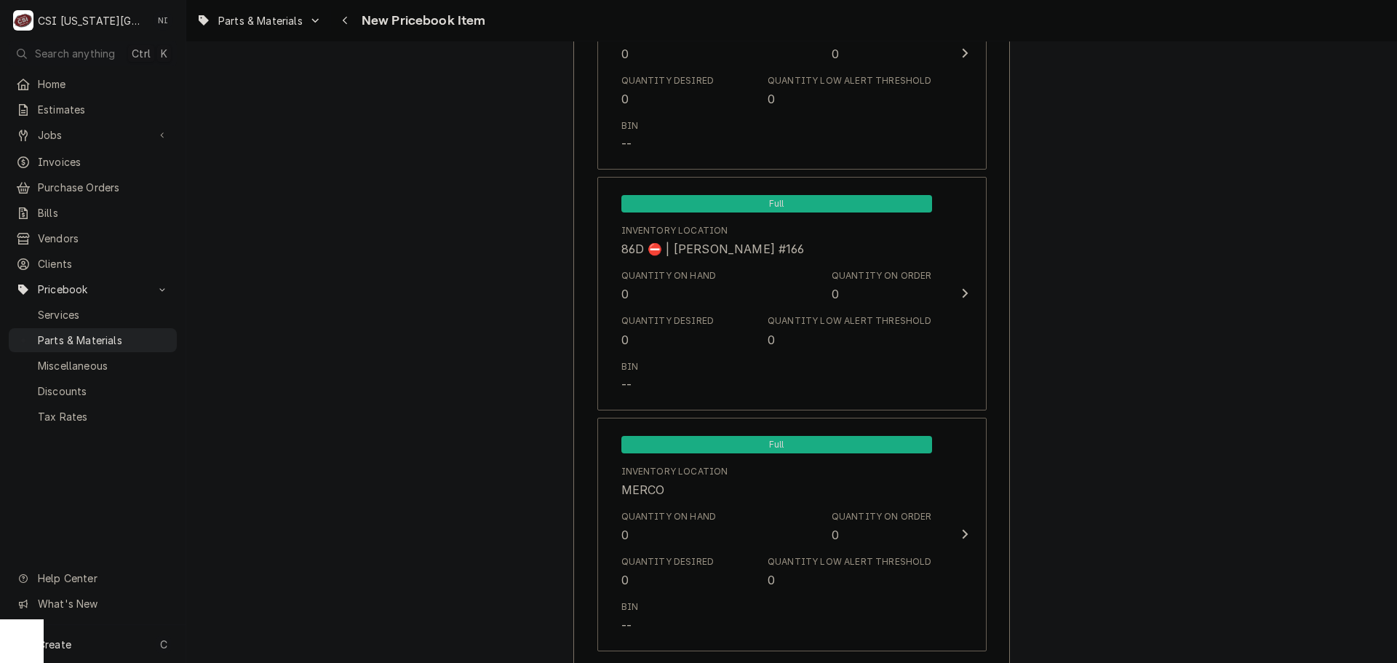
scroll to position [13778, 0]
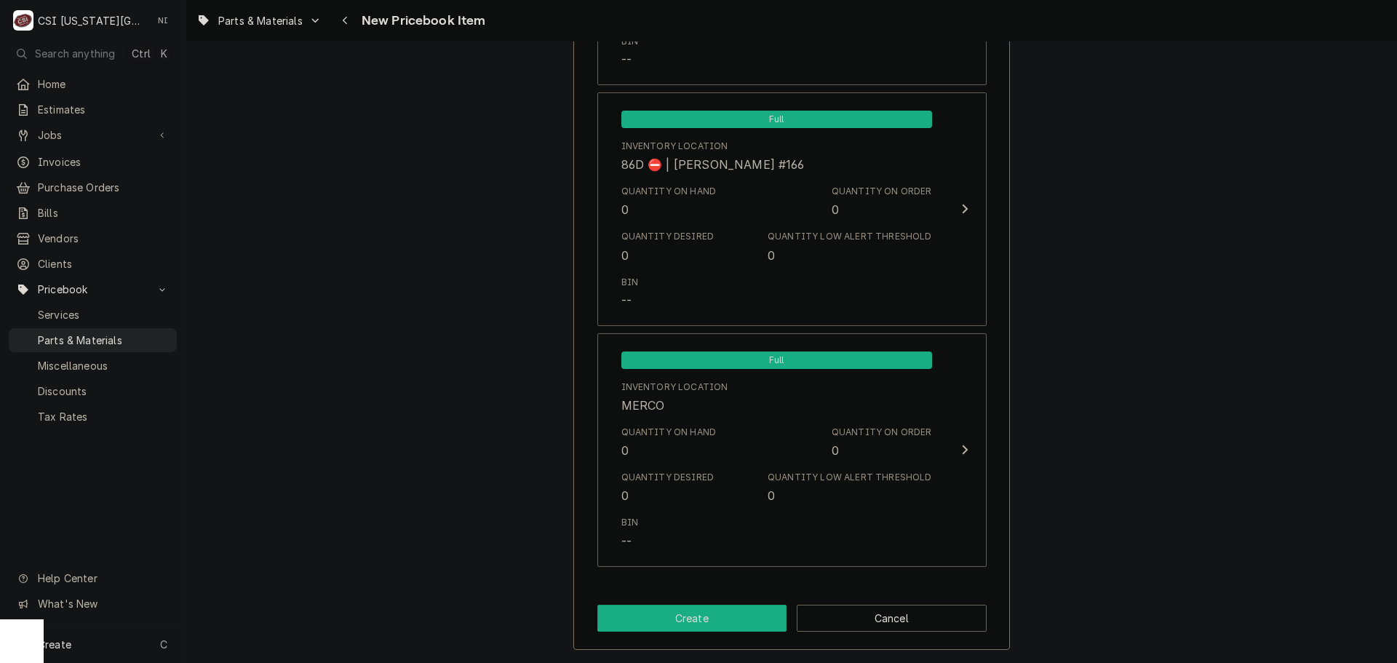
click at [736, 612] on button "Create" at bounding box center [692, 618] width 190 height 27
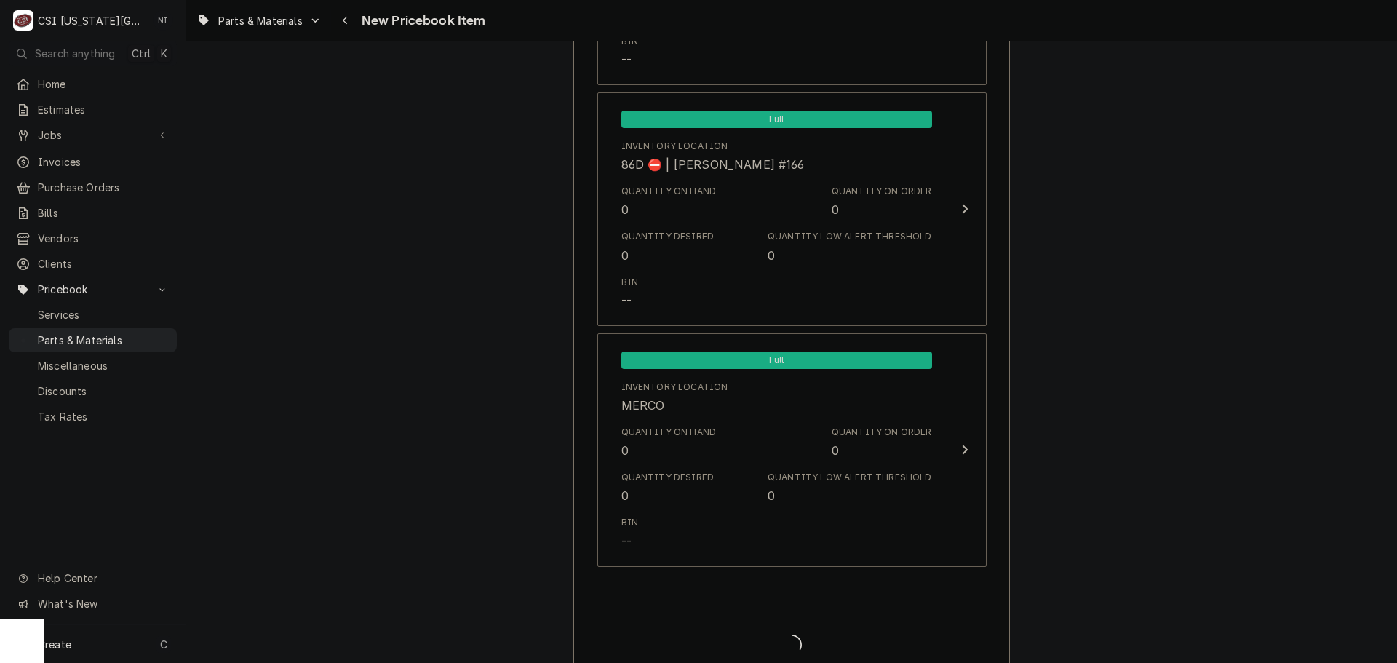
type textarea "x"
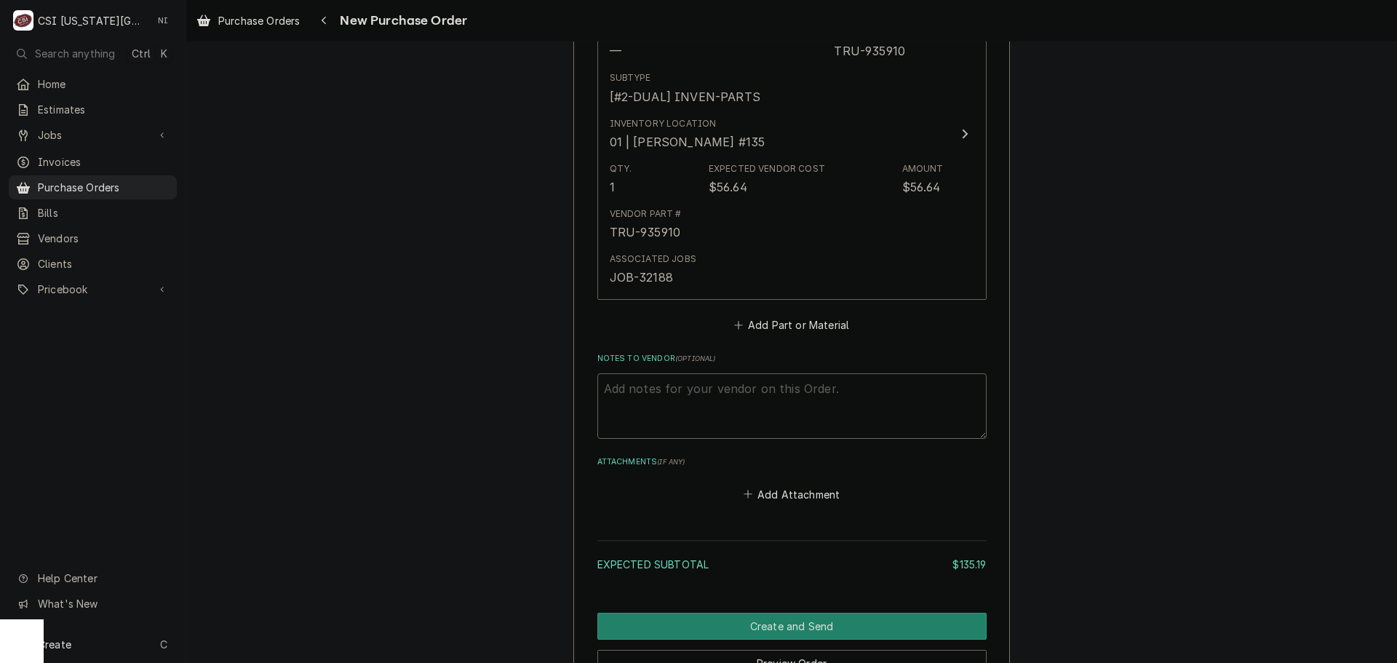
scroll to position [1019, 0]
click at [789, 324] on button "Add Part or Material" at bounding box center [791, 324] width 120 height 20
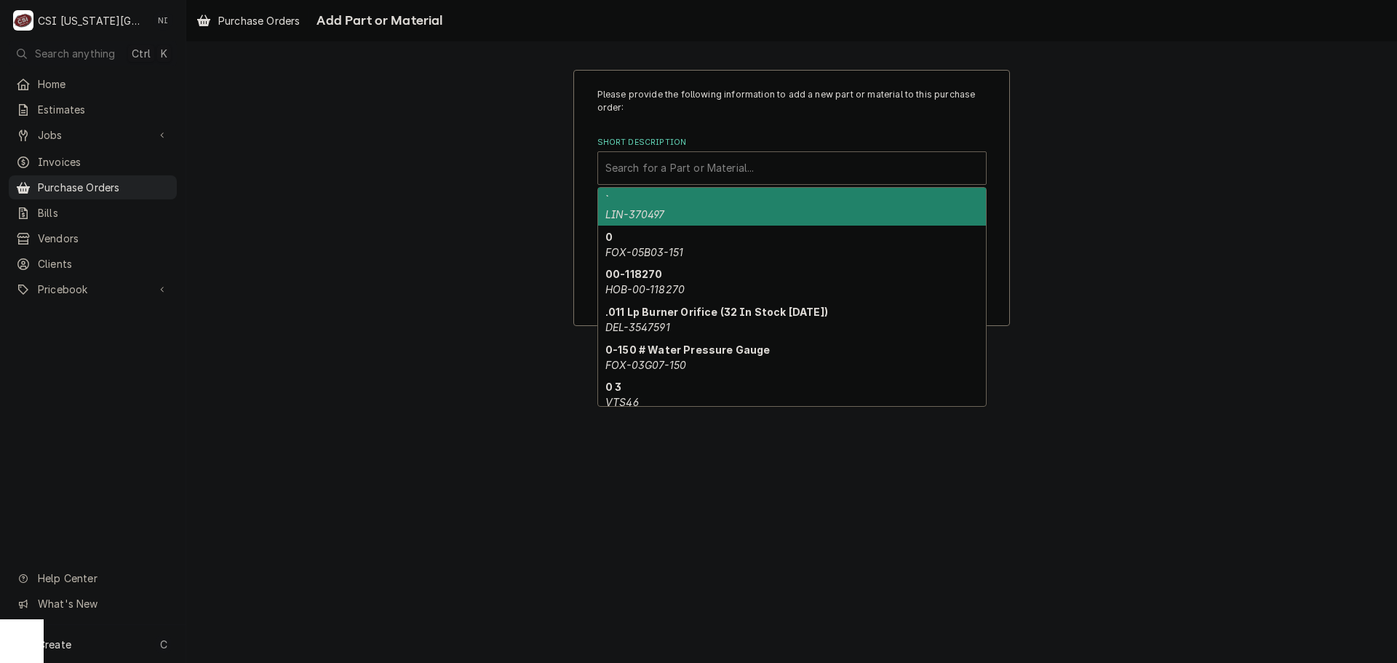
paste input "TRU-216951"
click at [706, 165] on div "Short Description" at bounding box center [791, 168] width 373 height 26
type input "TRU-216951"
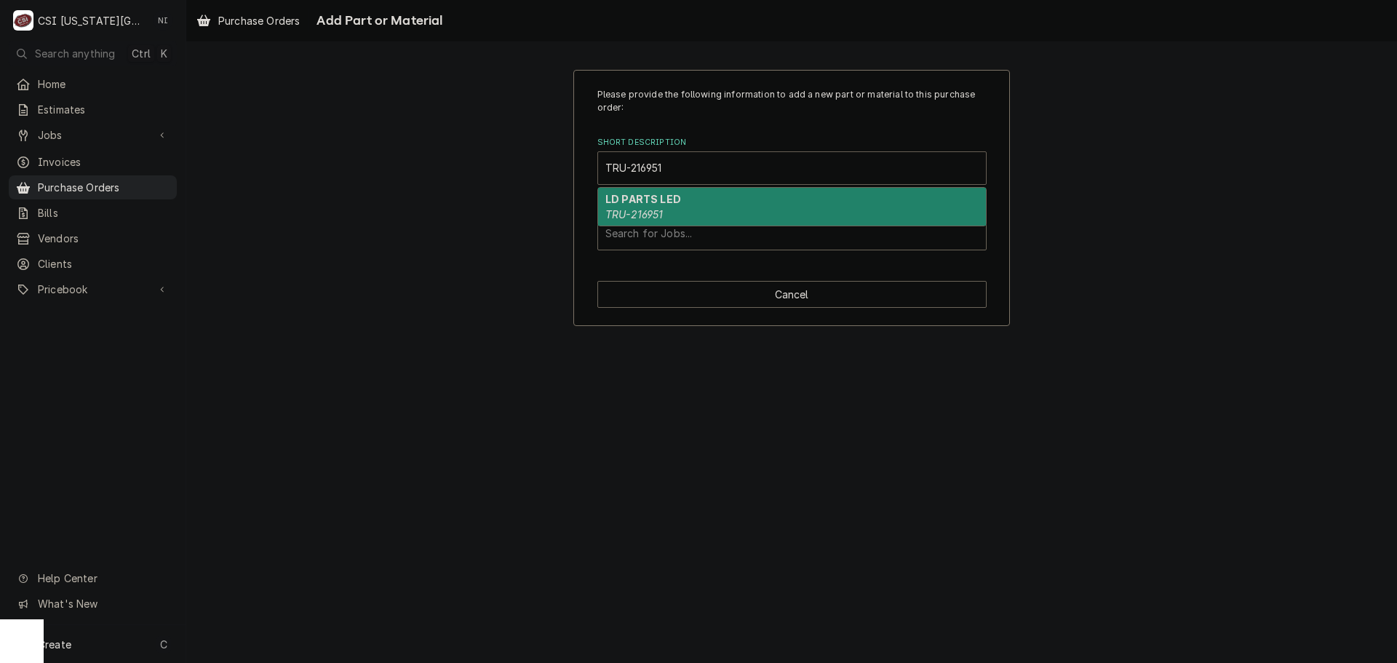
click at [670, 204] on strong "LD PARTS LED" at bounding box center [643, 199] width 76 height 12
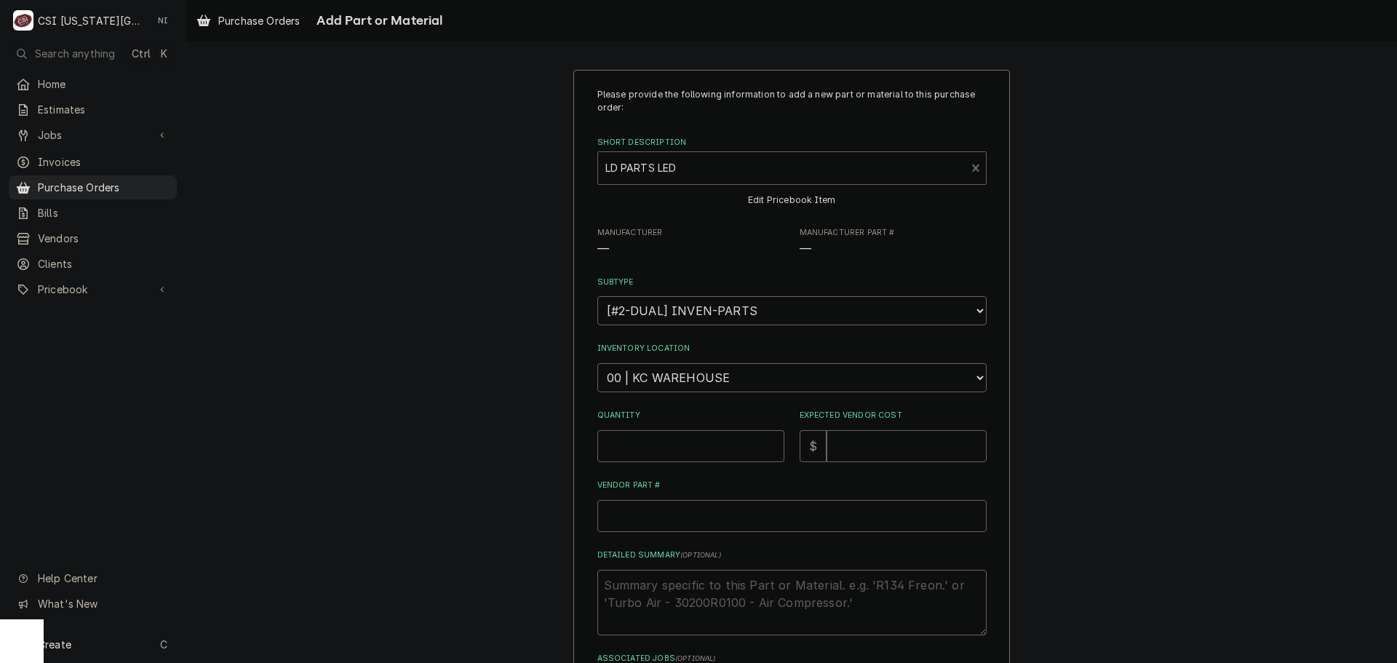
type textarea "x"
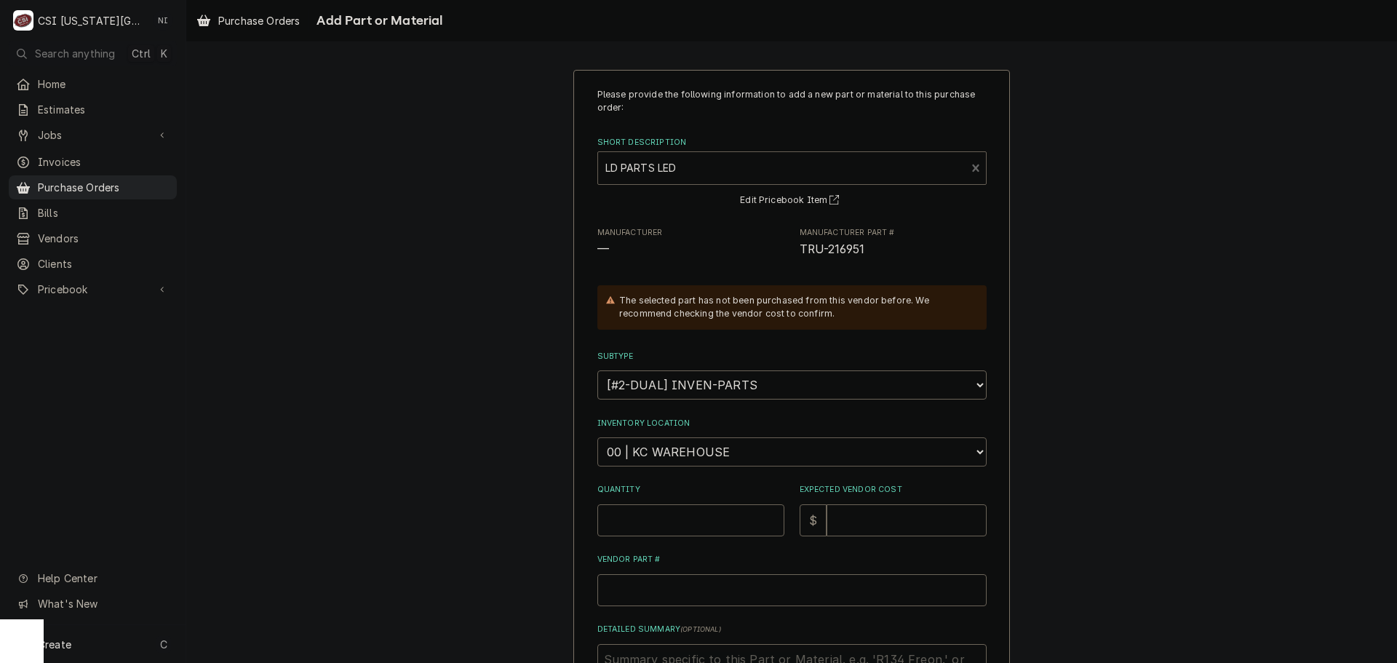
click at [714, 450] on select "Choose a location... 00 | KC WAREHOUSE 00 | MAIN WAREHOUSE 01 | BRIAN BREAZIER …" at bounding box center [791, 451] width 389 height 29
select select "2872"
click at [597, 437] on select "Choose a location... 00 | KC WAREHOUSE 00 | MAIN WAREHOUSE 01 | BRIAN BREAZIER …" at bounding box center [791, 451] width 389 height 29
click at [682, 521] on input "Quantity" at bounding box center [690, 520] width 187 height 32
type textarea "x"
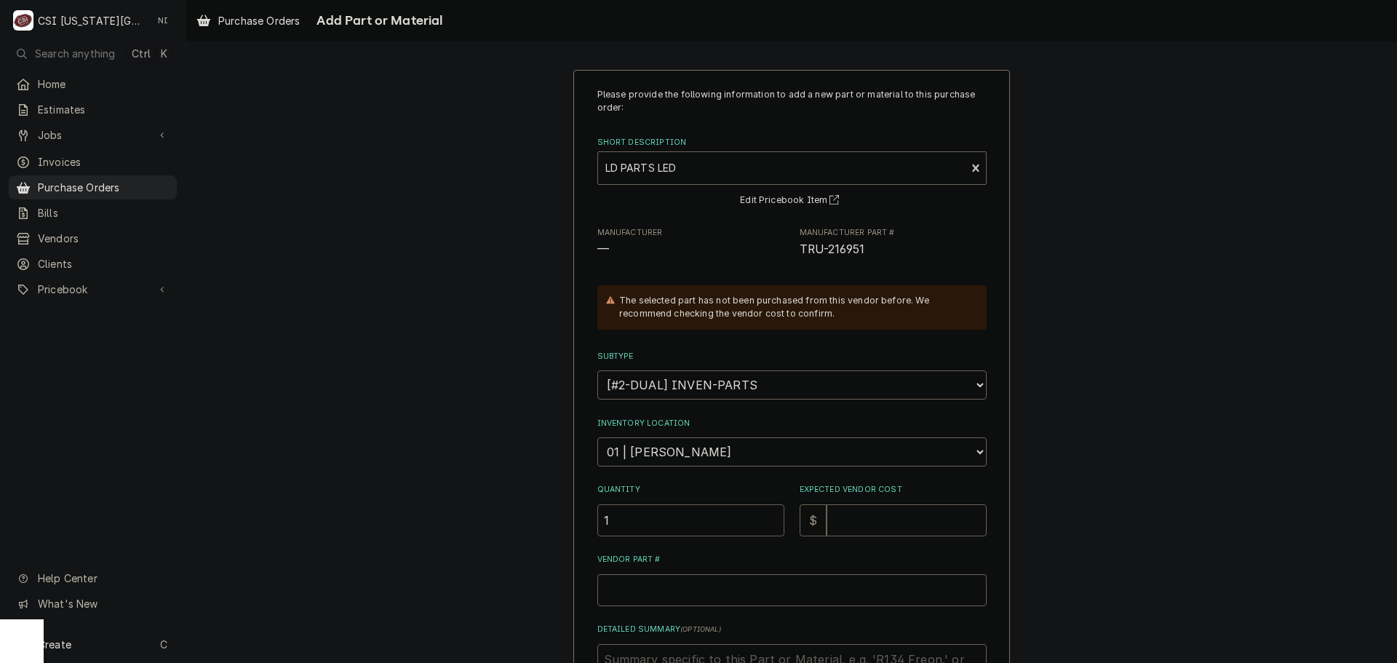
type input "1"
type textarea "x"
type input "8"
type textarea "x"
type input "81"
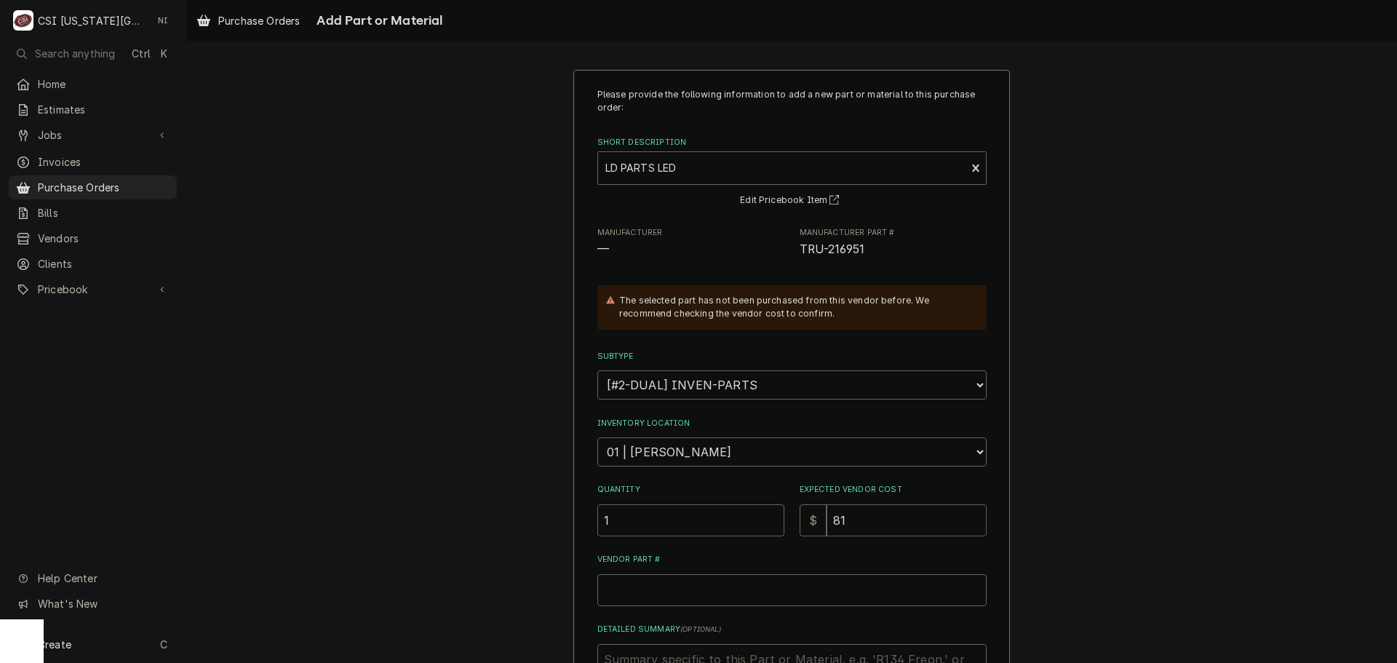
type textarea "x"
type input "810"
type textarea "x"
type input "81"
type textarea "x"
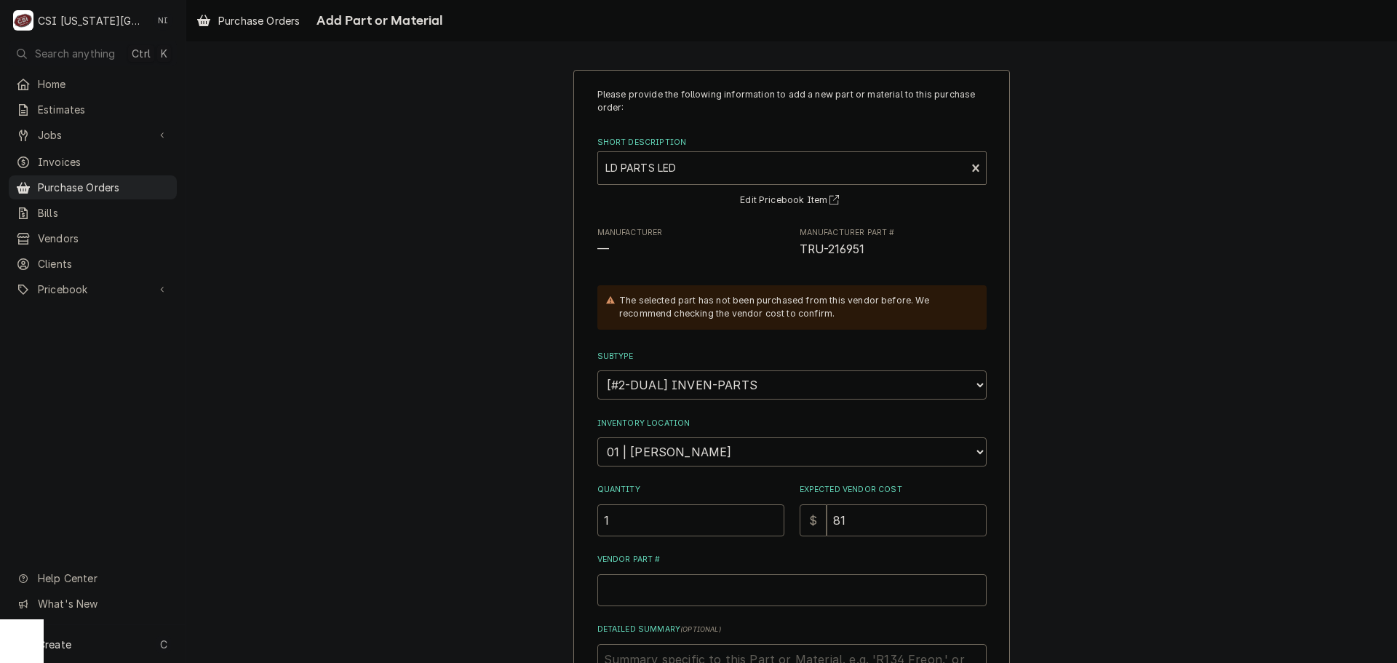
type input "81.8"
type textarea "x"
type input "81.80"
click at [696, 589] on input "Vendor Part #" at bounding box center [791, 590] width 389 height 32
paste input "TRU-216951"
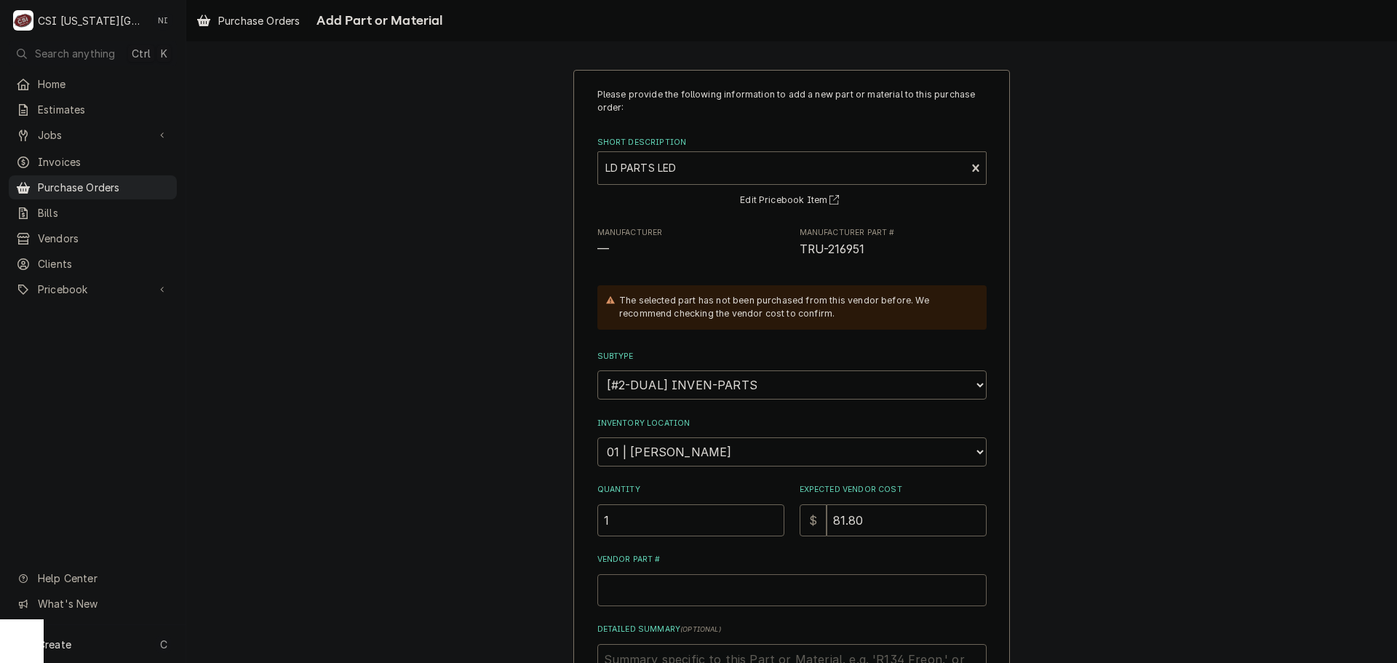
type textarea "x"
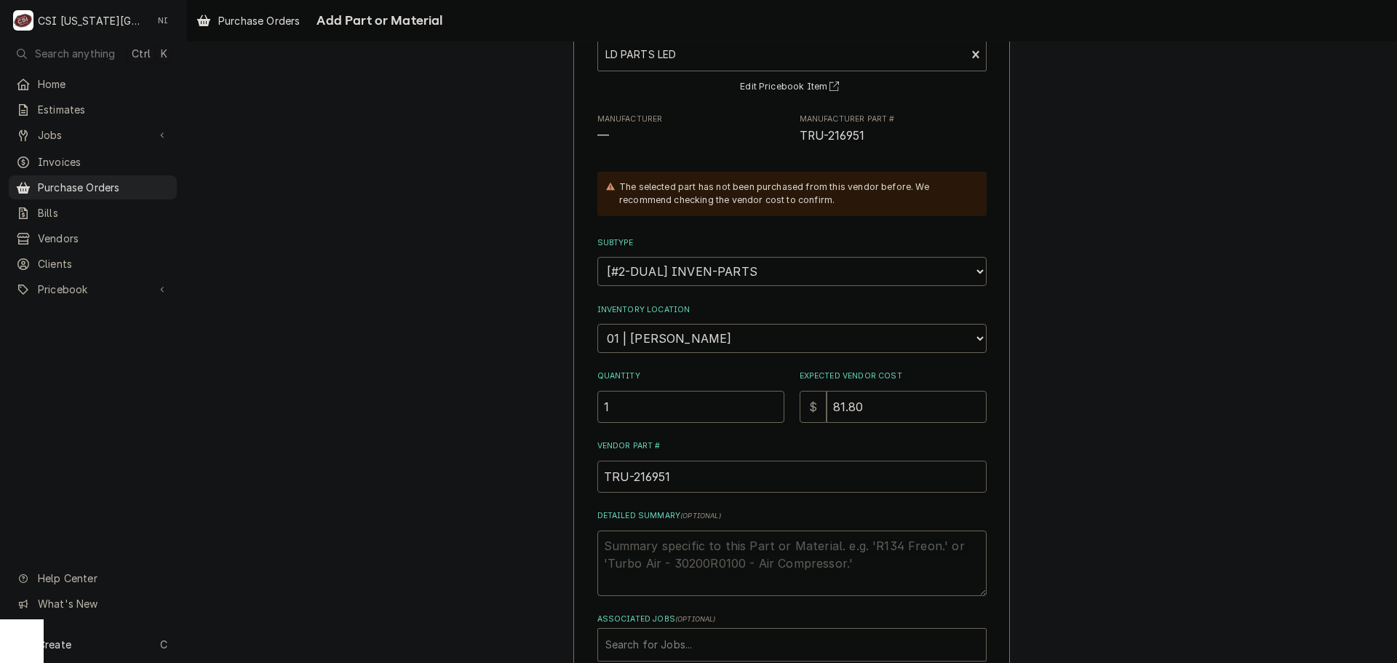
scroll to position [201, 0]
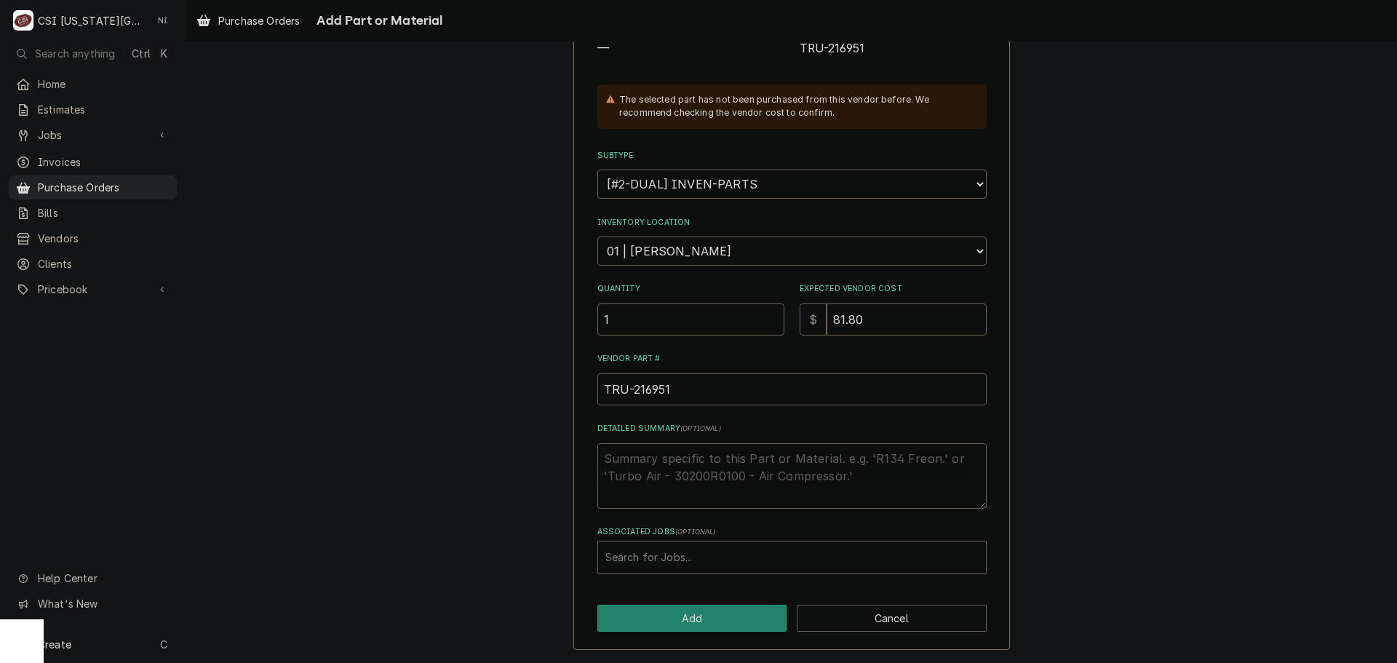
type input "TRU-216951"
click at [728, 561] on div "Associated Jobs" at bounding box center [791, 557] width 373 height 26
type input "32360"
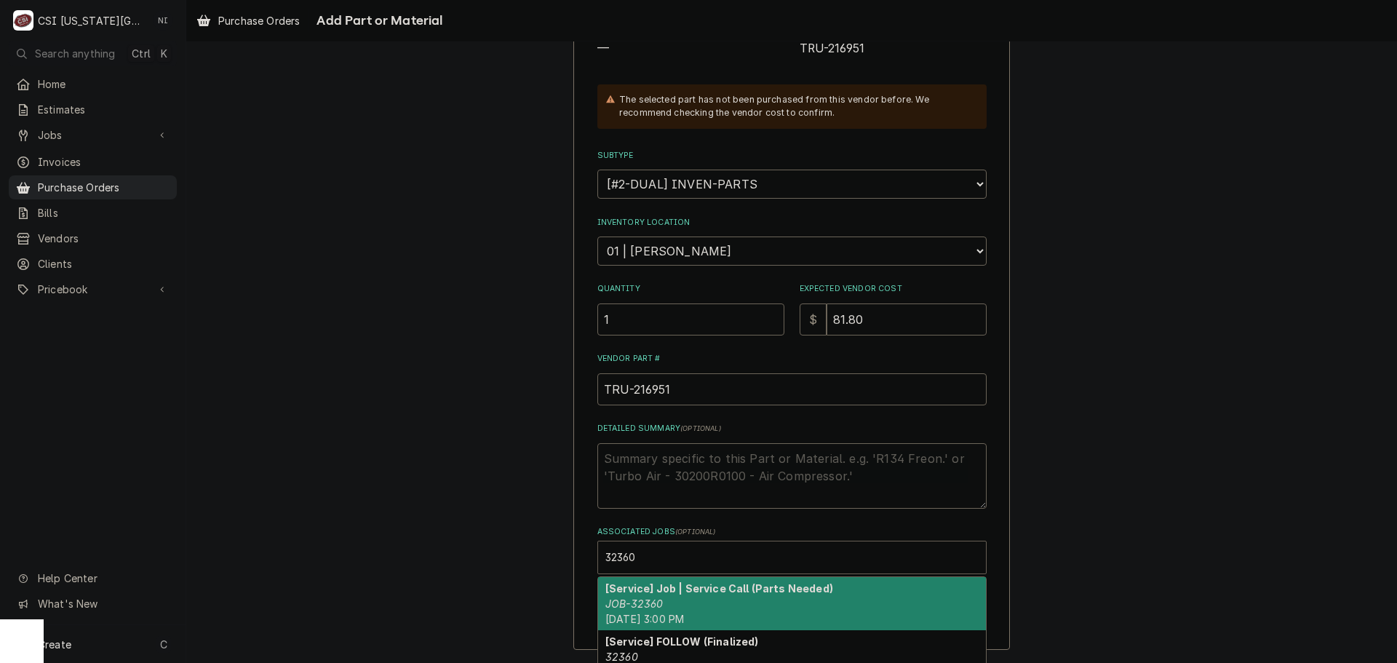
drag, startPoint x: 713, startPoint y: 602, endPoint x: 726, endPoint y: 601, distance: 13.1
click at [714, 602] on div "[Service] Job | Service Call (Parts Needed) JOB-32360 Tue, Aug 26th, 2025 - 3:0…" at bounding box center [792, 603] width 388 height 53
type textarea "x"
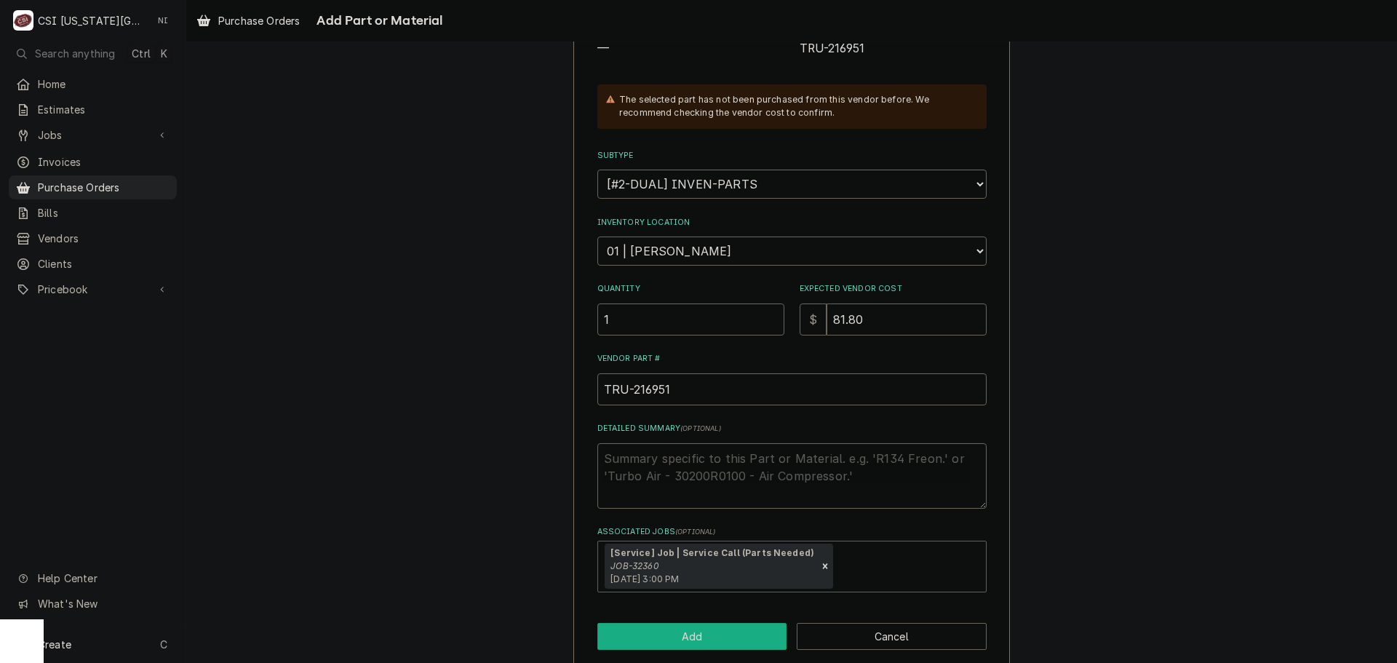
click at [714, 632] on button "Add" at bounding box center [692, 636] width 190 height 27
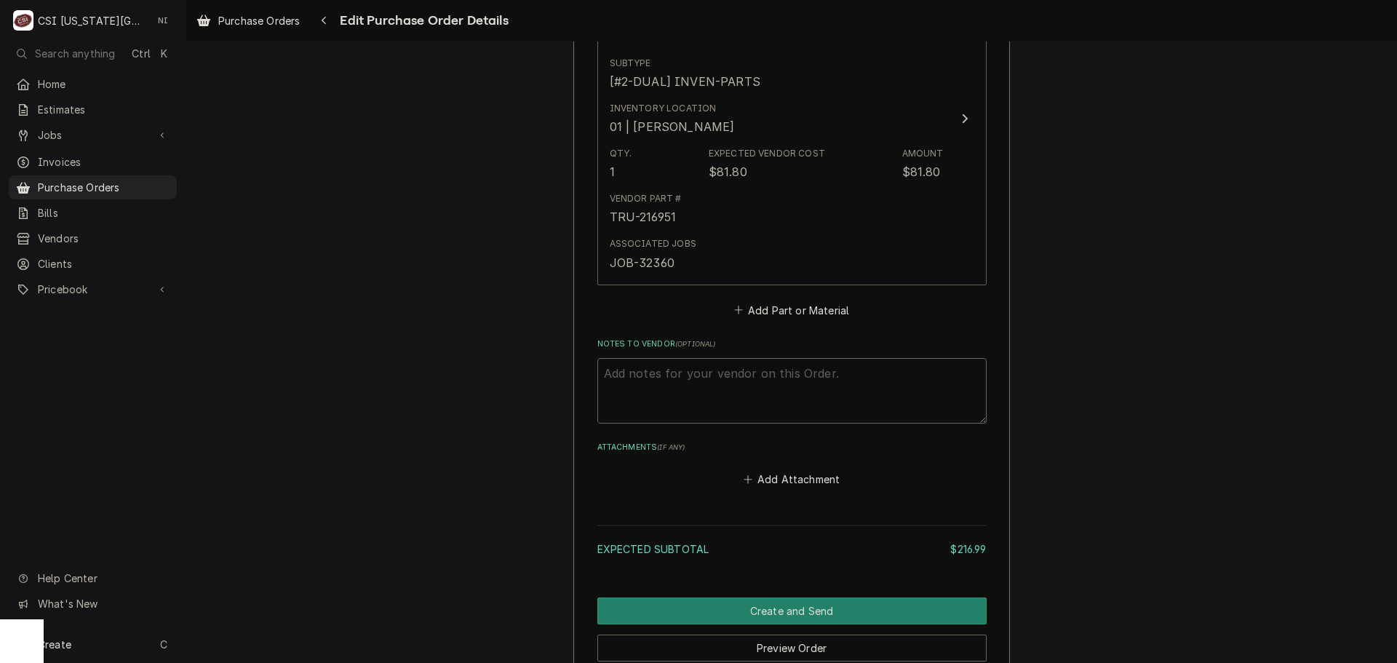
scroll to position [1508, 0]
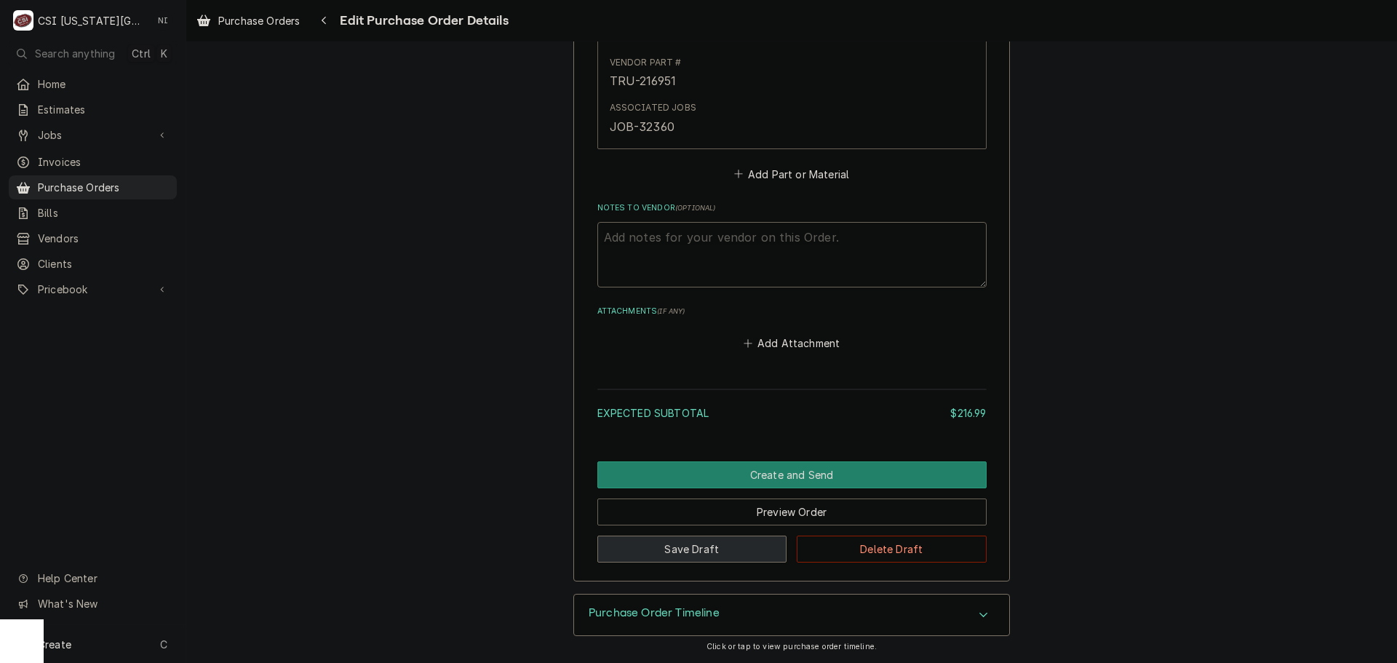
click at [729, 550] on button "Save Draft" at bounding box center [692, 548] width 190 height 27
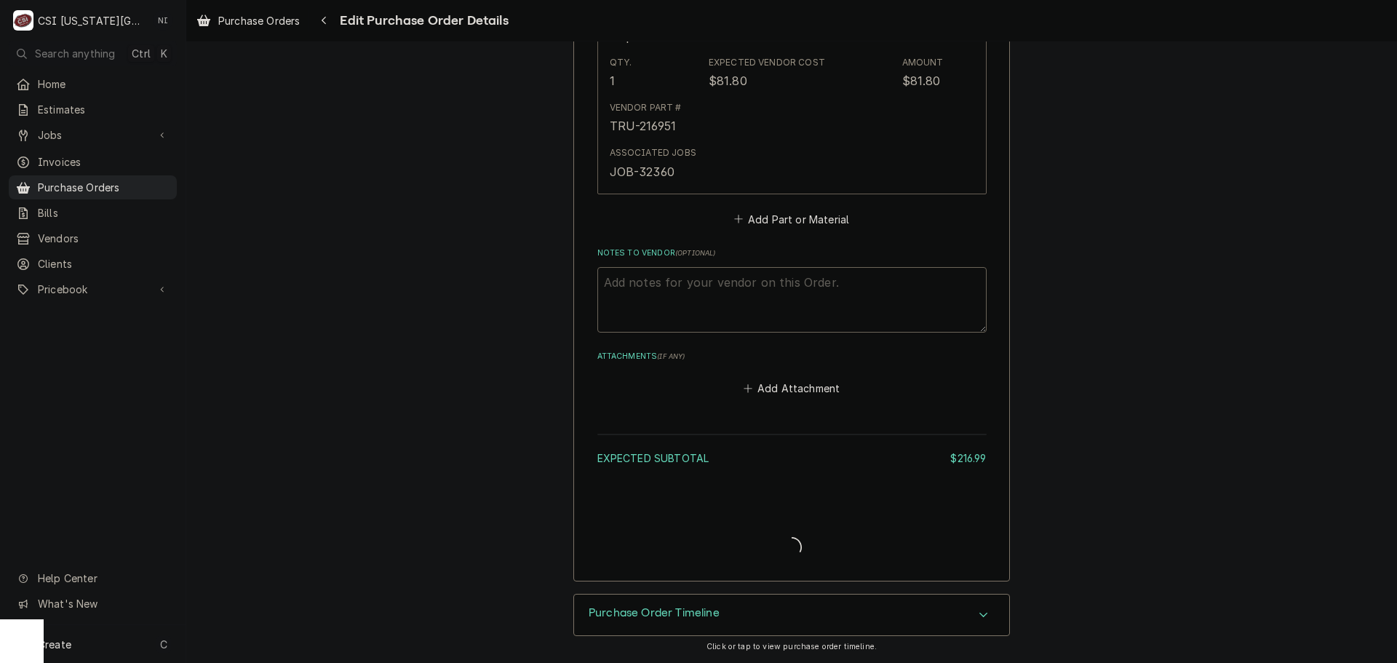
type textarea "x"
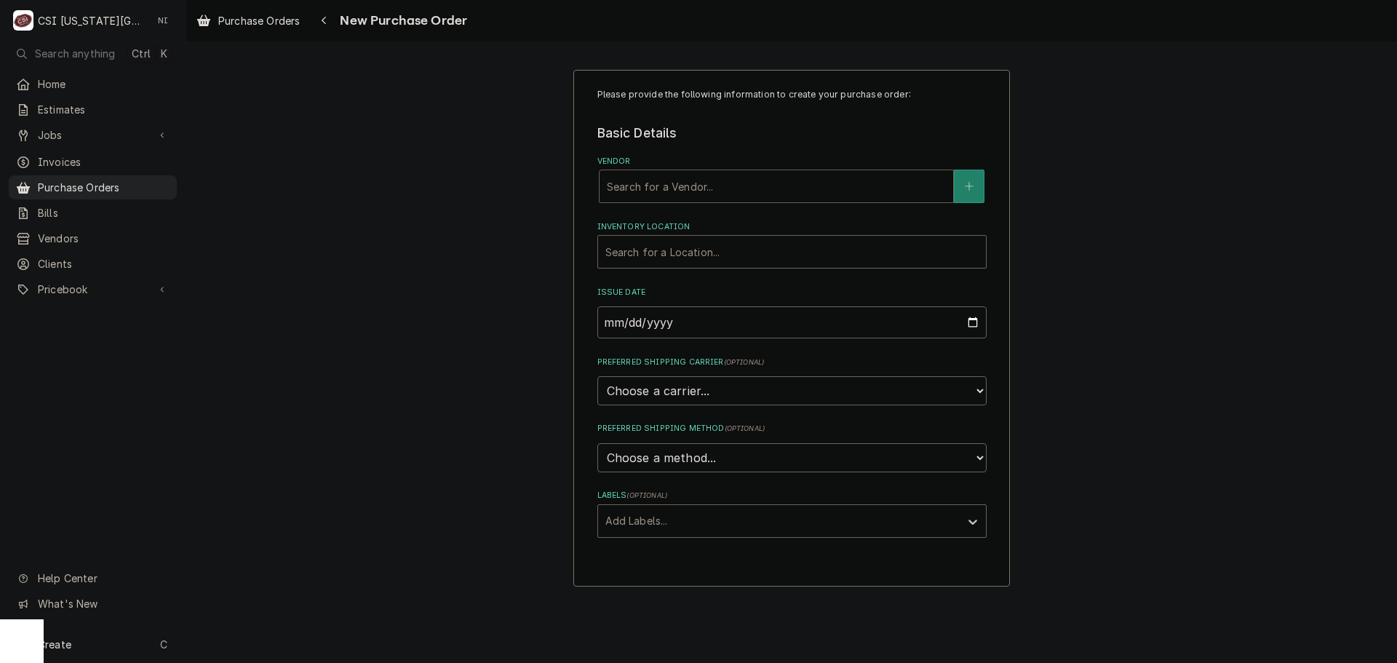
click at [715, 191] on div "Vendor" at bounding box center [776, 186] width 339 height 26
type input "prestige"
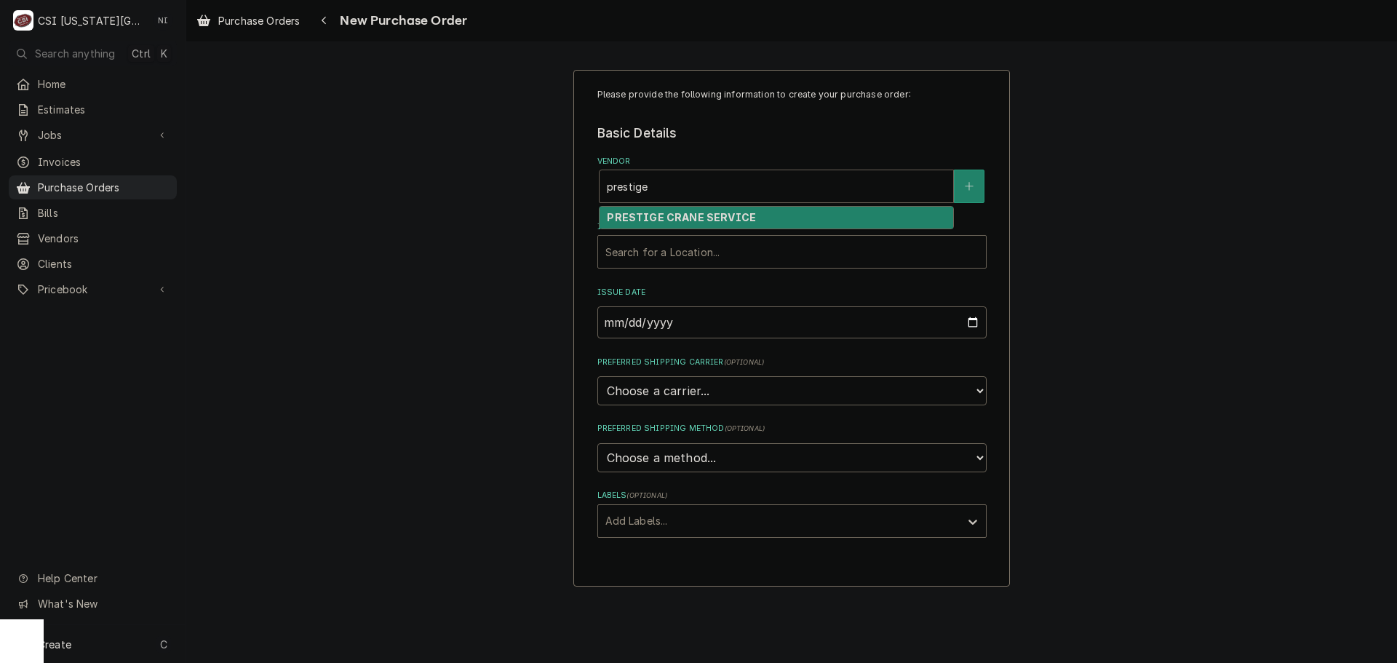
click at [645, 213] on strong "PRESTIGE CRANE SERVICE" at bounding box center [681, 217] width 149 height 12
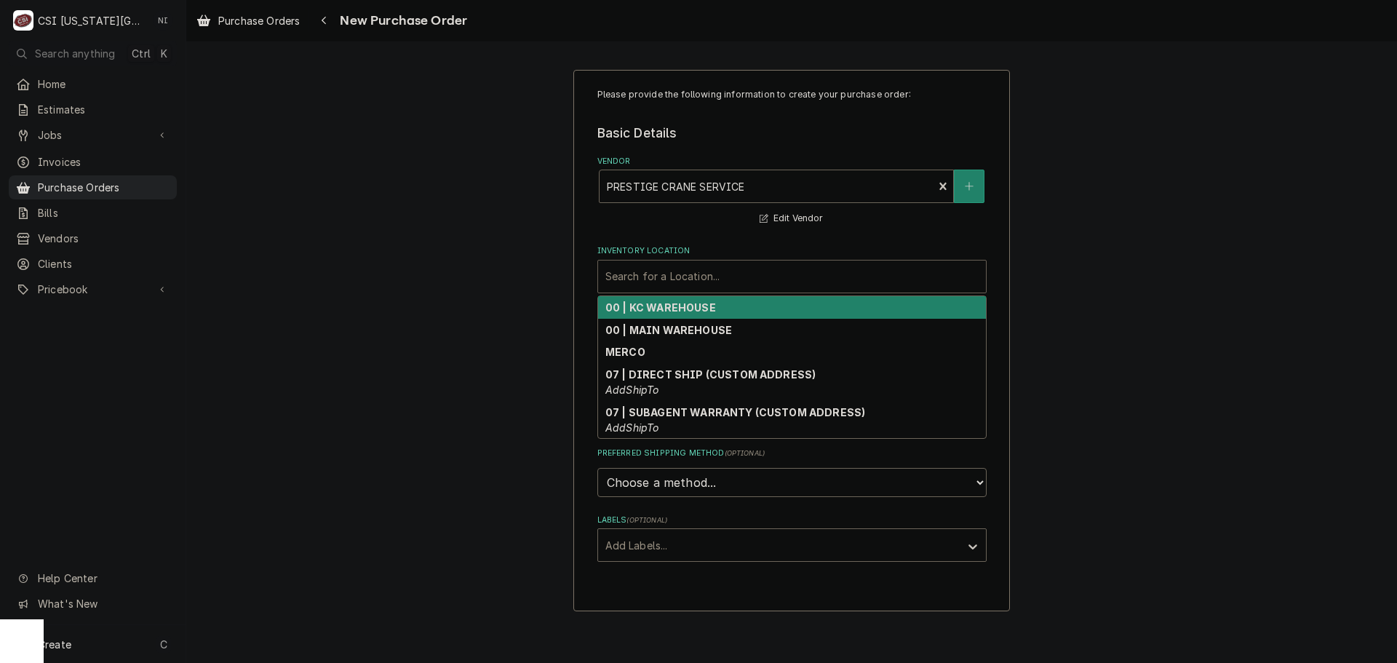
click at [658, 271] on div "Inventory Location" at bounding box center [791, 276] width 373 height 26
click at [680, 309] on strong "00 | KC WAREHOUSE" at bounding box center [660, 307] width 111 height 12
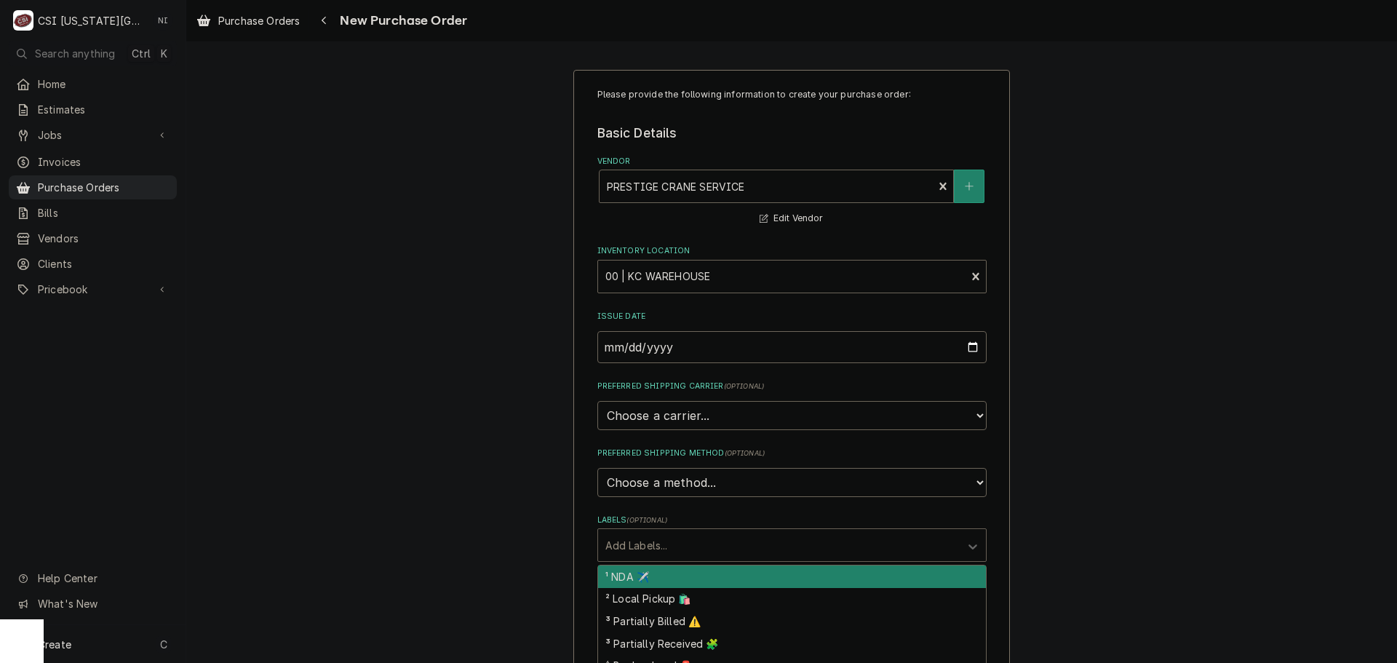
click at [683, 546] on div "Labels" at bounding box center [778, 545] width 347 height 26
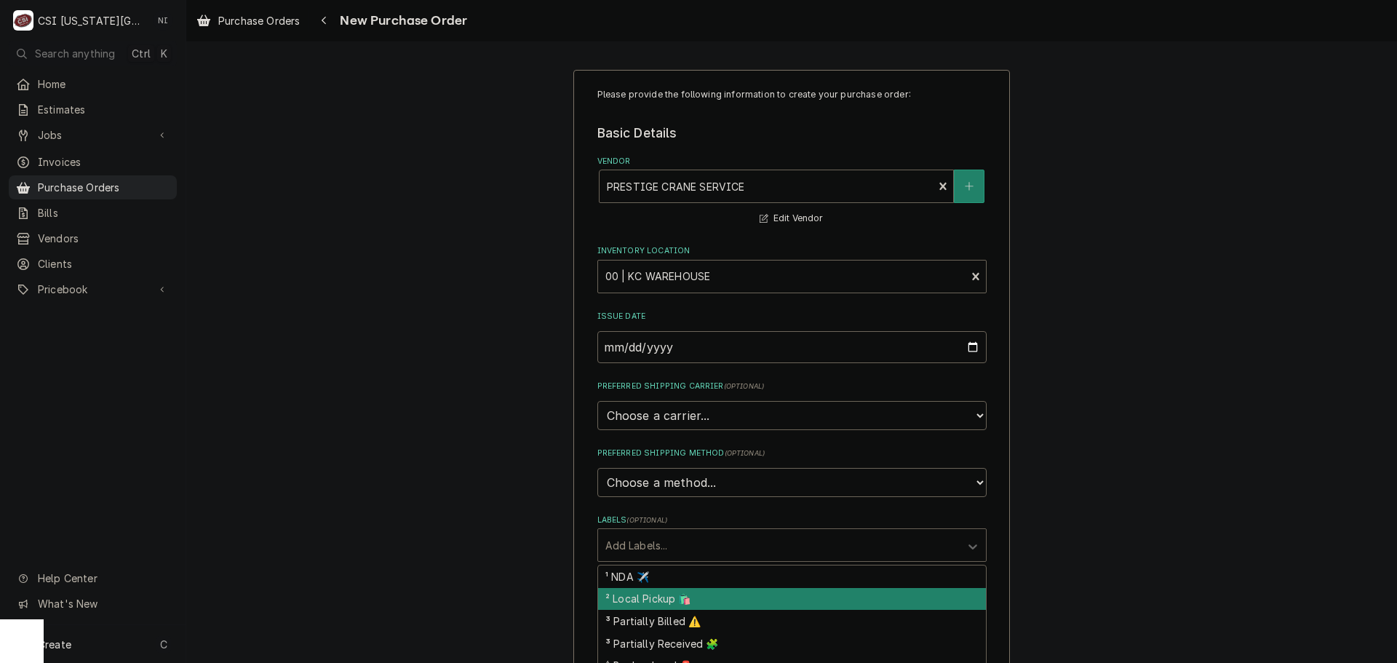
click at [686, 598] on div "² Local Pickup 🛍️" at bounding box center [792, 599] width 388 height 23
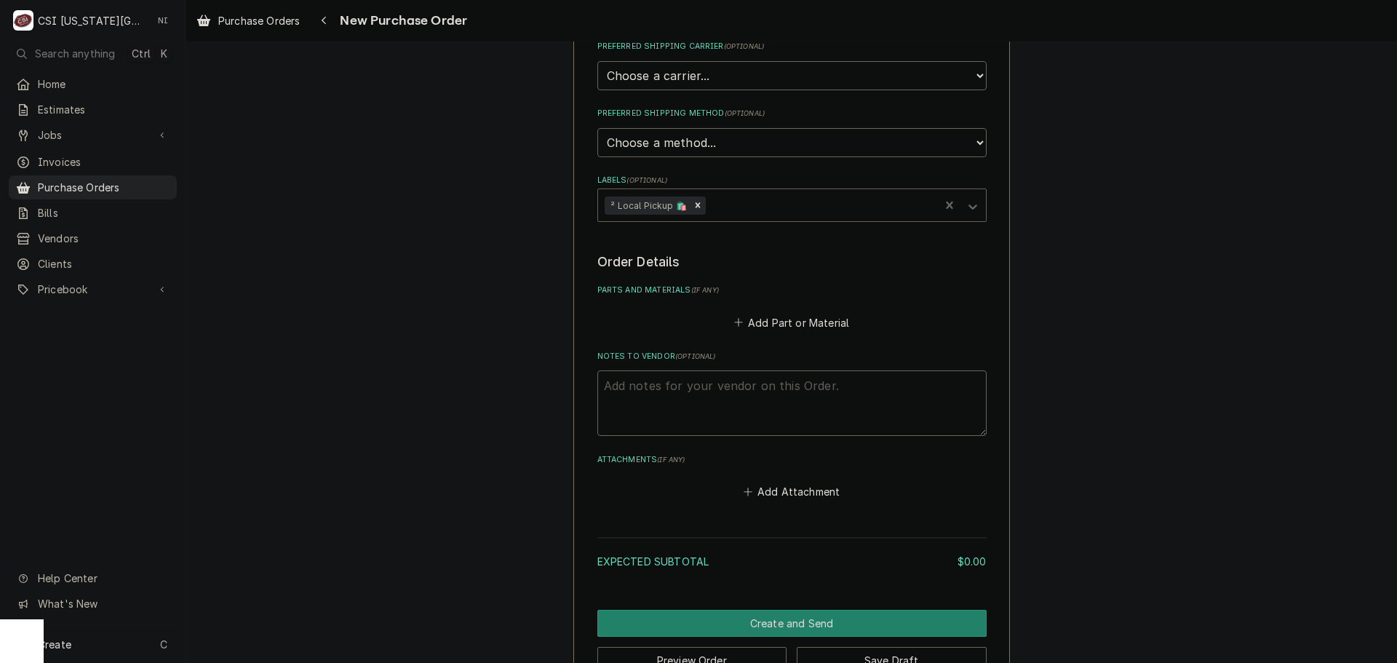
scroll to position [382, 0]
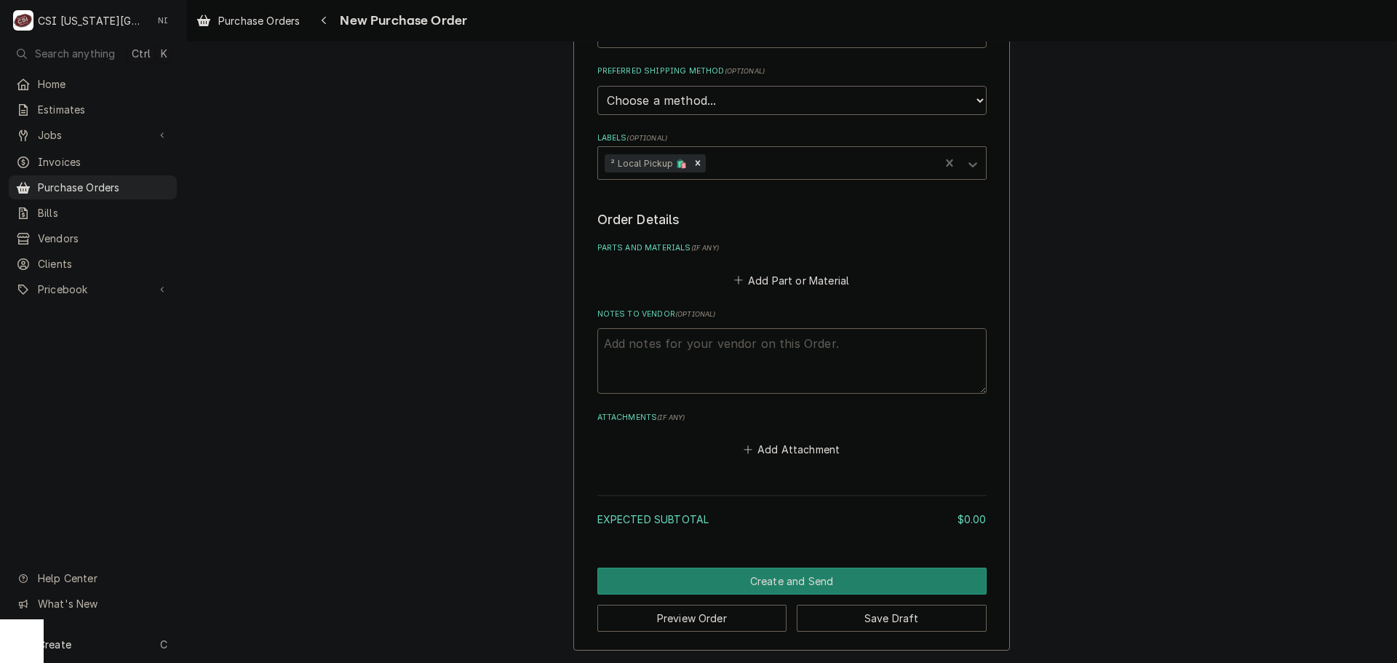
drag, startPoint x: 707, startPoint y: 351, endPoint x: 709, endPoint y: 364, distance: 13.3
click at [704, 356] on textarea "Notes to Vendor ( optional )" at bounding box center [791, 360] width 389 height 65
type textarea "x"
type textarea "ma"
type textarea "x"
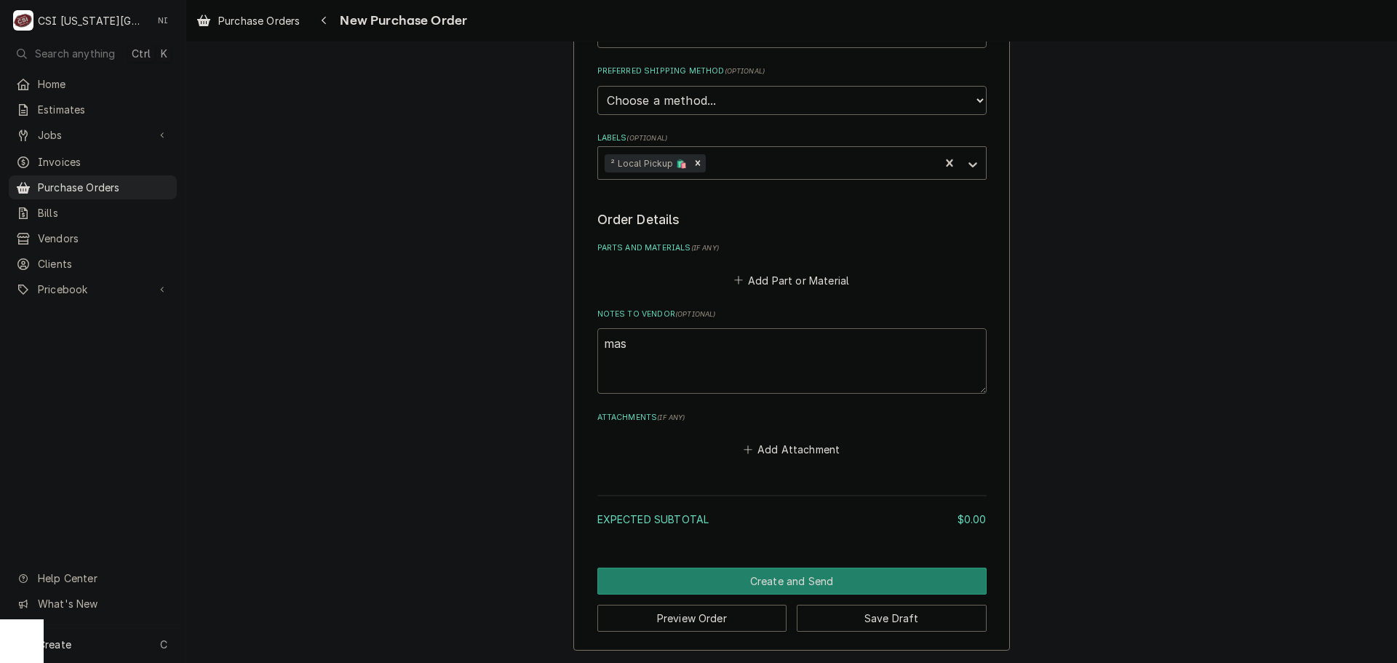
type textarea "mast"
type textarea "x"
type textarea "maste"
type textarea "x"
type textarea "master"
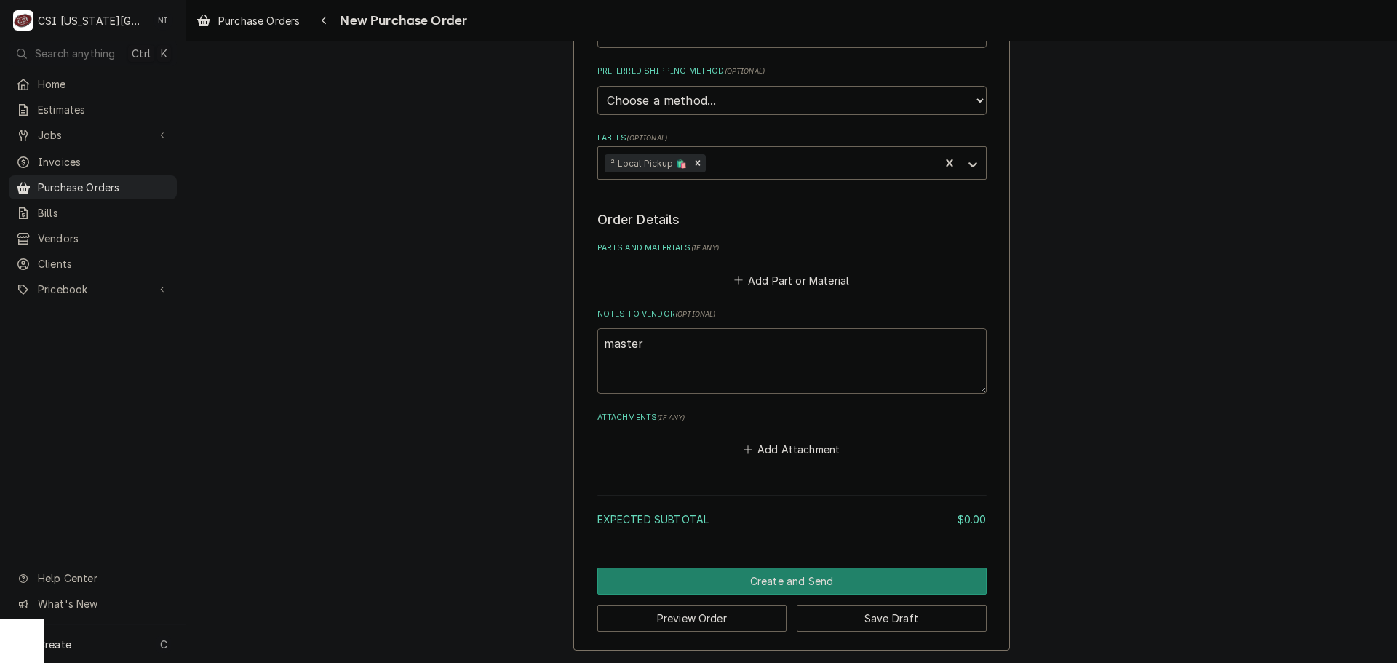
type textarea "x"
type textarea "masters"
click at [765, 291] on fieldset "Order Details Parts and Materials ( if any ) Add Part or Material Notes to Vend…" at bounding box center [791, 334] width 389 height 249
click at [782, 279] on button "Add Part or Material" at bounding box center [791, 280] width 120 height 20
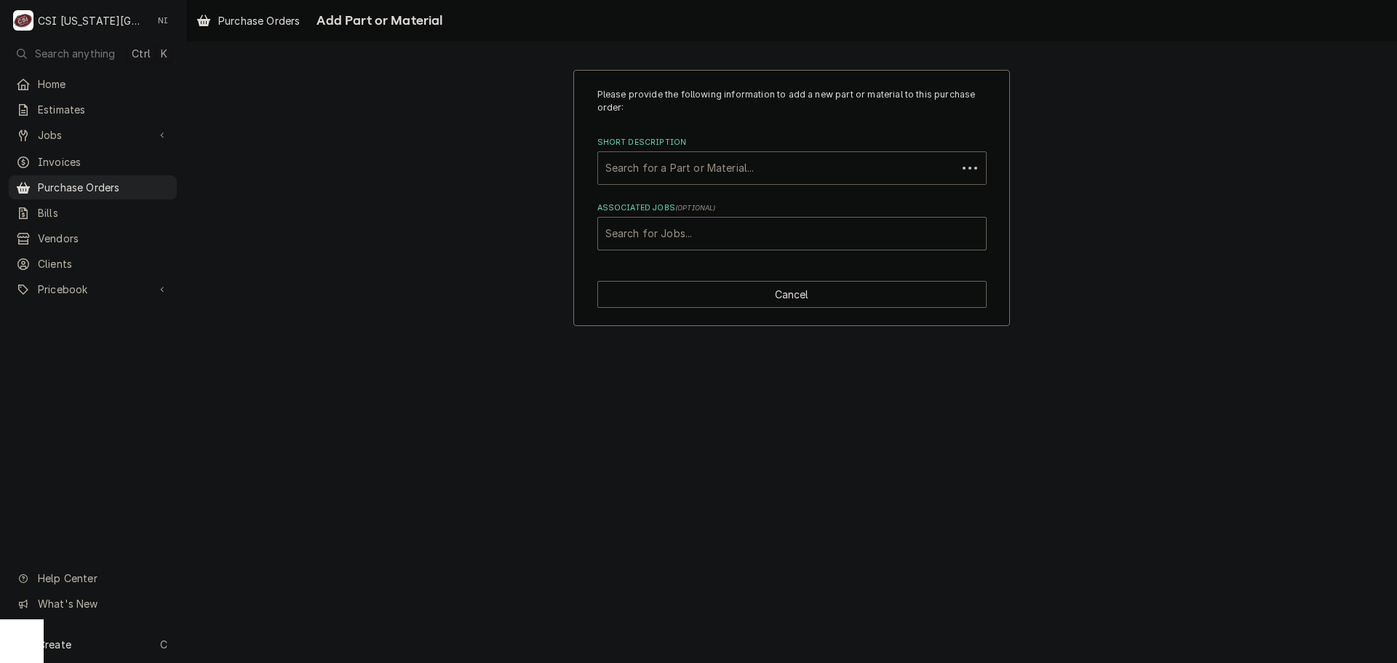
click at [711, 171] on div "Short Description" at bounding box center [777, 168] width 344 height 26
type input "crane"
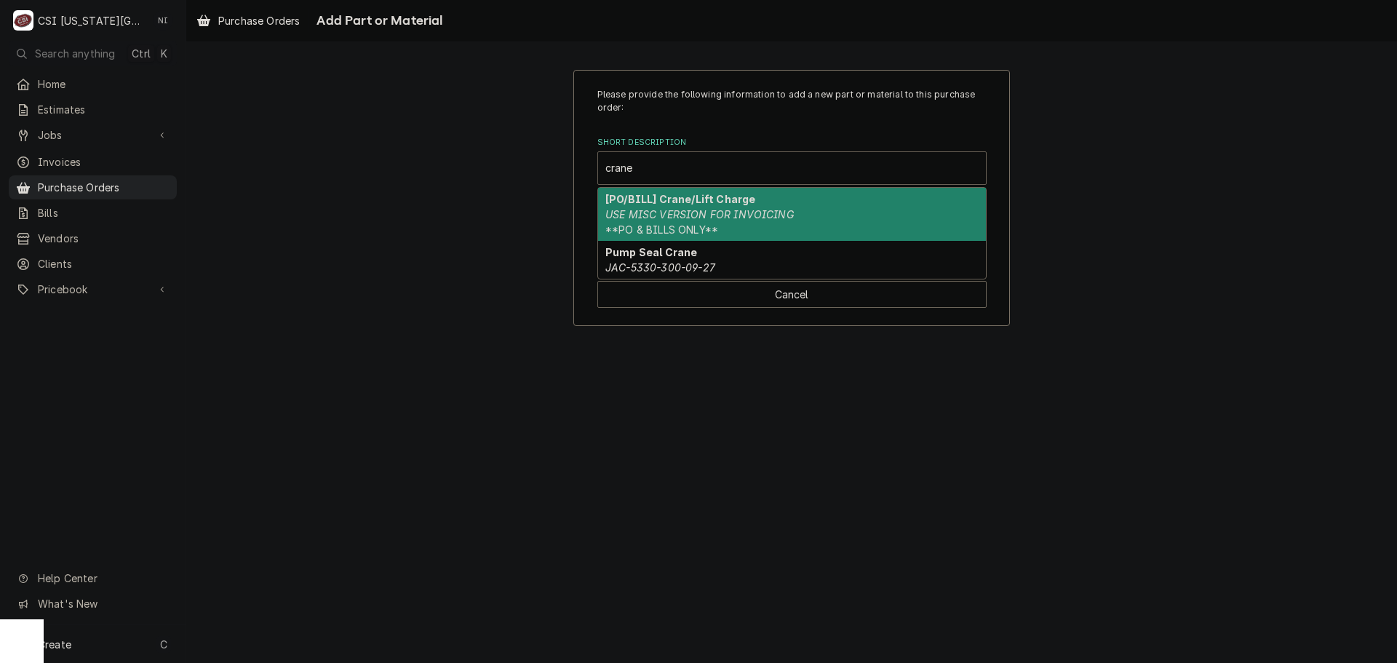
click at [695, 198] on strong "[PO/BILL] Crane/Lift Charge" at bounding box center [680, 199] width 150 height 12
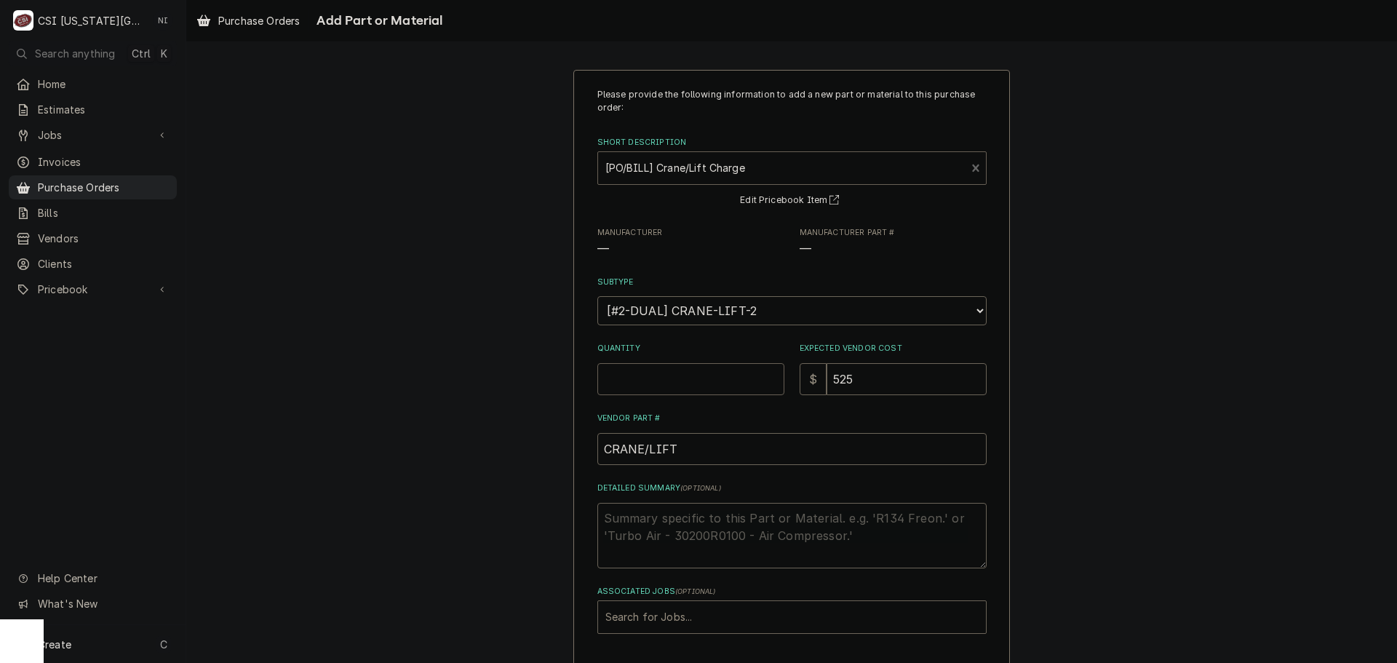
click at [690, 378] on input "Quantity" at bounding box center [690, 379] width 187 height 32
type textarea "x"
type input "1"
type textarea "x"
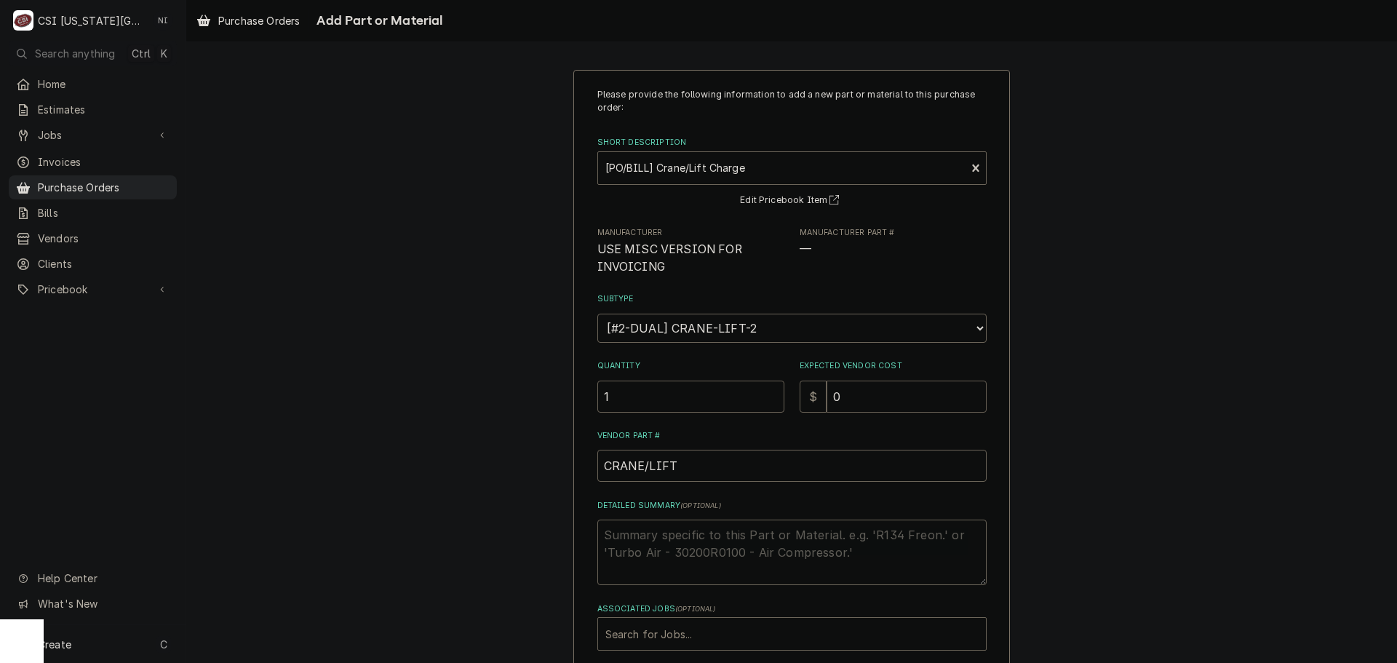
type input "0"
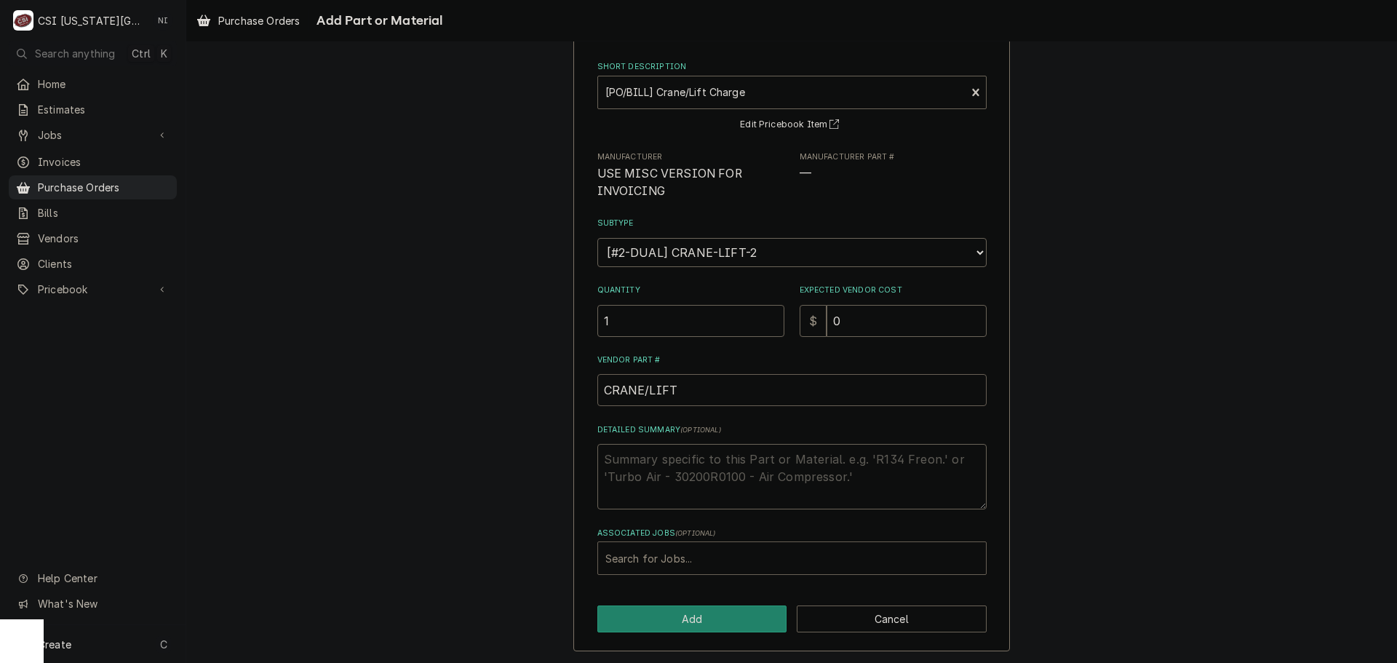
scroll to position [76, 0]
click at [744, 560] on div "Associated Jobs" at bounding box center [791, 557] width 373 height 26
type input "31300"
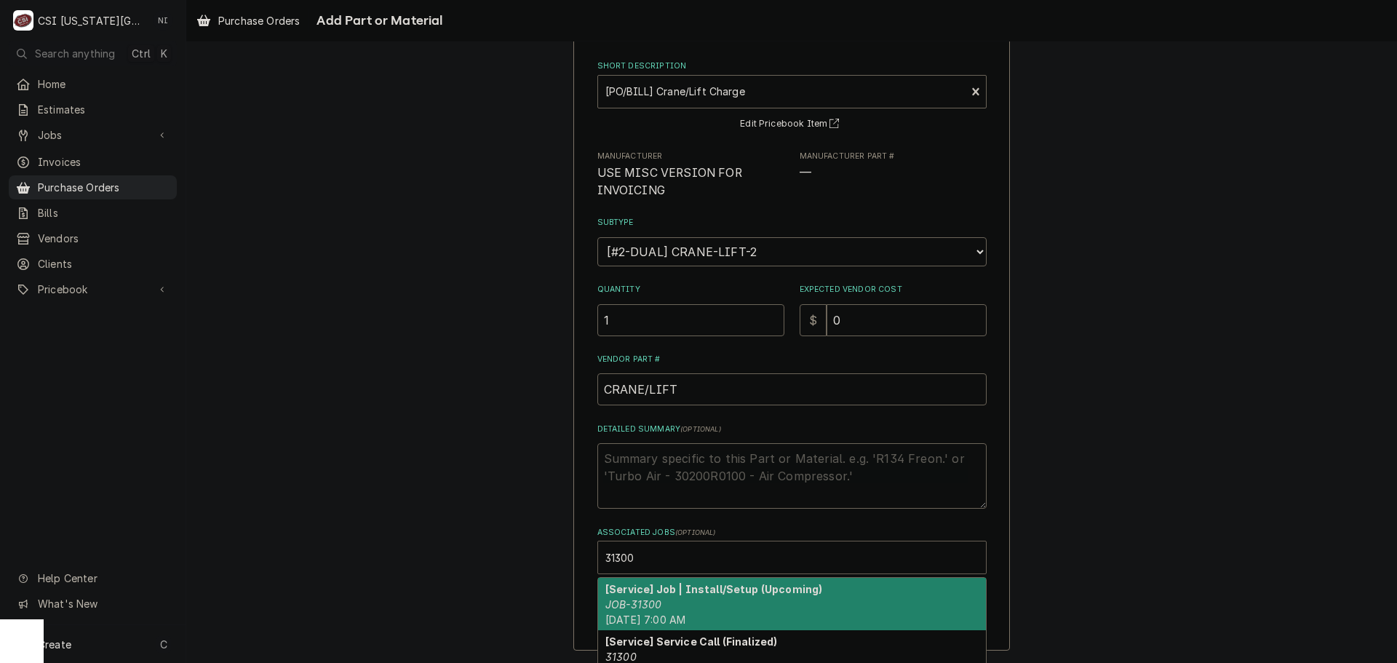
click at [664, 587] on strong "[Service] Job | Install/Setup (Upcoming)" at bounding box center [713, 589] width 217 height 12
type textarea "x"
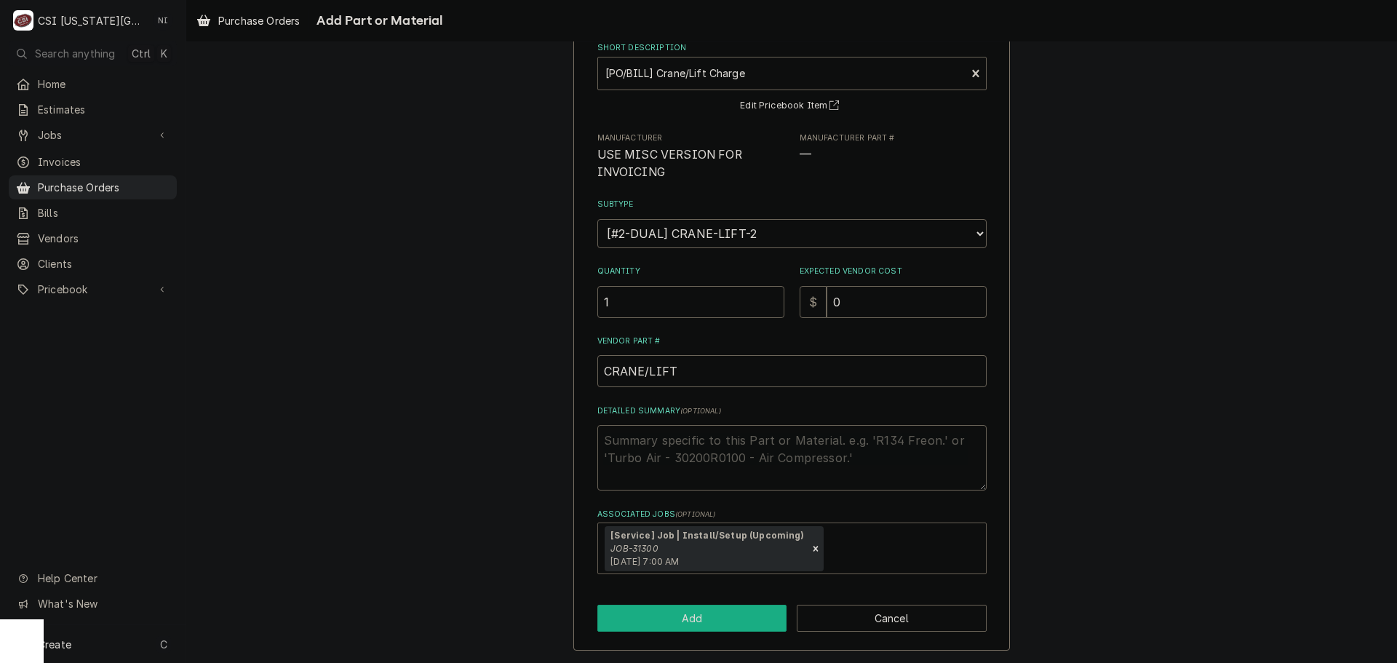
click at [710, 616] on button "Add" at bounding box center [692, 618] width 190 height 27
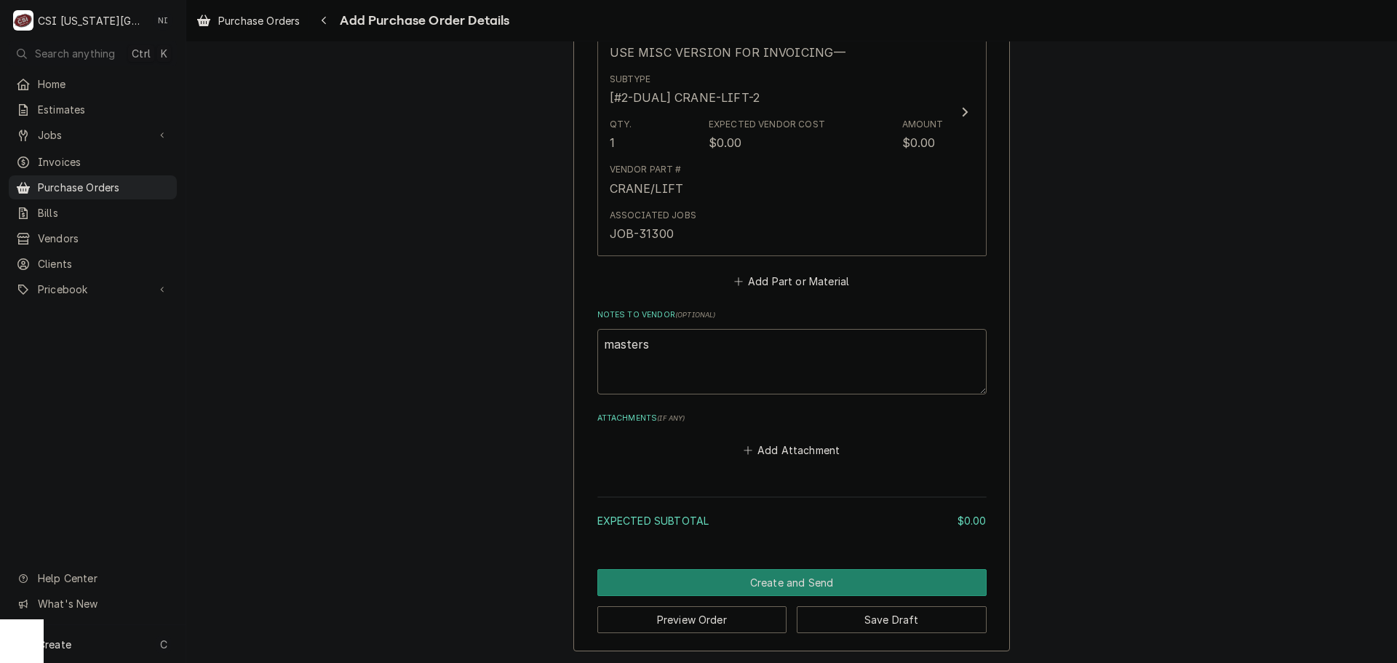
scroll to position [677, 0]
click at [821, 572] on button "Create and Send" at bounding box center [791, 580] width 389 height 27
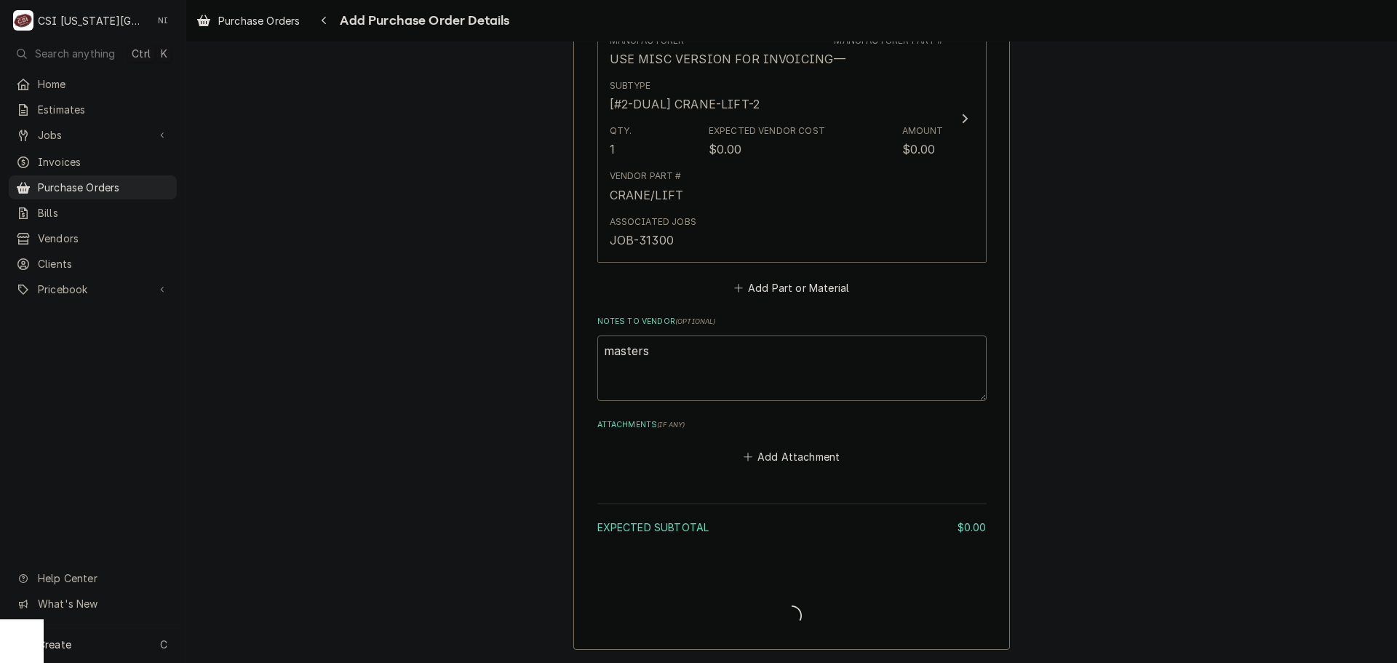
scroll to position [669, 0]
type textarea "x"
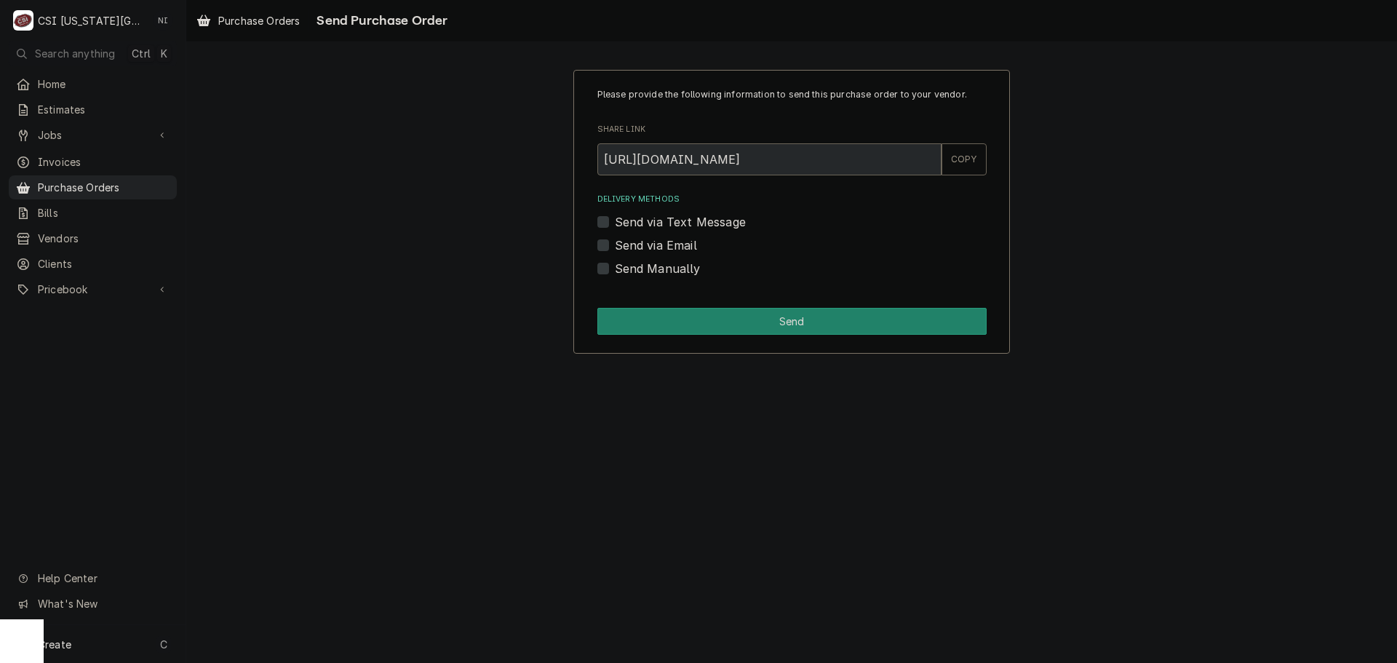
click at [615, 271] on label "Send Manually" at bounding box center [658, 268] width 86 height 17
click at [615, 271] on input "Send Manually" at bounding box center [809, 276] width 389 height 32
checkbox input "true"
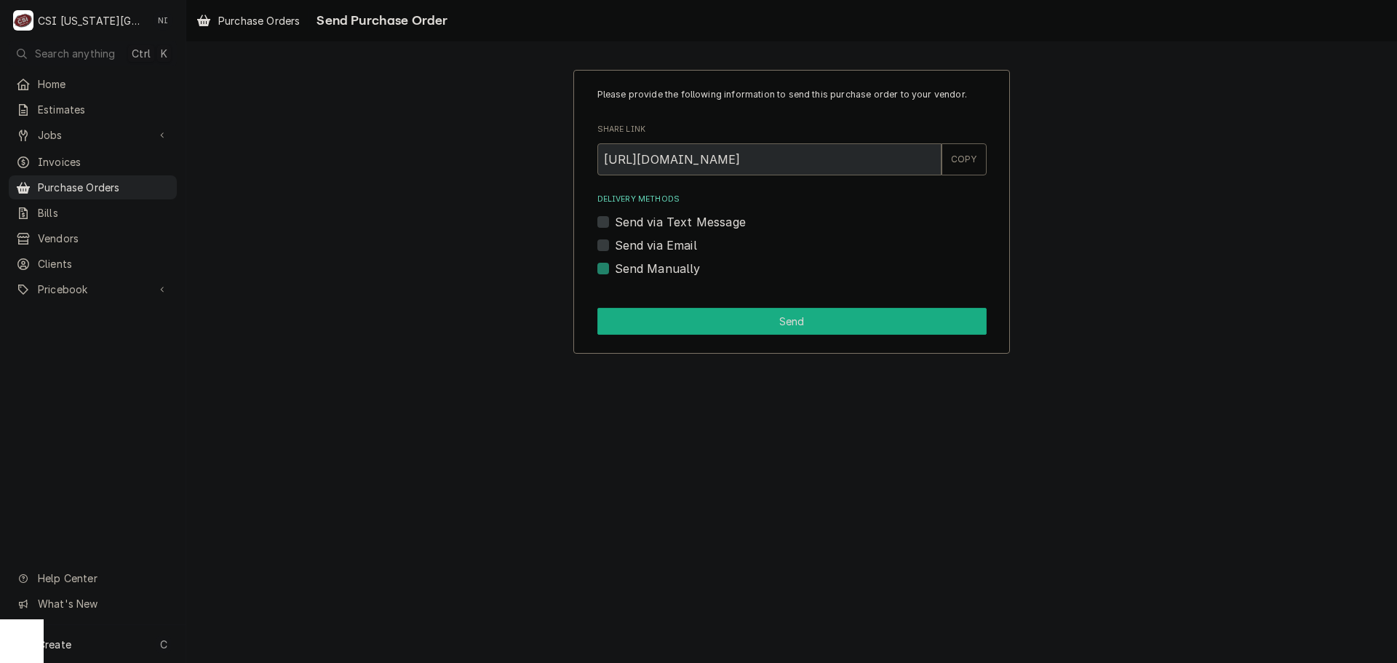
click at [625, 323] on button "Send" at bounding box center [791, 321] width 389 height 27
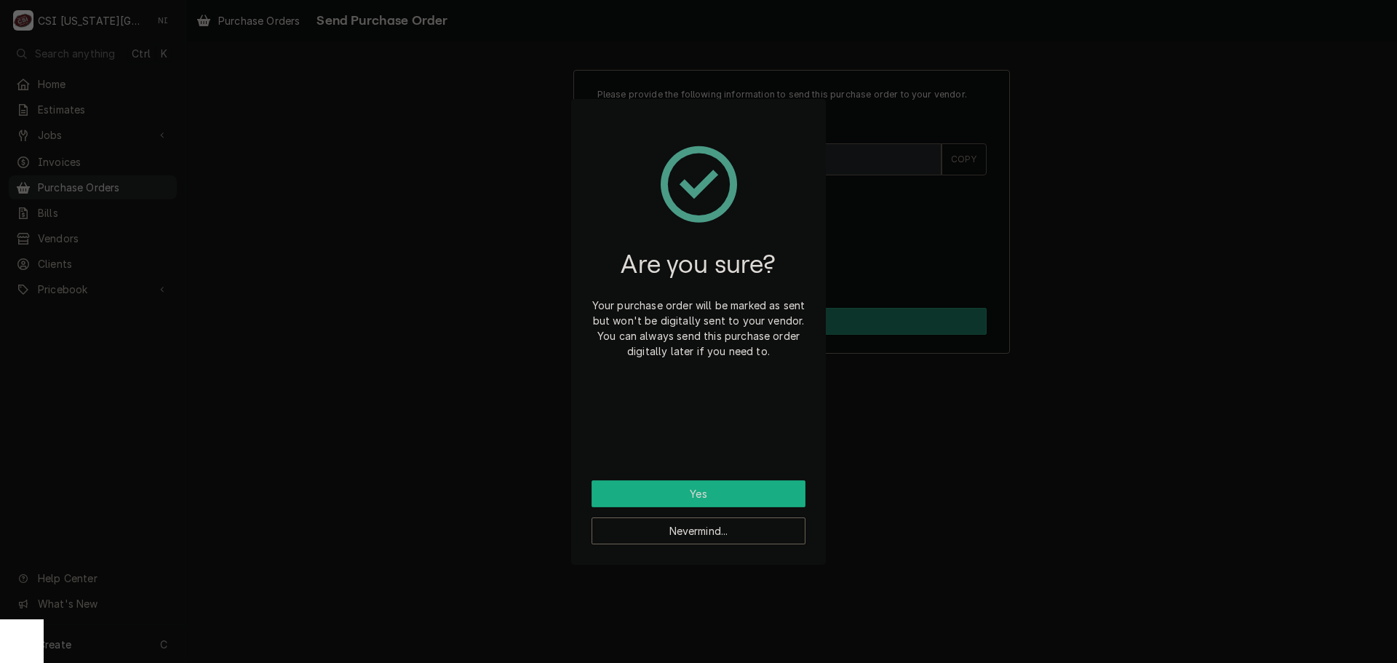
click at [707, 492] on button "Yes" at bounding box center [698, 493] width 214 height 27
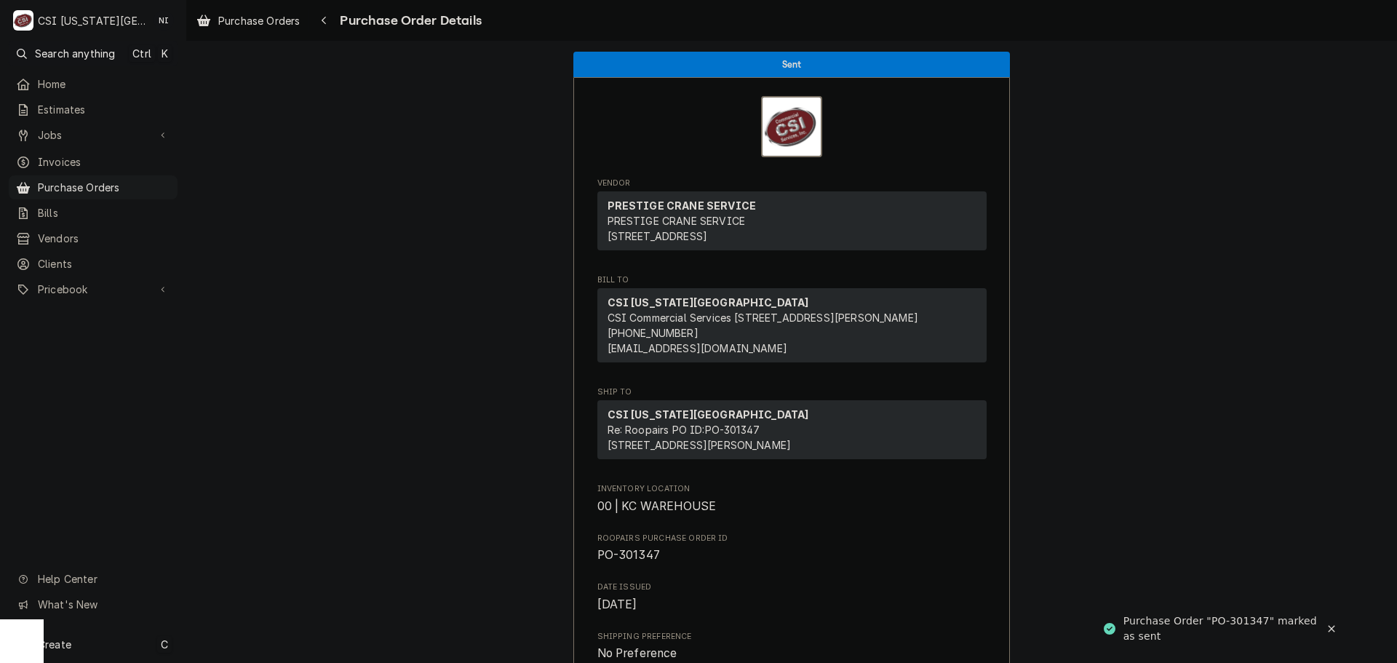
click at [125, 646] on div "Create C" at bounding box center [93, 644] width 186 height 38
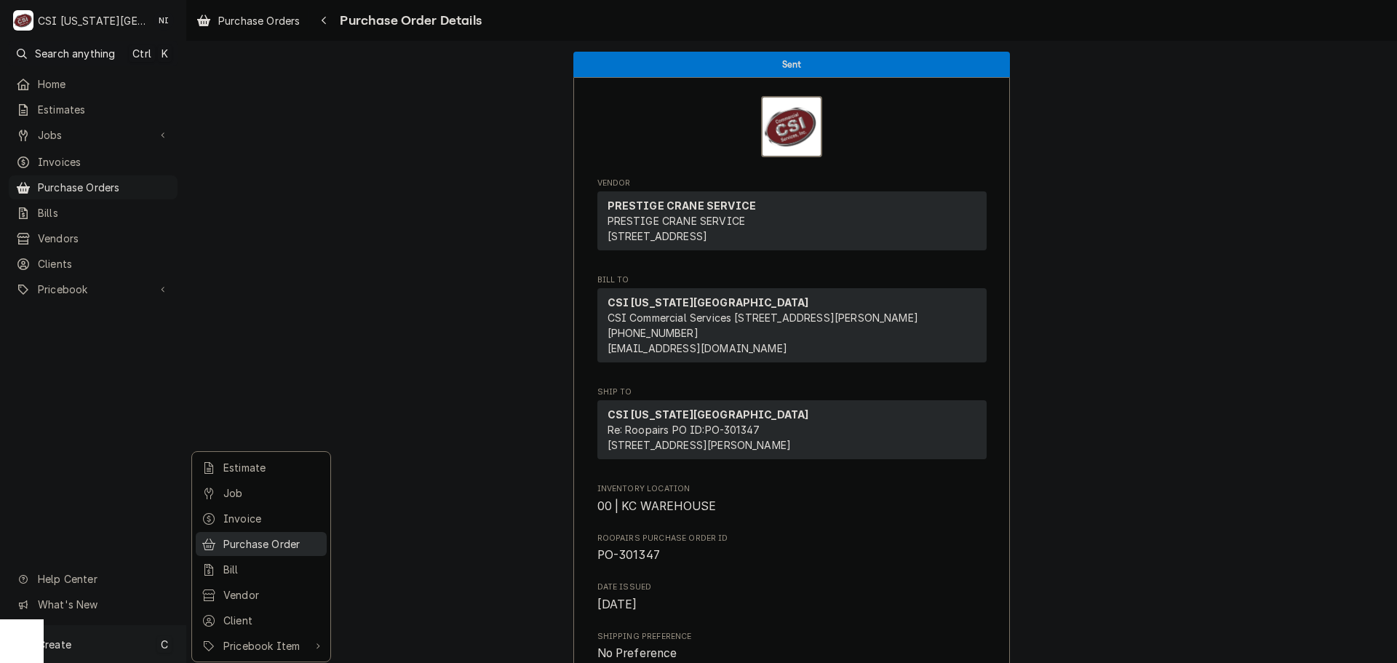
click at [278, 544] on div "Purchase Order" at bounding box center [271, 543] width 97 height 15
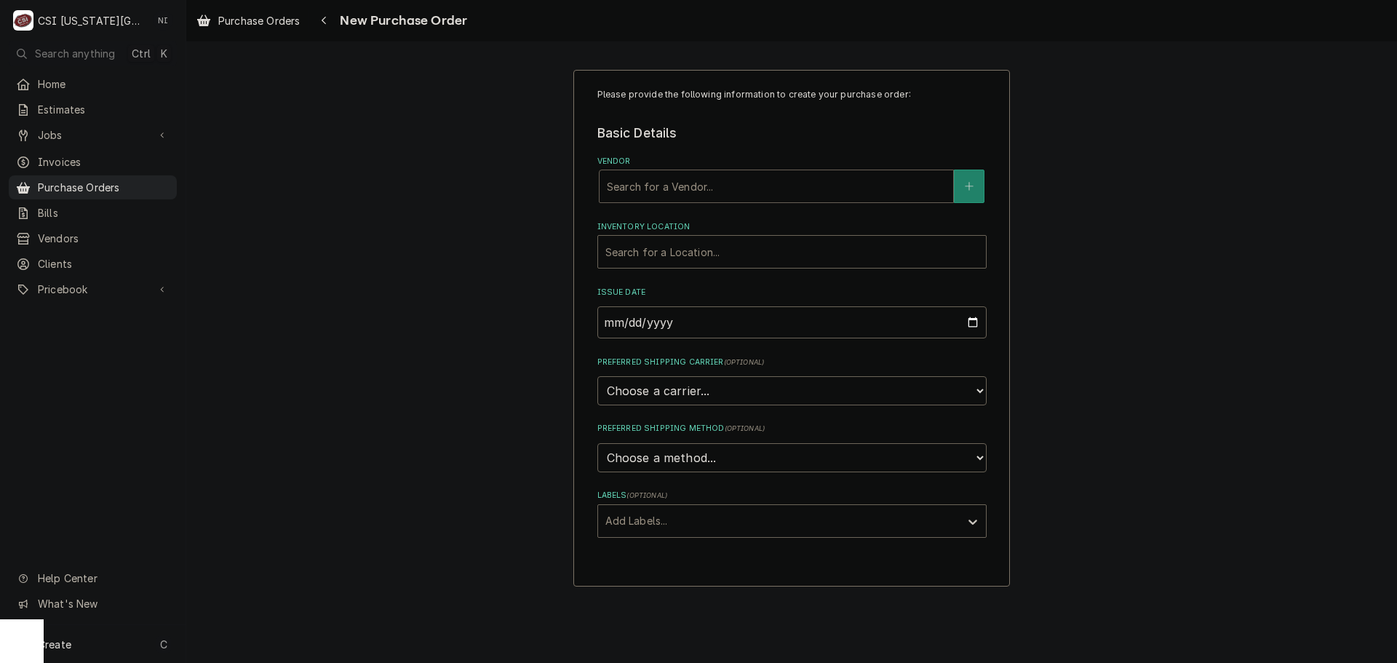
click at [630, 188] on div "Vendor" at bounding box center [776, 186] width 339 height 26
type input "prestige"
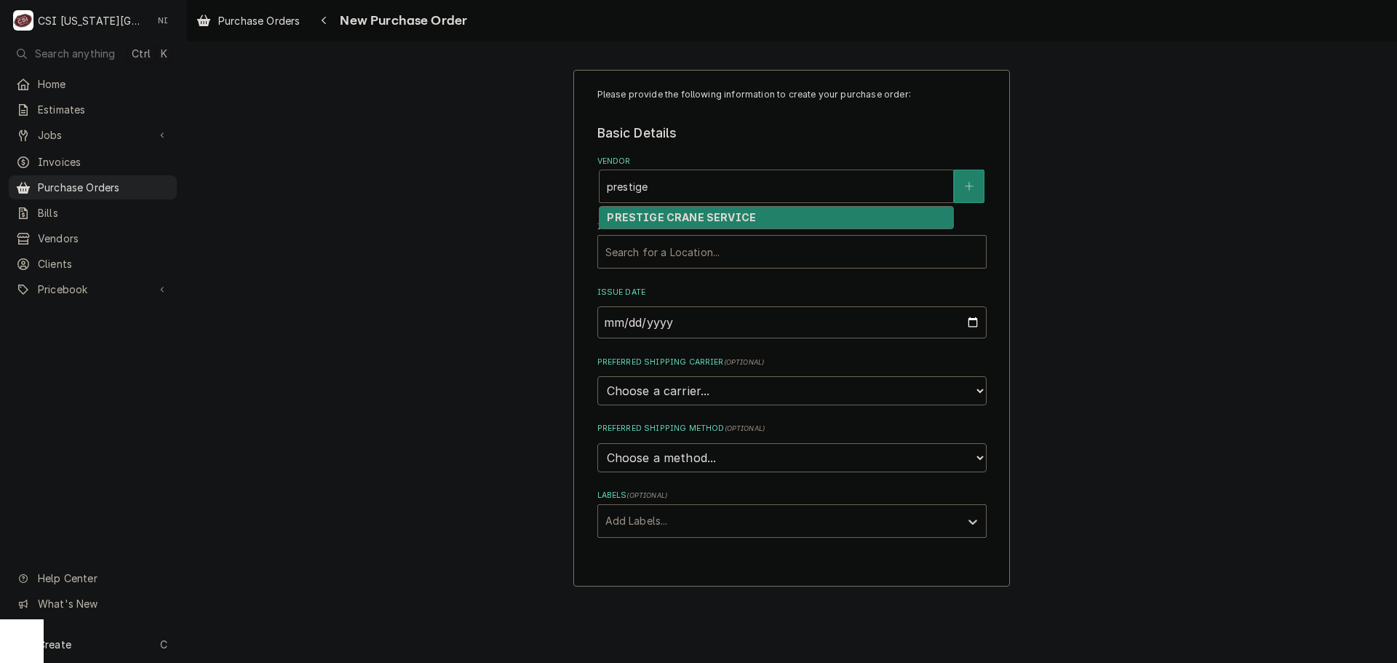
click at [674, 220] on strong "PRESTIGE CRANE SERVICE" at bounding box center [681, 217] width 149 height 12
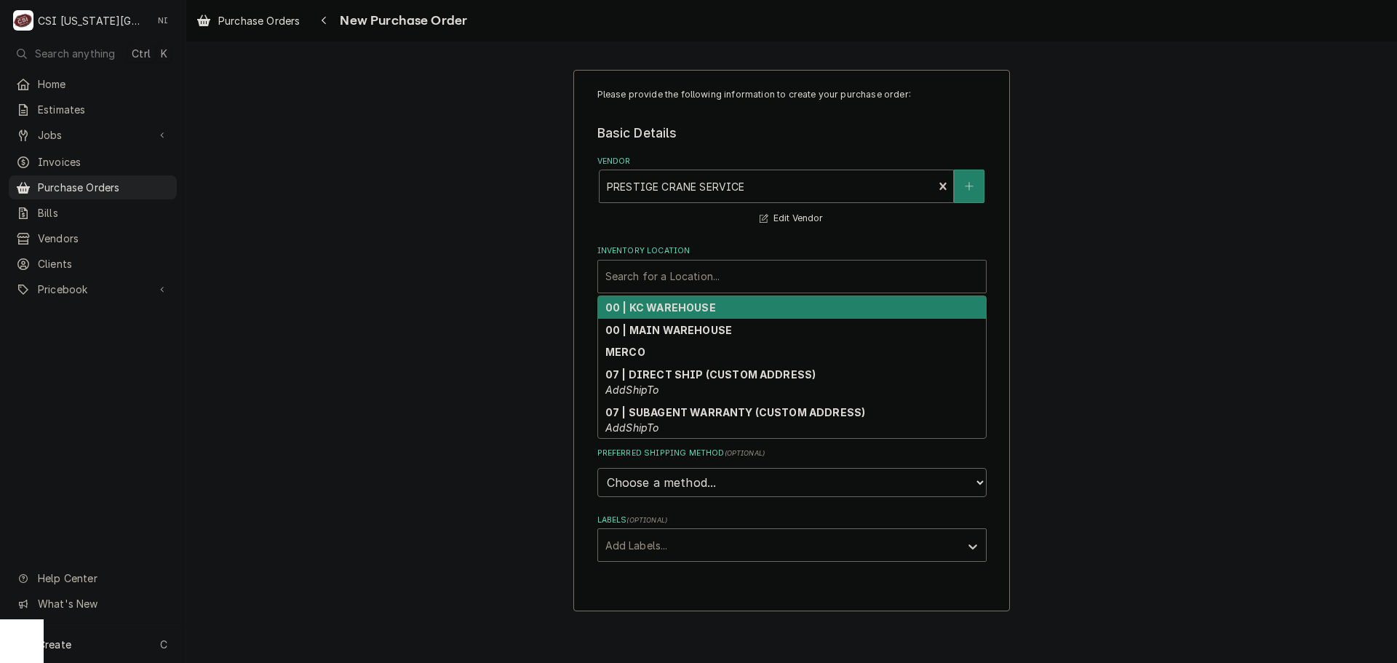
drag, startPoint x: 674, startPoint y: 273, endPoint x: 673, endPoint y: 287, distance: 14.6
click at [674, 274] on div "Inventory Location" at bounding box center [791, 276] width 373 height 26
click at [670, 311] on strong "00 | KC WAREHOUSE" at bounding box center [660, 307] width 111 height 12
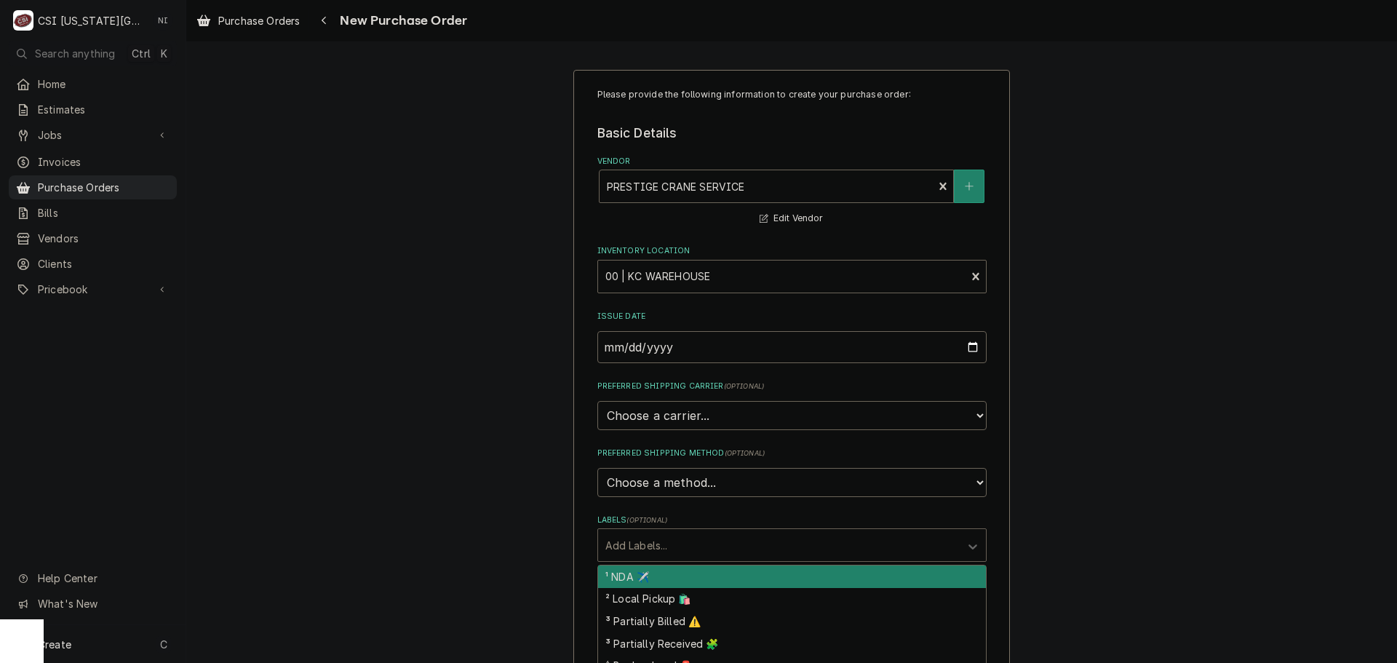
click at [663, 551] on div "Labels" at bounding box center [778, 545] width 347 height 26
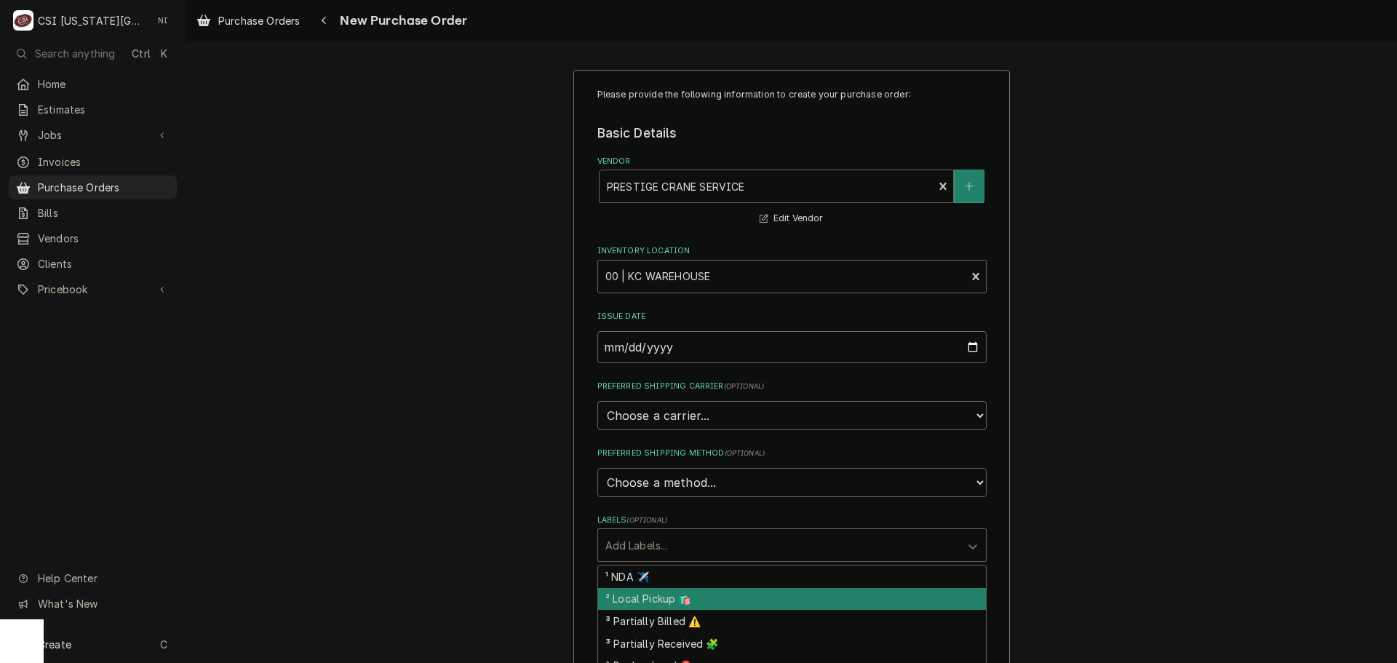
drag, startPoint x: 657, startPoint y: 605, endPoint x: 665, endPoint y: 599, distance: 9.9
click at [658, 605] on div "² Local Pickup 🛍️" at bounding box center [792, 599] width 388 height 23
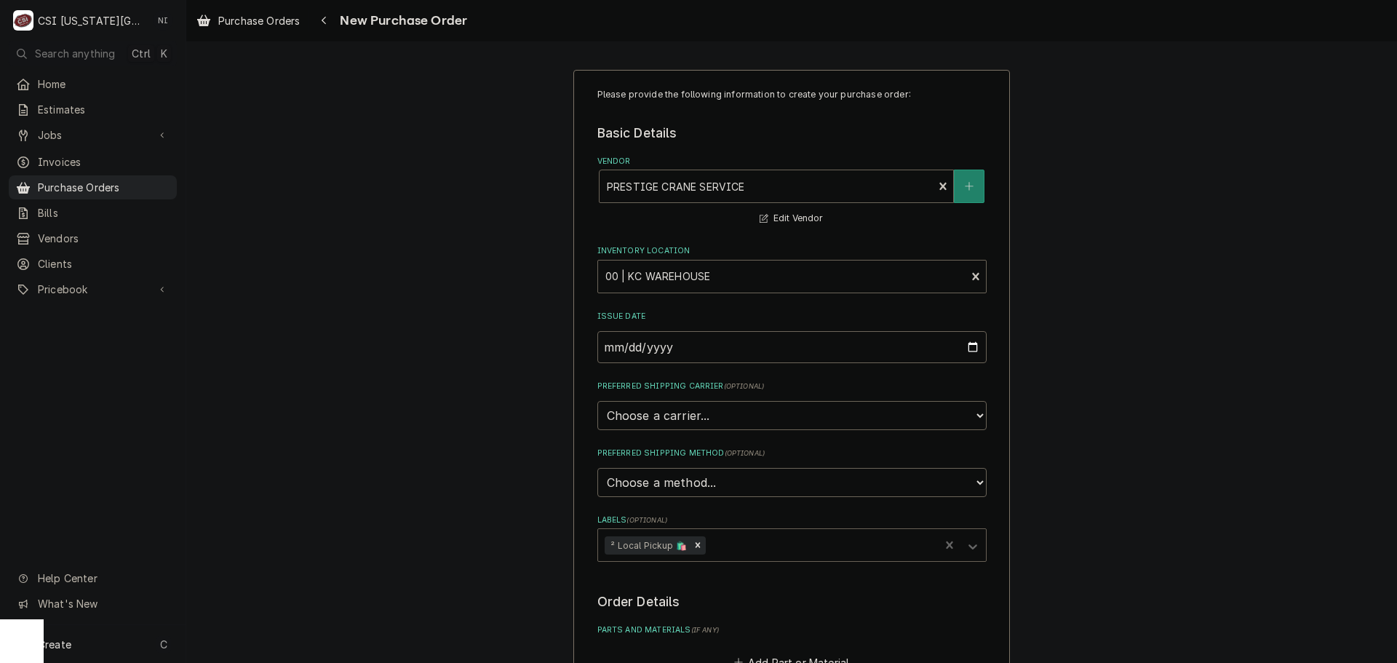
scroll to position [382, 0]
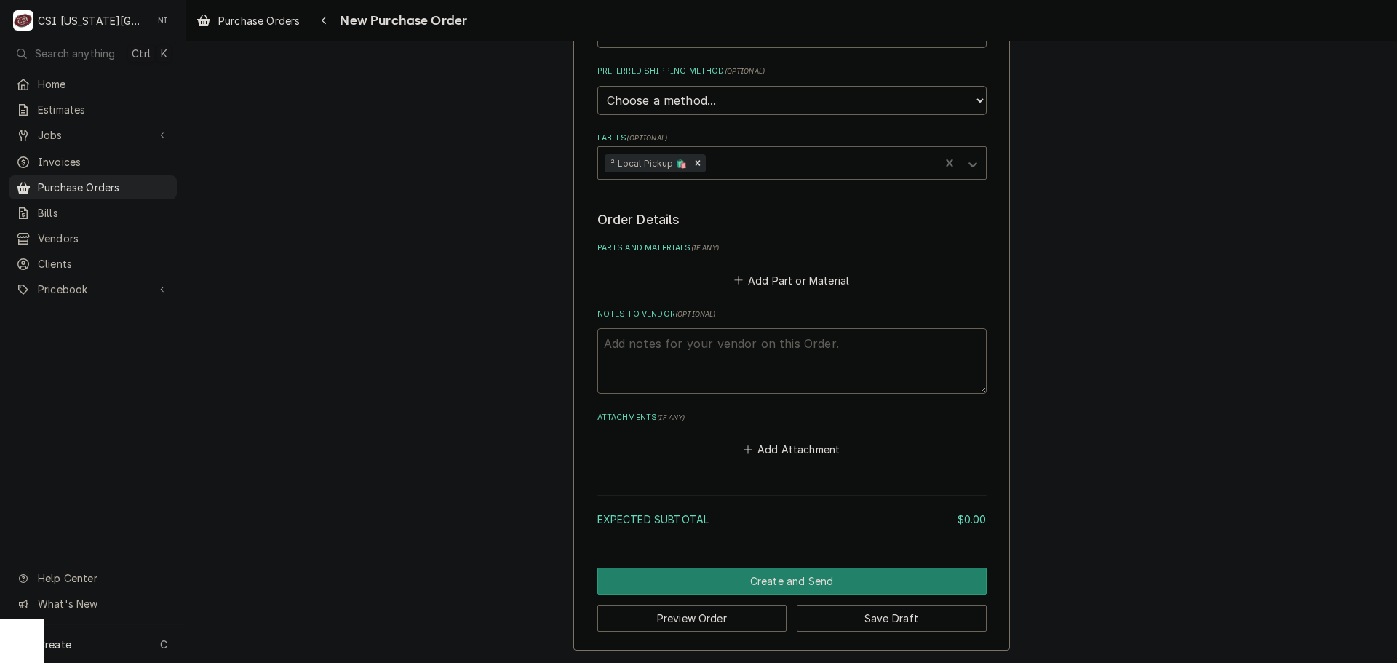
drag, startPoint x: 745, startPoint y: 343, endPoint x: 752, endPoint y: 345, distance: 7.4
click at [744, 343] on textarea "Notes to Vendor ( optional )" at bounding box center [791, 360] width 389 height 65
type textarea "x"
type textarea "m"
type textarea "x"
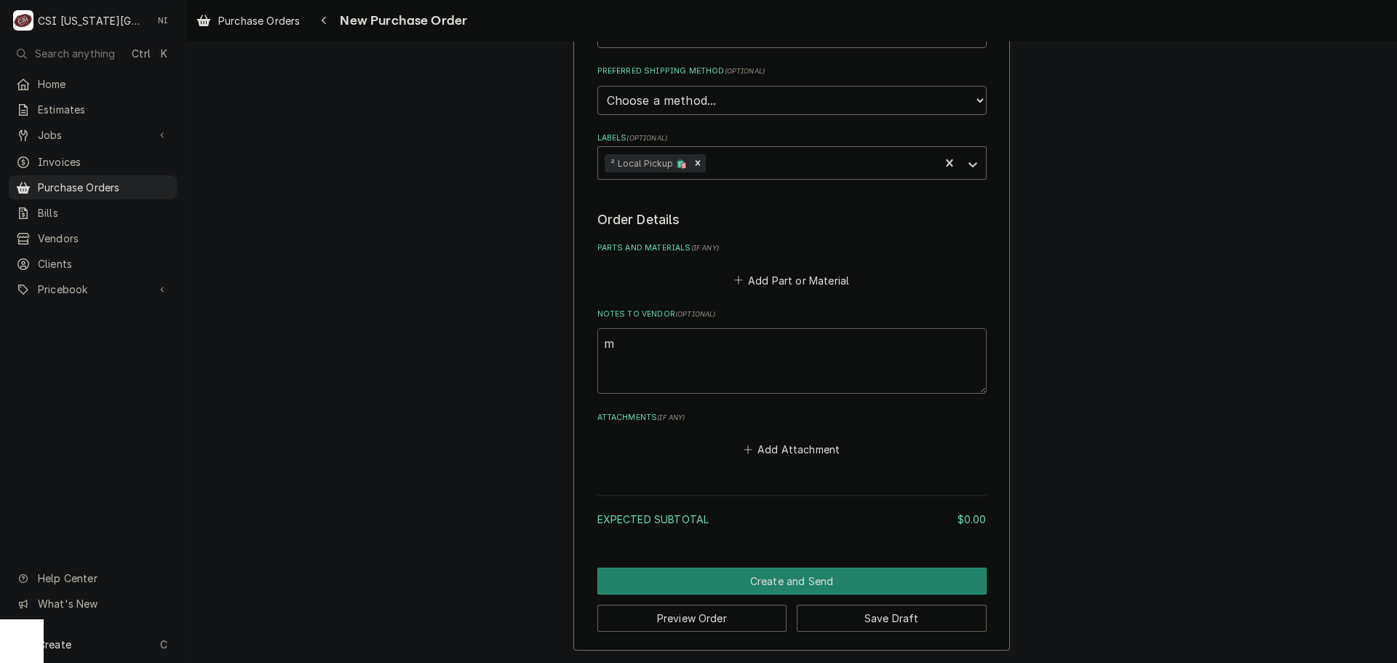
type textarea "ms"
type textarea "x"
type textarea "mst"
type textarea "x"
type textarea "mste"
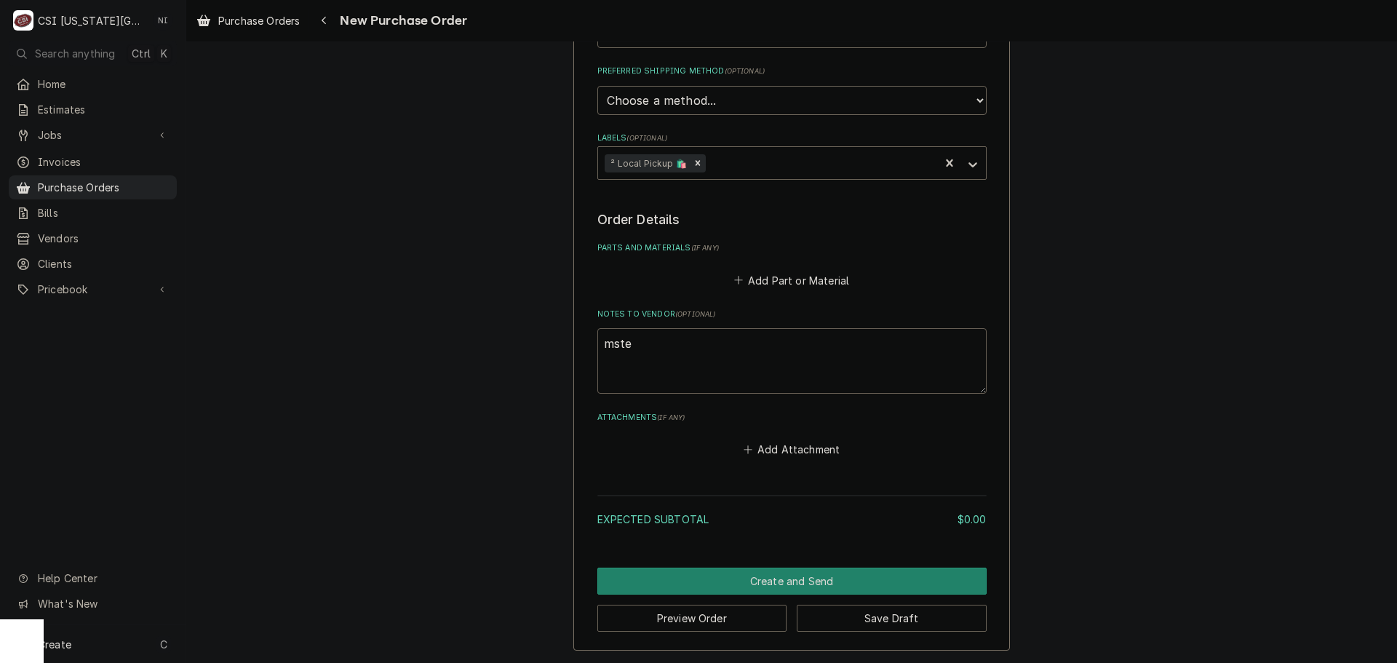
type textarea "x"
type textarea "mster"
type textarea "x"
type textarea "msters"
type textarea "x"
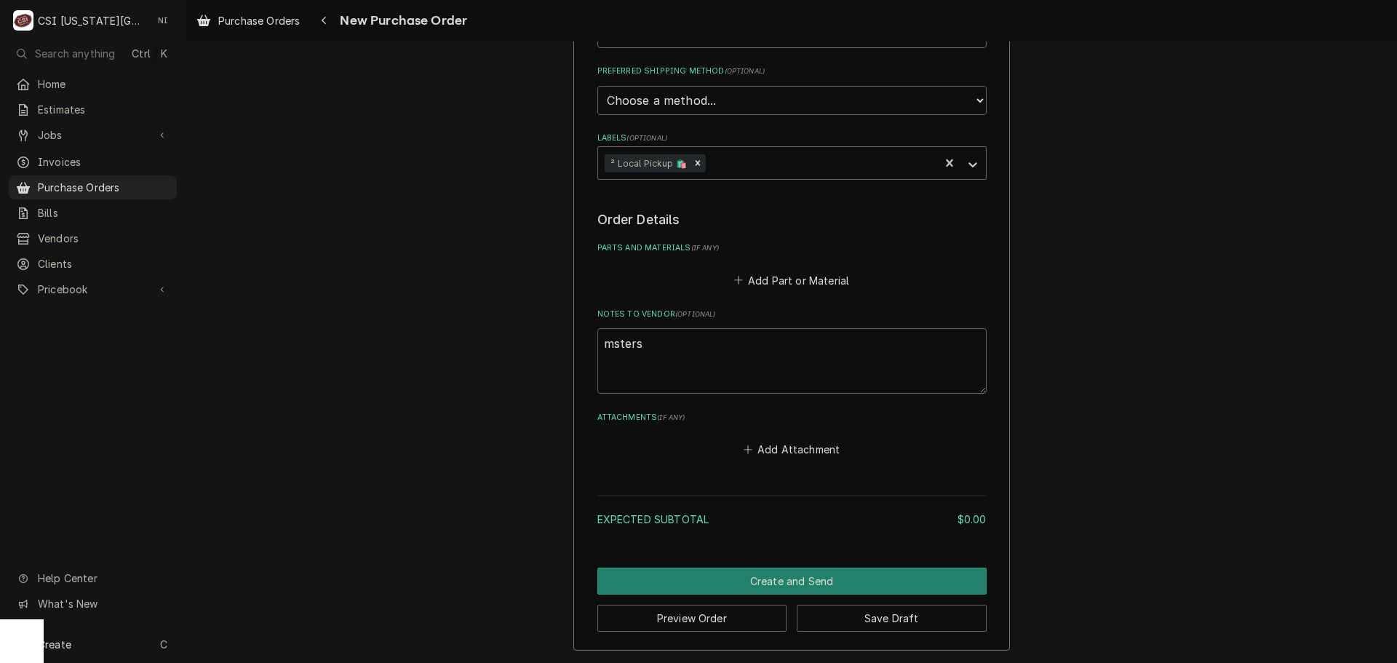
type textarea "mster"
type textarea "x"
type textarea "mste"
type textarea "x"
type textarea "mst"
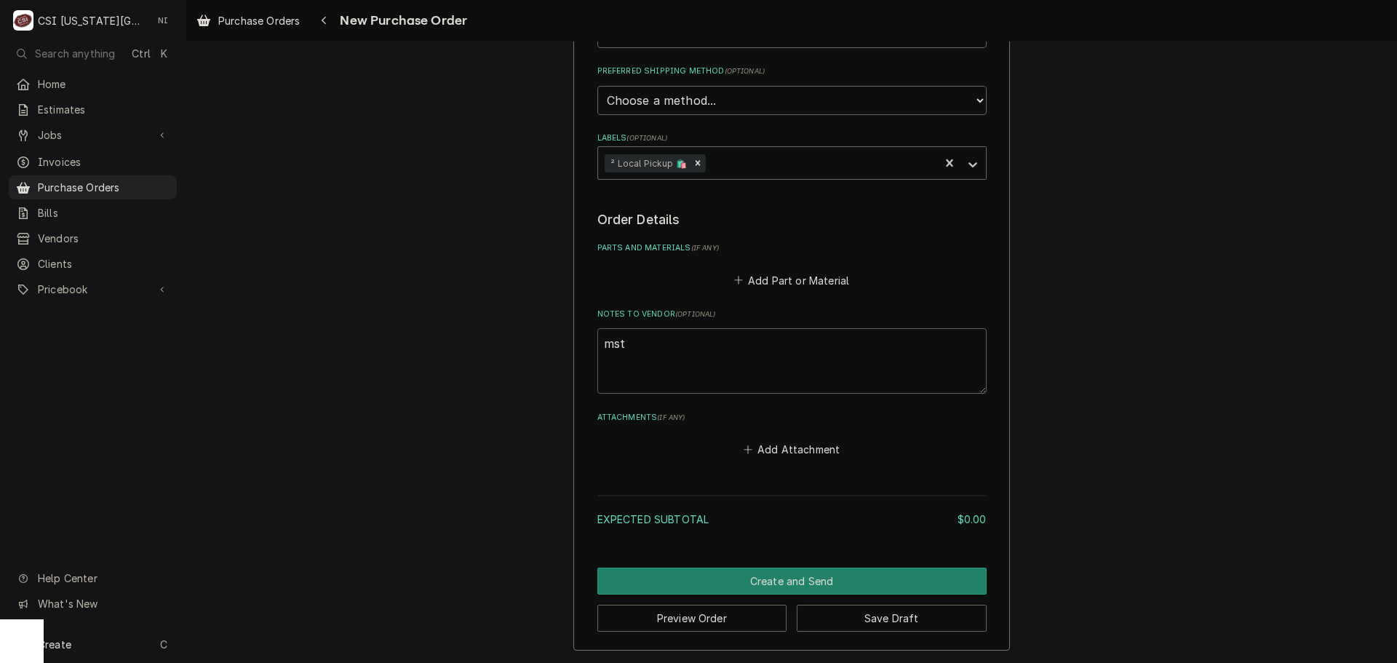
type textarea "x"
type textarea "ms"
type textarea "x"
type textarea "msa"
type textarea "x"
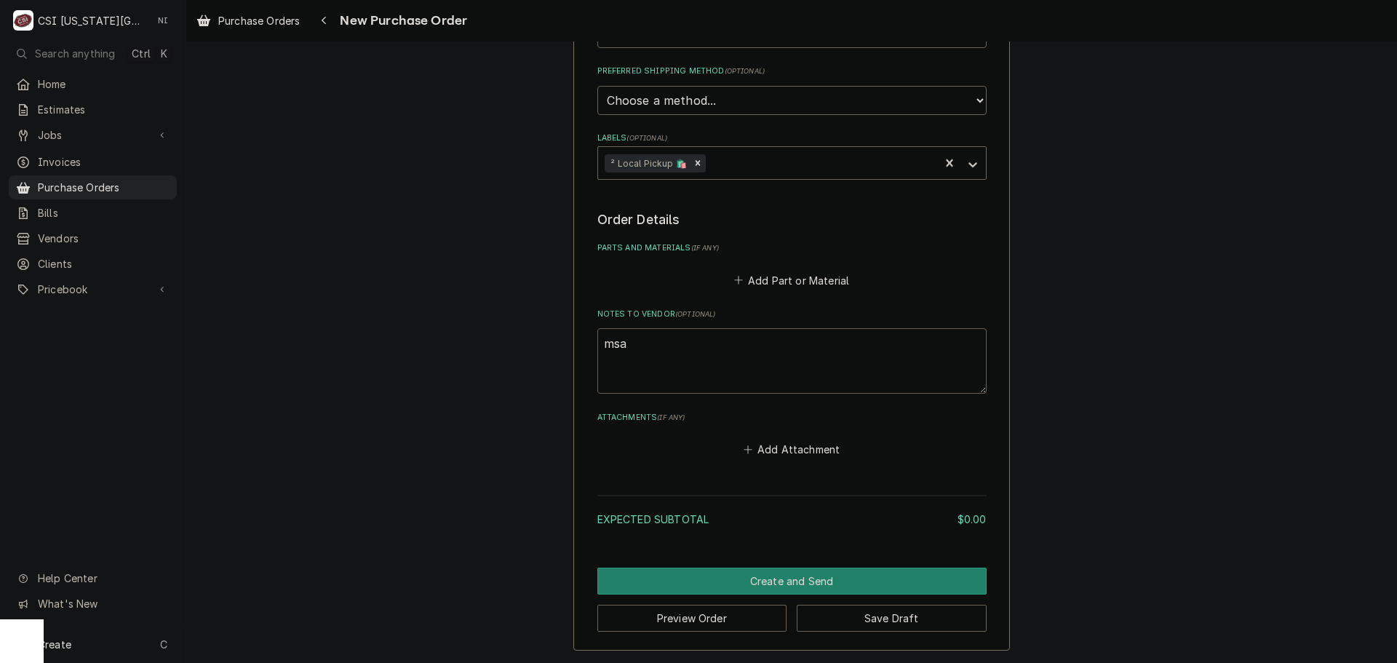
type textarea "msas"
type textarea "x"
type textarea "msa"
type textarea "x"
type textarea "ms"
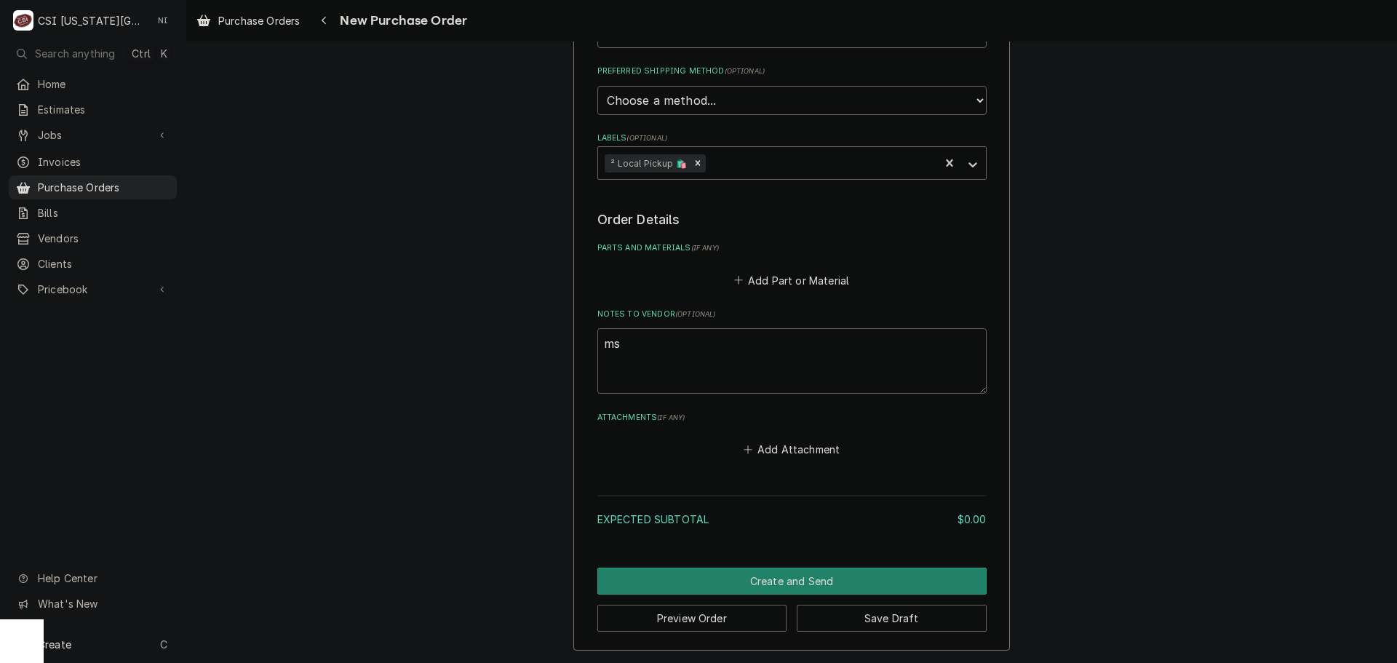
type textarea "x"
type textarea "m"
type textarea "x"
type textarea "ma"
type textarea "x"
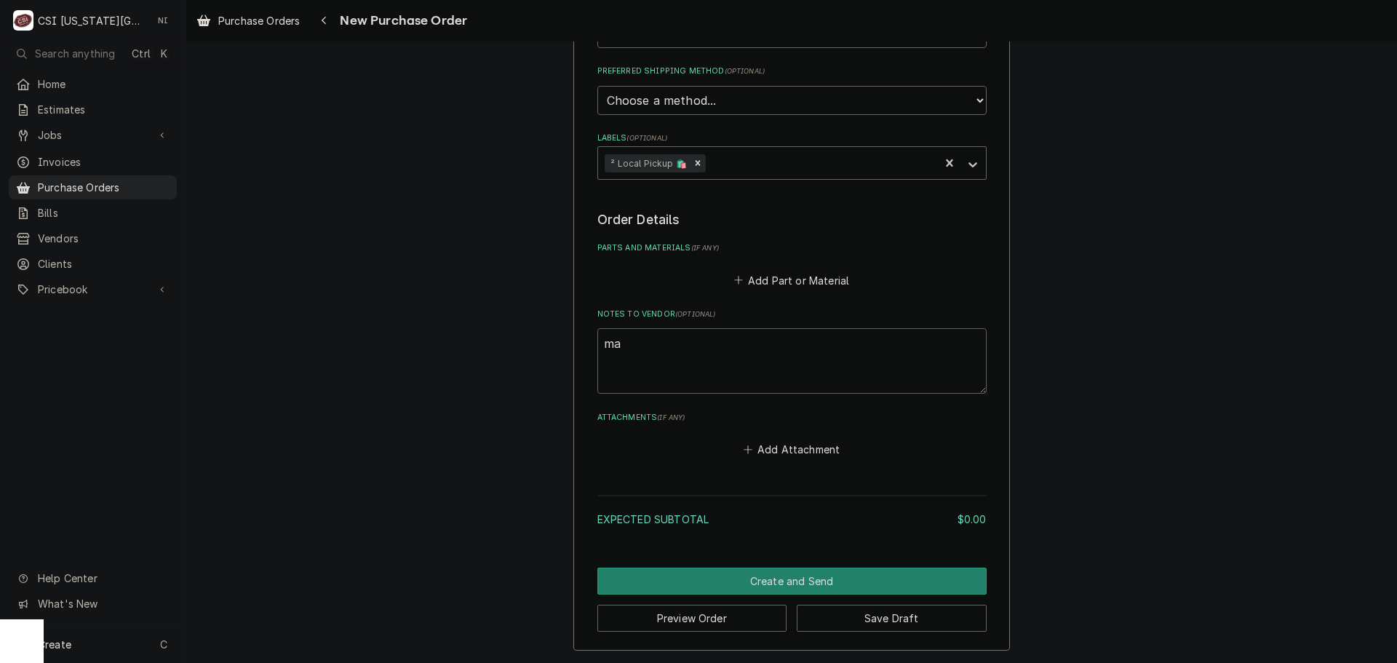
type textarea "mas"
type textarea "x"
type textarea "mass"
type textarea "x"
type textarea "mast"
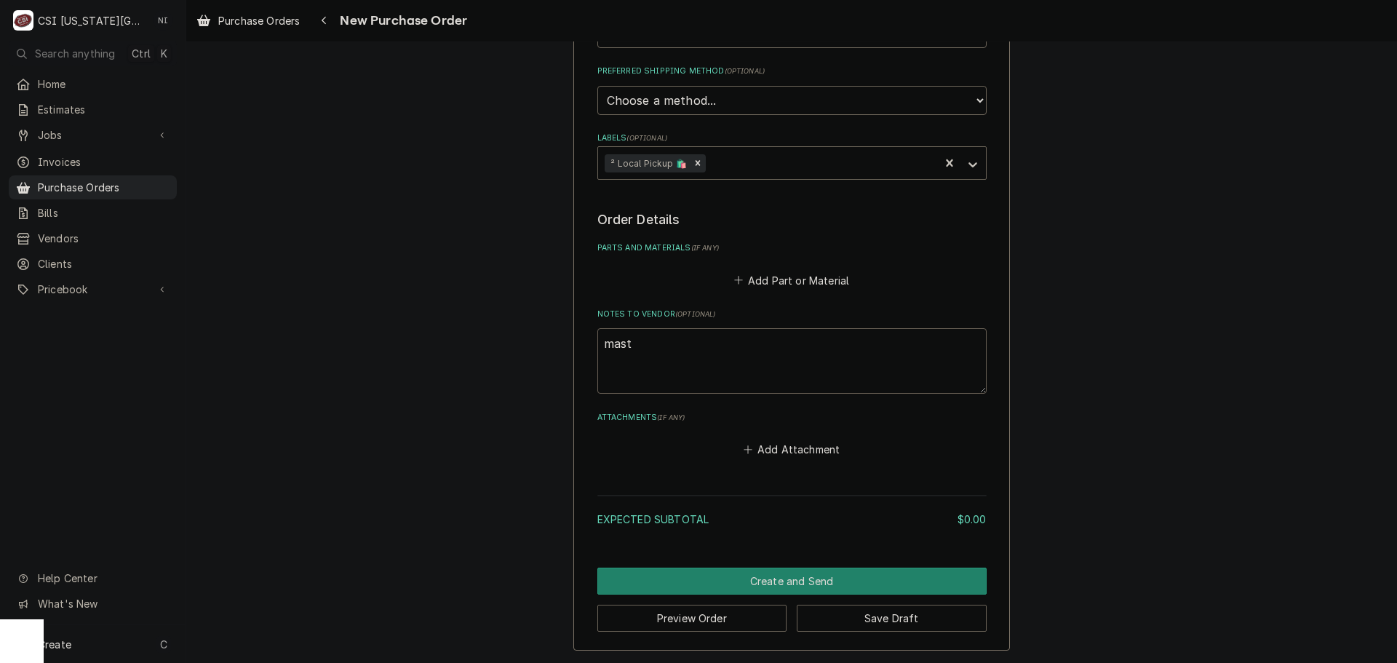
type textarea "x"
type textarea "maste"
type textarea "x"
type textarea "master"
type textarea "x"
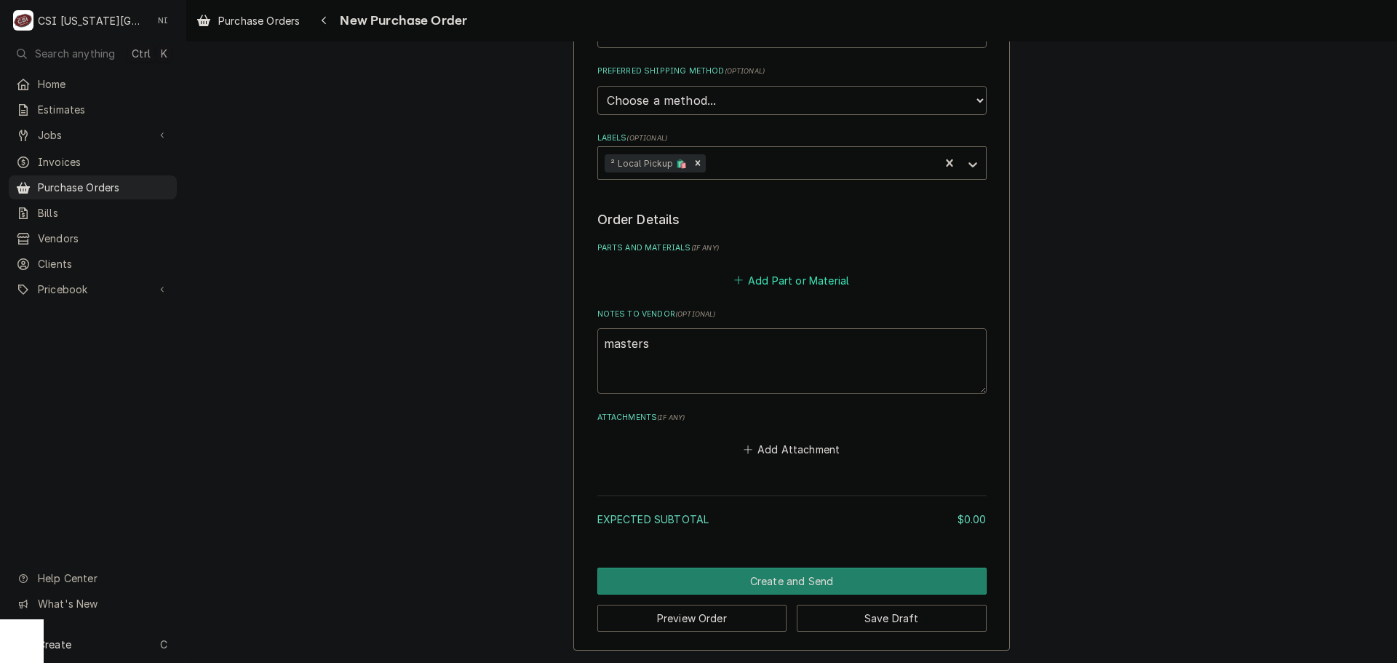
type textarea "masters"
click at [768, 285] on button "Add Part or Material" at bounding box center [791, 280] width 120 height 20
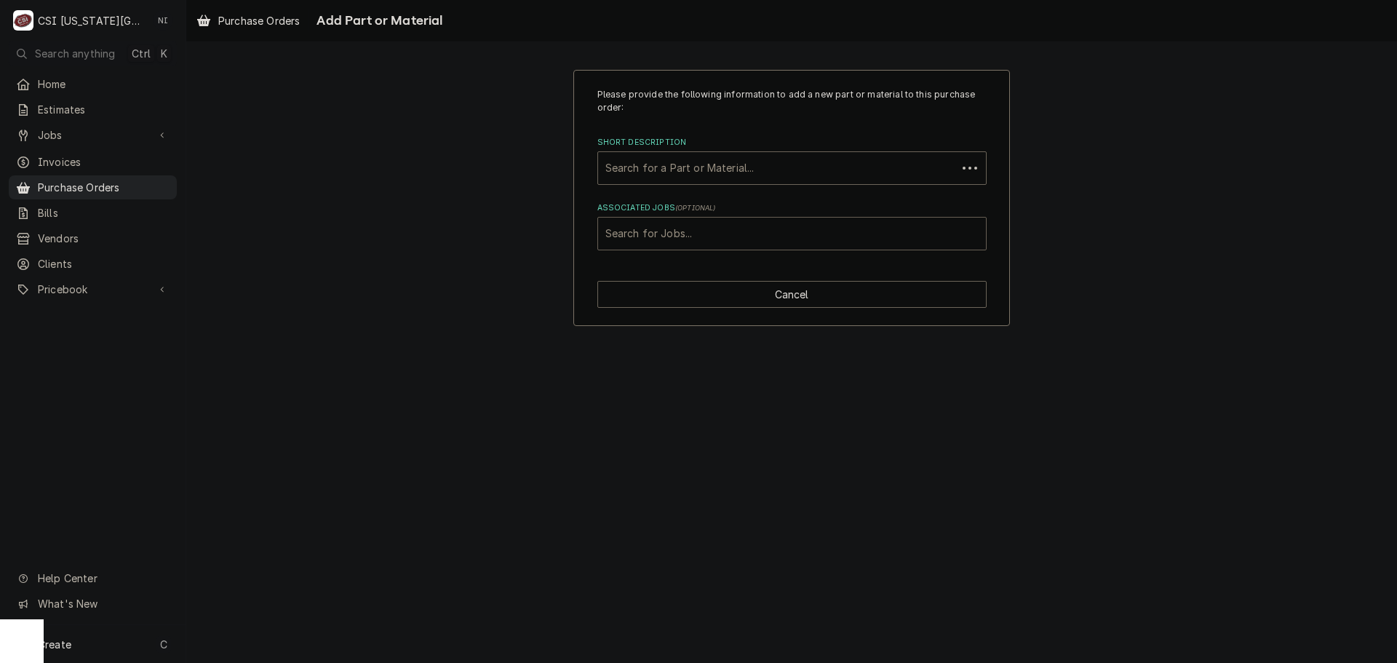
click at [725, 234] on div "Associated Jobs" at bounding box center [791, 233] width 373 height 26
type input "31431"
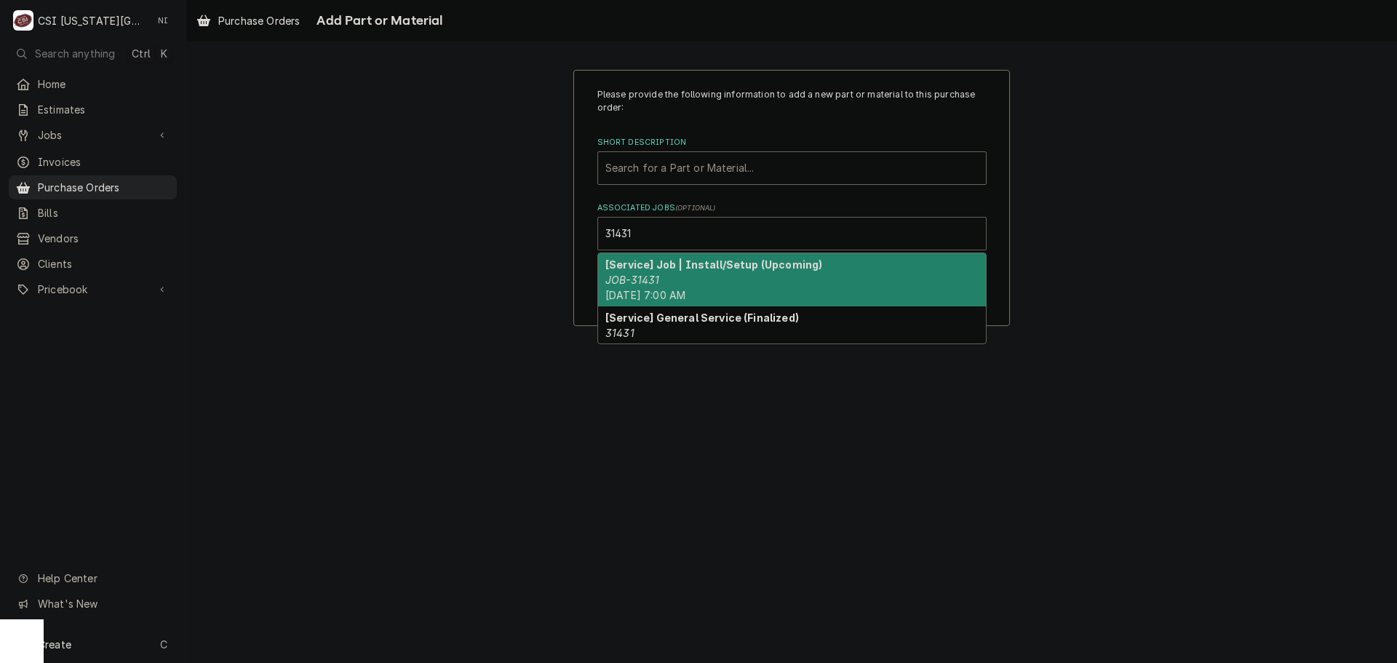
click at [656, 270] on strong "[Service] Job | Install/Setup (Upcoming)" at bounding box center [713, 264] width 217 height 12
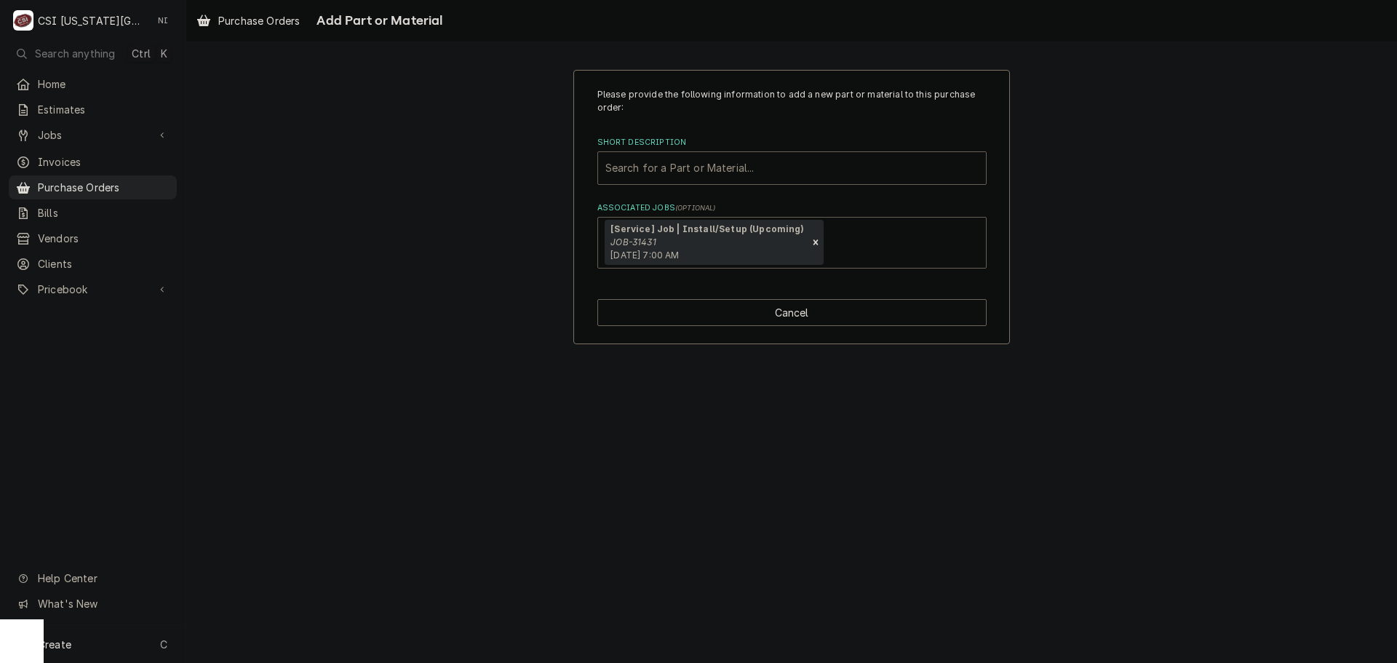
click at [695, 160] on div "Short Description" at bounding box center [791, 168] width 373 height 26
type input "crane"
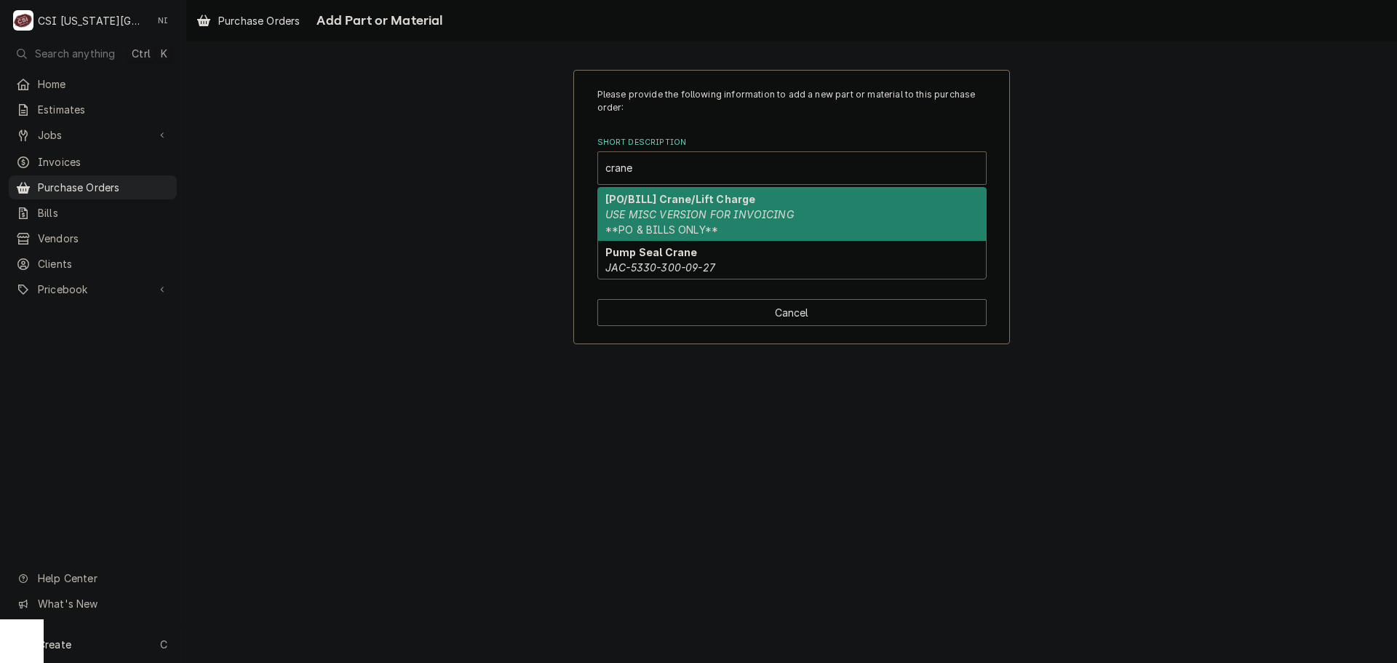
click at [664, 207] on div "[PO/BILL] Crane/Lift Charge USE MISC VERSION FOR INVOICING **PO & BILLS ONLY**" at bounding box center [792, 214] width 388 height 53
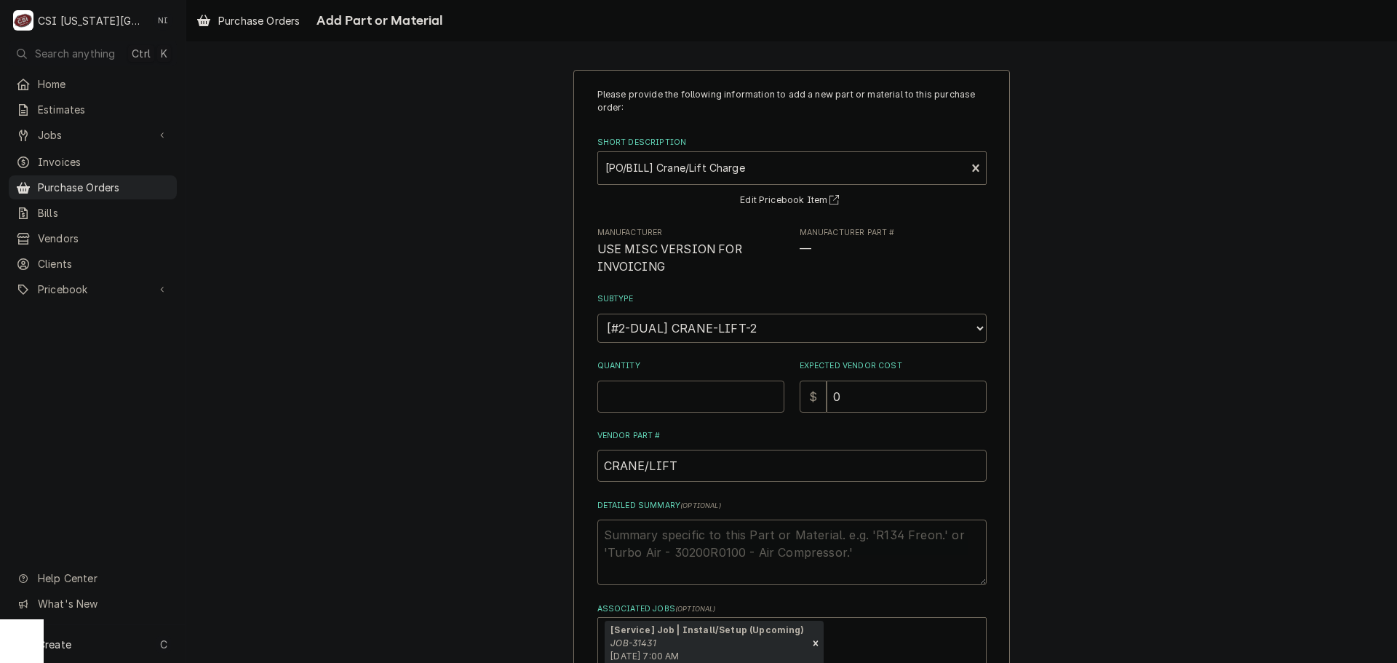
click at [658, 386] on input "Quantity" at bounding box center [690, 397] width 187 height 32
type textarea "x"
type input "1"
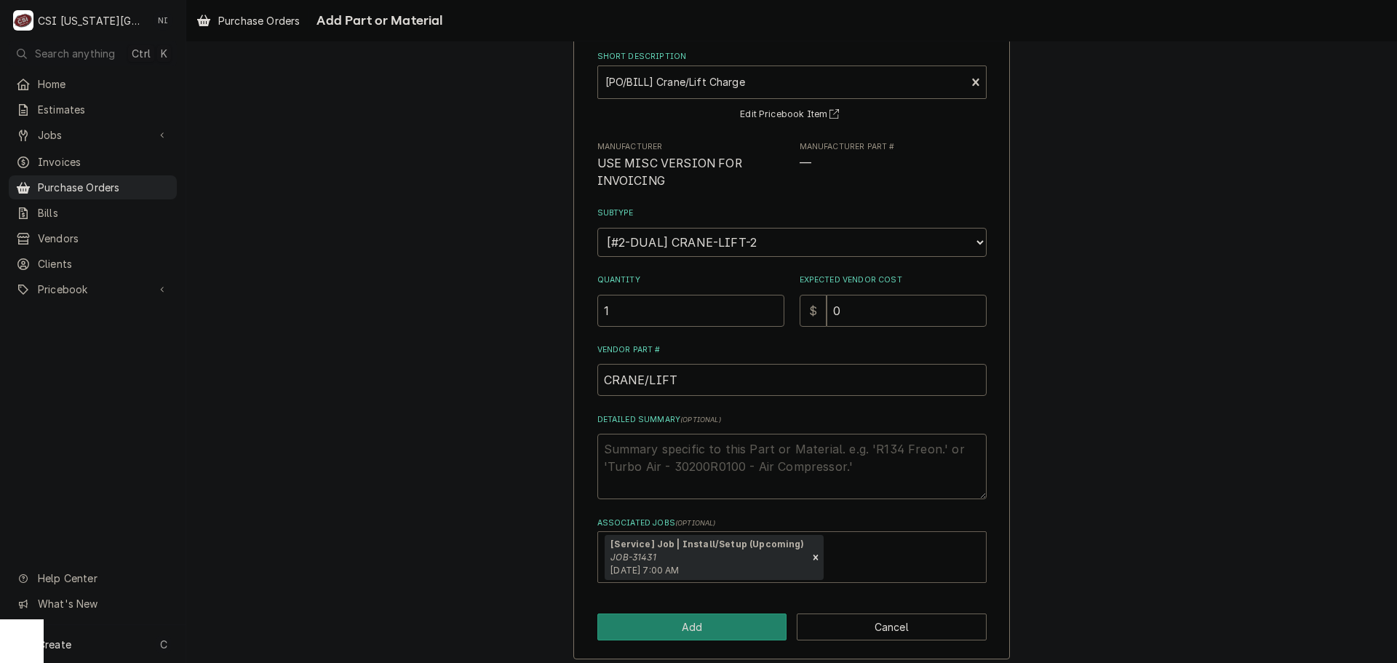
scroll to position [95, 0]
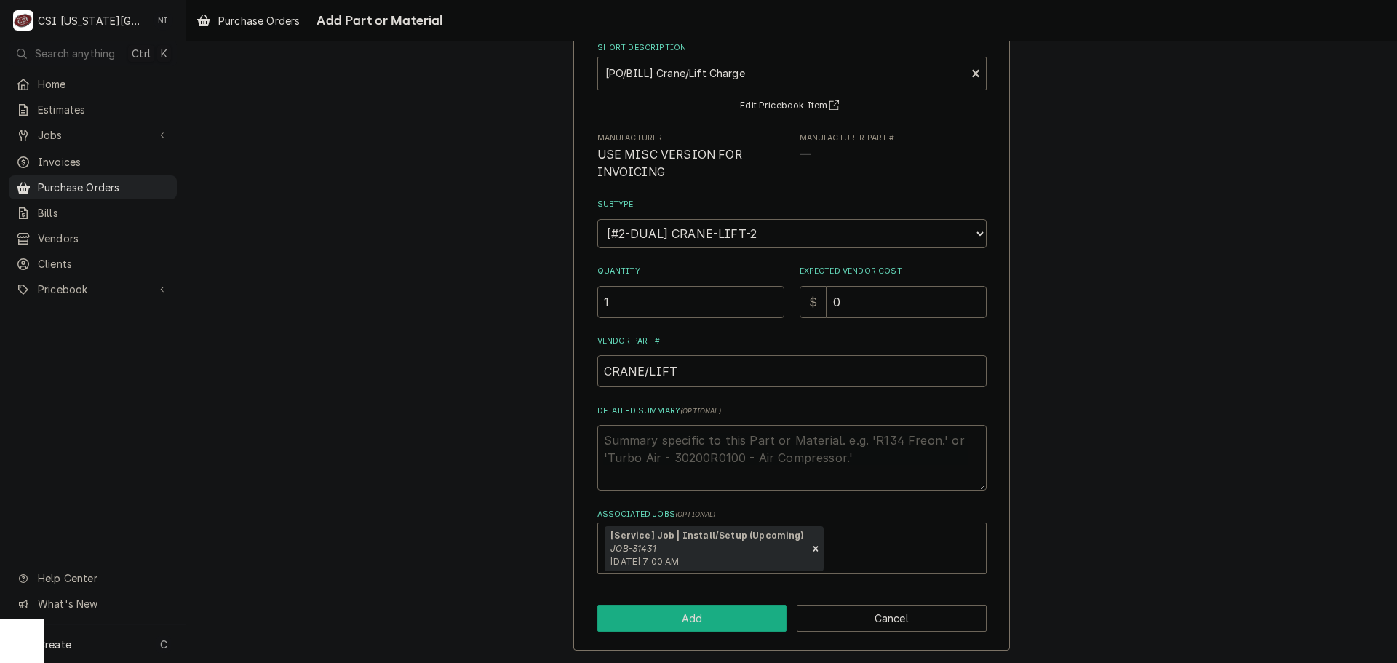
click at [722, 619] on button "Add" at bounding box center [692, 618] width 190 height 27
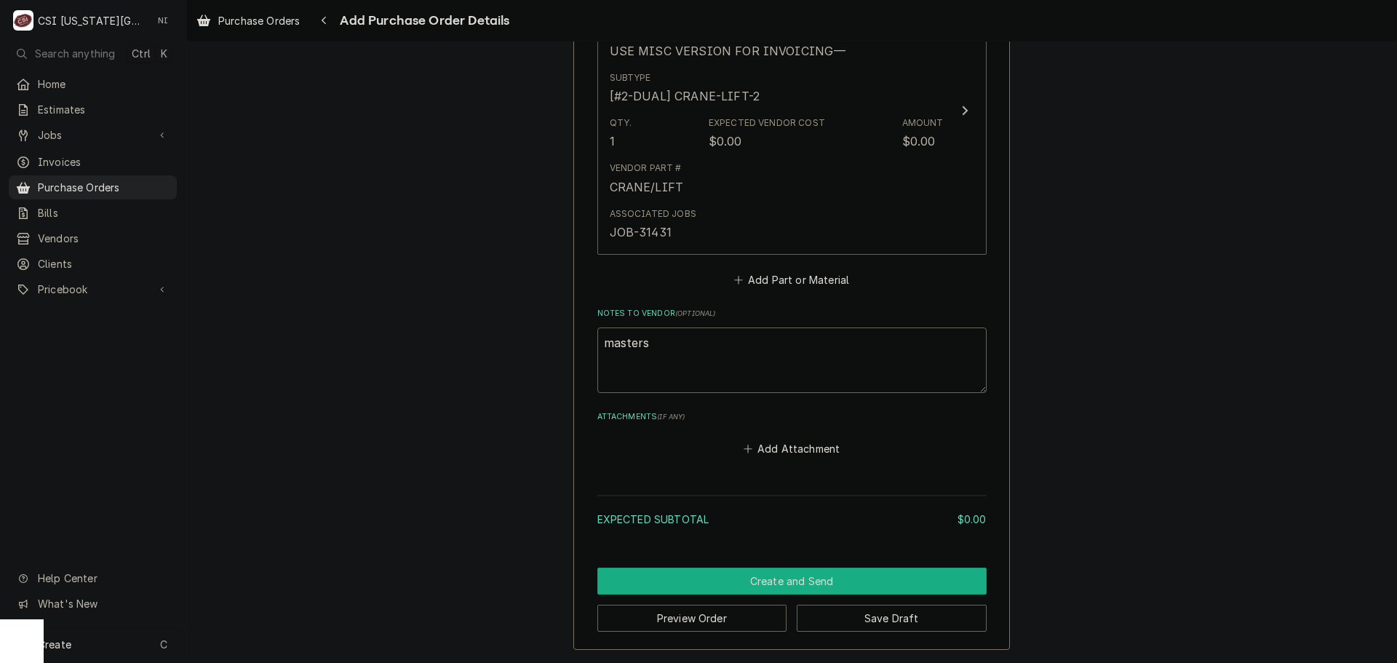
click at [770, 578] on button "Create and Send" at bounding box center [791, 580] width 389 height 27
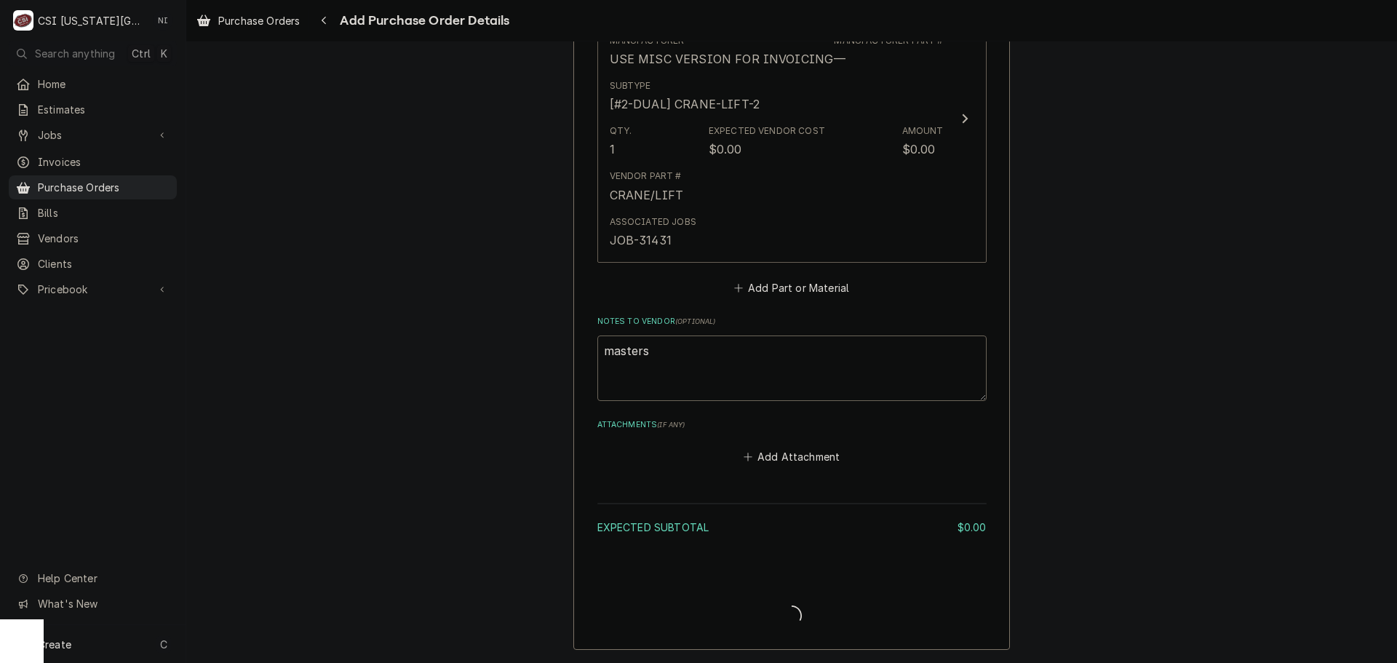
scroll to position [669, 0]
type textarea "x"
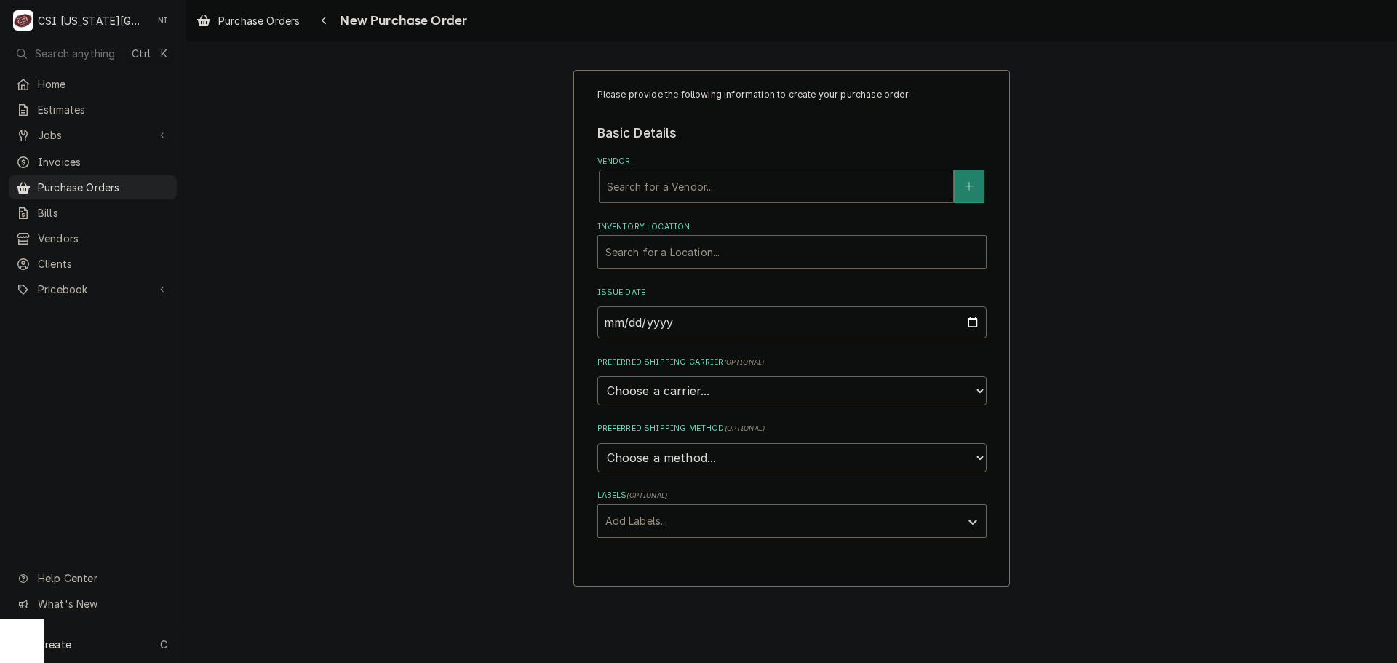
click at [717, 186] on div "Vendor" at bounding box center [776, 186] width 339 height 26
type input "prestige"
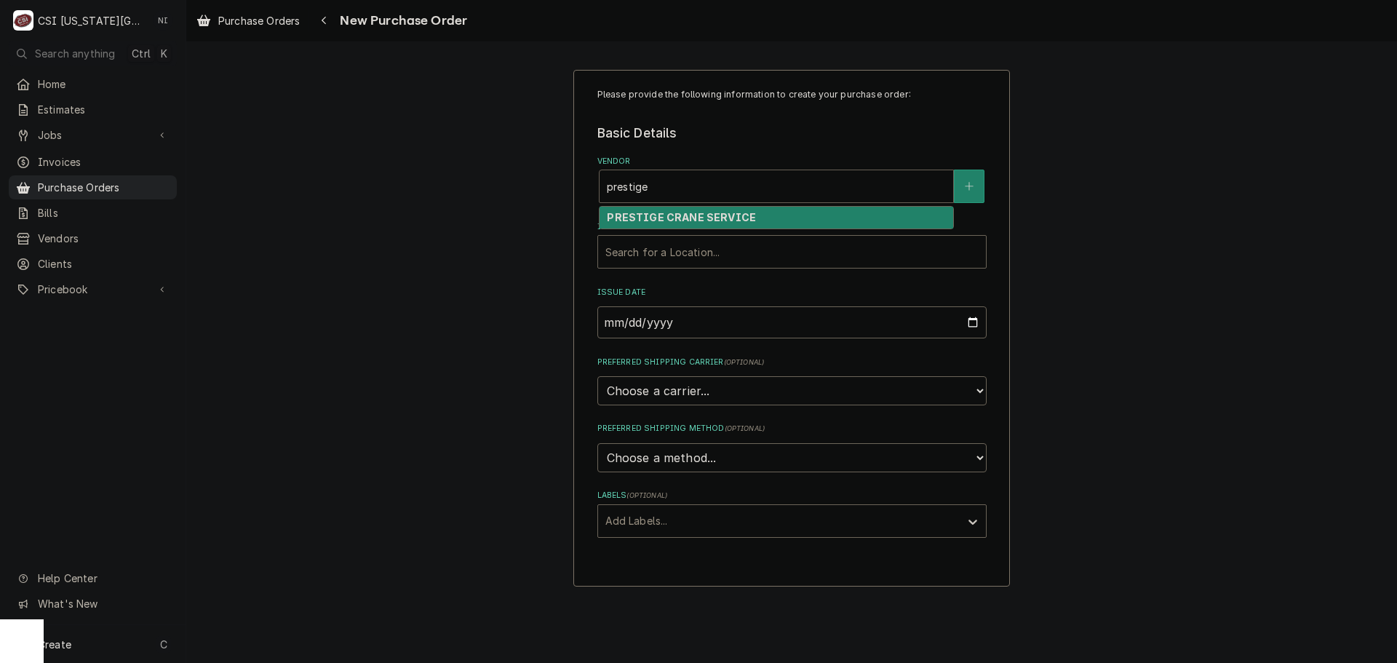
click at [692, 210] on div "PRESTIGE CRANE SERVICE" at bounding box center [777, 218] width 354 height 23
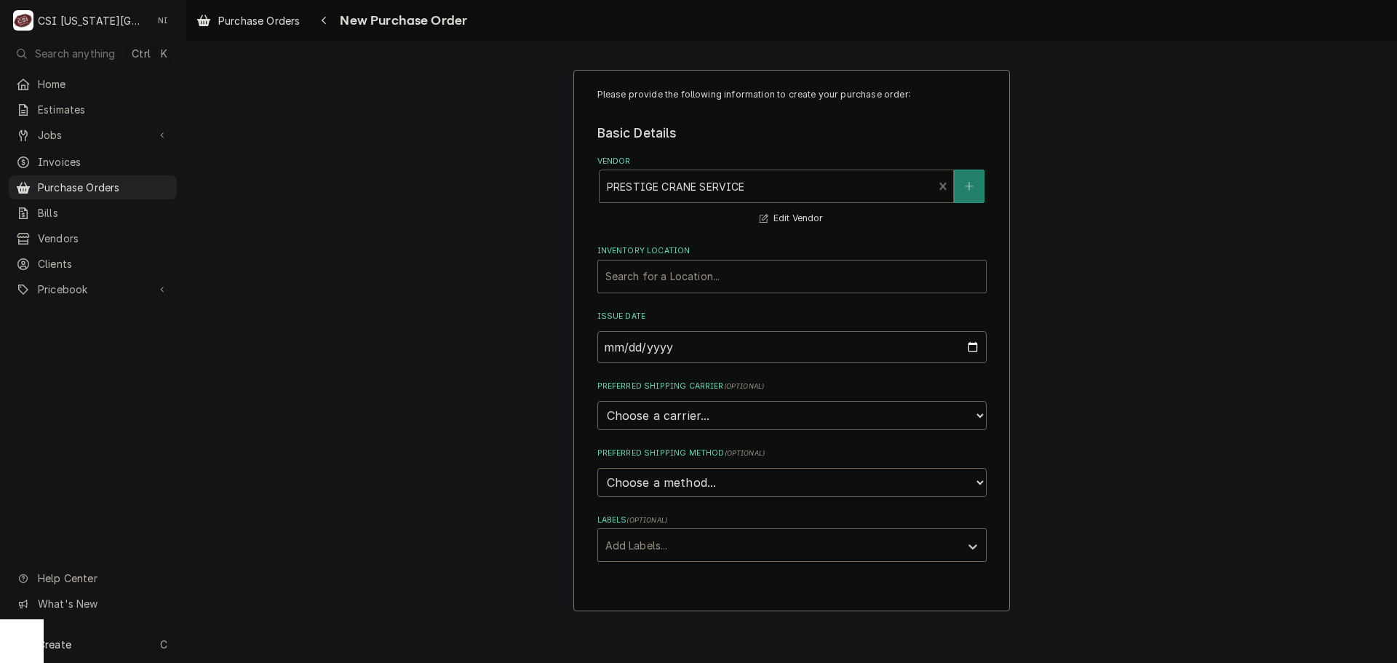
click at [692, 286] on div "Inventory Location" at bounding box center [791, 276] width 373 height 26
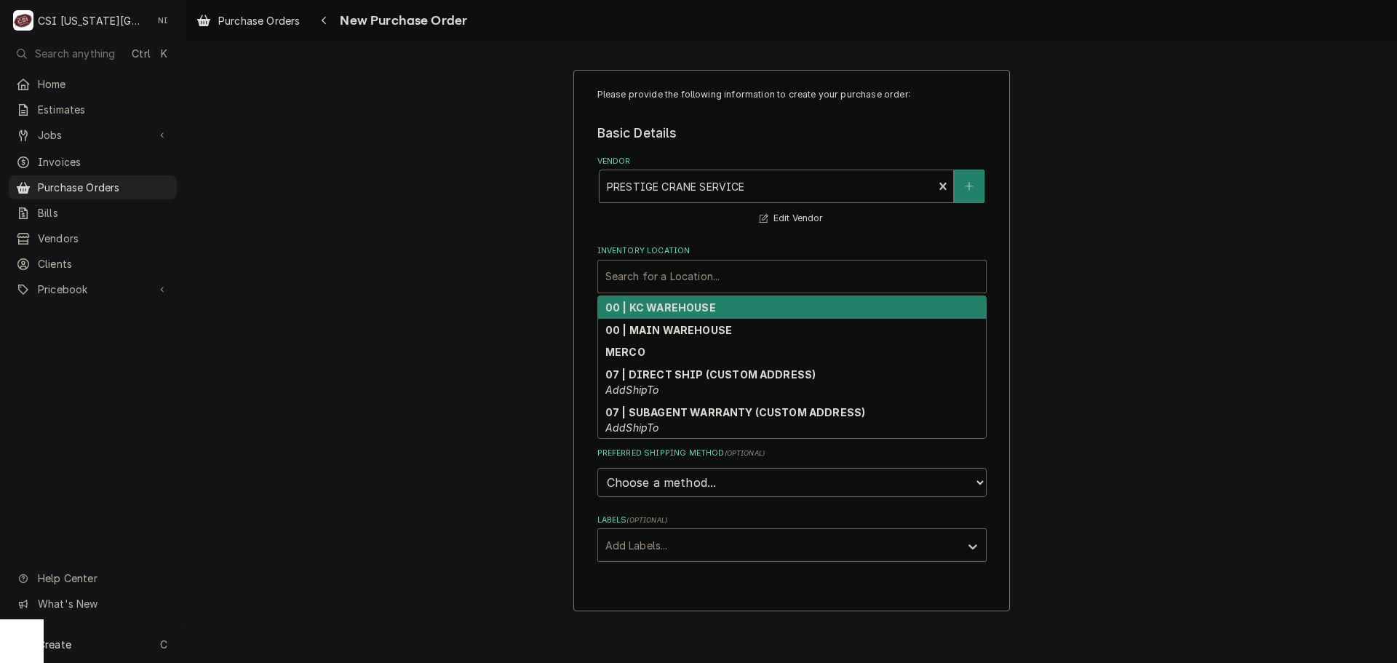
click at [696, 311] on strong "00 | KC WAREHOUSE" at bounding box center [660, 307] width 111 height 12
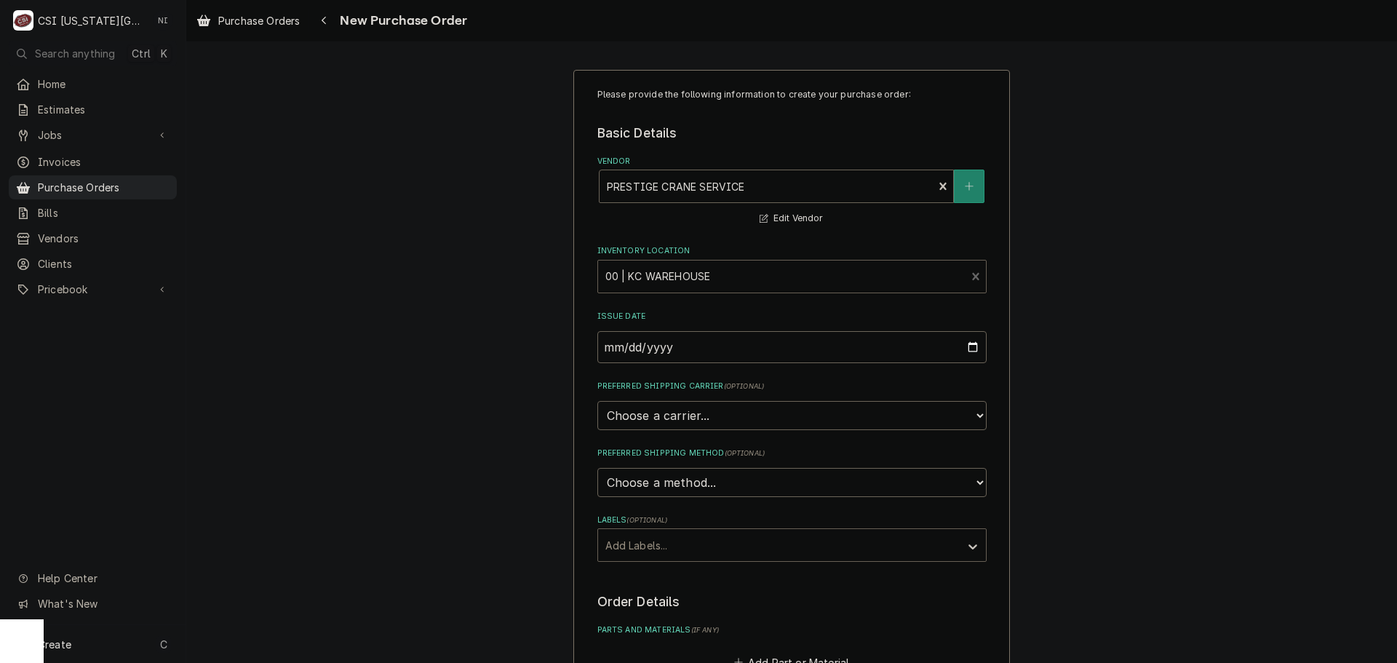
click at [724, 541] on div "Labels" at bounding box center [778, 545] width 347 height 26
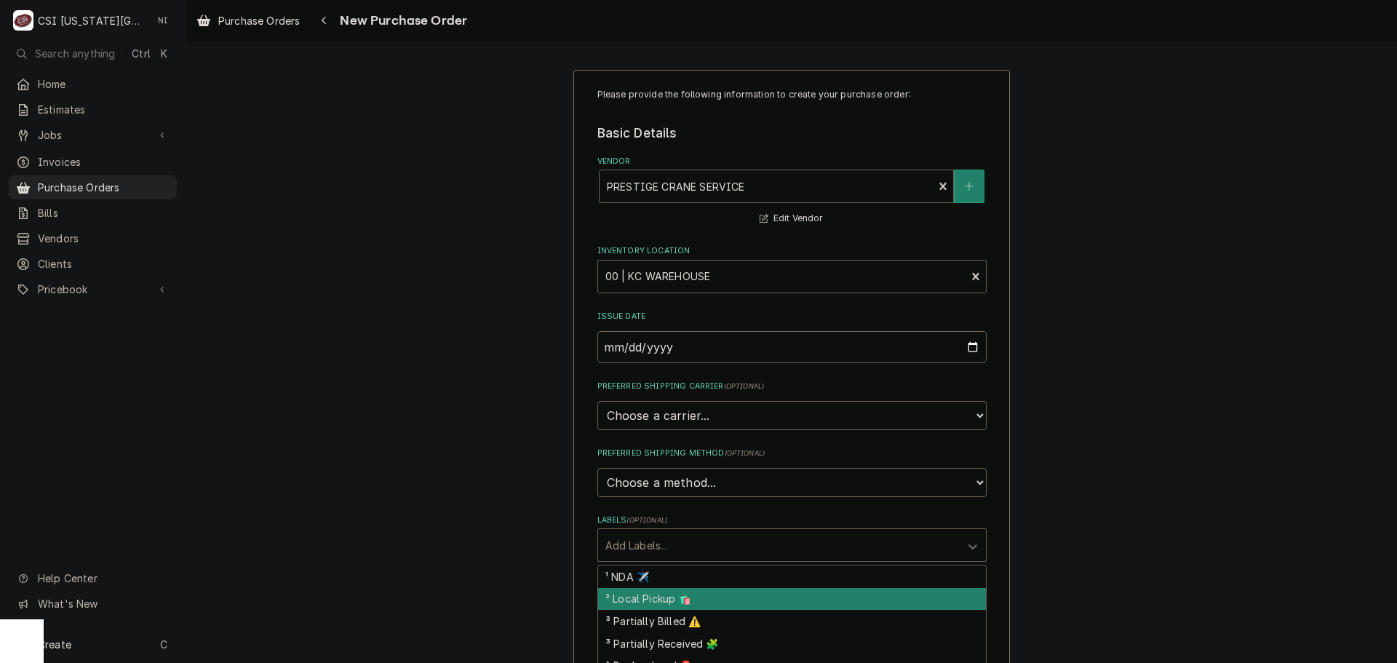
click at [657, 607] on div "² Local Pickup 🛍️" at bounding box center [792, 599] width 388 height 23
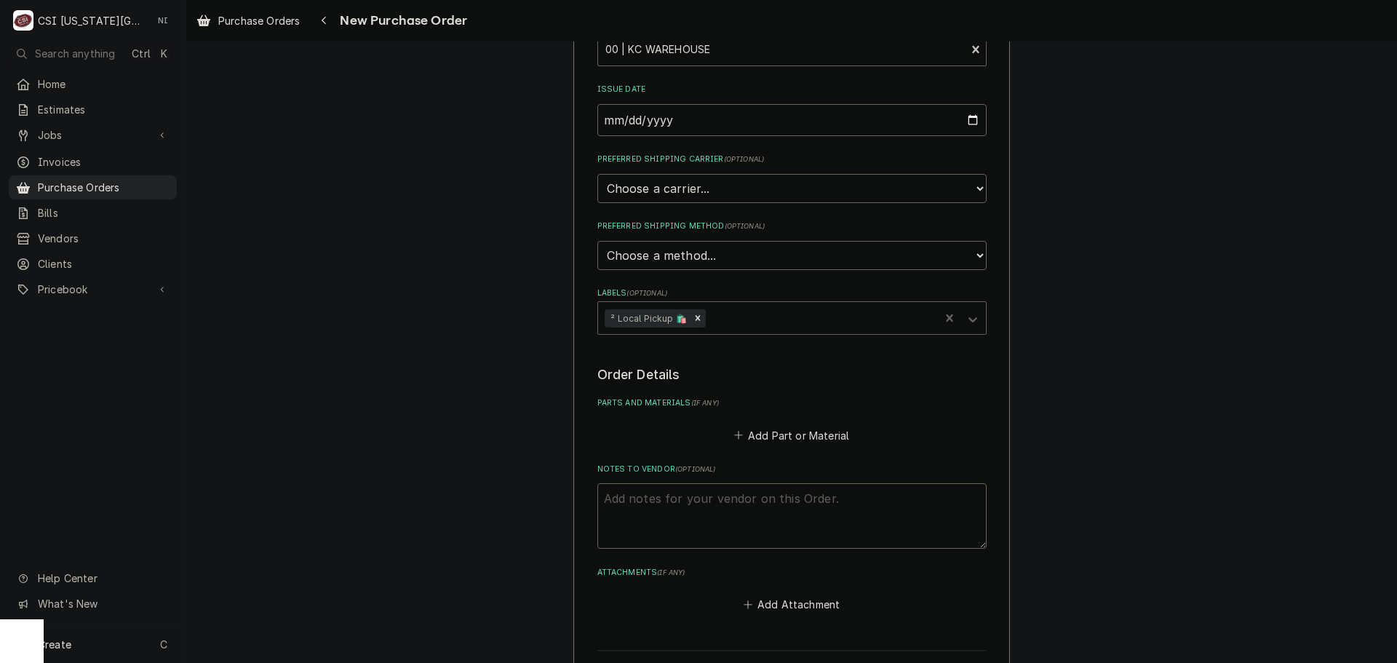
scroll to position [382, 0]
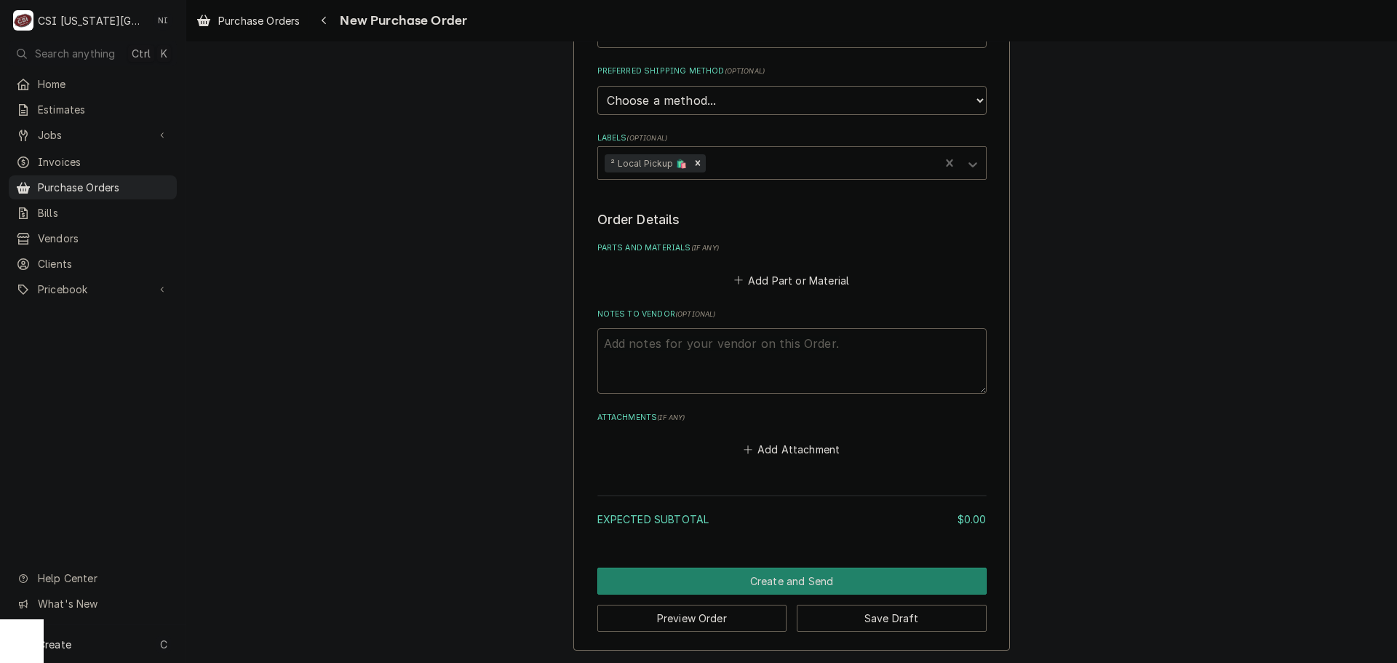
click at [744, 350] on textarea "Notes to Vendor ( optional )" at bounding box center [791, 360] width 389 height 65
type textarea "x"
type textarea "m"
type textarea "x"
type textarea "ma"
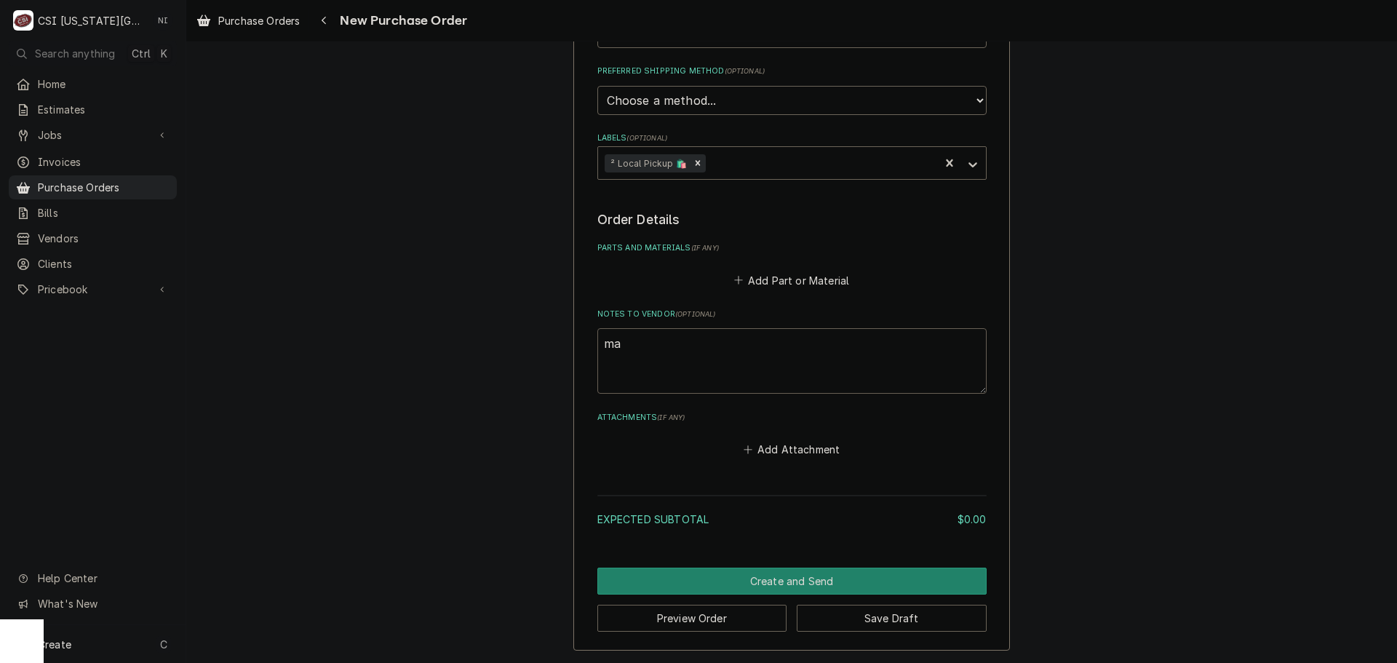
type textarea "x"
type textarea "mas"
type textarea "x"
type textarea "mast"
type textarea "x"
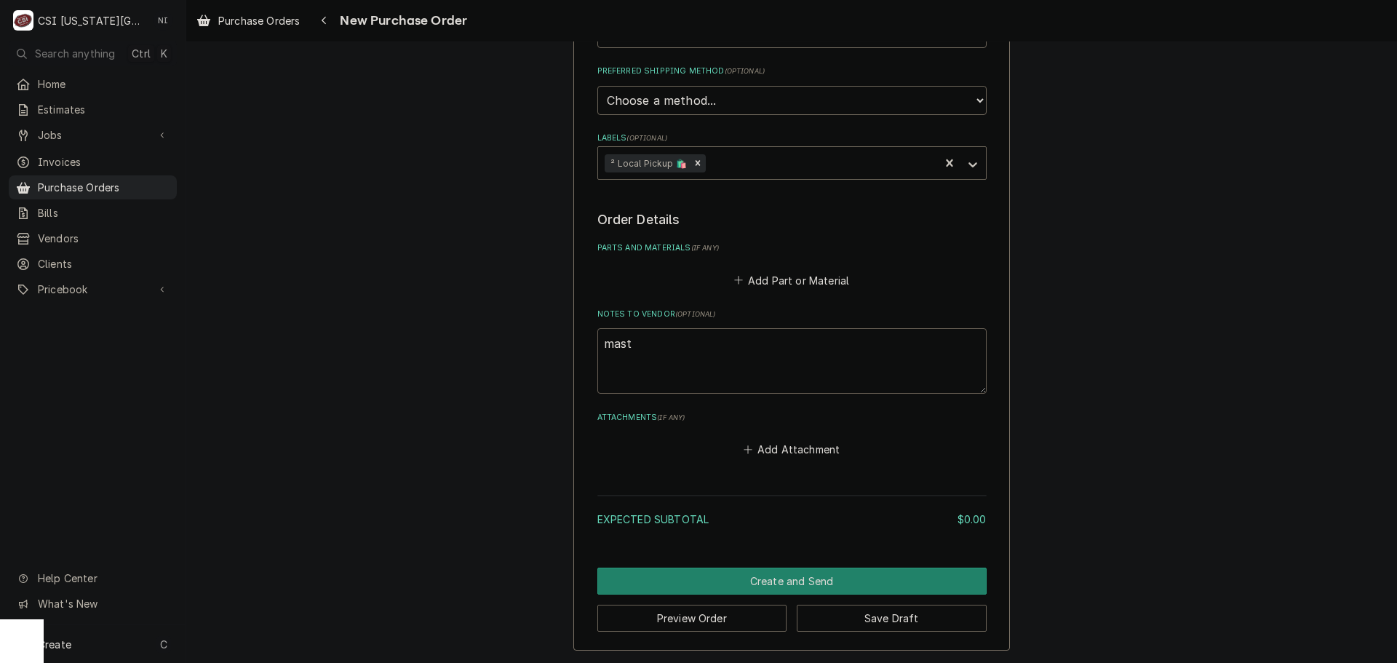
type textarea "maste"
type textarea "x"
type textarea "master"
type textarea "x"
type textarea "masters"
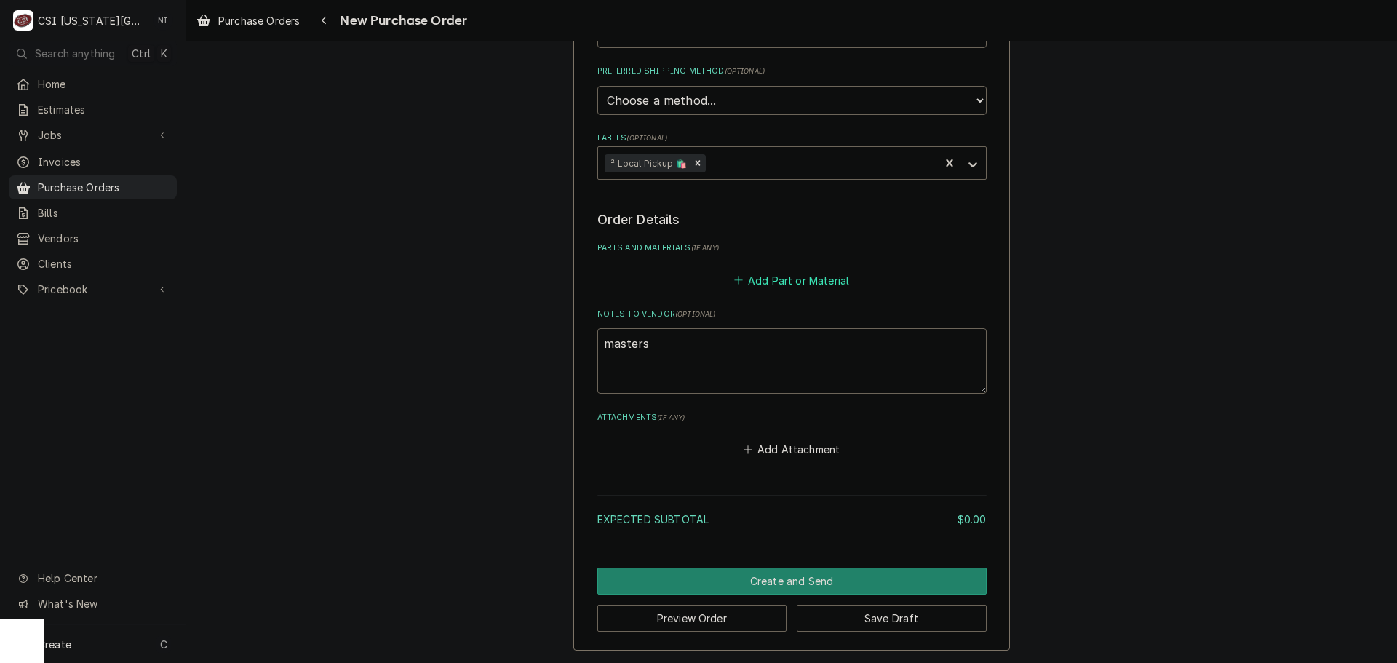
click at [768, 280] on button "Add Part or Material" at bounding box center [791, 280] width 120 height 20
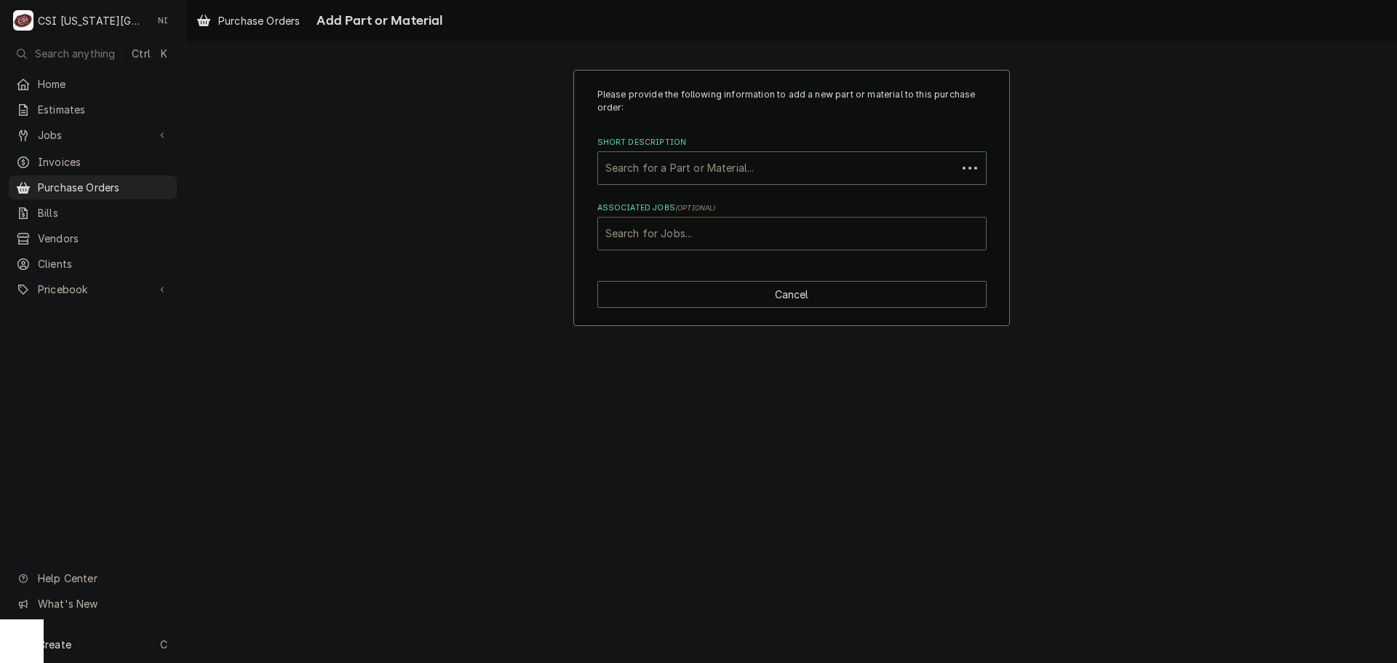
click at [738, 227] on div "Associated Jobs" at bounding box center [791, 233] width 373 height 26
type input "31433"
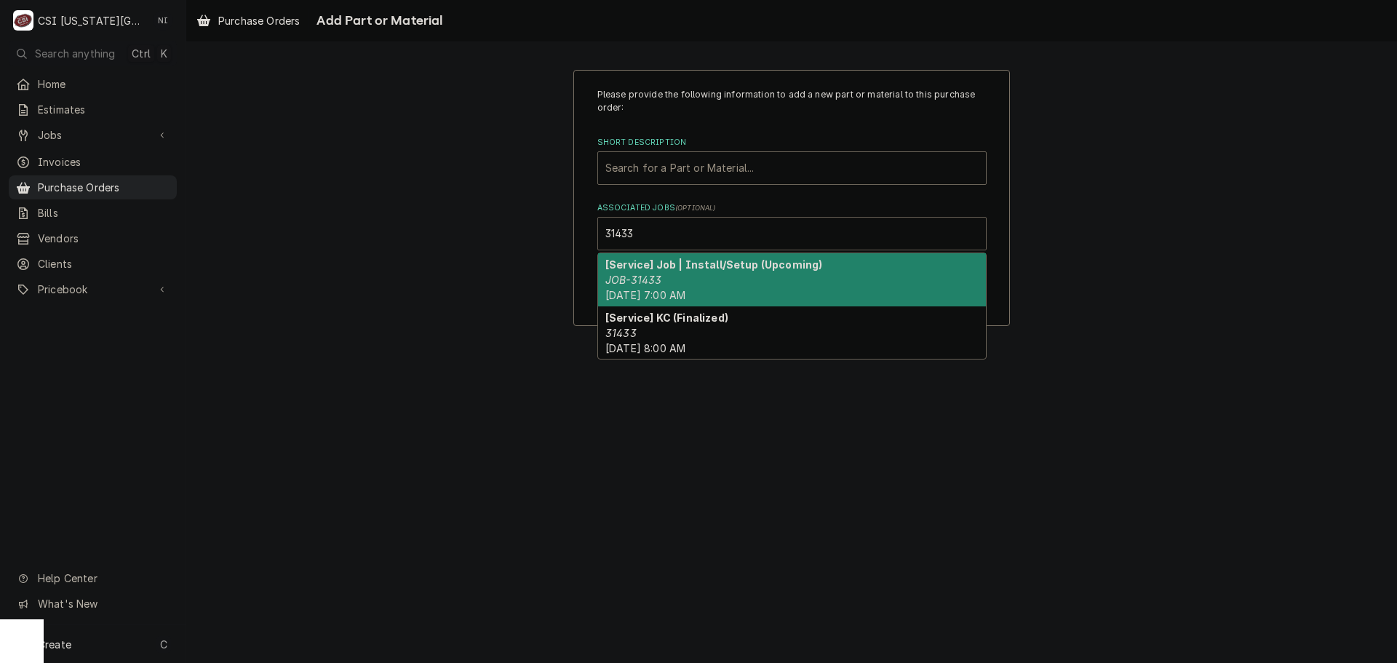
drag, startPoint x: 640, startPoint y: 296, endPoint x: 647, endPoint y: 273, distance: 24.4
click at [640, 295] on span "Mon, Sep 8th, 2025 - 7:00 AM" at bounding box center [645, 295] width 80 height 12
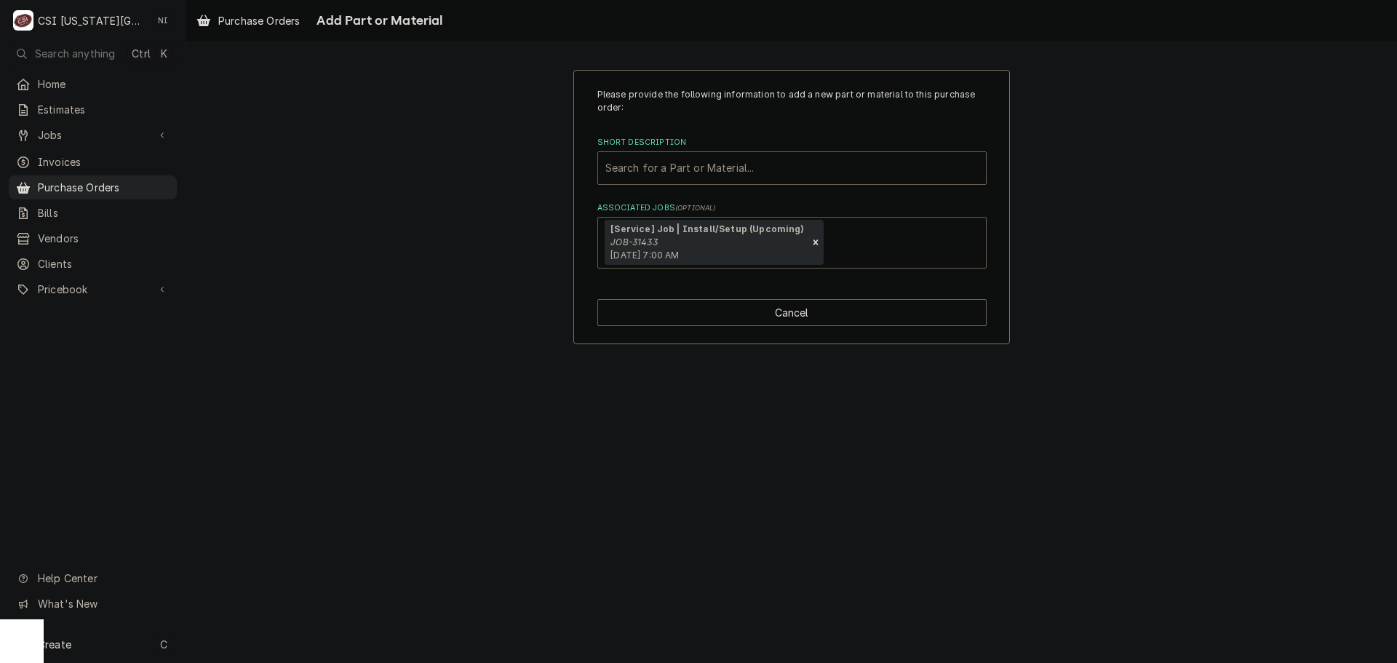
click at [671, 172] on div "Short Description" at bounding box center [791, 168] width 373 height 26
type input "crane"
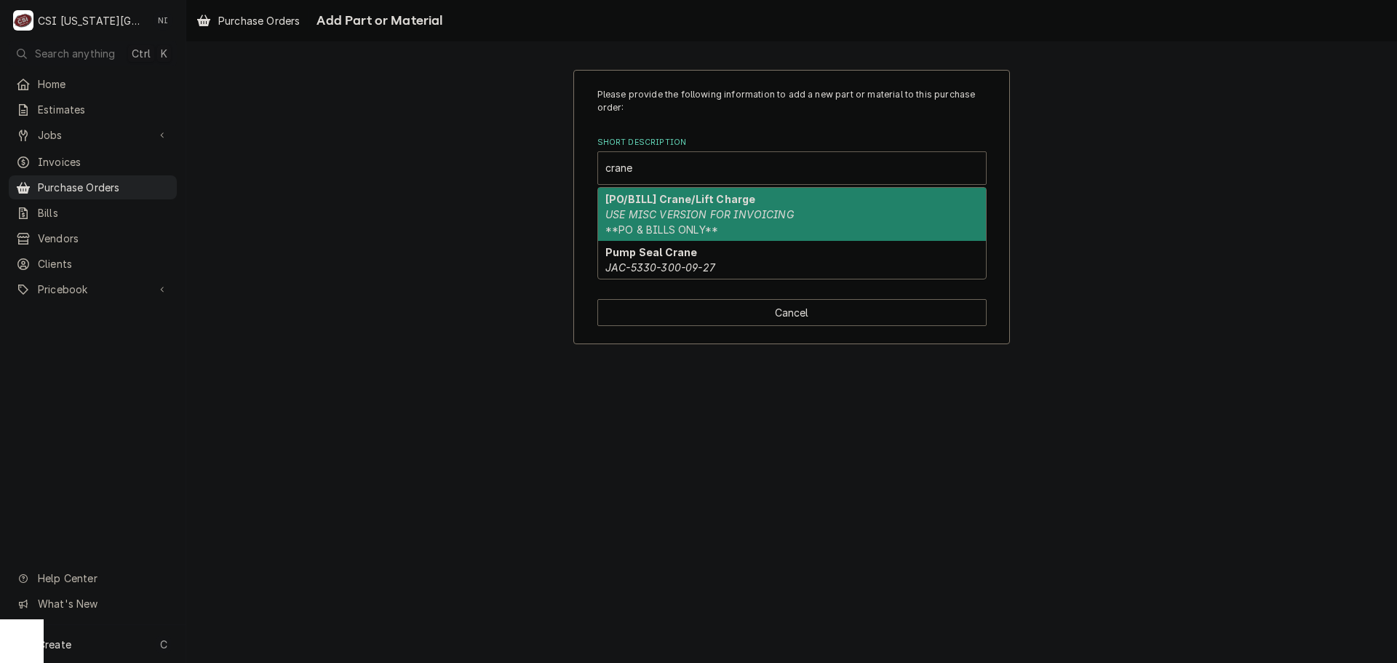
click at [685, 211] on div "[PO/BILL] Crane/Lift Charge USE MISC VERSION FOR INVOICING **PO & BILLS ONLY**" at bounding box center [792, 214] width 388 height 53
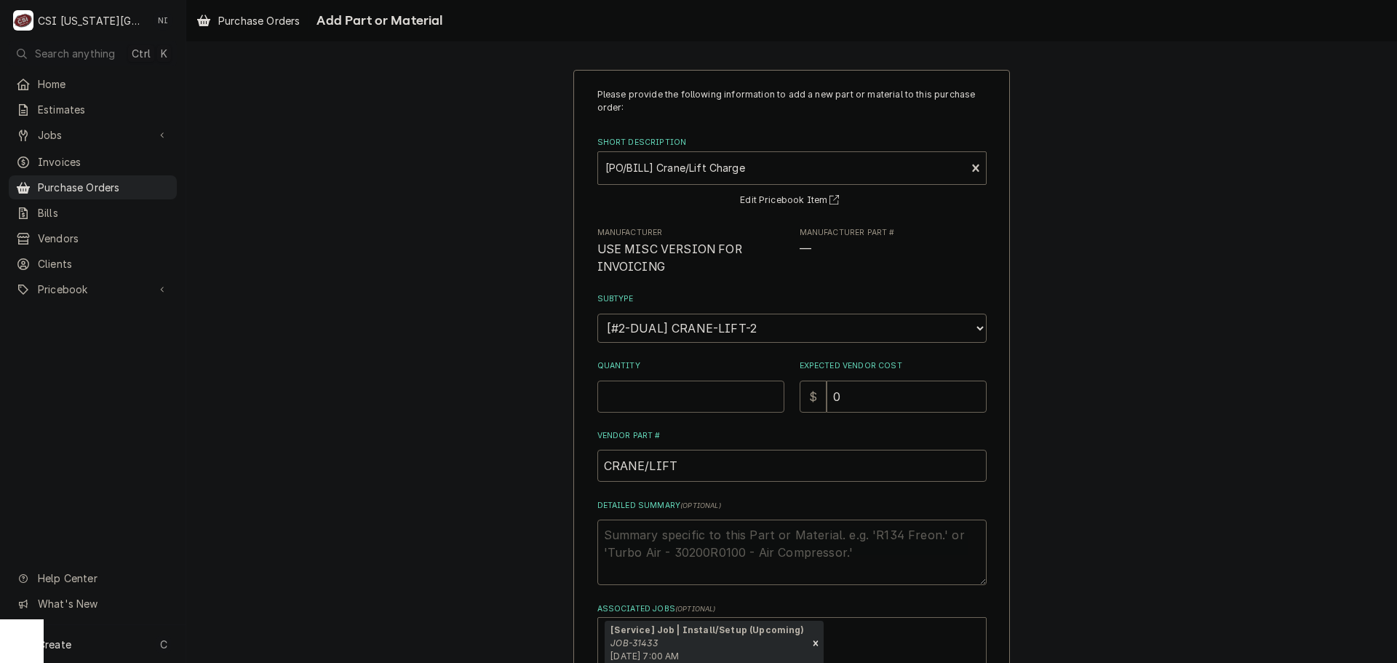
click at [674, 399] on input "Quantity" at bounding box center [690, 397] width 187 height 32
type textarea "x"
type input "1"
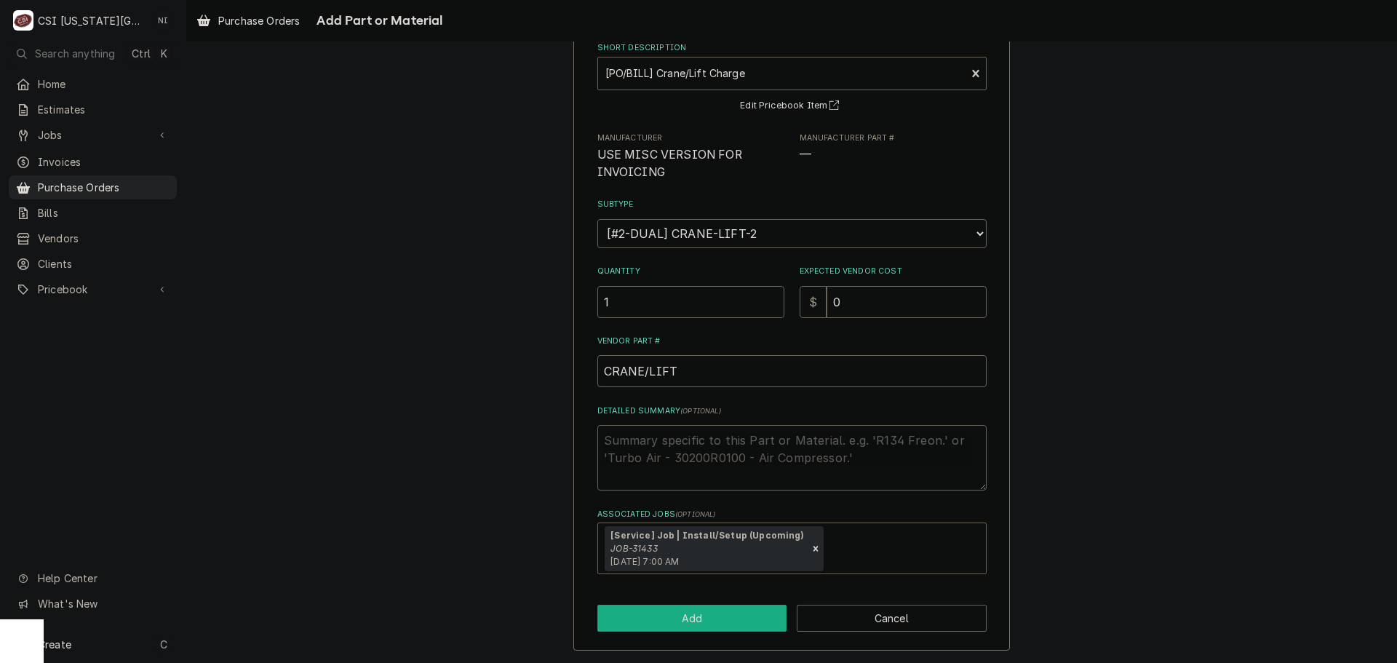
click at [706, 616] on button "Add" at bounding box center [692, 618] width 190 height 27
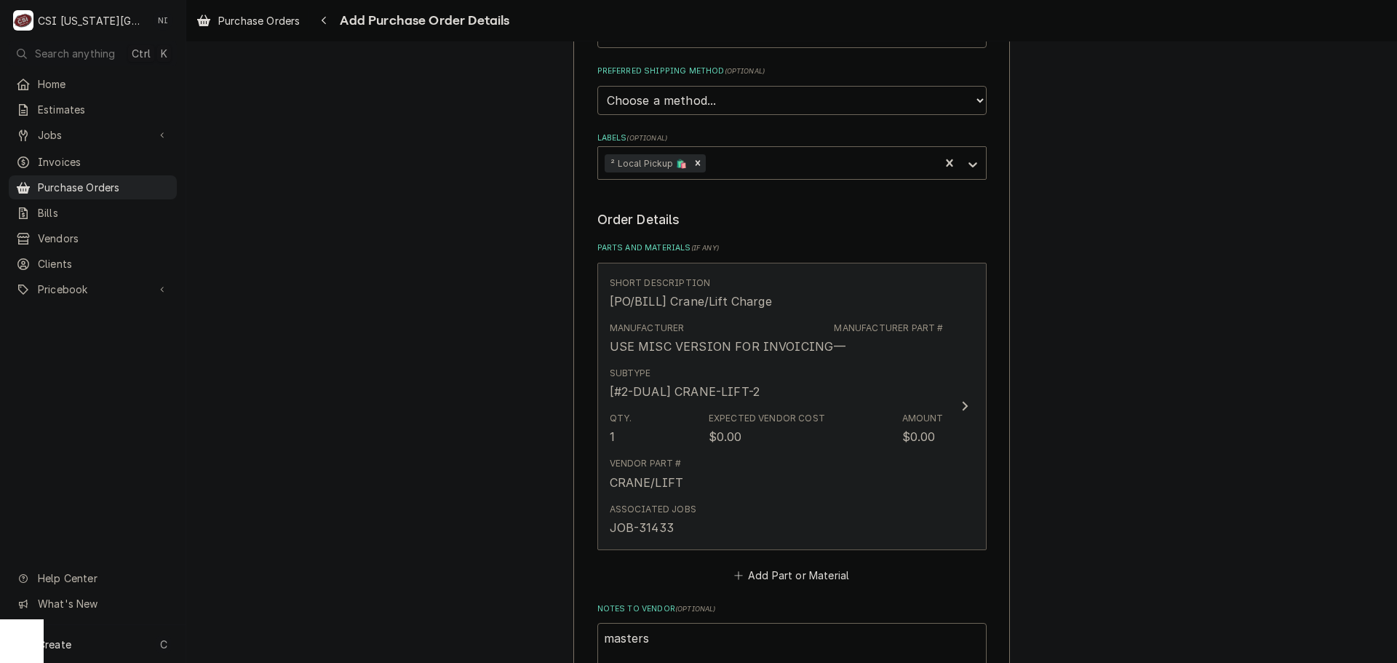
scroll to position [677, 0]
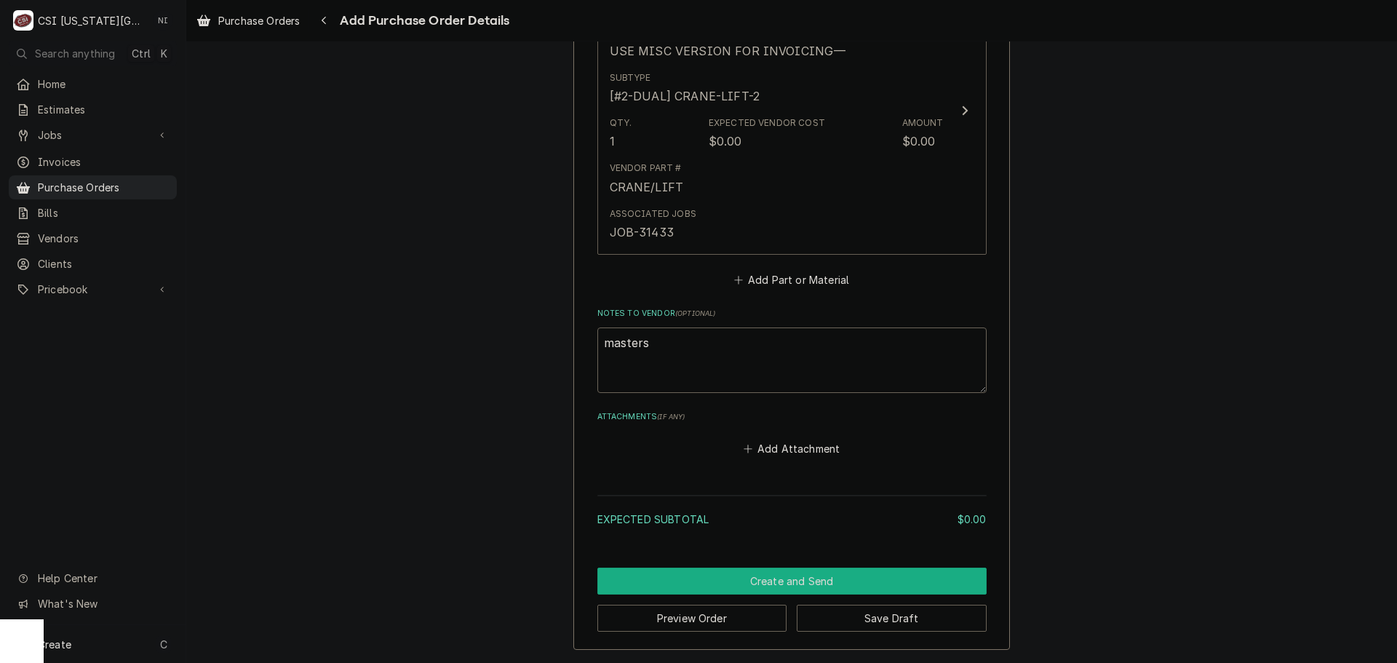
click at [792, 578] on button "Create and Send" at bounding box center [791, 580] width 389 height 27
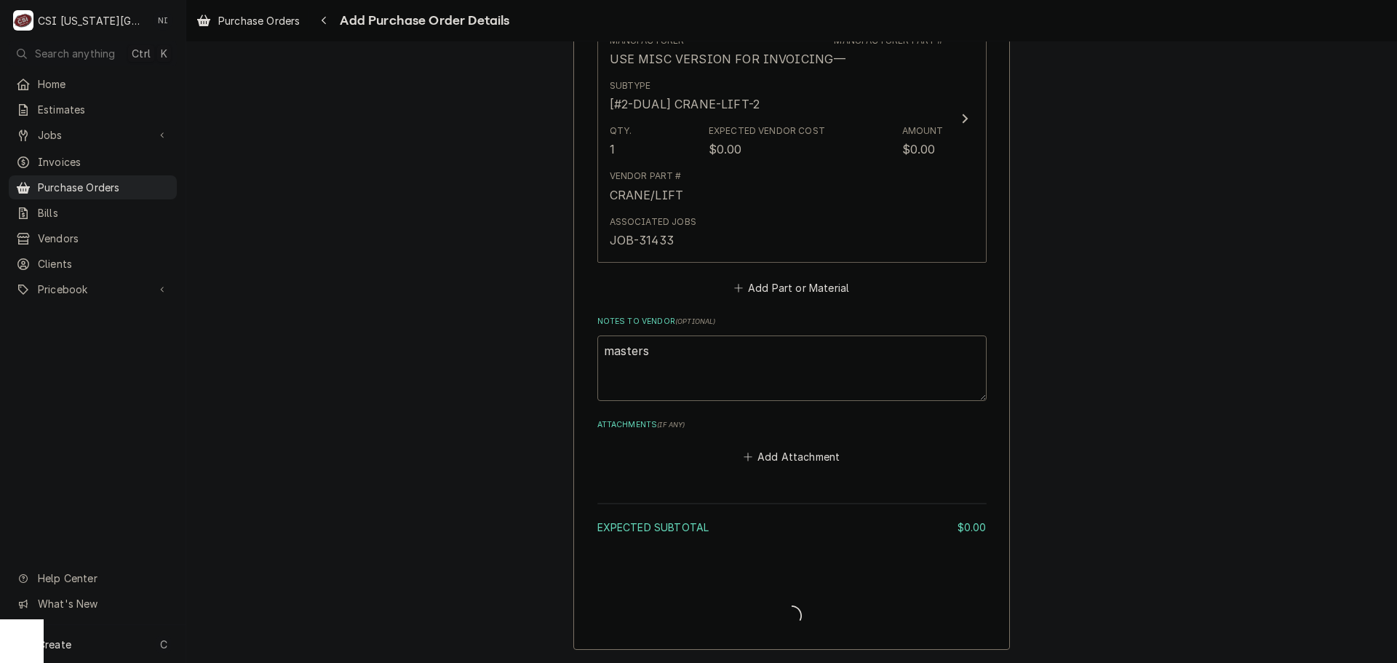
type textarea "x"
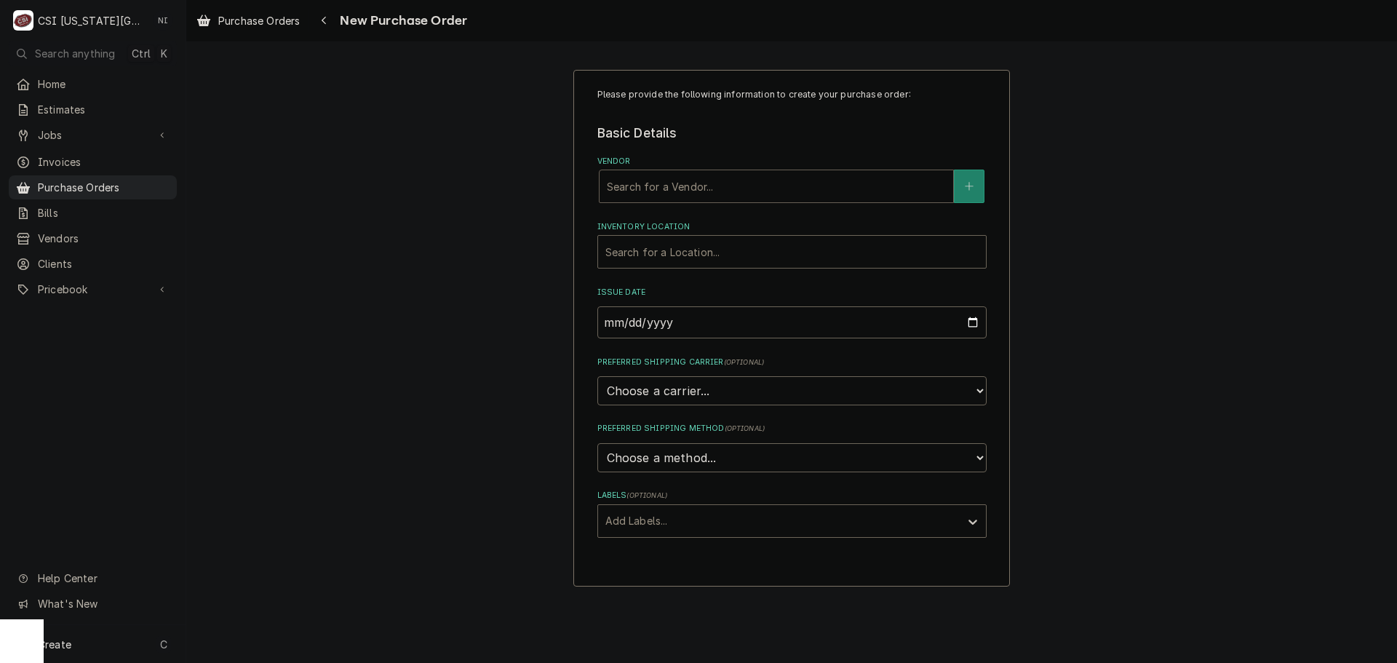
click at [832, 181] on div "Vendor" at bounding box center [776, 186] width 339 height 26
type input "home"
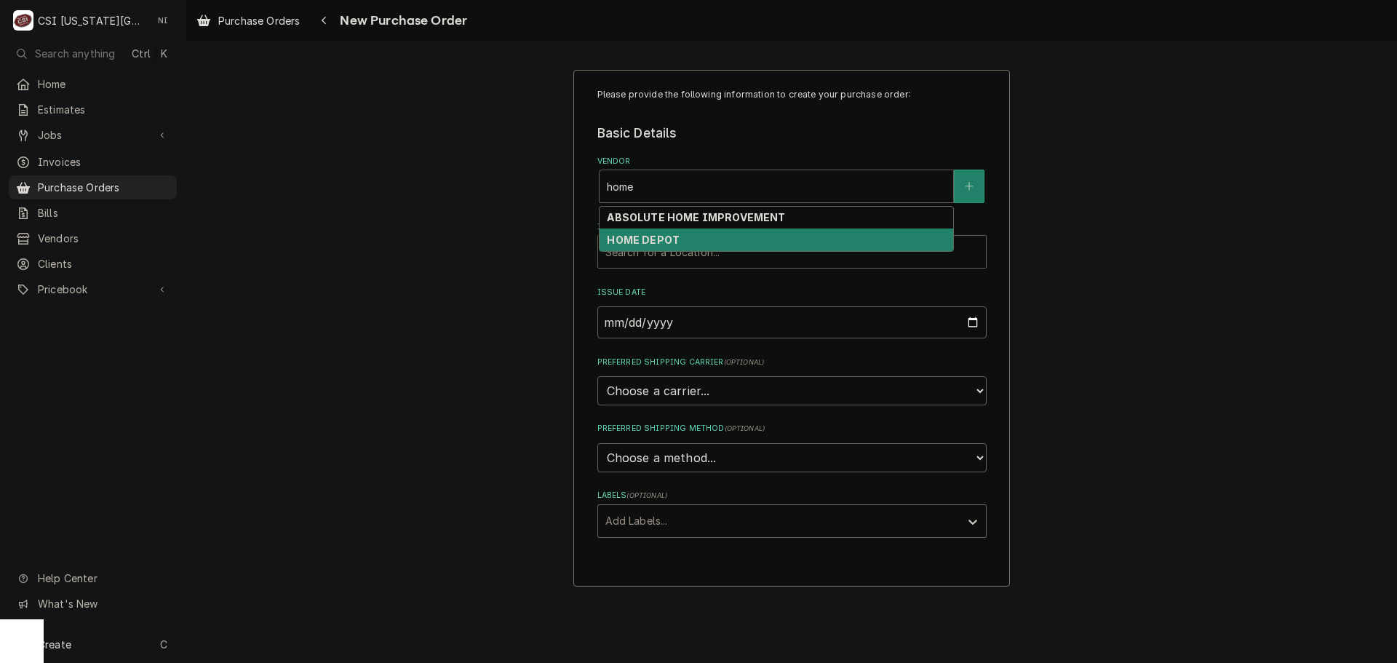
click at [632, 238] on strong "HOME DEPOT" at bounding box center [643, 240] width 73 height 12
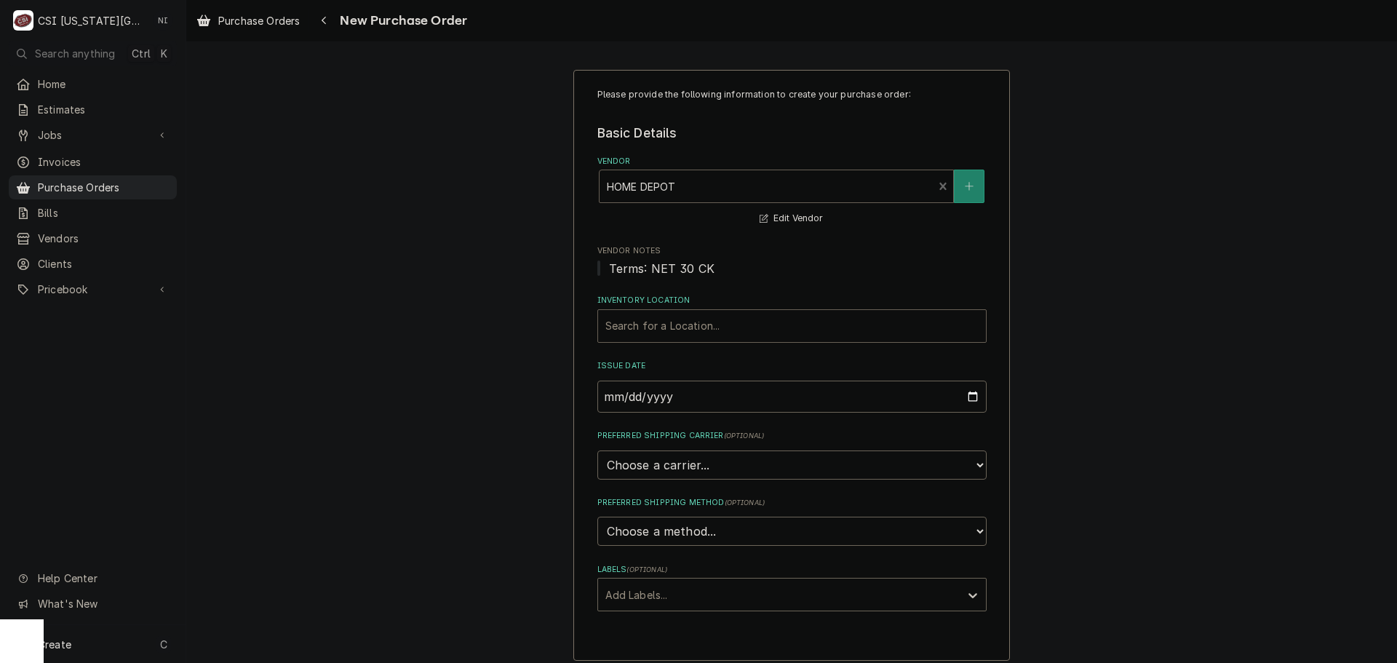
click at [649, 322] on div "Inventory Location" at bounding box center [791, 326] width 373 height 26
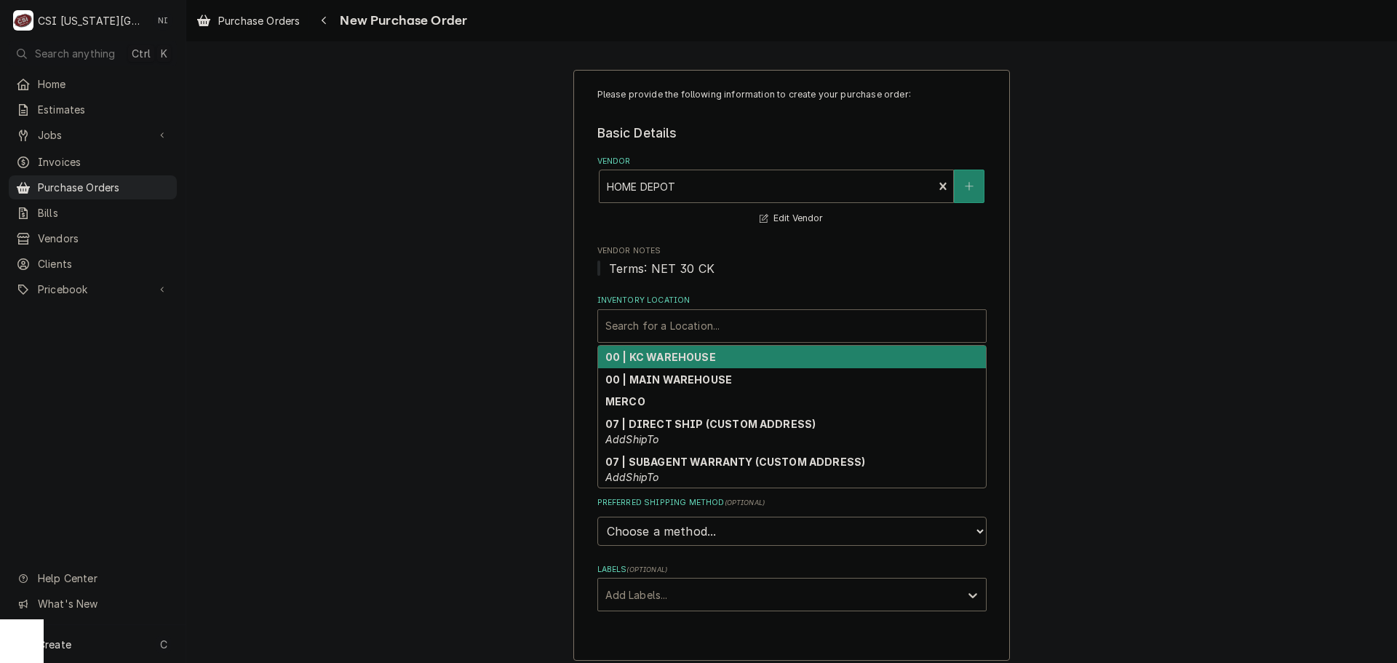
click at [659, 356] on strong "00 | KC WAREHOUSE" at bounding box center [660, 357] width 111 height 12
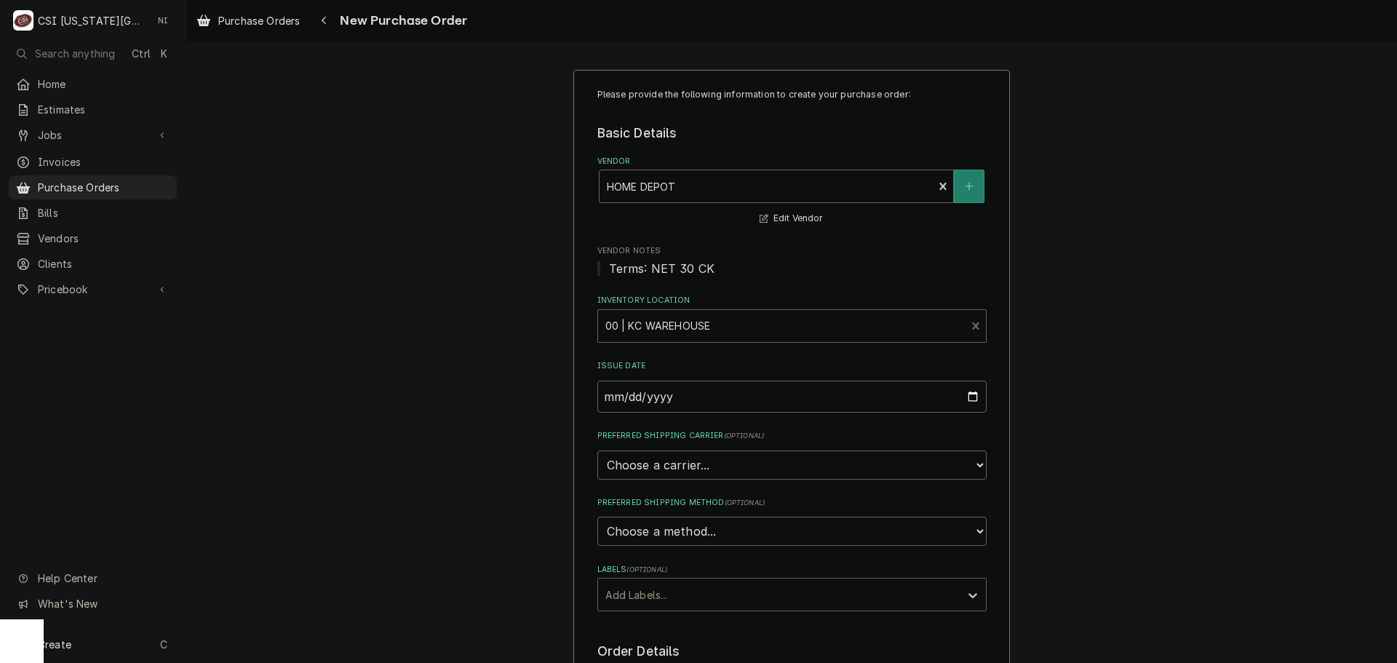
click at [658, 600] on div "Labels" at bounding box center [778, 594] width 347 height 26
click at [656, 645] on div "² Local Pickup 🛍️" at bounding box center [792, 648] width 388 height 23
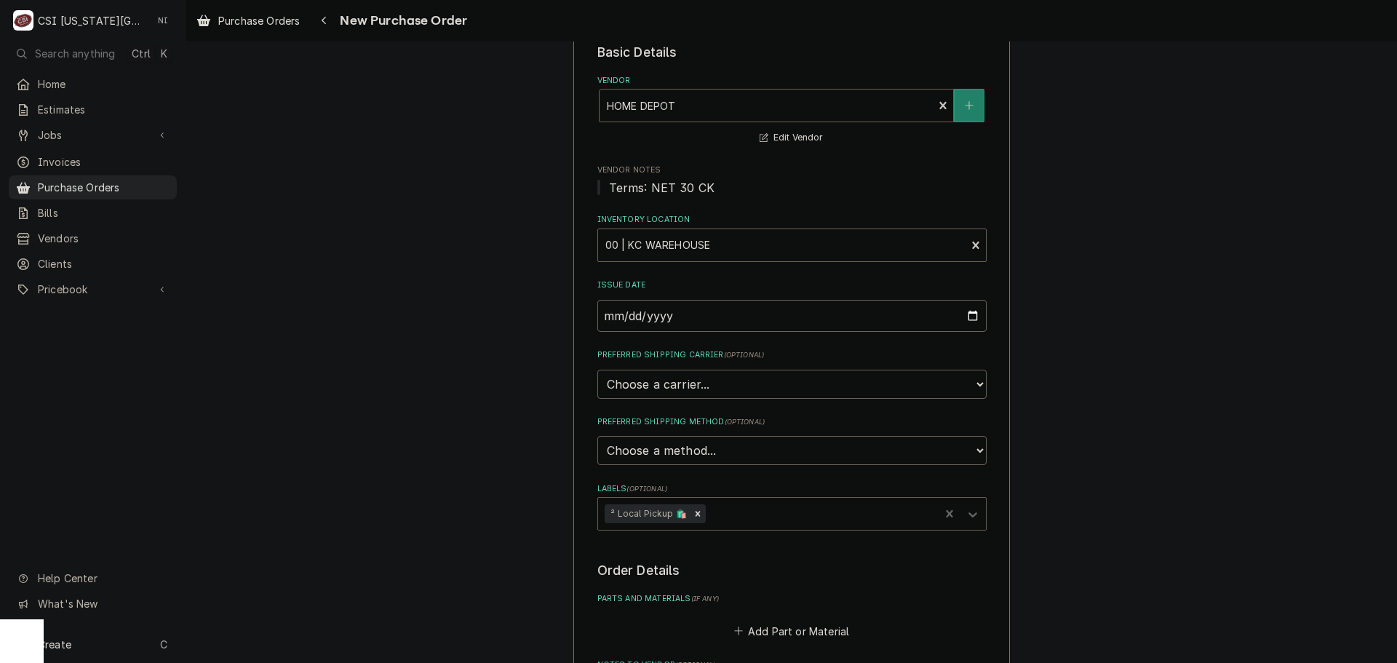
scroll to position [146, 0]
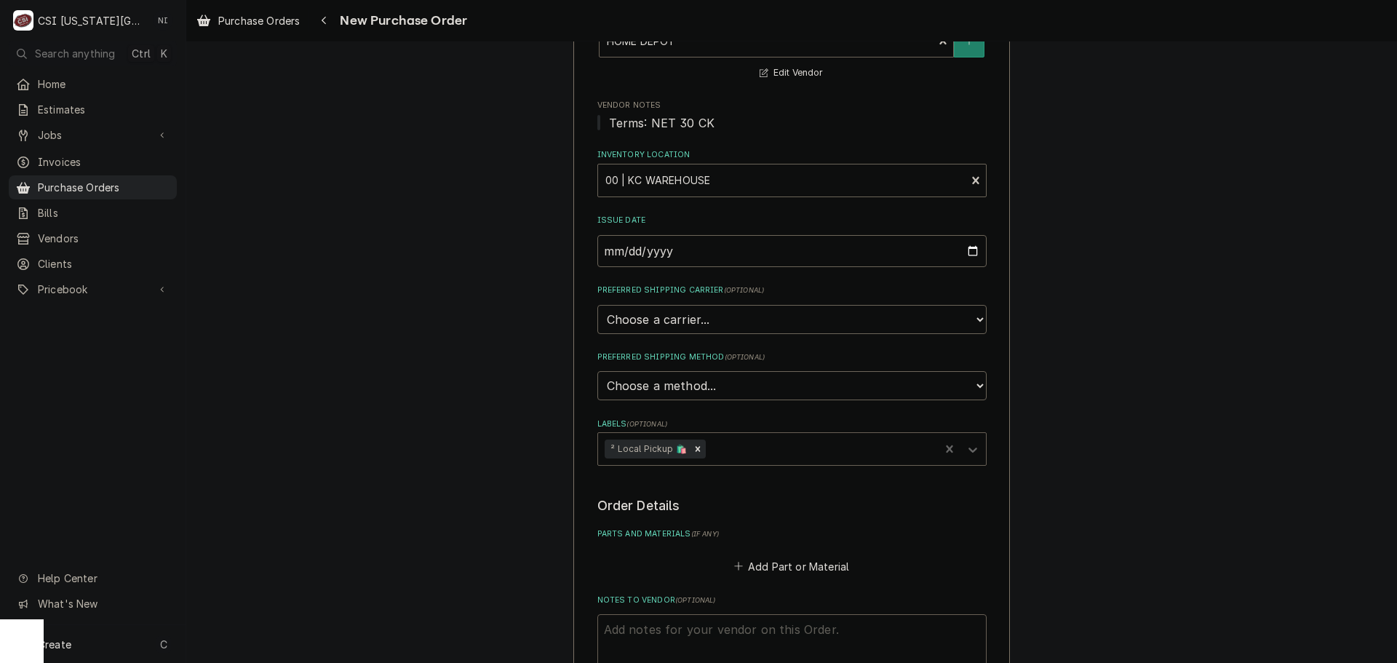
click at [772, 624] on textarea "Notes to Vendor ( optional )" at bounding box center [791, 646] width 389 height 65
type textarea "x"
type textarea "c"
type textarea "x"
type textarea "ch"
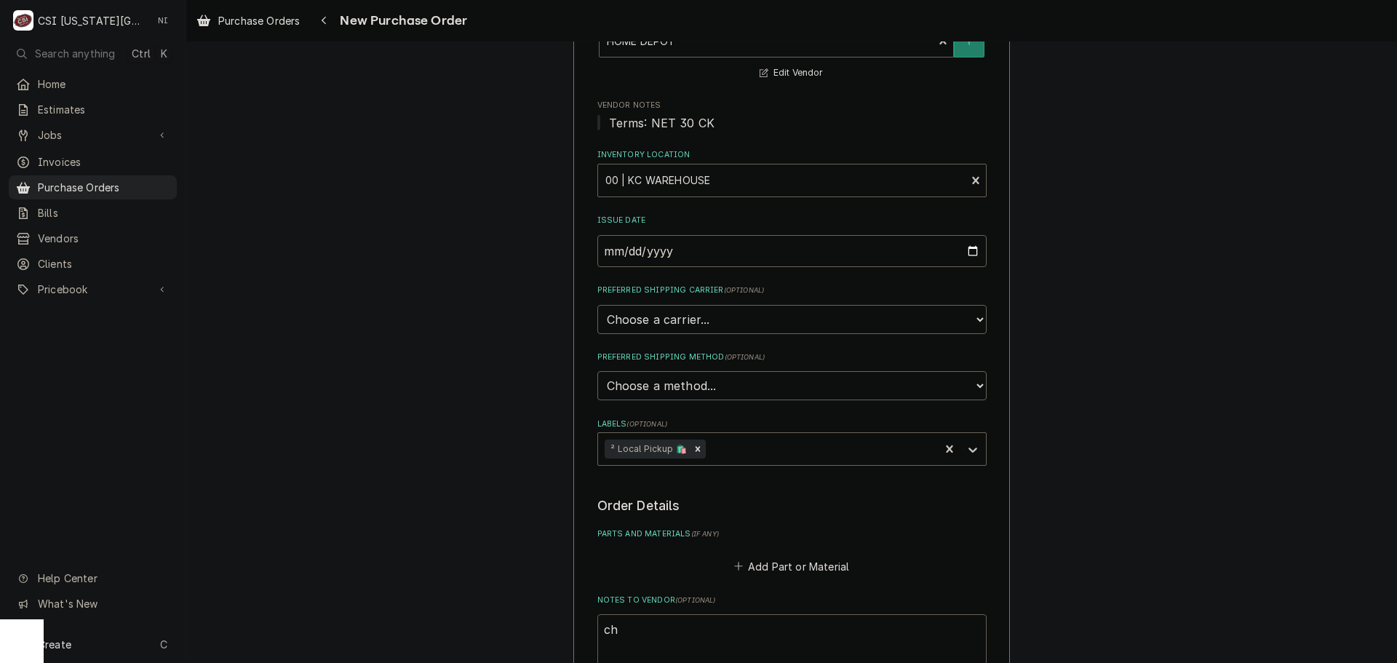
type textarea "x"
type textarea "cha"
type textarea "x"
type textarea "char"
type textarea "x"
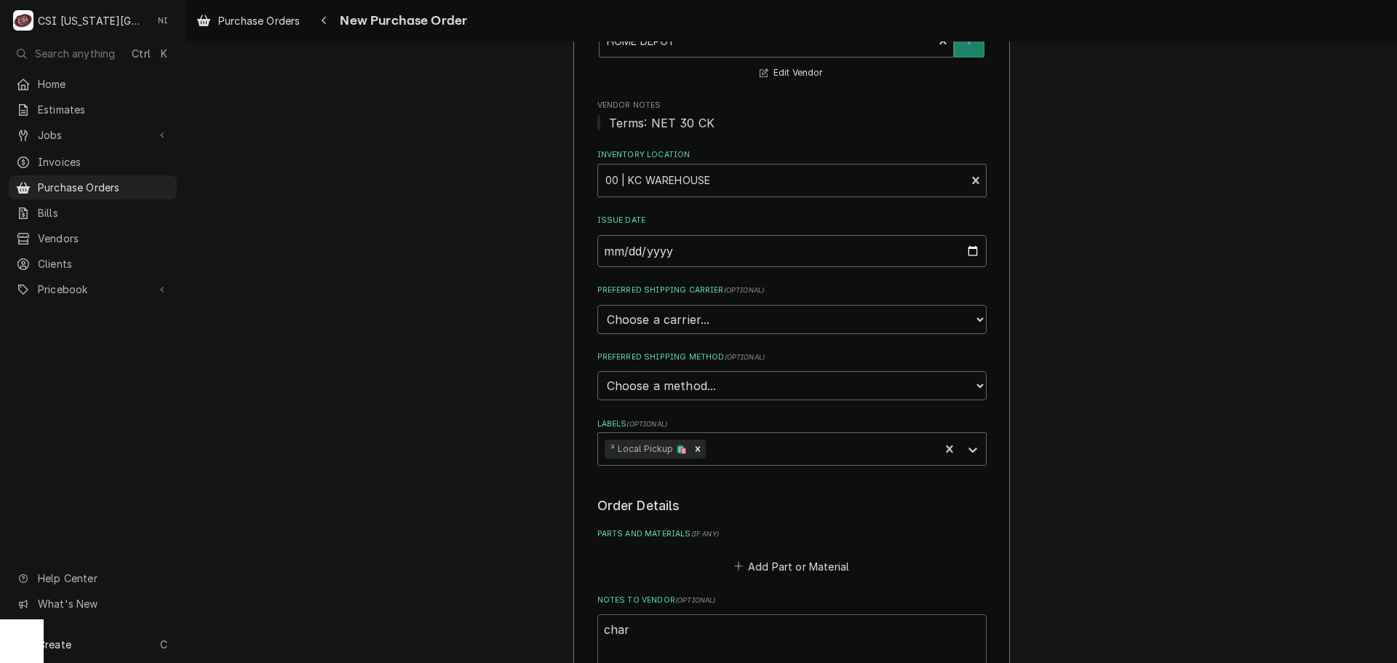
type textarea "chare"
type textarea "x"
type textarea "charel"
type textarea "x"
type textarea "chare"
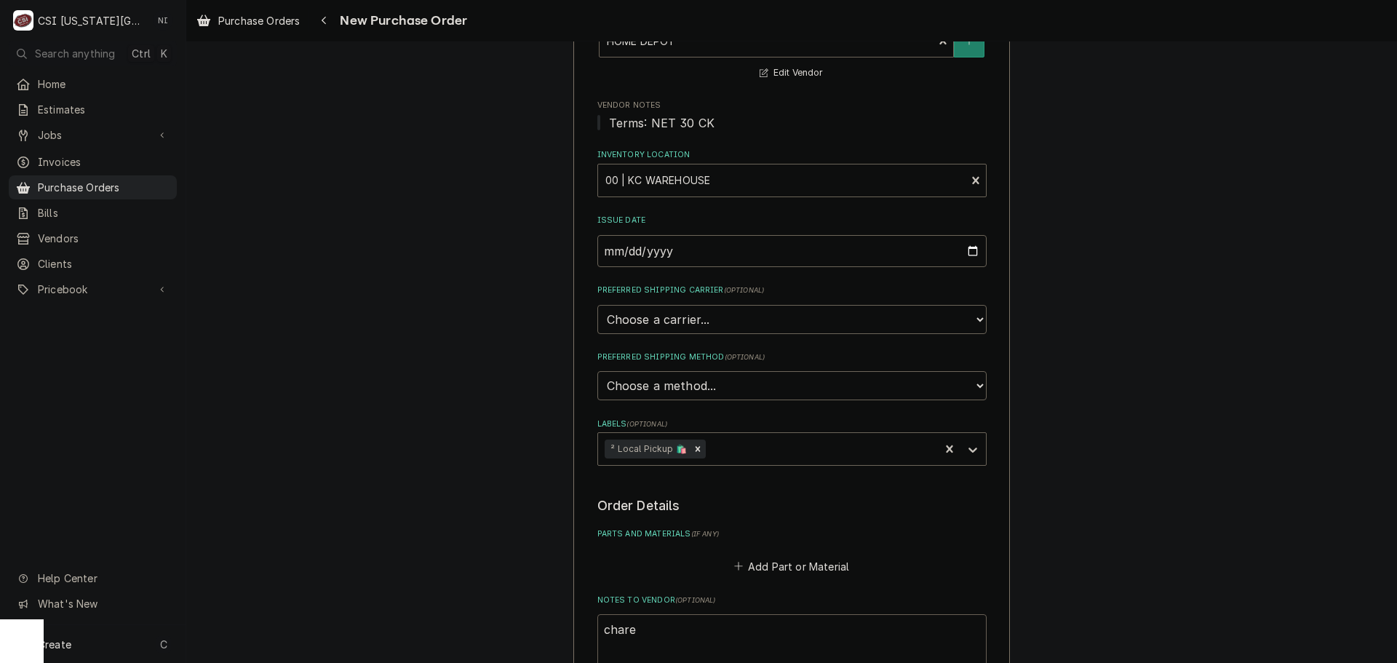
type textarea "x"
type textarea "char"
type textarea "x"
type textarea "charl"
type textarea "x"
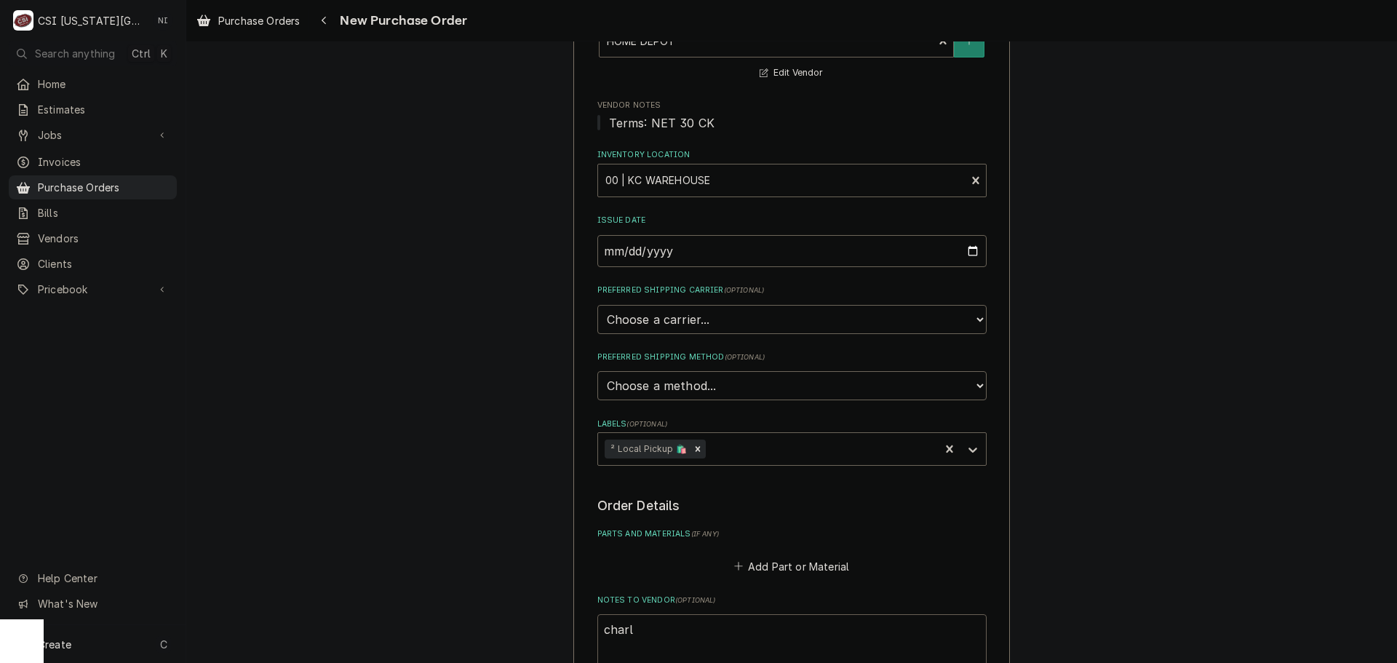
type textarea "charle"
type textarea "x"
type textarea "charles"
type textarea "x"
type textarea "charles"
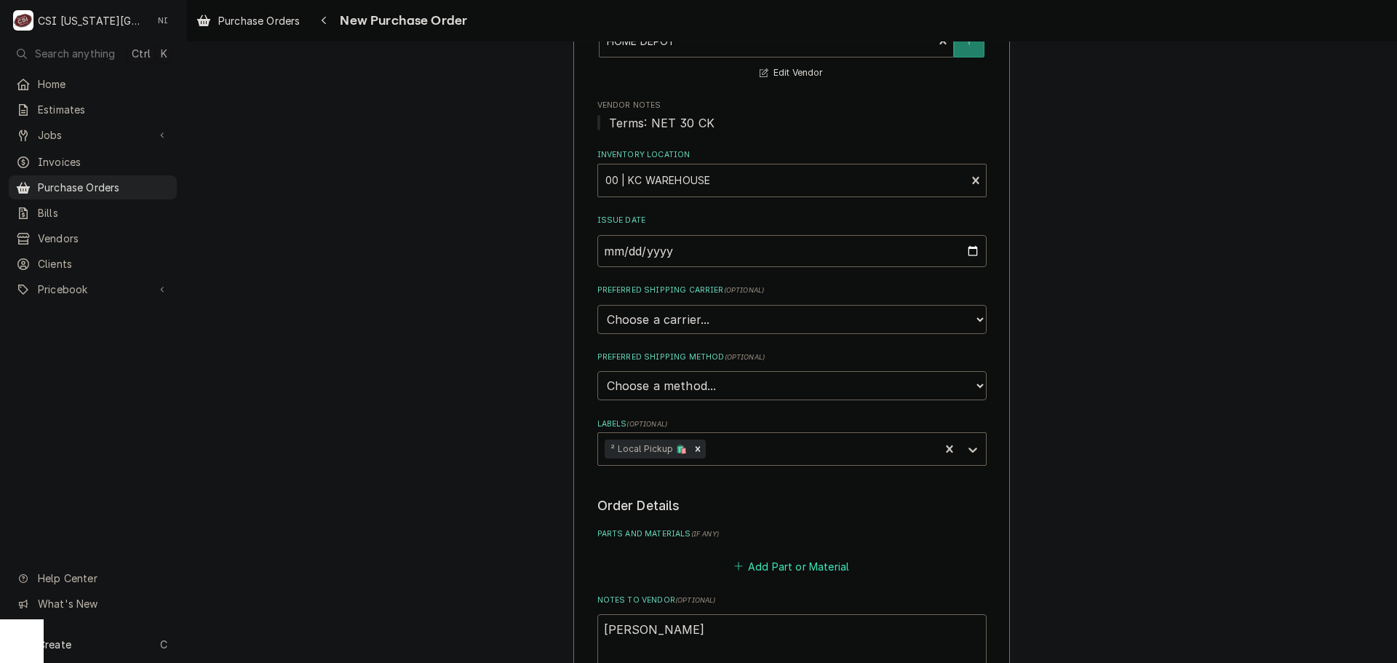
click at [794, 573] on button "Add Part or Material" at bounding box center [791, 566] width 120 height 20
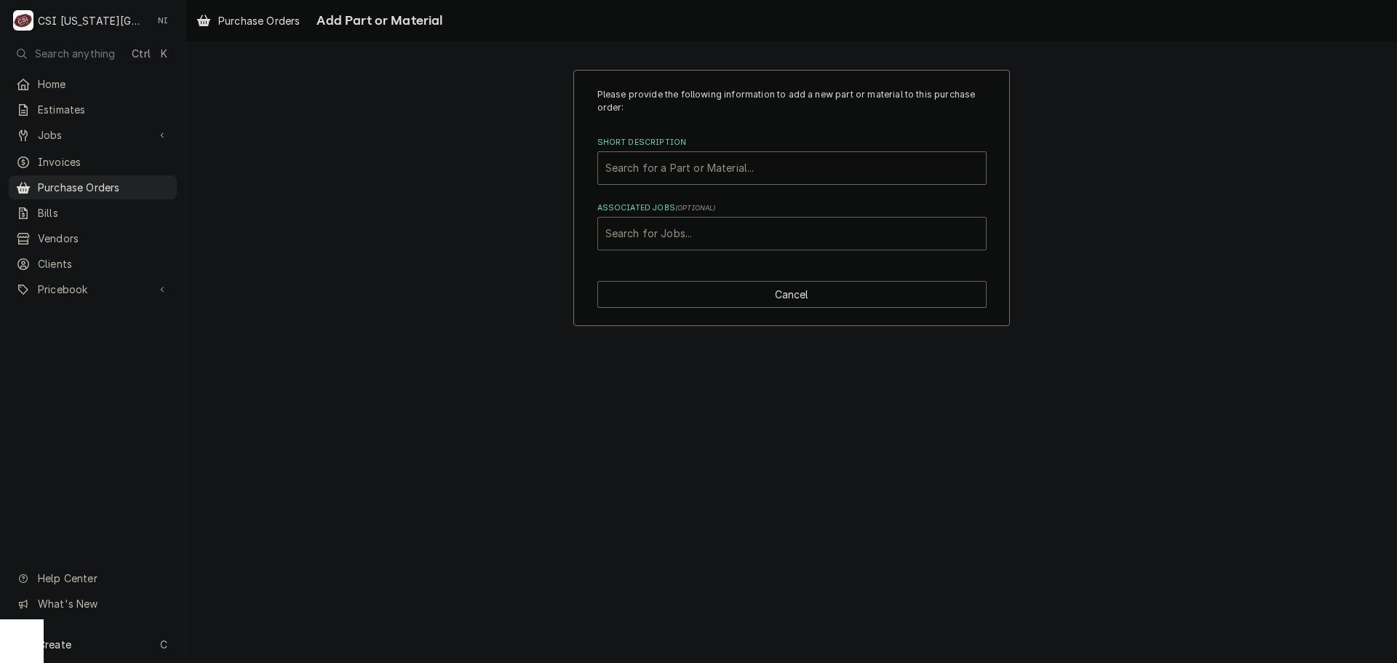
click at [677, 220] on div "Search for Jobs..." at bounding box center [792, 234] width 388 height 32
type input "31895"
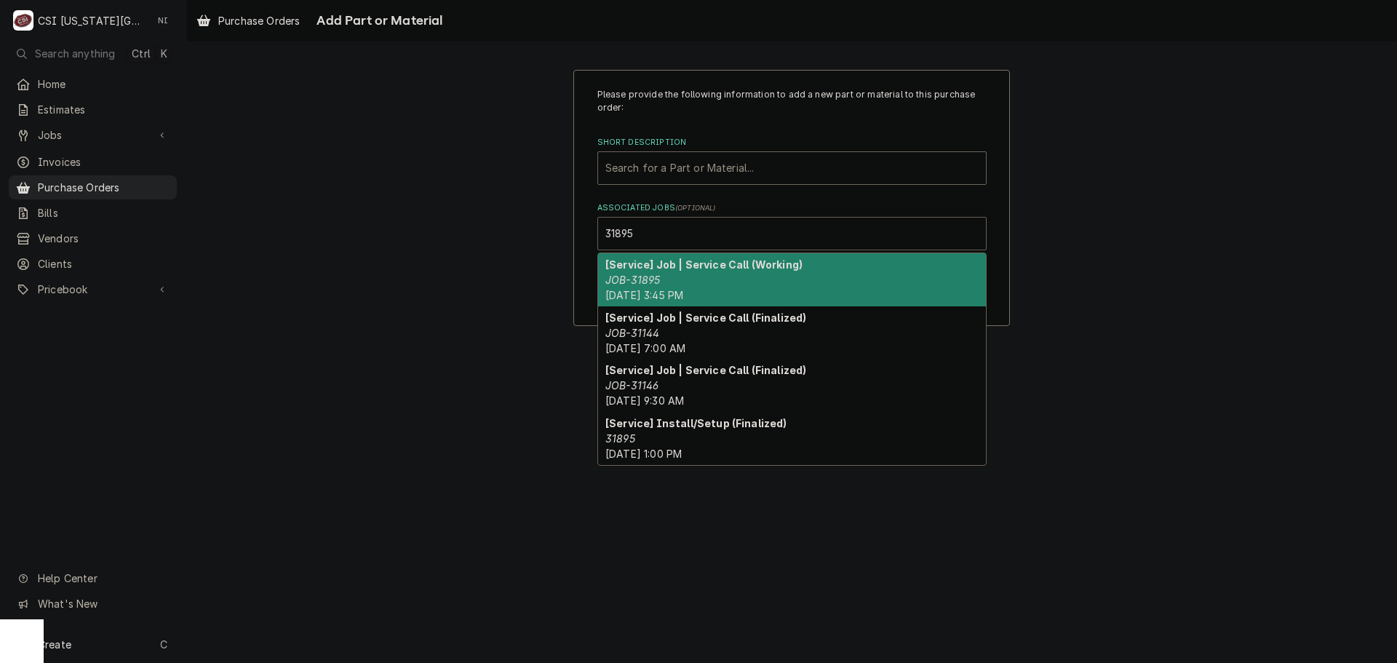
drag, startPoint x: 682, startPoint y: 292, endPoint x: 685, endPoint y: 268, distance: 24.2
click at [683, 292] on span "Mon, Aug 25th, 2025 - 3:45 PM" at bounding box center [644, 295] width 78 height 12
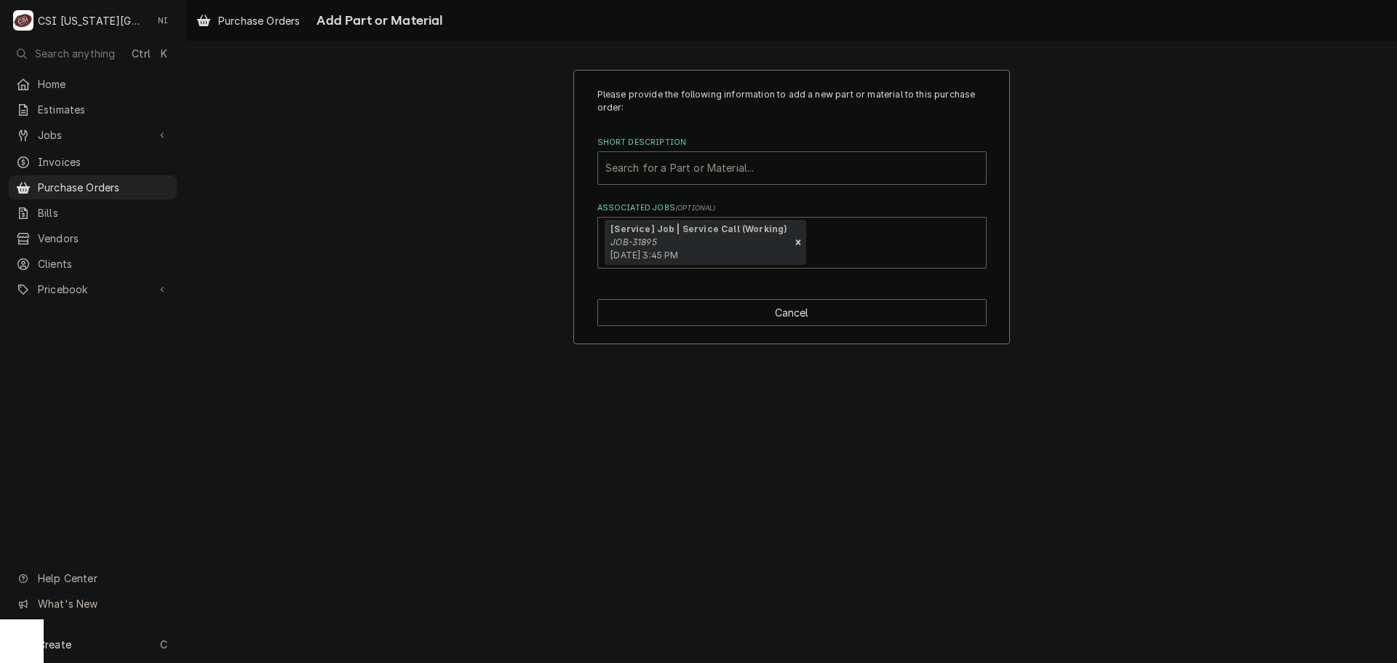
click at [688, 164] on div "Short Description" at bounding box center [791, 168] width 373 height 26
type input "misc serv"
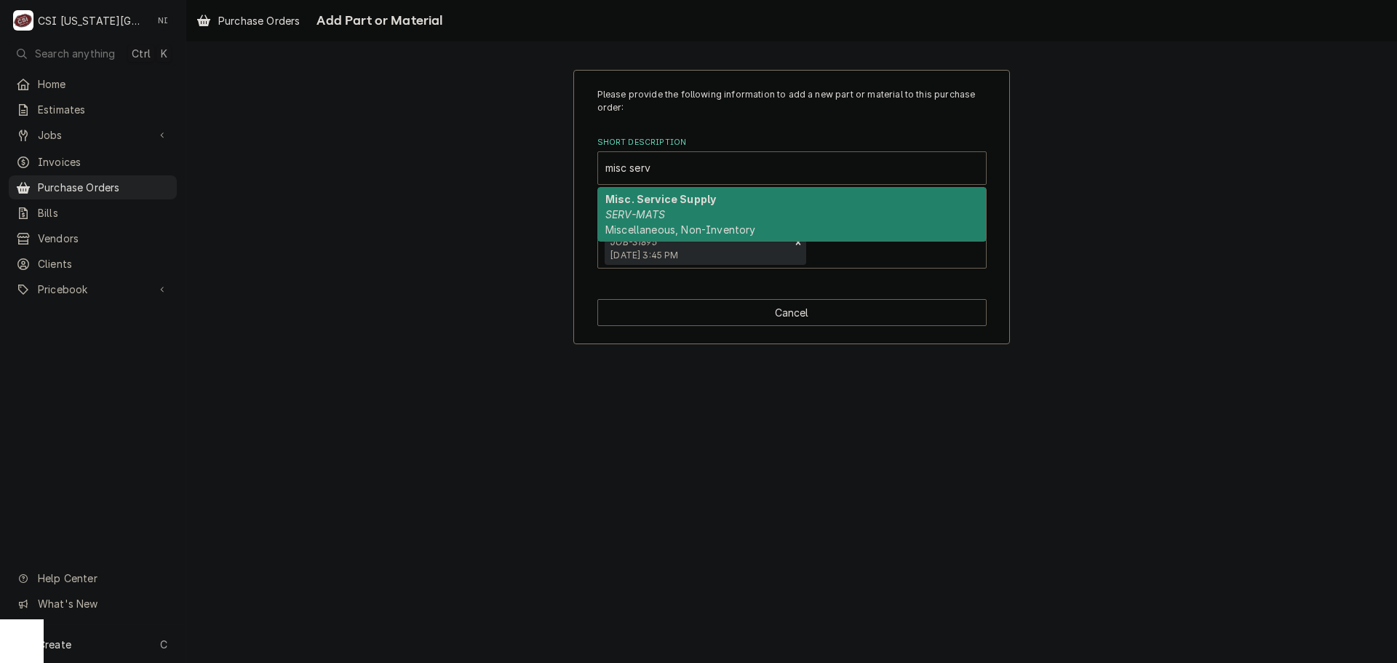
click at [706, 215] on div "Misc. Service Supply SERV-MATS Miscellaneous, Non-Inventory" at bounding box center [792, 214] width 388 height 53
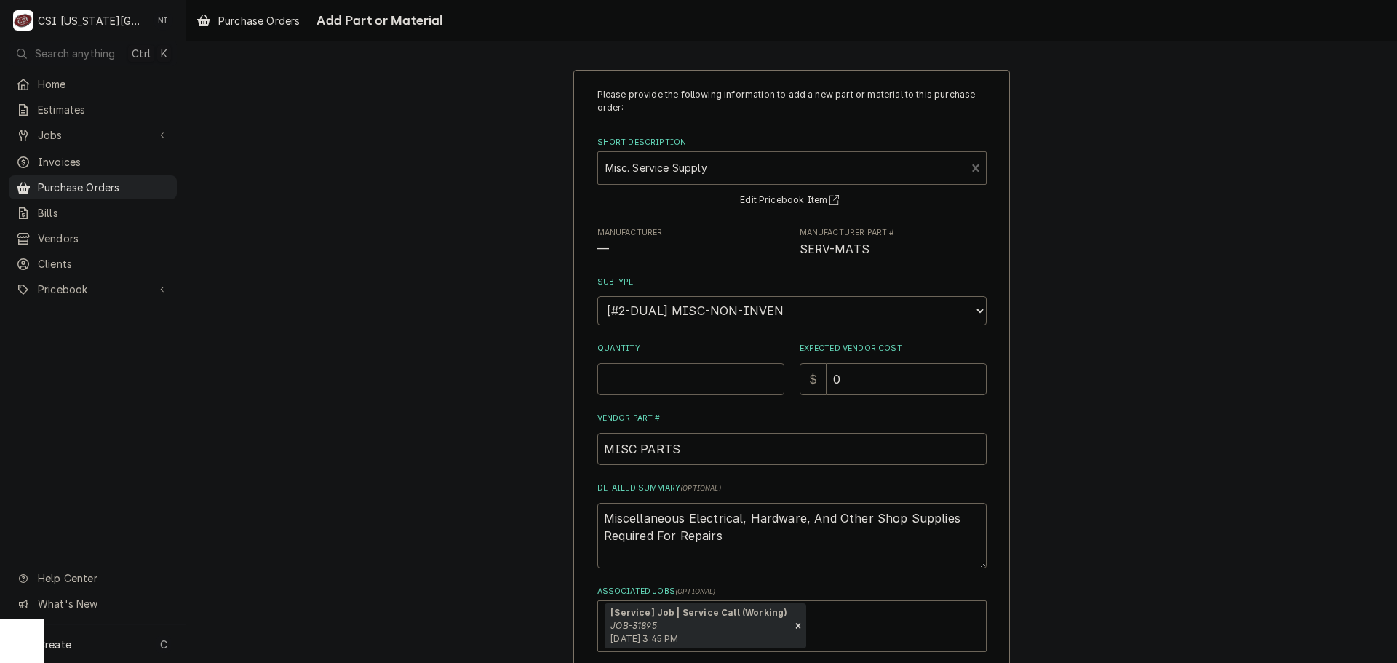
click at [688, 386] on input "Quantity" at bounding box center [690, 379] width 187 height 32
type textarea "x"
type input "1"
drag, startPoint x: 747, startPoint y: 535, endPoint x: 300, endPoint y: 394, distance: 468.5
click at [301, 399] on div "Please provide the following information to add a new part or material to this …" at bounding box center [791, 399] width 1211 height 684
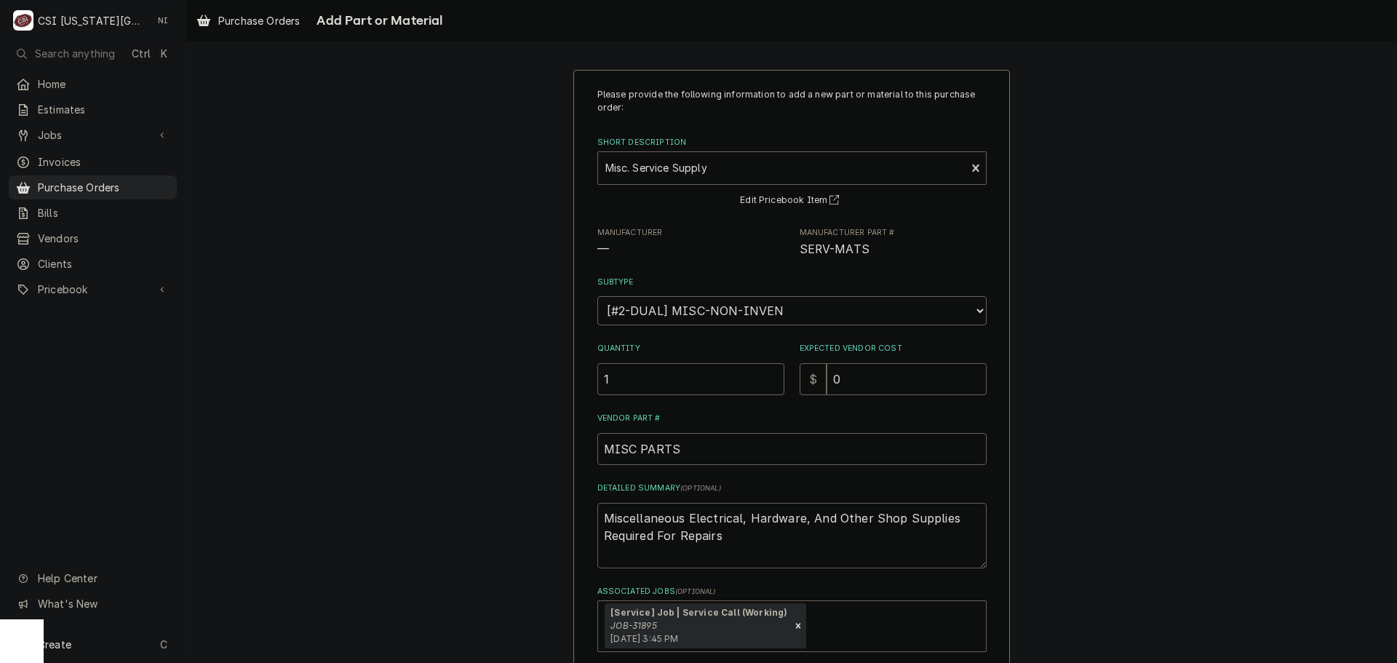
type textarea "x"
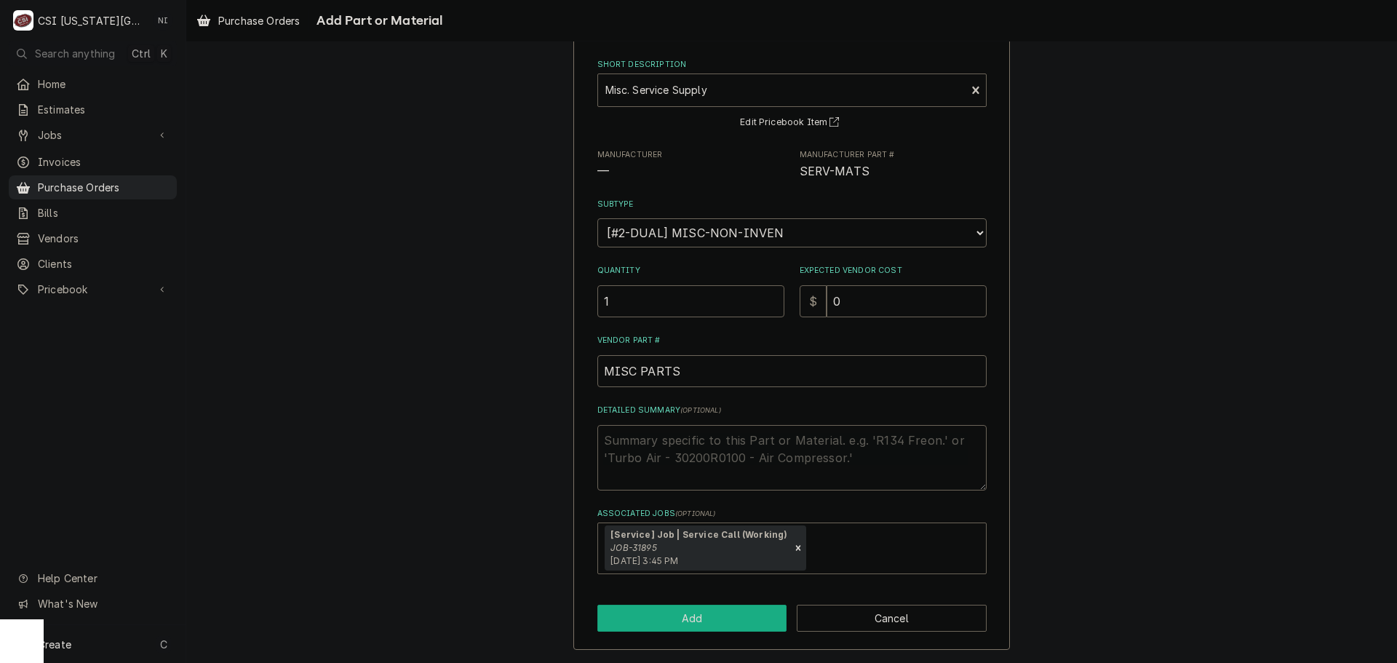
click at [692, 615] on button "Add" at bounding box center [692, 618] width 190 height 27
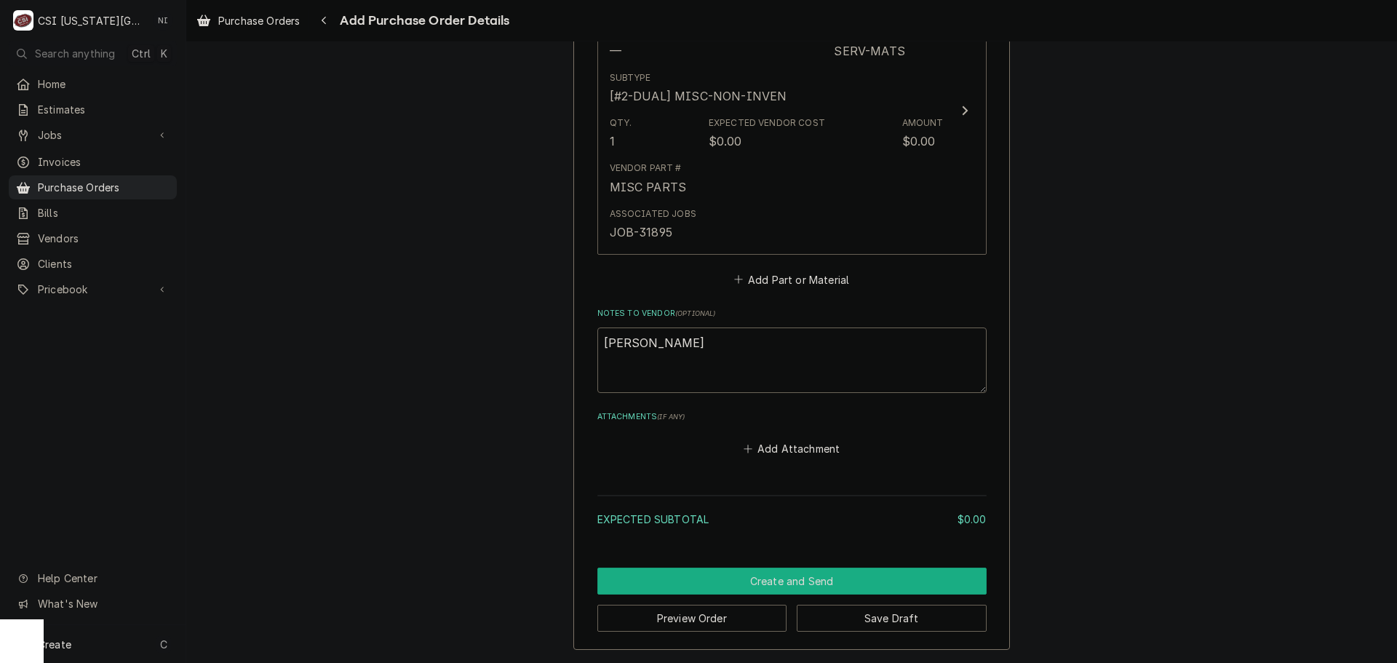
click at [744, 582] on button "Create and Send" at bounding box center [791, 580] width 389 height 27
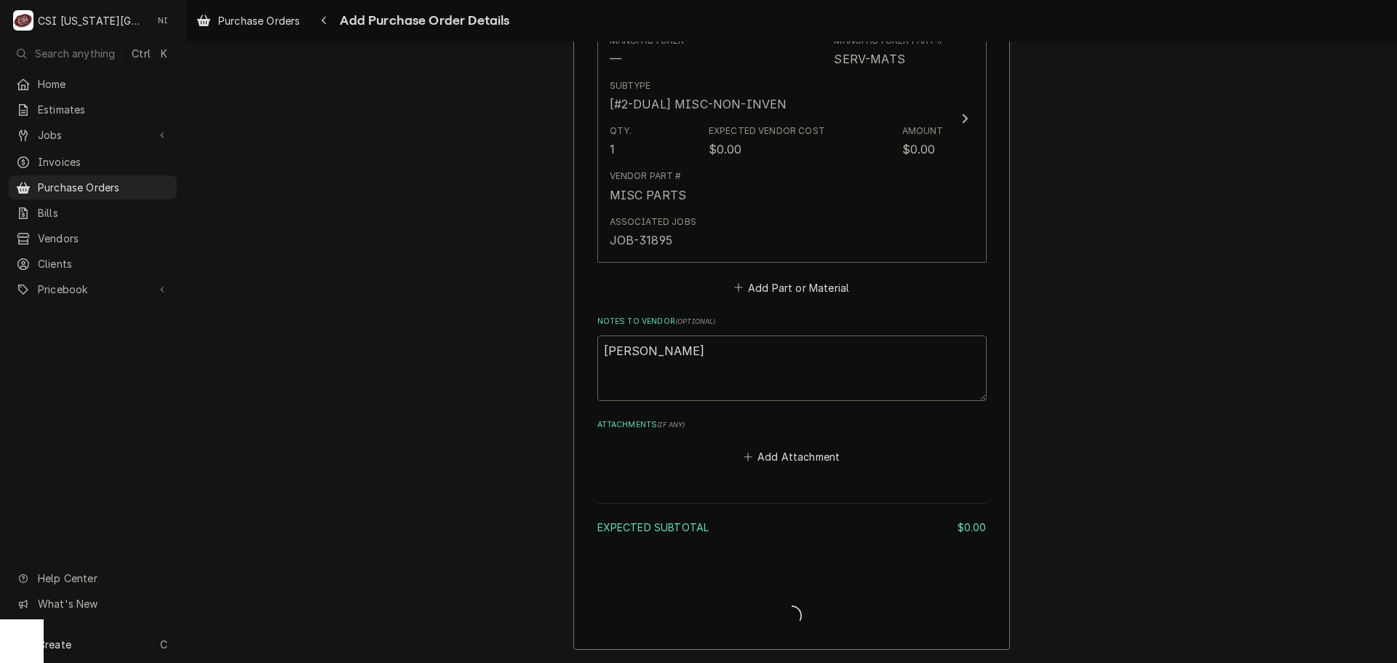
type textarea "x"
